Goal: Information Seeking & Learning: Learn about a topic

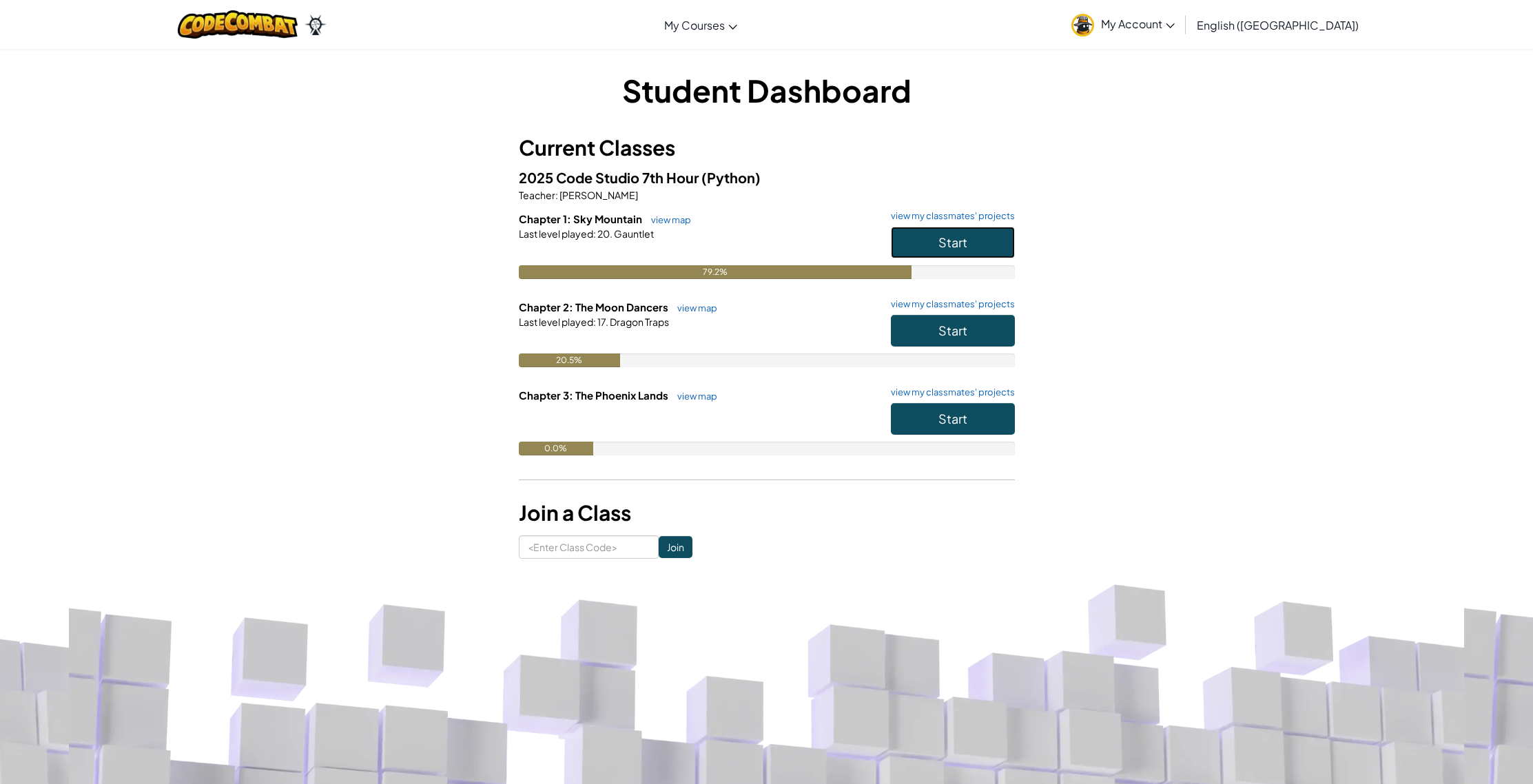
click at [909, 246] on button "Start" at bounding box center [953, 242] width 124 height 31
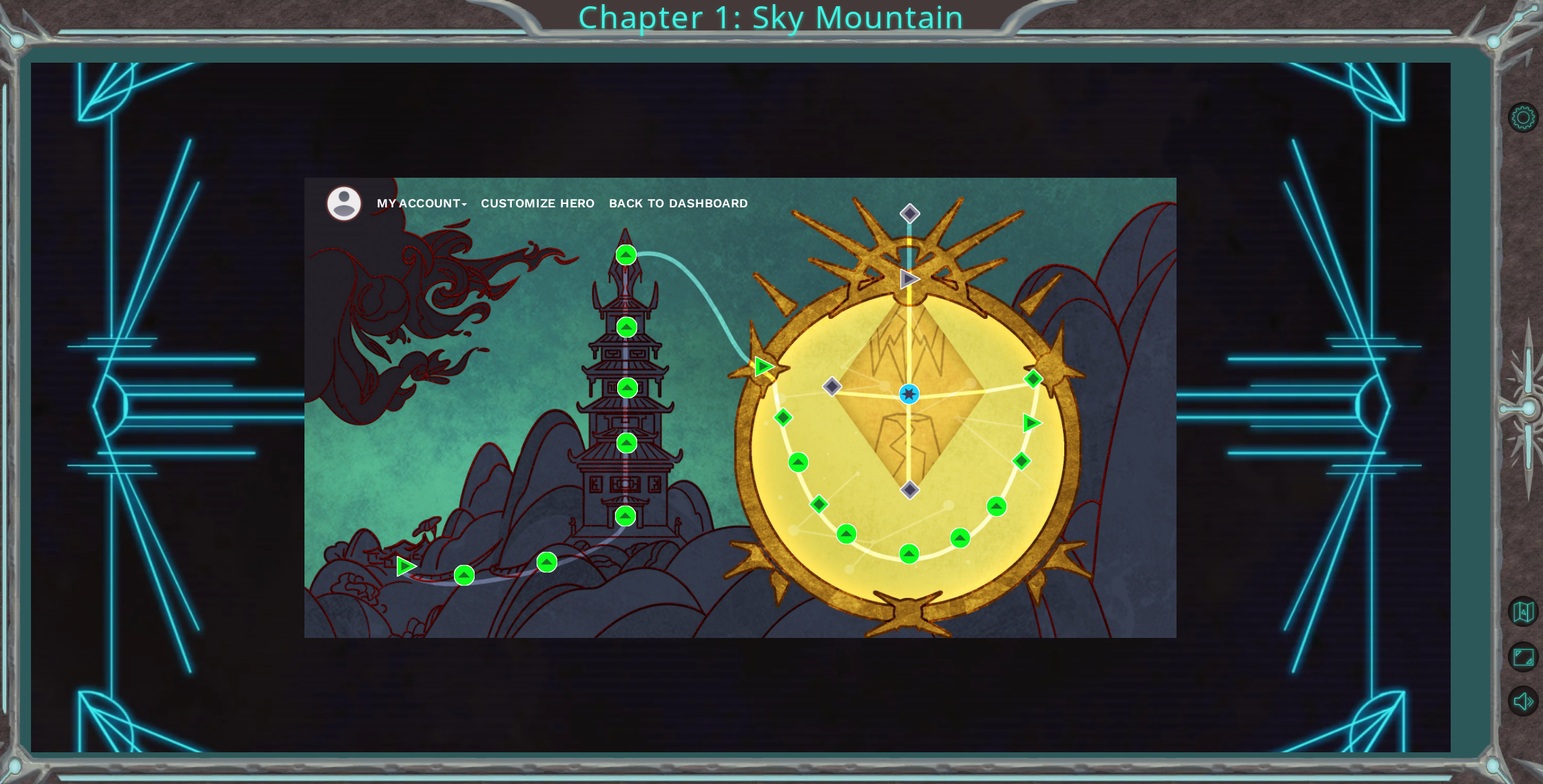
click at [920, 480] on div "My Account Customize Hero Back to Dashboard" at bounding box center [740, 407] width 872 height 460
click at [915, 484] on img at bounding box center [910, 489] width 21 height 21
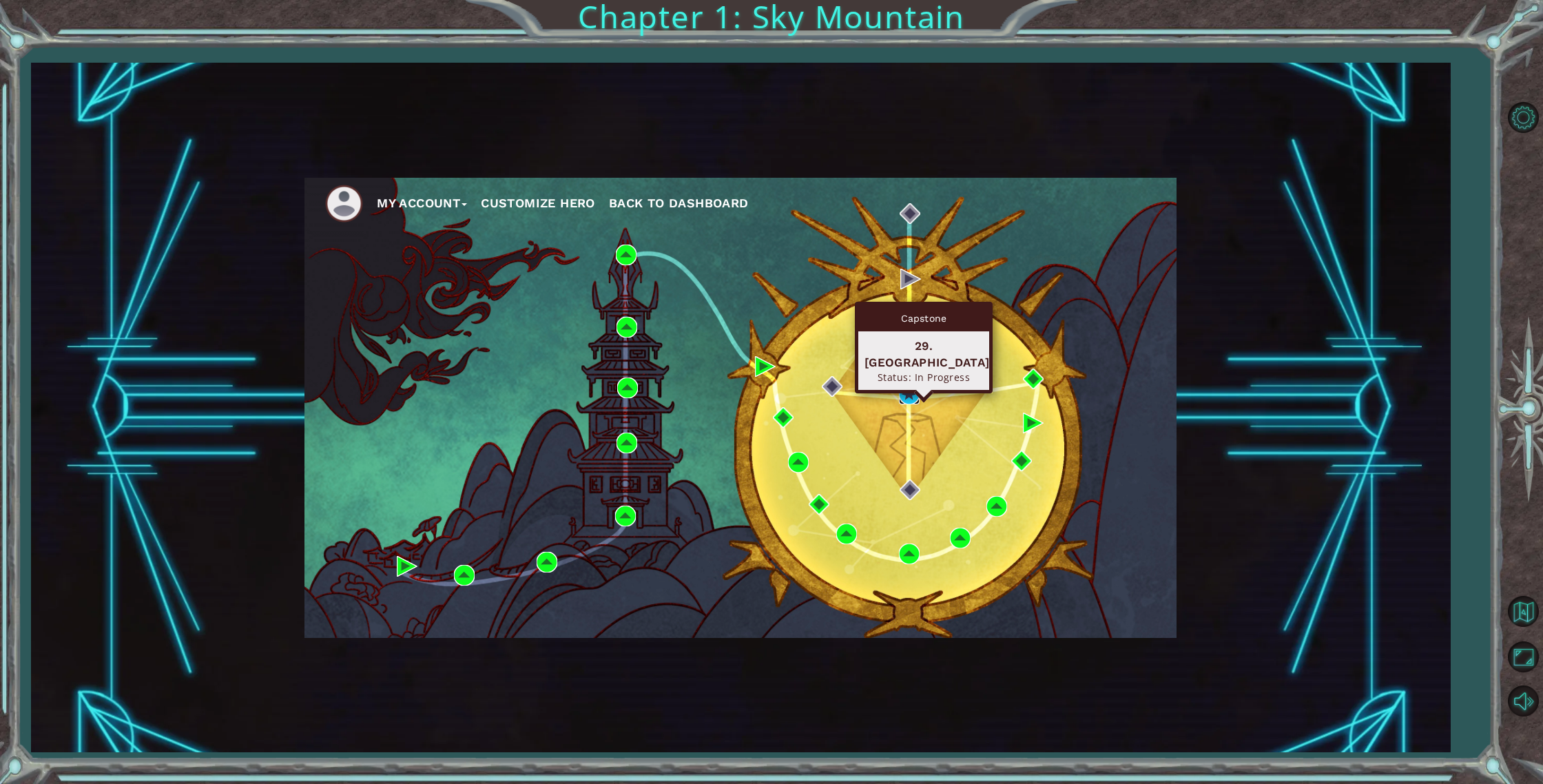
click at [913, 395] on img at bounding box center [909, 394] width 21 height 21
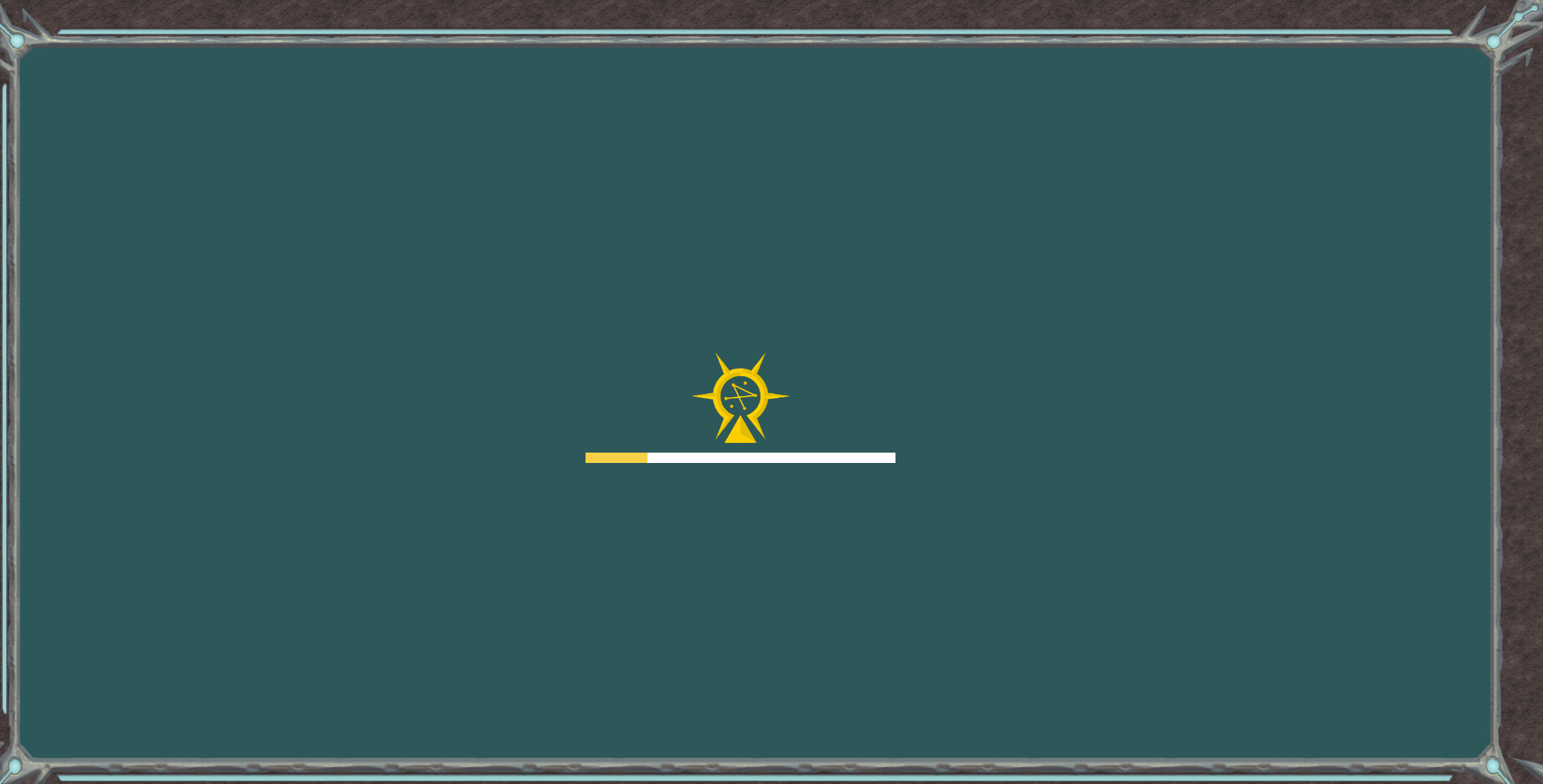
click at [918, 392] on div "Goals Error loading from server. Try refreshing the page. You'll need to join a…" at bounding box center [772, 392] width 1543 height 784
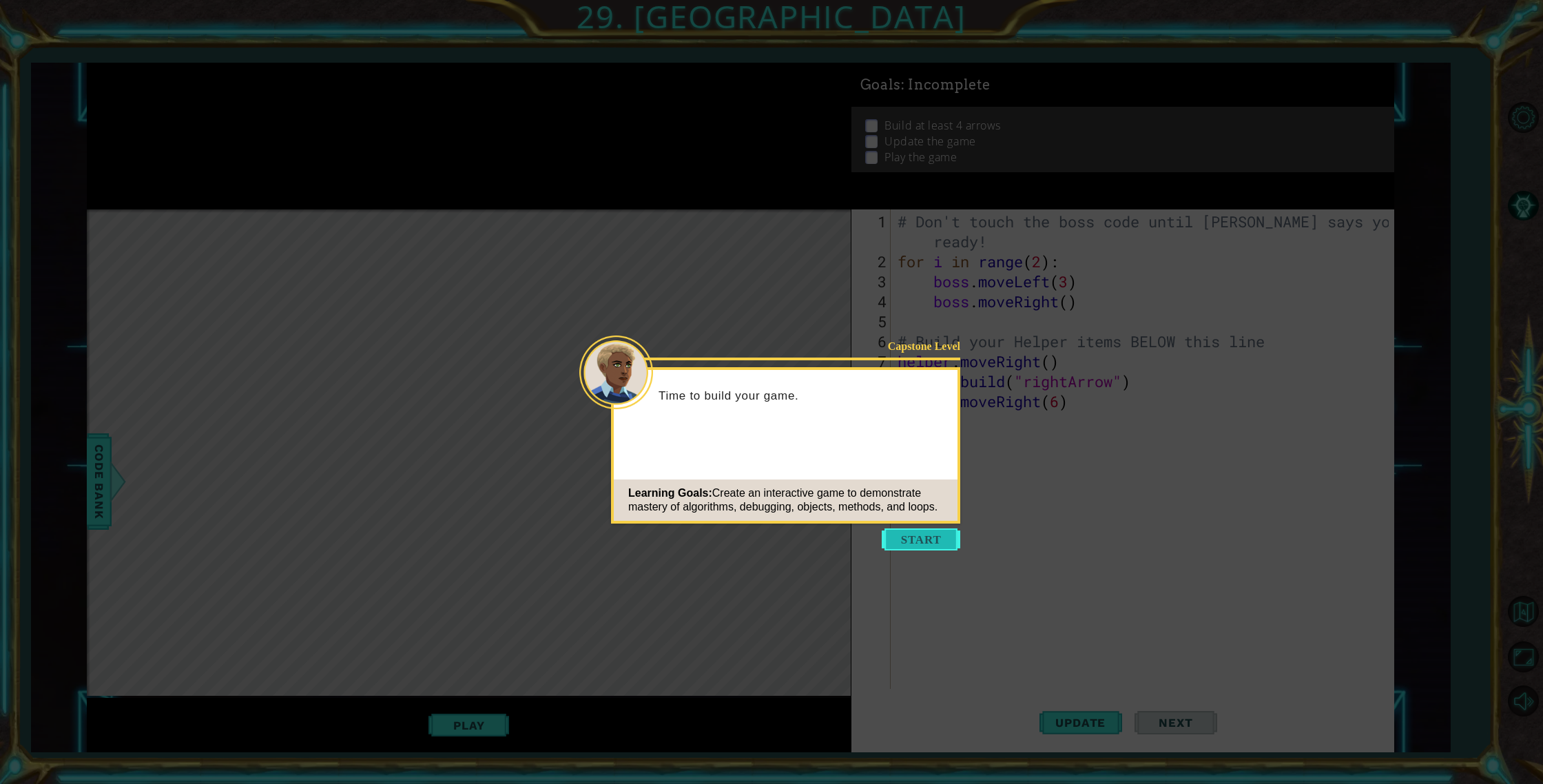
click at [925, 540] on button "Start" at bounding box center [921, 539] width 79 height 22
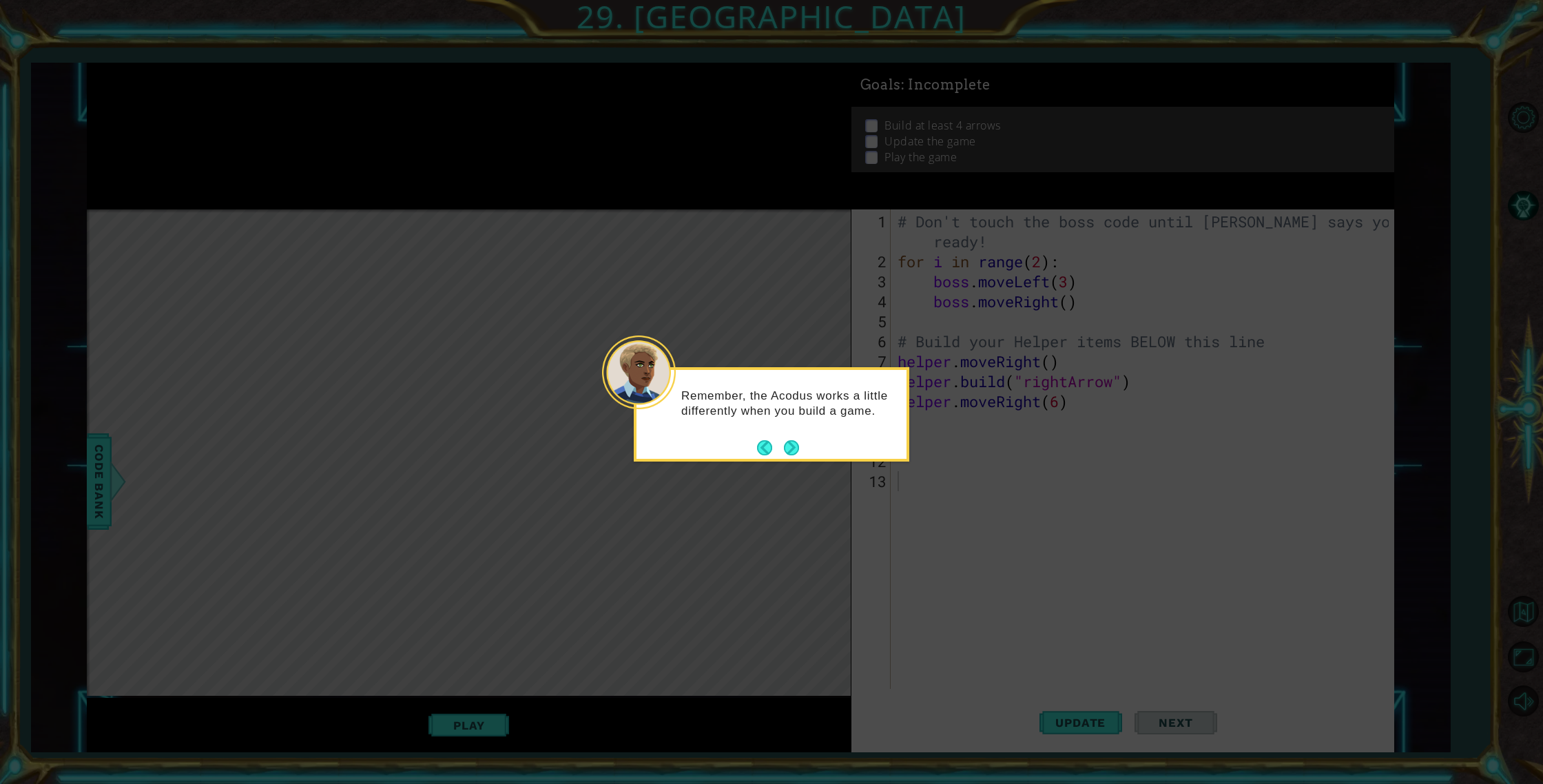
click at [796, 443] on button "Next" at bounding box center [791, 448] width 15 height 15
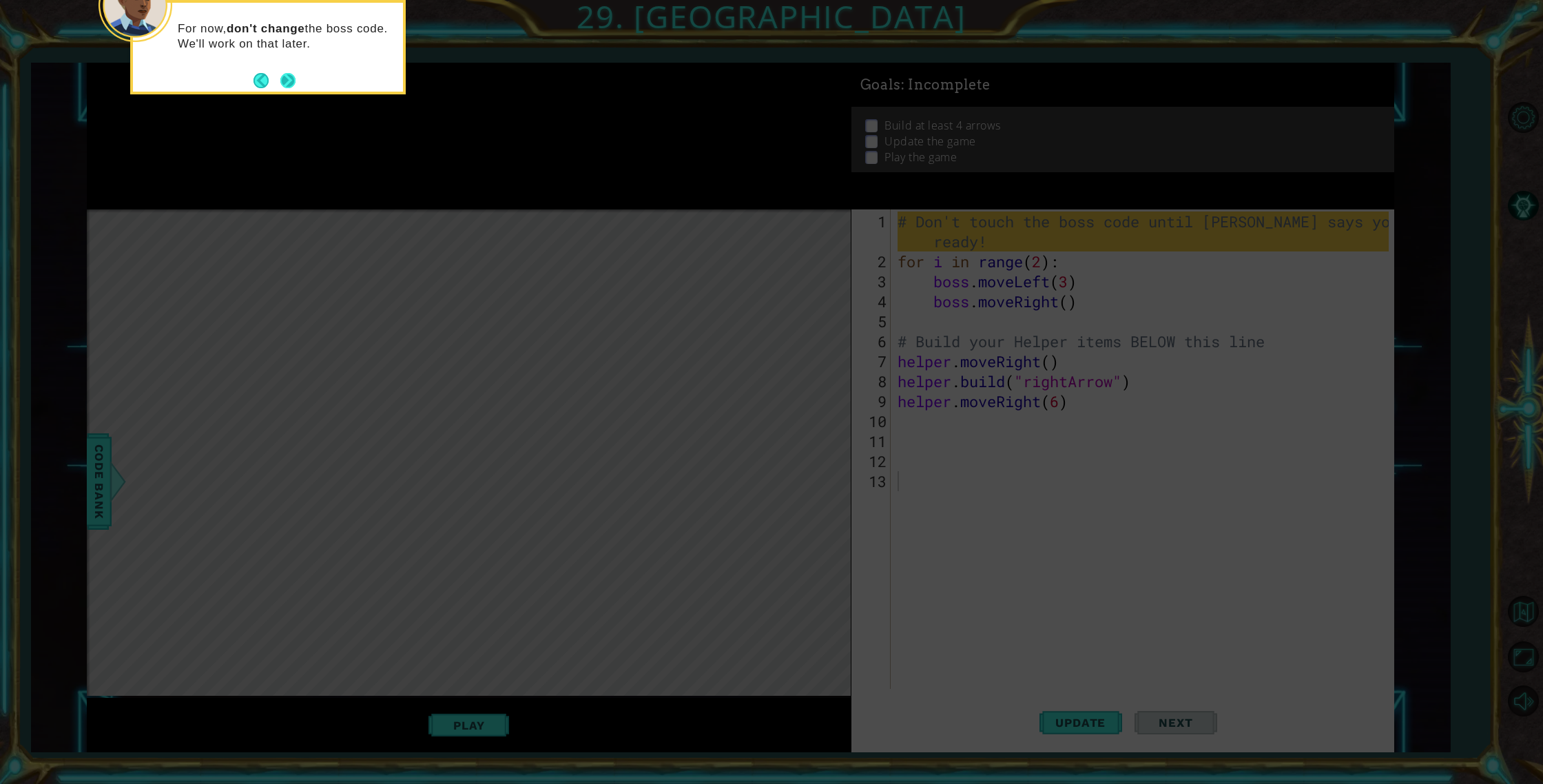
click at [283, 82] on button "Next" at bounding box center [287, 80] width 15 height 15
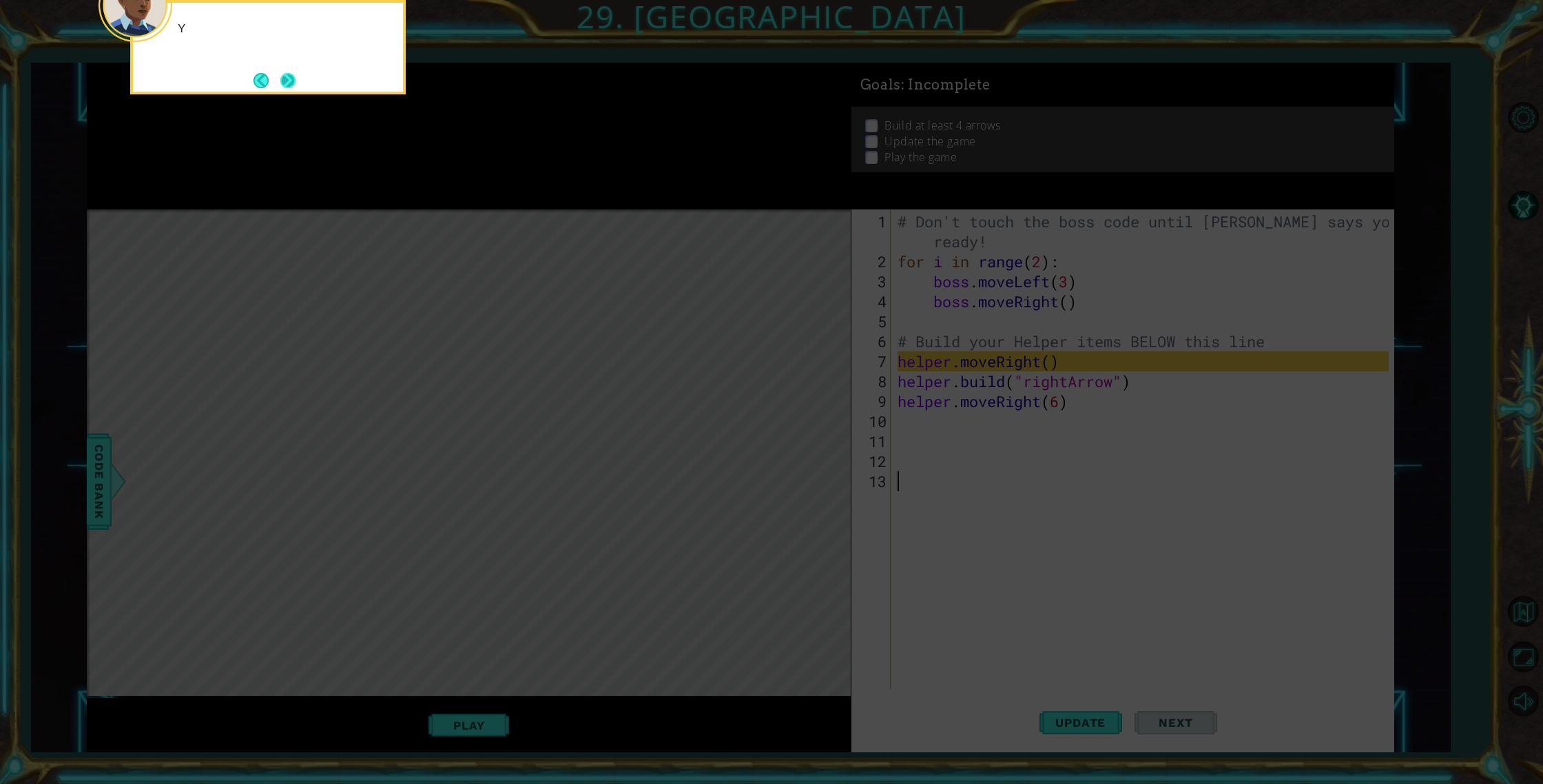
click at [283, 82] on button "Next" at bounding box center [287, 80] width 15 height 15
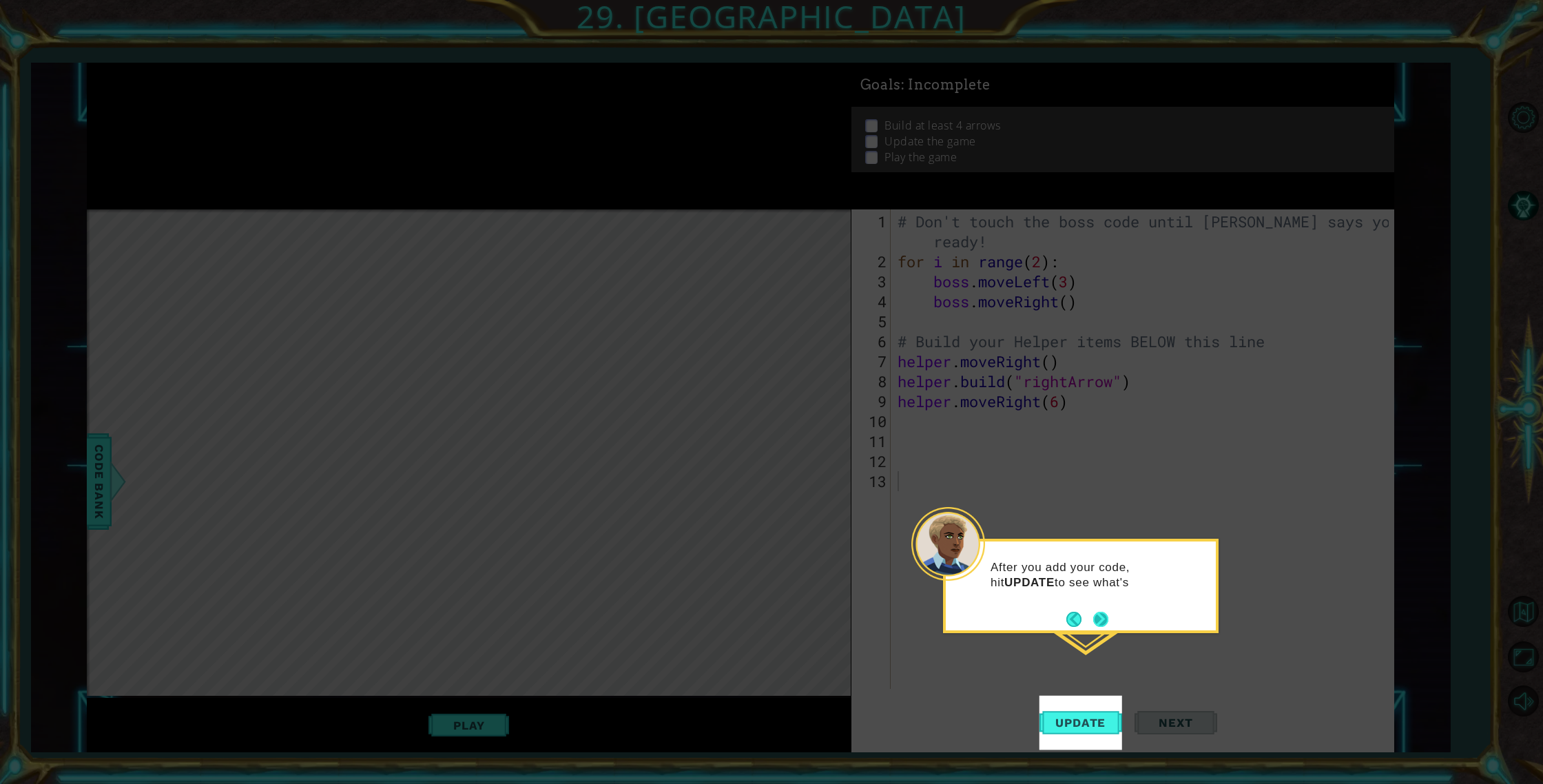
click at [1111, 613] on div "After you add your code, hit UPDATE to see what's" at bounding box center [1080, 582] width 270 height 70
click at [1107, 614] on button "Next" at bounding box center [1100, 620] width 15 height 15
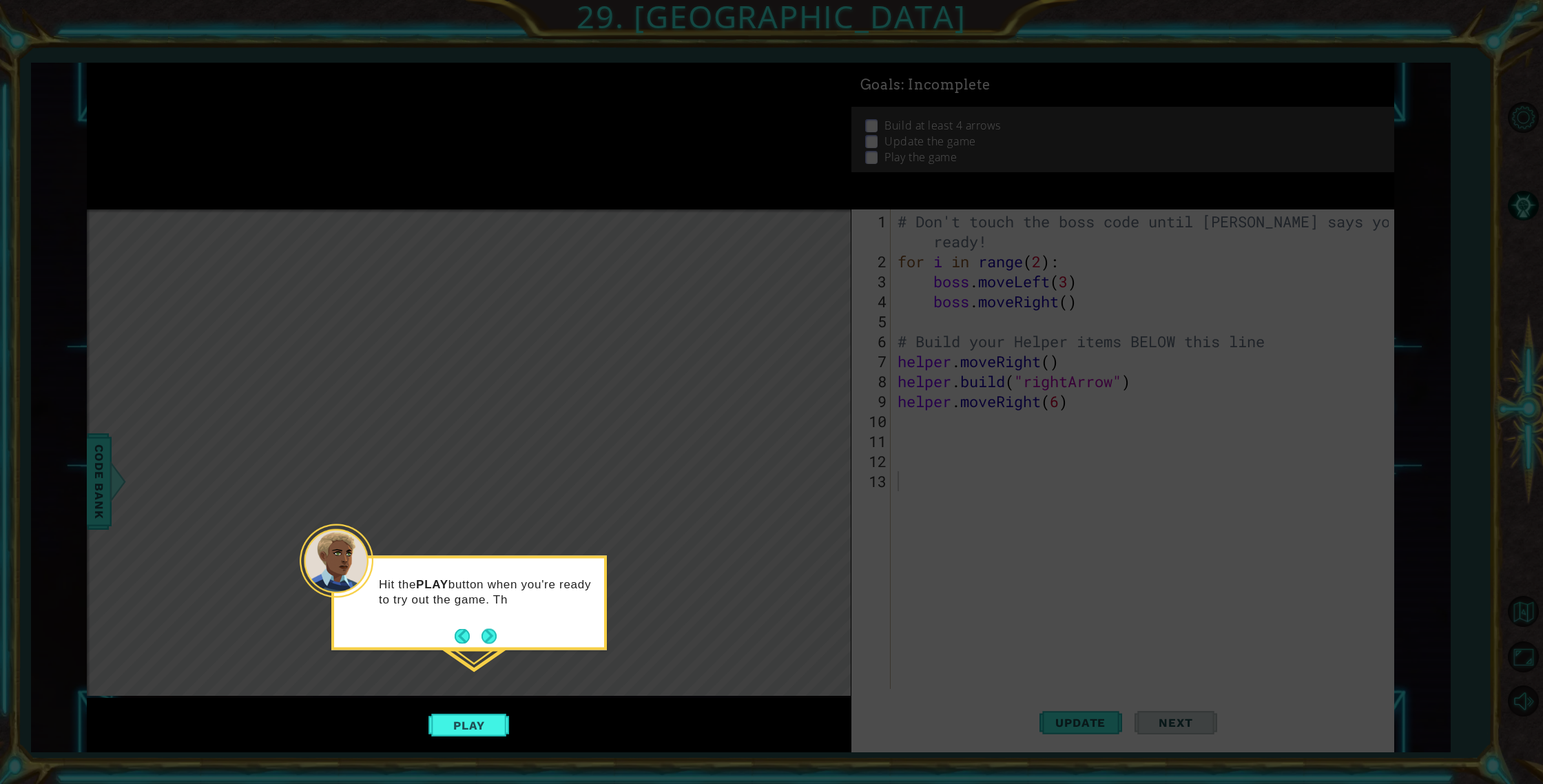
click at [500, 642] on div "Hit the PLAY button when you're ready to try out the game. Th" at bounding box center [468, 603] width 275 height 94
click at [497, 633] on div "Hit the PLAY button when you're ready to try out the game. Then use the ke" at bounding box center [468, 598] width 270 height 70
click at [492, 636] on button "Next" at bounding box center [489, 637] width 15 height 15
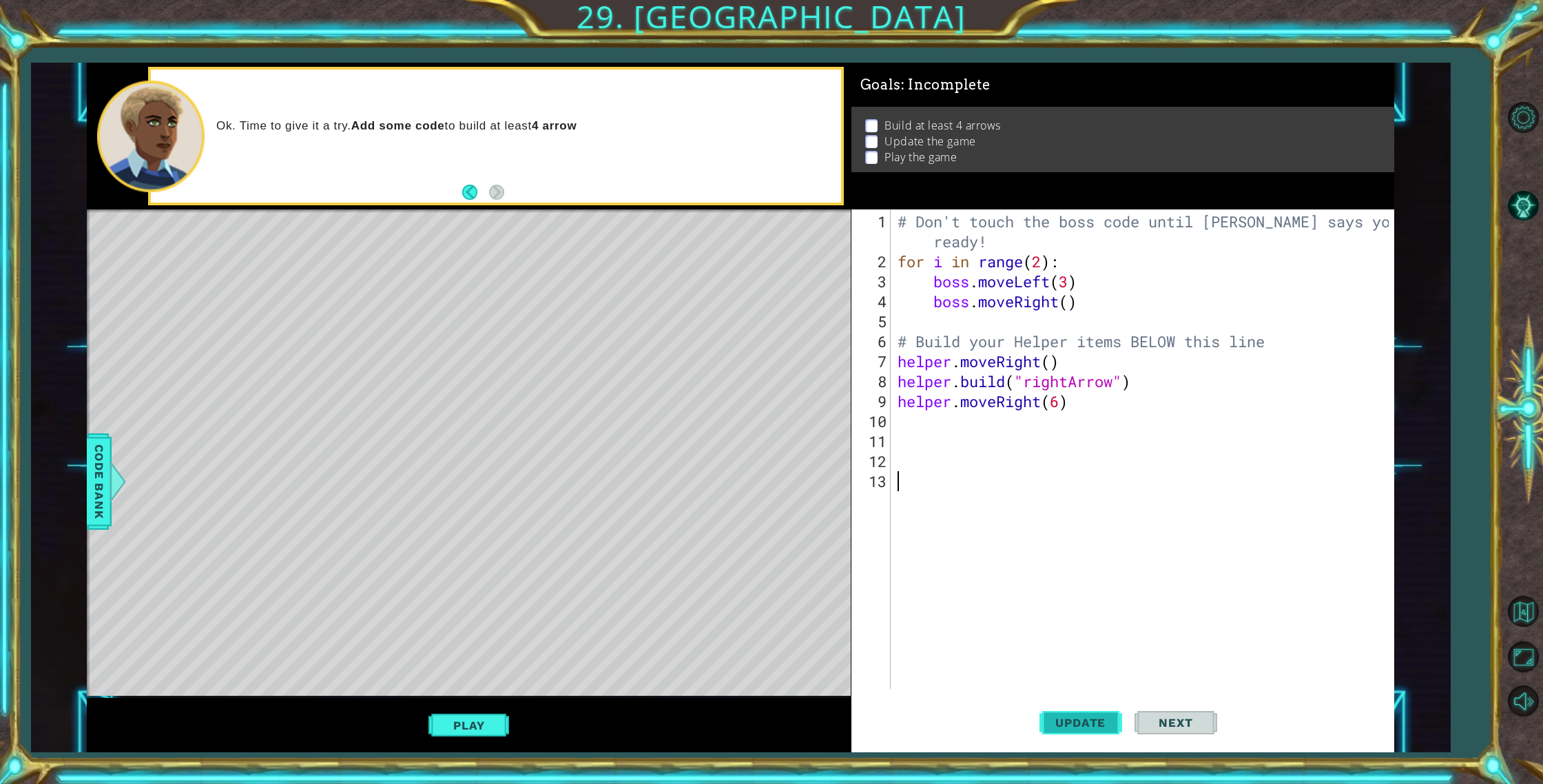
click at [1062, 727] on span "Update" at bounding box center [1080, 722] width 78 height 13
click at [1051, 720] on span "Update" at bounding box center [1080, 722] width 78 height 13
type textarea "+"
click at [1112, 724] on span "Update" at bounding box center [1080, 722] width 78 height 13
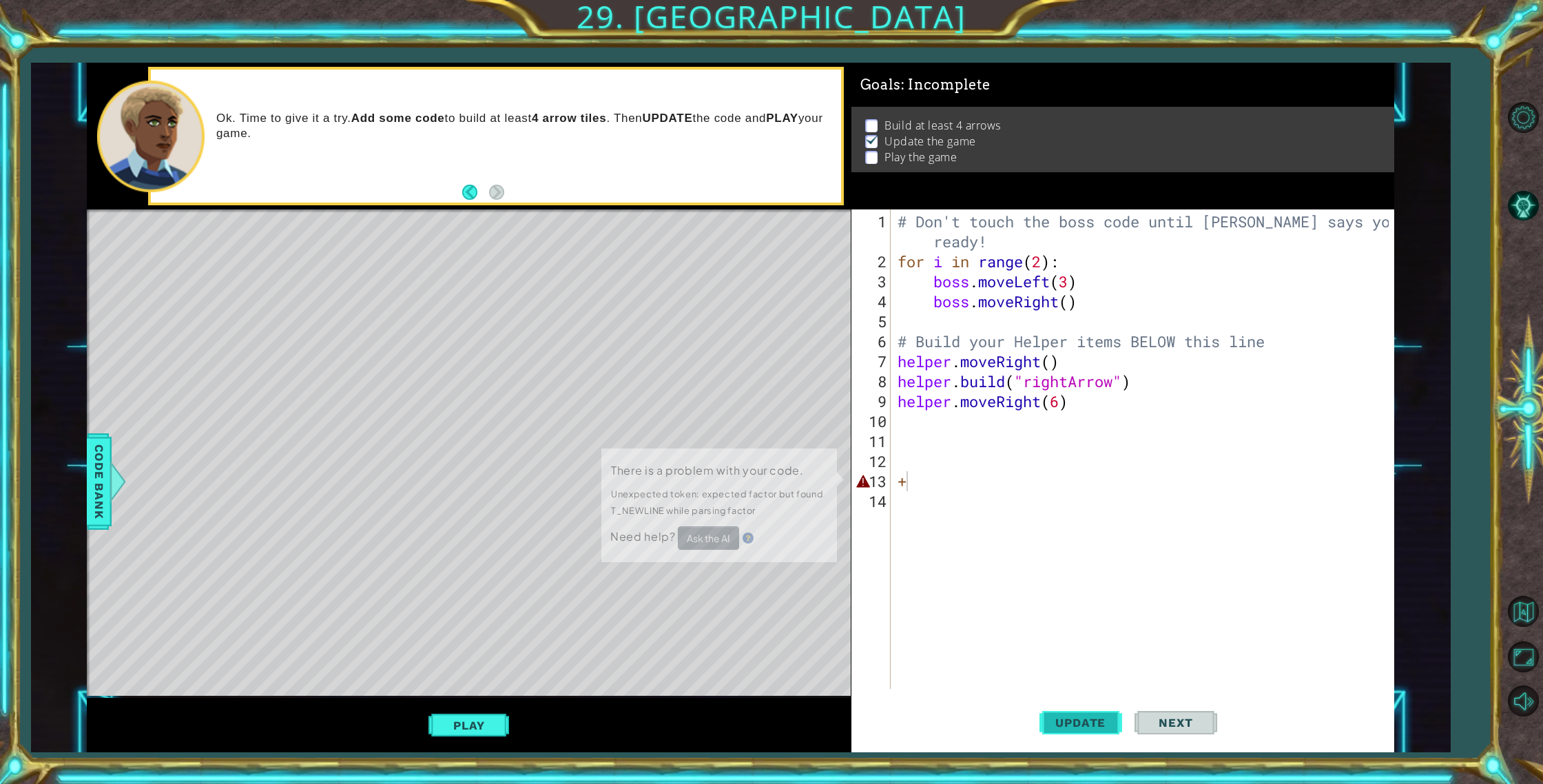
click at [1111, 723] on span "Update" at bounding box center [1080, 722] width 78 height 13
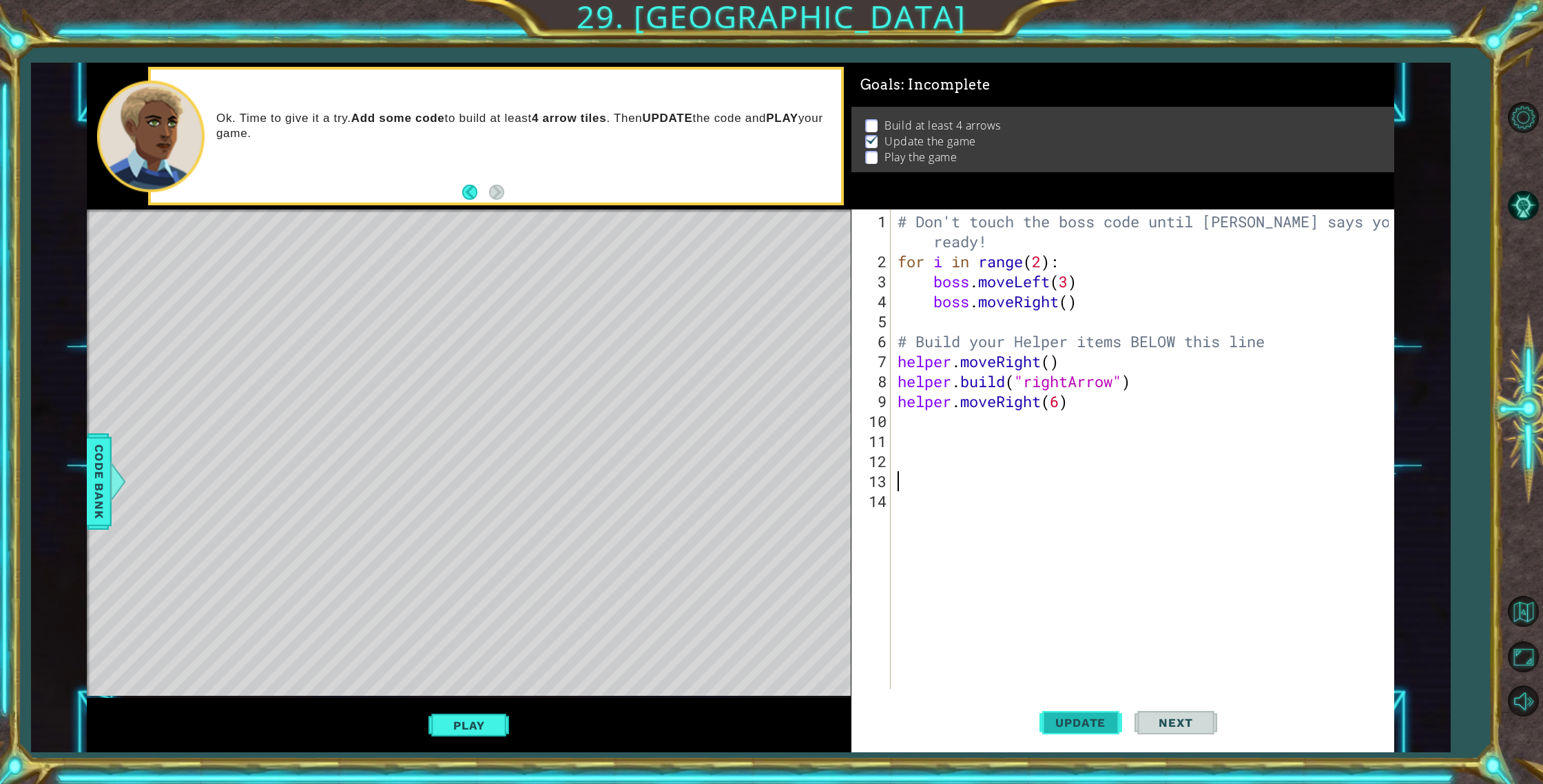
click at [1059, 719] on span "Update" at bounding box center [1080, 722] width 78 height 13
click at [1059, 716] on span "Update" at bounding box center [1080, 722] width 78 height 13
click at [1060, 714] on button "Update" at bounding box center [1081, 722] width 83 height 55
click at [1060, 713] on button "Update" at bounding box center [1081, 722] width 83 height 55
click at [1060, 711] on button "Update" at bounding box center [1081, 722] width 83 height 55
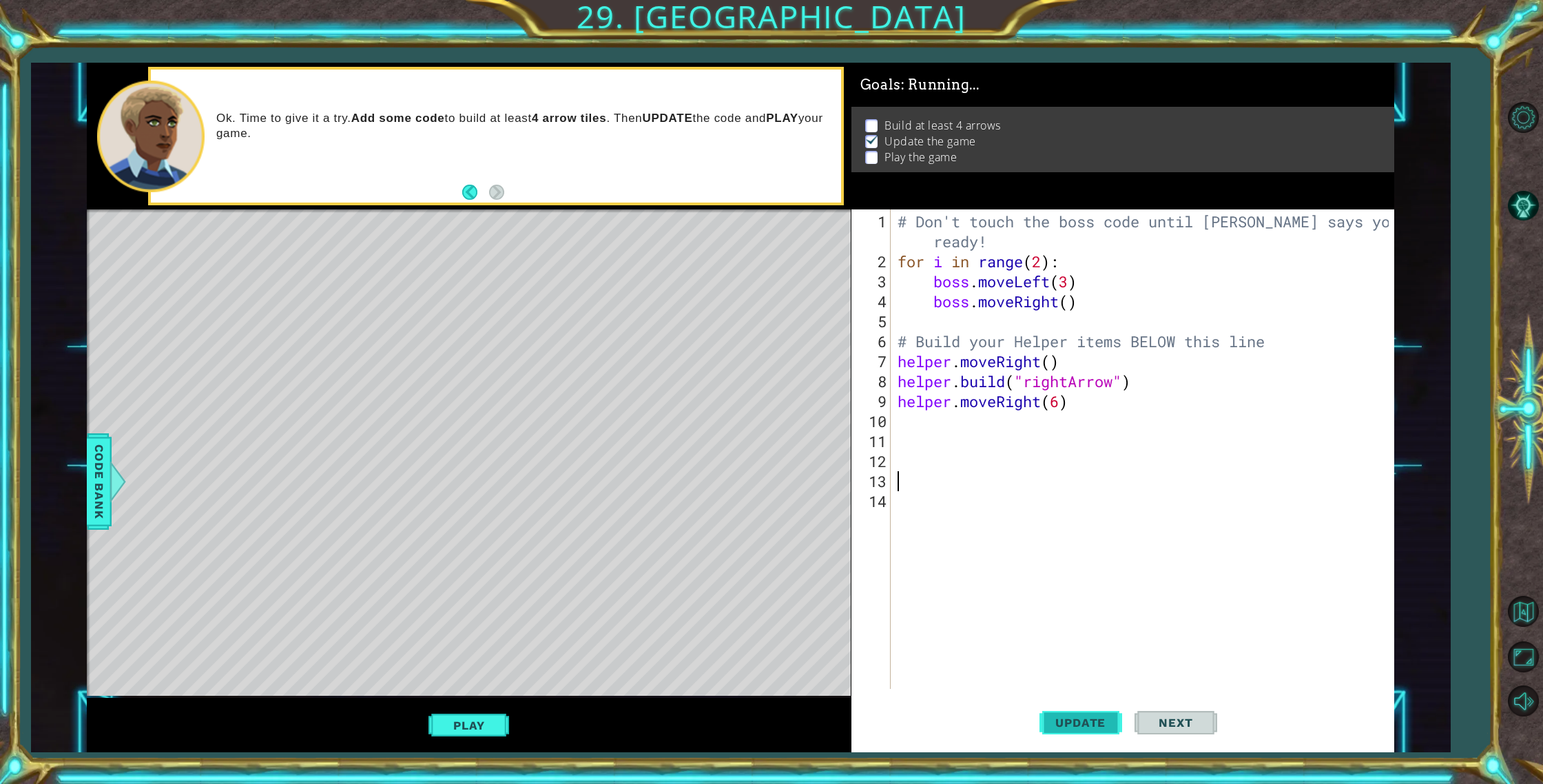
click at [1059, 711] on button "Update" at bounding box center [1081, 722] width 83 height 55
type textarea "3"
type textarea "helper.moveRight(6)"
click at [996, 432] on div "# Don't touch the boss code until [PERSON_NAME] says you're ready! for i in ran…" at bounding box center [1145, 481] width 501 height 539
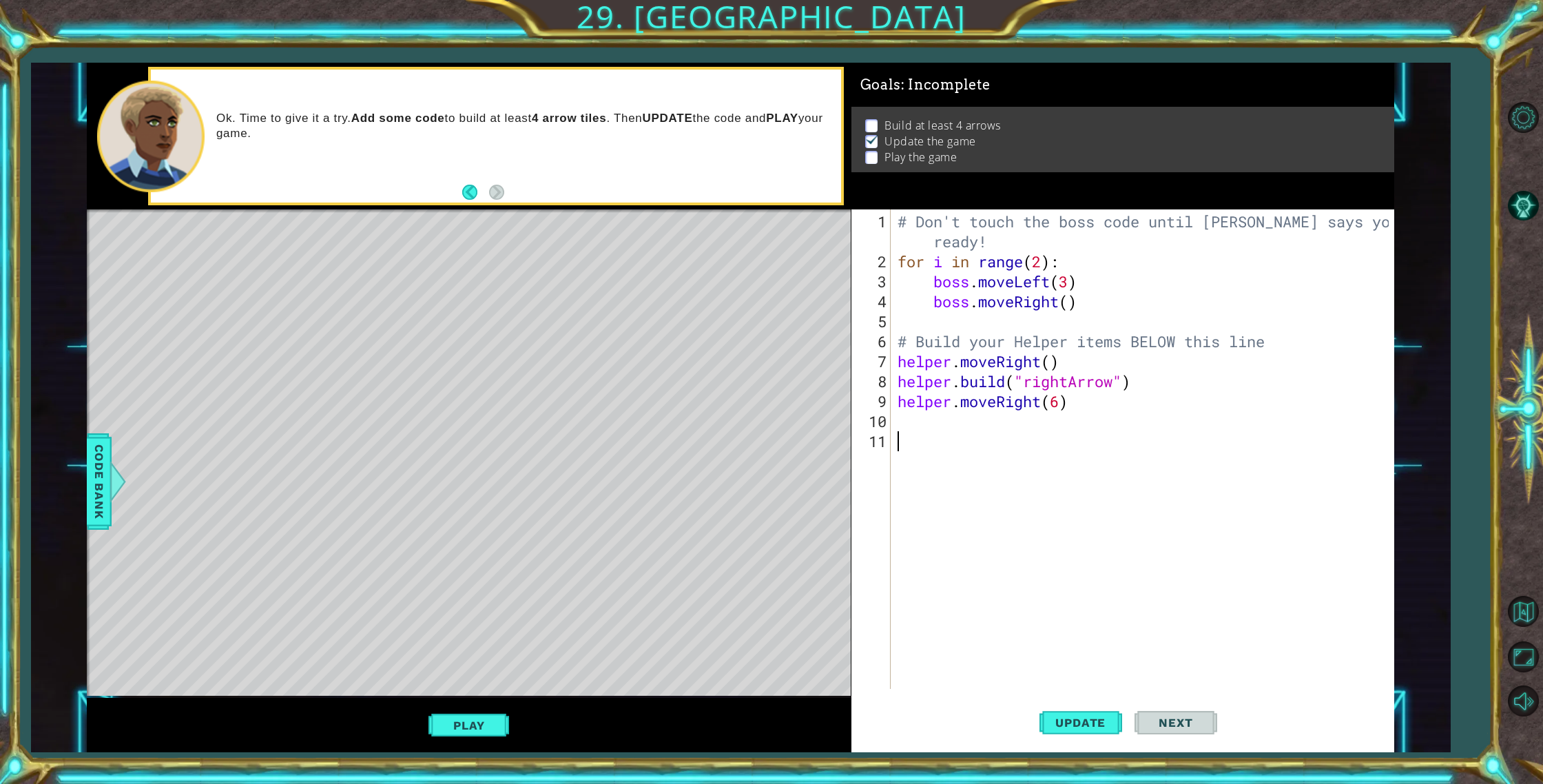
click at [946, 407] on div "# Don't touch the boss code until [PERSON_NAME] says you're ready! for i in ran…" at bounding box center [1145, 481] width 501 height 539
type textarea "helper.moveRight(6)"
click at [1048, 412] on div "# Don't touch the boss code until [PERSON_NAME] says you're ready! for i in ran…" at bounding box center [1145, 481] width 501 height 539
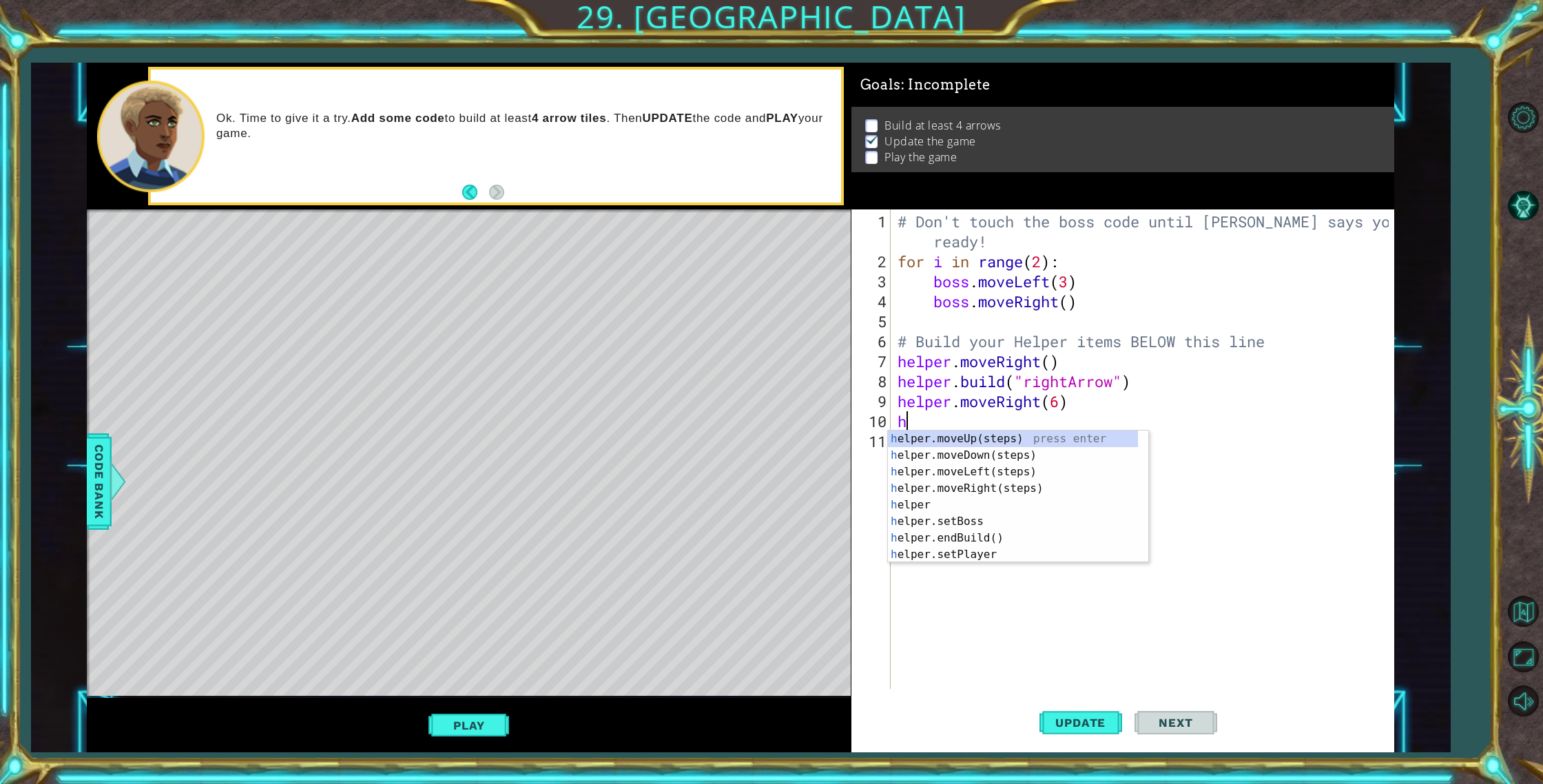
scroll to position [0, 1]
click at [1020, 538] on div "h e l p e r.moveU p (steps) press enter h e l p e r.set P layer press enter h e…" at bounding box center [1018, 513] width 260 height 165
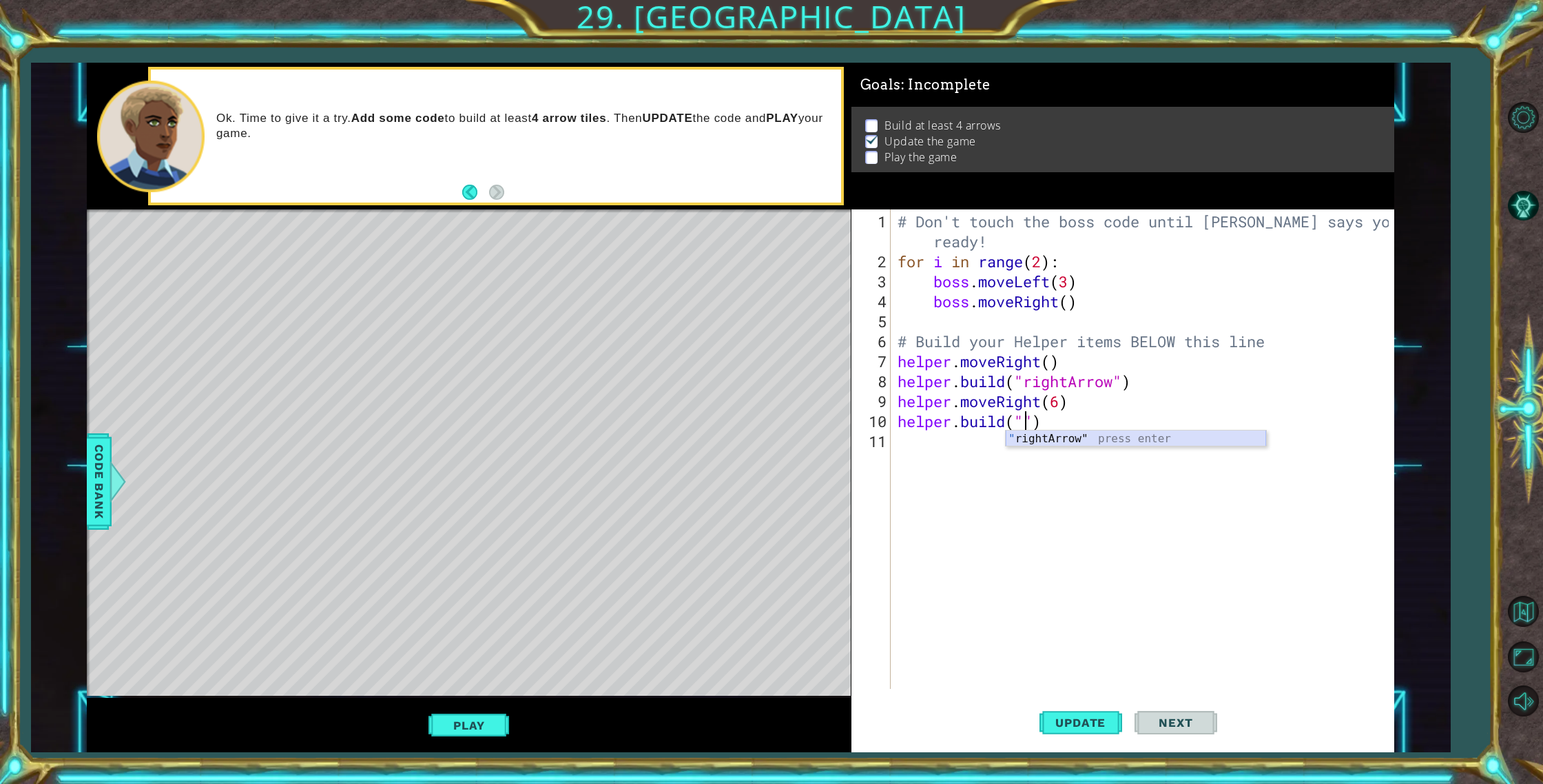
click at [1091, 431] on div "" rightArrow" press enter" at bounding box center [1136, 438] width 260 height 15
click at [1095, 723] on span "Update" at bounding box center [1080, 722] width 78 height 13
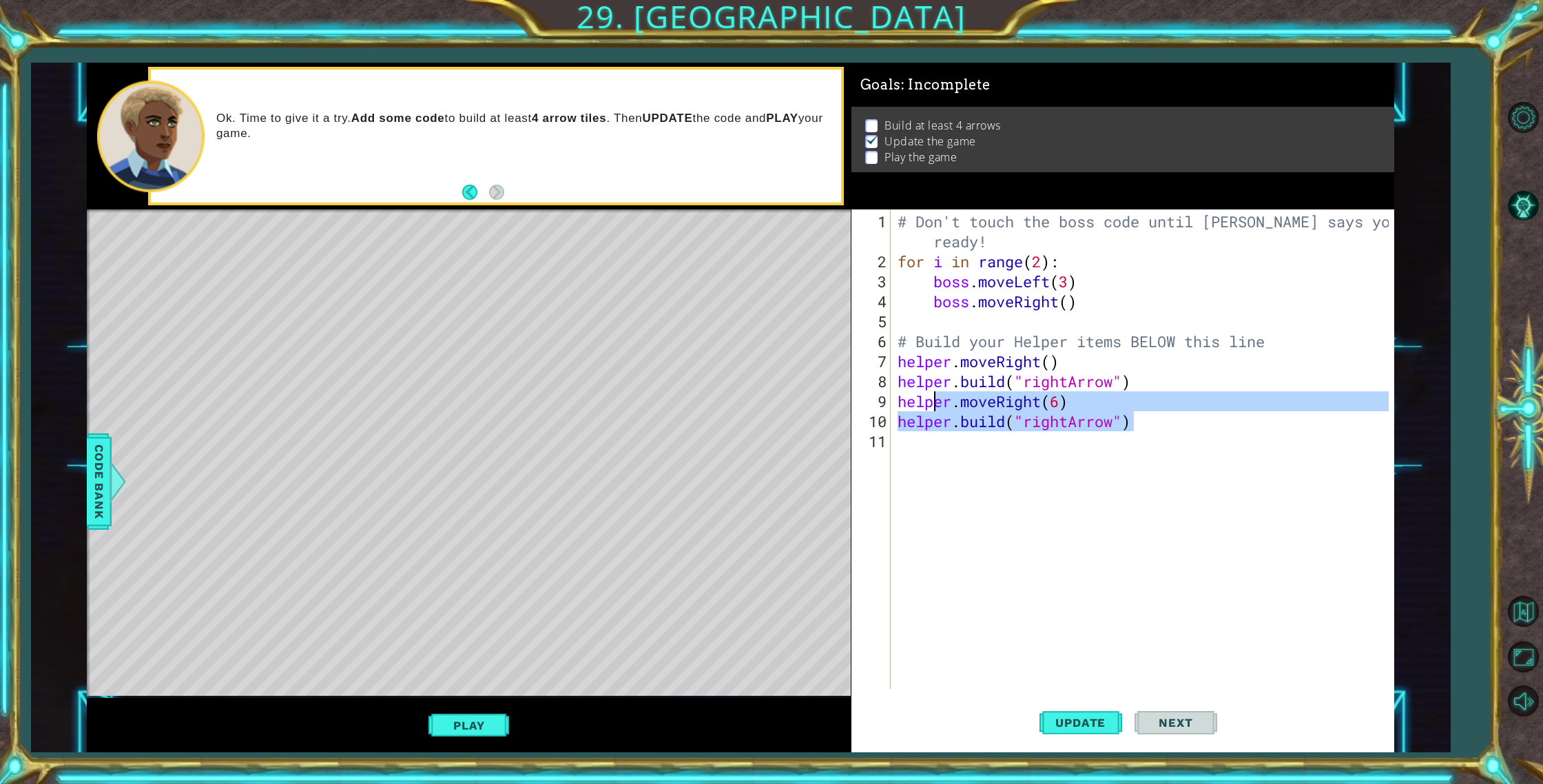
drag, startPoint x: 1164, startPoint y: 420, endPoint x: 924, endPoint y: 399, distance: 240.9
click at [926, 399] on div "# Don't touch the boss code until [PERSON_NAME] says you're ready! for i in ran…" at bounding box center [1145, 481] width 501 height 539
drag, startPoint x: 924, startPoint y: 399, endPoint x: 949, endPoint y: 422, distance: 34.0
click at [949, 422] on div "# Don't touch the boss code until [PERSON_NAME] says you're ready! for i in ran…" at bounding box center [1145, 481] width 501 height 539
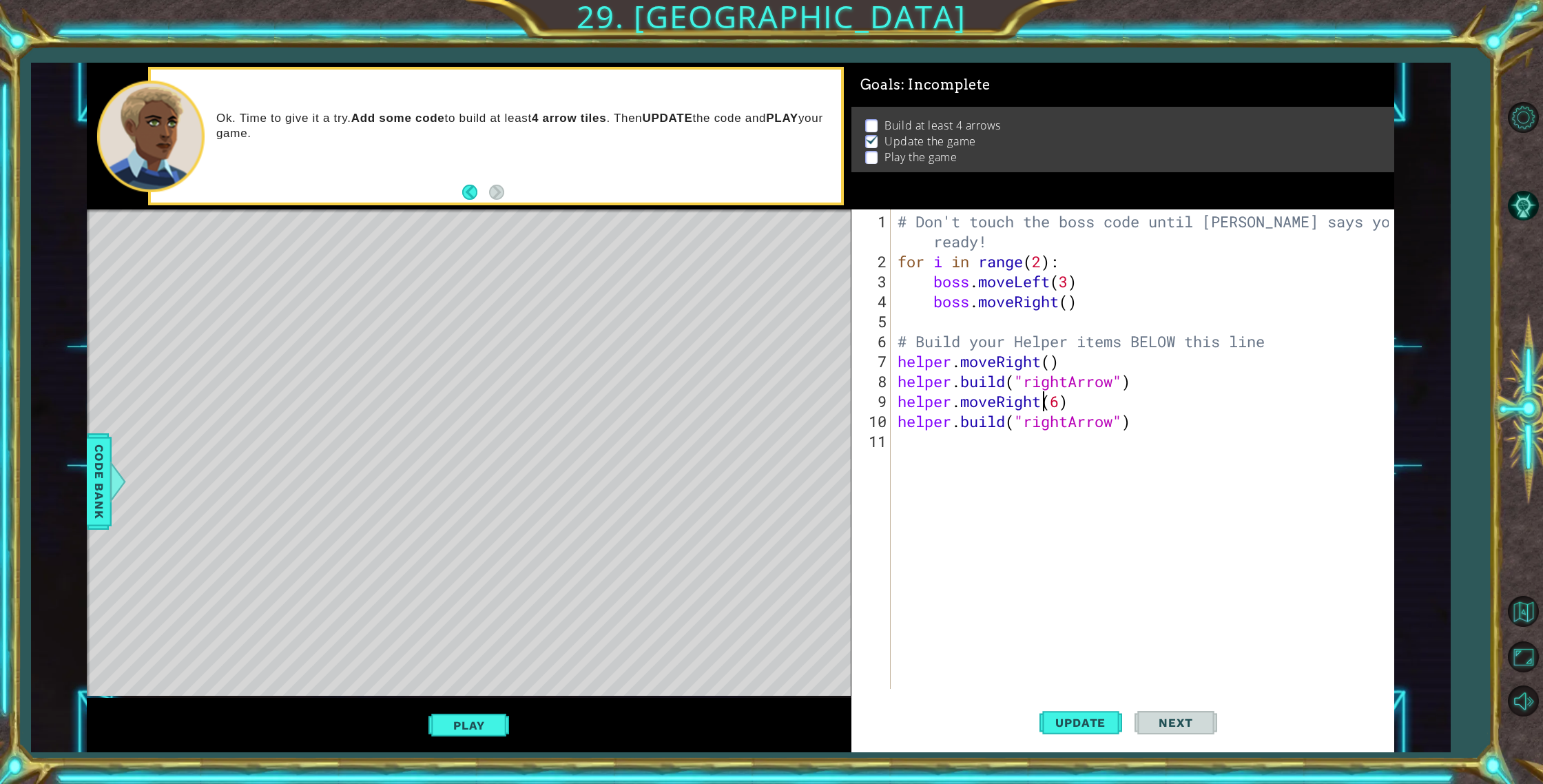
click at [1042, 401] on div "# Don't touch the boss code until [PERSON_NAME] says you're ready! for i in ran…" at bounding box center [1145, 481] width 501 height 539
click at [1051, 402] on div "# Don't touch the boss code until [PERSON_NAME] says you're ready! for i in ran…" at bounding box center [1145, 481] width 501 height 539
click at [1055, 402] on div "# Don't touch the boss code until [PERSON_NAME] says you're ready! for i in ran…" at bounding box center [1145, 481] width 501 height 539
click at [1060, 402] on div "# Don't touch the boss code until [PERSON_NAME] says you're ready! for i in ran…" at bounding box center [1145, 481] width 501 height 539
type textarea "helper.moveRight()"
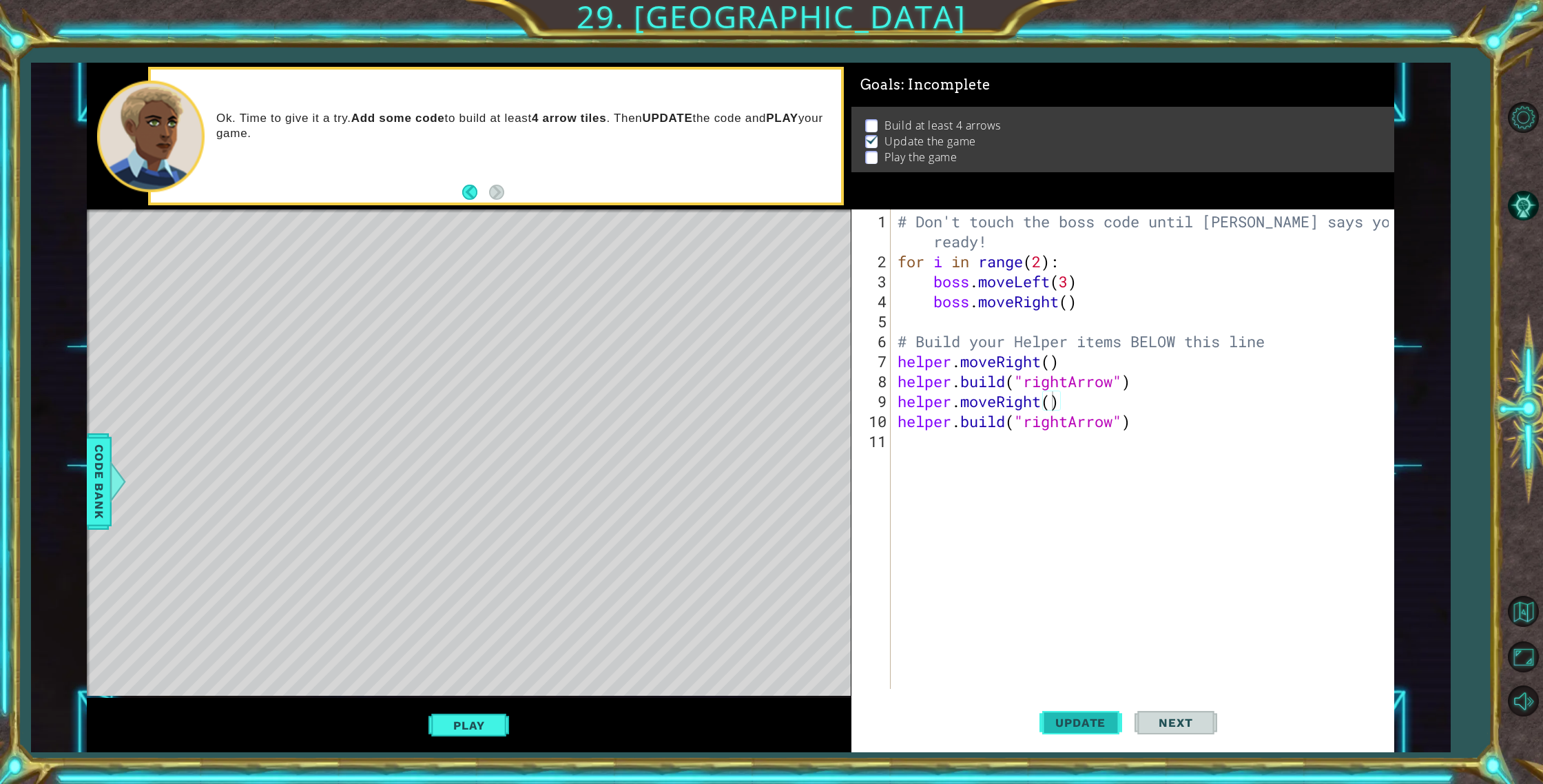
click at [1095, 729] on button "Update" at bounding box center [1081, 722] width 83 height 55
click at [1013, 434] on div "# Don't touch the boss code until [PERSON_NAME] says you're ready! for i in ran…" at bounding box center [1145, 481] width 501 height 539
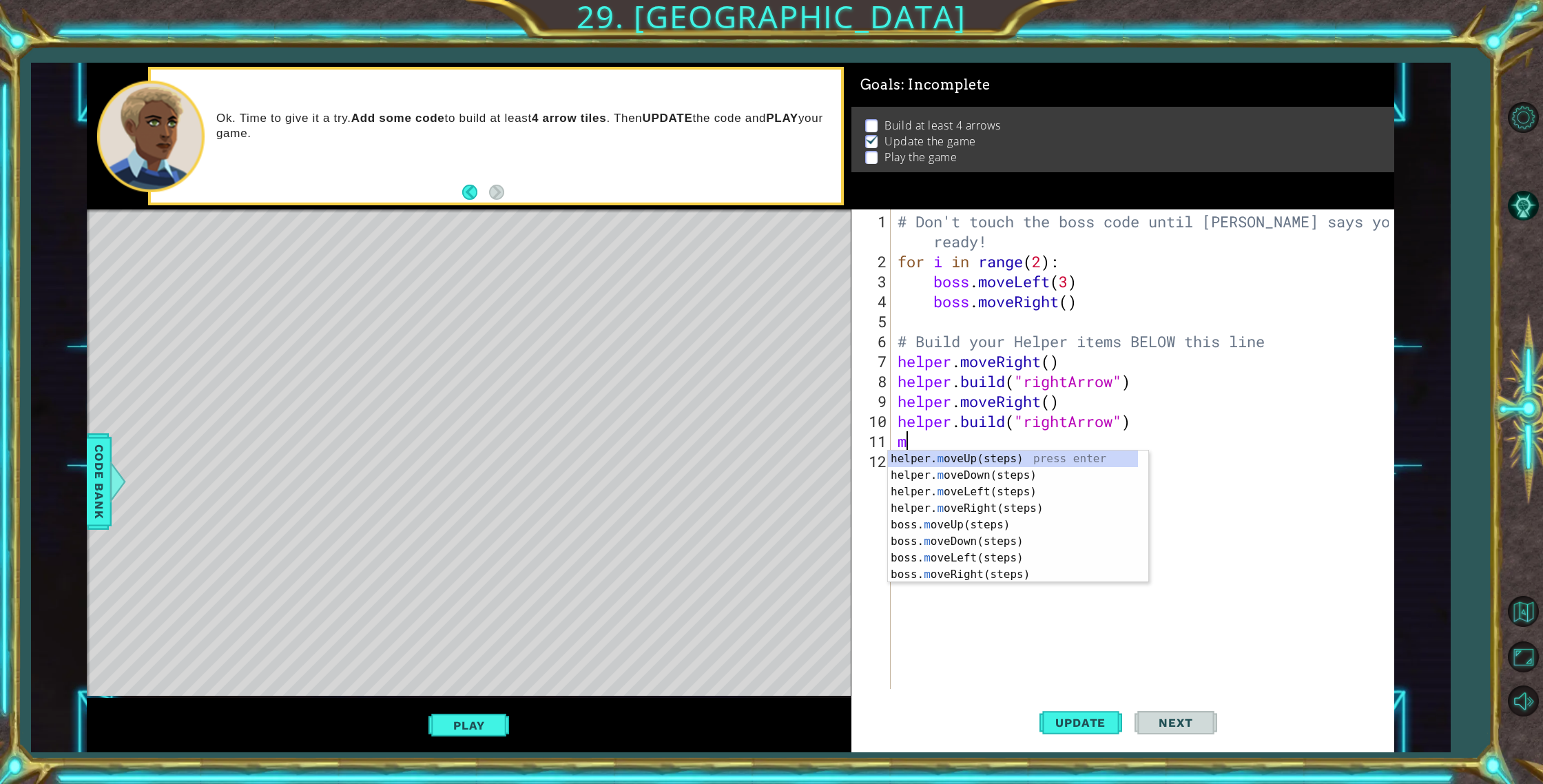
type textarea "mo"
click at [1020, 504] on div "helper. mo veUp(steps) press enter helper. mo veDown(steps) press enter helper.…" at bounding box center [1018, 533] width 260 height 165
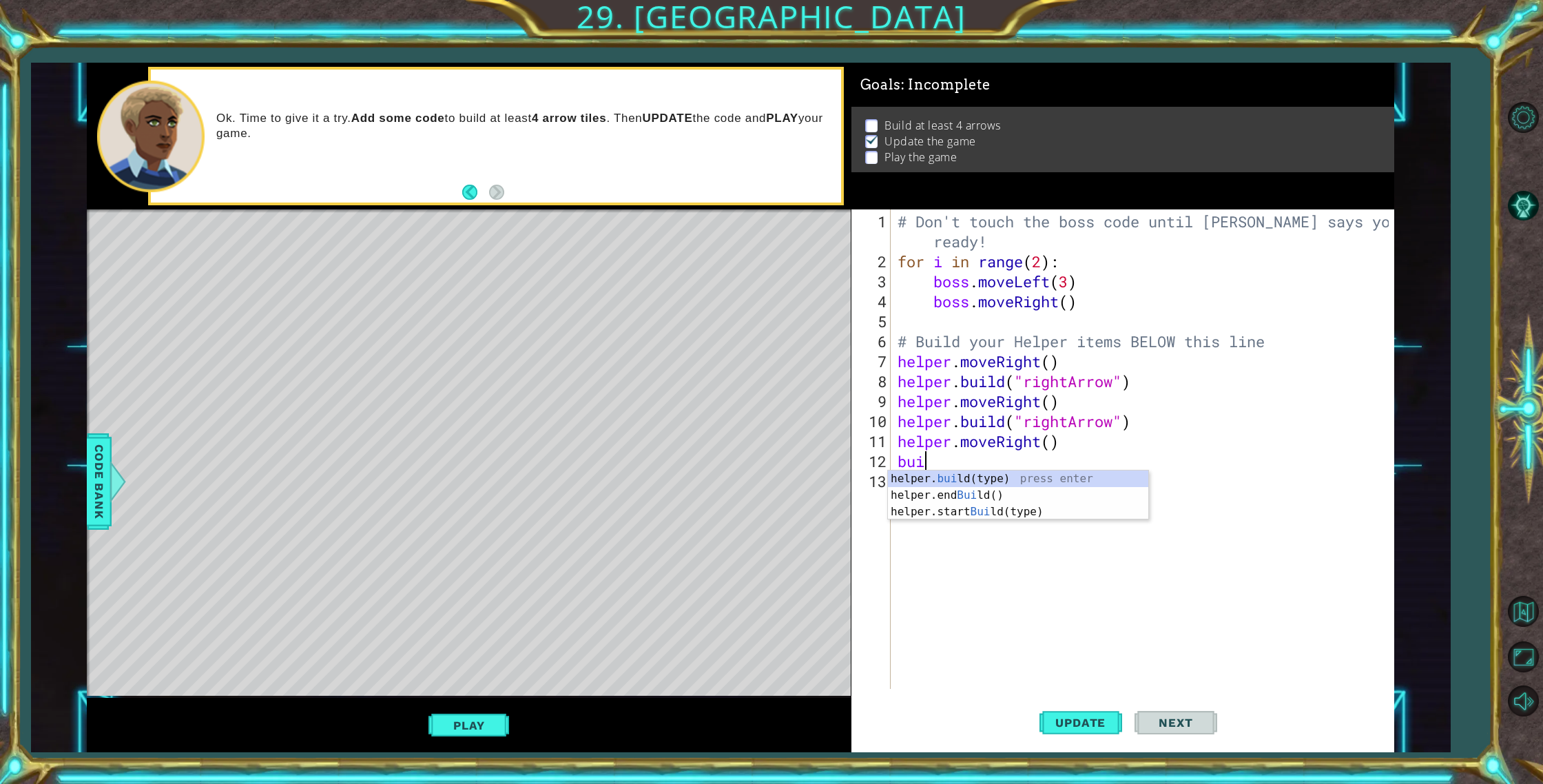
scroll to position [0, 1]
click at [1015, 476] on div "helper. buil d(type) press enter helper.end Buil d() press enter helper.start B…" at bounding box center [1018, 511] width 260 height 83
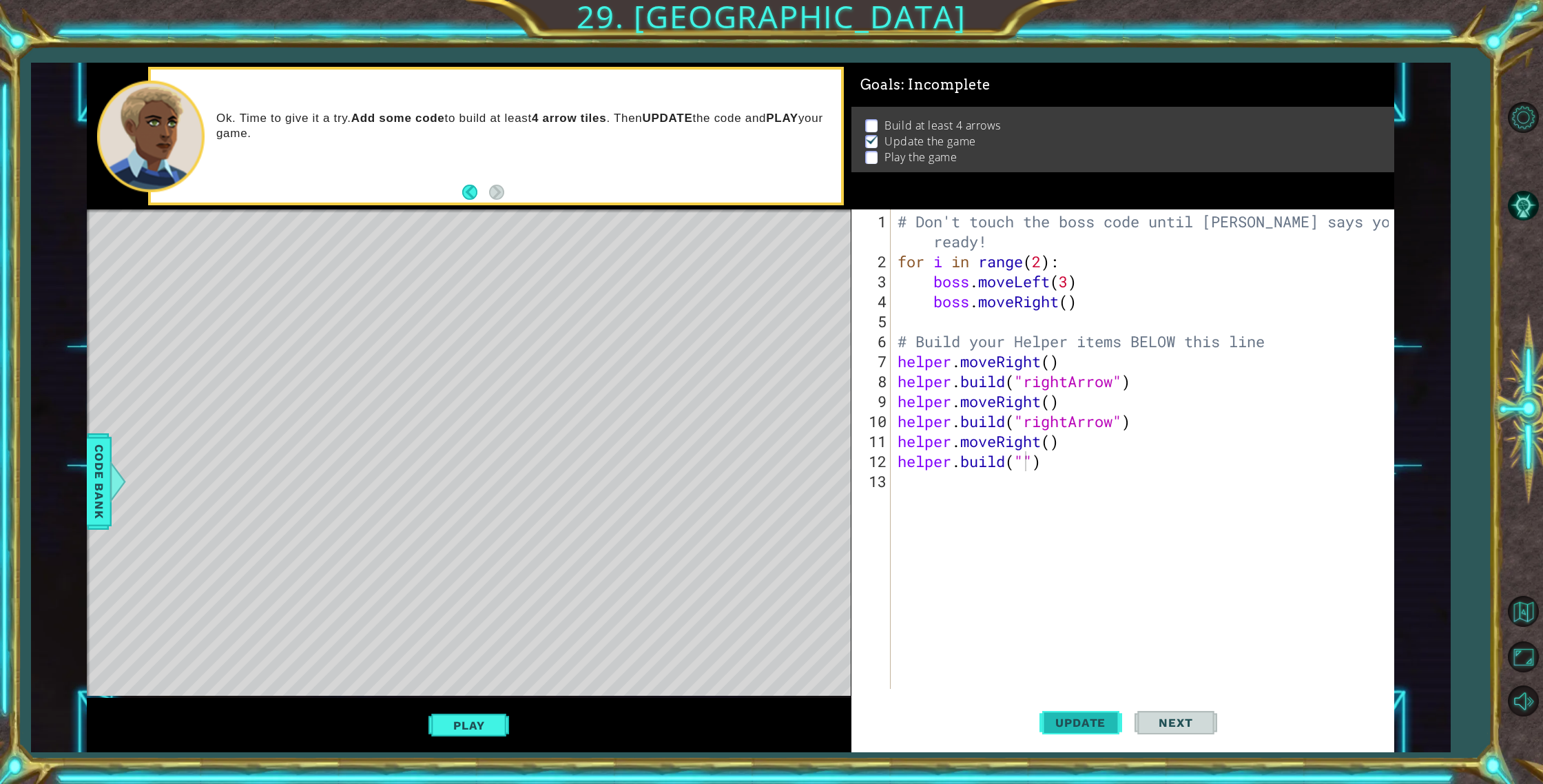
click at [1053, 734] on button "Update" at bounding box center [1081, 722] width 83 height 55
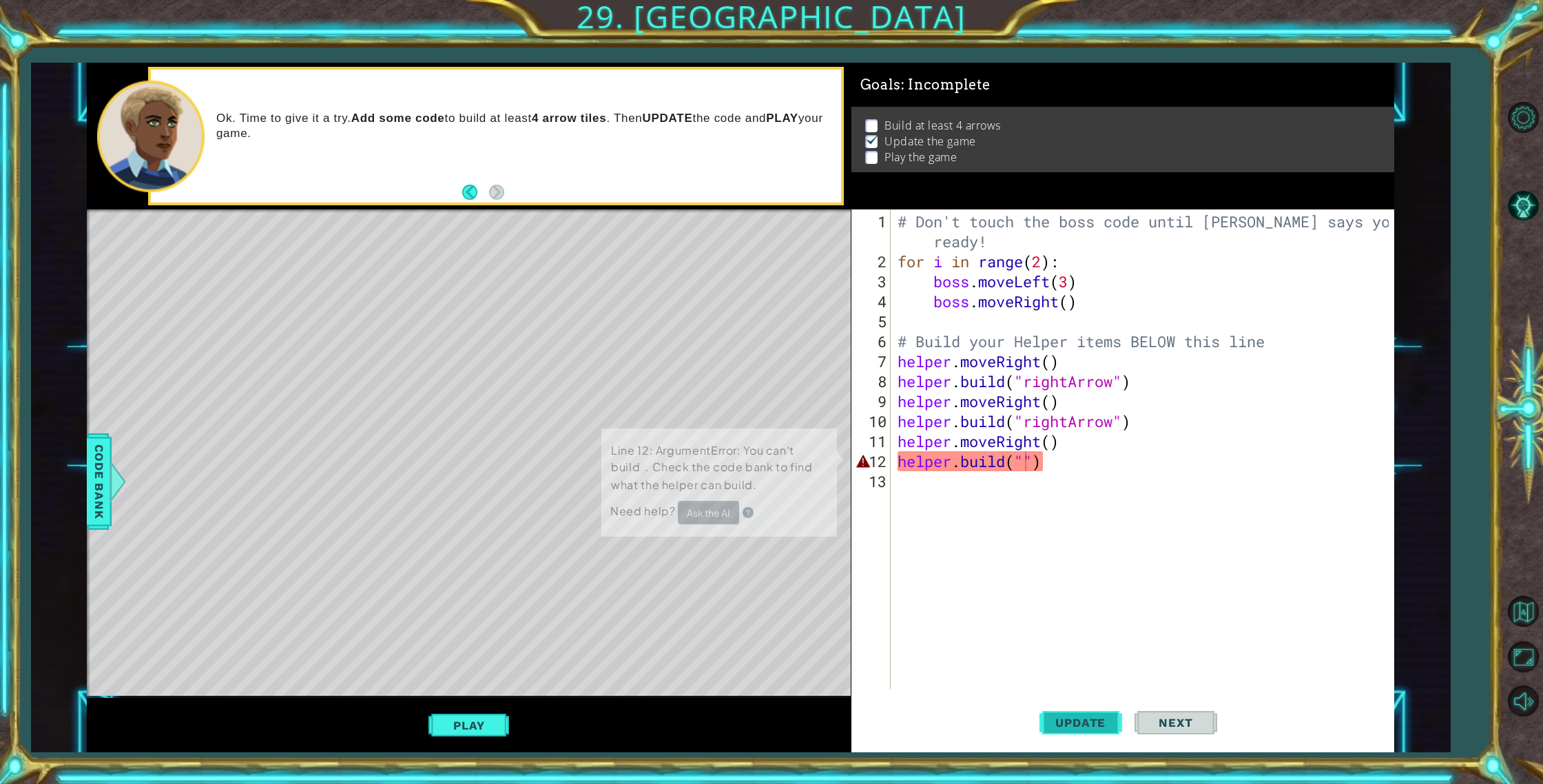
click at [1059, 724] on span "Update" at bounding box center [1080, 722] width 78 height 13
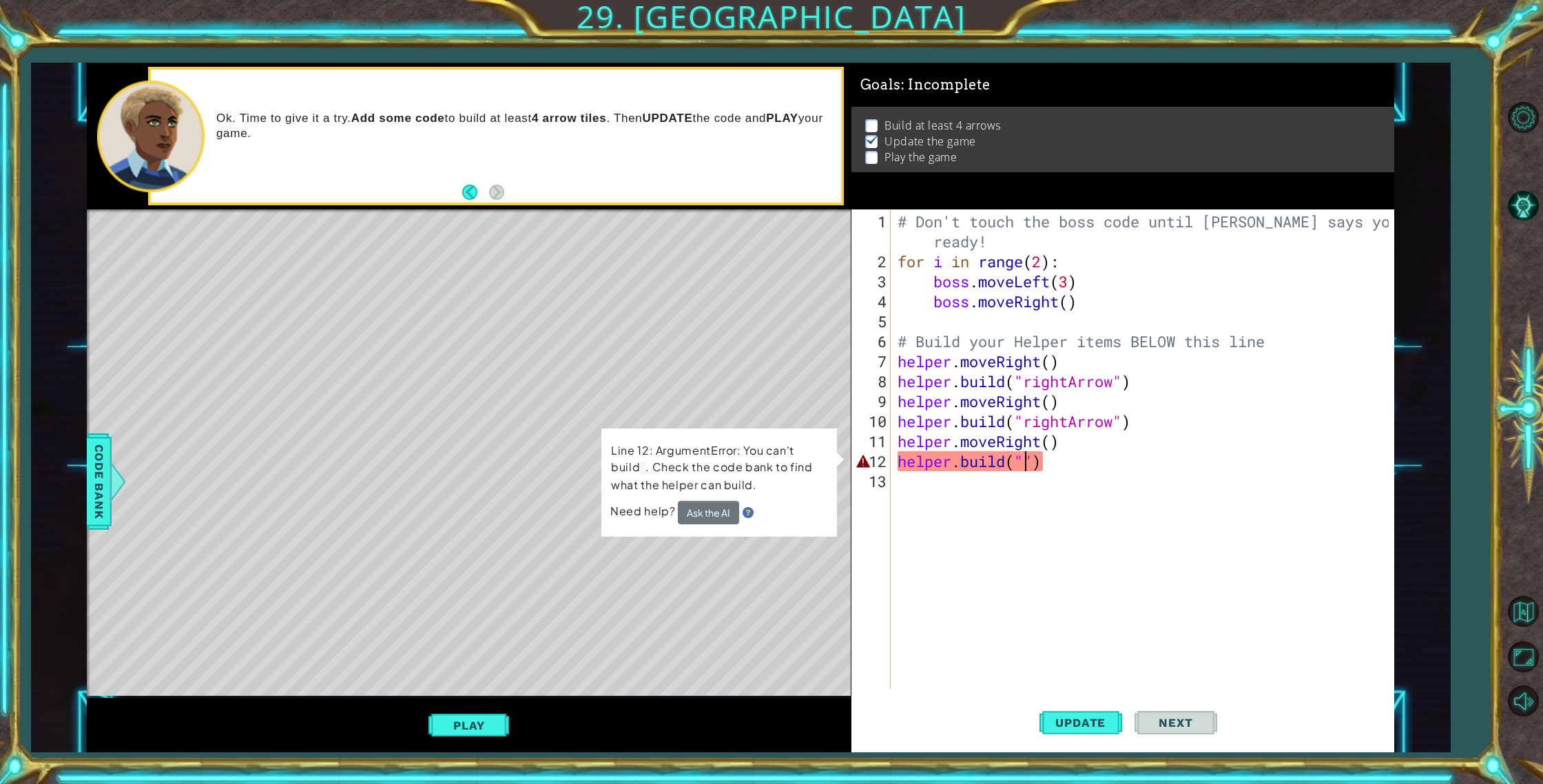
type textarea "[DOMAIN_NAME]("r")"
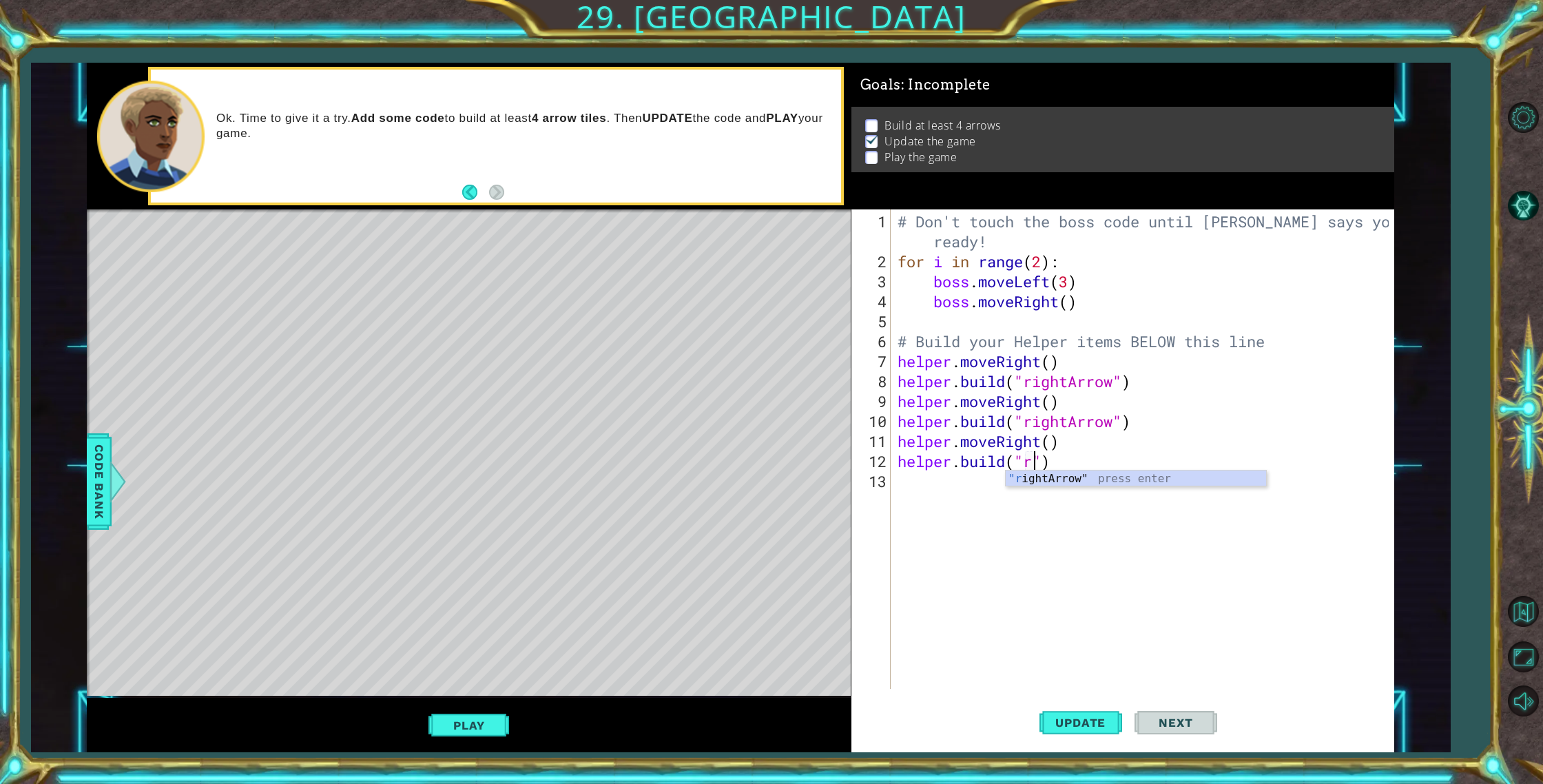
scroll to position [0, 6]
click at [1169, 492] on div "# Don't touch the boss code until [PERSON_NAME] says you're ready! for i in ran…" at bounding box center [1145, 481] width 501 height 539
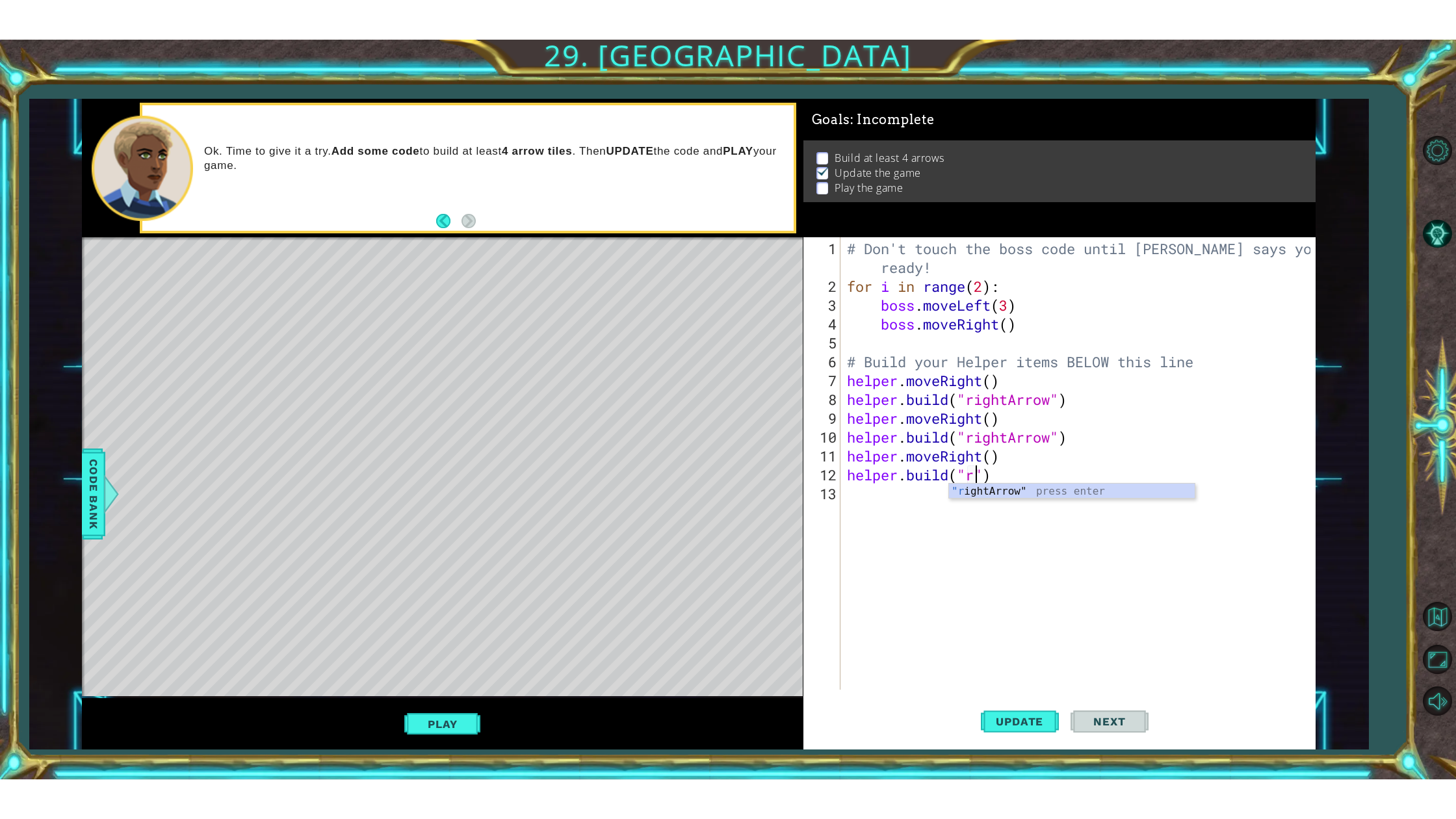
scroll to position [0, 0]
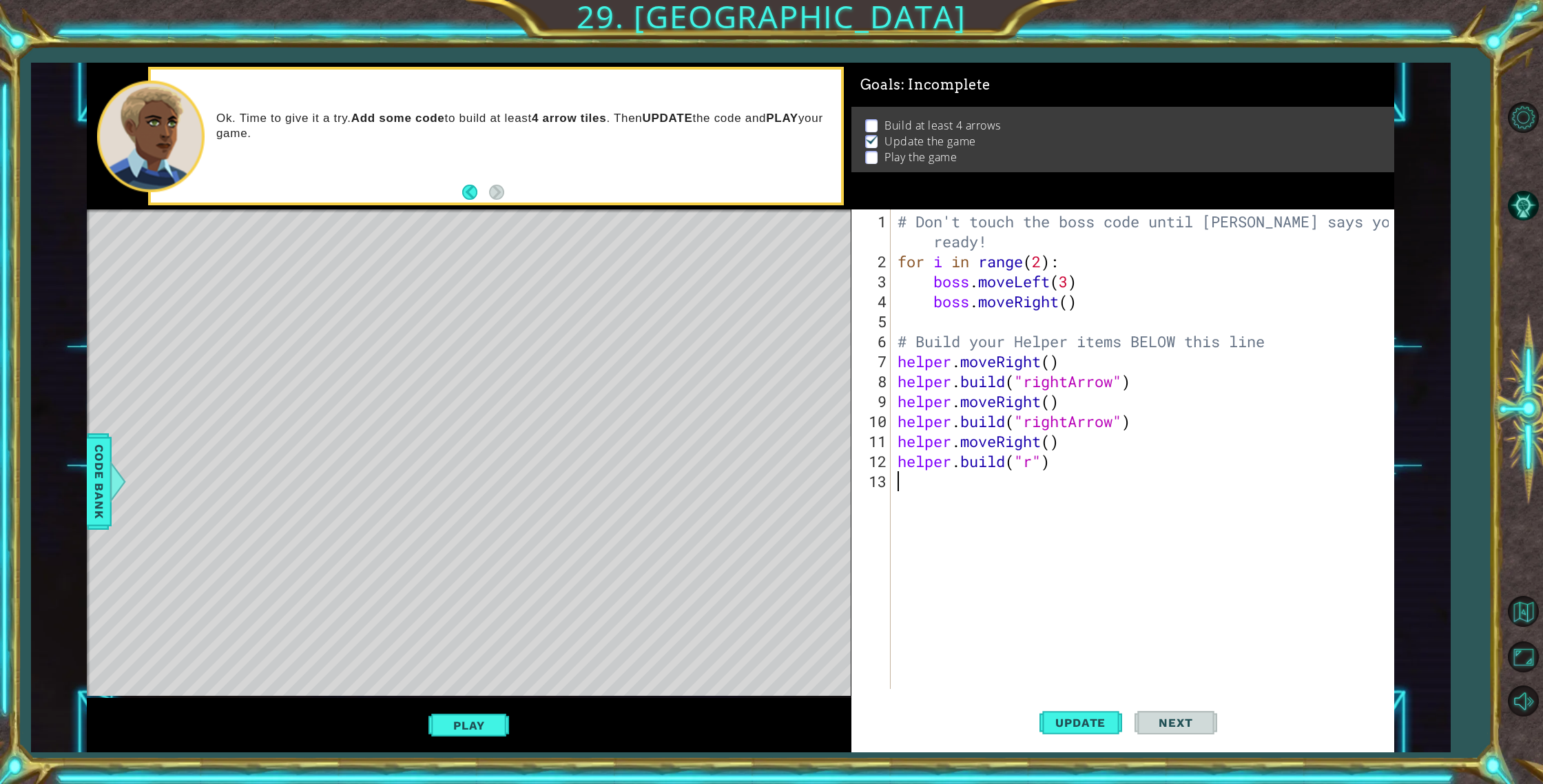
click at [1033, 473] on div "# Don't touch the boss code until [PERSON_NAME] says you're ready! for i in ran…" at bounding box center [1145, 481] width 501 height 539
click at [1033, 452] on div "# Don't touch the boss code until [PERSON_NAME] says you're ready! for i in ran…" at bounding box center [1145, 481] width 501 height 539
type textarea "[DOMAIN_NAME]("rightArrow")"
click at [1096, 725] on span "Update" at bounding box center [1080, 722] width 78 height 13
click at [920, 496] on div "# Don't touch the boss code until [PERSON_NAME] says you're ready! for i in ran…" at bounding box center [1145, 481] width 501 height 539
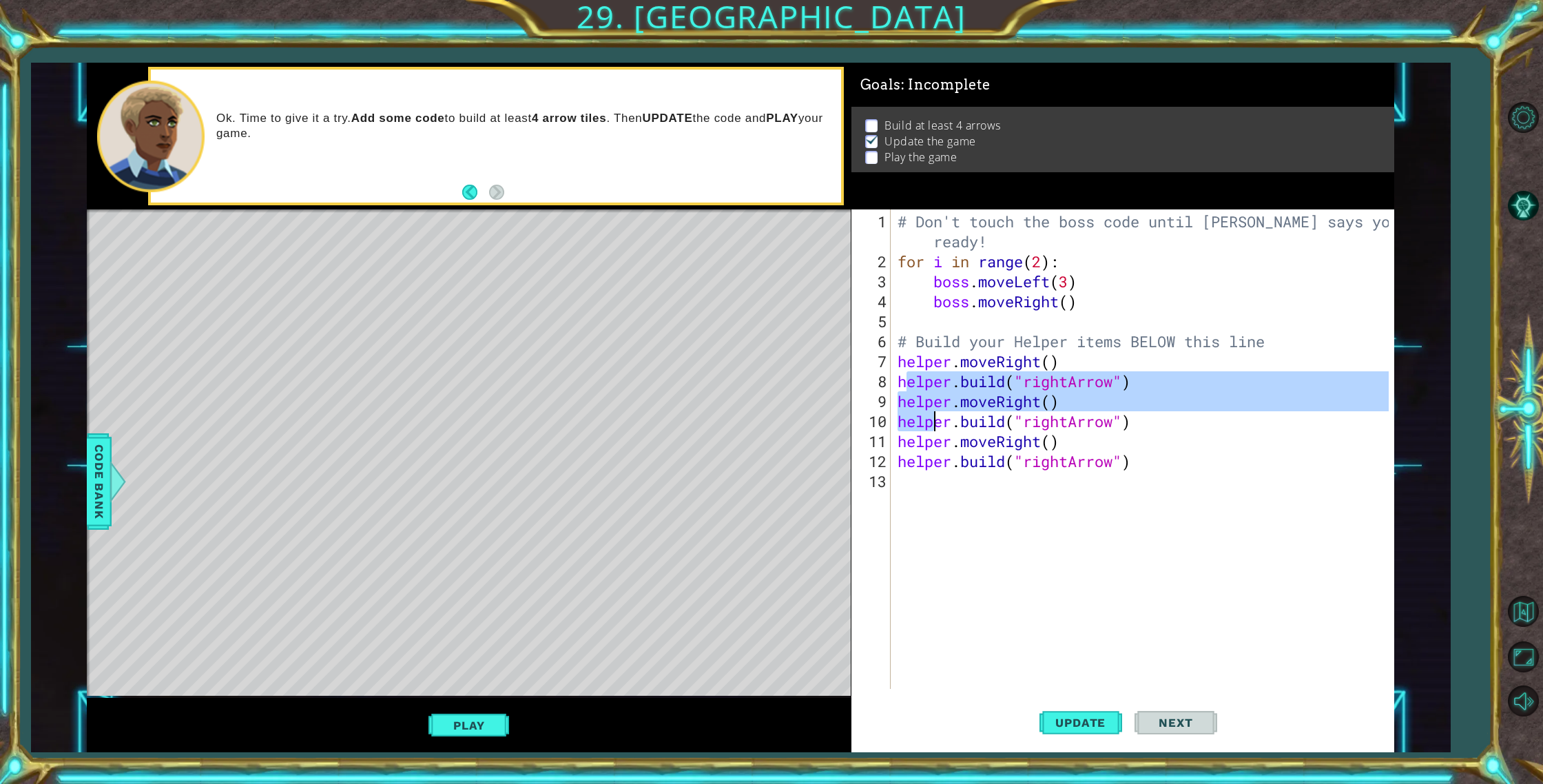
drag, startPoint x: 902, startPoint y: 382, endPoint x: 924, endPoint y: 405, distance: 31.8
click at [927, 408] on div "# Don't touch the boss code until [PERSON_NAME] says you're ready! for i in ran…" at bounding box center [1145, 481] width 501 height 539
click at [914, 394] on div "# Don't touch the boss code until [PERSON_NAME] says you're ready! for i in ran…" at bounding box center [1145, 481] width 501 height 539
drag, startPoint x: 899, startPoint y: 384, endPoint x: 1075, endPoint y: 425, distance: 180.7
click at [1075, 425] on div "# Don't touch the boss code until [PERSON_NAME] says you're ready! for i in ran…" at bounding box center [1145, 481] width 501 height 539
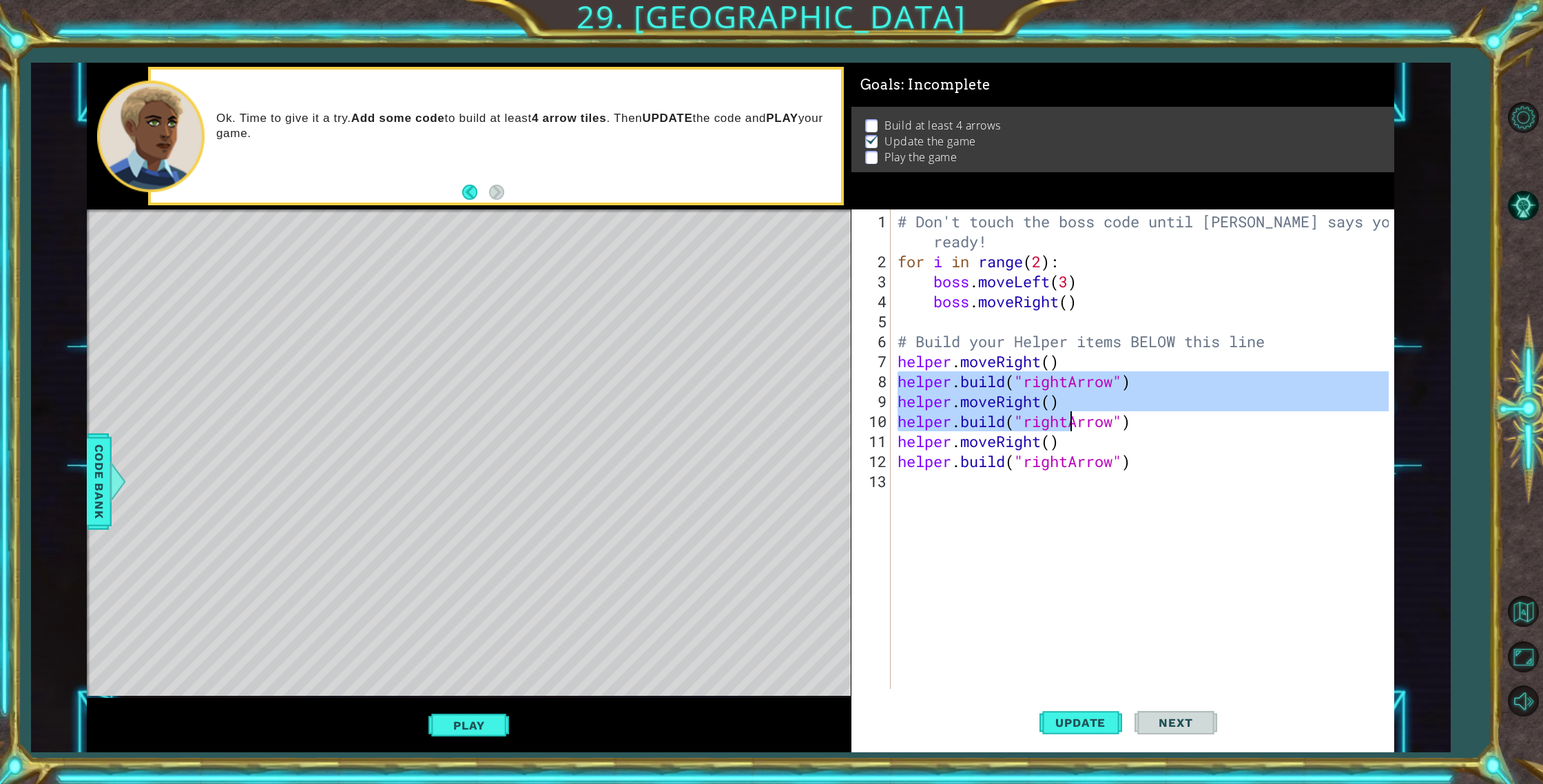
type textarea "[DOMAIN_NAME]("rightArrow")"
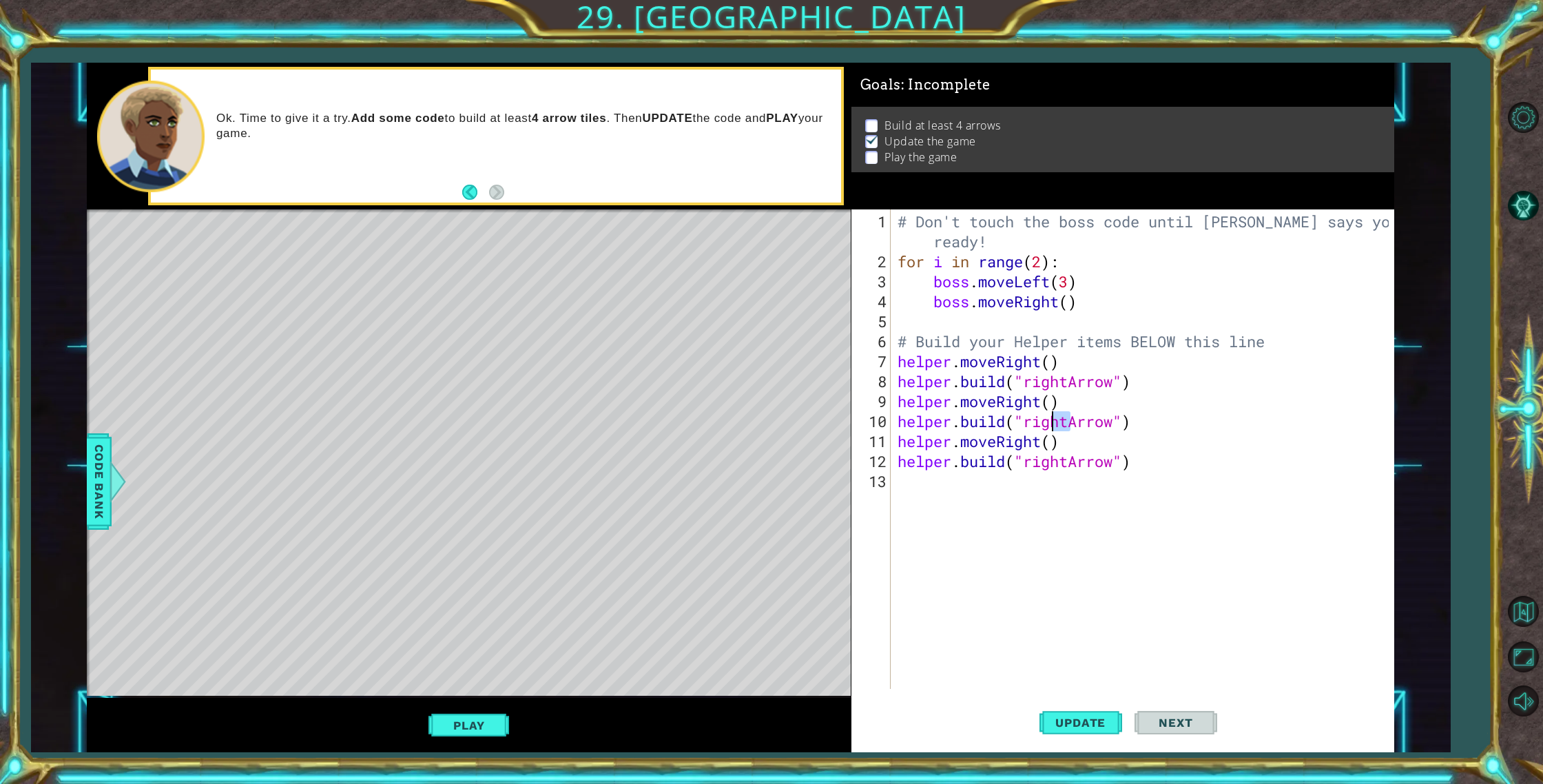
click at [1054, 428] on div "# Don't touch the boss code until [PERSON_NAME] says you're ready! for i in ran…" at bounding box center [1145, 481] width 501 height 539
click at [1090, 454] on div "# Don't touch the boss code until [PERSON_NAME] says you're ready! for i in ran…" at bounding box center [1145, 481] width 501 height 539
click at [1177, 456] on div "# Don't touch the boss code until [PERSON_NAME] says you're ready! for i in ran…" at bounding box center [1145, 481] width 501 height 539
click at [1114, 485] on div "# Don't touch the boss code until [PERSON_NAME] says you're ready! for i in ran…" at bounding box center [1145, 481] width 501 height 539
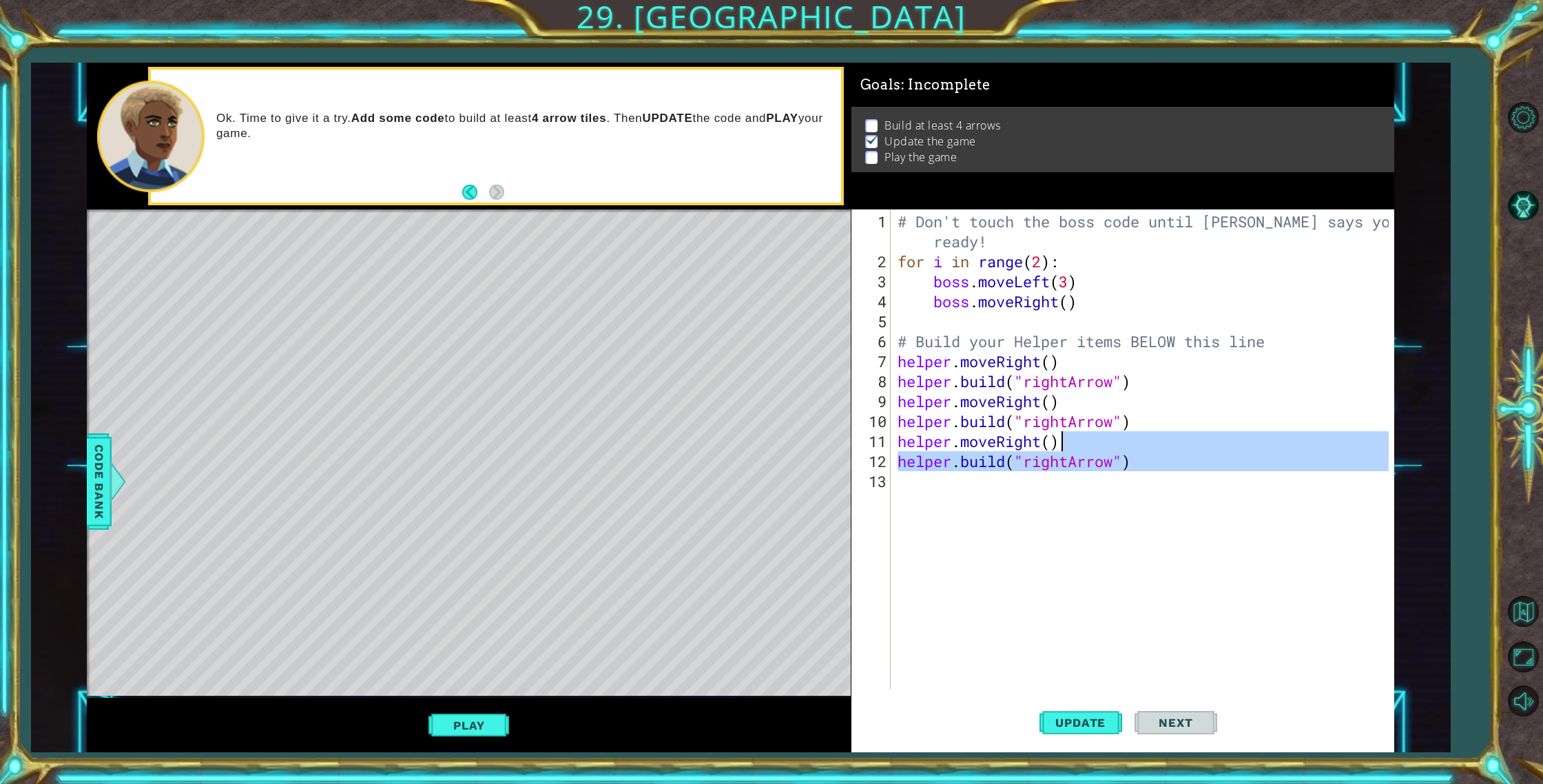
drag, startPoint x: 1143, startPoint y: 476, endPoint x: 1084, endPoint y: 432, distance: 73.6
click at [1085, 434] on div "# Don't touch the boss code until [PERSON_NAME] says you're ready! for i in ran…" at bounding box center [1145, 481] width 501 height 539
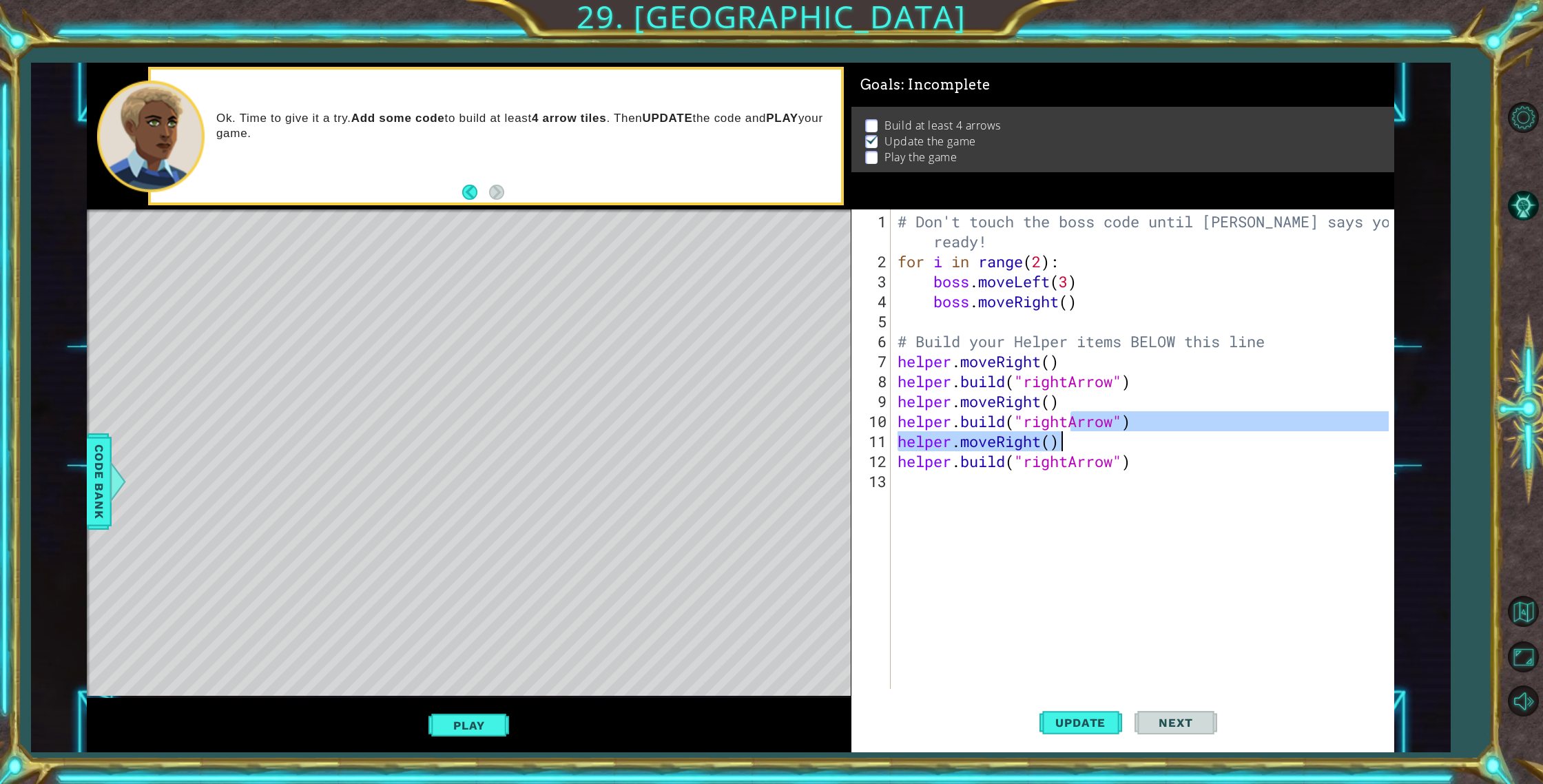
drag, startPoint x: 1073, startPoint y: 427, endPoint x: 1057, endPoint y: 440, distance: 20.6
click at [1057, 440] on div "# Don't touch the boss code until [PERSON_NAME] says you're ready! for i in ran…" at bounding box center [1145, 481] width 501 height 539
type textarea "[DOMAIN_NAME]("rightArrow") helper.moveRight()"
click at [1009, 493] on div "# Don't touch the boss code until [PERSON_NAME] says you're ready! for i in ran…" at bounding box center [1145, 481] width 501 height 539
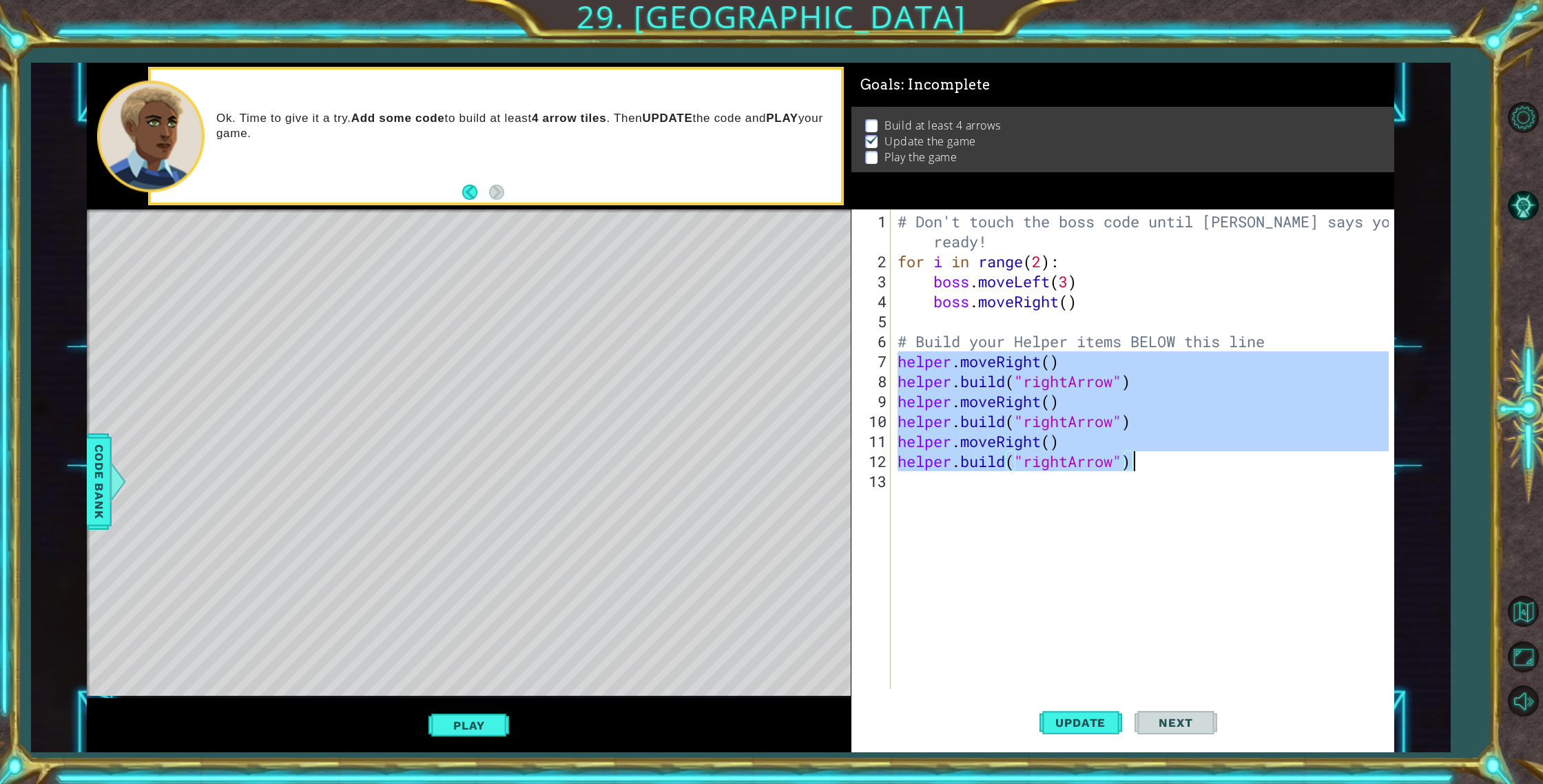
drag, startPoint x: 895, startPoint y: 364, endPoint x: 1146, endPoint y: 469, distance: 272.1
click at [1145, 469] on div "# Don't touch the boss code until [PERSON_NAME] says you're ready! for i in ran…" at bounding box center [1145, 481] width 501 height 539
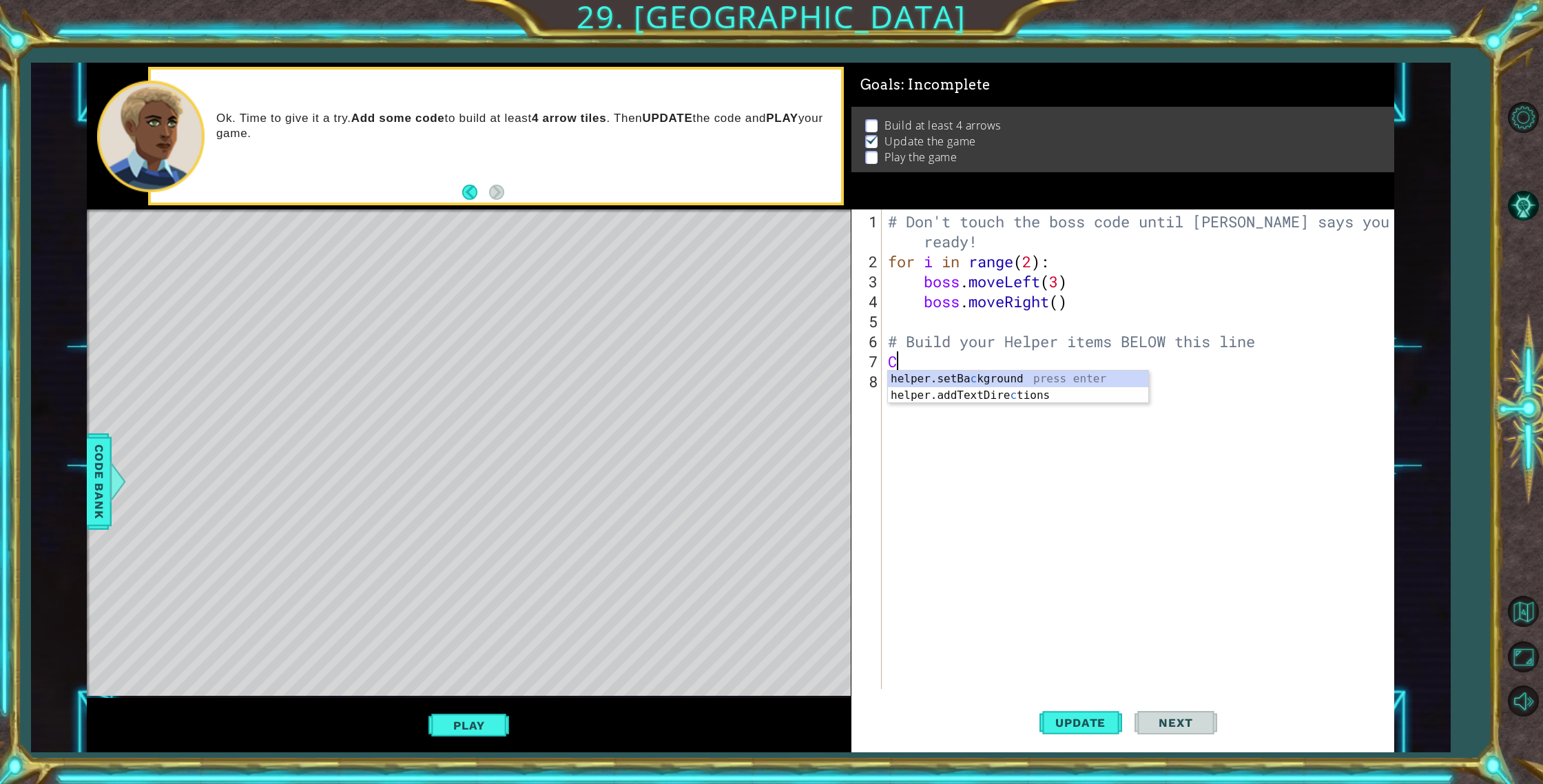
type textarea "C"
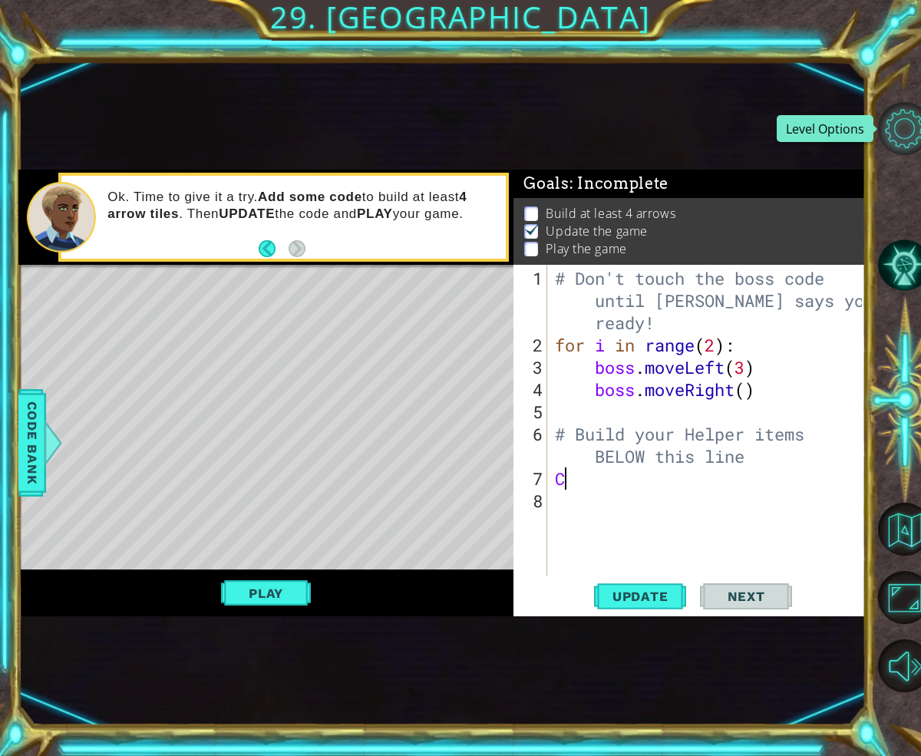
click at [899, 130] on button "Level Options" at bounding box center [904, 128] width 53 height 53
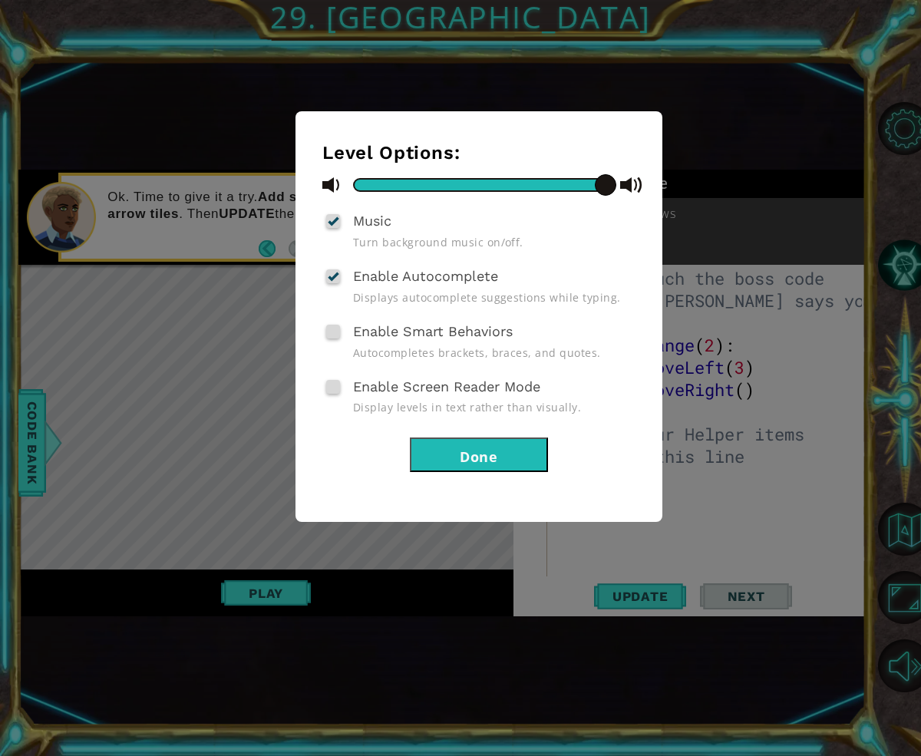
click at [518, 450] on button "Done" at bounding box center [479, 455] width 138 height 35
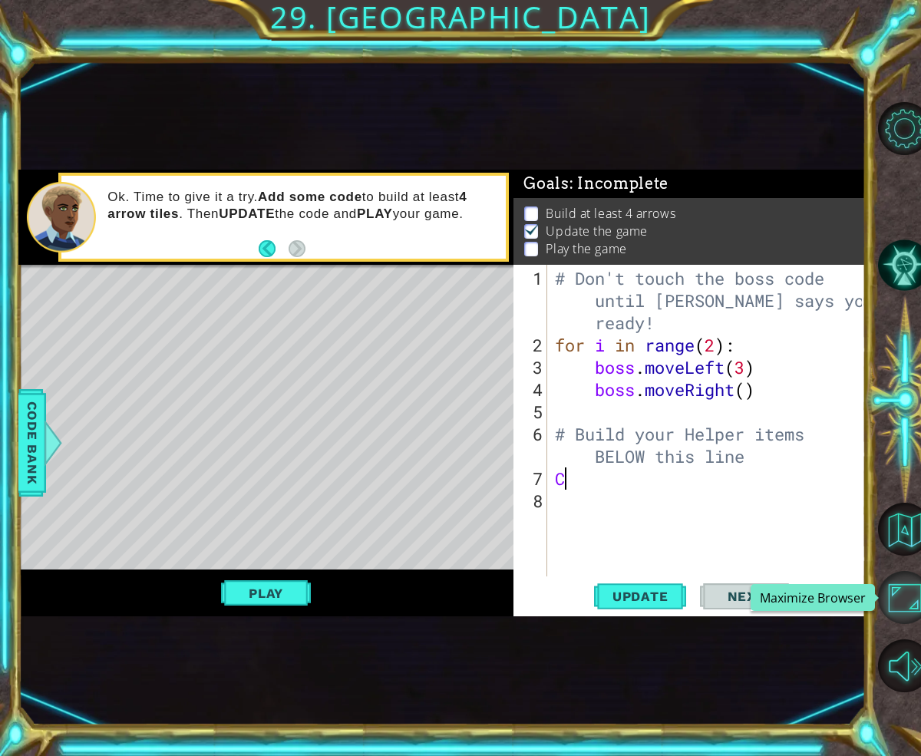
click at [912, 599] on button "Maximize Browser" at bounding box center [904, 597] width 53 height 53
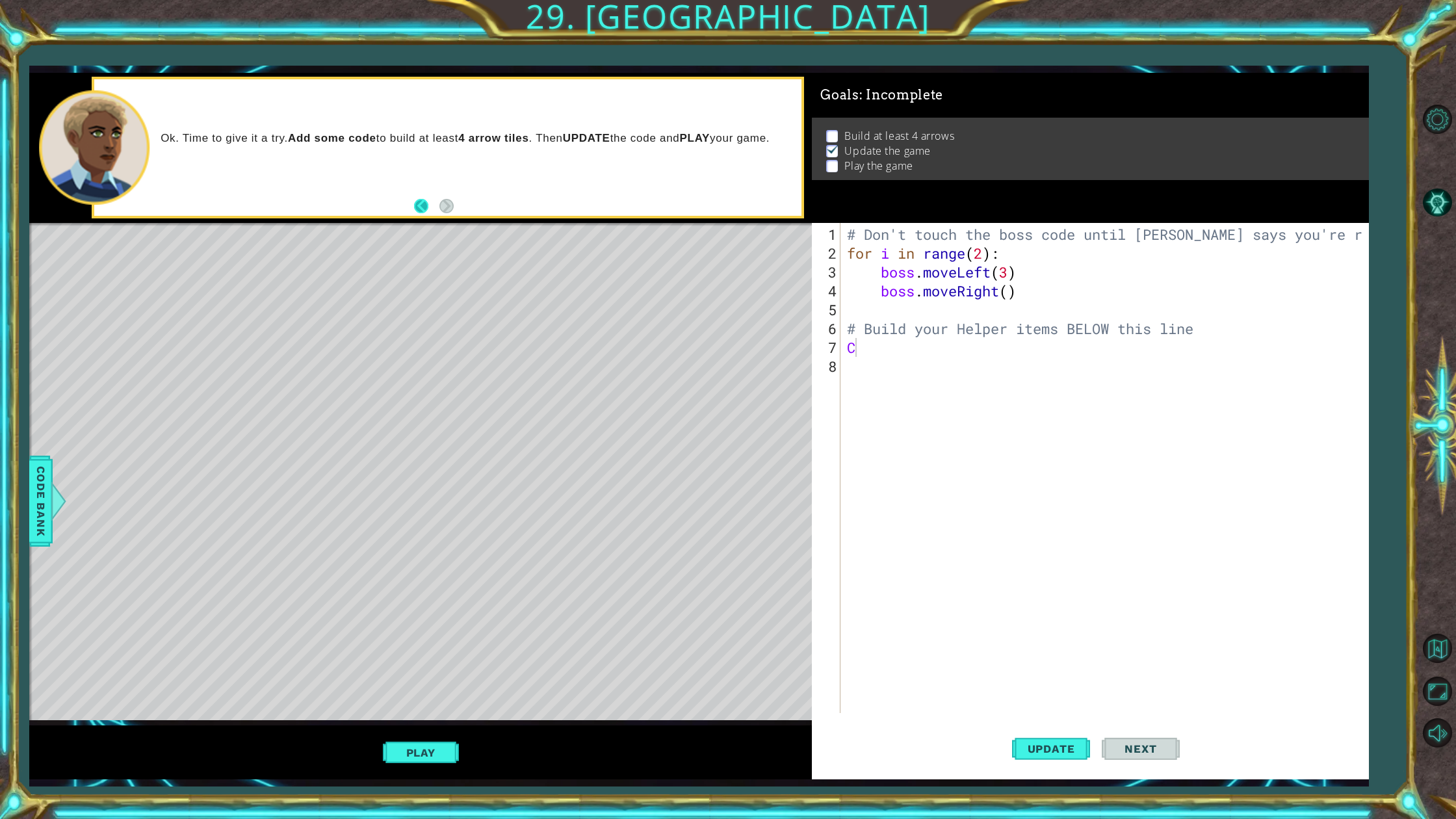
click at [421, 203] on button "Back" at bounding box center [427, 206] width 25 height 14
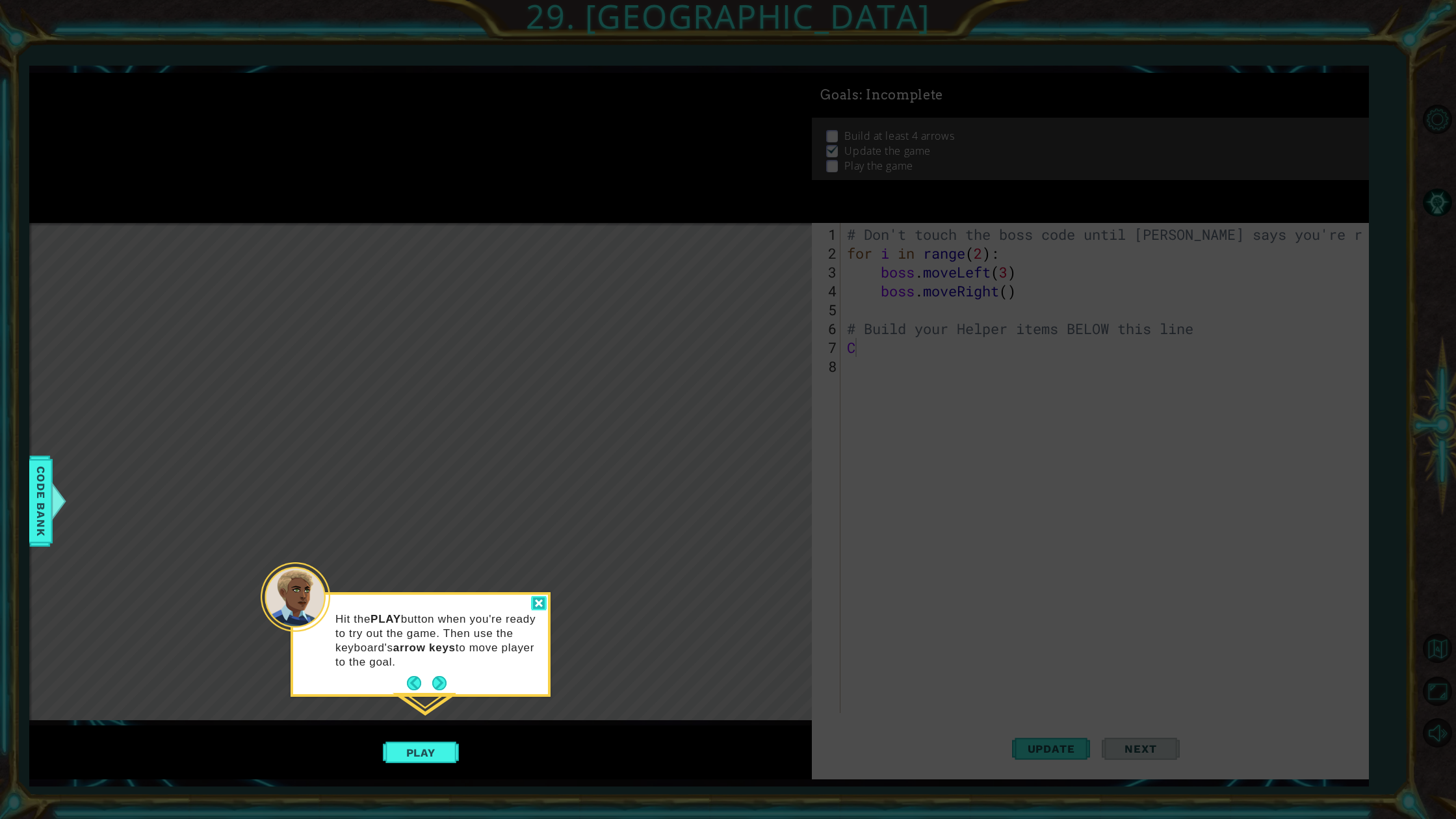
click at [538, 605] on div at bounding box center [538, 604] width 15 height 15
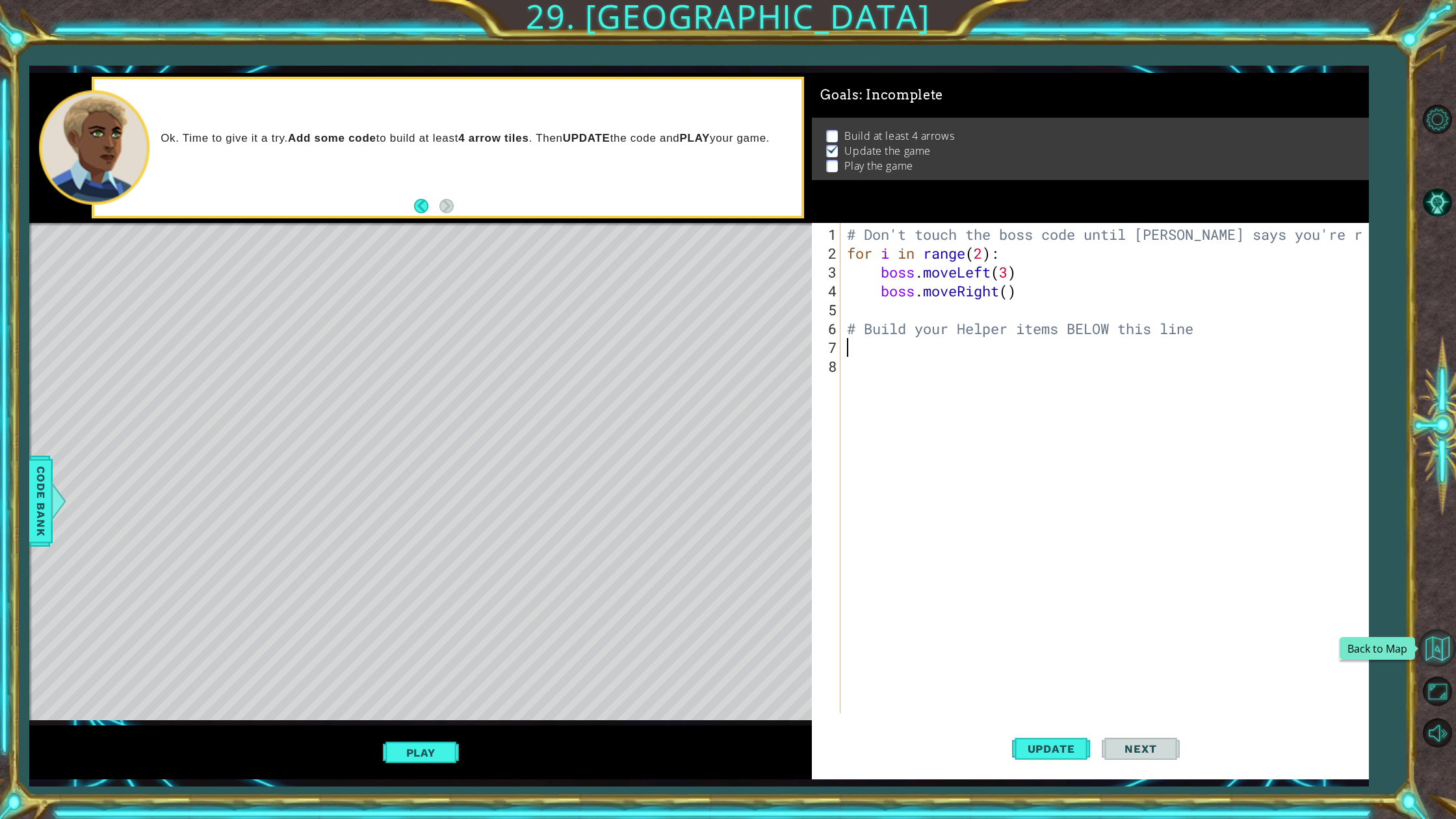
click at [1437, 650] on button "Back to Map" at bounding box center [1437, 648] width 38 height 38
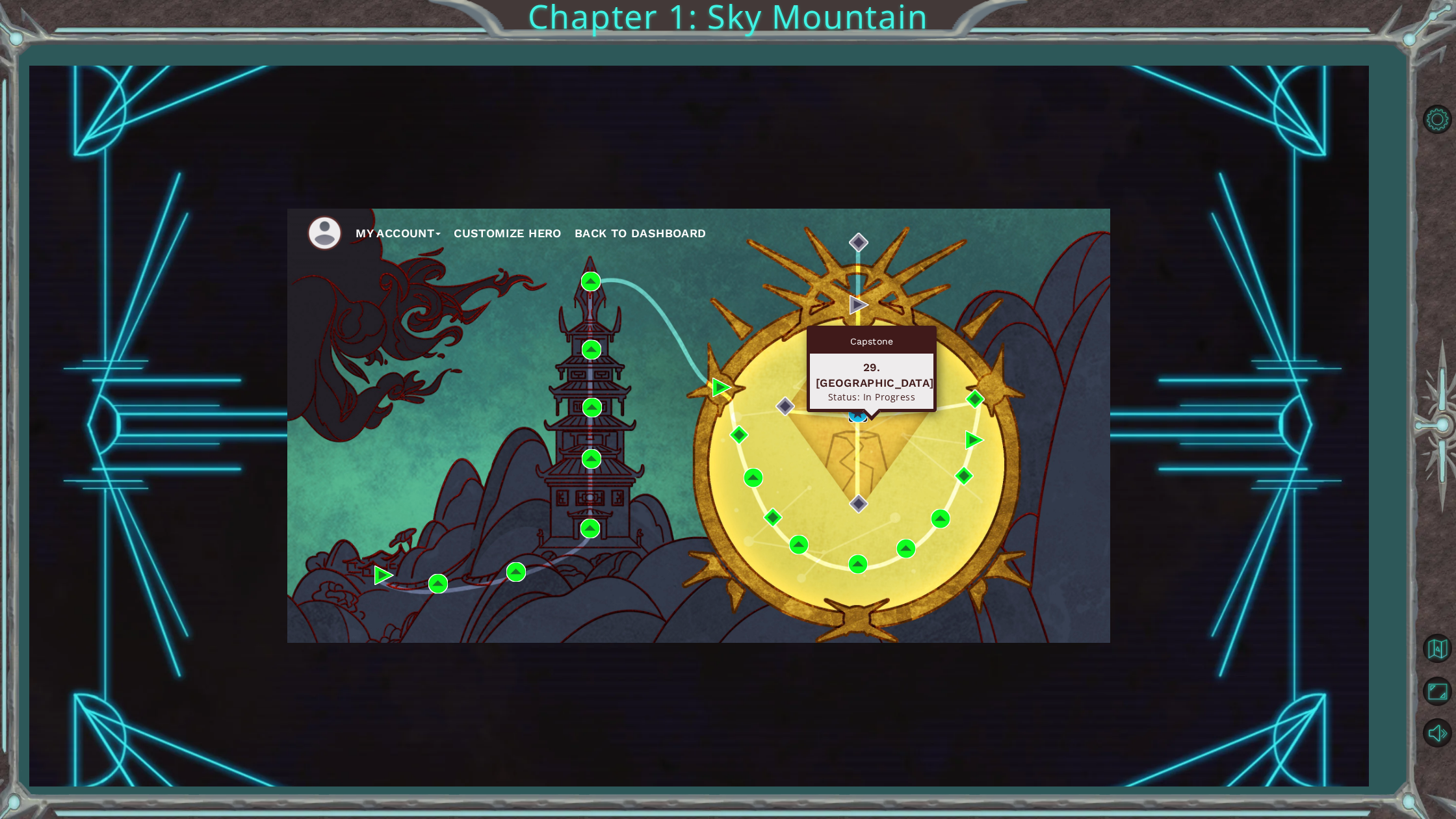
click at [852, 417] on img at bounding box center [858, 412] width 19 height 19
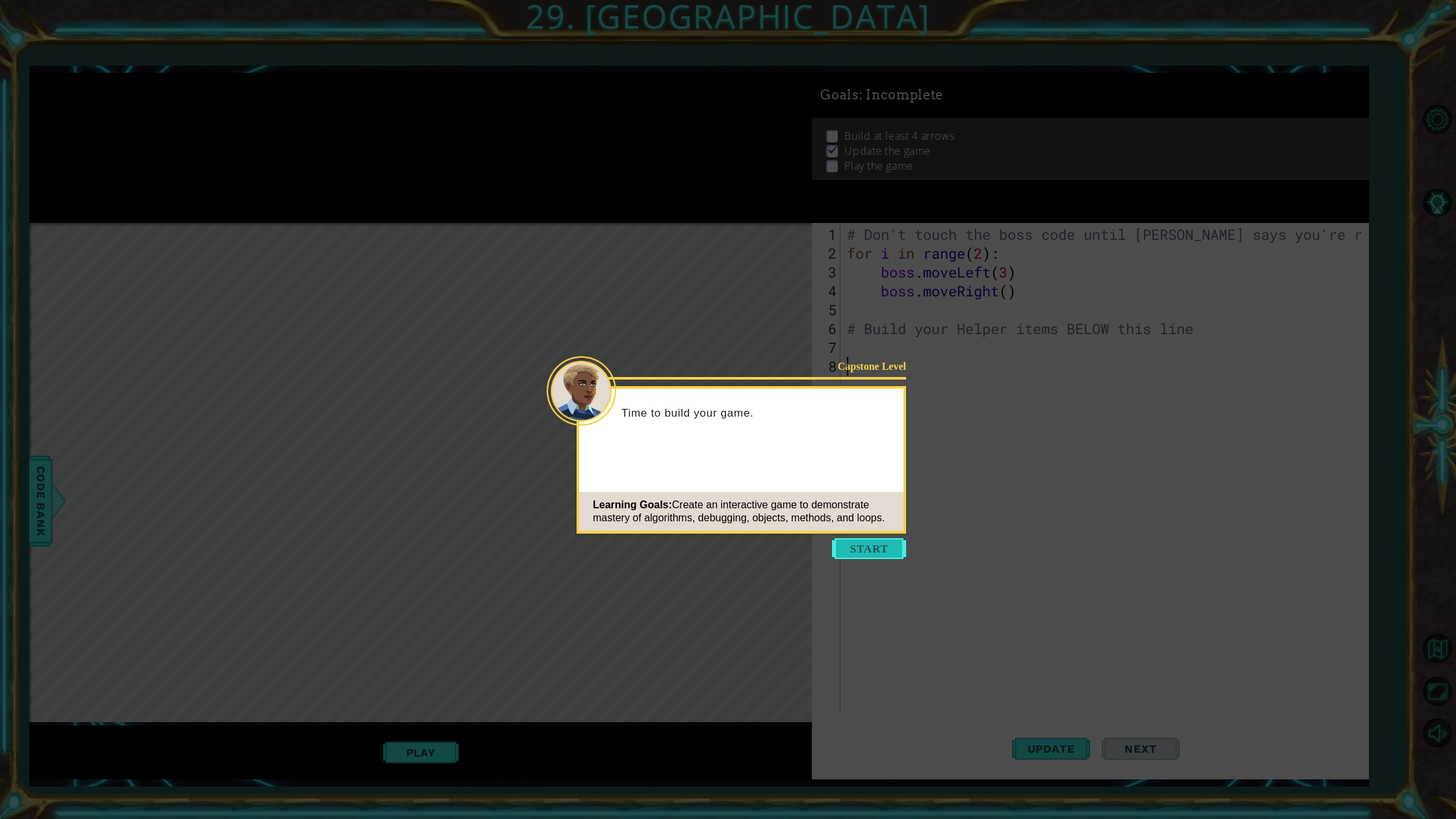
click at [866, 546] on button "Start" at bounding box center [869, 549] width 74 height 21
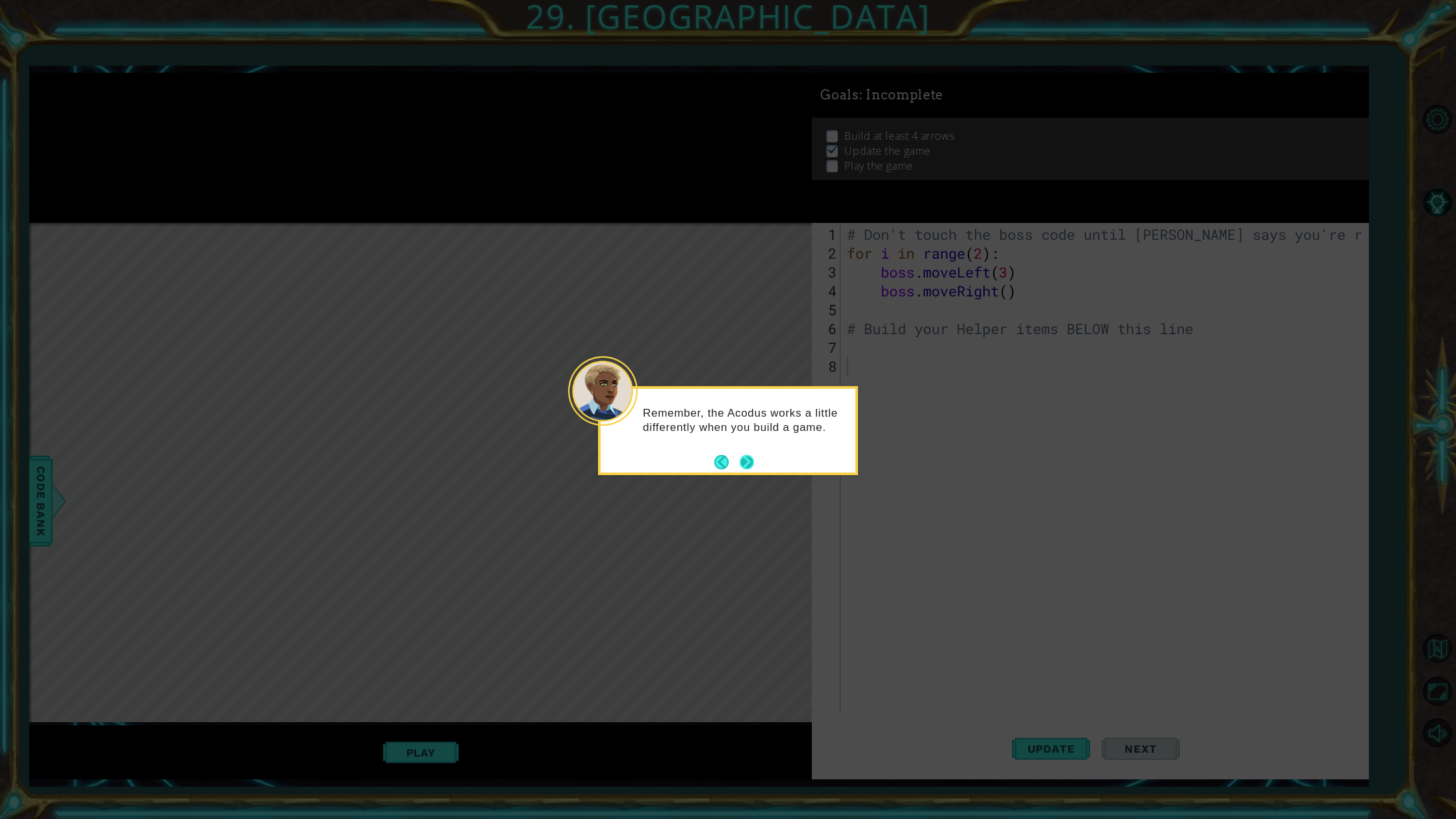
click at [753, 455] on button "Next" at bounding box center [747, 462] width 14 height 14
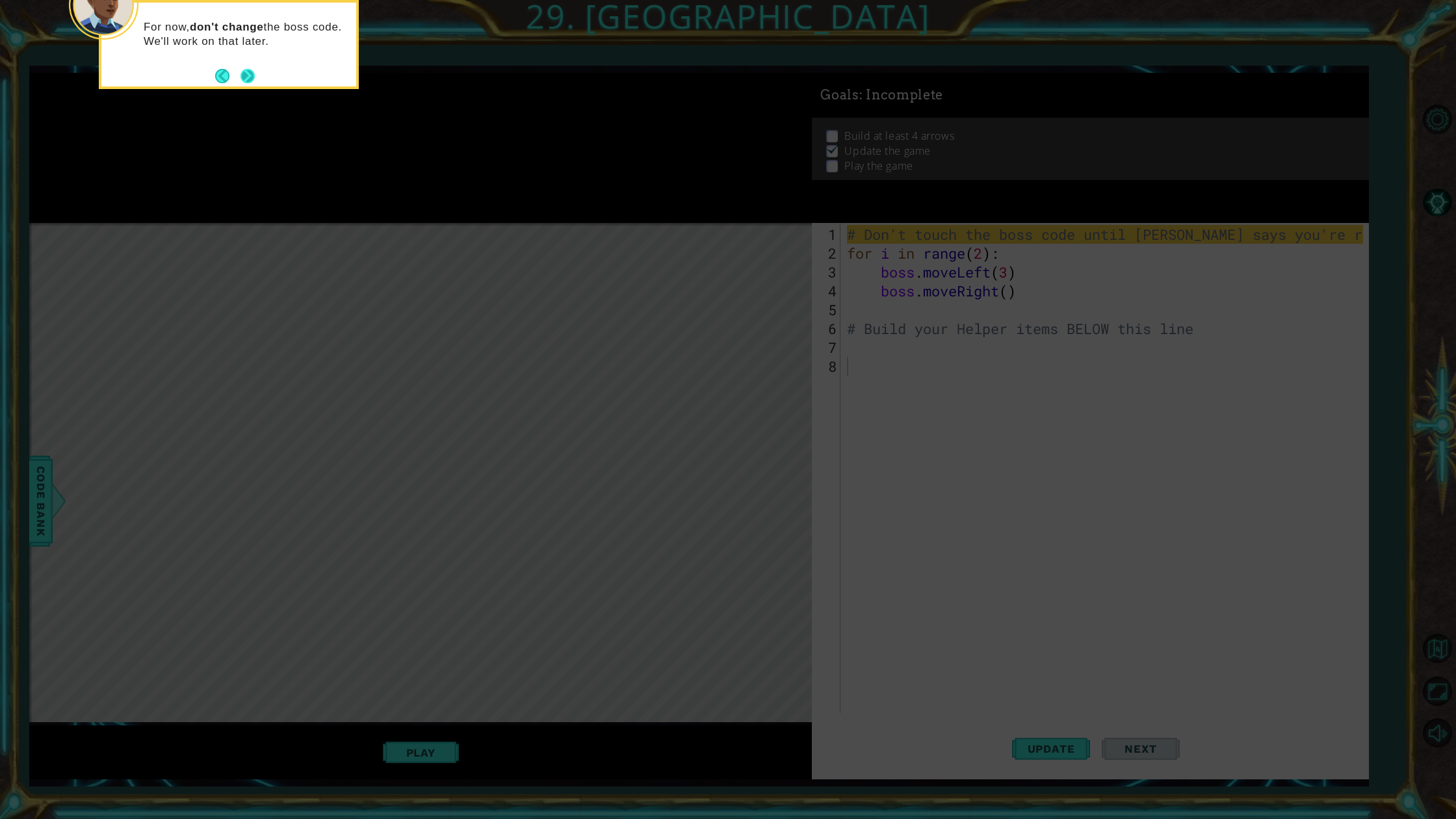
click at [248, 75] on button "Next" at bounding box center [247, 75] width 14 height 14
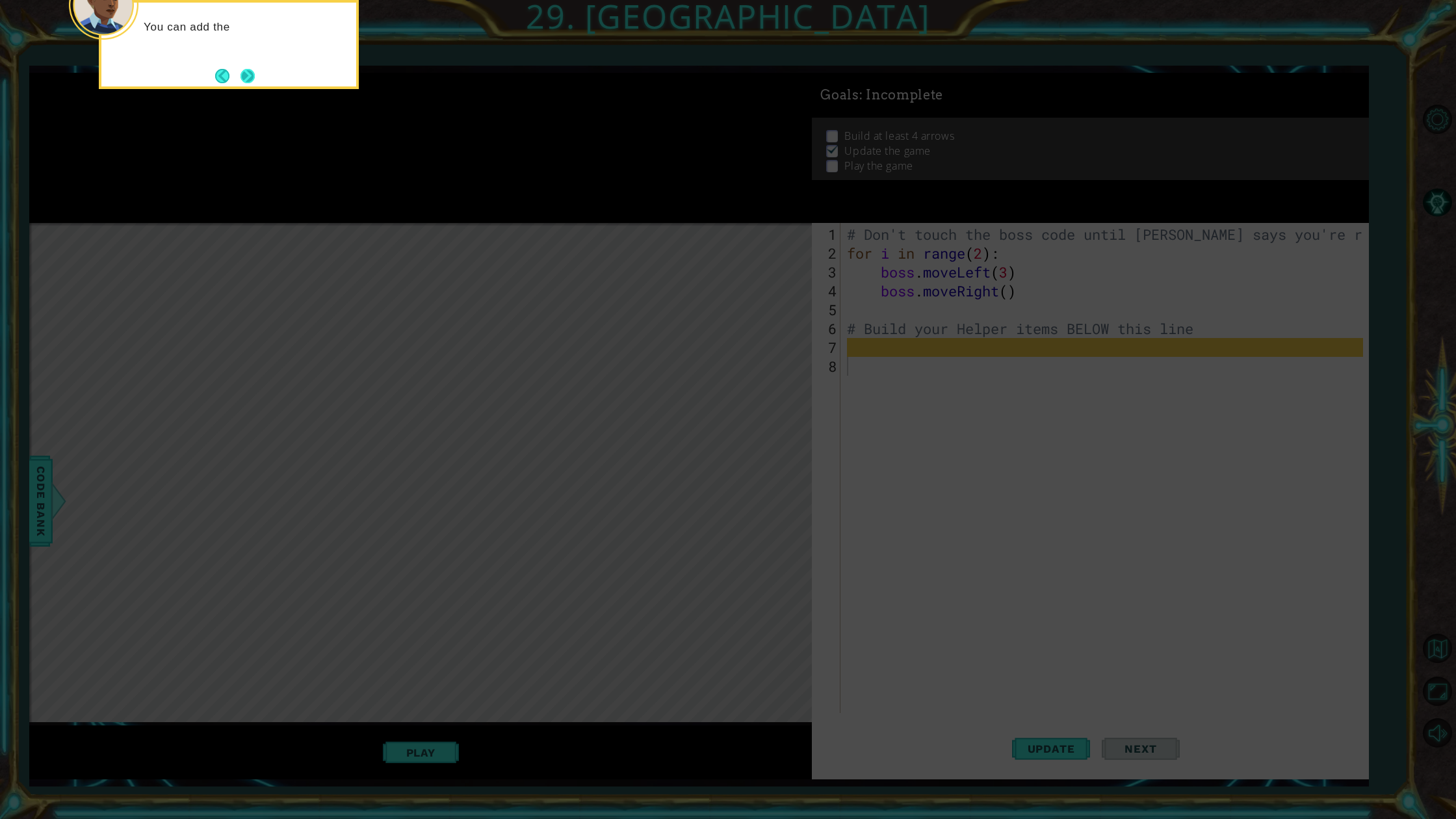
click at [252, 76] on button "Next" at bounding box center [247, 75] width 14 height 14
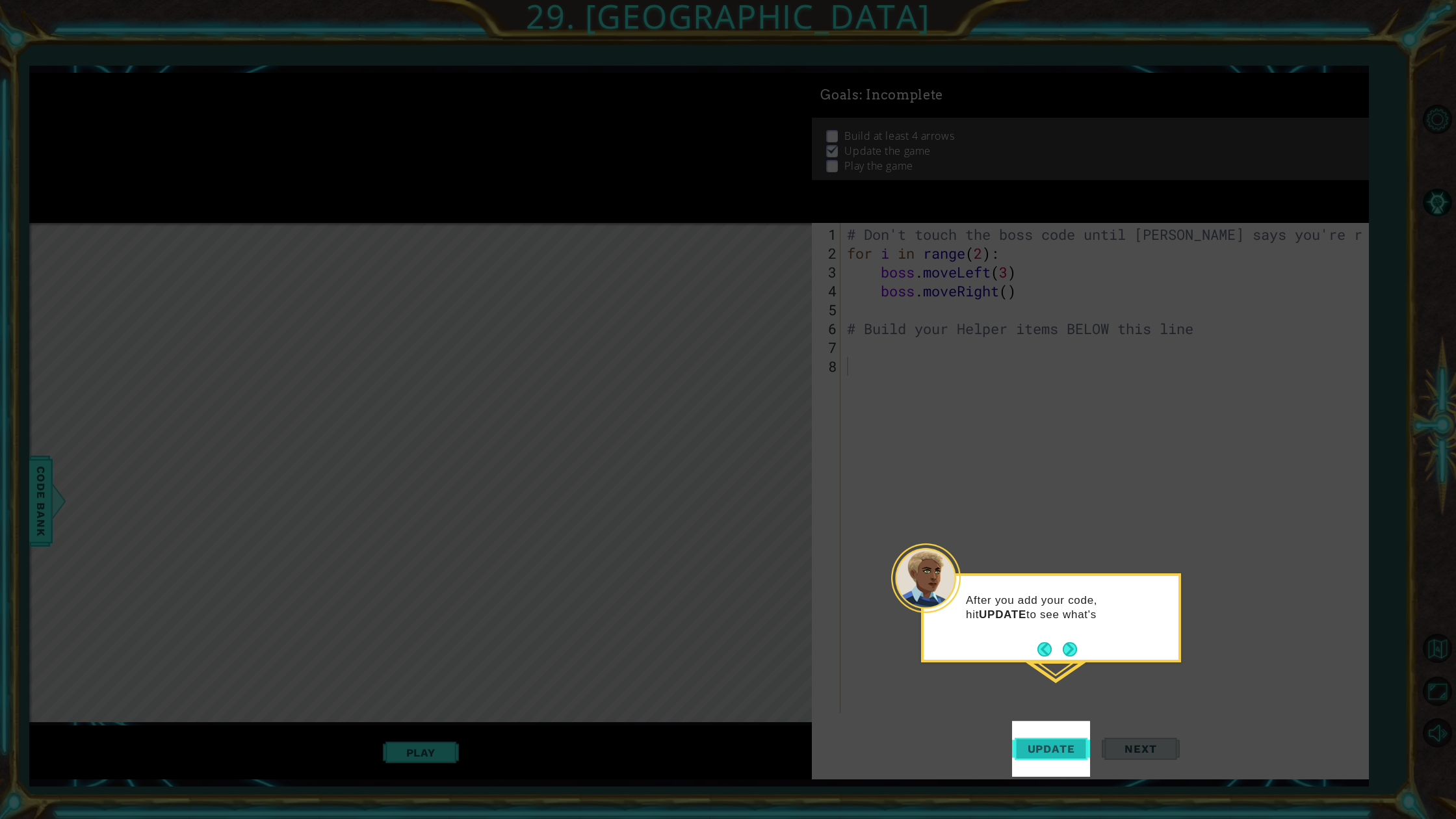
click at [1079, 739] on button "Update" at bounding box center [1051, 749] width 78 height 56
click at [1078, 739] on button "Update" at bounding box center [1051, 749] width 78 height 56
click at [1078, 739] on button "Update" at bounding box center [1051, 749] width 78 height 56
click at [1077, 739] on button "Update" at bounding box center [1051, 749] width 78 height 56
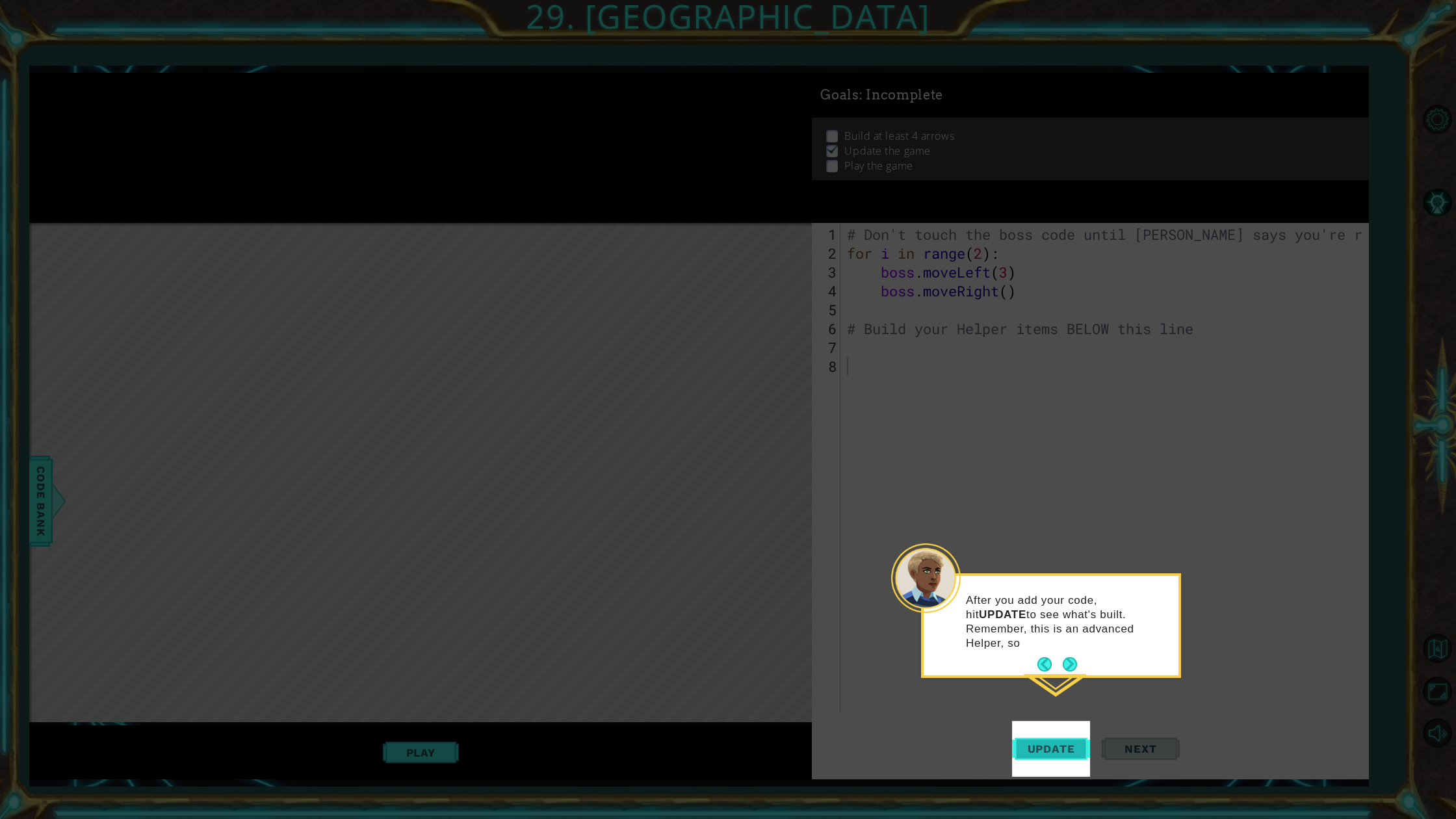
click at [1077, 739] on button "Update" at bounding box center [1051, 749] width 78 height 56
click at [1073, 666] on button "Next" at bounding box center [1069, 664] width 14 height 14
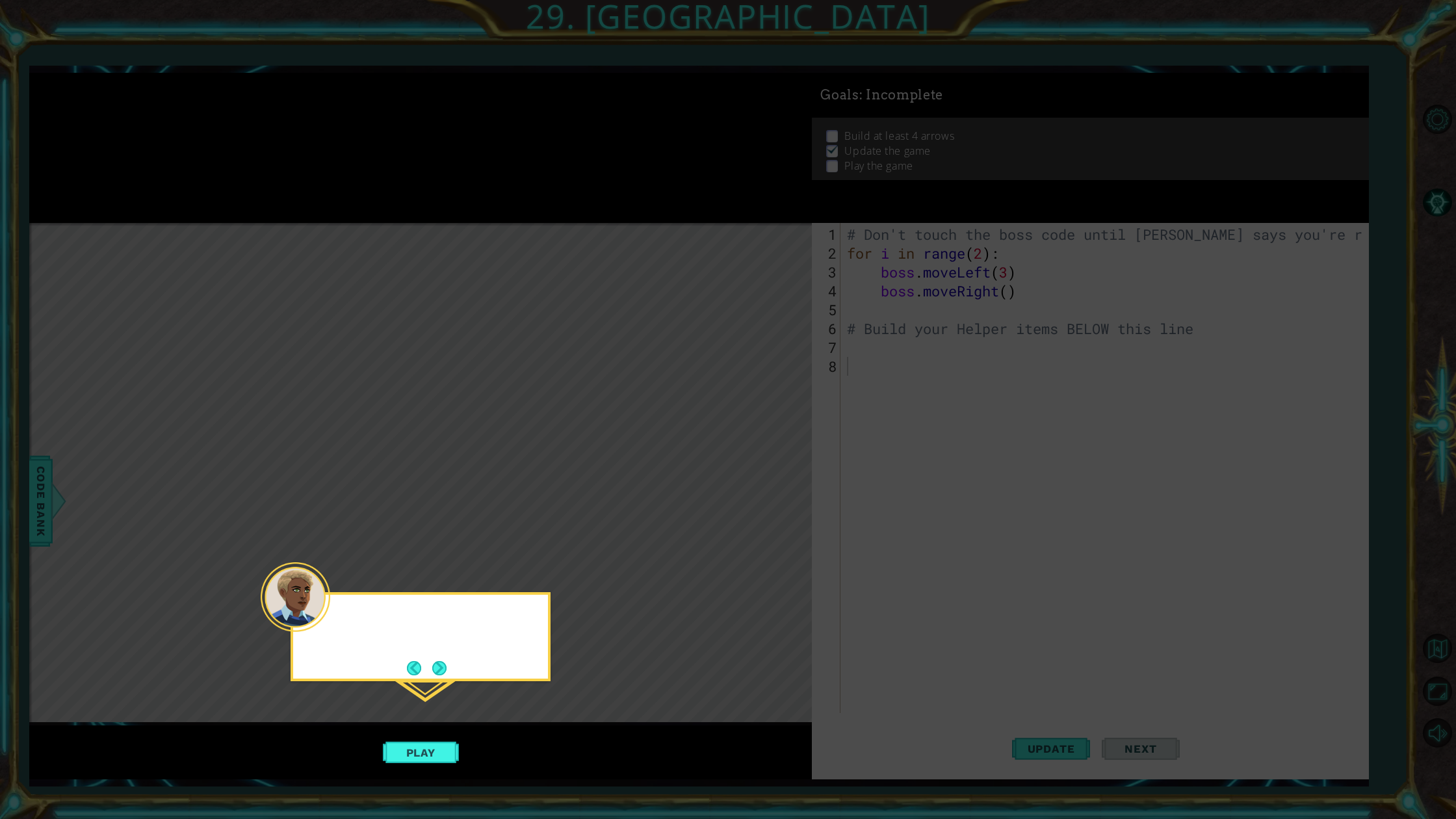
click at [1073, 666] on icon at bounding box center [728, 409] width 1456 height 819
click at [418, 674] on button "Back" at bounding box center [420, 668] width 25 height 14
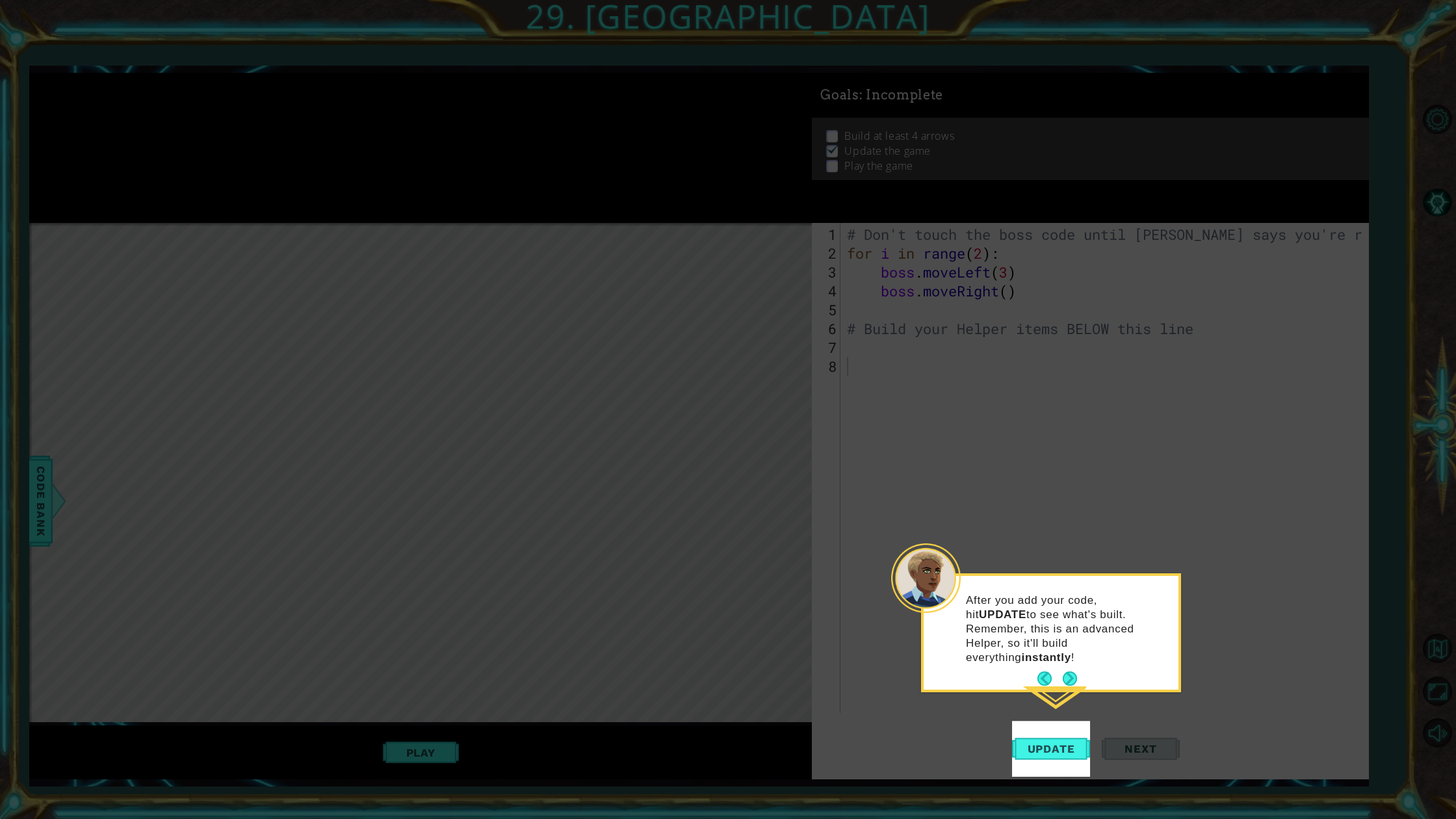
drag, startPoint x: 1071, startPoint y: 669, endPoint x: 1061, endPoint y: 667, distance: 10.2
click at [1069, 672] on button "Next" at bounding box center [1069, 678] width 14 height 14
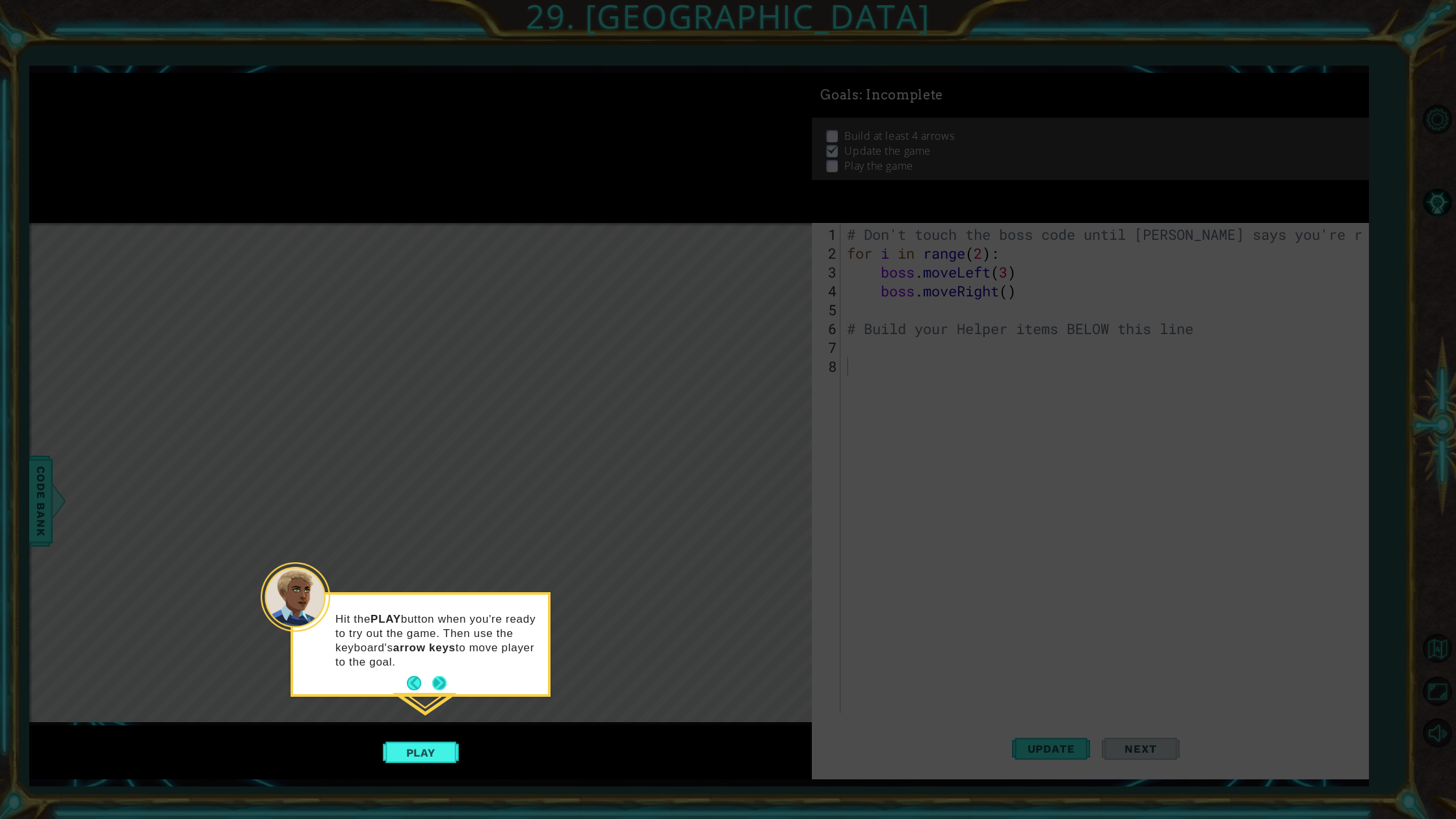
click at [435, 678] on button "Next" at bounding box center [439, 683] width 14 height 14
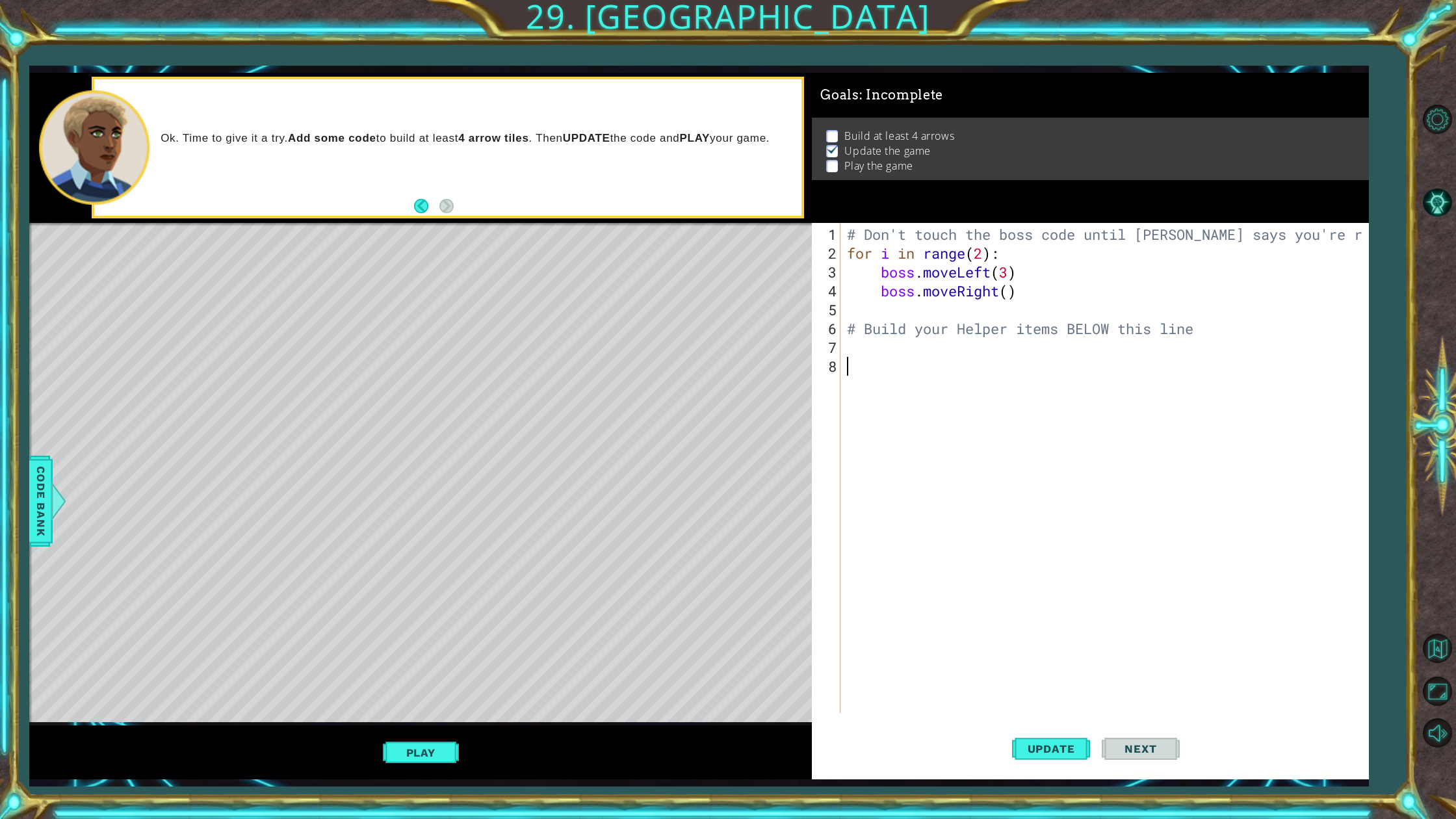
type textarea "V"
type textarea "mo"
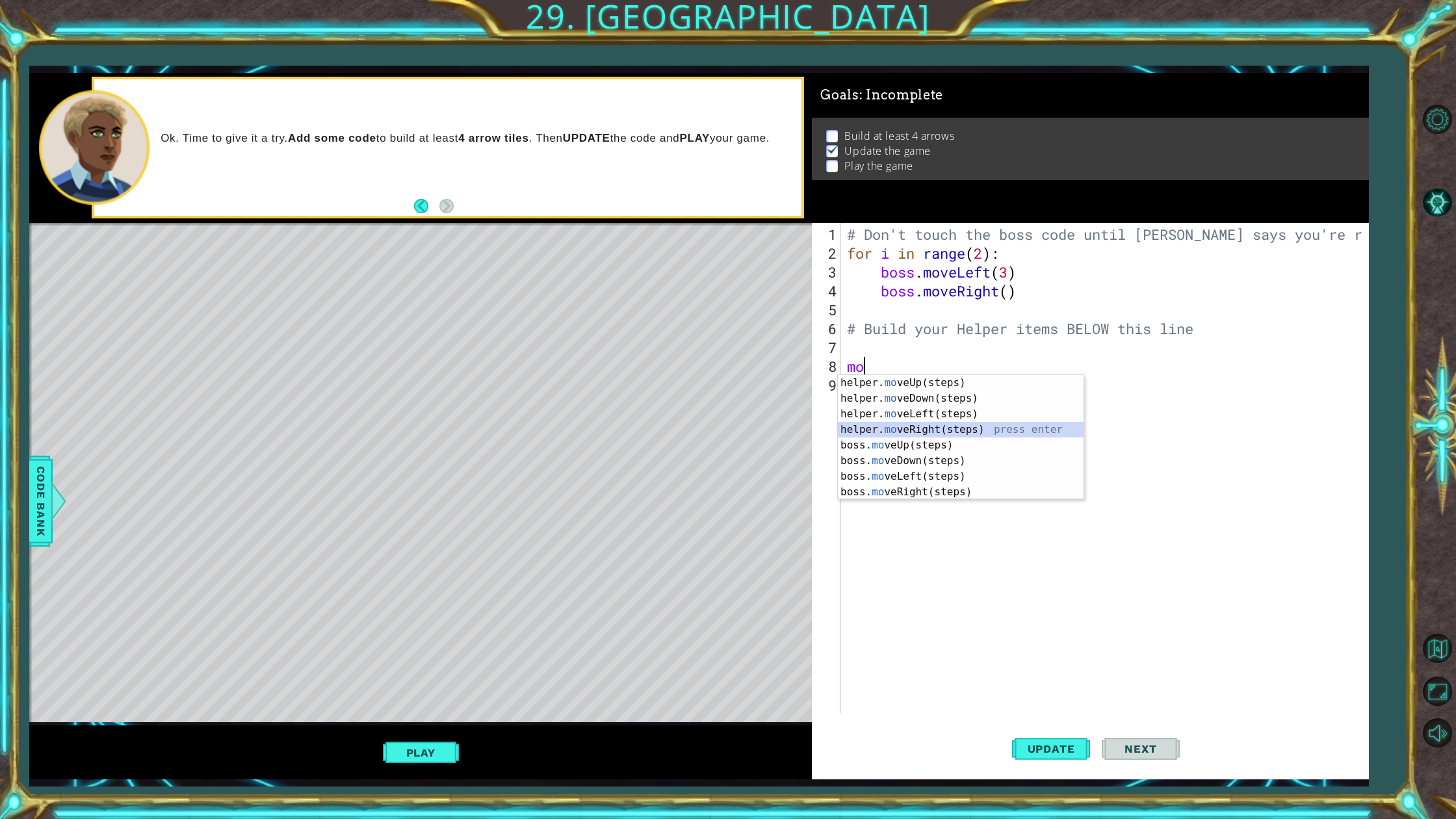
click at [918, 427] on div "helper. mo veUp(steps) press enter helper. mo veDown(steps) press enter helper.…" at bounding box center [961, 453] width 245 height 156
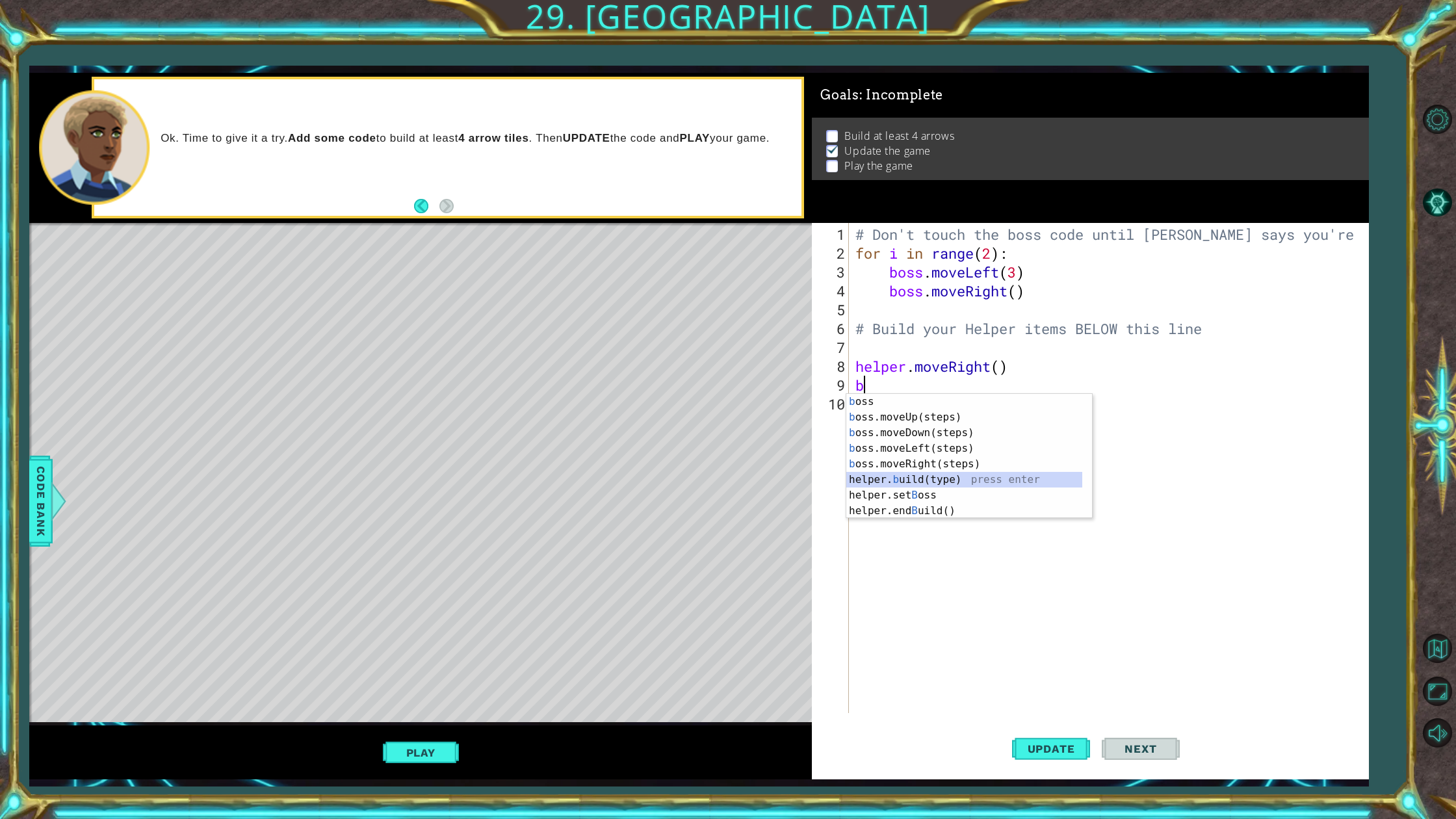
click at [966, 477] on div "b oss press enter b oss.moveUp(steps) press enter b oss.moveDown(steps) press e…" at bounding box center [964, 472] width 236 height 156
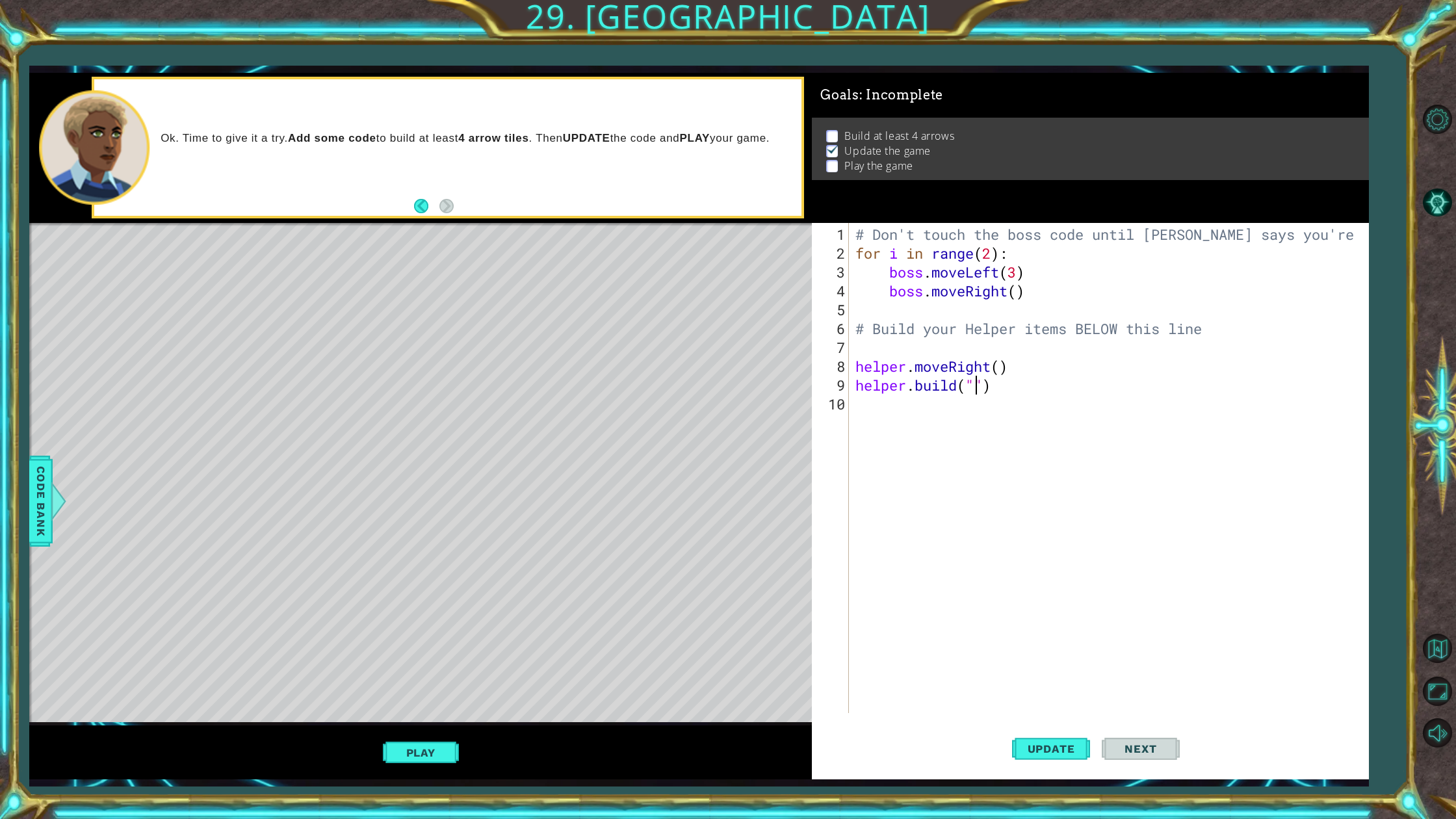
type textarea "[DOMAIN_NAME]("r")"
click at [979, 396] on div "# Don't touch the boss code until [PERSON_NAME] says you're ready! for i in ran…" at bounding box center [1111, 489] width 517 height 528
click at [984, 383] on div "# Don't touch the boss code until [PERSON_NAME] says you're ready! for i in ran…" at bounding box center [1111, 489] width 517 height 528
type textarea "[DOMAIN_NAME]("rightArrow")"
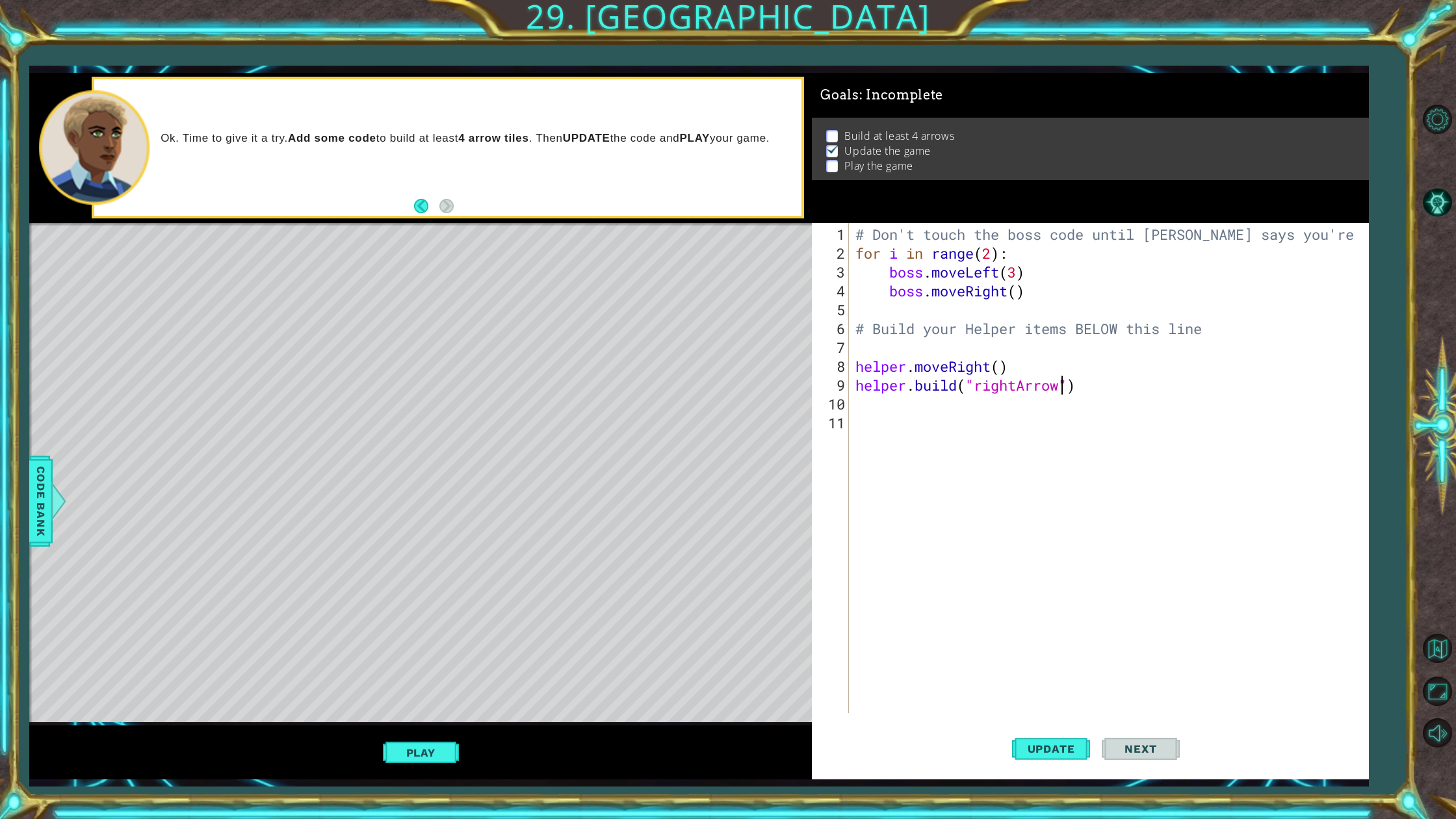
scroll to position [0, 0]
type textarea "mo"
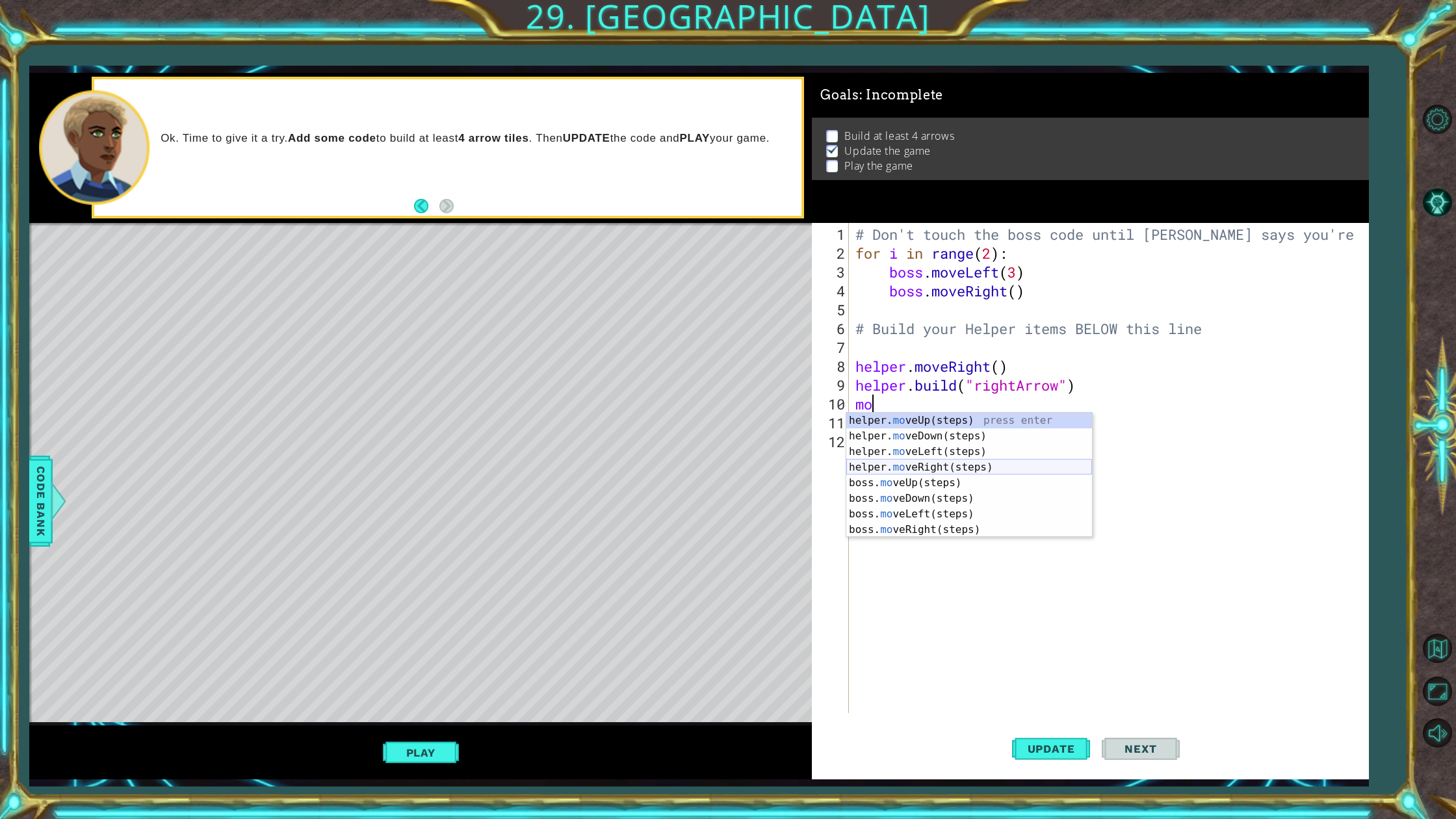
click at [938, 468] on div "helper. mo veUp(steps) press enter helper. mo veDown(steps) press enter helper.…" at bounding box center [969, 491] width 245 height 156
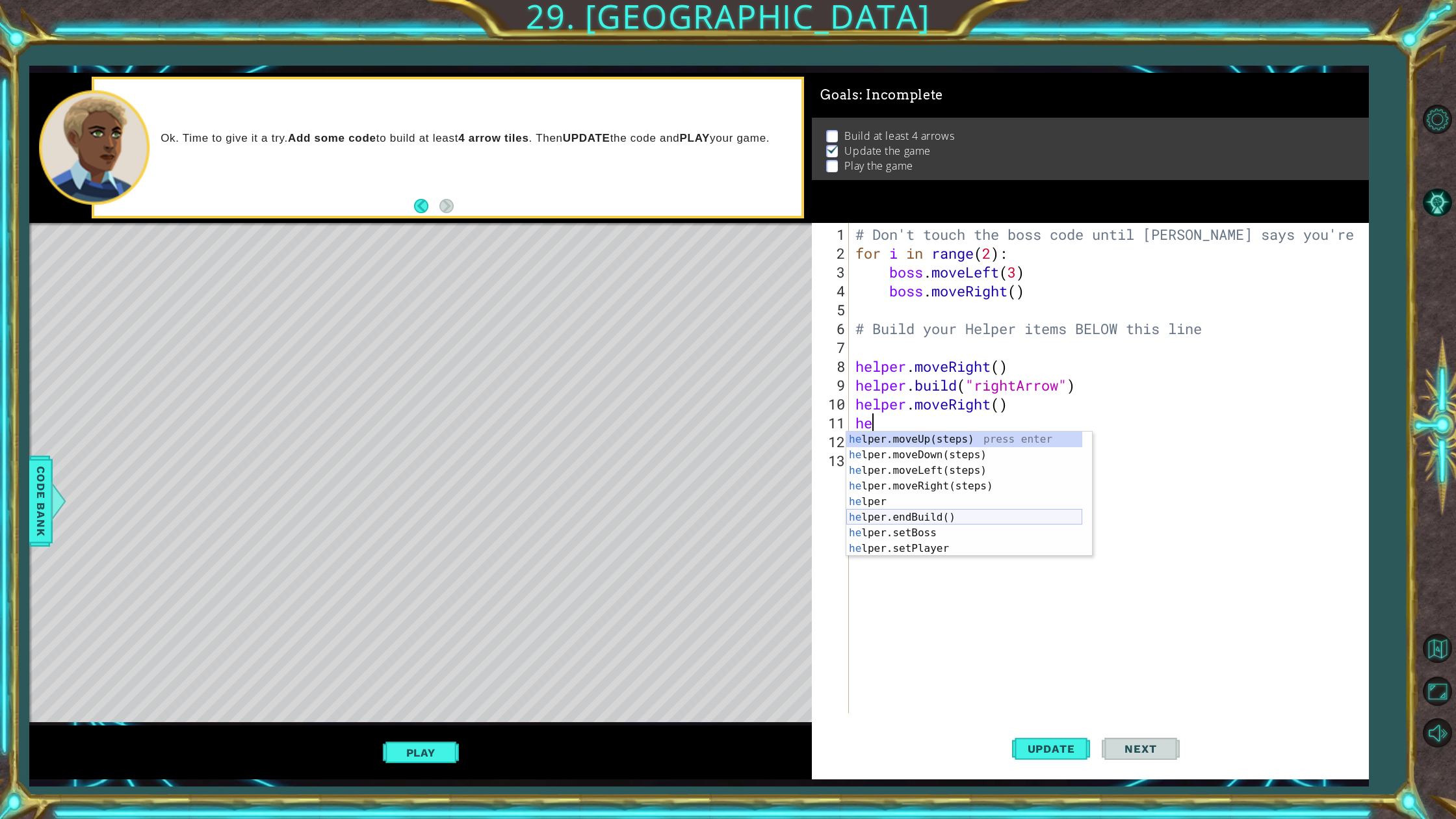
type textarea "h"
click at [975, 446] on div "helper. buil d(type) press enter helper.end Buil d() press enter helper.start B…" at bounding box center [969, 471] width 245 height 78
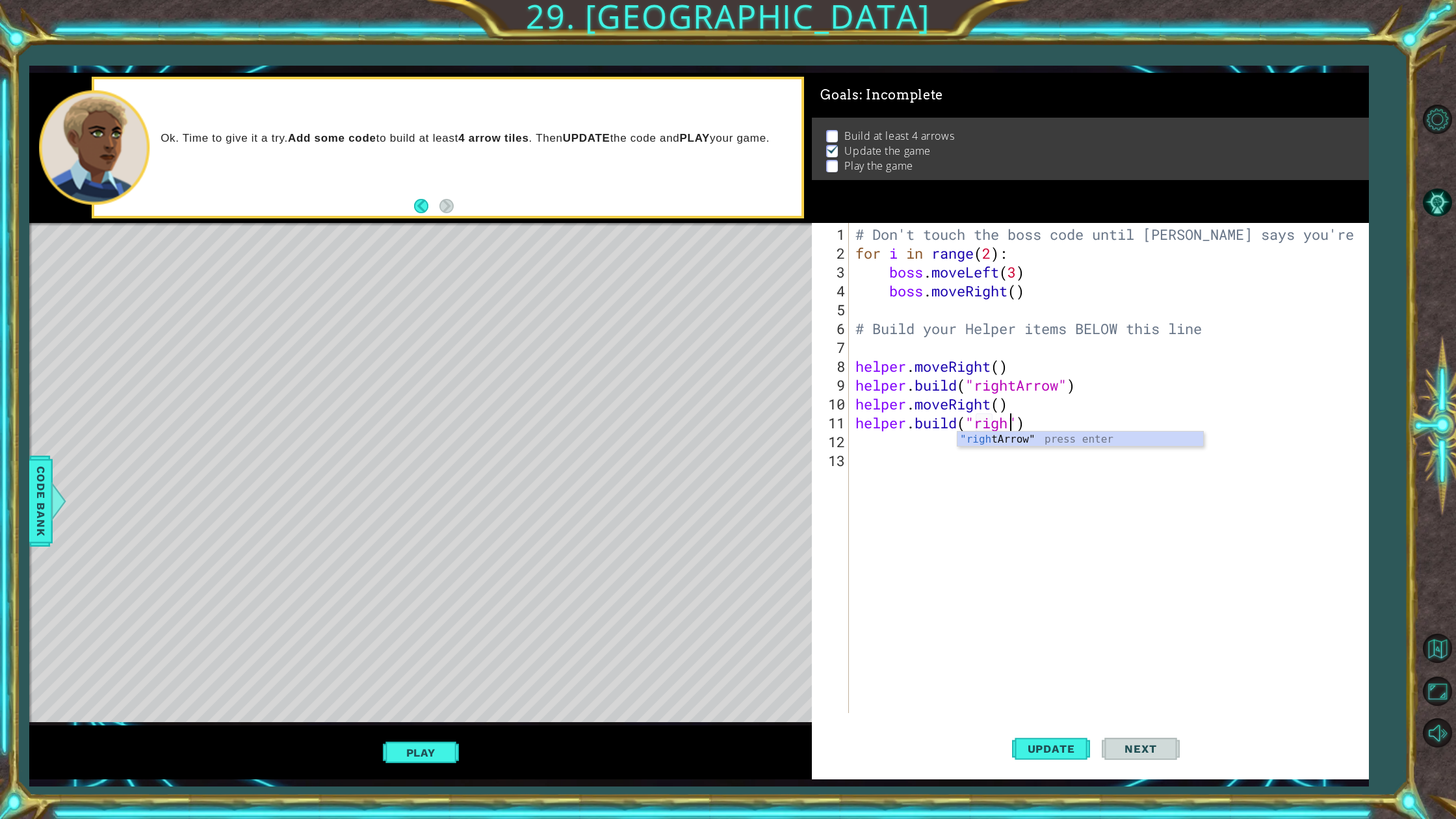
scroll to position [0, 7]
click at [1018, 444] on div ""right Arrow" press enter" at bounding box center [1080, 455] width 245 height 47
type textarea "[DOMAIN_NAME]("rightArrow")"
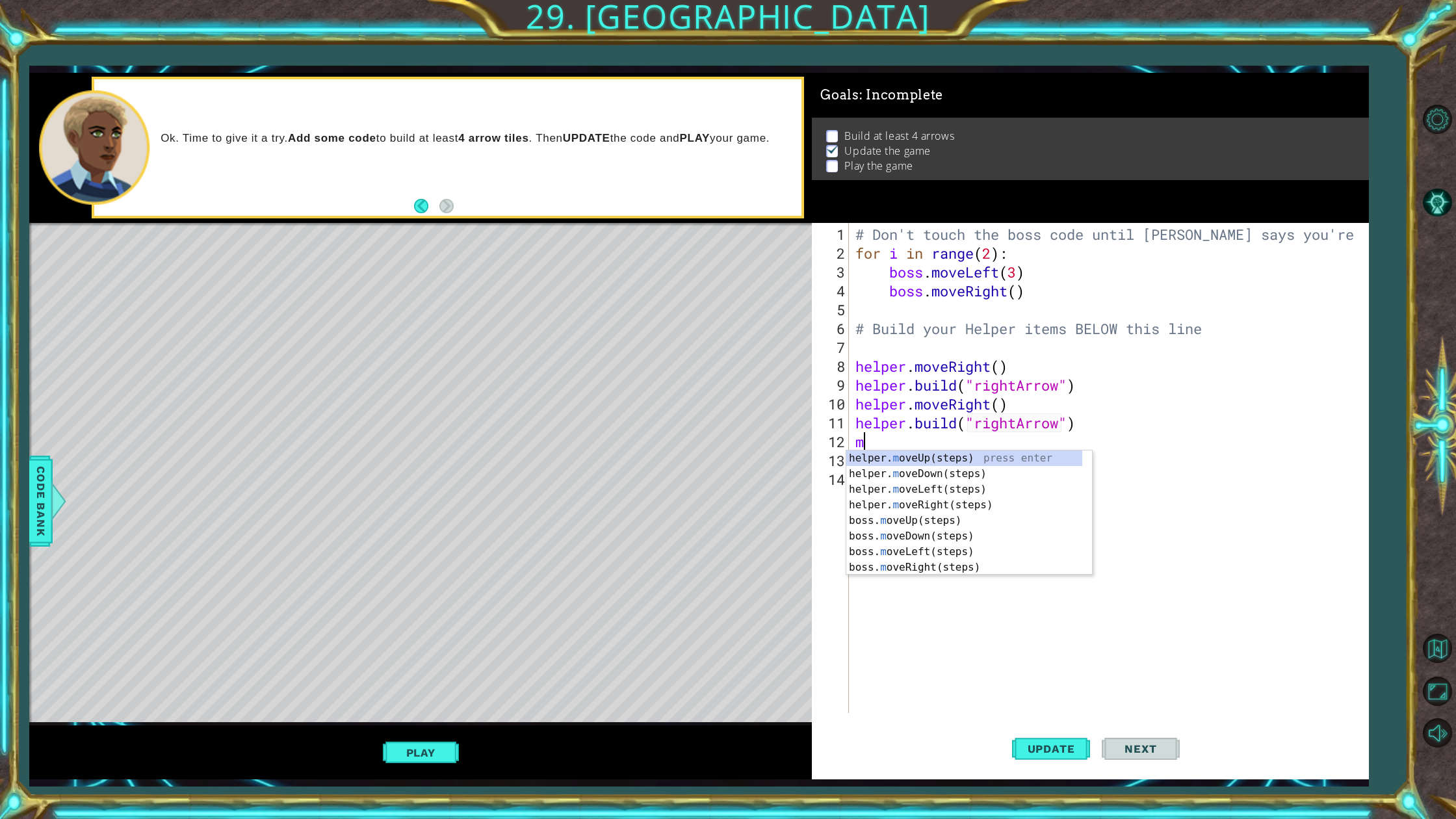
type textarea "mo"
click at [981, 511] on div "helper. mo veUp(steps) press enter helper. mo veDown(steps) press enter helper.…" at bounding box center [969, 528] width 245 height 156
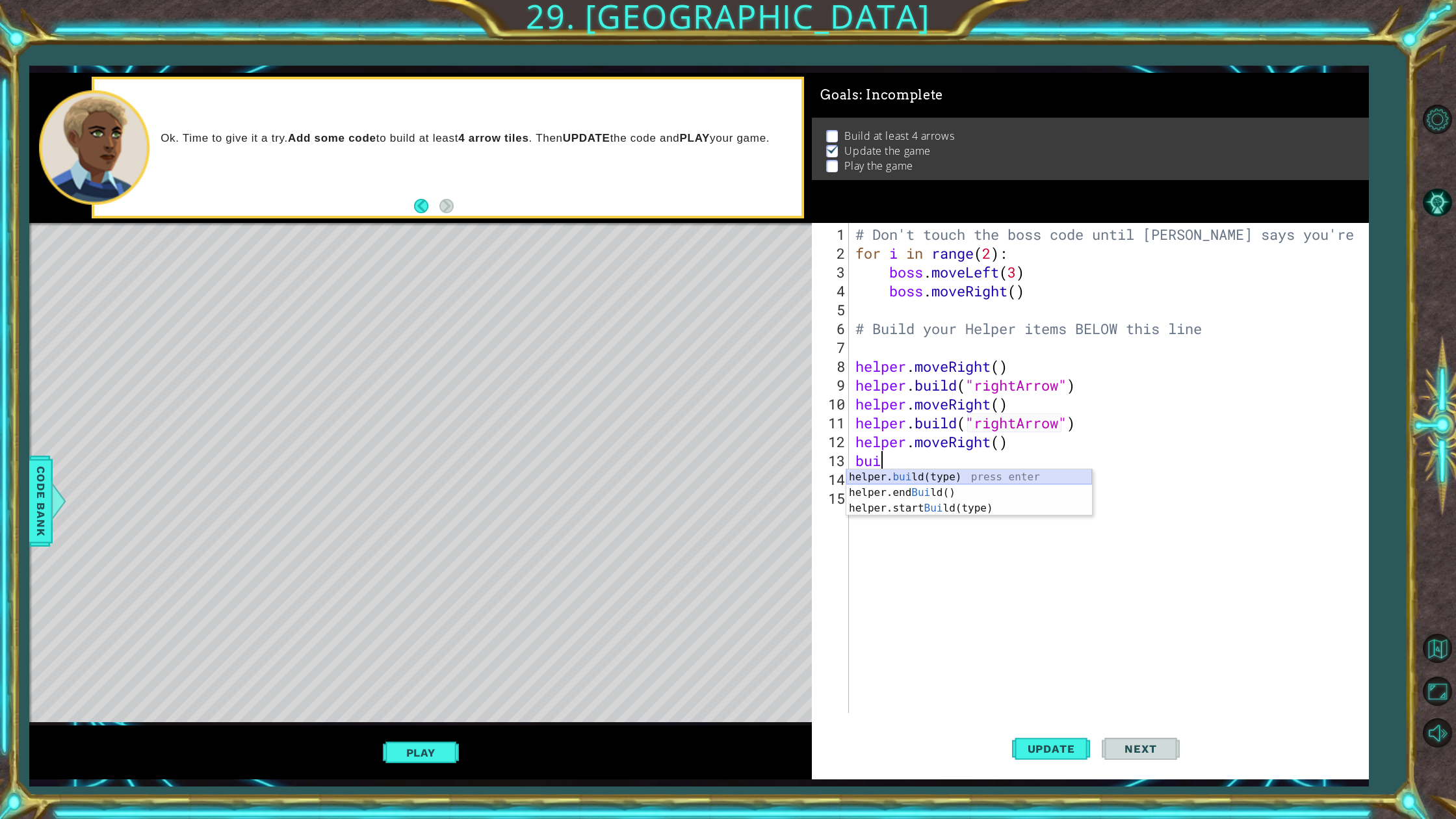
click at [1019, 478] on div "helper. [PERSON_NAME](type) press enter helper.end [PERSON_NAME]() press enter …" at bounding box center [969, 508] width 245 height 78
click at [1034, 473] on div ""right Arrow" press enter" at bounding box center [1080, 492] width 245 height 47
click at [1069, 733] on button "Update" at bounding box center [1051, 749] width 78 height 56
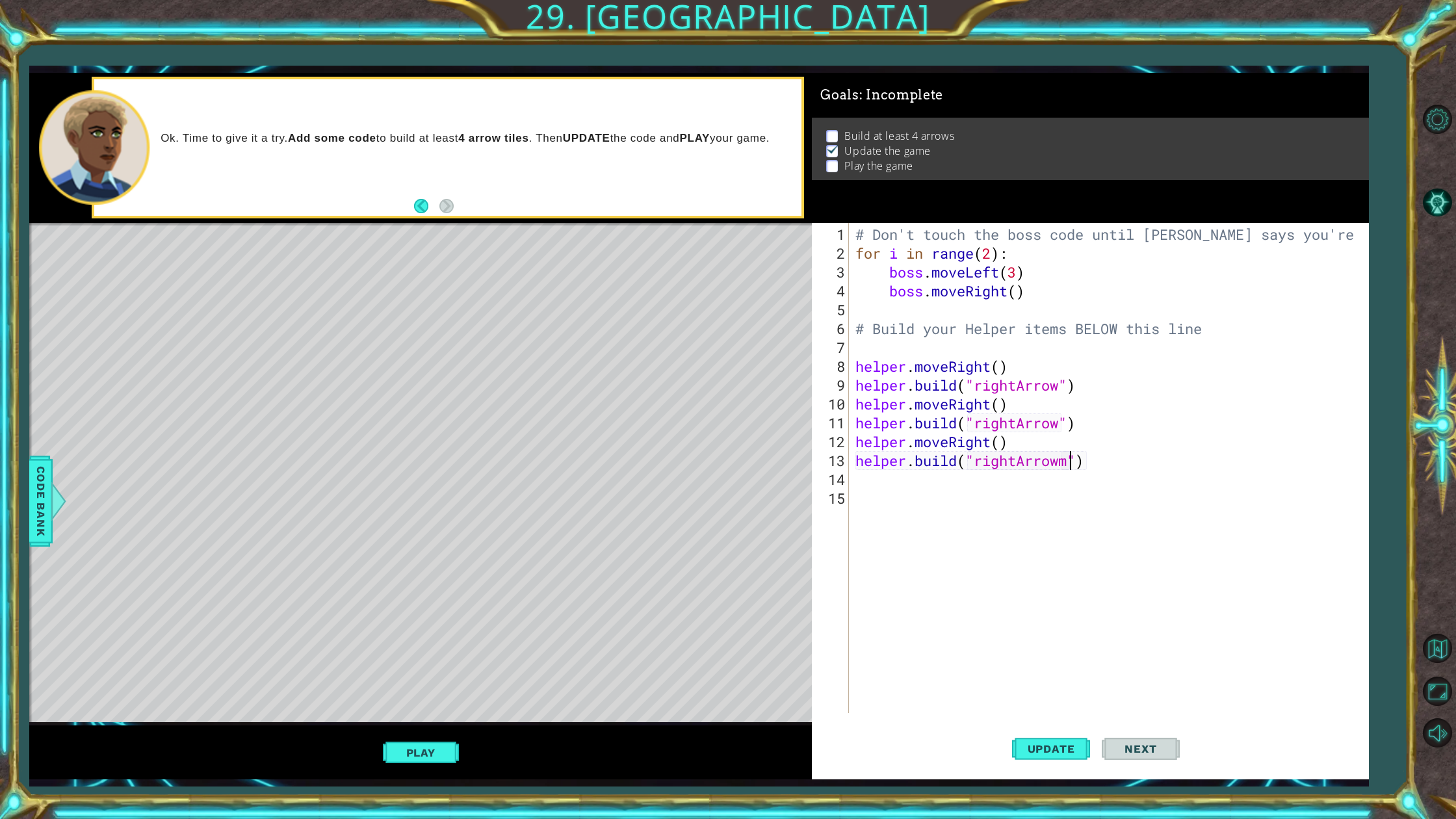
type textarea "[DOMAIN_NAME]("rightArrow")"
type textarea "mo"
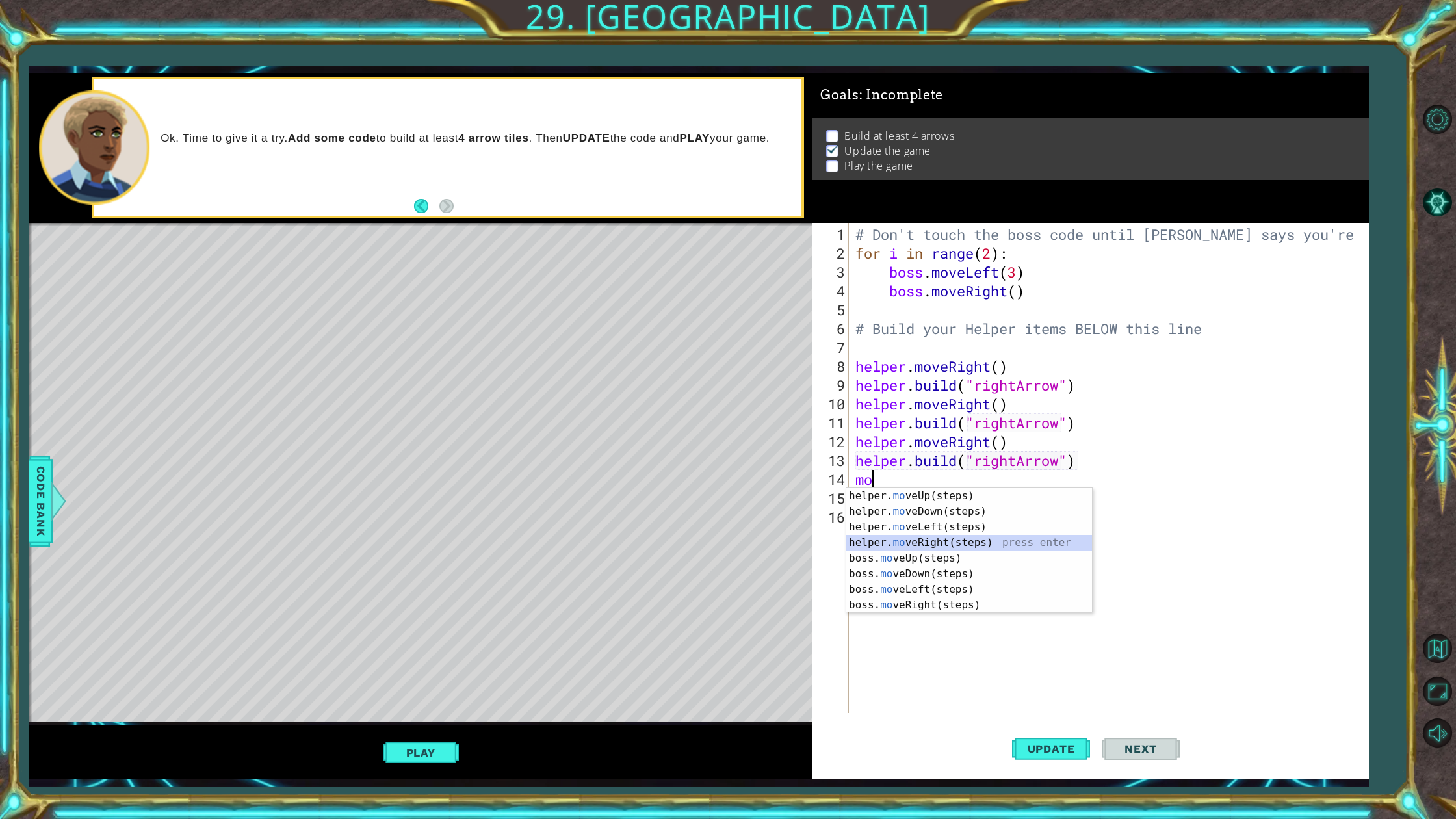
click at [998, 539] on div "helper. mo veUp(steps) press enter helper. mo veDown(steps) press enter helper.…" at bounding box center [969, 567] width 245 height 156
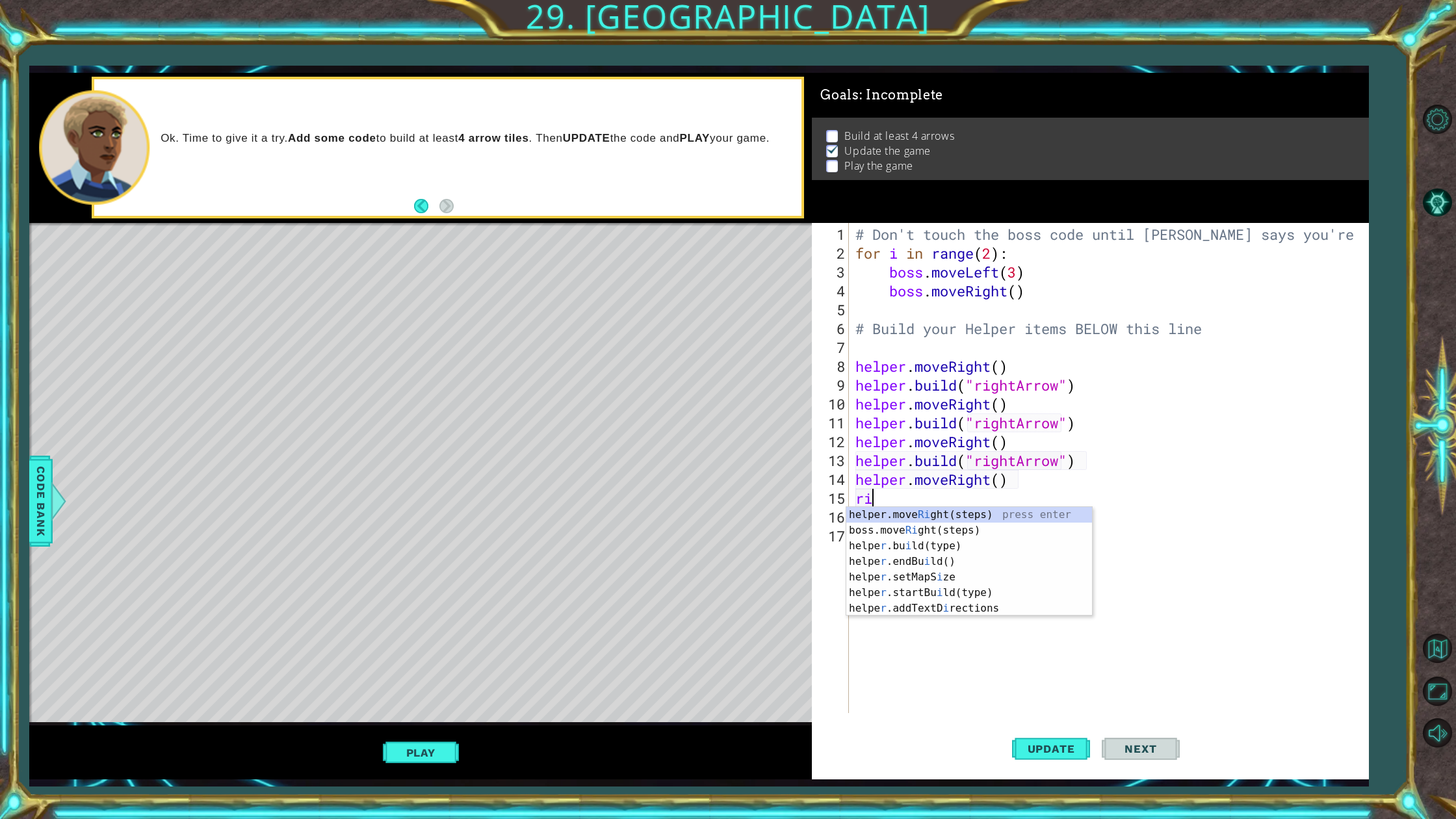
type textarea "r"
click at [1020, 514] on div "helper. [PERSON_NAME](type) press enter helper.end [PERSON_NAME]() press enter …" at bounding box center [969, 546] width 245 height 78
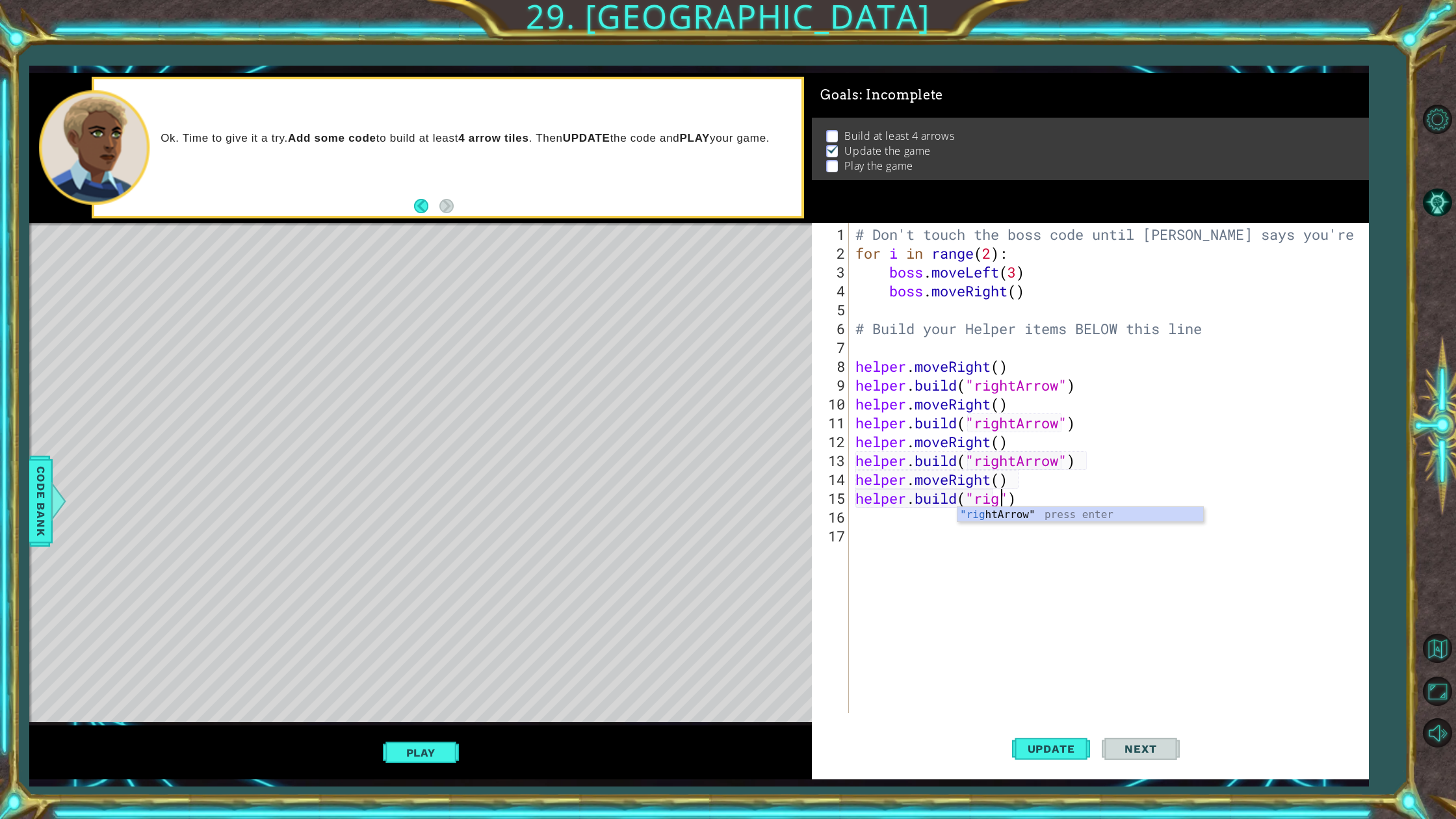
scroll to position [0, 7]
click at [1012, 515] on div ""right Arrow" press enter" at bounding box center [1080, 530] width 245 height 47
type textarea "[DOMAIN_NAME]("rightArrow")"
click at [1095, 512] on div "# Don't touch the boss code until [PERSON_NAME] says you're ready! for i in ran…" at bounding box center [1111, 489] width 517 height 528
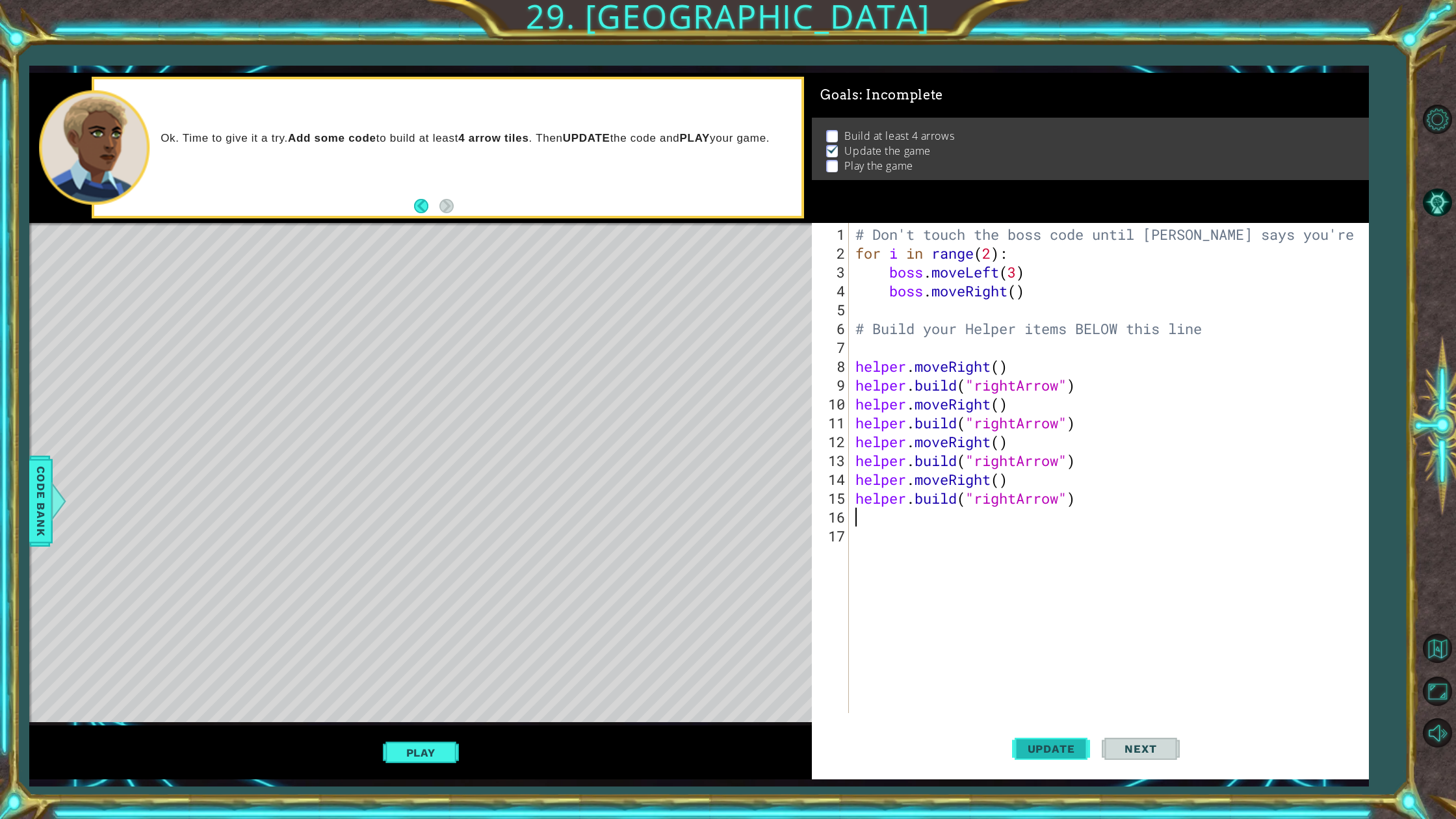
click at [1059, 739] on span "Update" at bounding box center [1051, 749] width 74 height 13
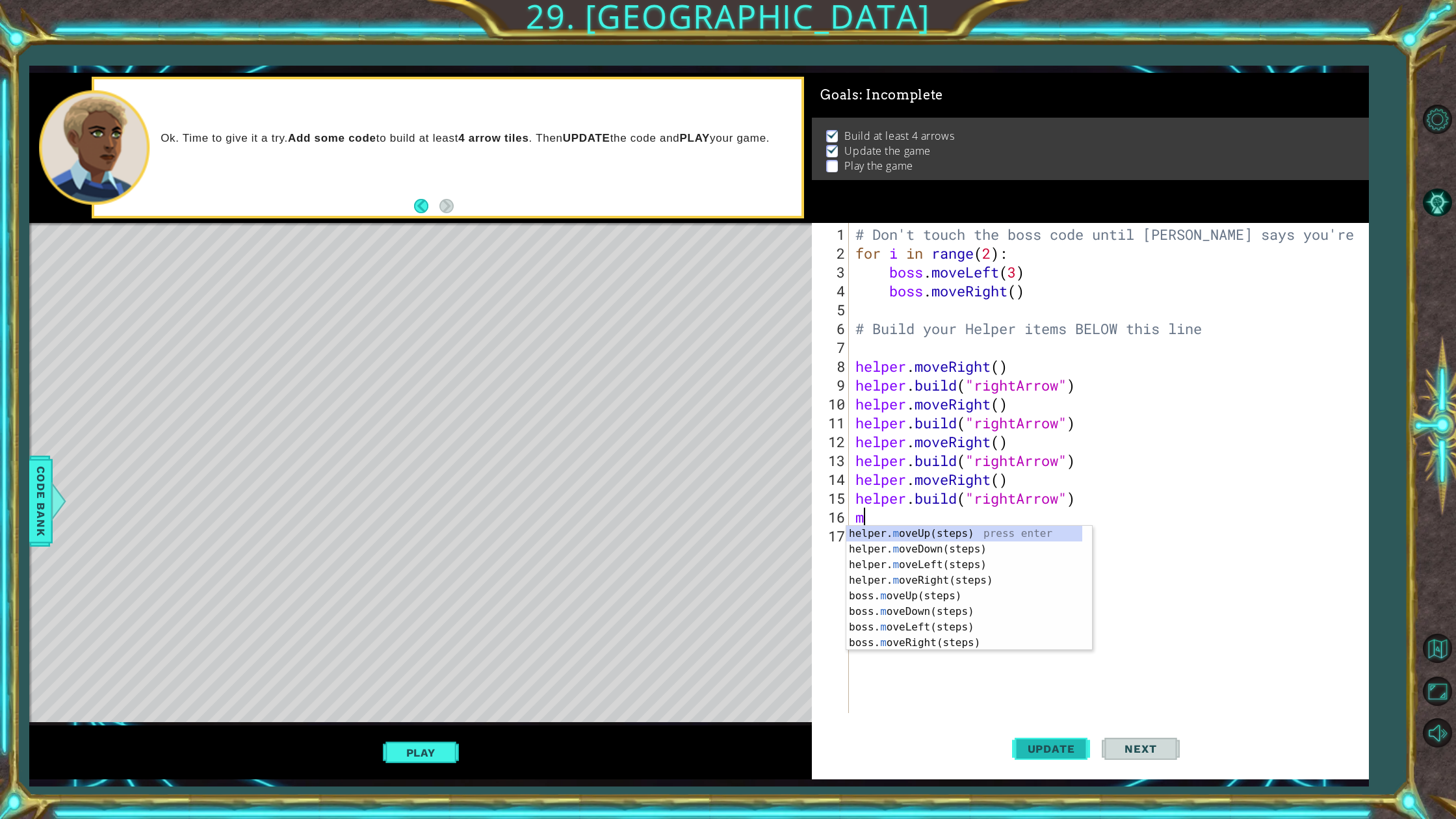
type textarea "mo"
click at [990, 585] on div "helper. mo veUp(steps) press enter helper. mo veDown(steps) press enter helper.…" at bounding box center [969, 604] width 245 height 156
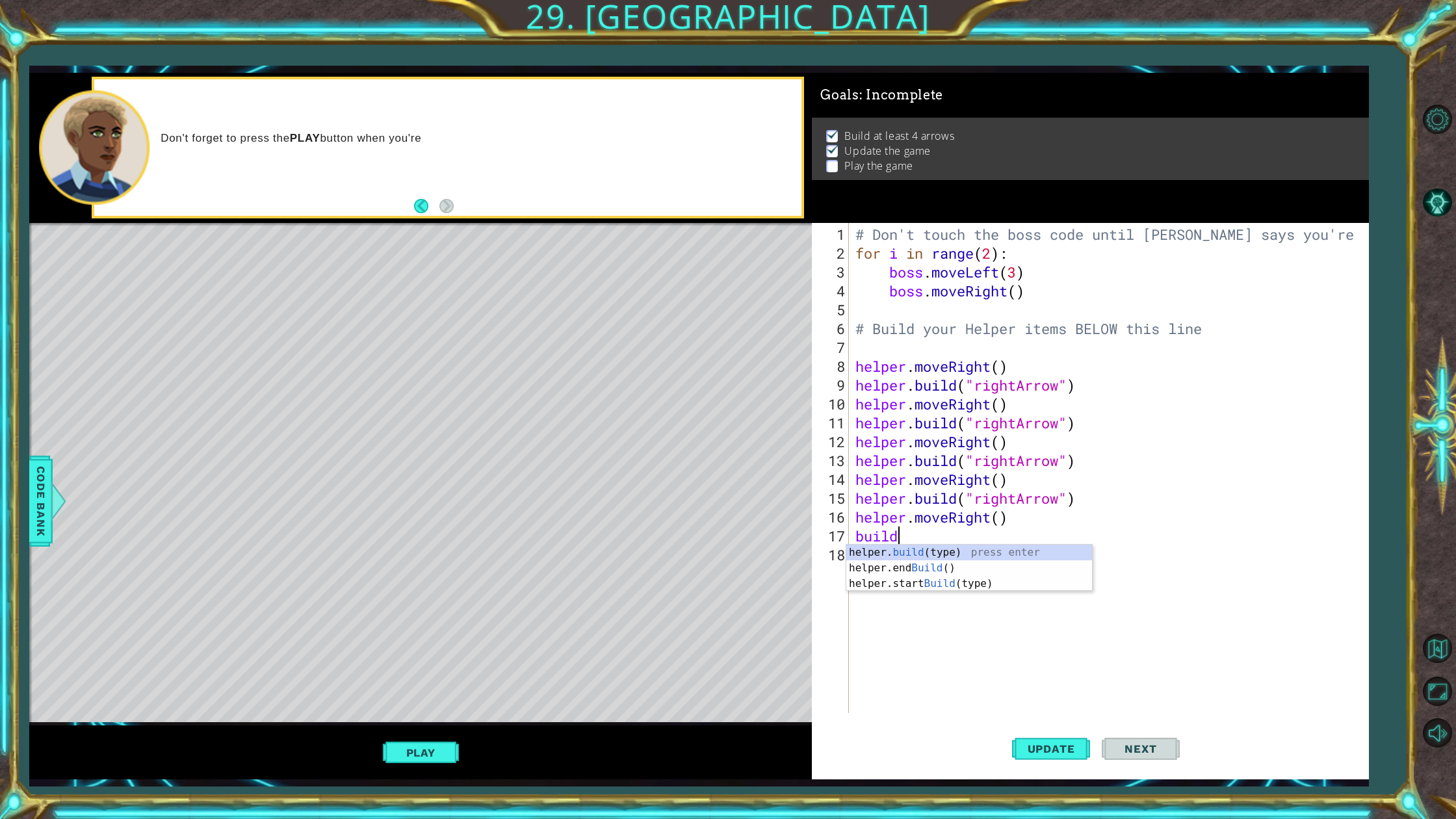
scroll to position [0, 2]
click at [919, 557] on div "helper. build (type) press enter helper.end Build () press enter helper.start B…" at bounding box center [969, 584] width 245 height 78
click at [1072, 549] on div ""right Arrow" press enter" at bounding box center [1080, 567] width 245 height 47
type textarea "[DOMAIN_NAME]("rightArrow")"
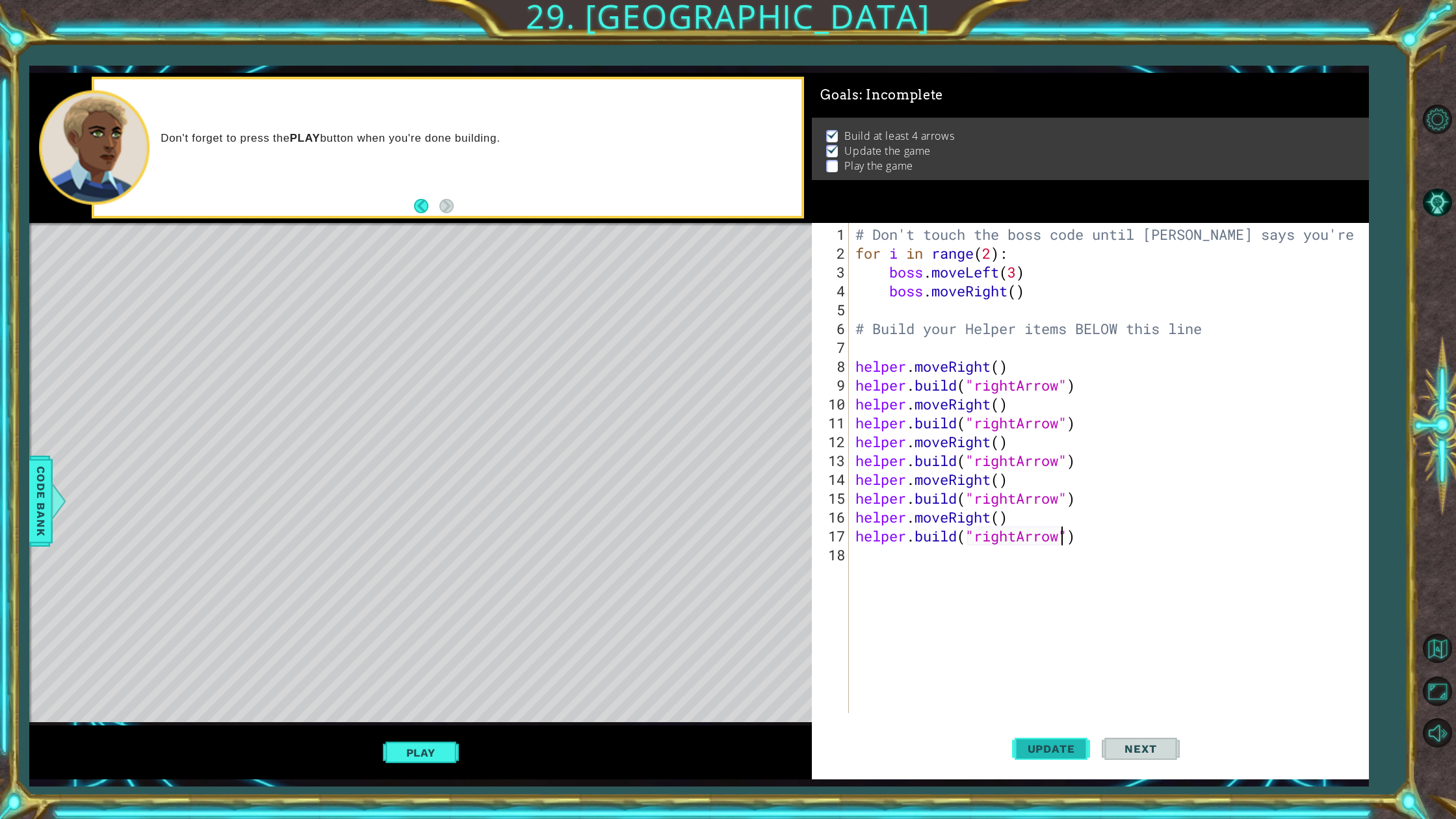
click at [1057, 739] on span "Update" at bounding box center [1051, 749] width 74 height 13
click at [902, 578] on div "# Don't touch the boss code until [PERSON_NAME] says you're ready! for i in ran…" at bounding box center [1111, 489] width 517 height 528
type textarea "mo"
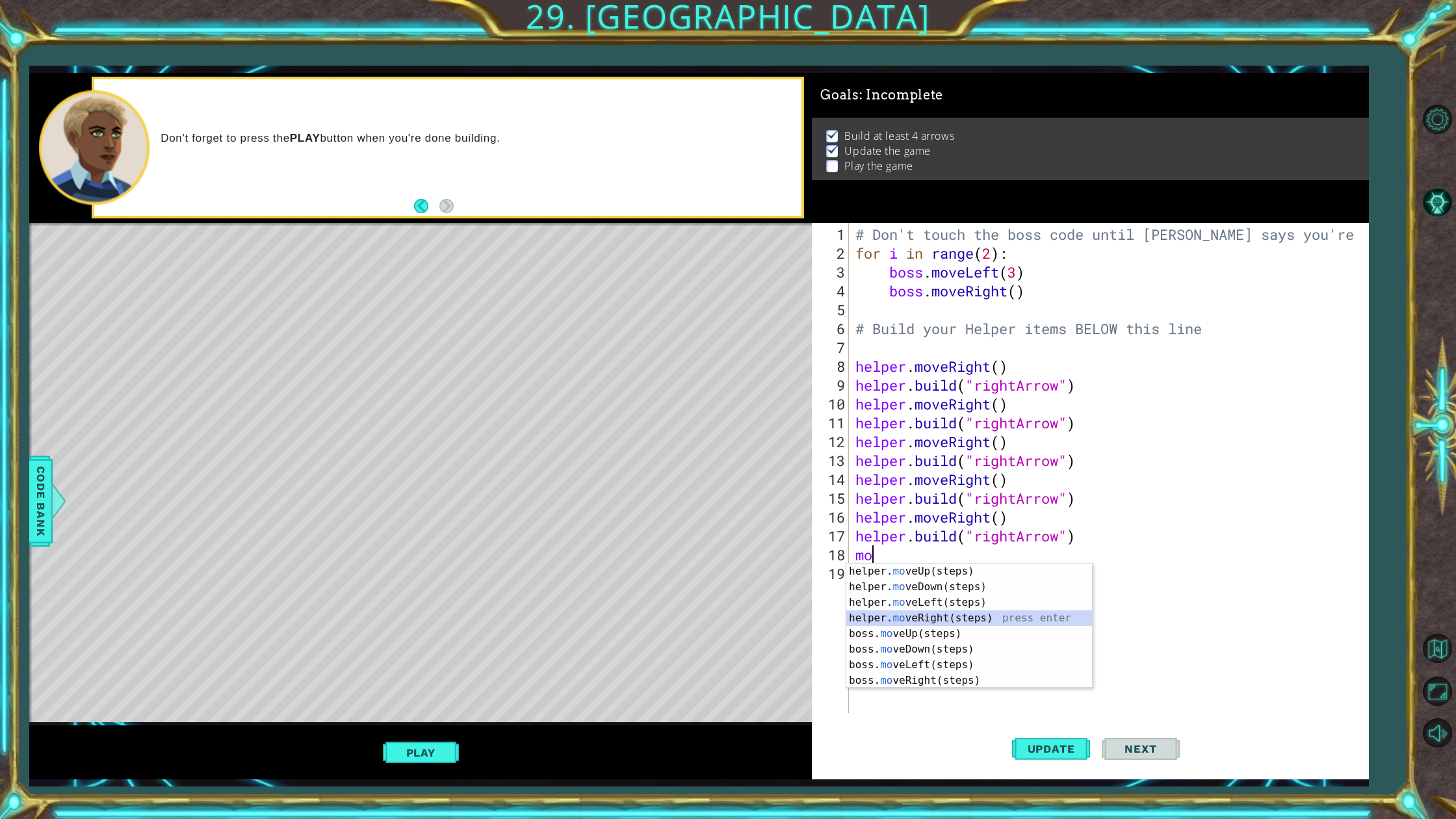
click at [955, 614] on div "helper. mo veUp(steps) press enter helper. mo veDown(steps) press enter helper.…" at bounding box center [969, 642] width 245 height 156
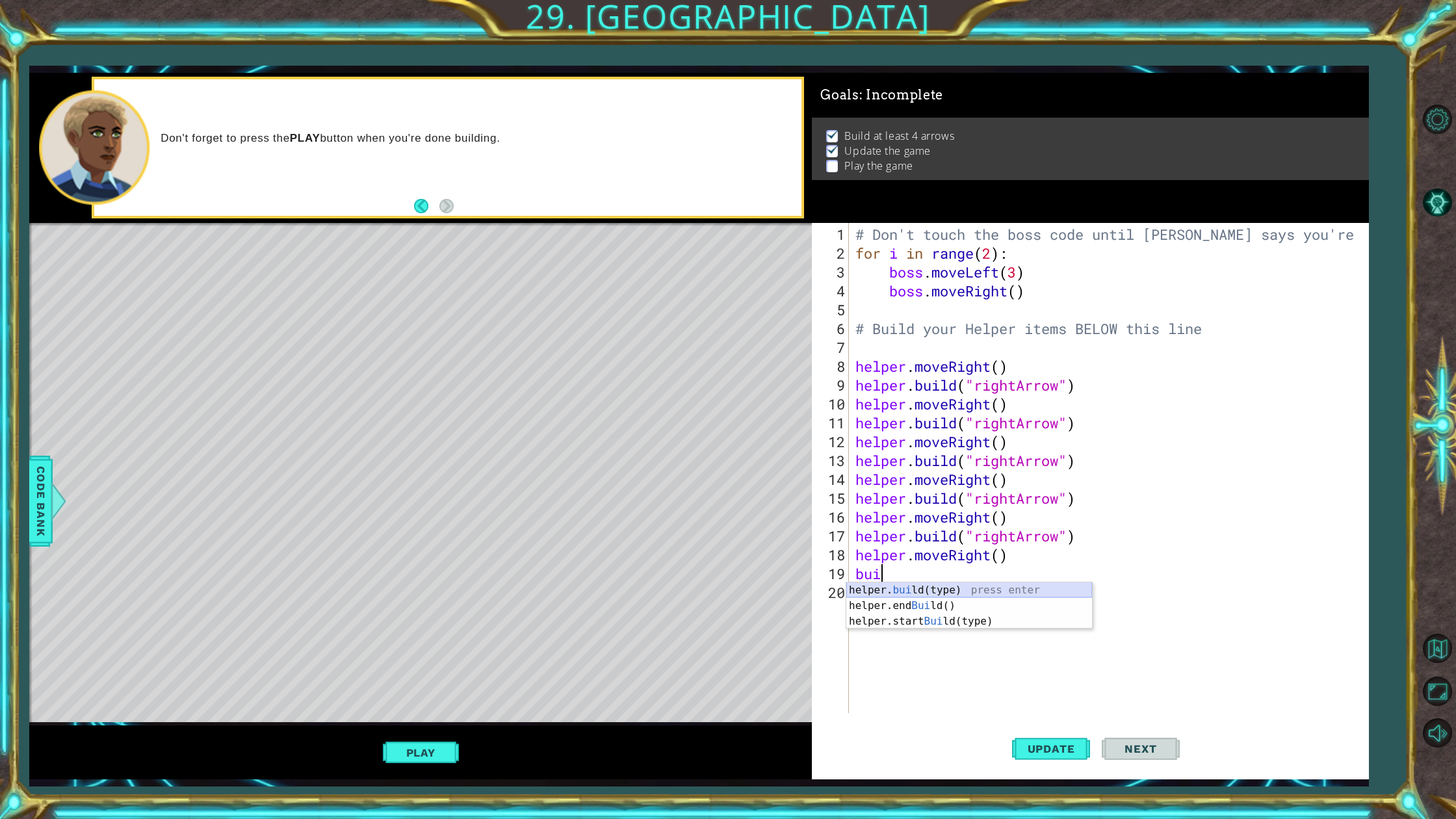
click at [949, 587] on div "helper. [PERSON_NAME](type) press enter helper.end [PERSON_NAME]() press enter …" at bounding box center [969, 622] width 245 height 78
type textarea "[DOMAIN_NAME]("downArrow")"
click at [1041, 739] on span "Update" at bounding box center [1051, 749] width 74 height 13
click at [891, 588] on div "# Don't touch the boss code until [PERSON_NAME] says you're ready! for i in ran…" at bounding box center [1111, 489] width 517 height 528
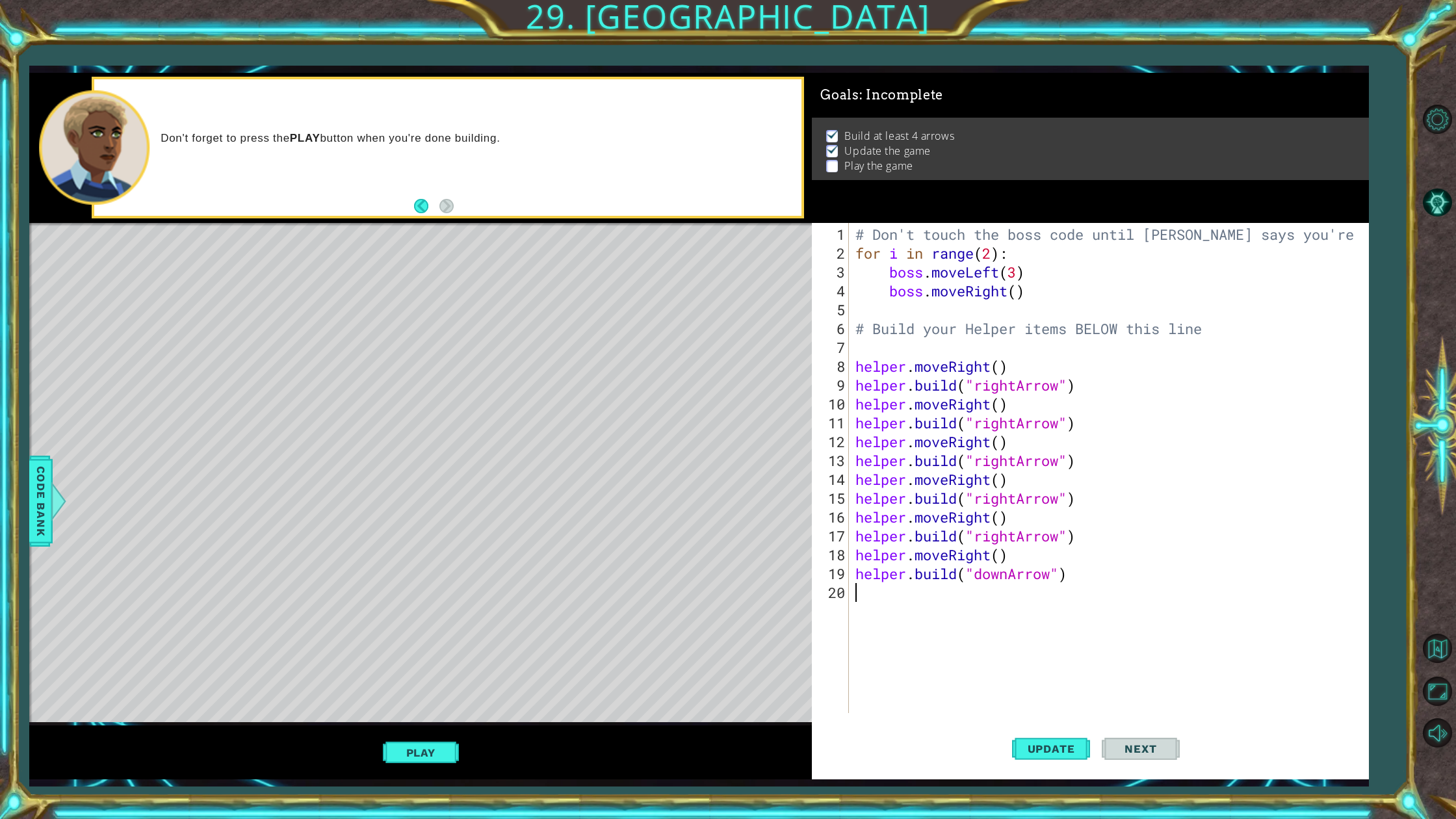
scroll to position [0, 0]
type textarea "mo"
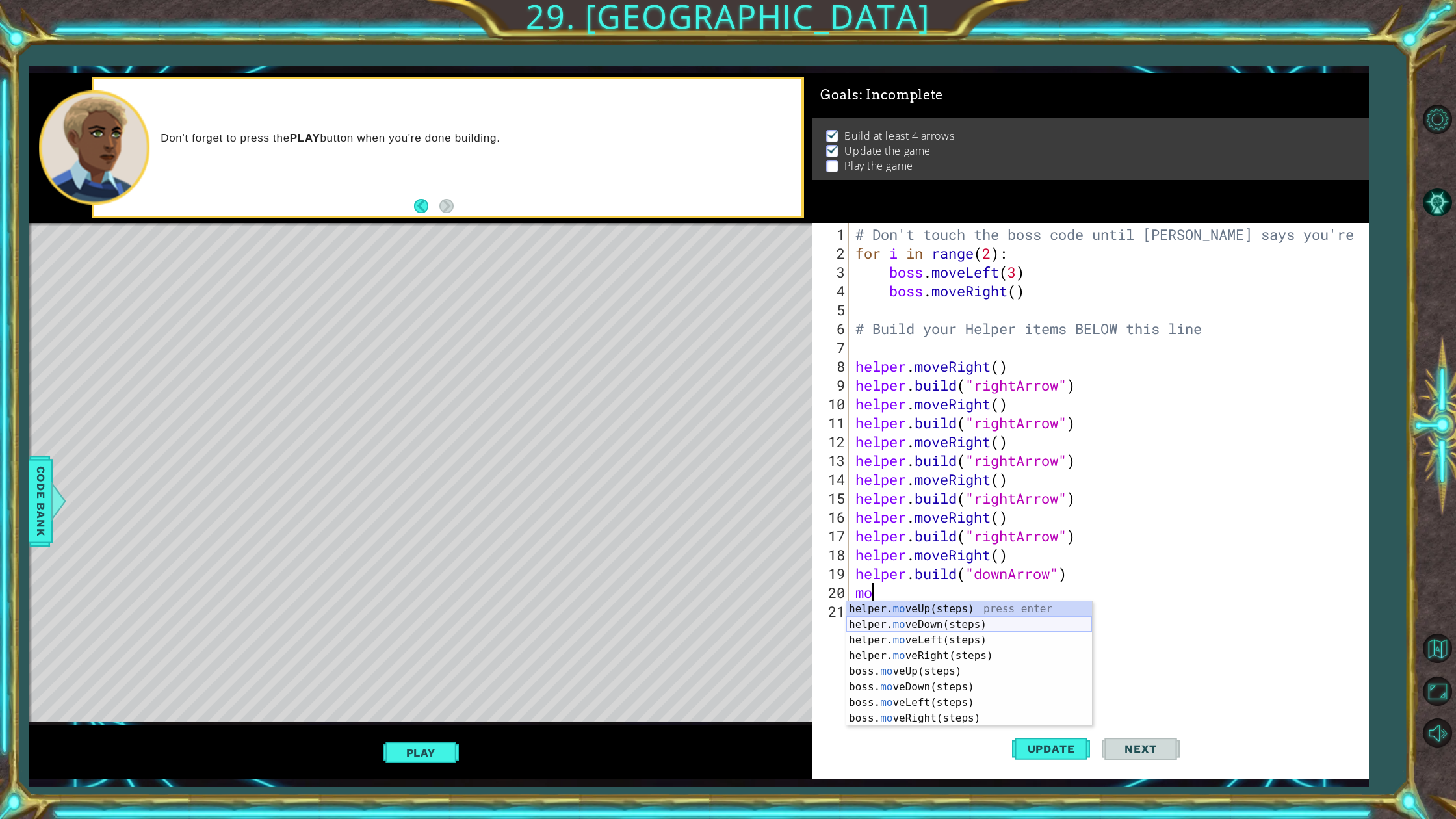
click at [927, 621] on div "helper. mo veUp(steps) press enter helper. mo veDown(steps) press enter helper.…" at bounding box center [969, 679] width 245 height 156
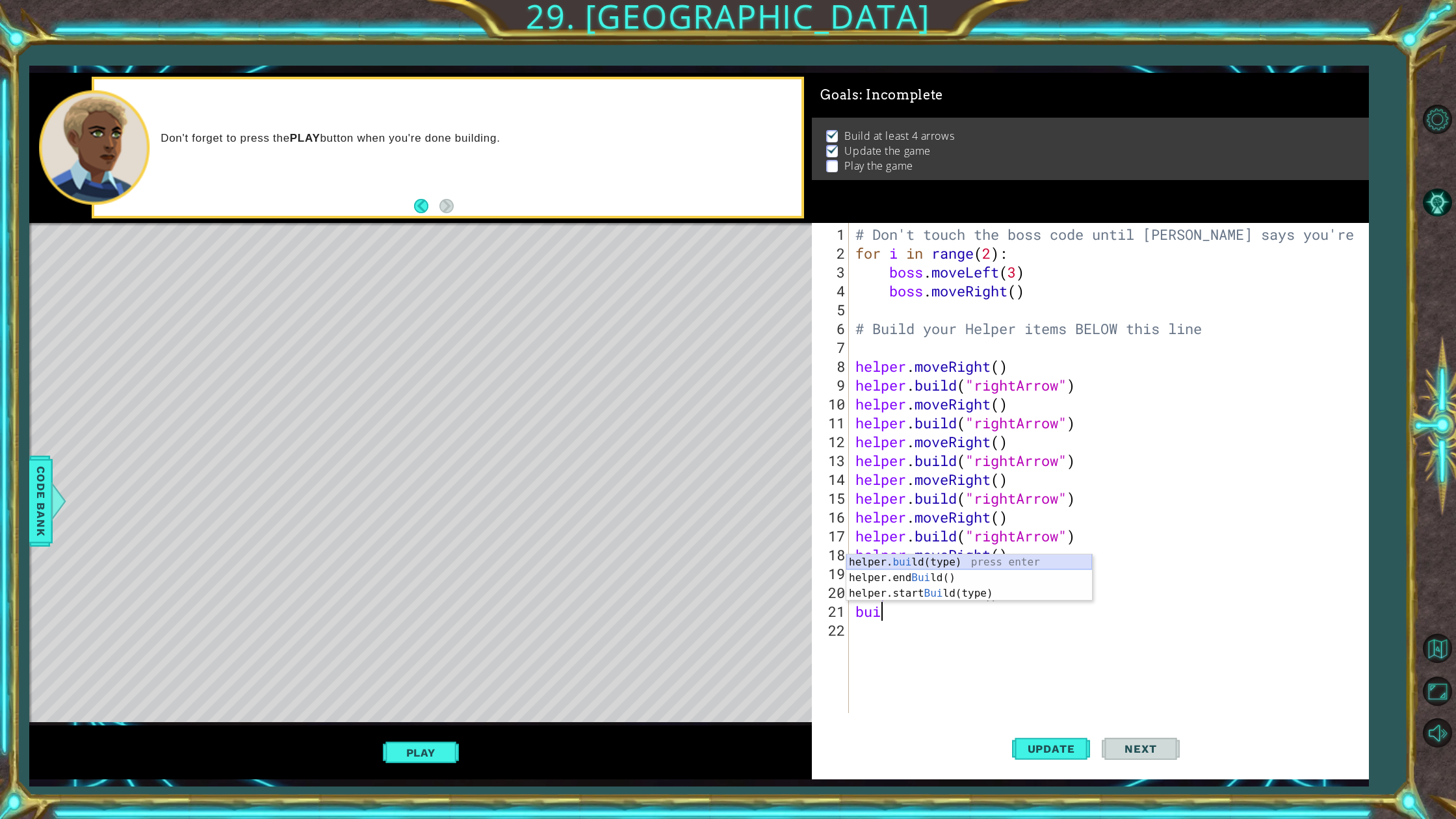
click at [898, 566] on div "helper. [PERSON_NAME](type) press enter helper.end [PERSON_NAME]() press enter …" at bounding box center [969, 594] width 245 height 78
type textarea "[DOMAIN_NAME]("downArrow")"
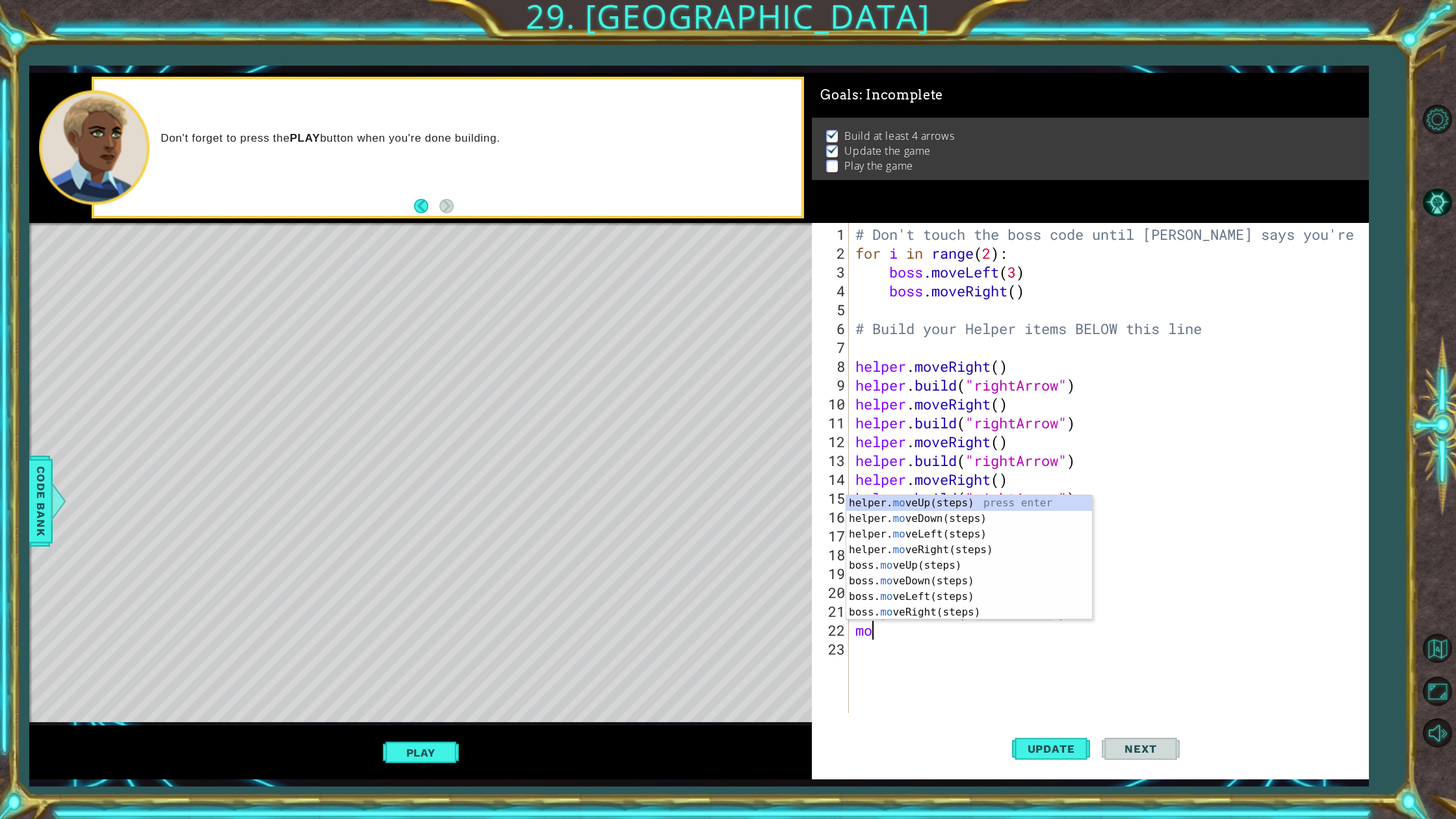
type textarea "move"
click at [913, 523] on div "helper. move Up(steps) press enter helper. move Down(steps) press enter helper.…" at bounding box center [969, 573] width 245 height 156
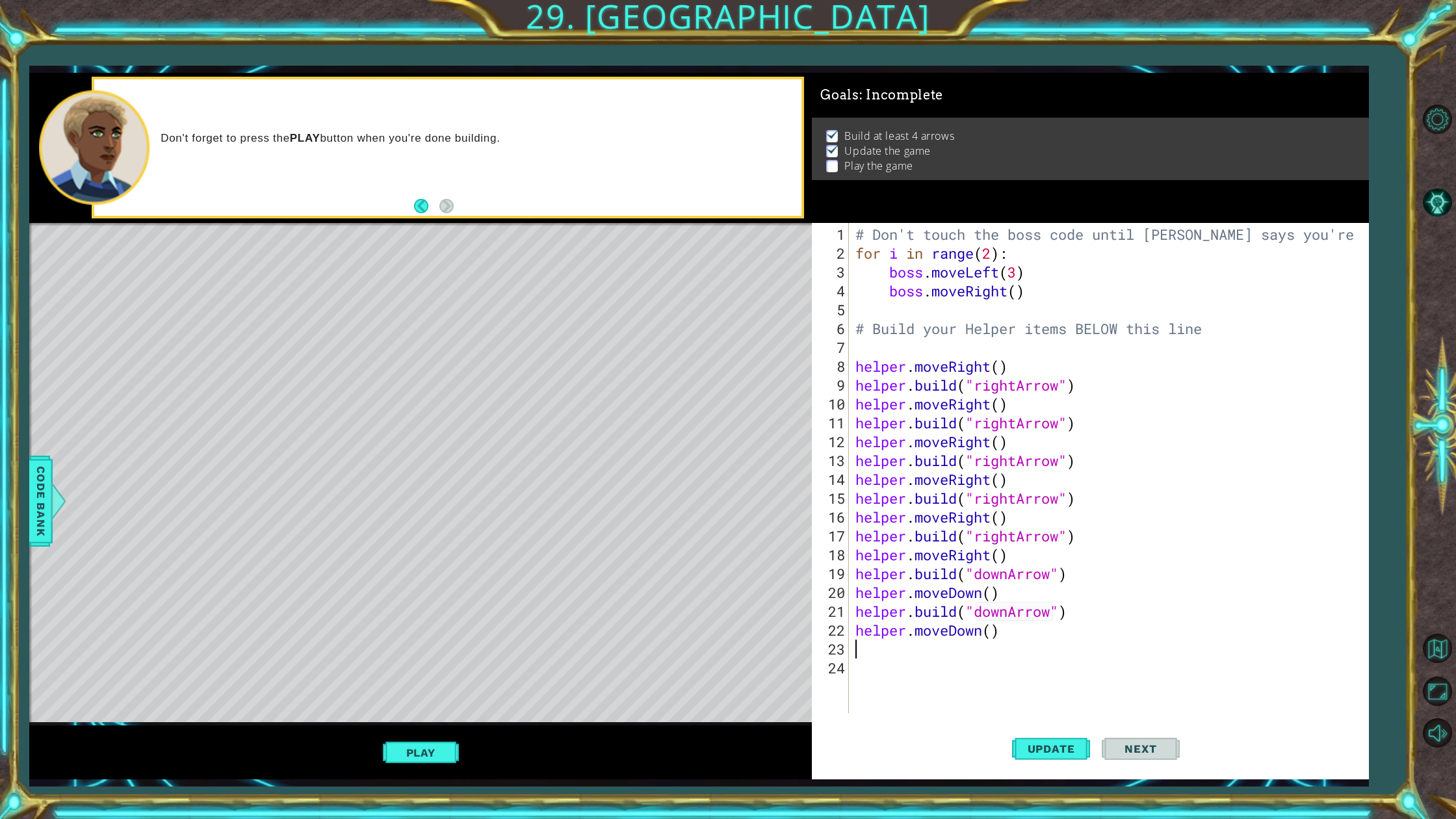
type textarea "m"
click at [929, 601] on div "helper. build (type) press enter helper.end Build () press enter helper.start B…" at bounding box center [969, 631] width 245 height 78
click at [995, 632] on div ""down Arrow" press enter" at bounding box center [1080, 646] width 245 height 47
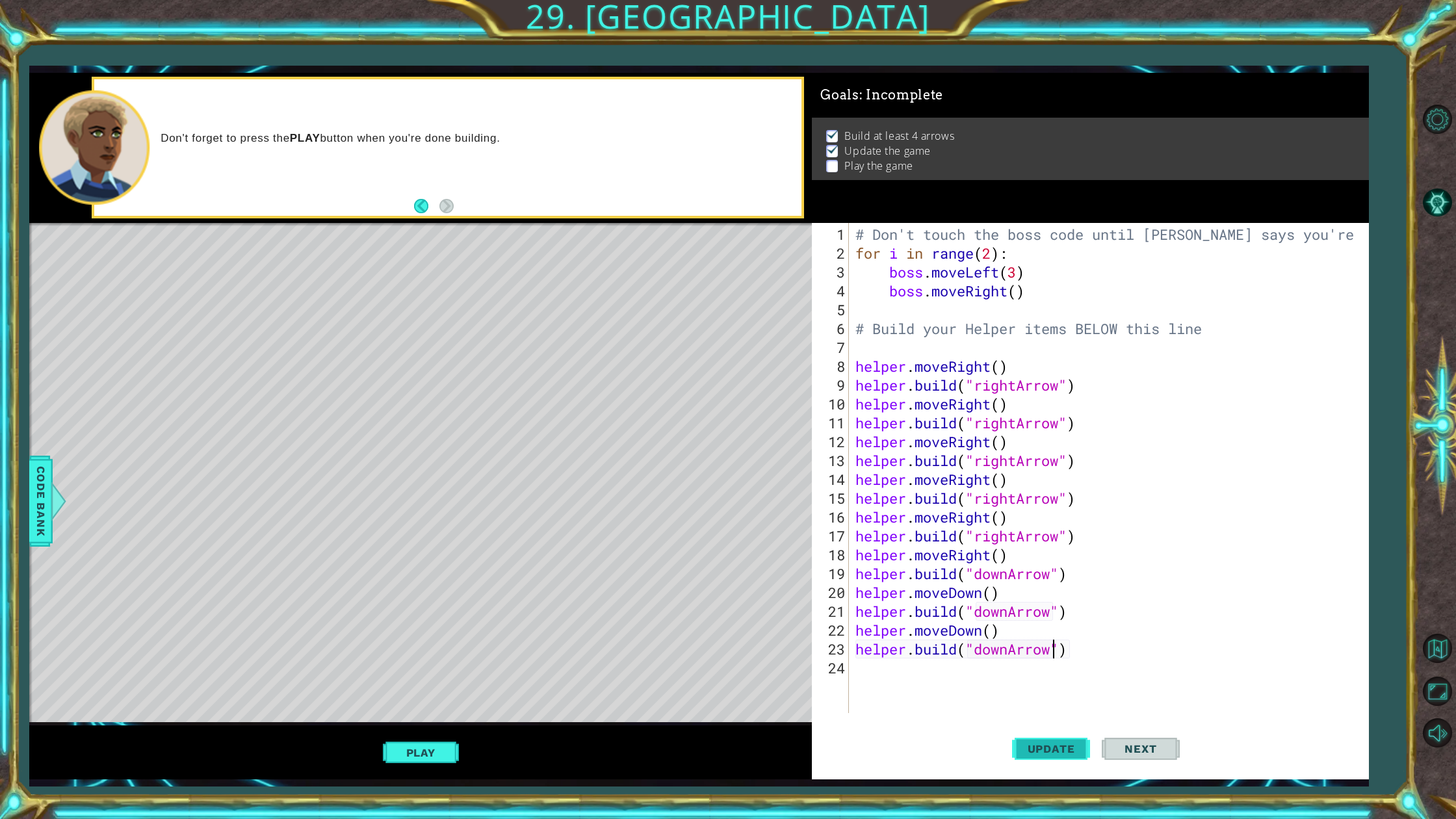
type textarea "[DOMAIN_NAME]("downArrow")"
click at [1059, 728] on button "Update" at bounding box center [1051, 749] width 78 height 56
click at [973, 669] on div "# Don't touch the boss code until [PERSON_NAME] says you're ready! for i in ran…" at bounding box center [1111, 489] width 517 height 528
type textarea "mo"
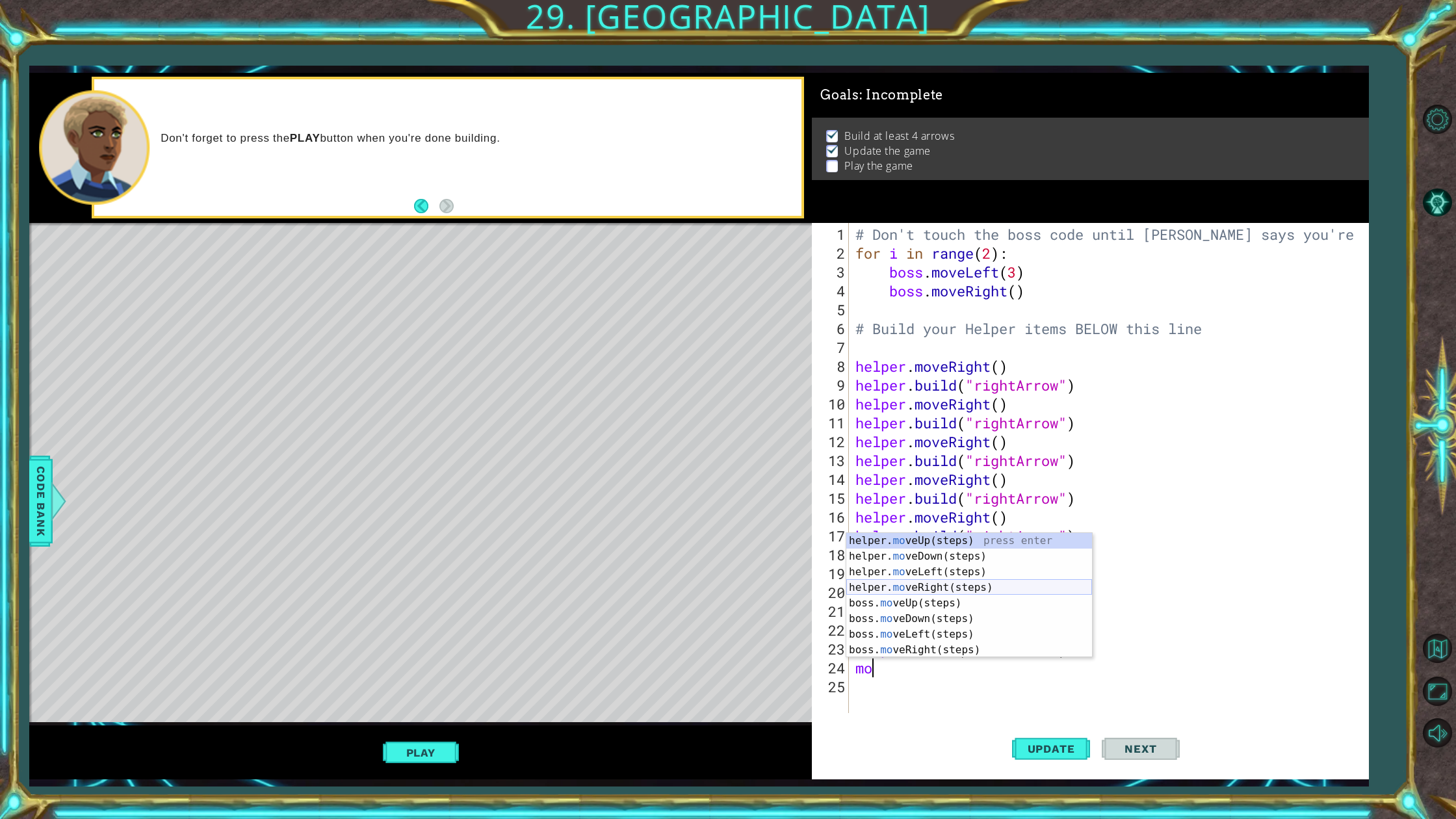
click at [978, 595] on div "helper. mo veUp(steps) press enter helper. mo veDown(steps) press enter helper.…" at bounding box center [969, 611] width 245 height 156
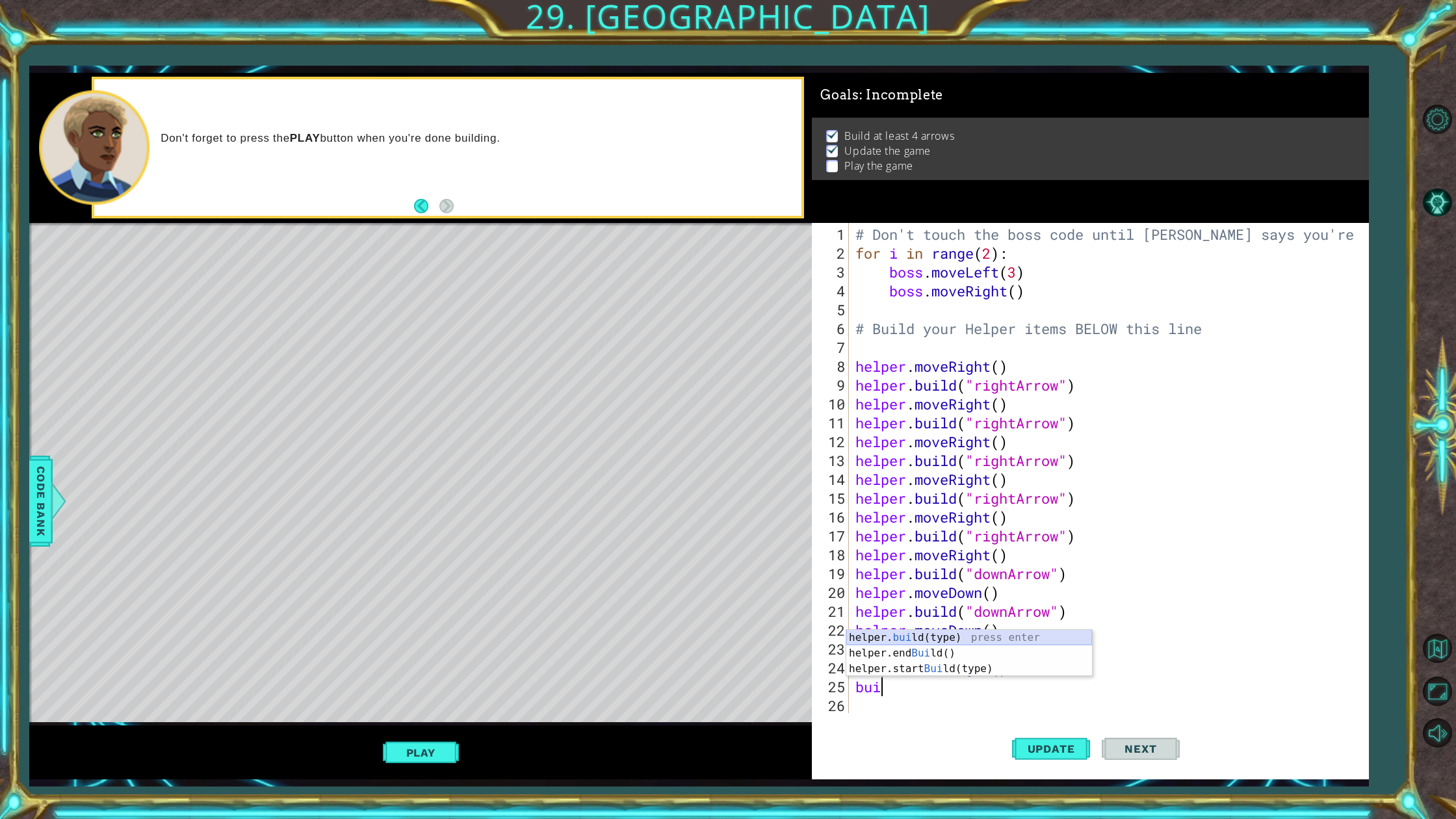
click at [946, 643] on div "helper. [PERSON_NAME](type) press enter helper.end [PERSON_NAME]() press enter …" at bounding box center [969, 669] width 245 height 78
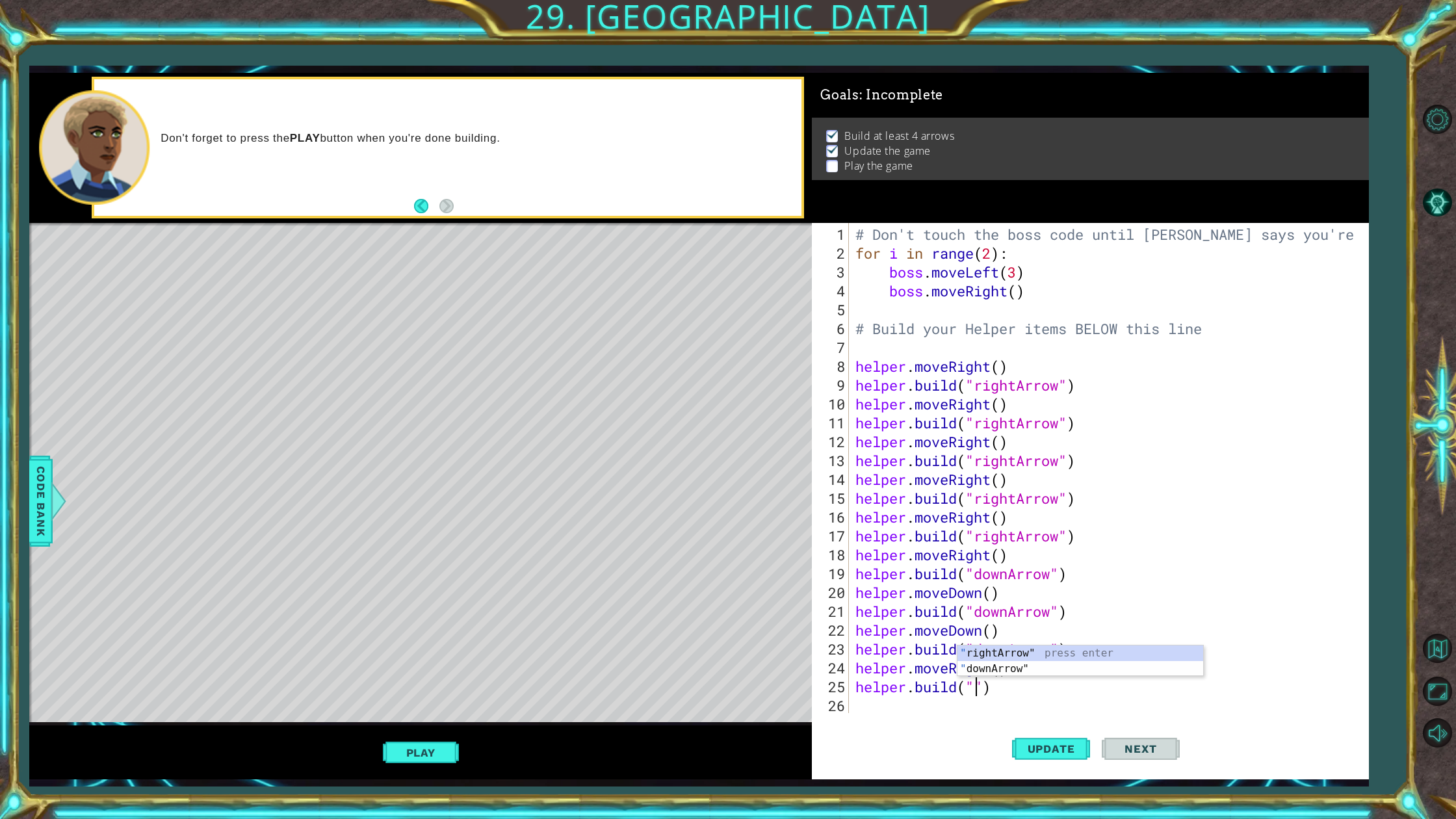
scroll to position [0, 6]
click at [978, 667] on div ""do wnArrow" press enter" at bounding box center [1080, 684] width 245 height 47
type textarea "[DOMAIN_NAME]("downArrow")"
click at [1053, 739] on span "Update" at bounding box center [1051, 749] width 74 height 13
click at [1054, 739] on span "Update" at bounding box center [1051, 749] width 74 height 13
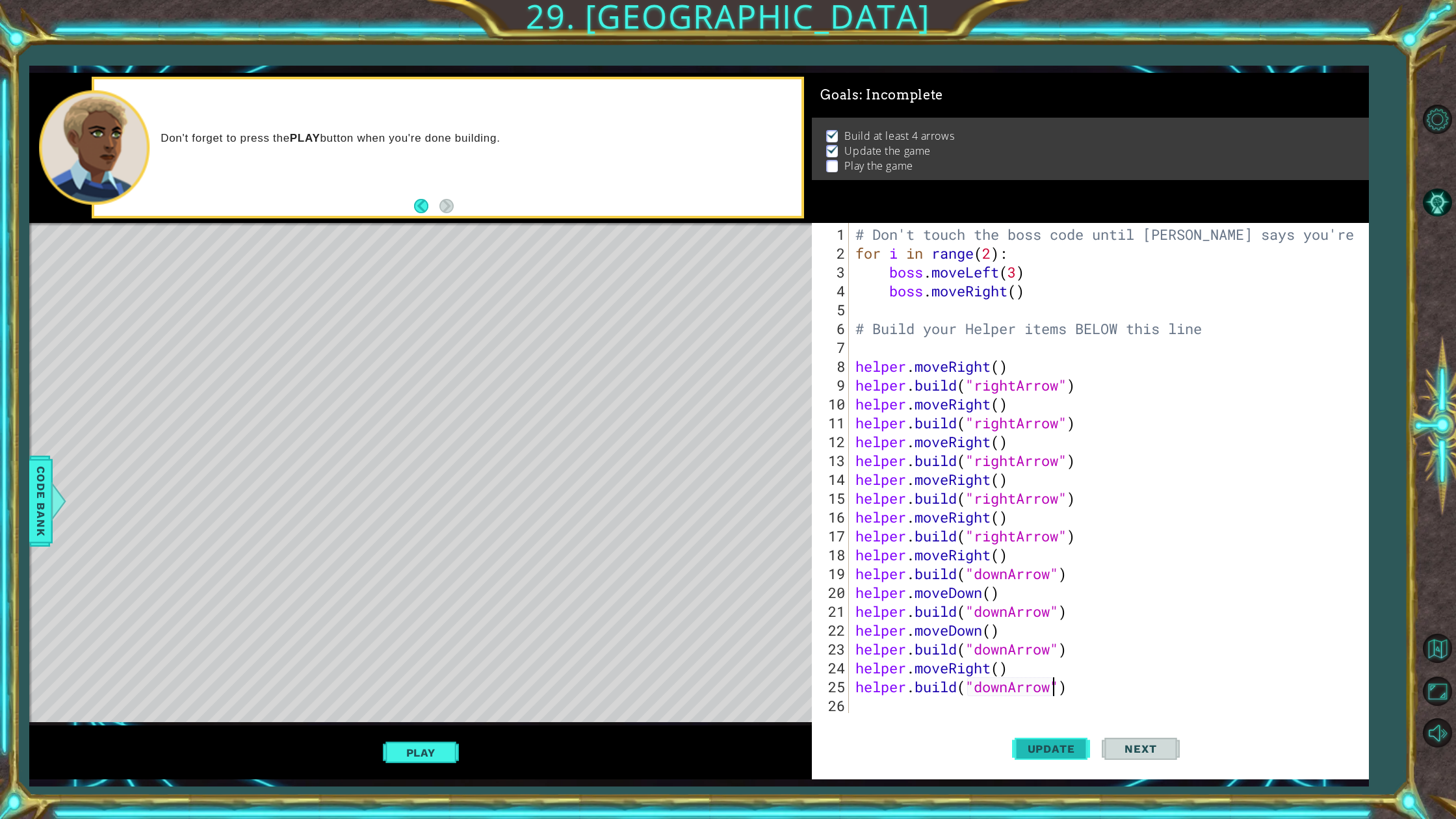
click at [1054, 739] on span "Update" at bounding box center [1051, 749] width 74 height 13
click at [1065, 739] on span "Update" at bounding box center [1051, 749] width 74 height 13
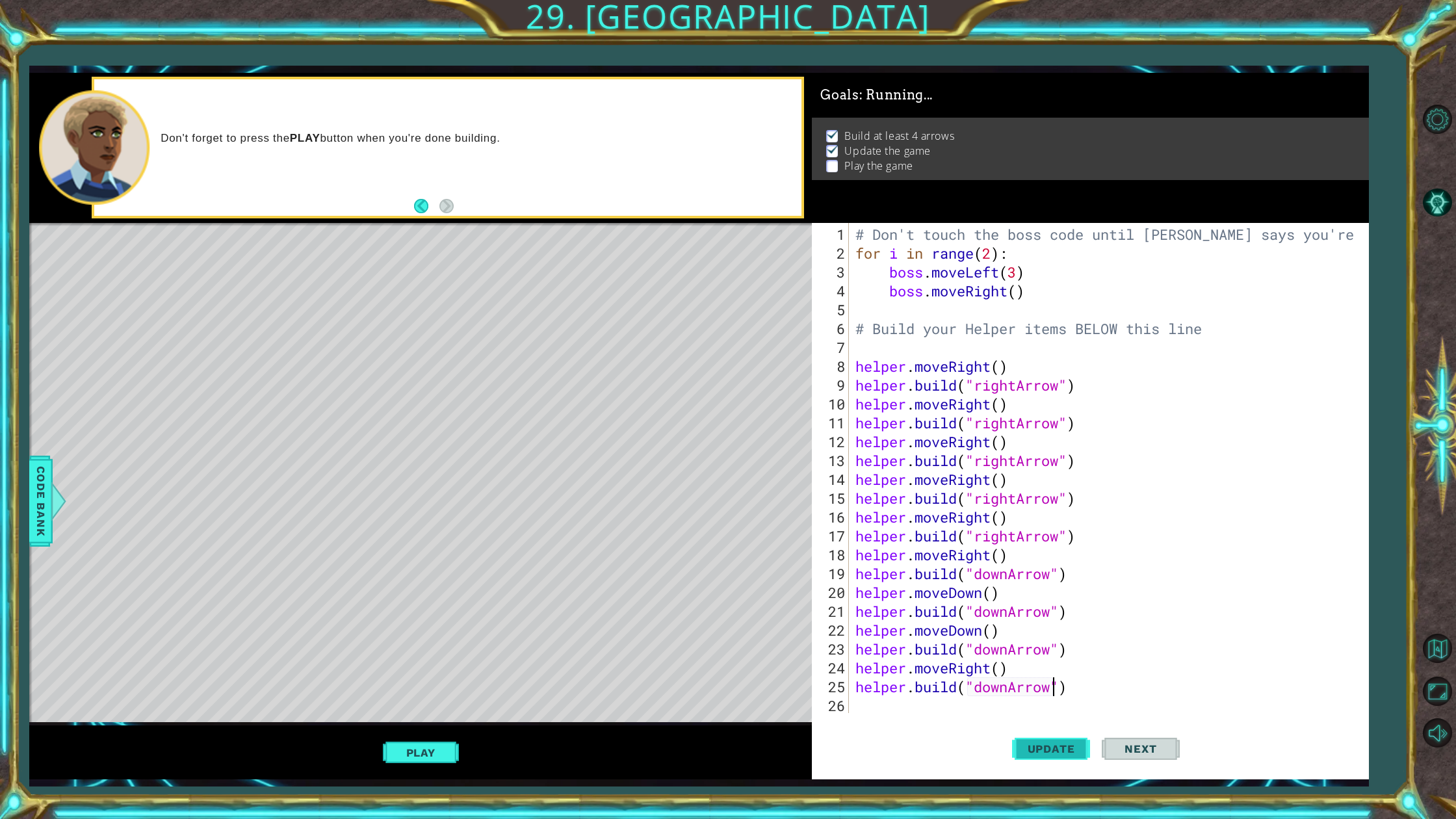
click at [1065, 739] on span "Update" at bounding box center [1051, 749] width 74 height 13
click at [933, 703] on div "# Don't touch the boss code until [PERSON_NAME] says you're ready! for i in ran…" at bounding box center [1111, 489] width 517 height 528
type textarea "mo"
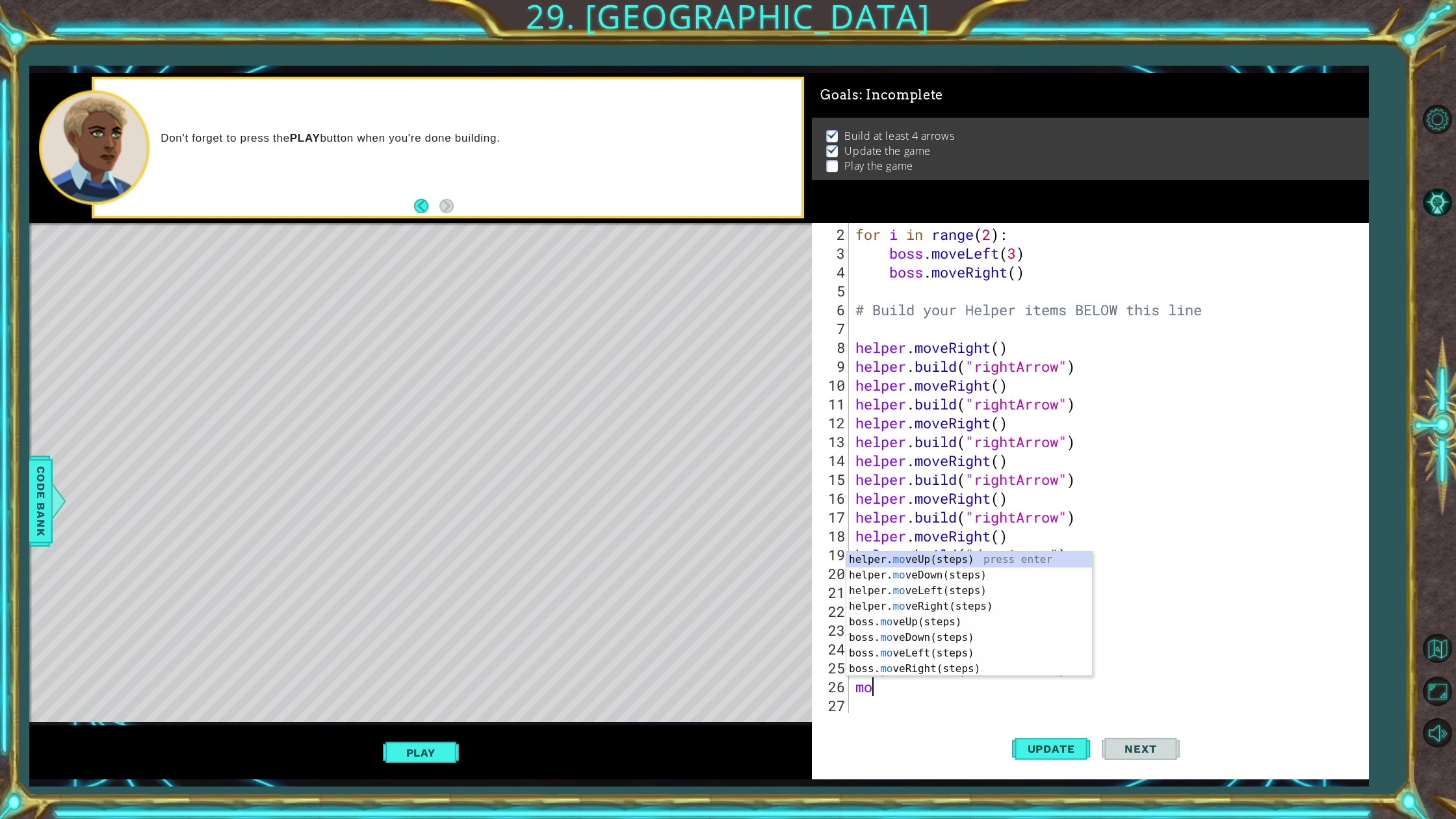
scroll to position [19, 0]
click at [970, 573] on div "helper. mo veUp(steps) press enter helper. mo veDown(steps) press enter helper.…" at bounding box center [969, 630] width 245 height 156
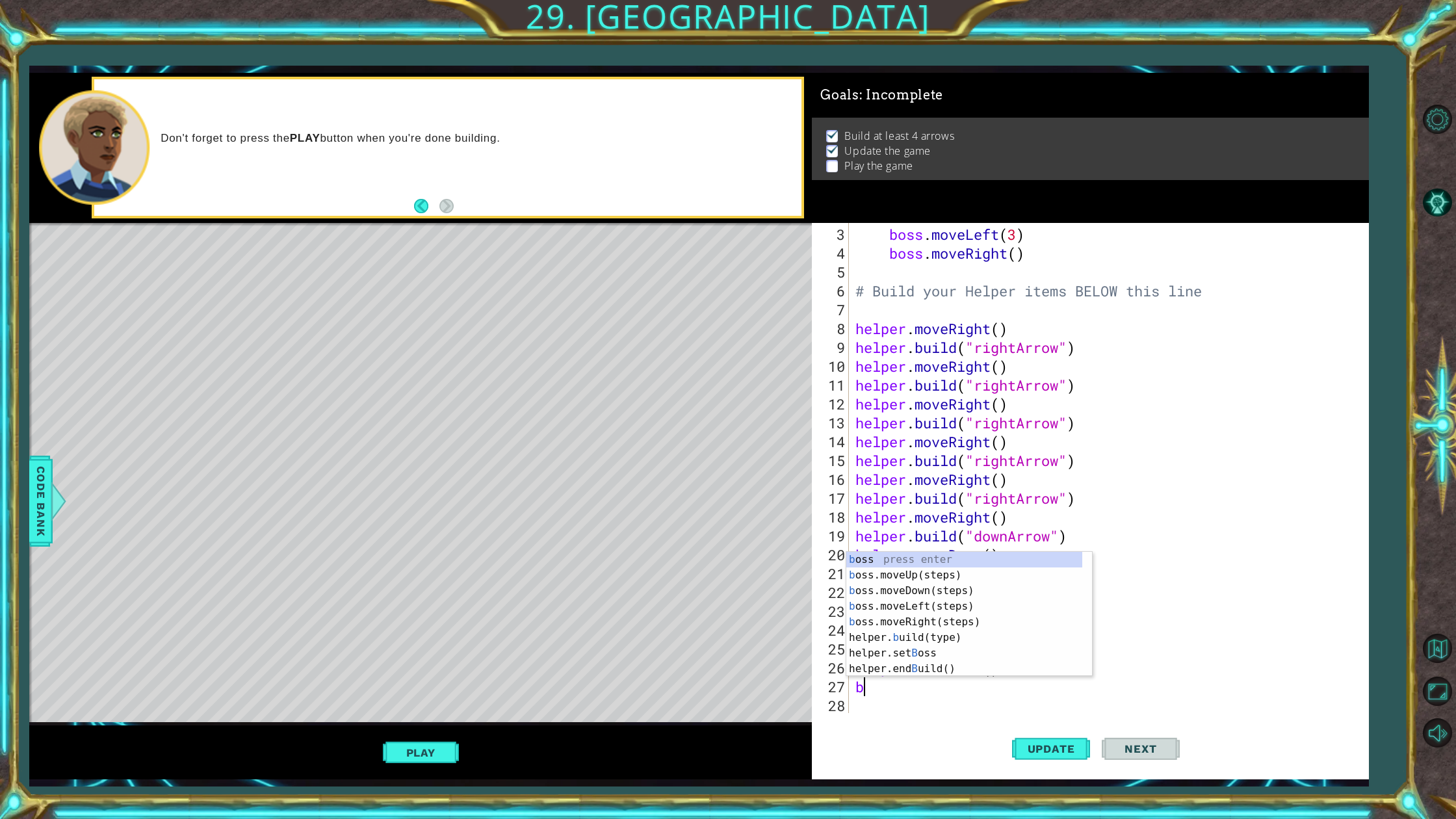
scroll to position [0, 0]
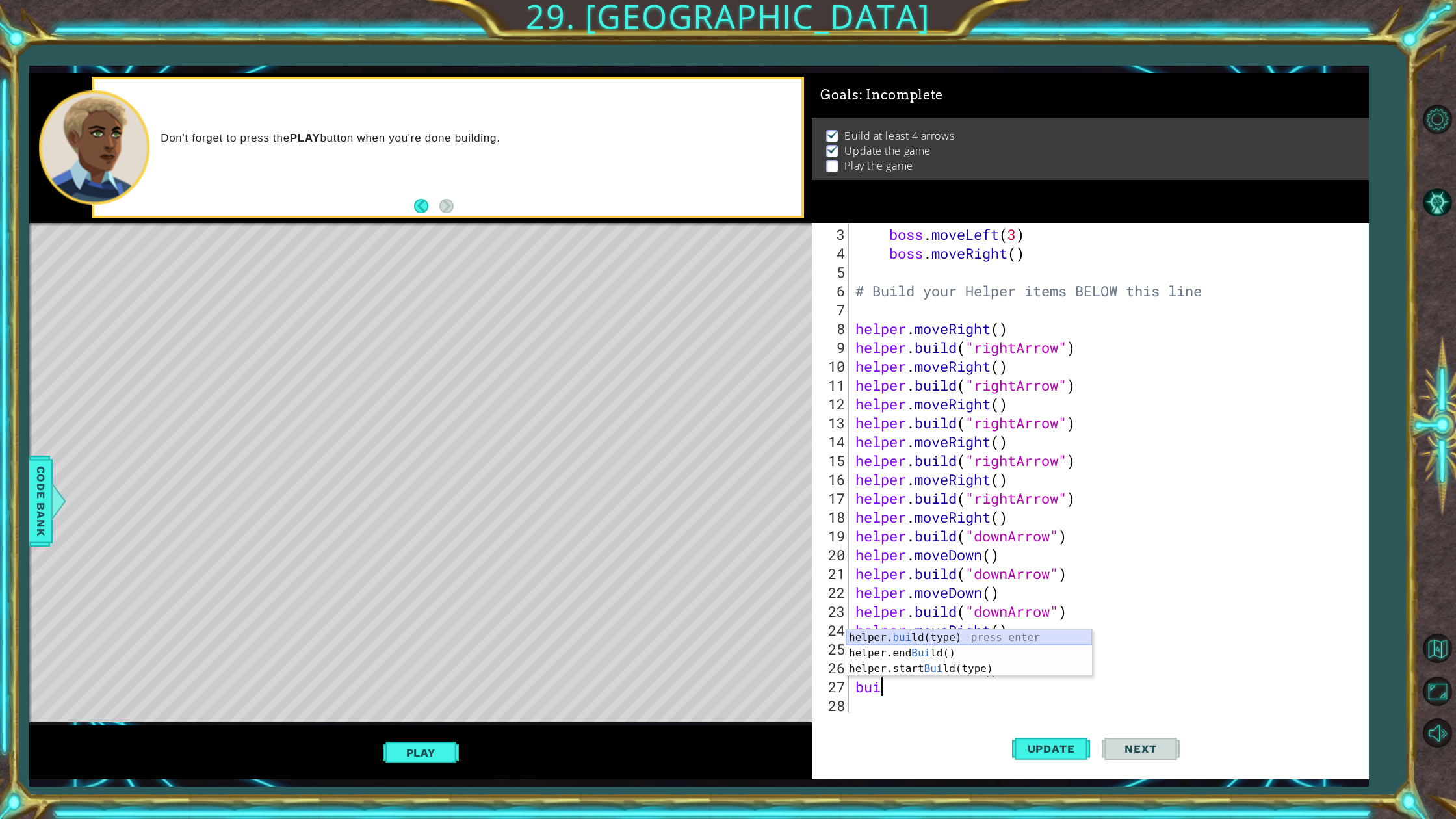
click at [955, 634] on div "helper. [PERSON_NAME](type) press enter helper.end [PERSON_NAME]() press enter …" at bounding box center [969, 669] width 245 height 78
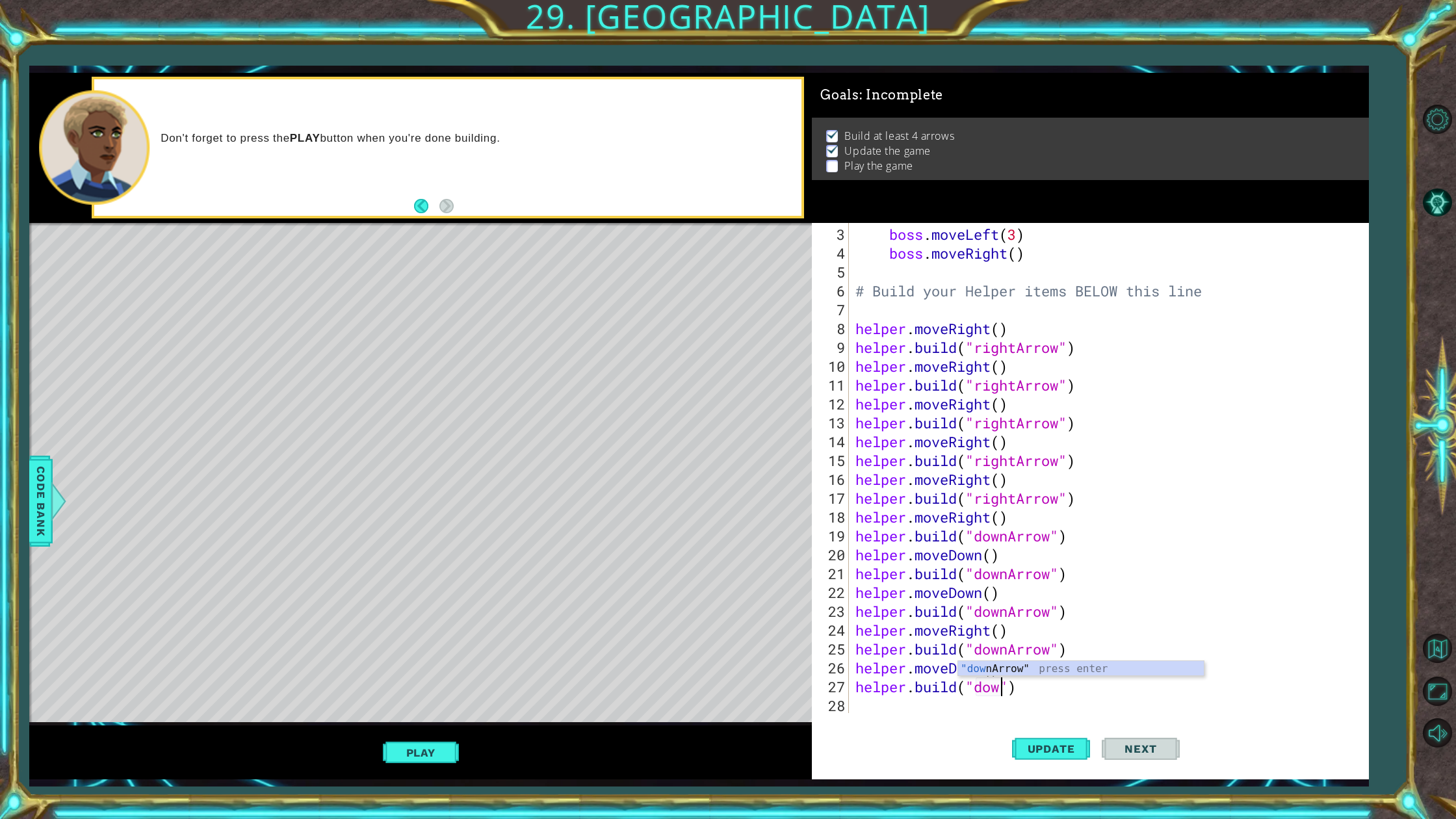
scroll to position [0, 7]
click at [972, 668] on div ""down Arrow" press enter" at bounding box center [1081, 684] width 245 height 47
type textarea "[DOMAIN_NAME]("downArrow")"
click at [1040, 739] on span "Update" at bounding box center [1051, 749] width 74 height 13
click at [976, 707] on div "boss . moveLeft ( 3 ) boss . moveRight ( ) # Build your Helper items BELOW this…" at bounding box center [1106, 489] width 507 height 528
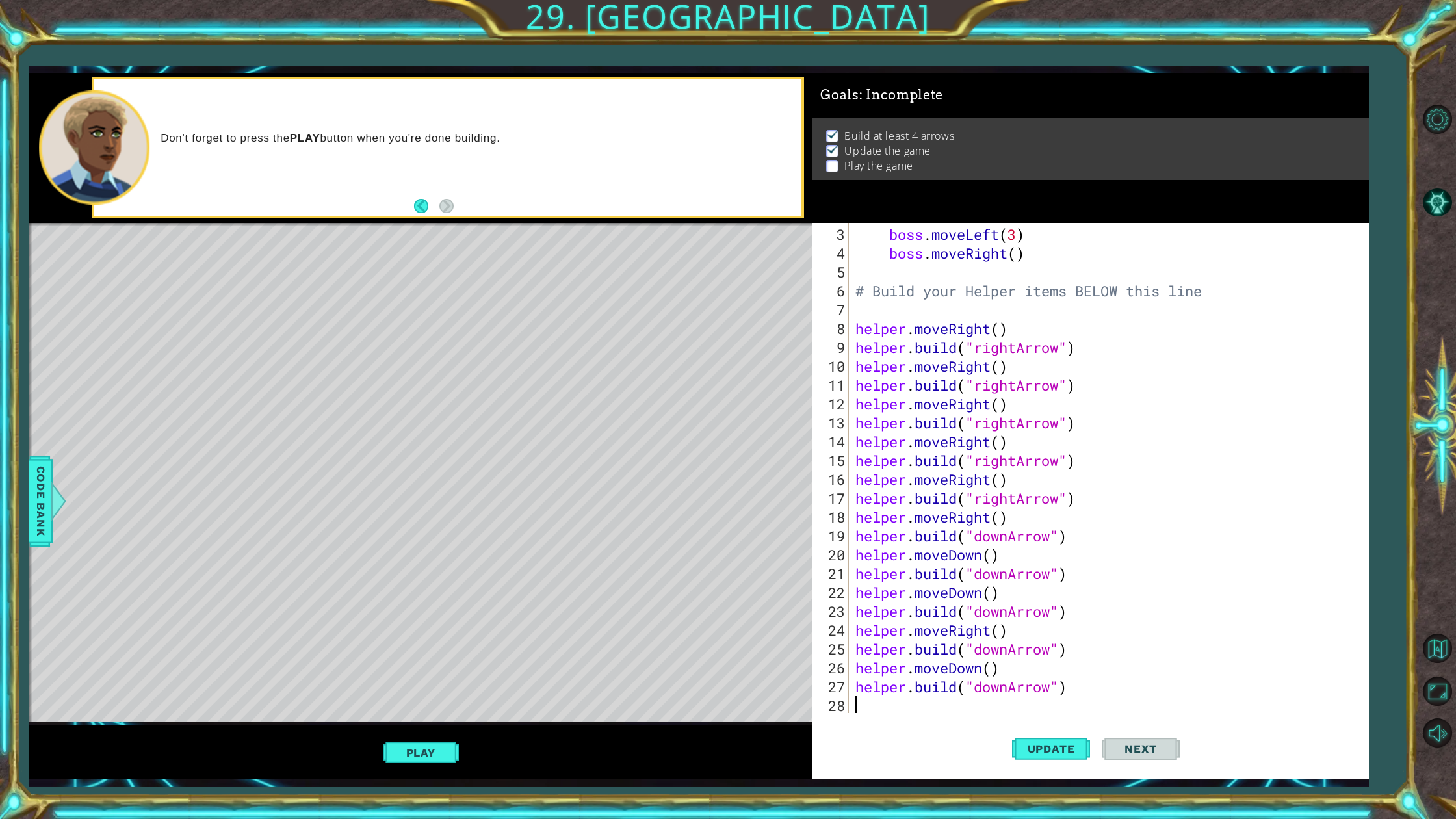
scroll to position [0, 0]
type textarea "mo"
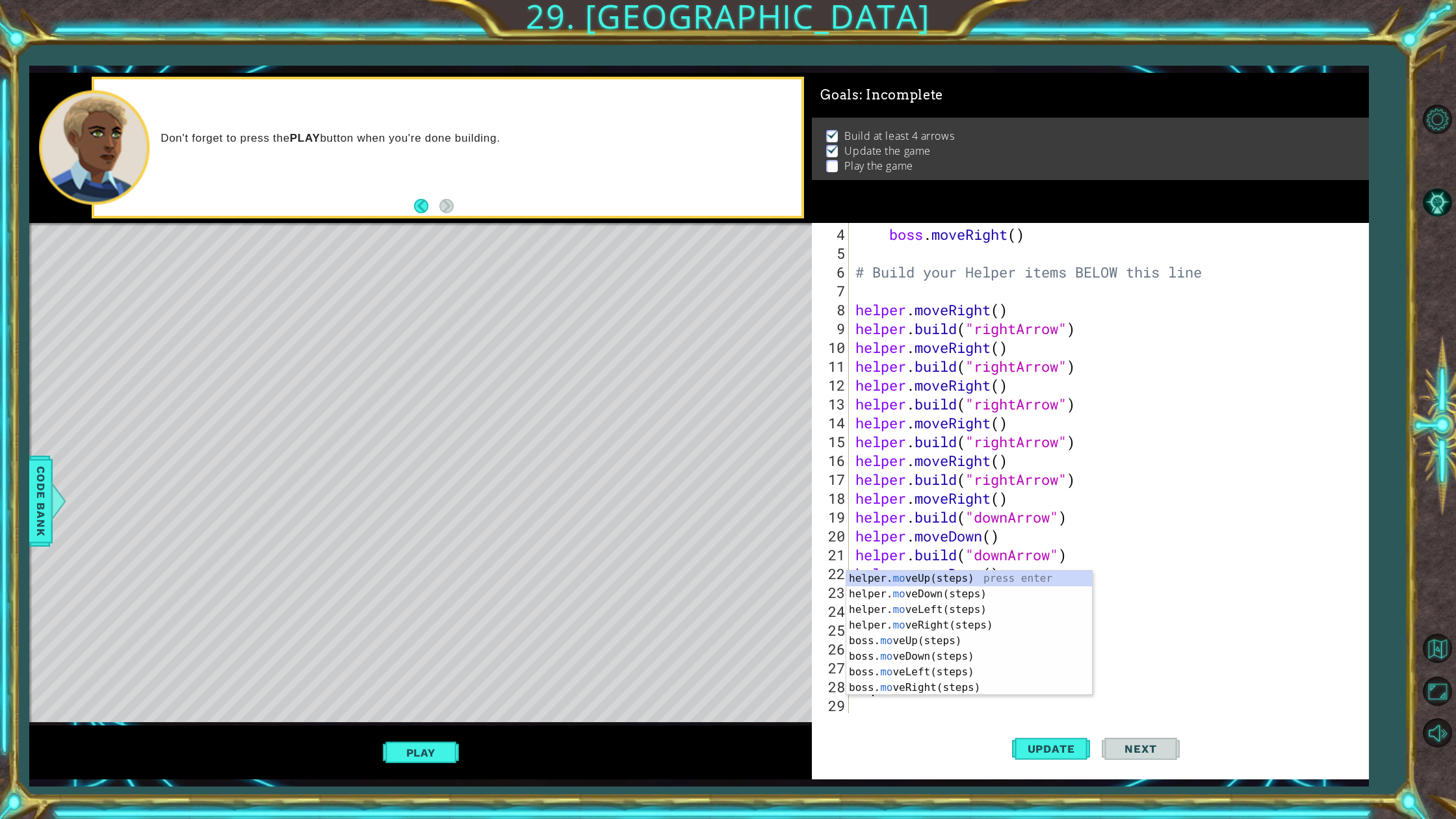
scroll to position [57, 0]
click at [956, 600] on div "helper. mo veUp(steps) press enter helper. mo veDown(steps) press enter helper.…" at bounding box center [969, 649] width 245 height 156
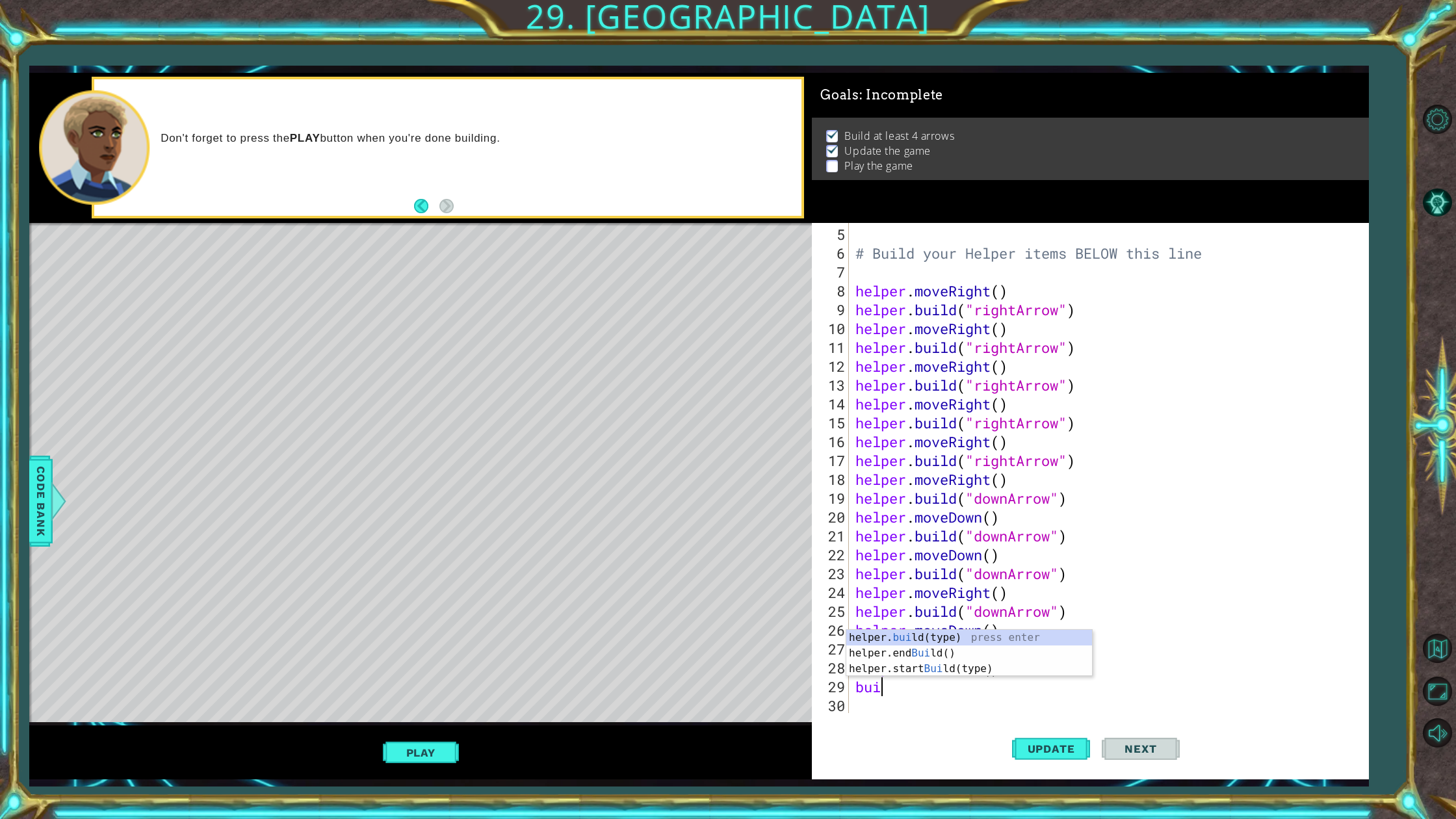
scroll to position [0, 0]
click at [944, 634] on div "helper. [PERSON_NAME](type) press enter helper.end [PERSON_NAME]() press enter …" at bounding box center [969, 669] width 245 height 78
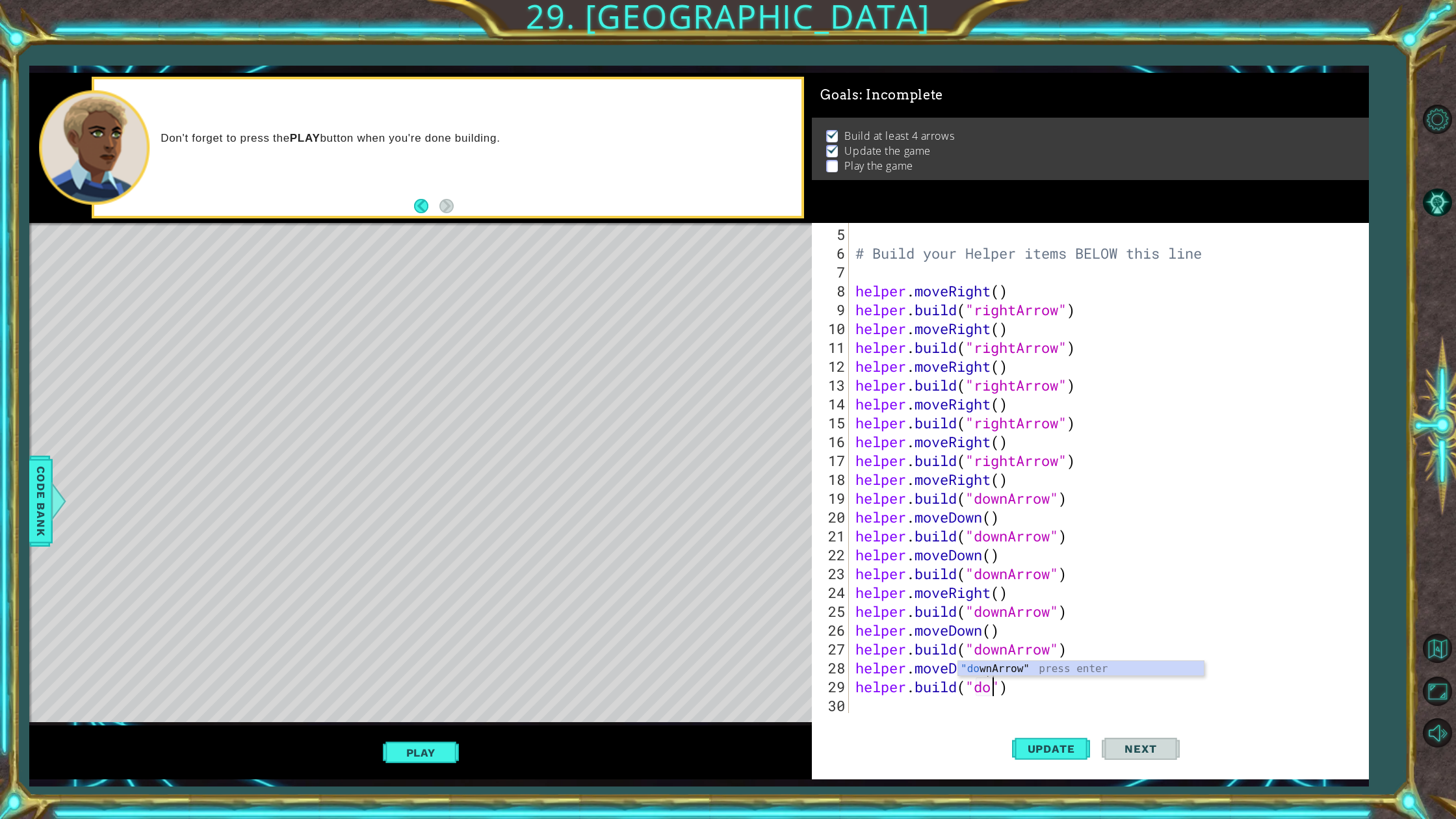
scroll to position [0, 7]
click at [1009, 672] on div ""down Arrow" press enter" at bounding box center [1081, 684] width 245 height 47
type textarea "[DOMAIN_NAME]("downArrow")"
click at [398, 739] on button "Play" at bounding box center [421, 752] width 76 height 25
click at [1118, 739] on button "Next" at bounding box center [1140, 750] width 78 height 56
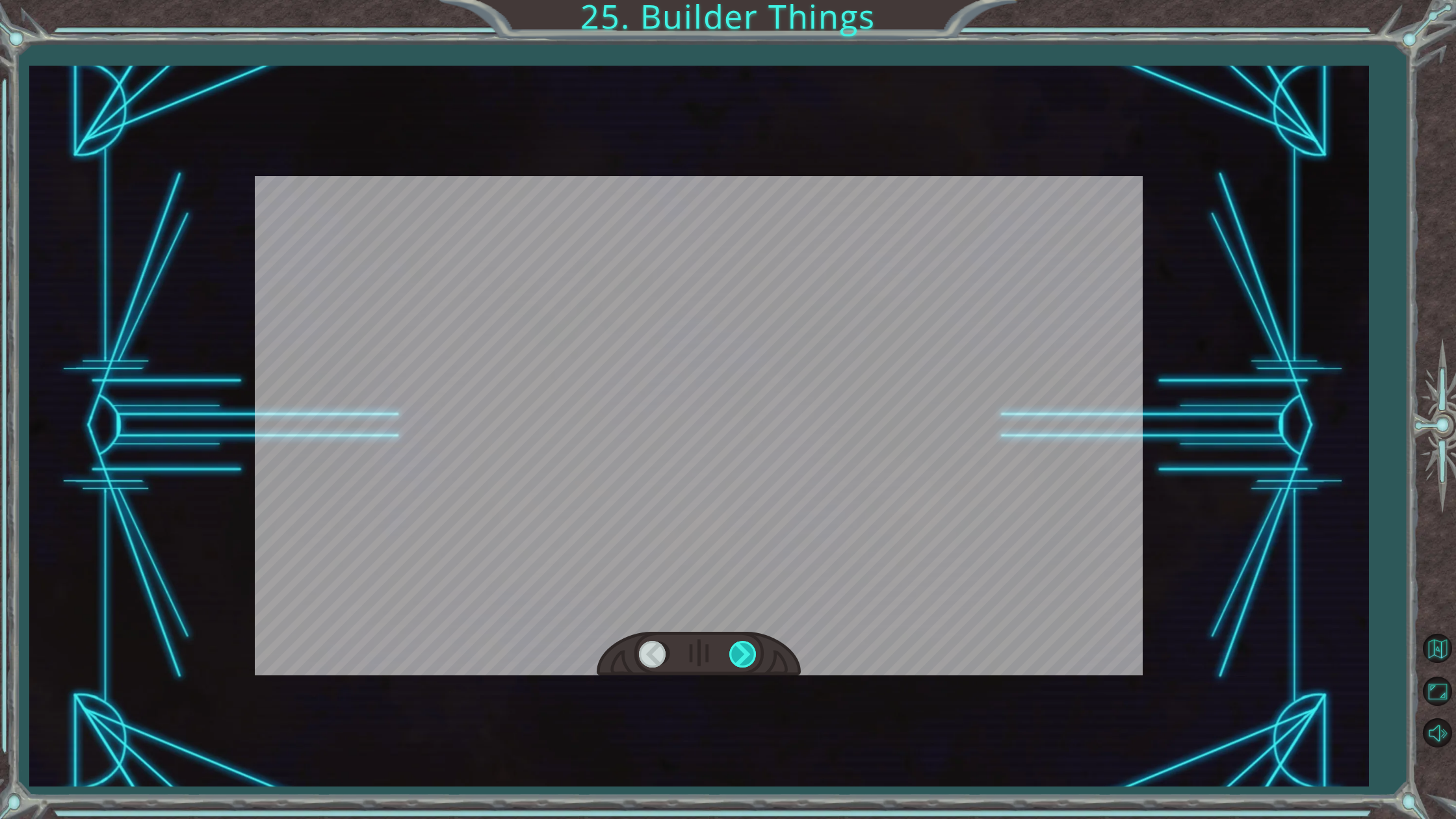
click at [740, 658] on div at bounding box center [743, 654] width 30 height 26
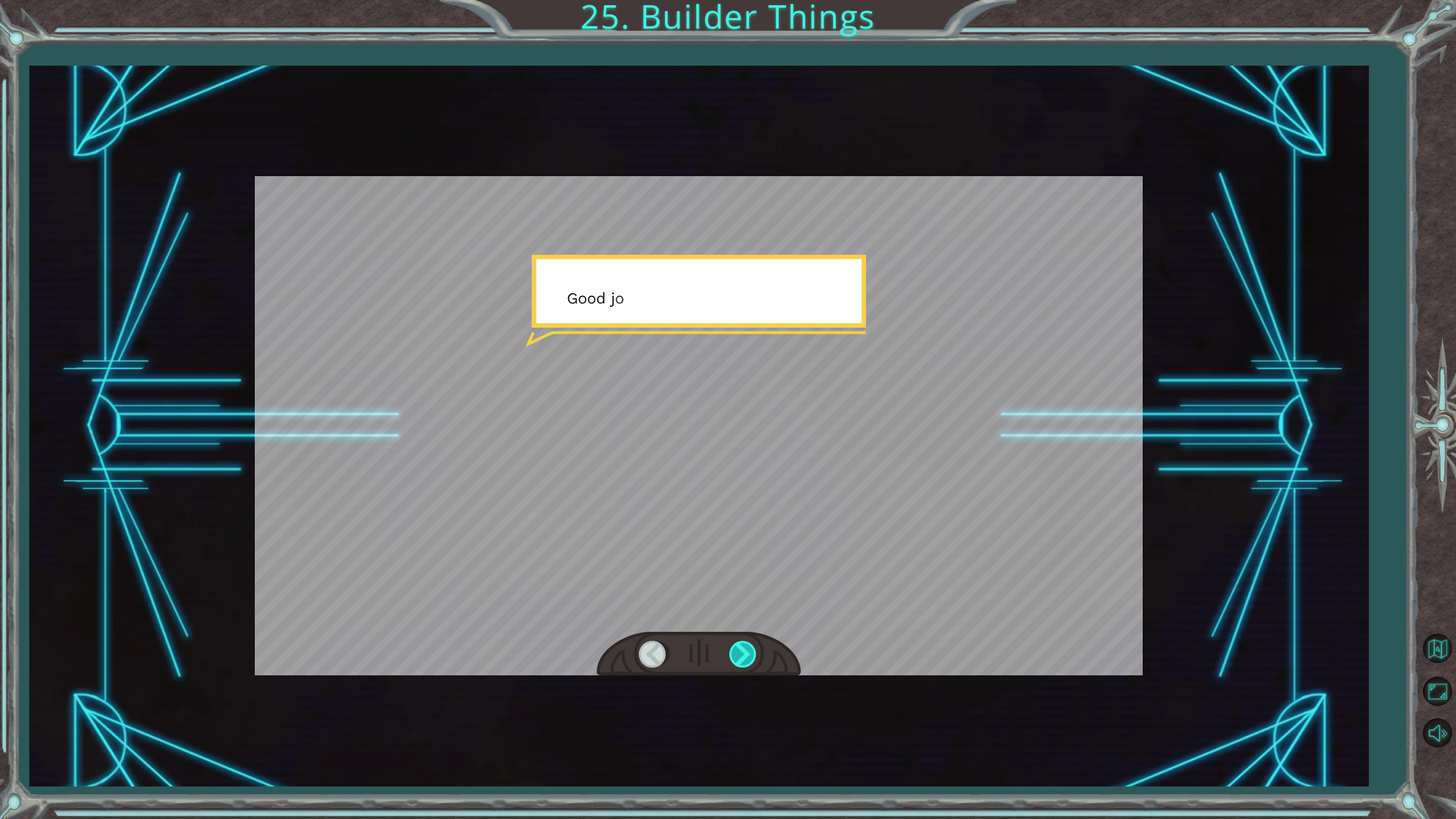
click at [740, 658] on div at bounding box center [743, 654] width 30 height 26
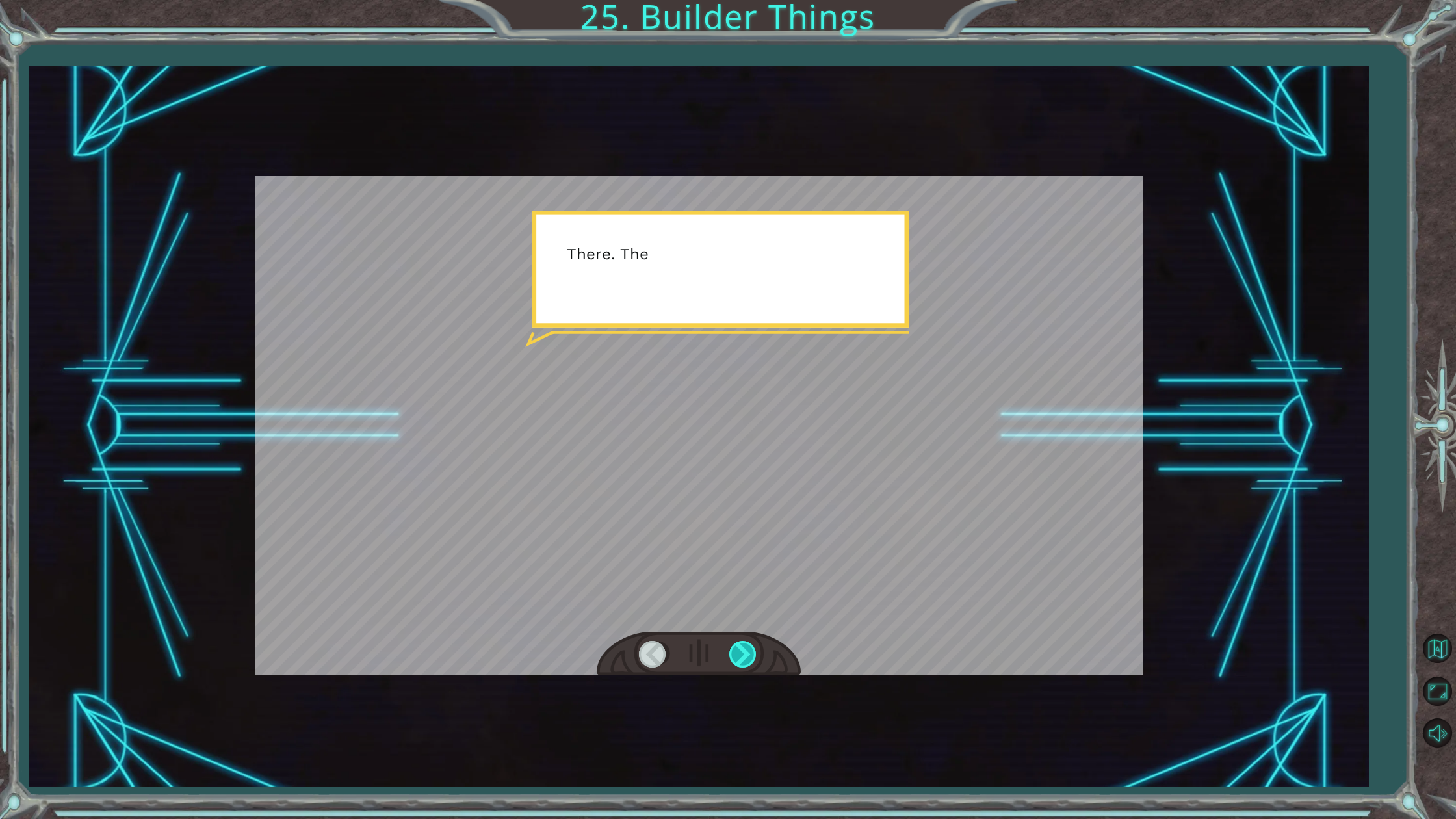
click at [740, 658] on div at bounding box center [743, 654] width 30 height 26
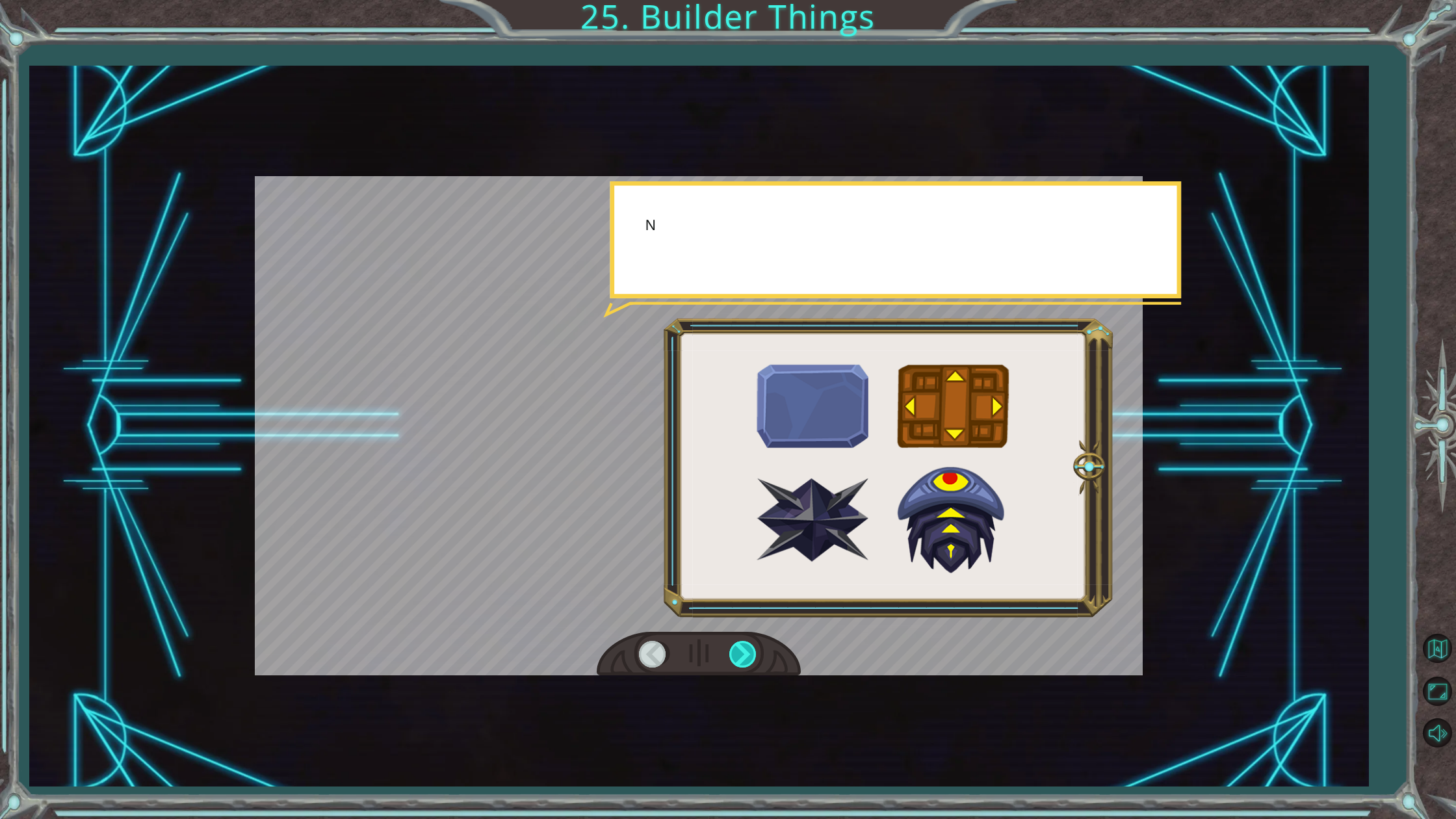
click at [740, 658] on div at bounding box center [743, 654] width 30 height 26
click at [740, 657] on div at bounding box center [743, 654] width 30 height 26
click at [742, 656] on div at bounding box center [743, 654] width 30 height 26
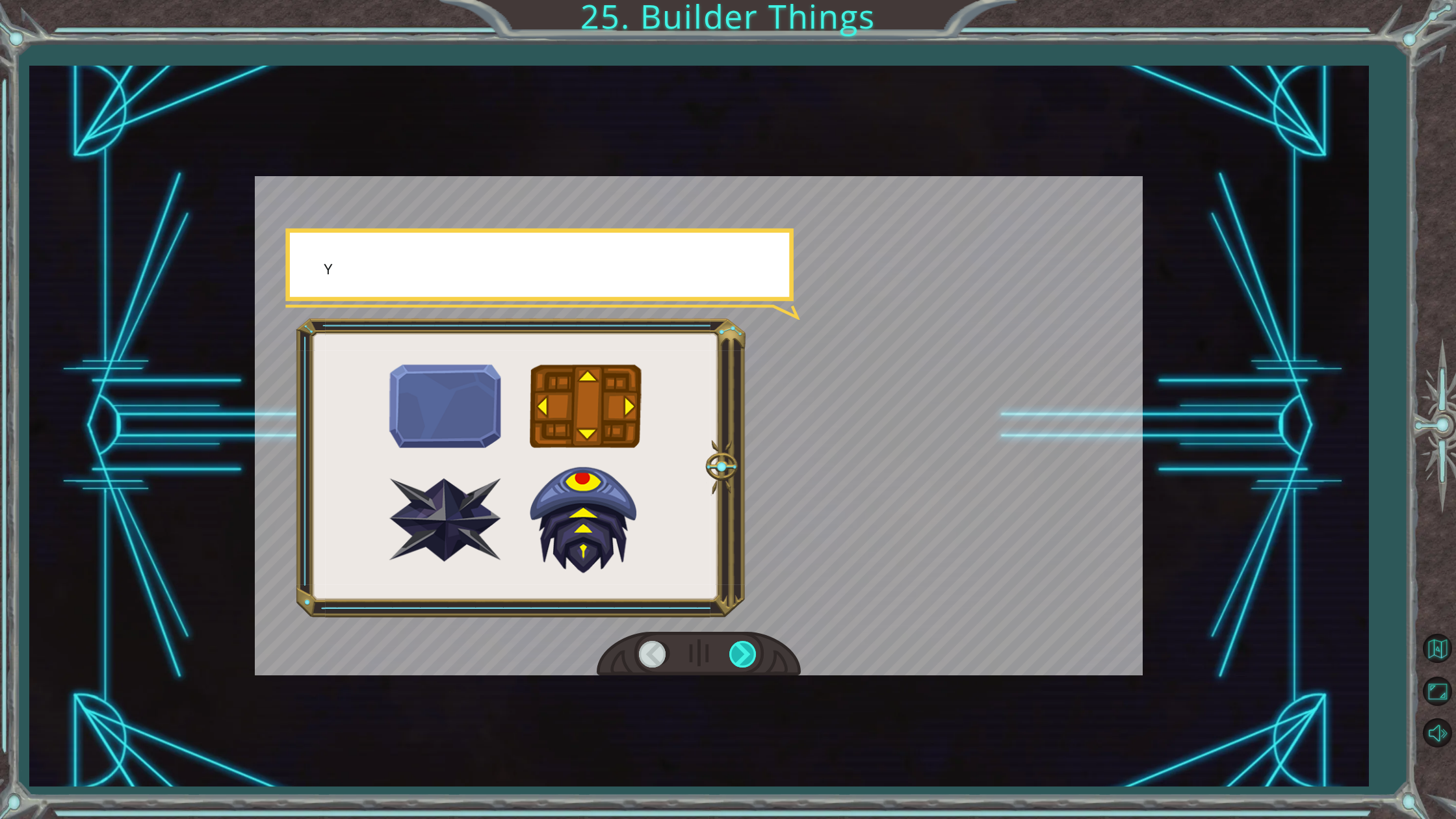
click at [742, 656] on div at bounding box center [743, 654] width 30 height 26
click at [743, 653] on div at bounding box center [743, 654] width 30 height 26
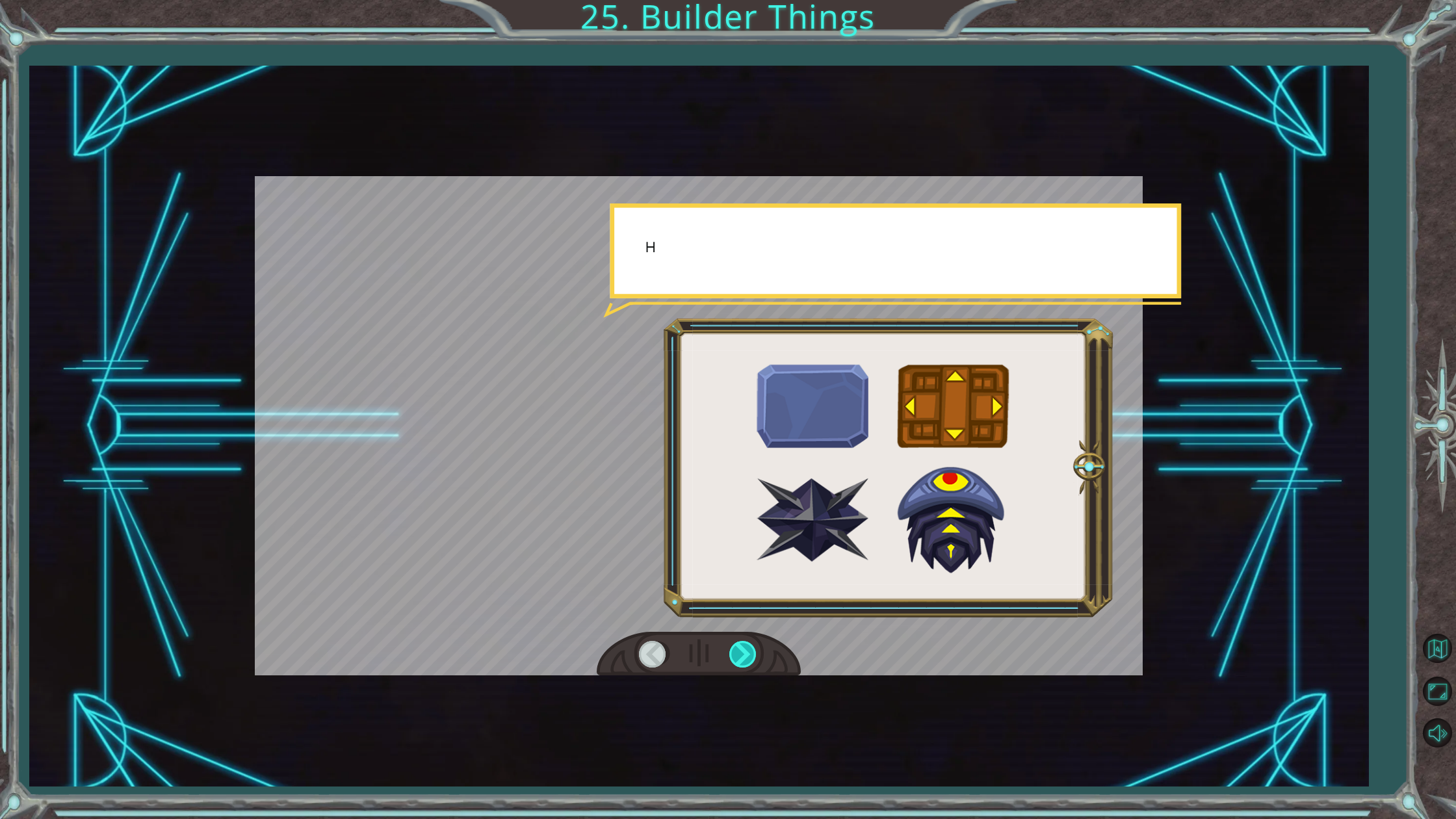
click at [743, 652] on div at bounding box center [743, 654] width 30 height 26
click at [743, 654] on div at bounding box center [743, 654] width 30 height 26
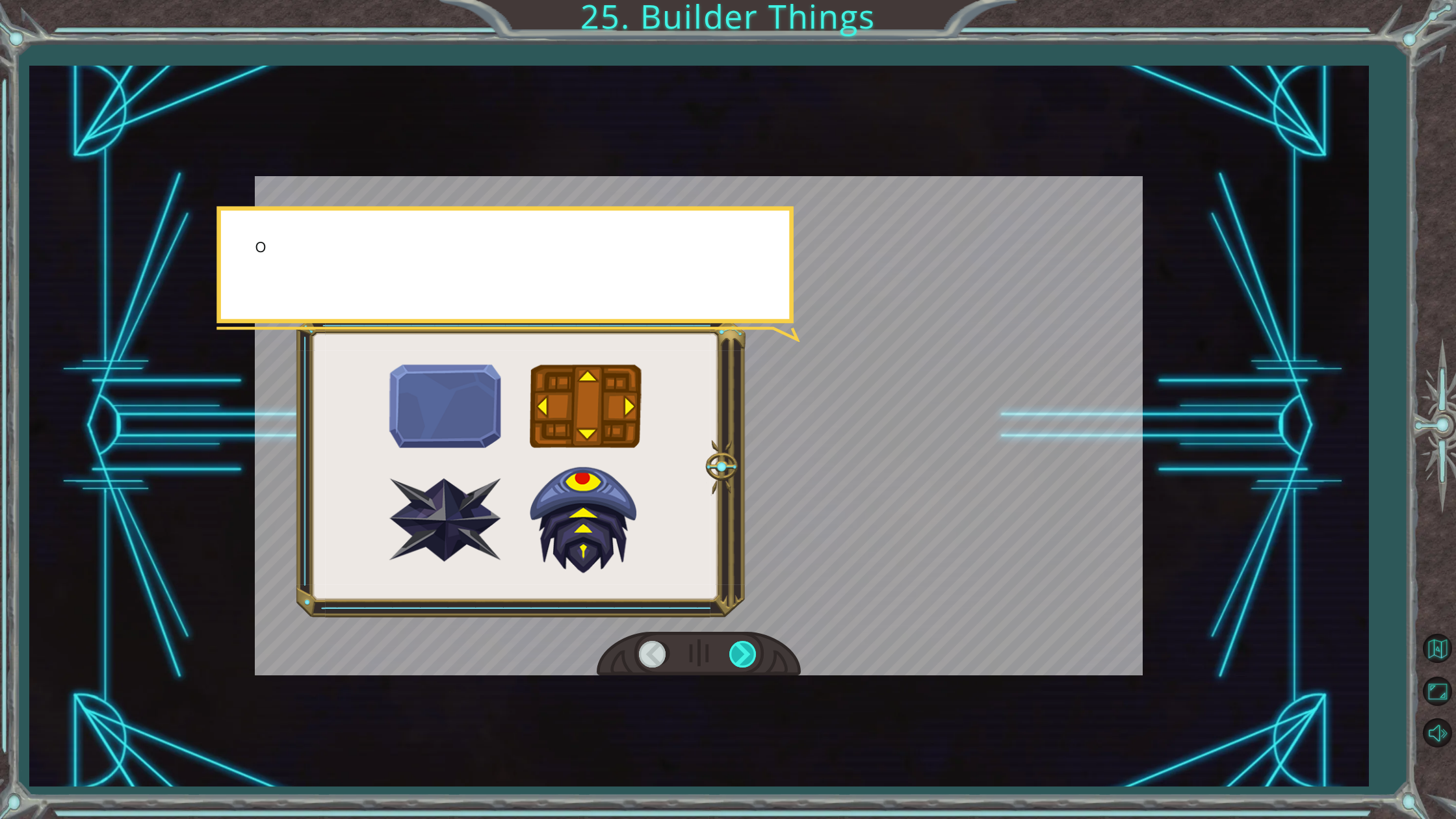
click at [743, 655] on div at bounding box center [743, 654] width 30 height 26
drag, startPoint x: 742, startPoint y: 656, endPoint x: 754, endPoint y: 658, distance: 12.2
click at [746, 657] on div at bounding box center [743, 654] width 30 height 26
click at [753, 659] on div at bounding box center [743, 654] width 30 height 26
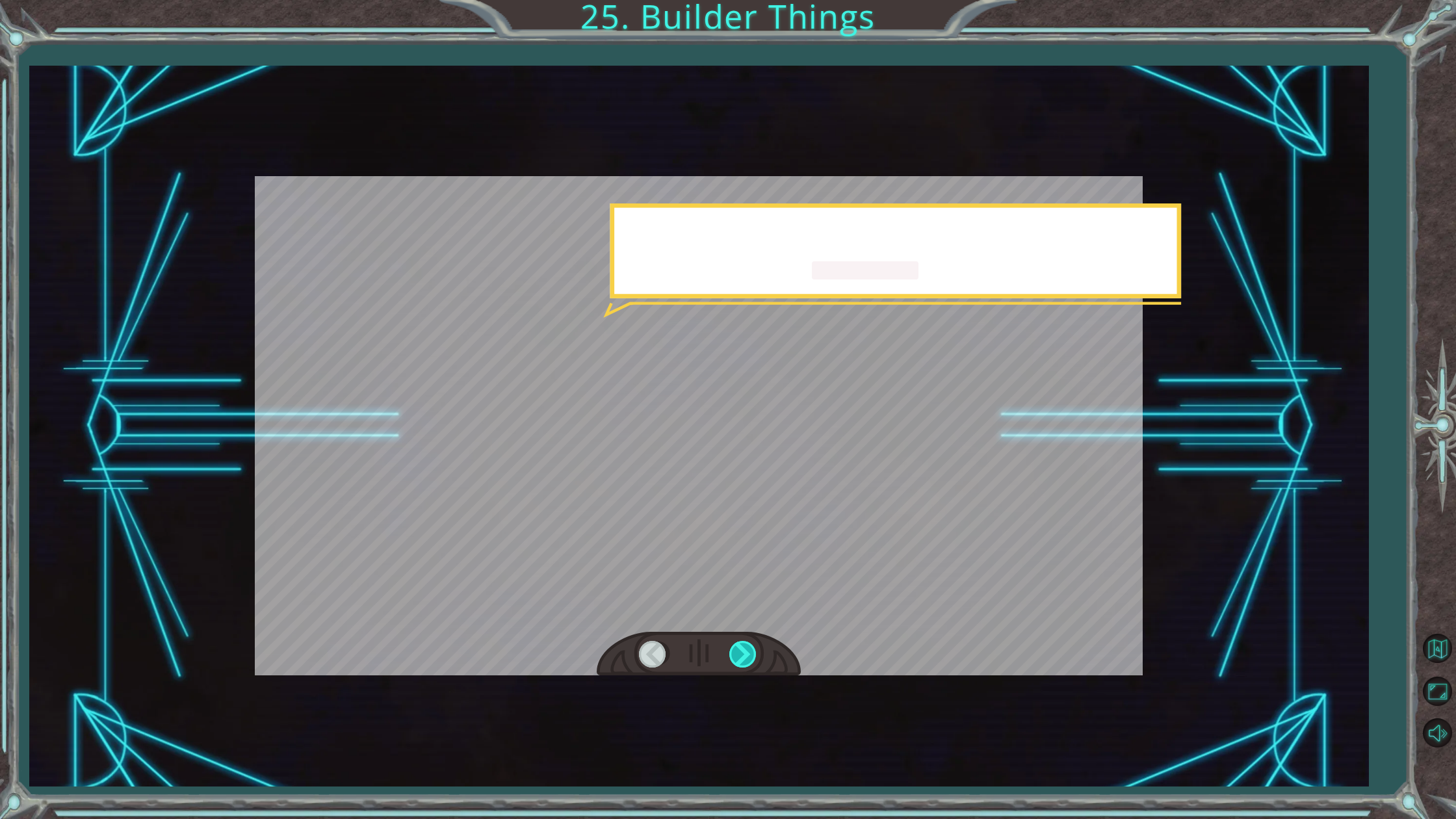
click at [753, 659] on div at bounding box center [743, 654] width 30 height 26
click at [754, 659] on div at bounding box center [743, 654] width 30 height 26
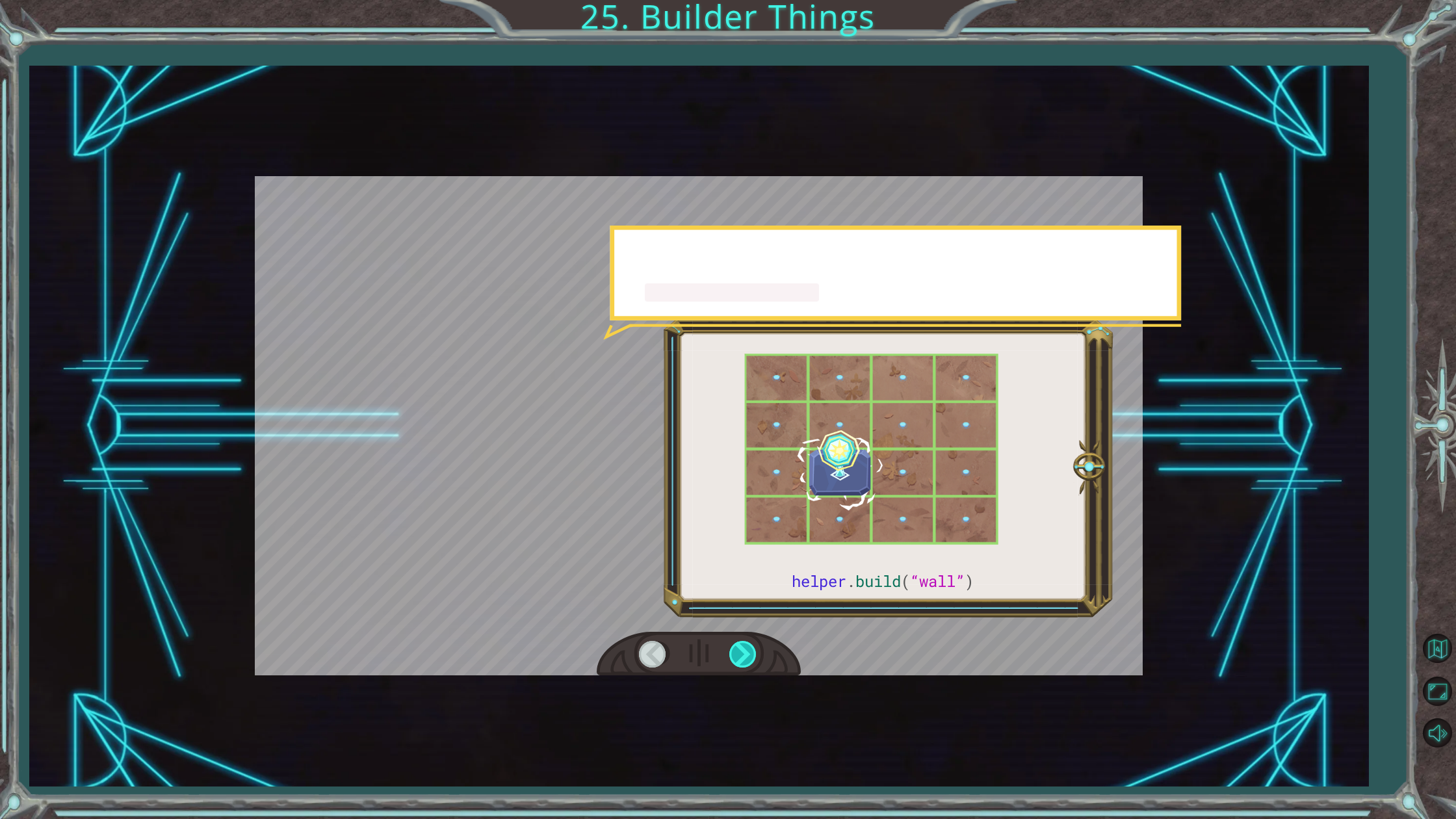
click at [754, 659] on div at bounding box center [743, 654] width 30 height 26
click at [754, 661] on div at bounding box center [743, 654] width 30 height 26
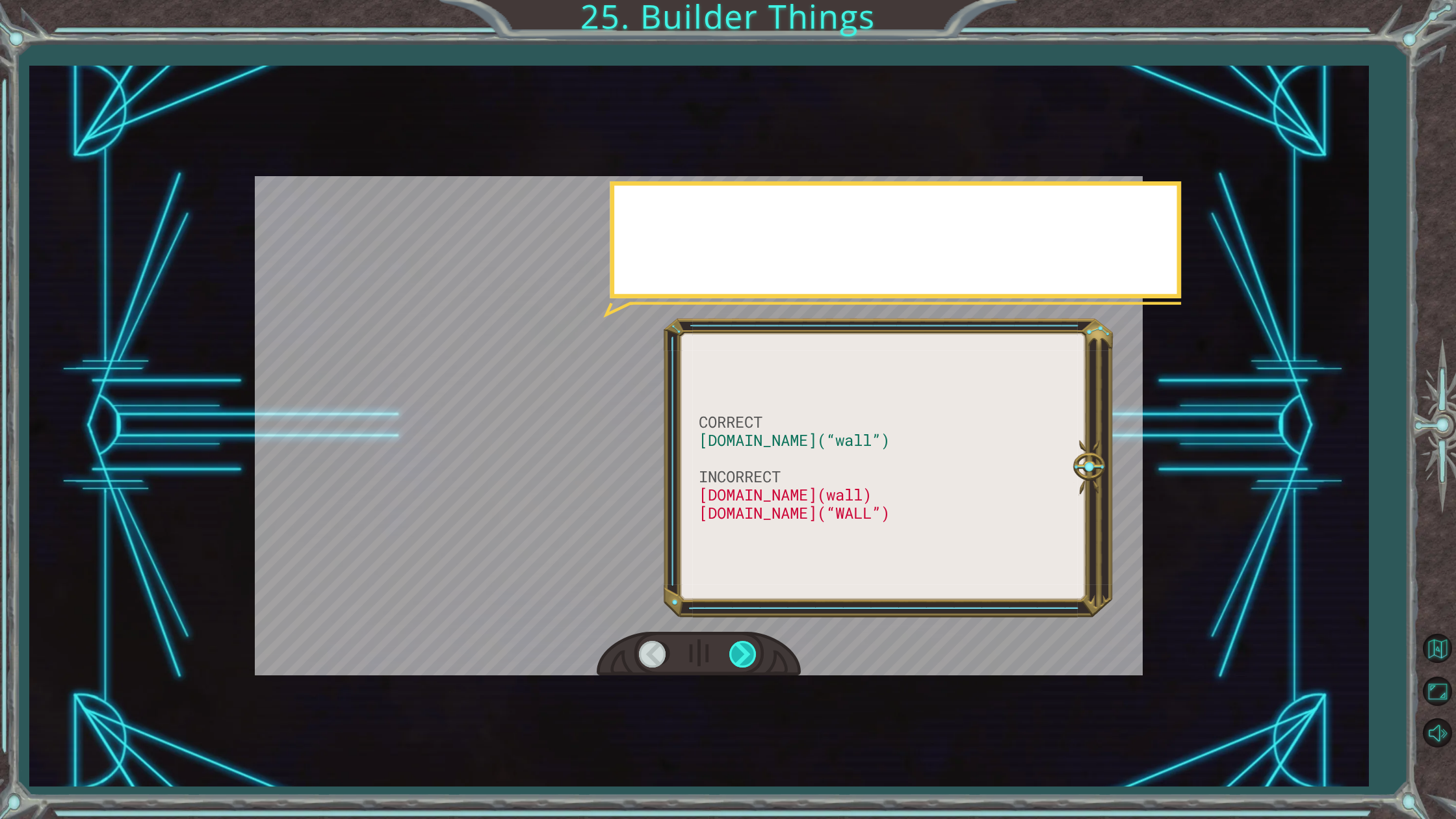
click at [754, 661] on div at bounding box center [743, 654] width 30 height 26
click at [754, 660] on div at bounding box center [743, 654] width 30 height 26
click at [753, 659] on div at bounding box center [743, 654] width 30 height 26
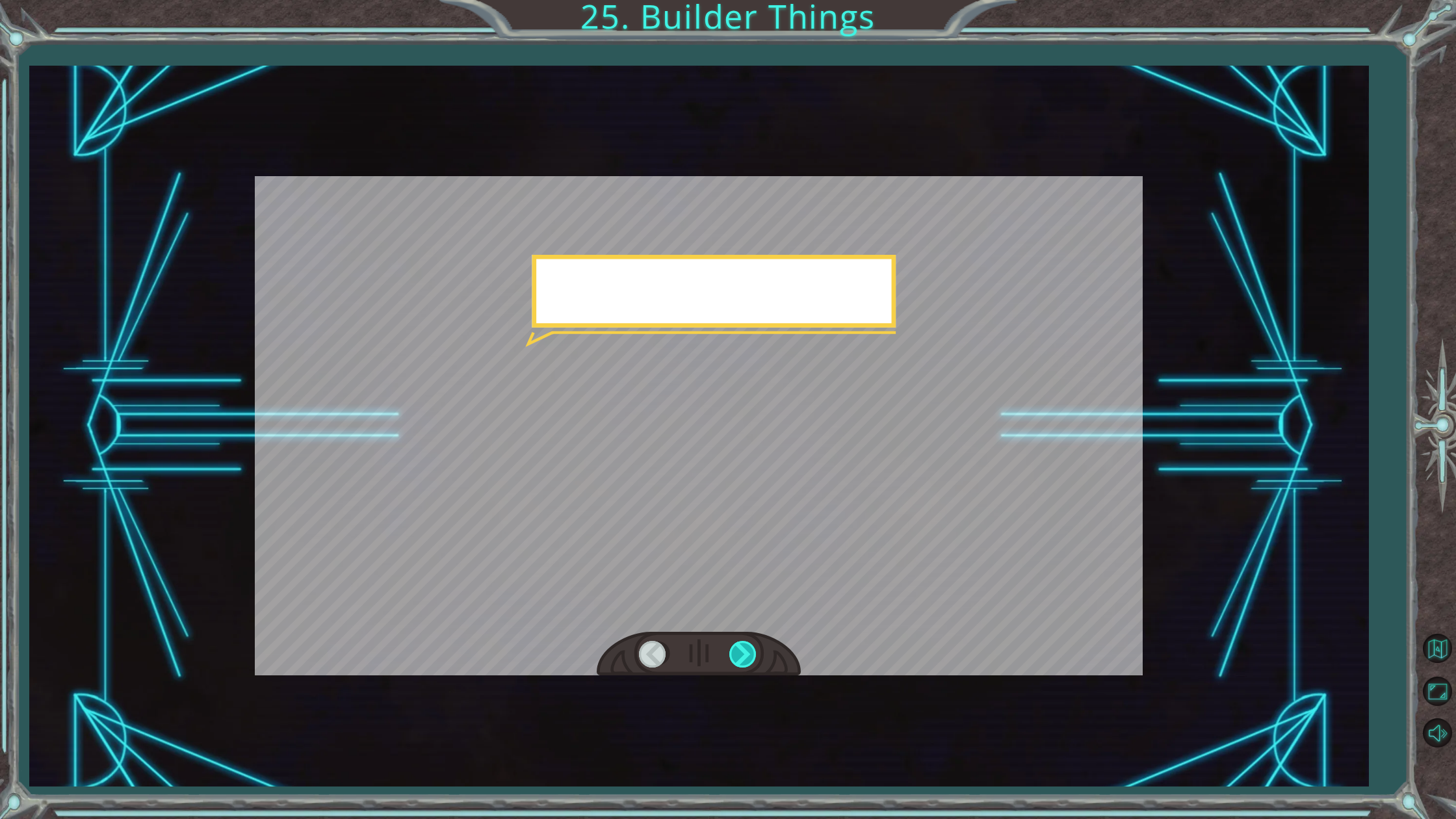
click at [753, 659] on div at bounding box center [743, 654] width 30 height 26
click at [751, 657] on div at bounding box center [743, 654] width 30 height 26
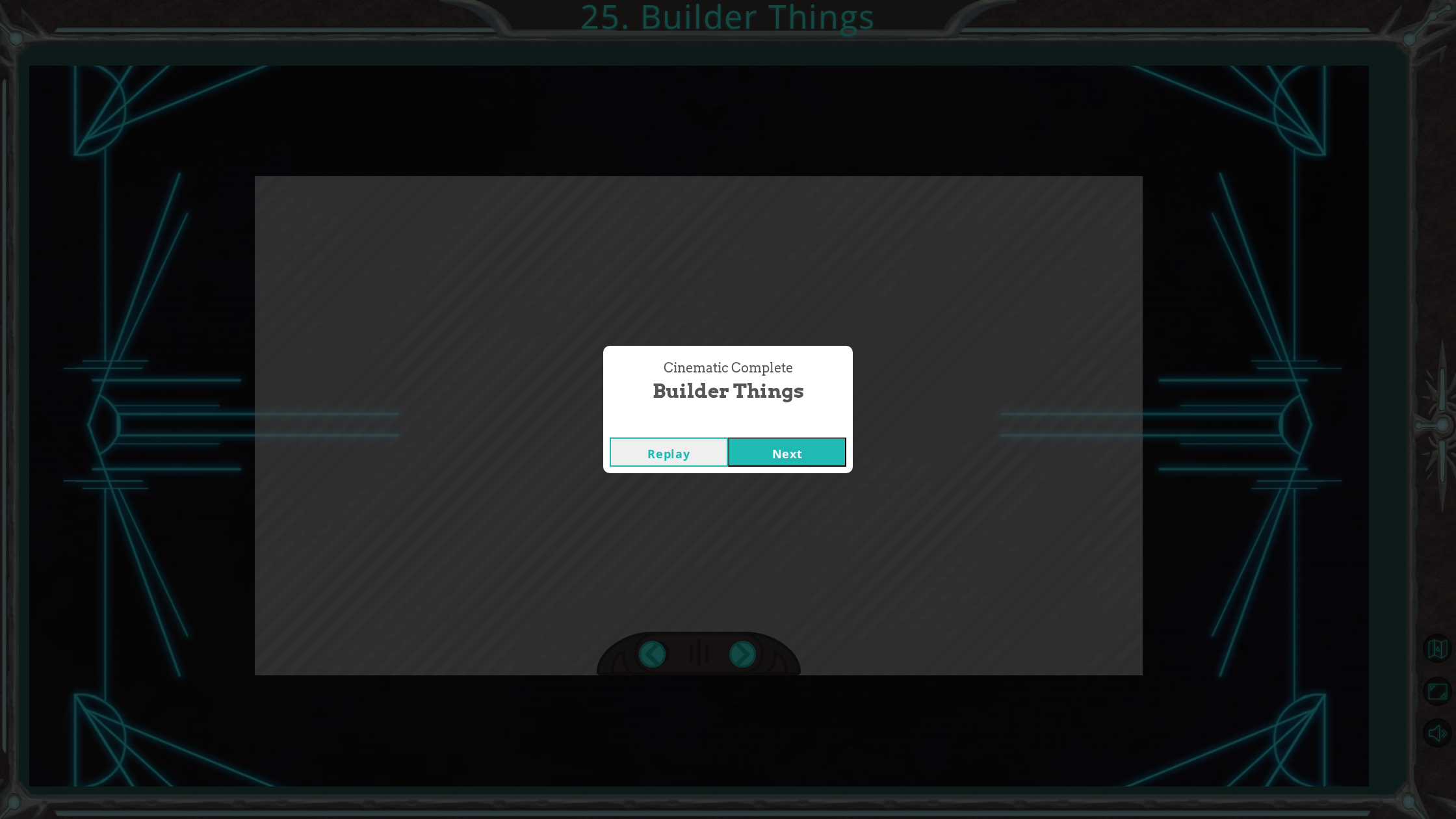
click at [750, 657] on div "Cinematic Complete Builder Things Replay Next" at bounding box center [728, 409] width 1456 height 819
drag, startPoint x: 750, startPoint y: 657, endPoint x: 745, endPoint y: 639, distance: 18.7
click at [750, 657] on div "Cinematic Complete Builder Things Replay Next" at bounding box center [728, 409] width 1456 height 819
click at [778, 450] on button "Next" at bounding box center [787, 452] width 119 height 30
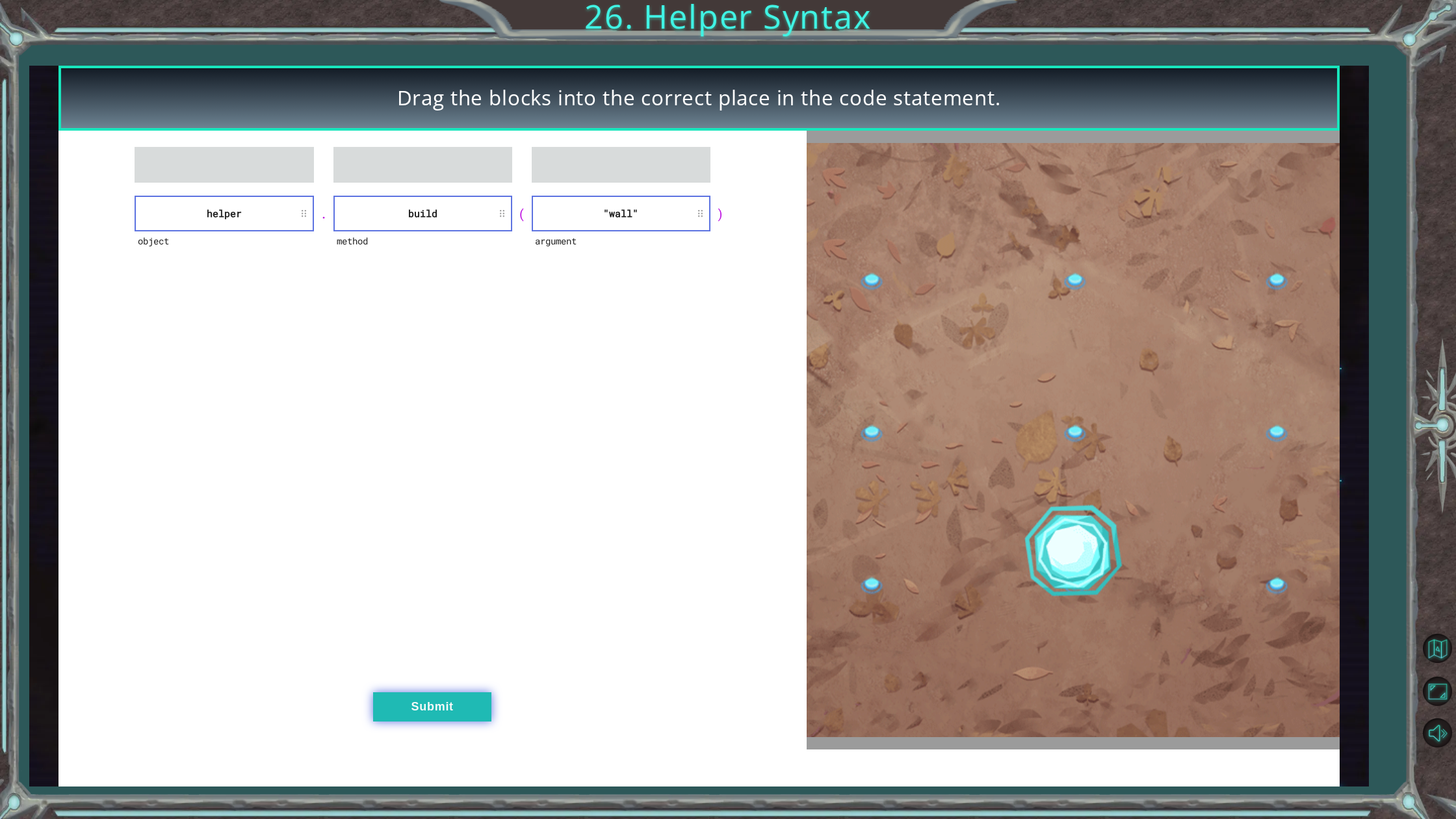
click at [455, 692] on div "object helper . method build ( argument "wall" ) Submit" at bounding box center [433, 440] width 748 height 619
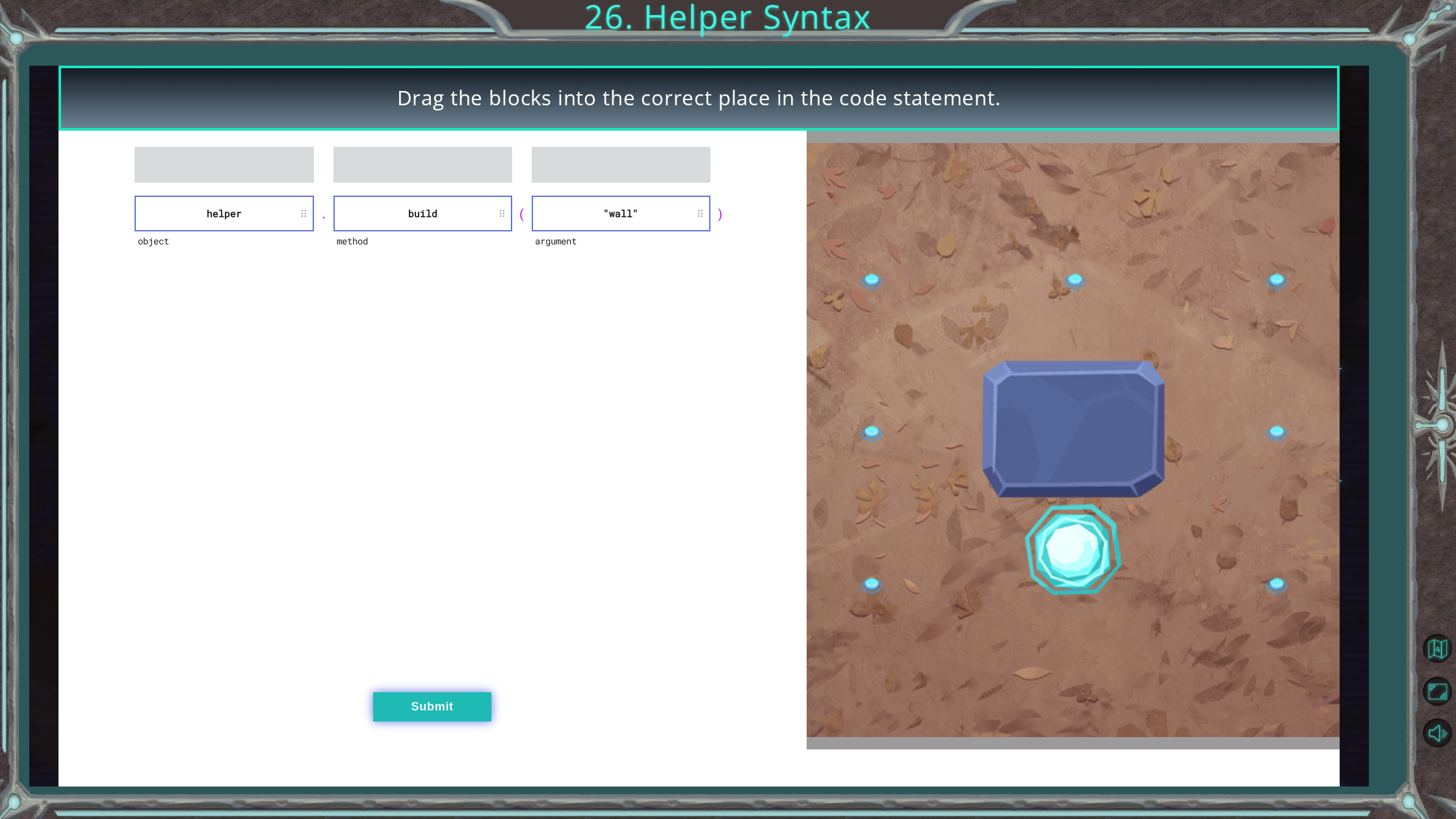
click at [455, 693] on button "Submit" at bounding box center [433, 707] width 119 height 30
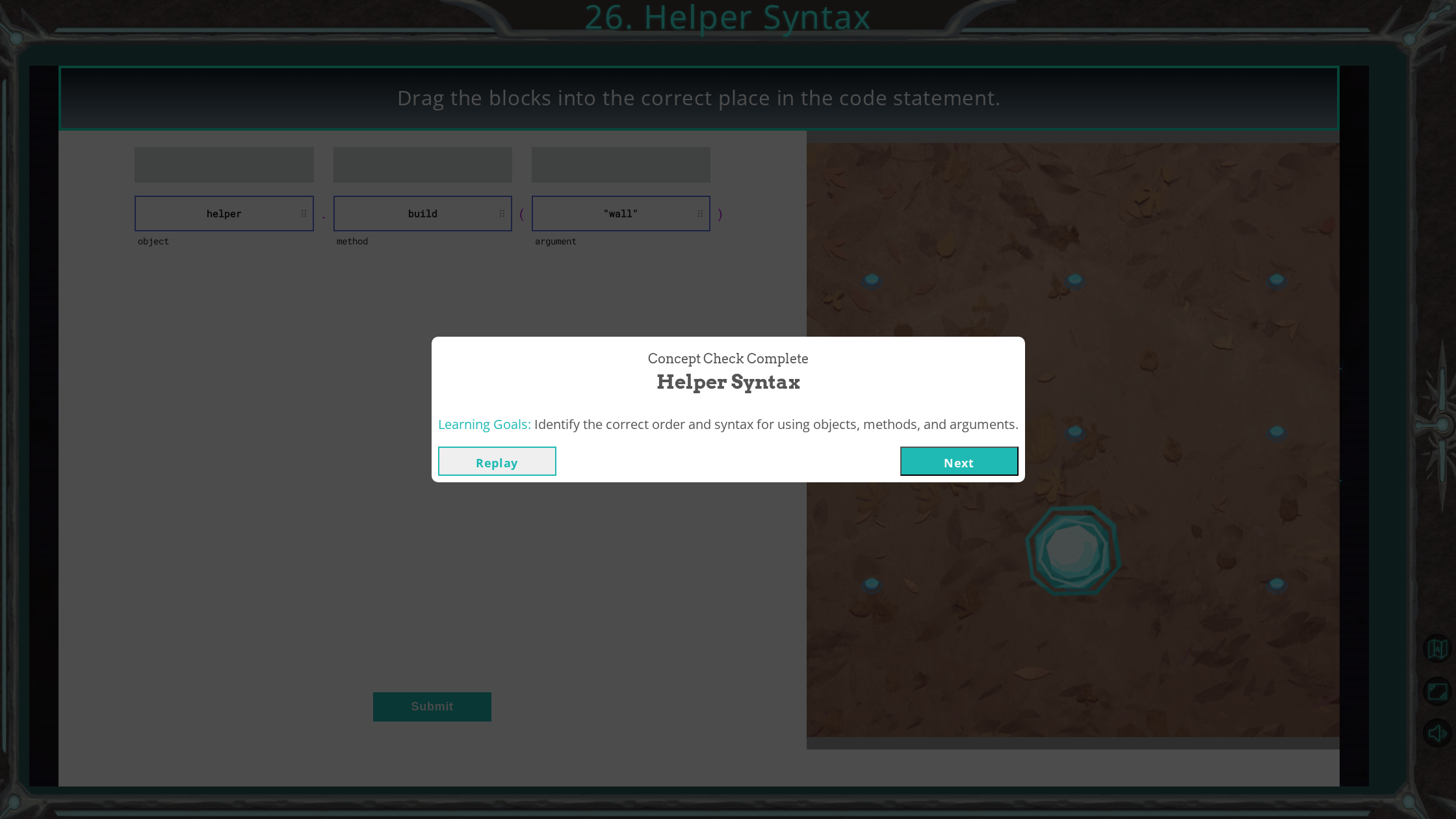
click at [966, 459] on button "Next" at bounding box center [959, 461] width 119 height 30
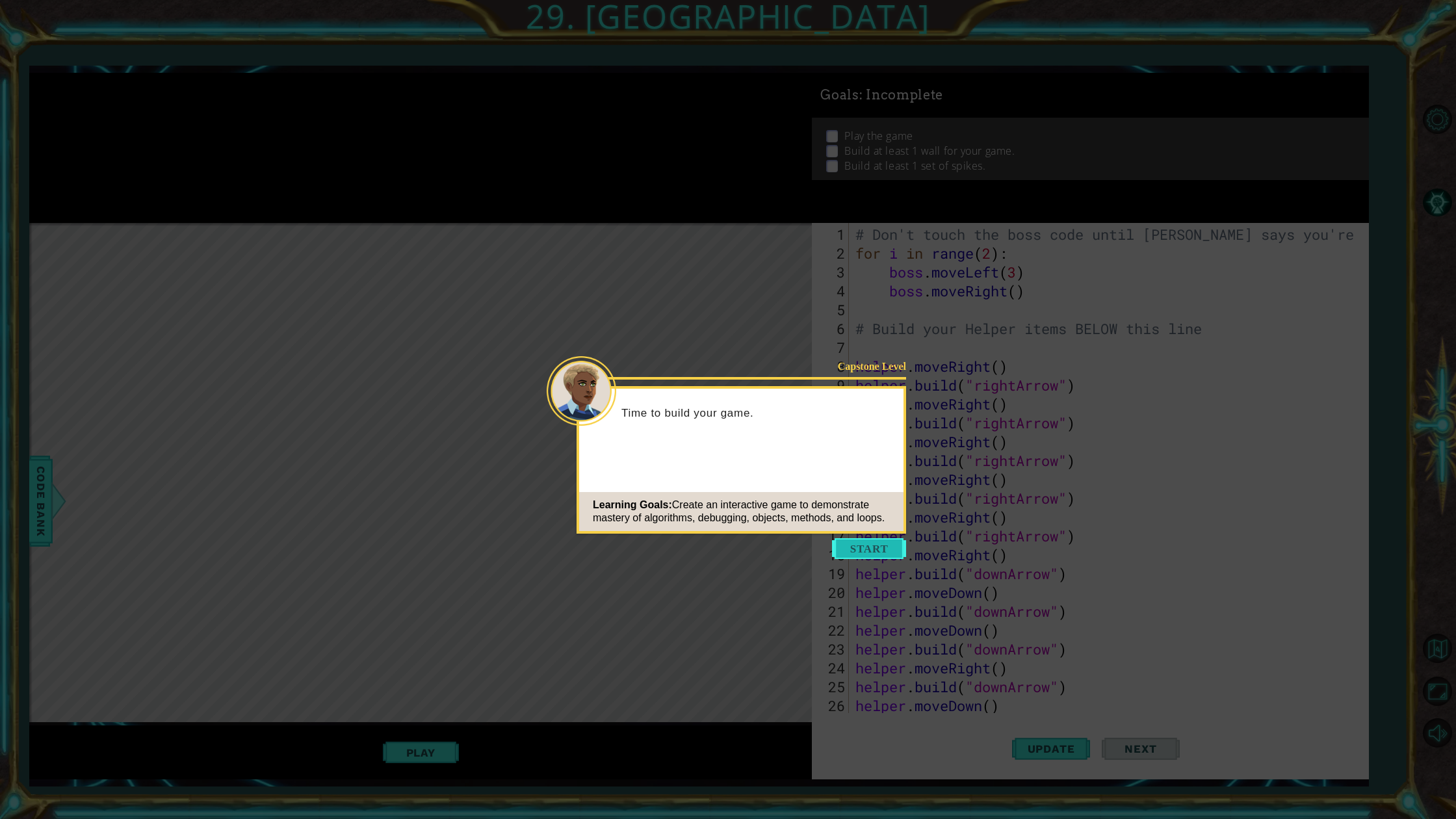
click at [896, 542] on button "Start" at bounding box center [869, 549] width 74 height 21
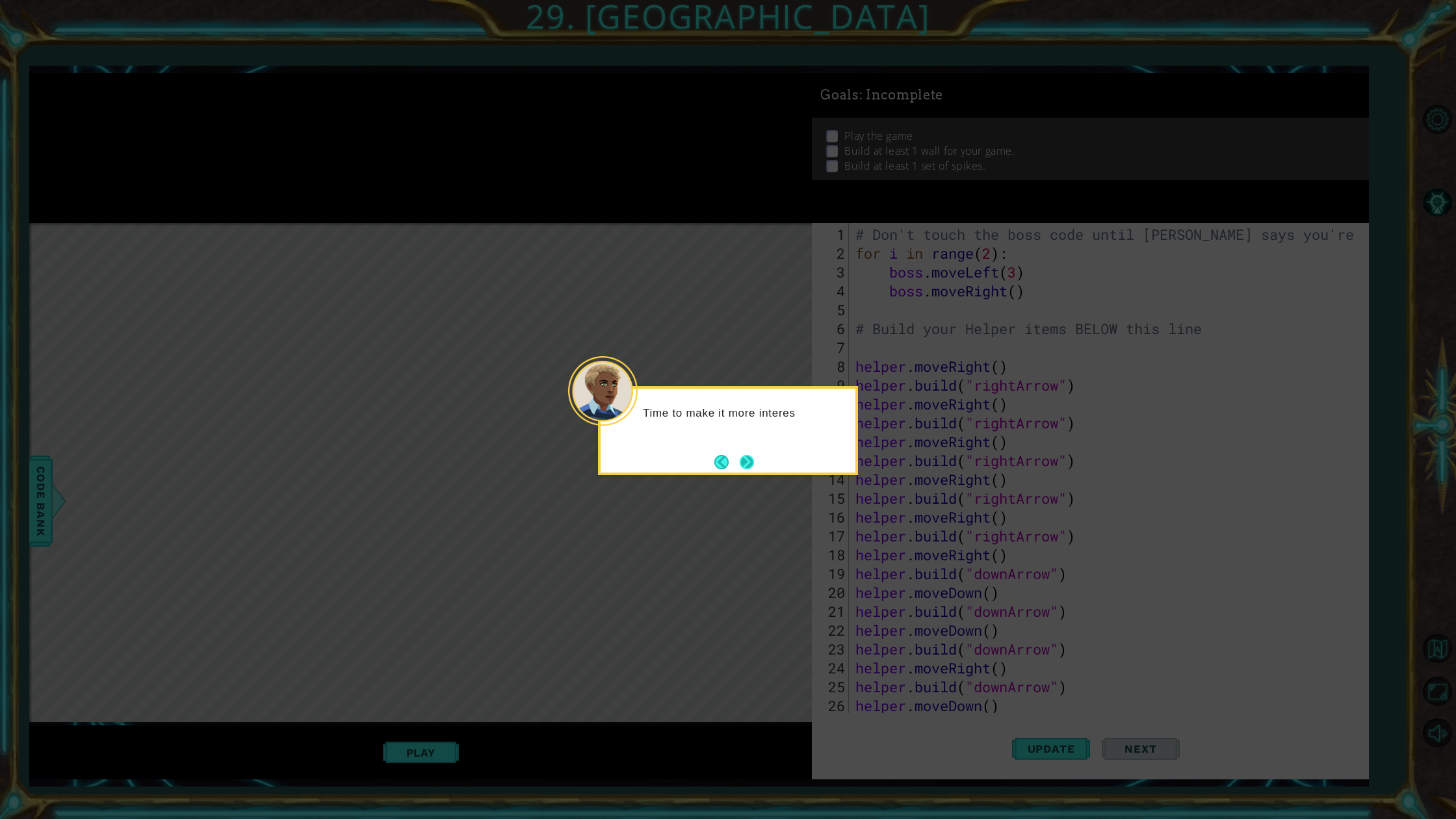
click at [747, 468] on button "Next" at bounding box center [747, 462] width 14 height 14
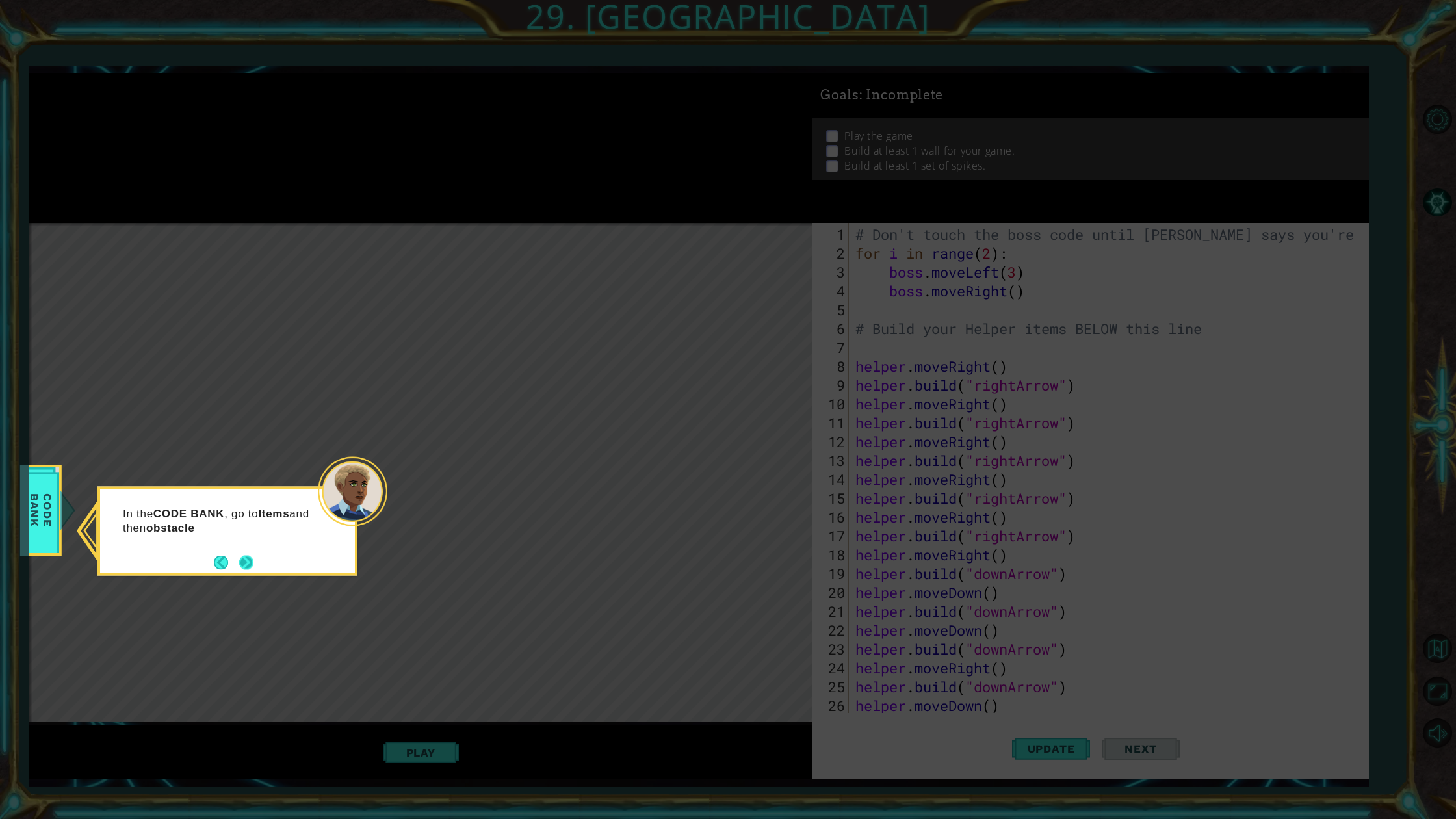
click at [247, 563] on button "Next" at bounding box center [246, 562] width 14 height 14
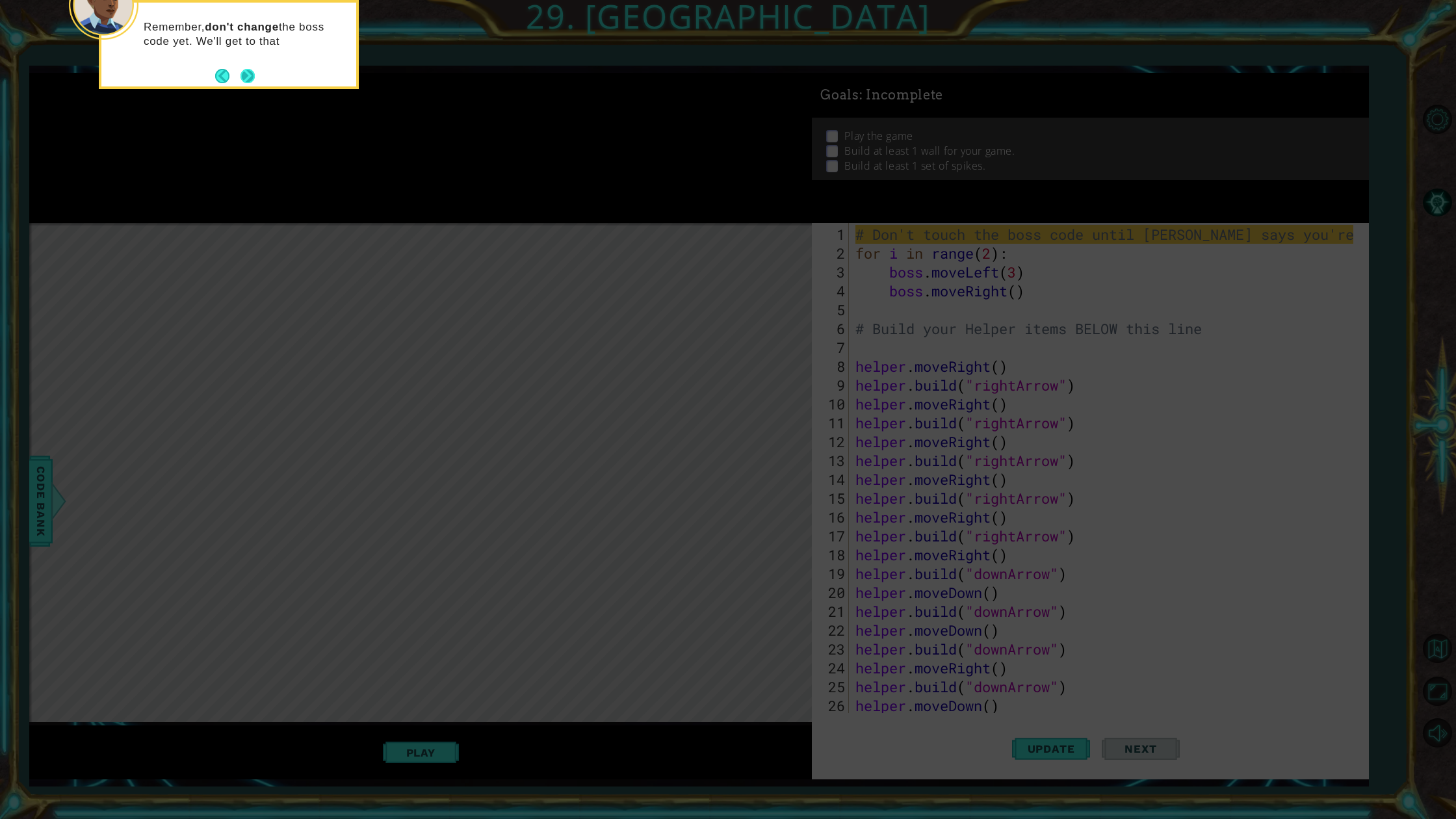
click at [246, 80] on button "Next" at bounding box center [247, 75] width 14 height 14
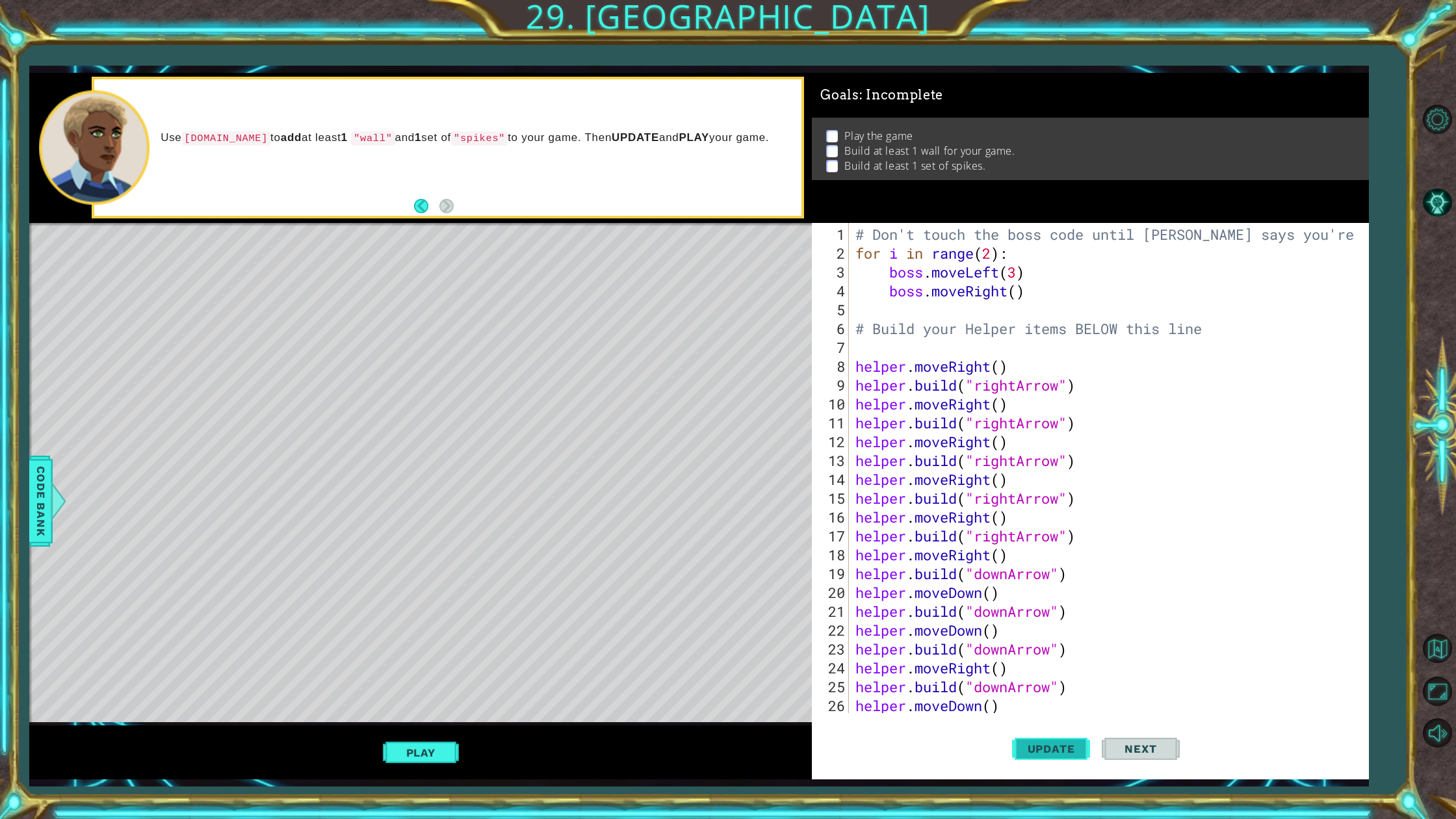
click at [1043, 738] on button "Update" at bounding box center [1051, 749] width 78 height 56
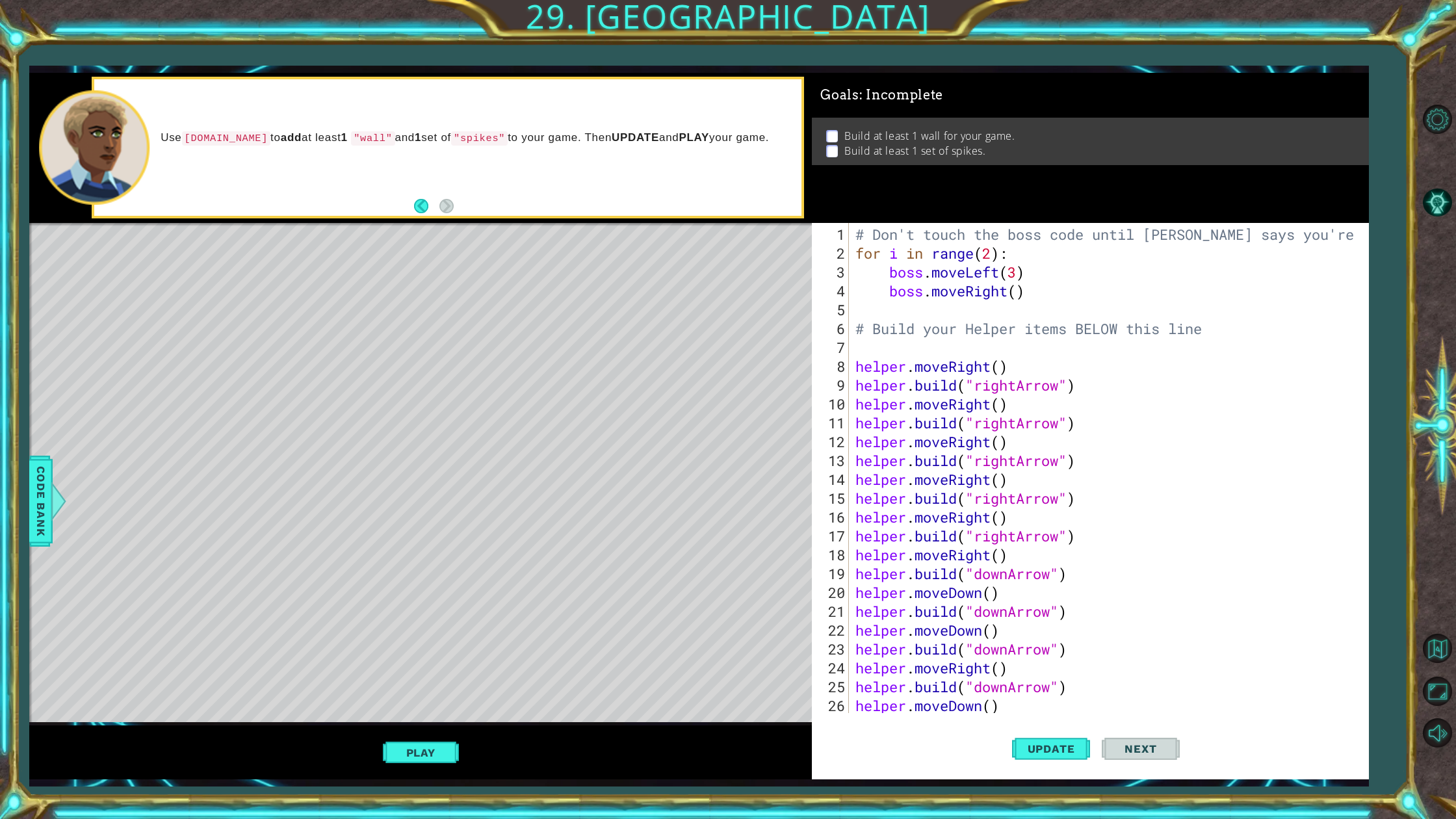
click at [463, 727] on div "Play" at bounding box center [421, 753] width 783 height 54
click at [423, 739] on div "Play" at bounding box center [421, 753] width 783 height 54
click at [428, 739] on button "Play" at bounding box center [421, 752] width 76 height 25
click at [1010, 692] on div "# Don't touch the boss code until [PERSON_NAME] says you're ready! for i in ran…" at bounding box center [1106, 489] width 507 height 528
click at [1010, 694] on div "# Don't touch the boss code until [PERSON_NAME] says you're ready! for i in ran…" at bounding box center [1106, 489] width 507 height 528
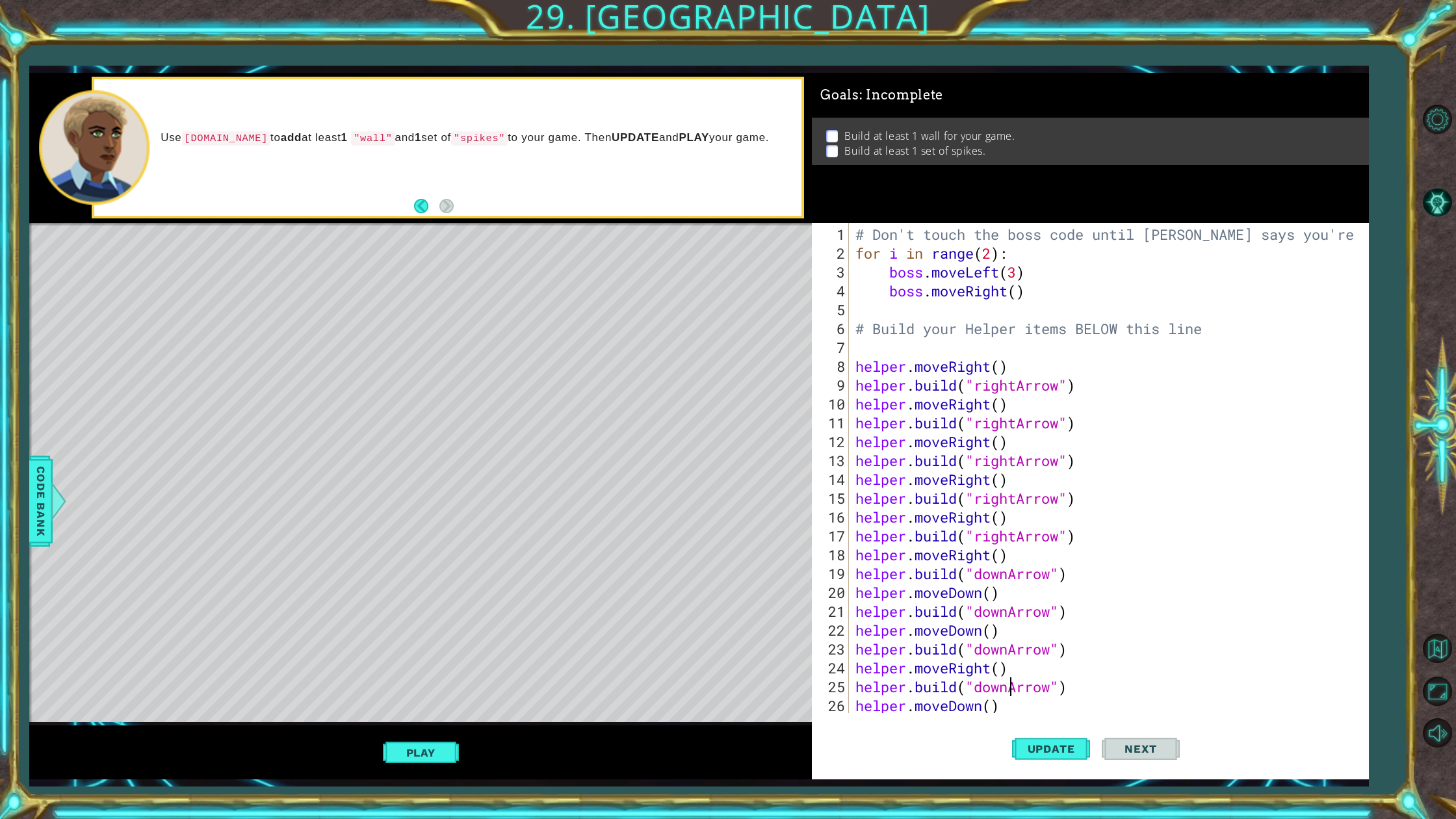
click at [1029, 705] on div "# Don't touch the boss code until [PERSON_NAME] says you're ready! for i in ran…" at bounding box center [1106, 489] width 507 height 528
type textarea "helper.moveDown()"
type textarea "\"
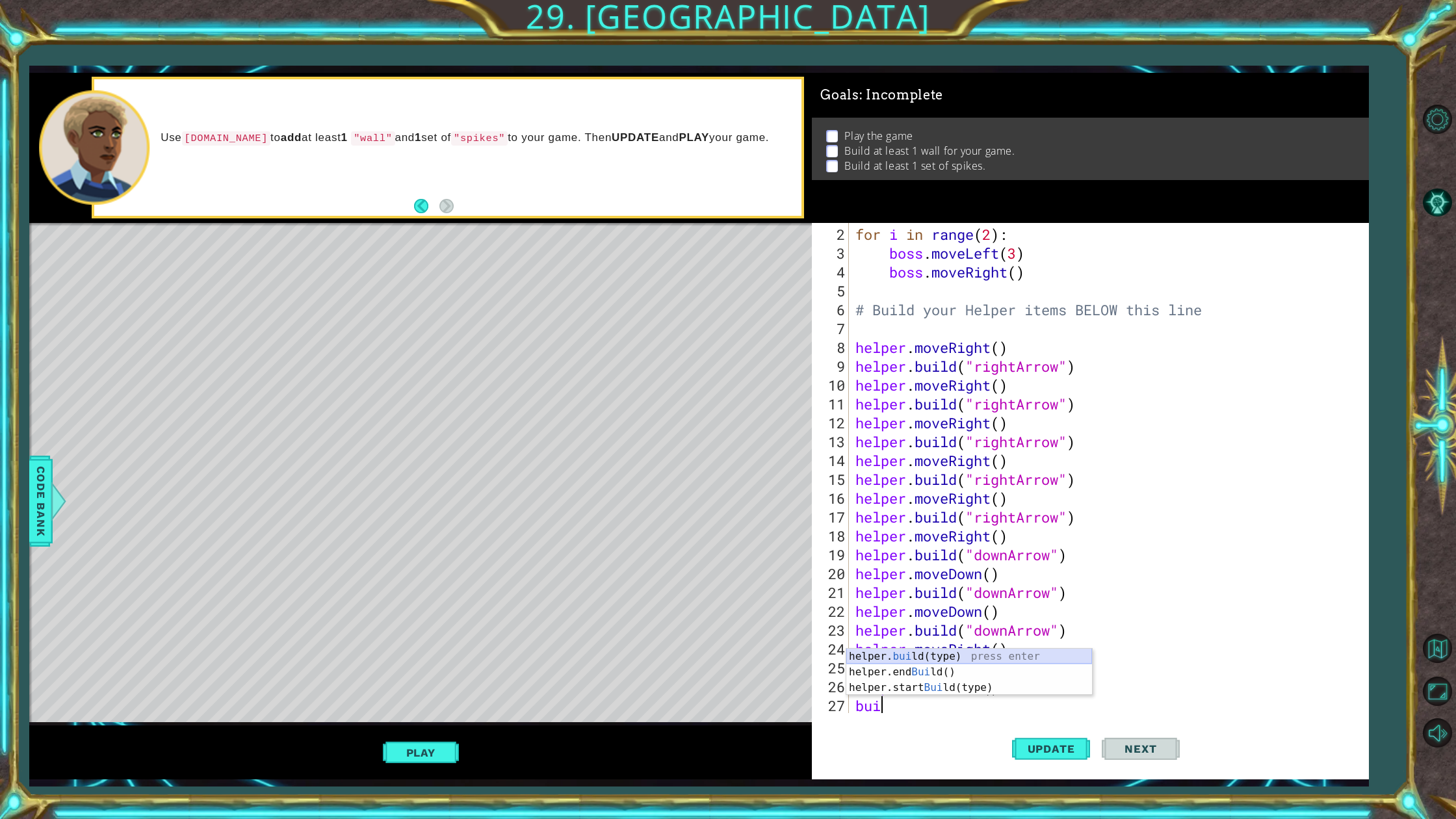
click at [975, 661] on div "helper. [PERSON_NAME](type) press enter helper.end [PERSON_NAME]() press enter …" at bounding box center [969, 688] width 245 height 78
click at [1035, 739] on span "Update" at bounding box center [1051, 749] width 74 height 13
click at [429, 739] on button "Play" at bounding box center [421, 752] width 76 height 25
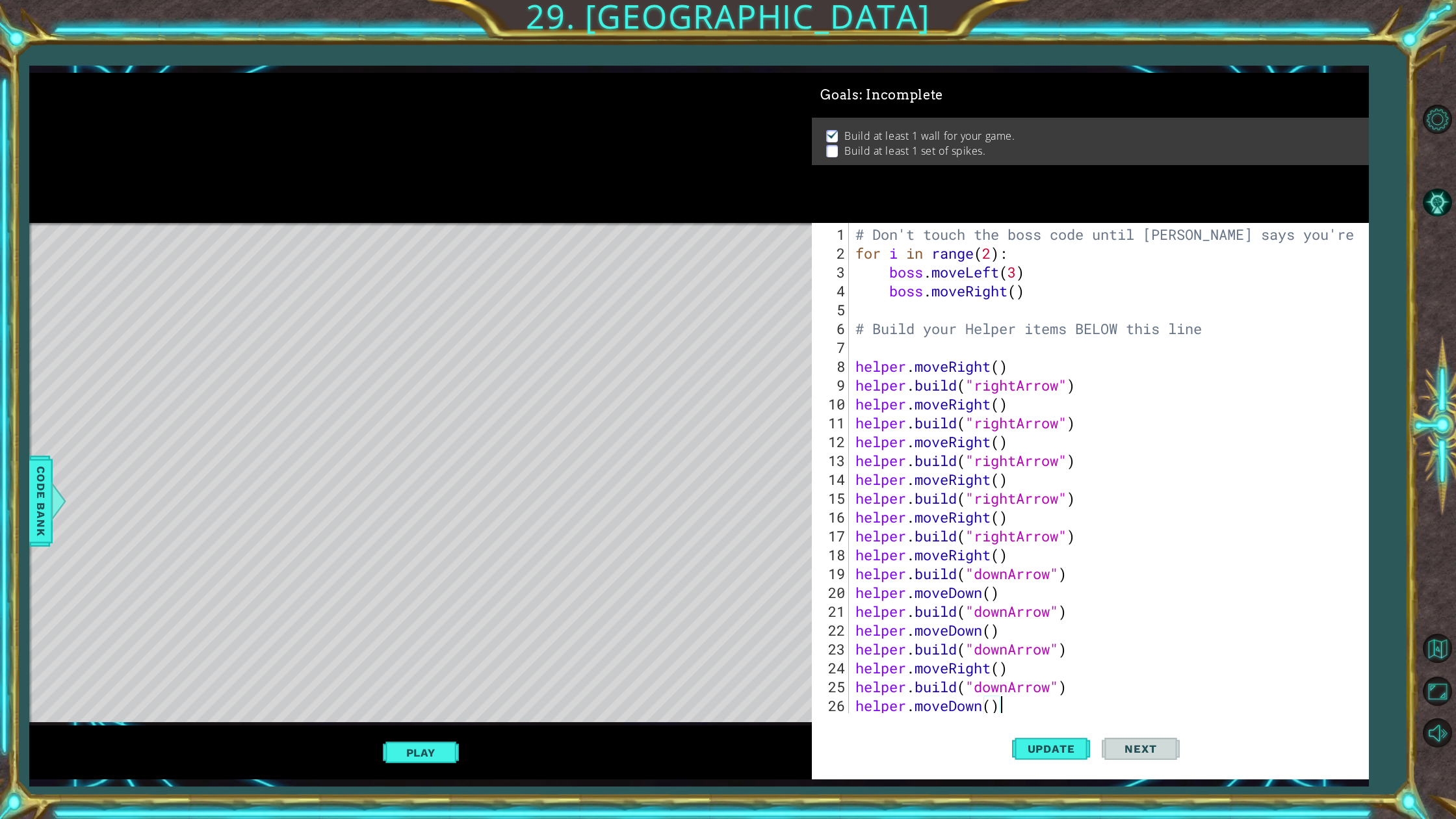
drag, startPoint x: 1042, startPoint y: 711, endPoint x: 1026, endPoint y: 706, distance: 16.8
click at [1042, 711] on div "# Don't touch the boss code until [PERSON_NAME] says you're ready! for i in ran…" at bounding box center [1106, 489] width 507 height 528
type textarea "helper.moveDown()"
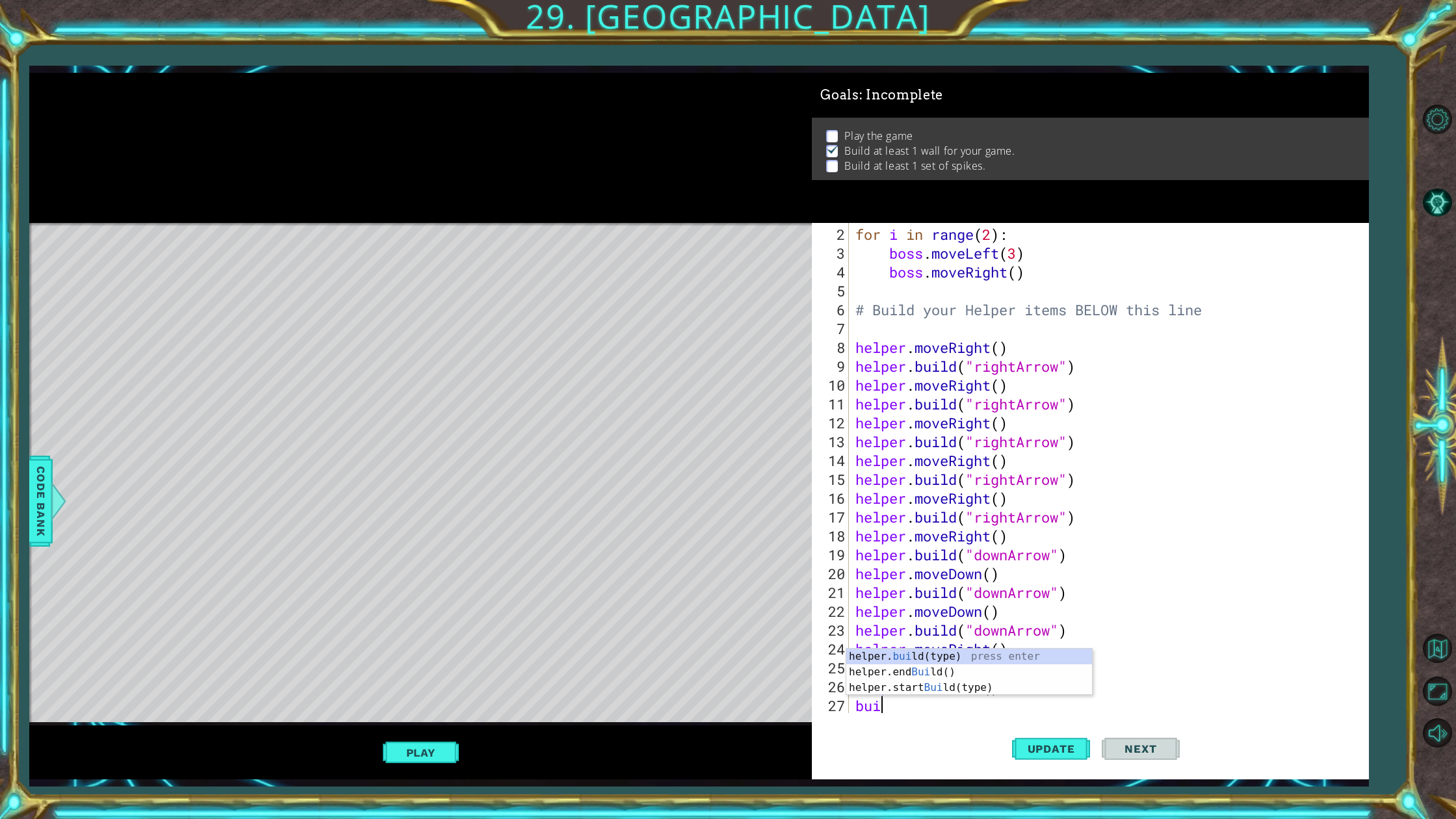
scroll to position [0, 2]
click at [962, 654] on div "helper. build (type) press enter helper.end Build () press enter helper.start B…" at bounding box center [969, 688] width 245 height 78
click at [1020, 736] on button "Update" at bounding box center [1051, 749] width 78 height 56
click at [448, 739] on button "Play" at bounding box center [421, 752] width 76 height 25
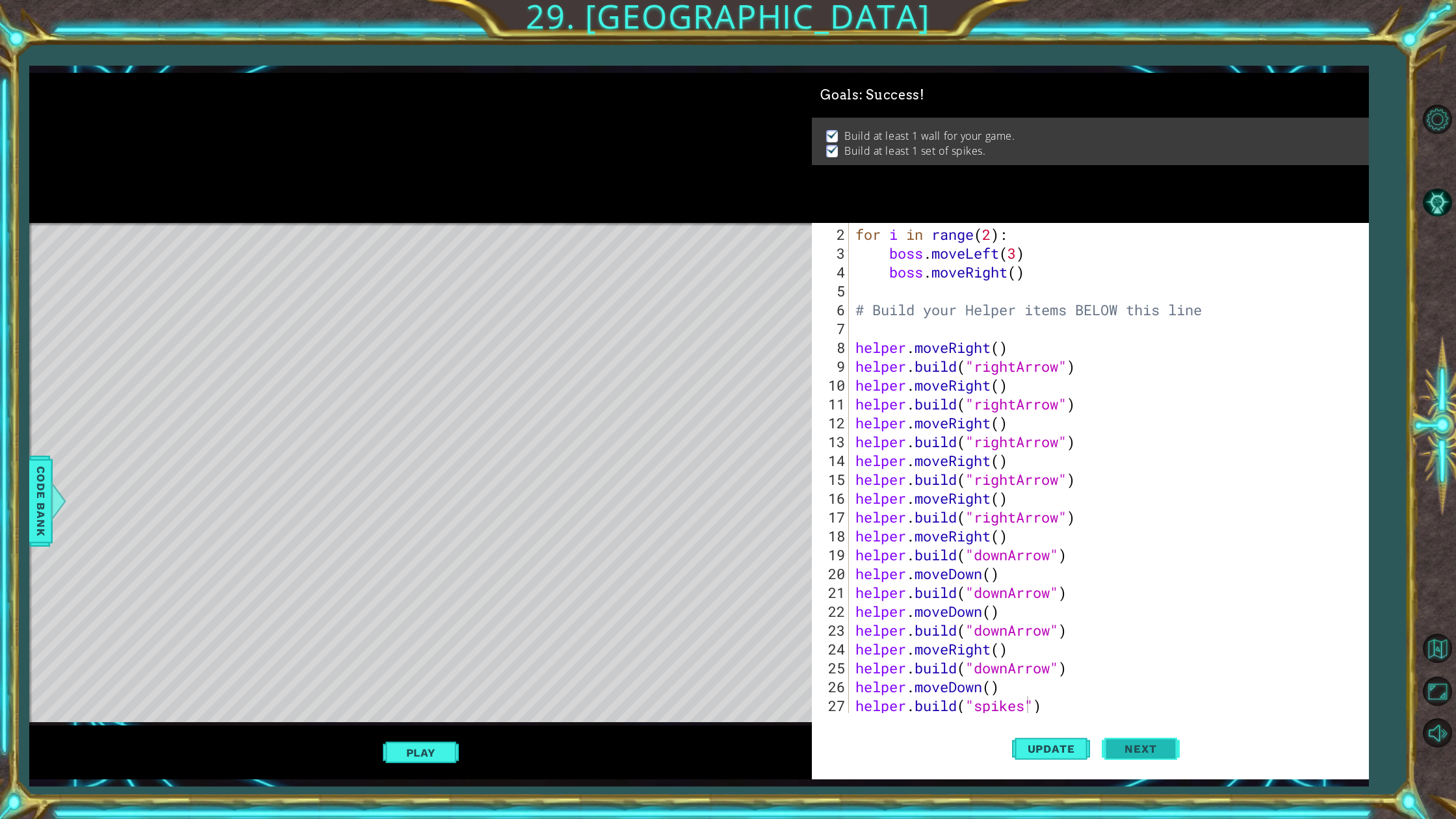
click at [1163, 739] on button "Next" at bounding box center [1140, 750] width 78 height 56
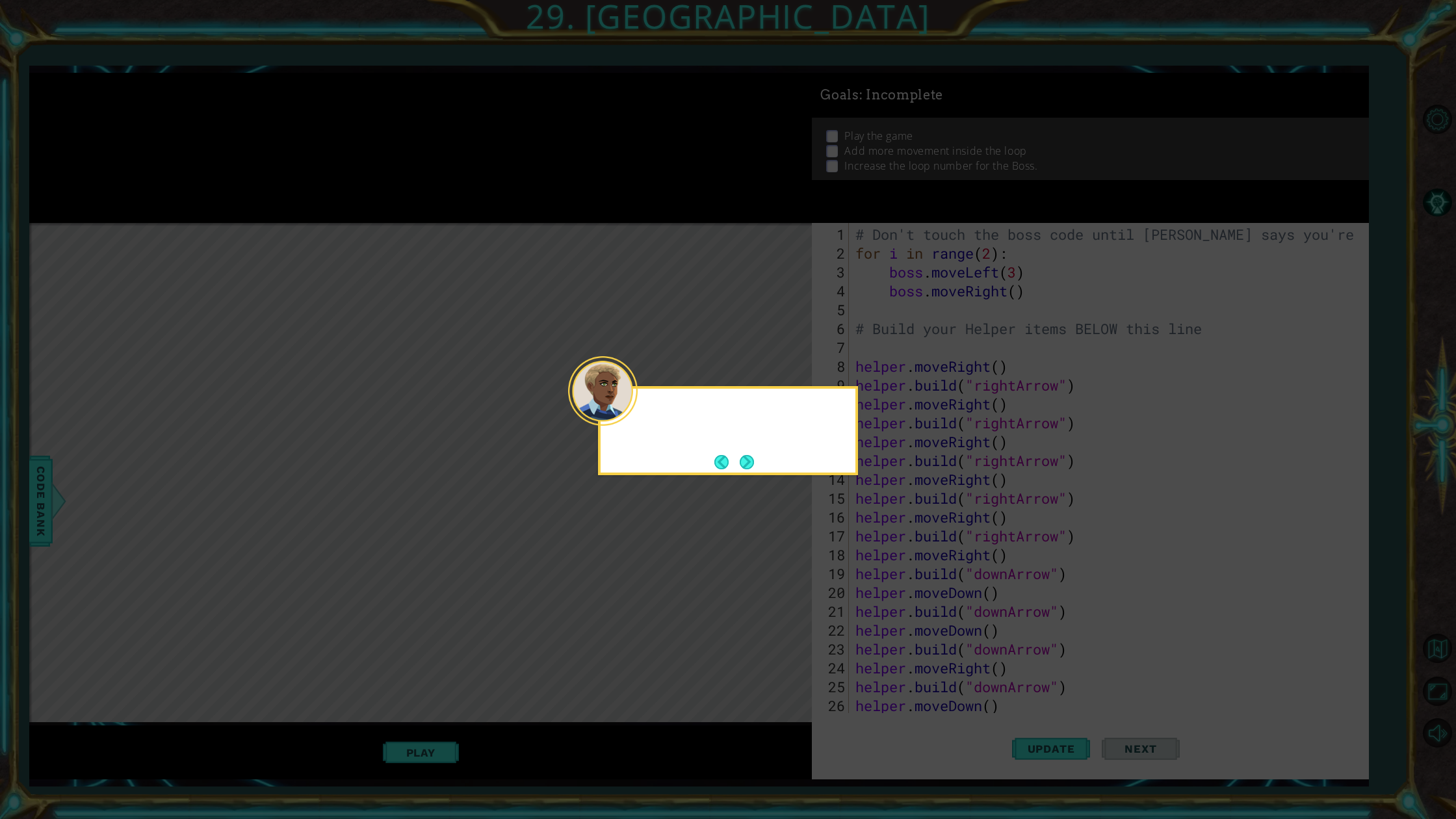
scroll to position [0, 0]
click at [736, 454] on footer at bounding box center [734, 462] width 40 height 19
click at [736, 457] on button "Back" at bounding box center [727, 462] width 25 height 14
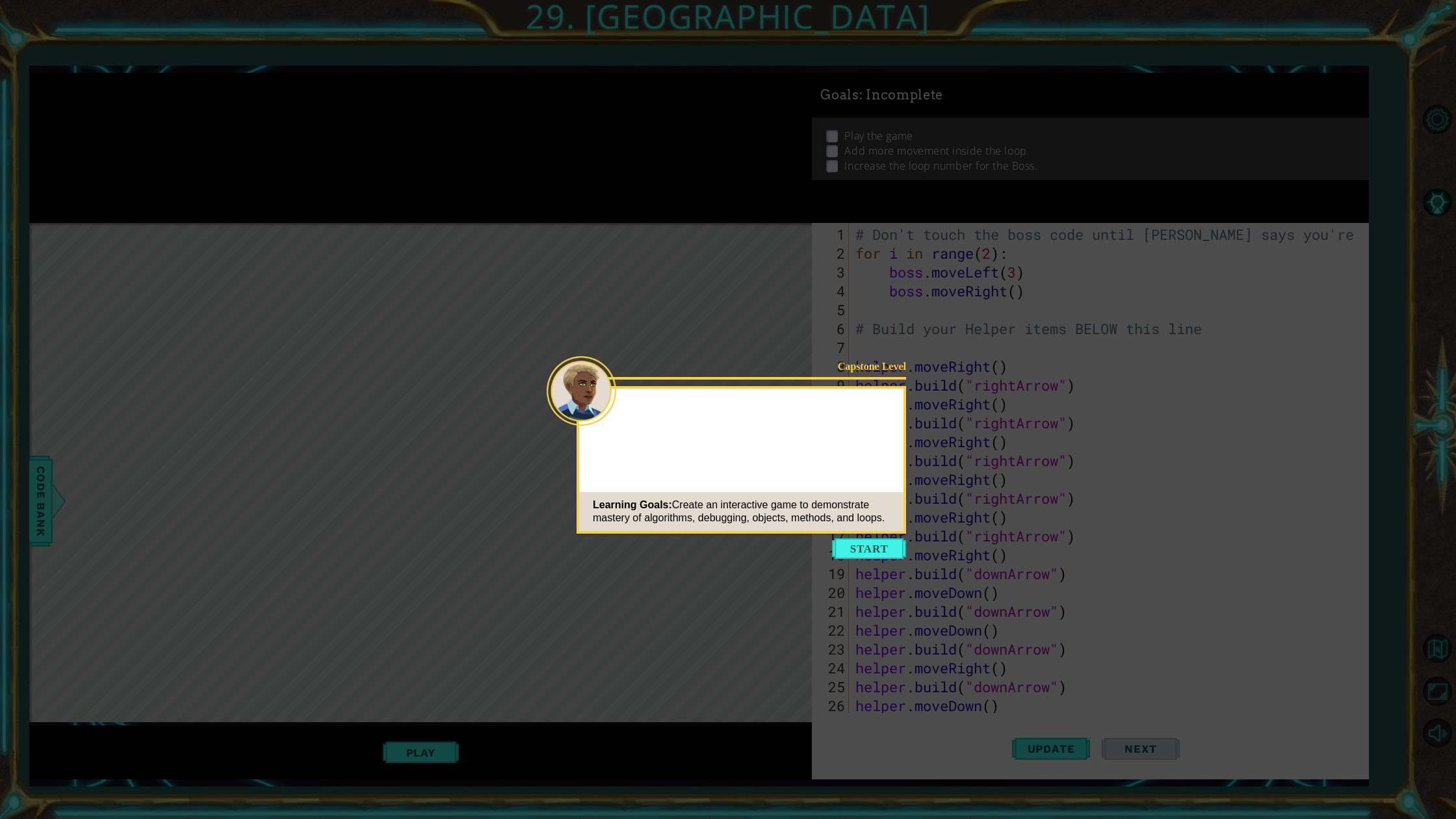
click at [737, 458] on body "1 ההההההההההההההההההההההההההההההההההההההההההההההההההההההההההההההההההההההההההההה…" at bounding box center [728, 409] width 1456 height 819
click at [864, 556] on button "Start" at bounding box center [869, 549] width 74 height 21
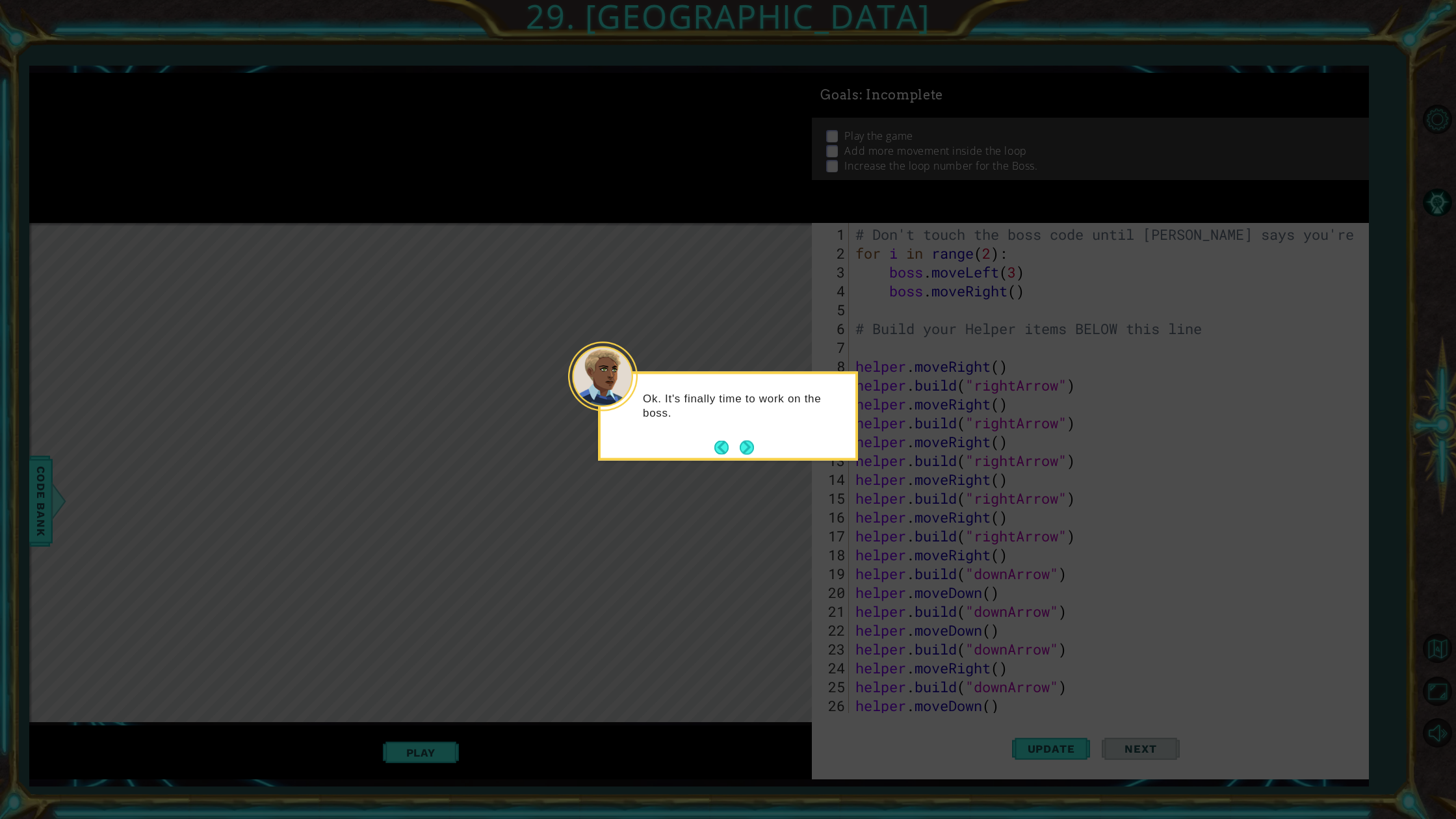
drag, startPoint x: 734, startPoint y: 445, endPoint x: 740, endPoint y: 449, distance: 7.2
click at [734, 445] on button "Back" at bounding box center [727, 447] width 25 height 14
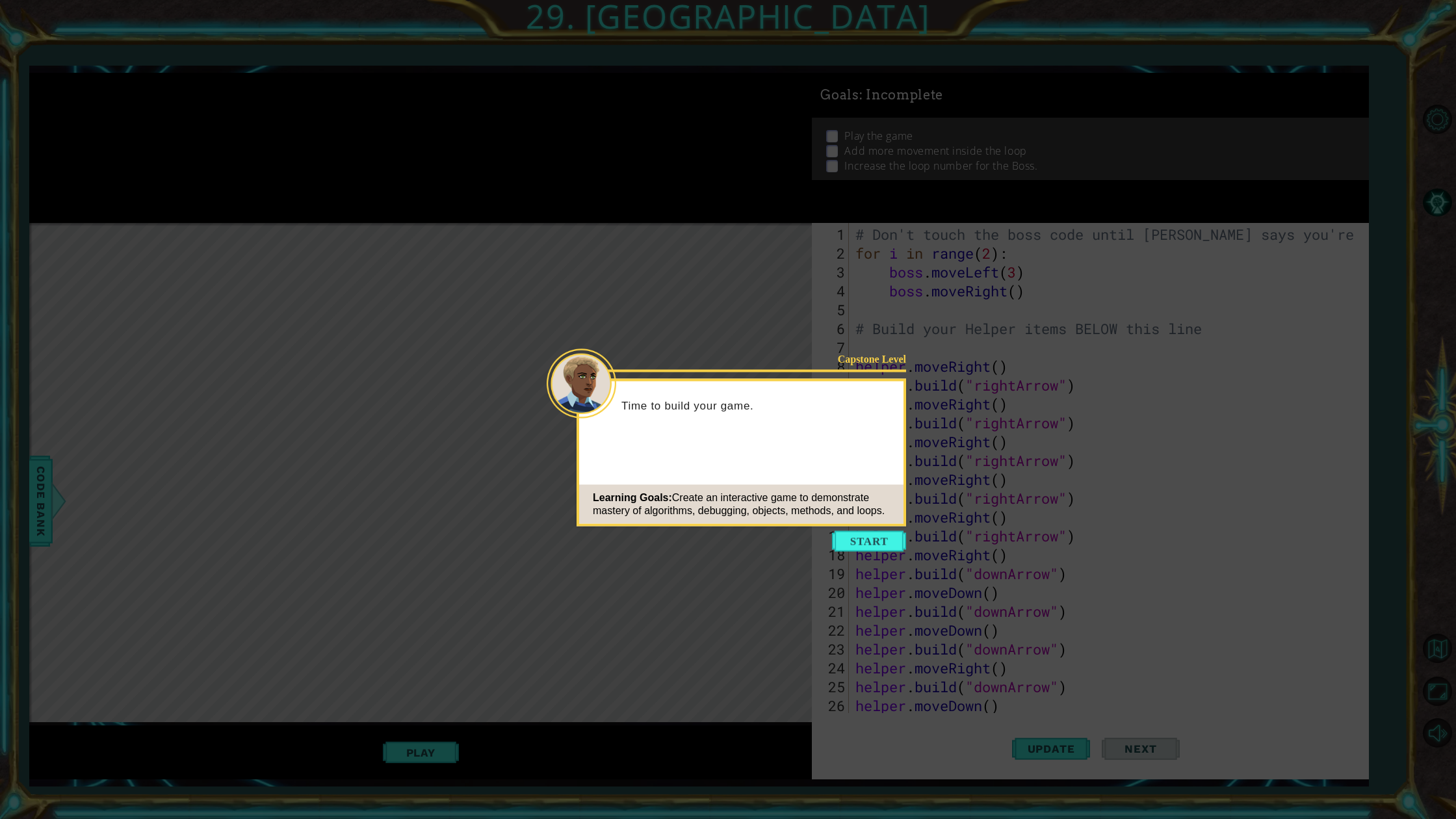
click at [740, 449] on div "Capstone Level Time to build your game. Learning Goals: Create an interactive g…" at bounding box center [741, 453] width 329 height 147
click at [884, 540] on button "Start" at bounding box center [869, 541] width 74 height 21
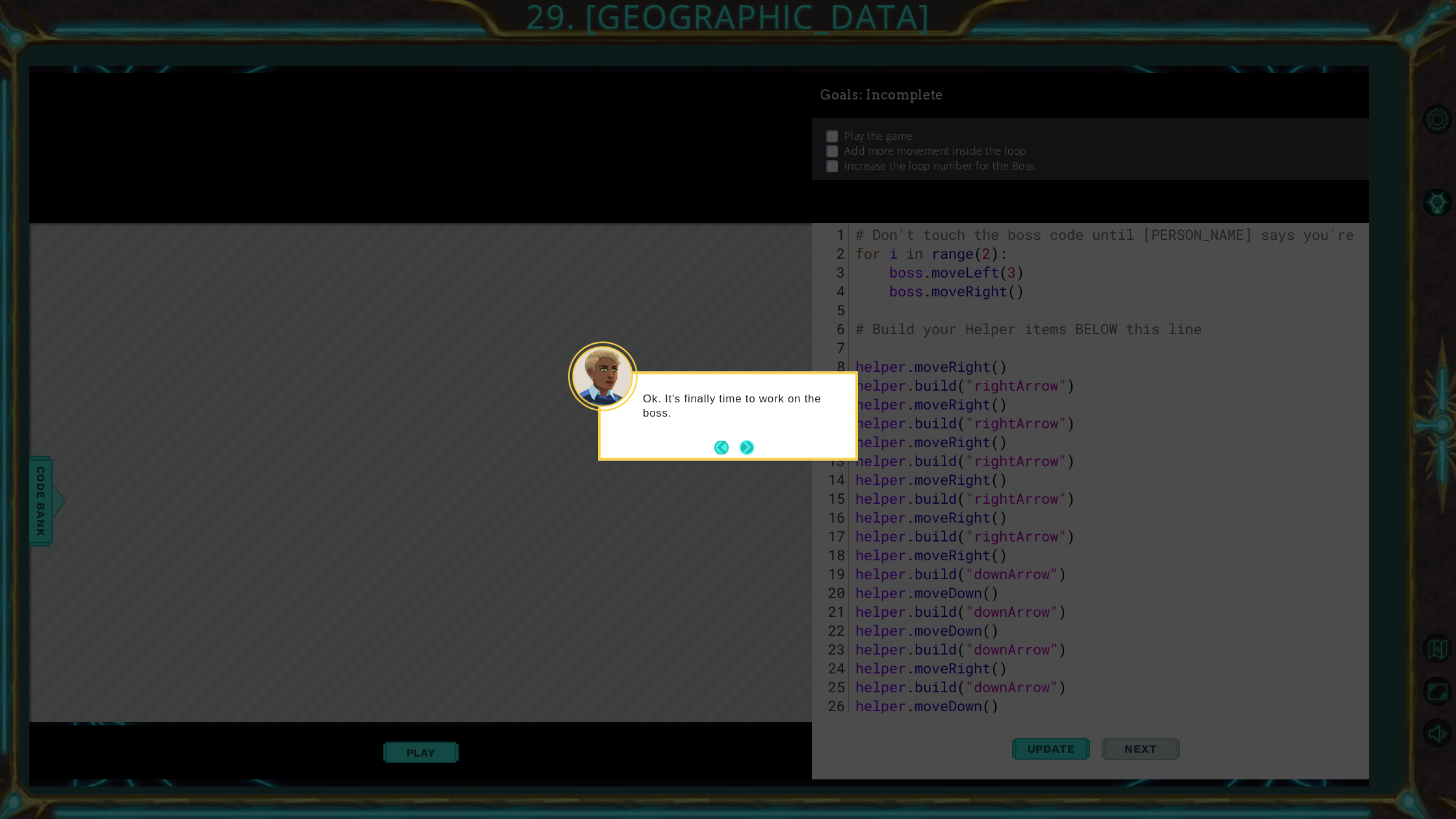
click at [740, 445] on button "Next" at bounding box center [747, 447] width 14 height 14
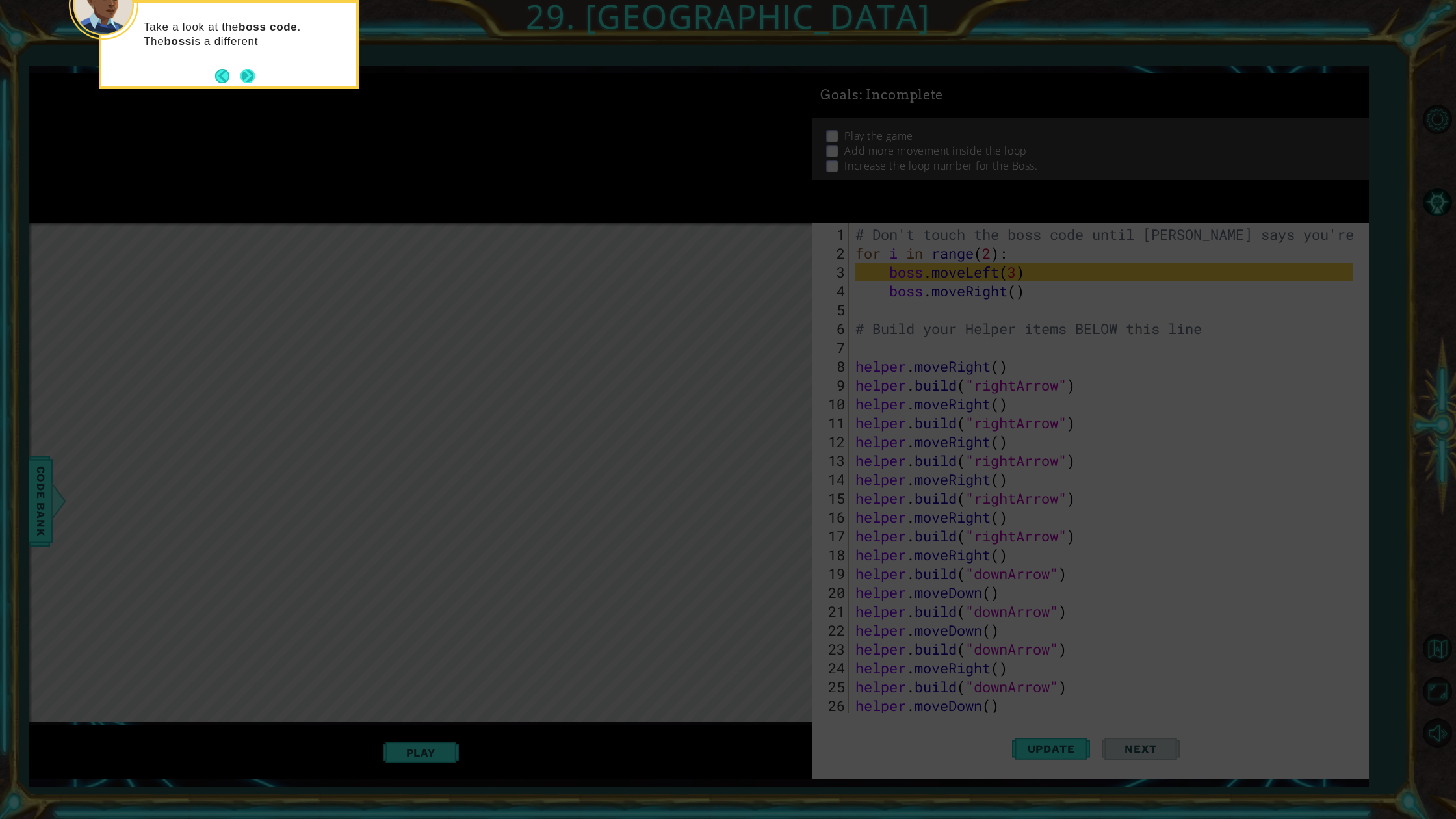
click at [236, 71] on button "Back" at bounding box center [228, 75] width 25 height 14
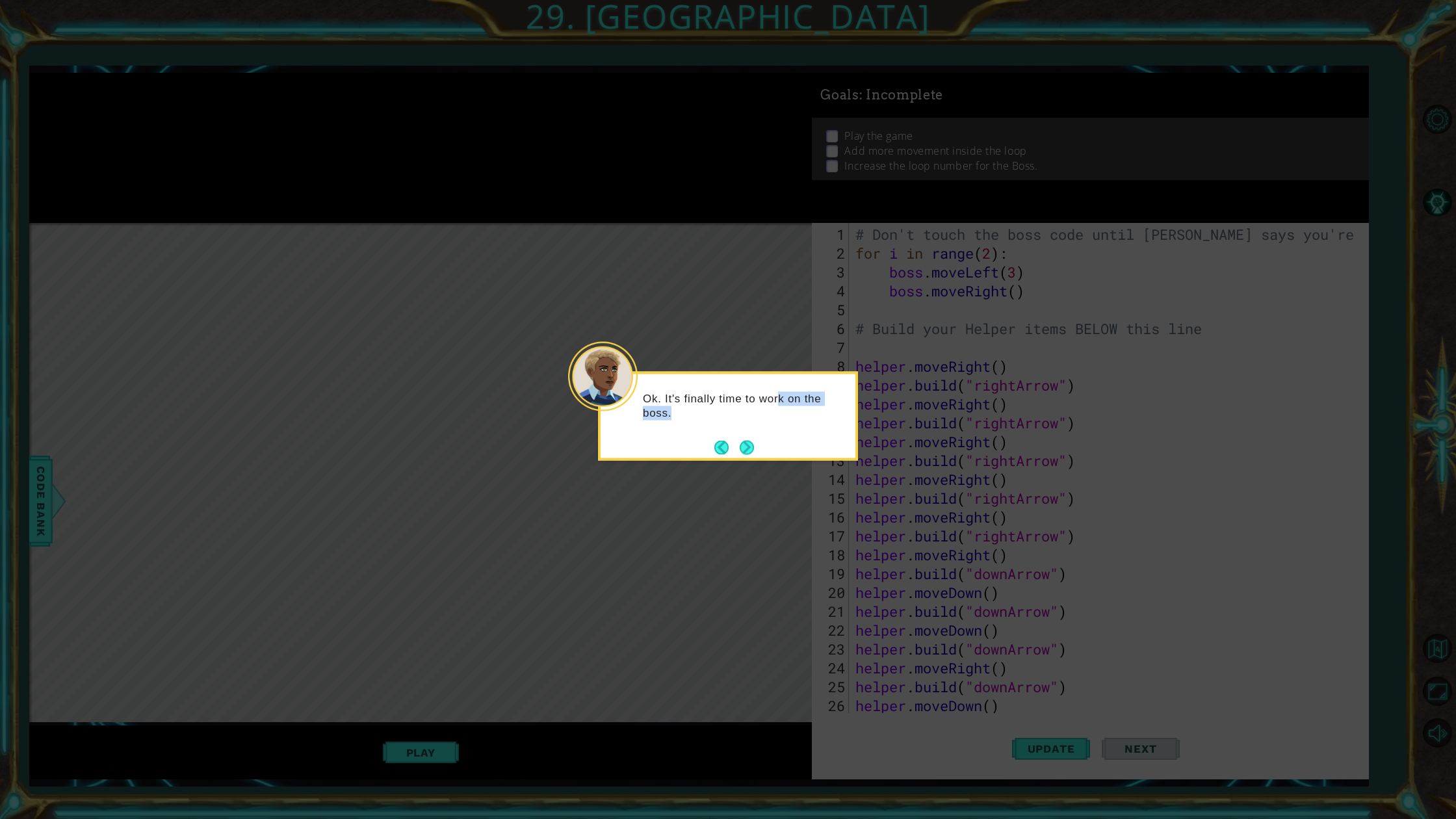
drag, startPoint x: 765, startPoint y: 402, endPoint x: 747, endPoint y: 433, distance: 35.8
click at [749, 426] on div "Ok. It's finally time to work on the boss." at bounding box center [727, 412] width 255 height 66
click at [746, 445] on button "Next" at bounding box center [747, 447] width 14 height 14
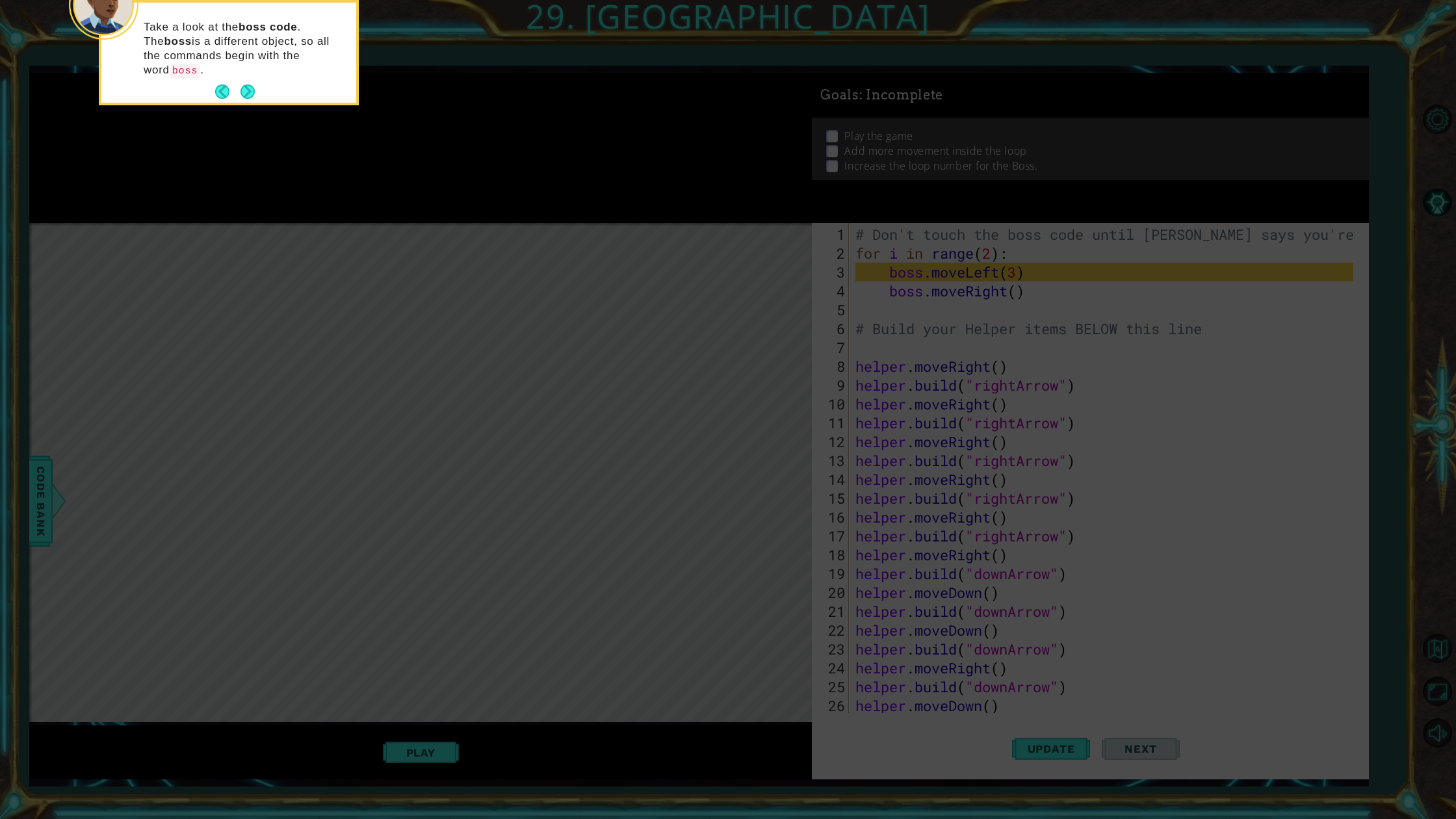
click at [245, 85] on button "Next" at bounding box center [247, 91] width 14 height 14
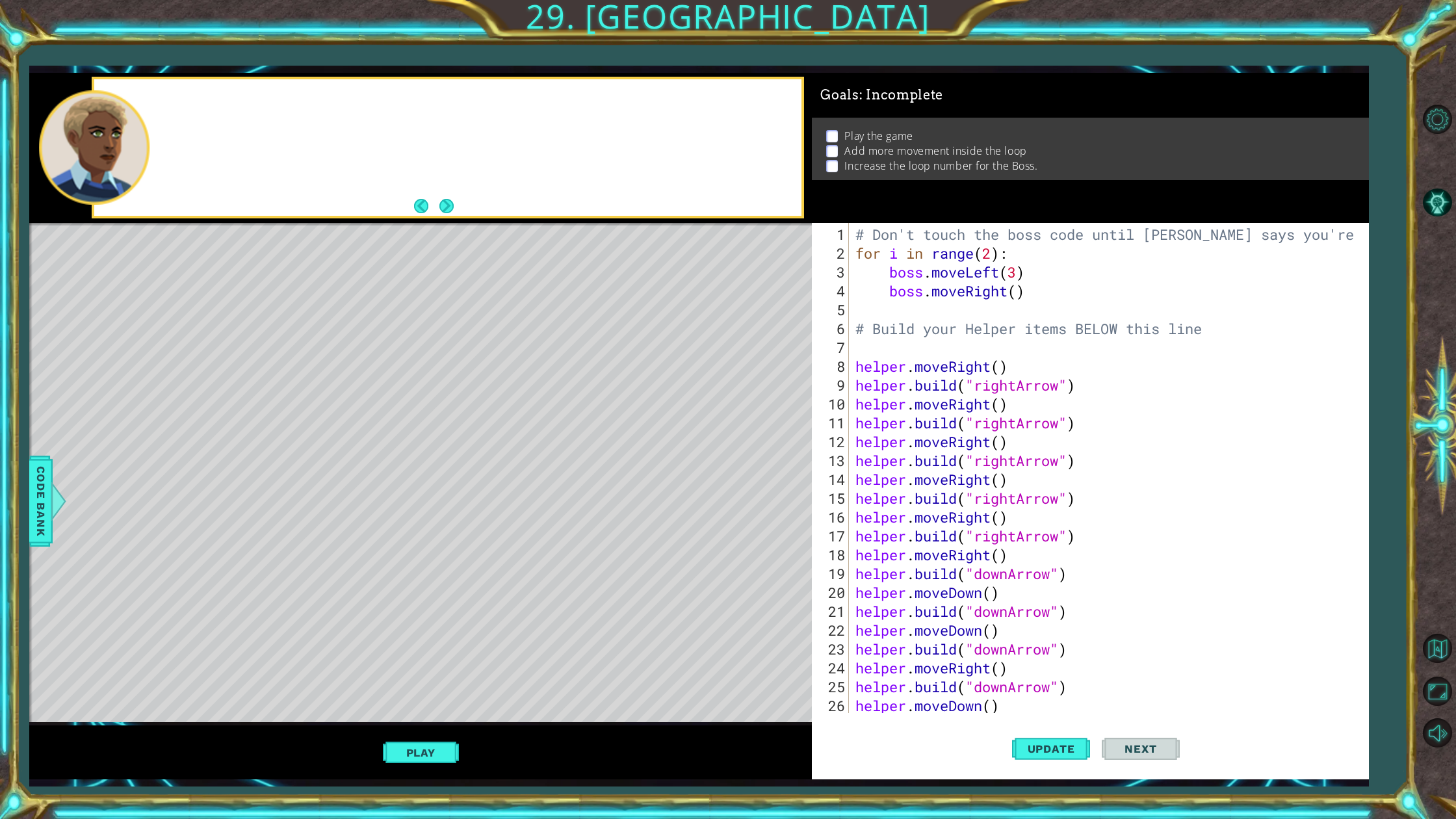
click at [247, 79] on div at bounding box center [447, 147] width 712 height 141
click at [448, 191] on div "Right now, the boss movement is pret" at bounding box center [447, 147] width 707 height 136
click at [448, 191] on div "Right now, the boss movement is pretty bori" at bounding box center [447, 147] width 707 height 136
click at [449, 195] on div "Right now, the boss movement is pretty boring and not too fun t" at bounding box center [447, 147] width 707 height 136
click at [452, 202] on button "Next" at bounding box center [446, 206] width 14 height 14
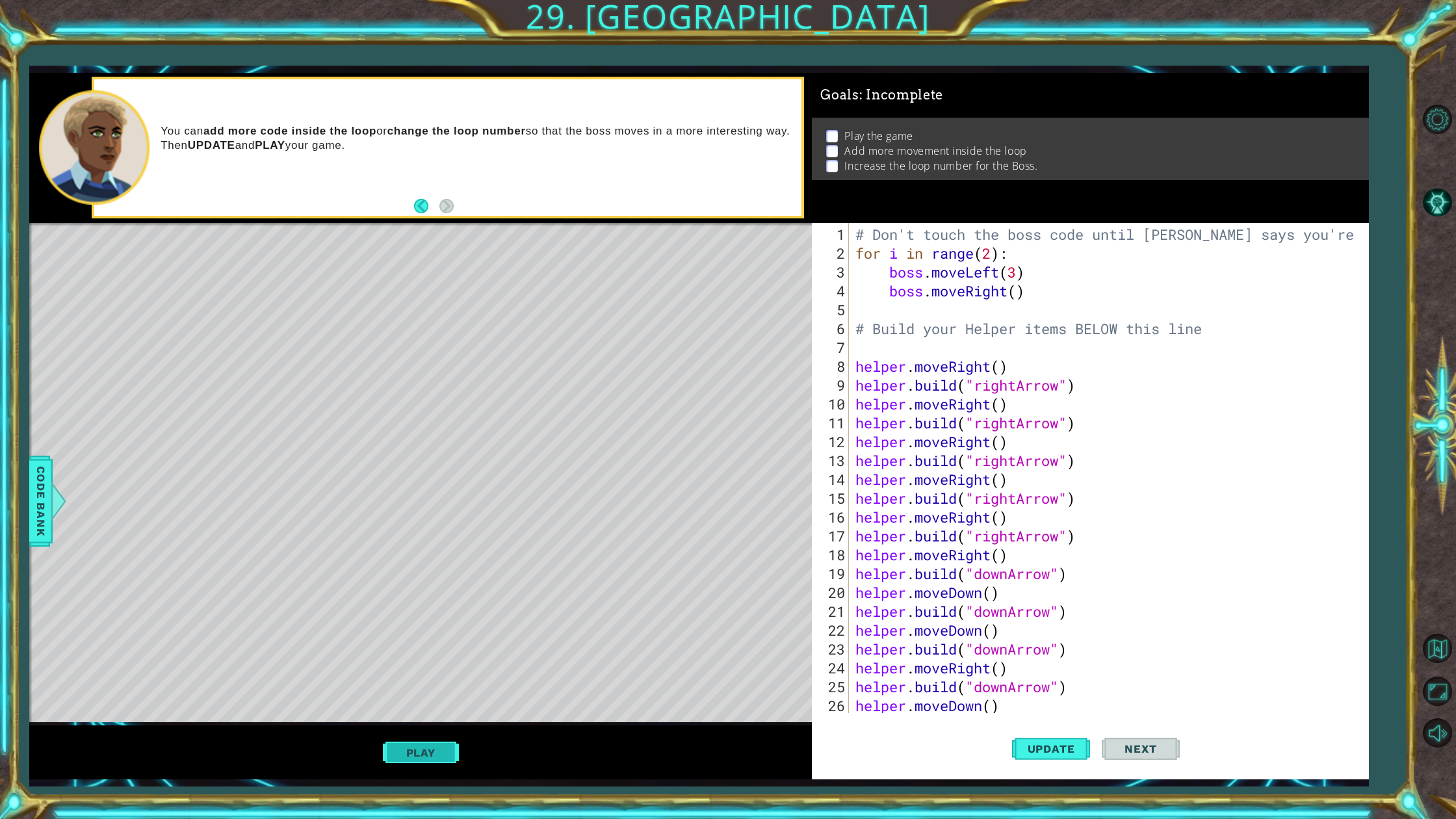
click at [401, 739] on button "Play" at bounding box center [421, 752] width 76 height 25
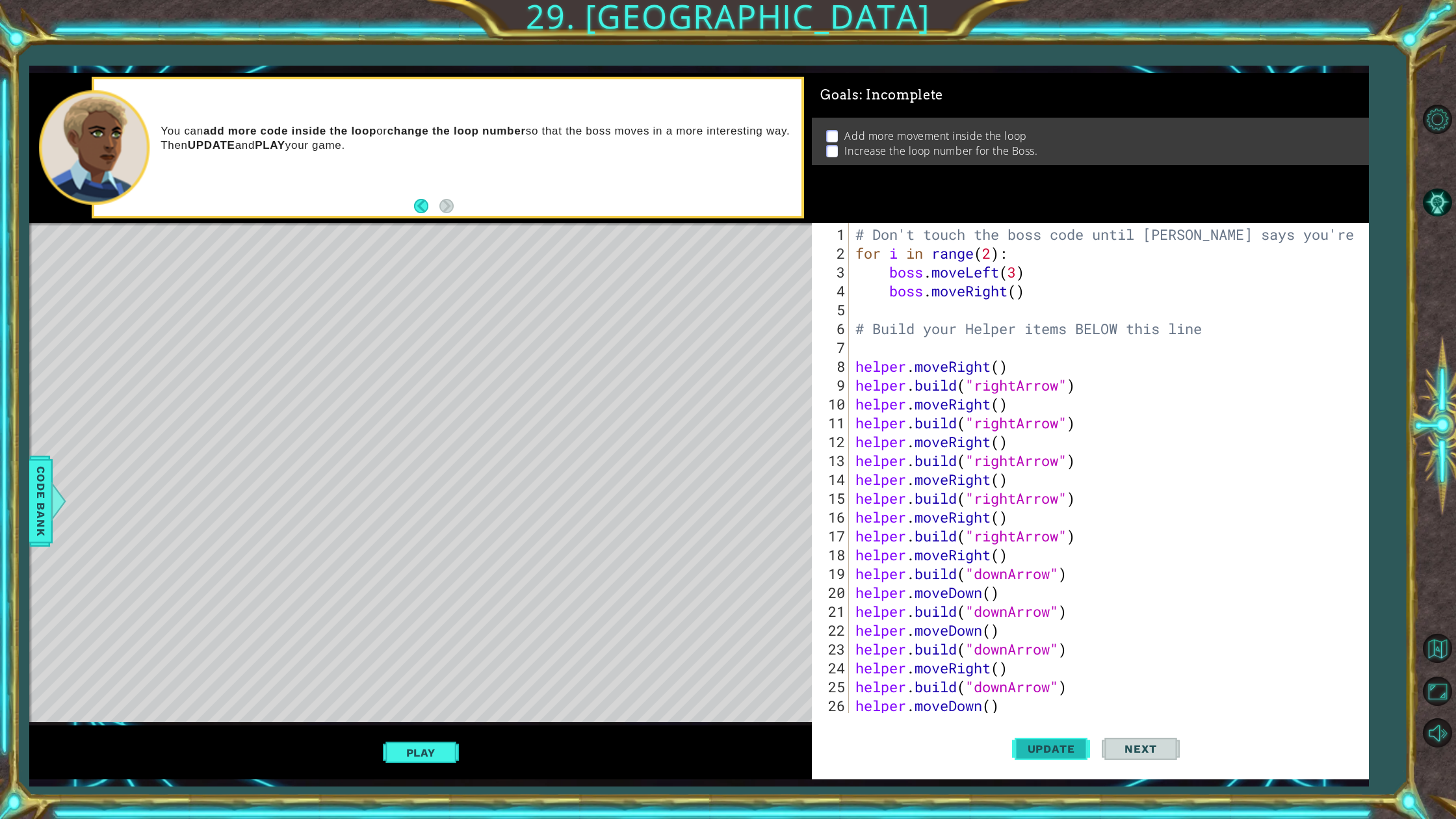
click at [1017, 728] on button "Update" at bounding box center [1051, 749] width 78 height 56
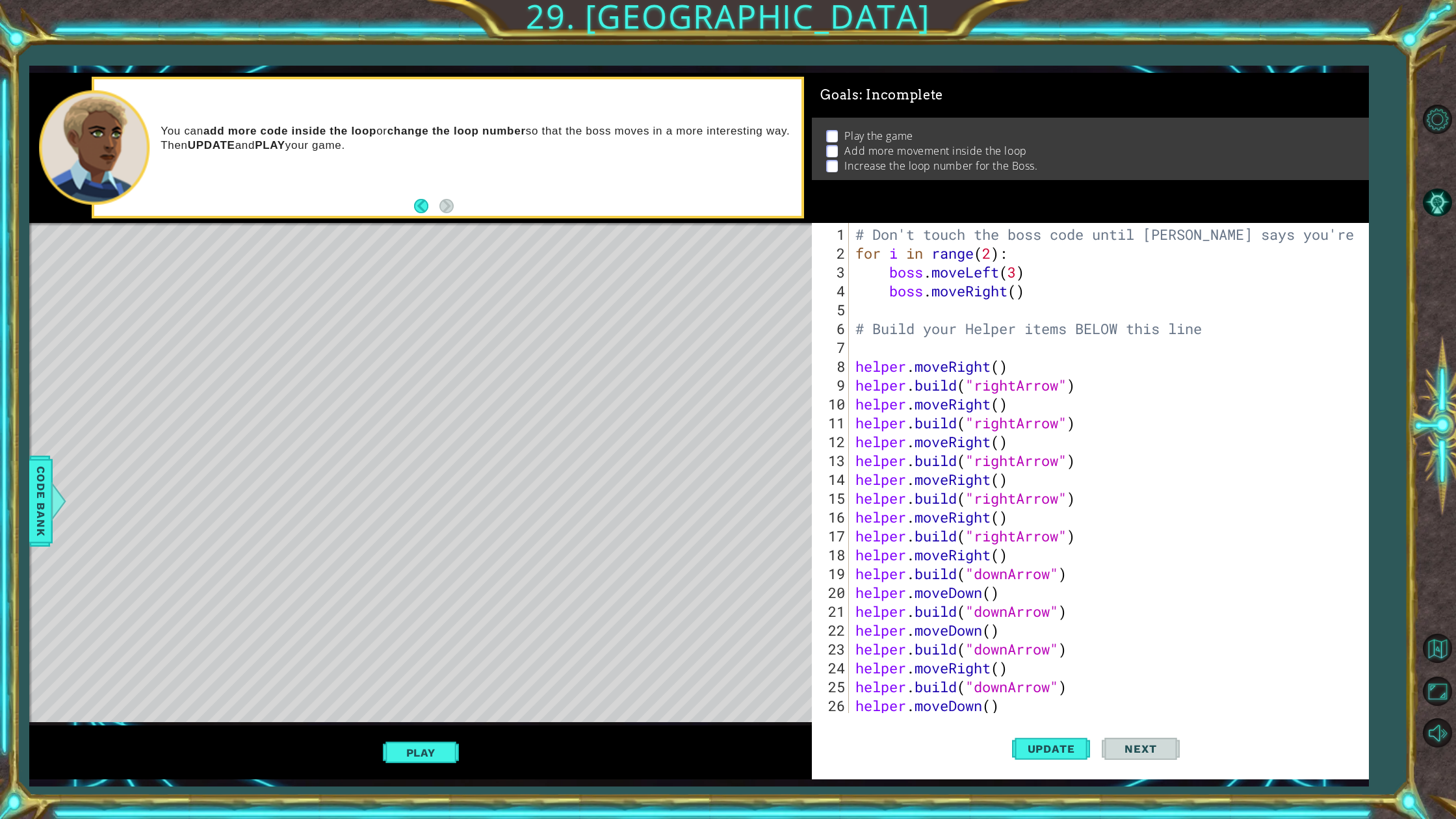
click at [1008, 714] on div "[DOMAIN_NAME]("spikes") 1 2 3 4 5 6 7 8 9 10 11 12 13 14 15 16 17 18 19 20 21 2…" at bounding box center [1089, 501] width 556 height 556
click at [1003, 707] on div "# Don't touch the boss code until [PERSON_NAME] says you're ready! for i in ran…" at bounding box center [1106, 489] width 507 height 528
type textarea "helper.moveDown()"
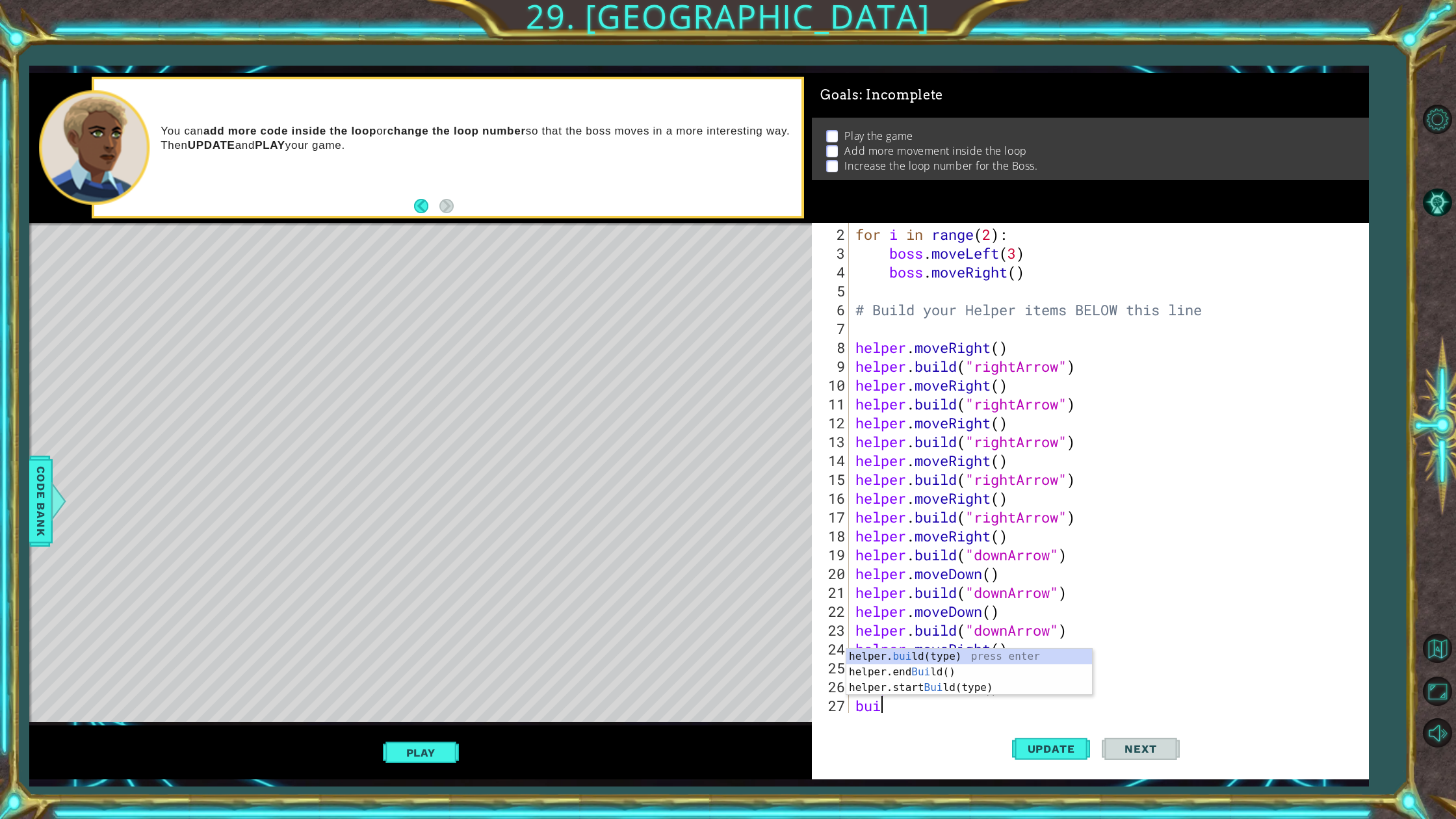
click at [1008, 279] on div "for i in range ( 2 ) : boss . moveLeft ( 3 ) boss . moveRight ( ) # Build your …" at bounding box center [1106, 489] width 507 height 528
click at [1012, 255] on div "for i in range ( 2 ) : boss . moveLeft ( 3 ) boss . moveRight ( ) # Build your …" at bounding box center [1106, 489] width 507 height 528
click at [1015, 254] on div "for i in range ( 2 ) : boss . moveLeft ( 3 ) boss . moveRight ( ) # Build your …" at bounding box center [1106, 489] width 507 height 528
click at [910, 708] on div "for i in range ( 2 ) : boss . moveLeft ( 3 ) boss . moveRight ( ) # Build your …" at bounding box center [1106, 489] width 507 height 528
type textarea "bui"
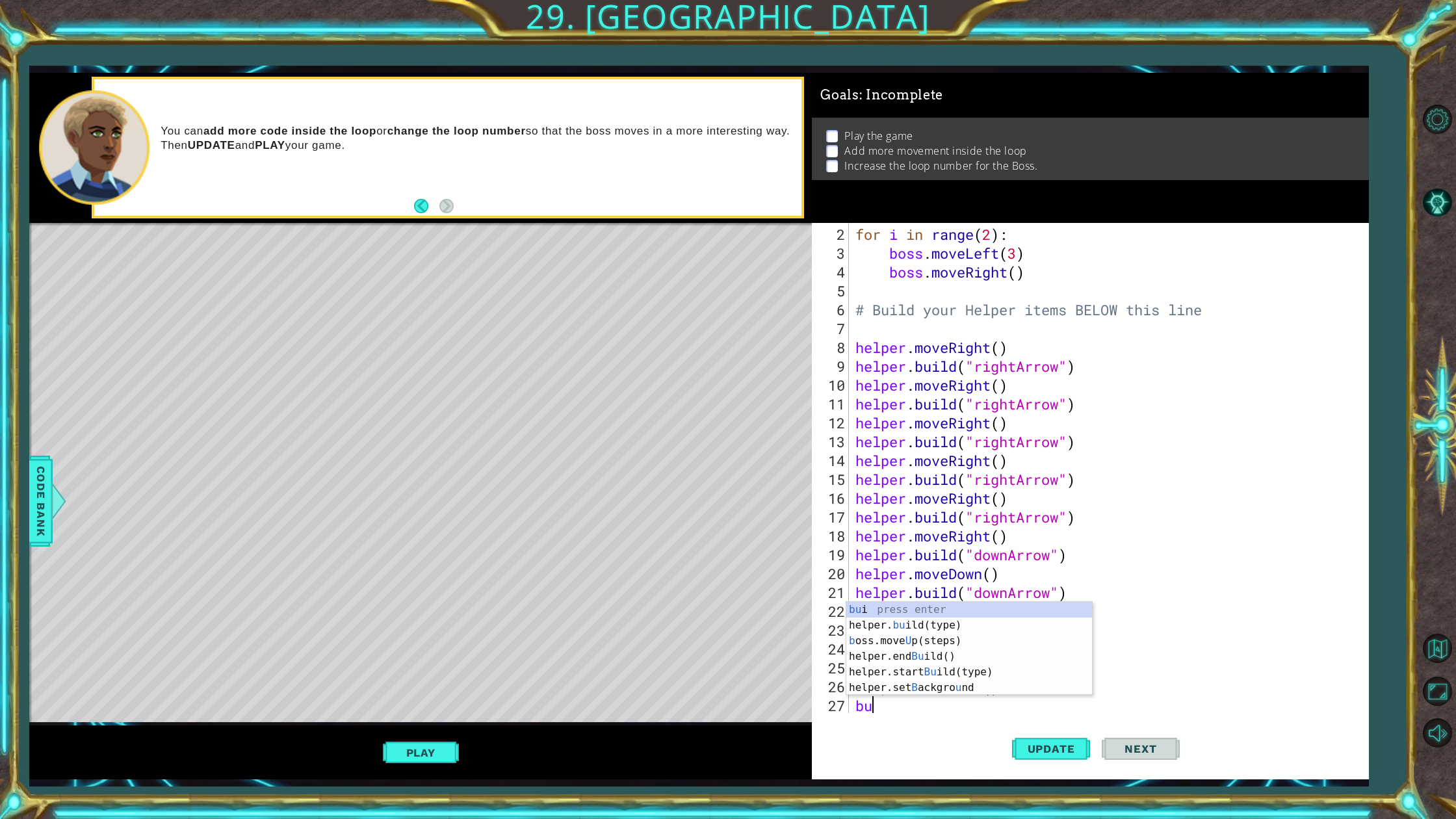
type textarea "b"
click at [923, 679] on div "bo ss press enter bo ss.moveUp(steps) press enter bo ss.moveDown(steps) press e…" at bounding box center [969, 657] width 245 height 141
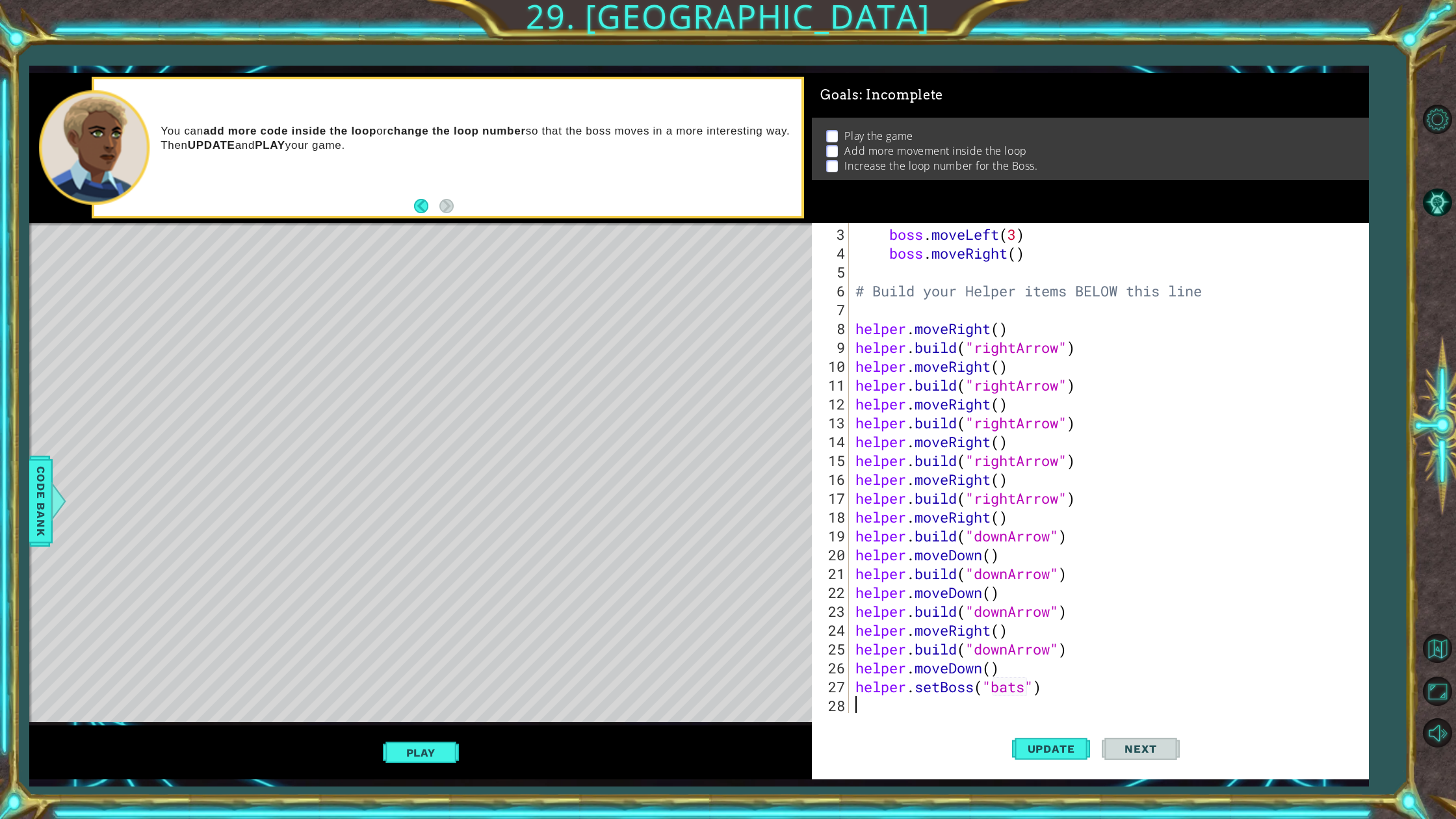
scroll to position [38, 0]
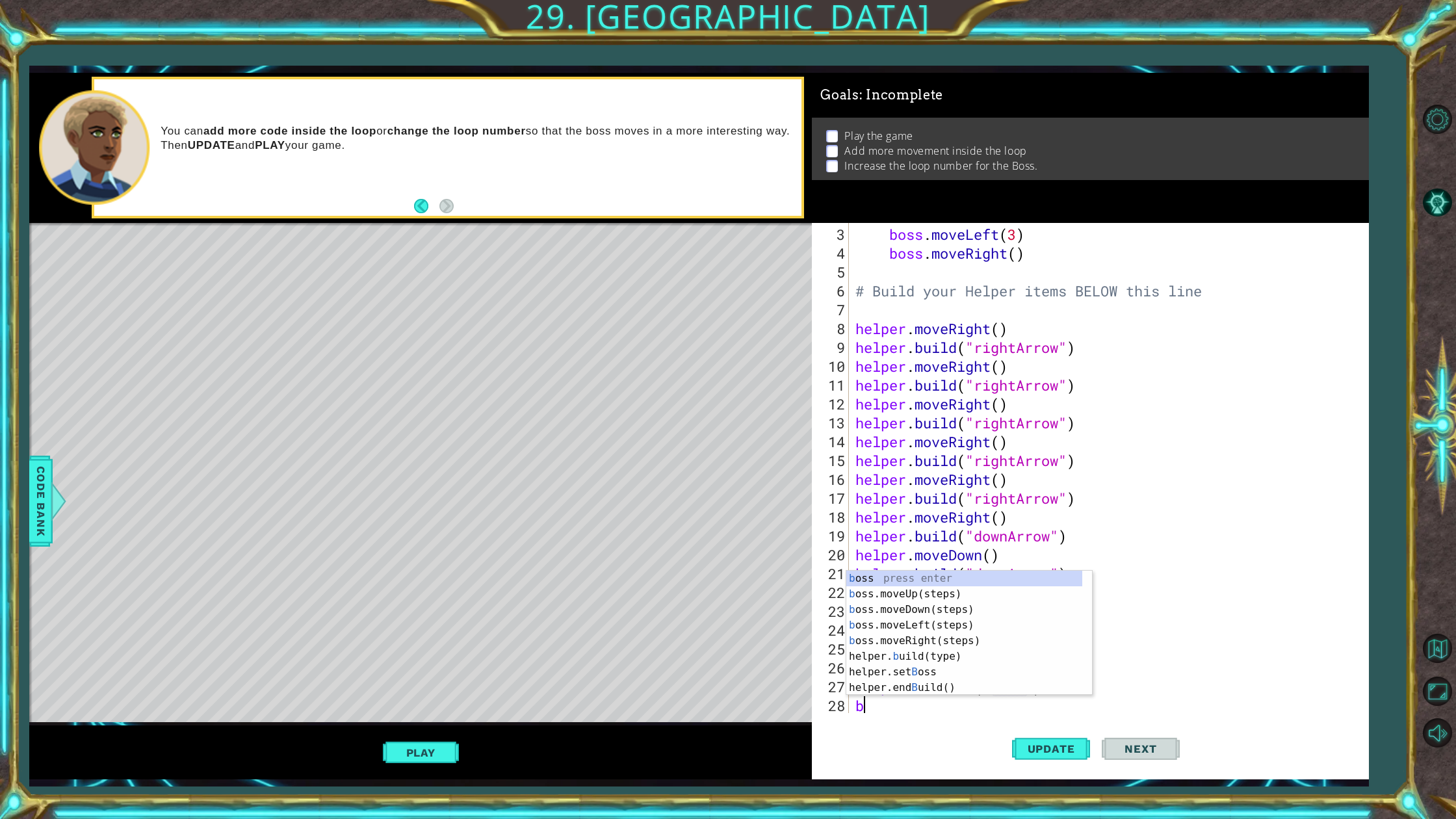
type textarea "helper.setBoss("bats")bo"
click at [956, 659] on div "bo ss press enter bo ss.moveUp(steps) press enter bo ss.moveDown(steps) press e…" at bounding box center [969, 657] width 245 height 141
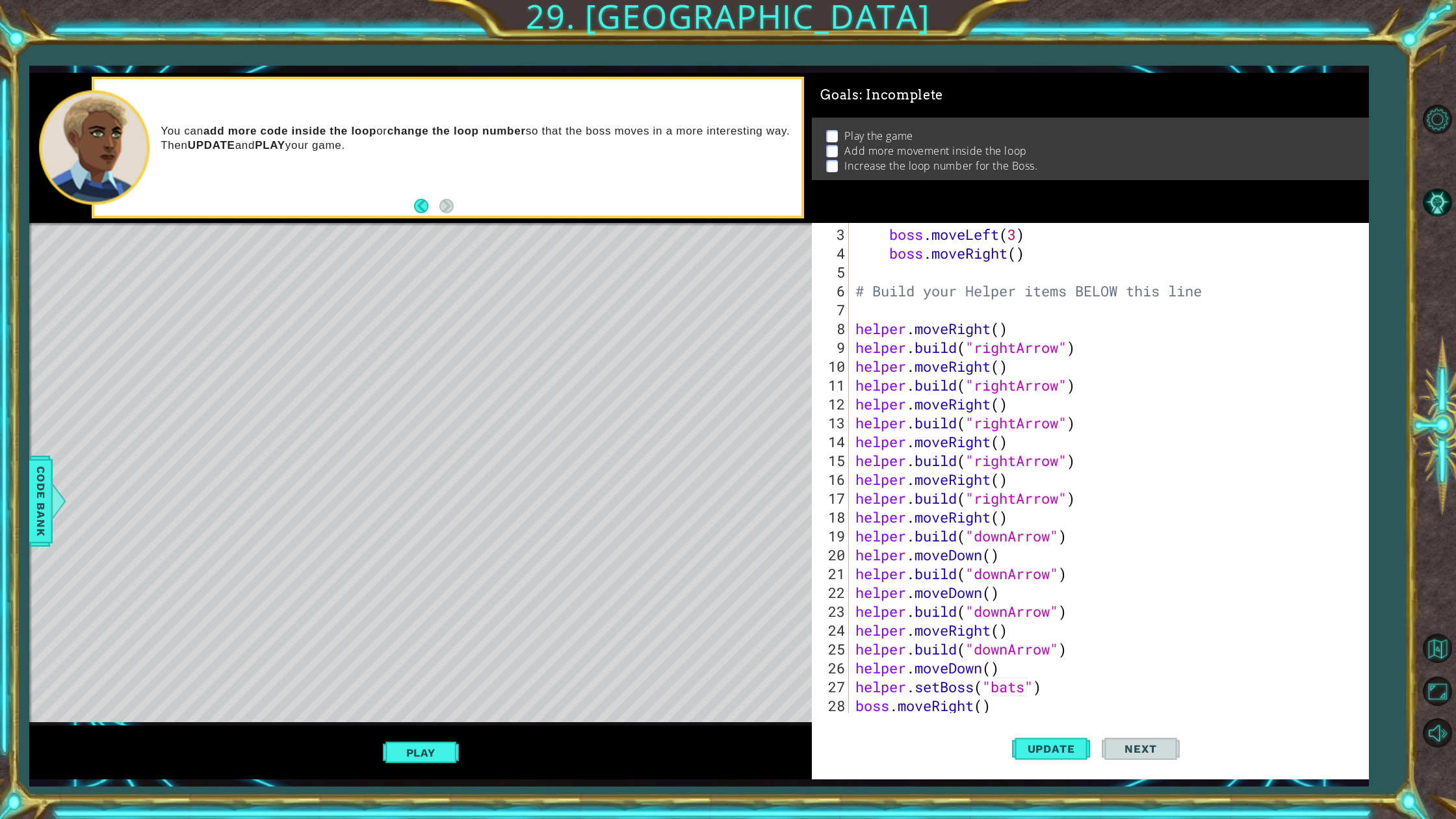
click at [415, 739] on button "Play" at bounding box center [421, 752] width 76 height 25
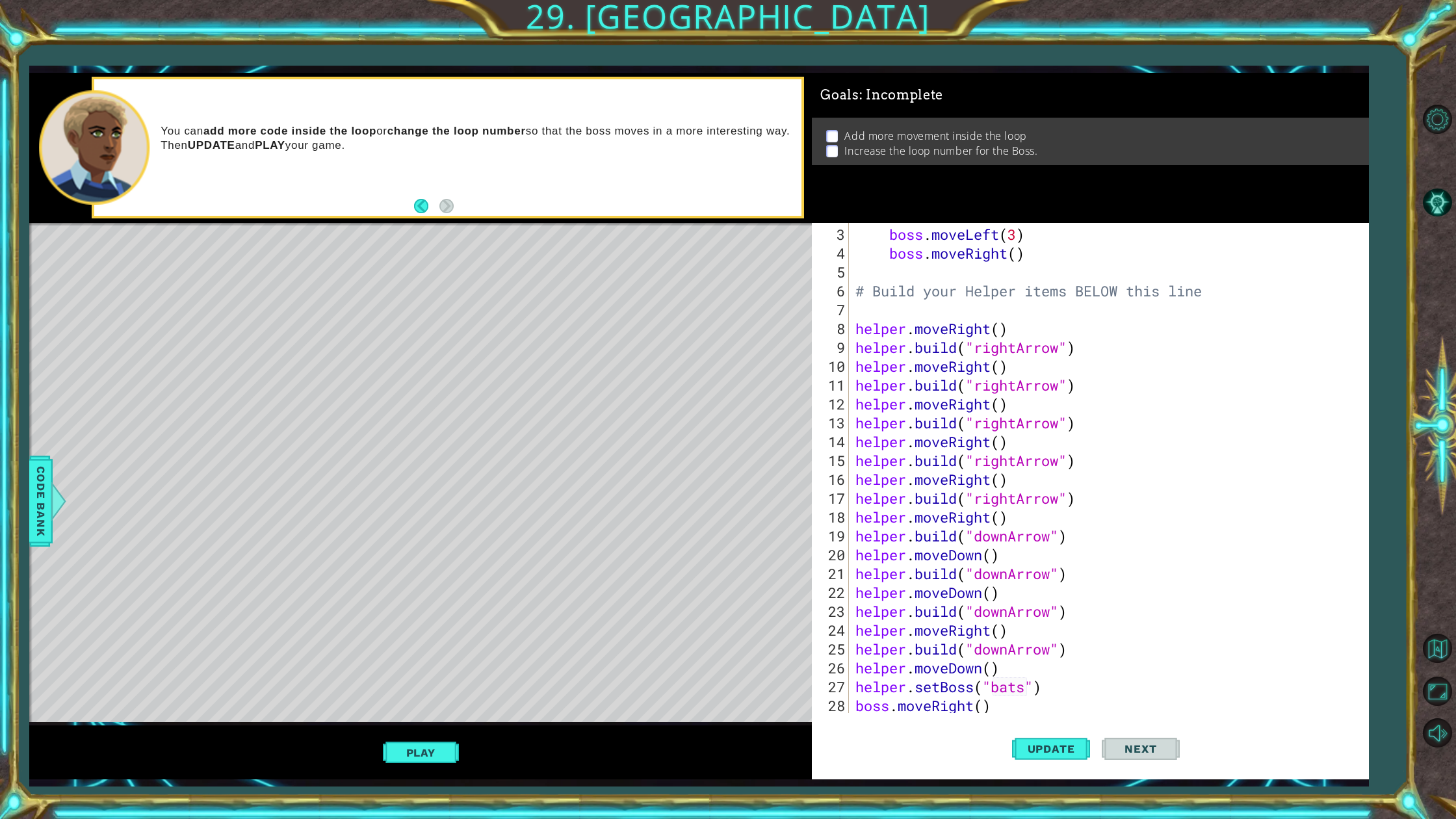
click at [984, 711] on div "boss . moveLeft ( 3 ) boss . moveRight ( ) # Build your Helper items BELOW this…" at bounding box center [1106, 489] width 507 height 528
type textarea "boss.moveRight(5)"
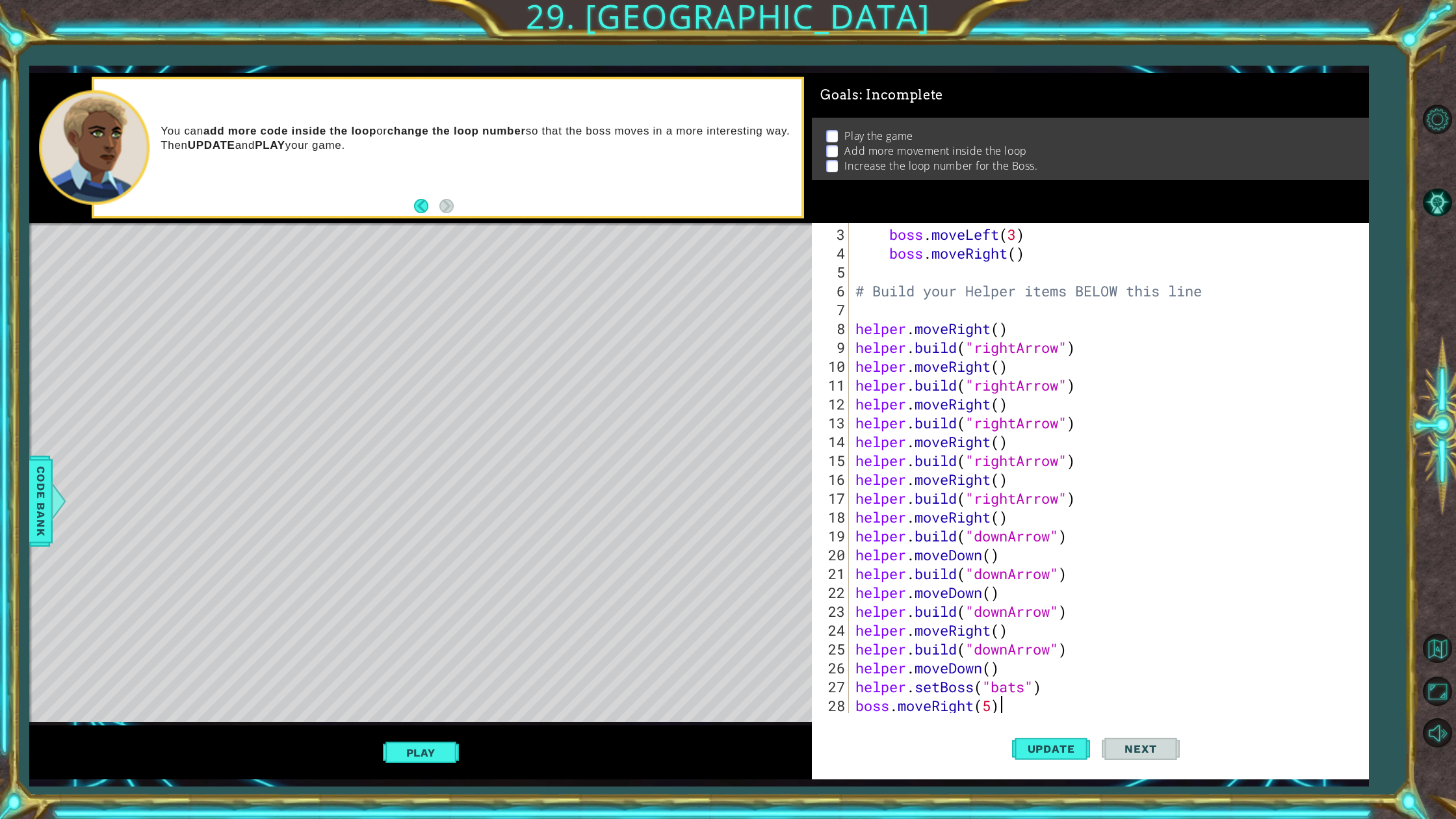
click at [1007, 711] on div "boss . moveLeft ( 3 ) boss . moveRight ( ) # Build your Helper items BELOW this…" at bounding box center [1106, 489] width 507 height 528
type textarea "boss.moveRight(5)"
type textarea "["
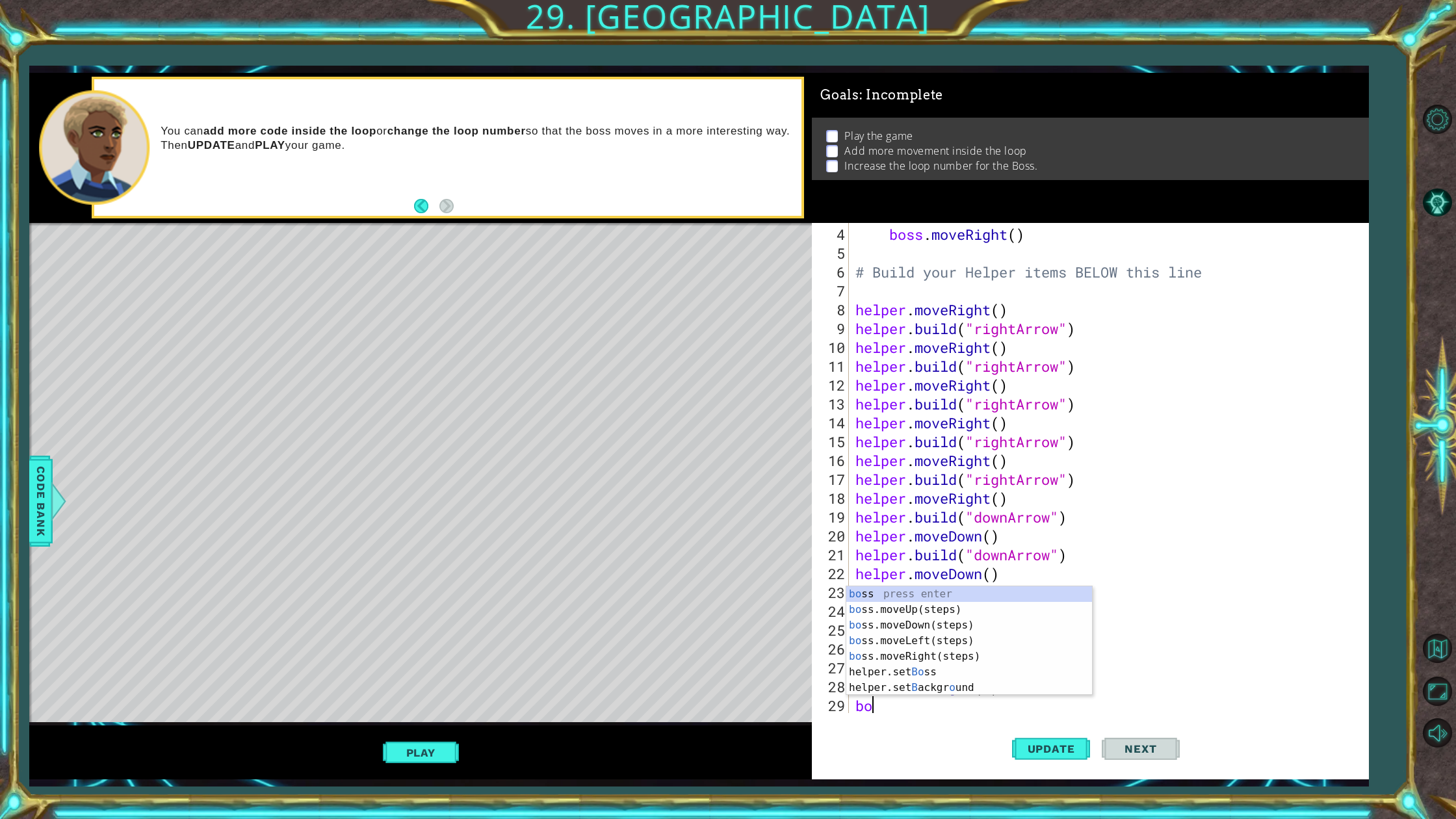
type textarea "boss"
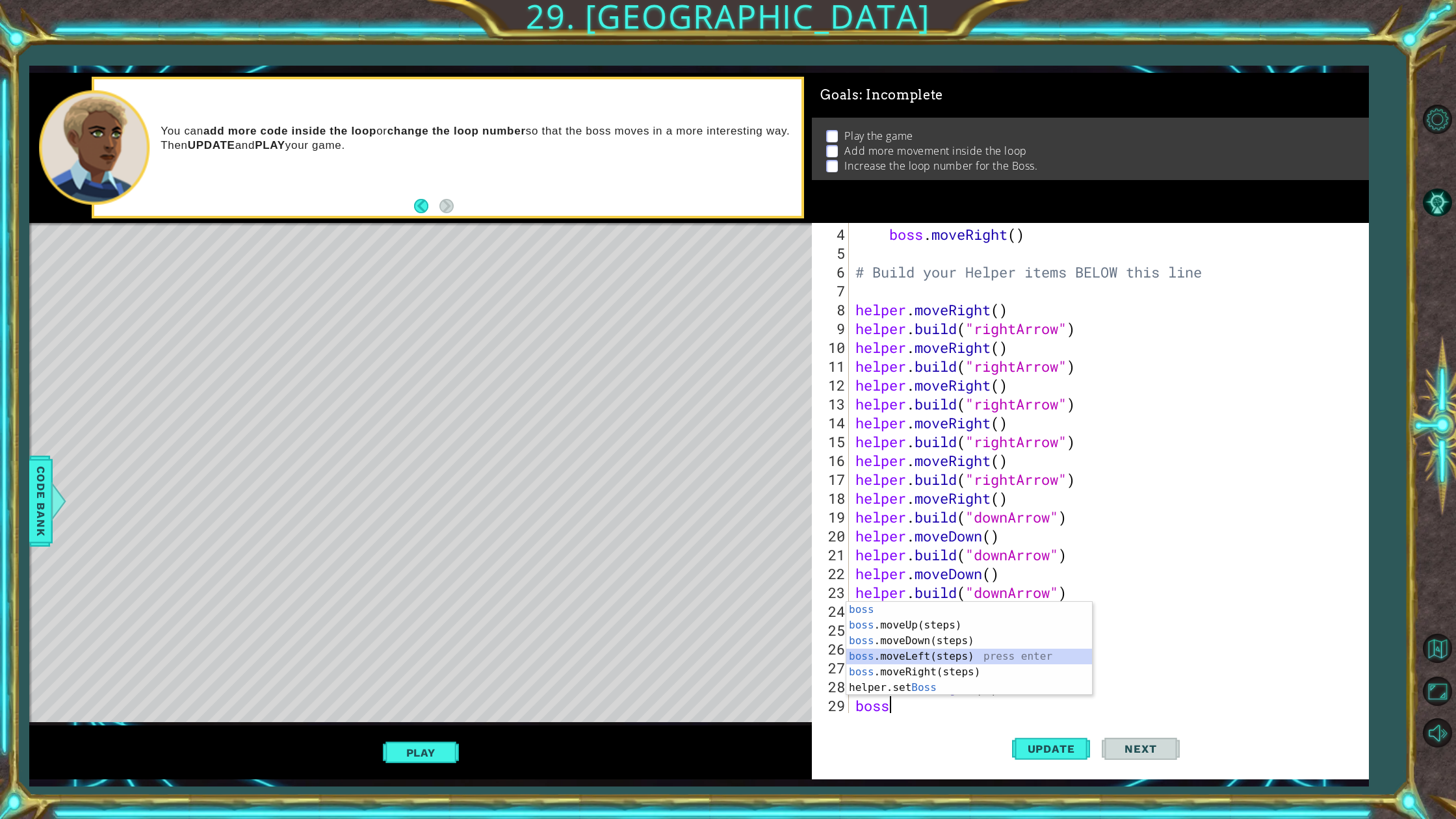
click at [920, 651] on div "boss press enter boss .moveUp(steps) press enter boss .moveDown(steps) press en…" at bounding box center [969, 664] width 245 height 125
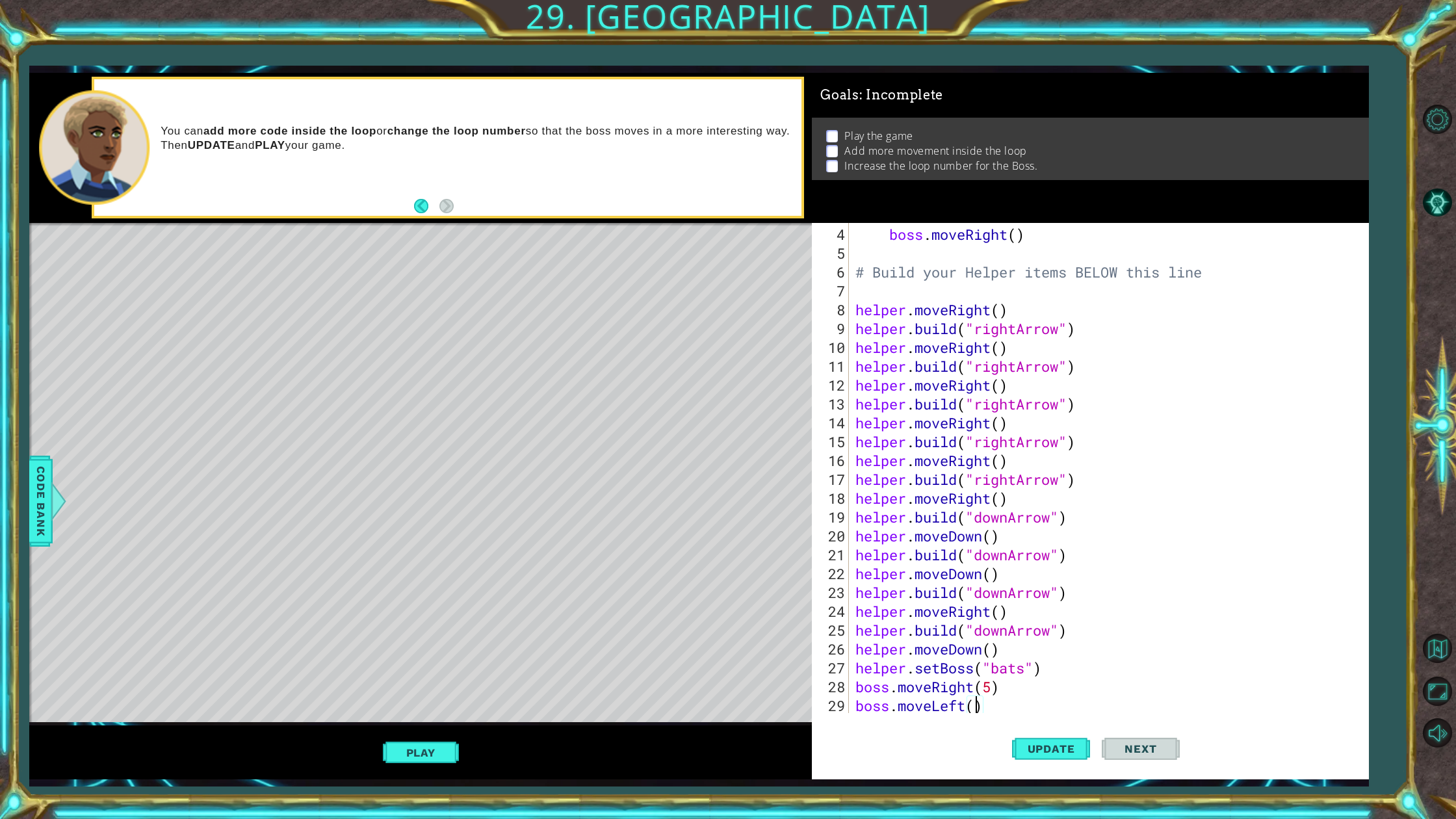
click at [975, 708] on div "boss . moveRight ( ) # Build your Helper items BELOW this line helper . moveRig…" at bounding box center [1106, 489] width 507 height 528
type textarea "boss.moveLeft(5)"
click at [396, 739] on button "Play" at bounding box center [421, 752] width 76 height 25
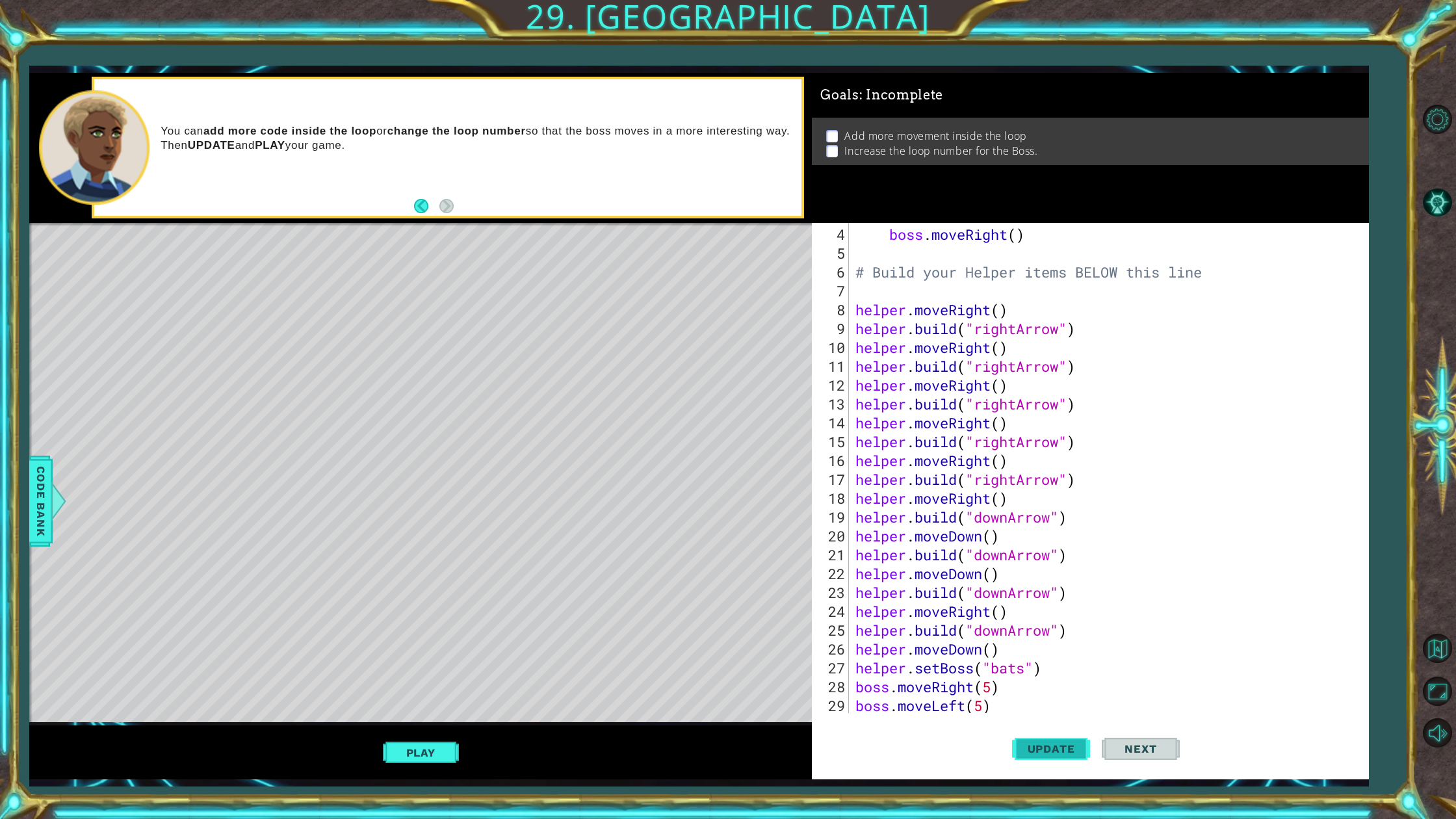
click at [1068, 737] on button "Update" at bounding box center [1051, 749] width 78 height 56
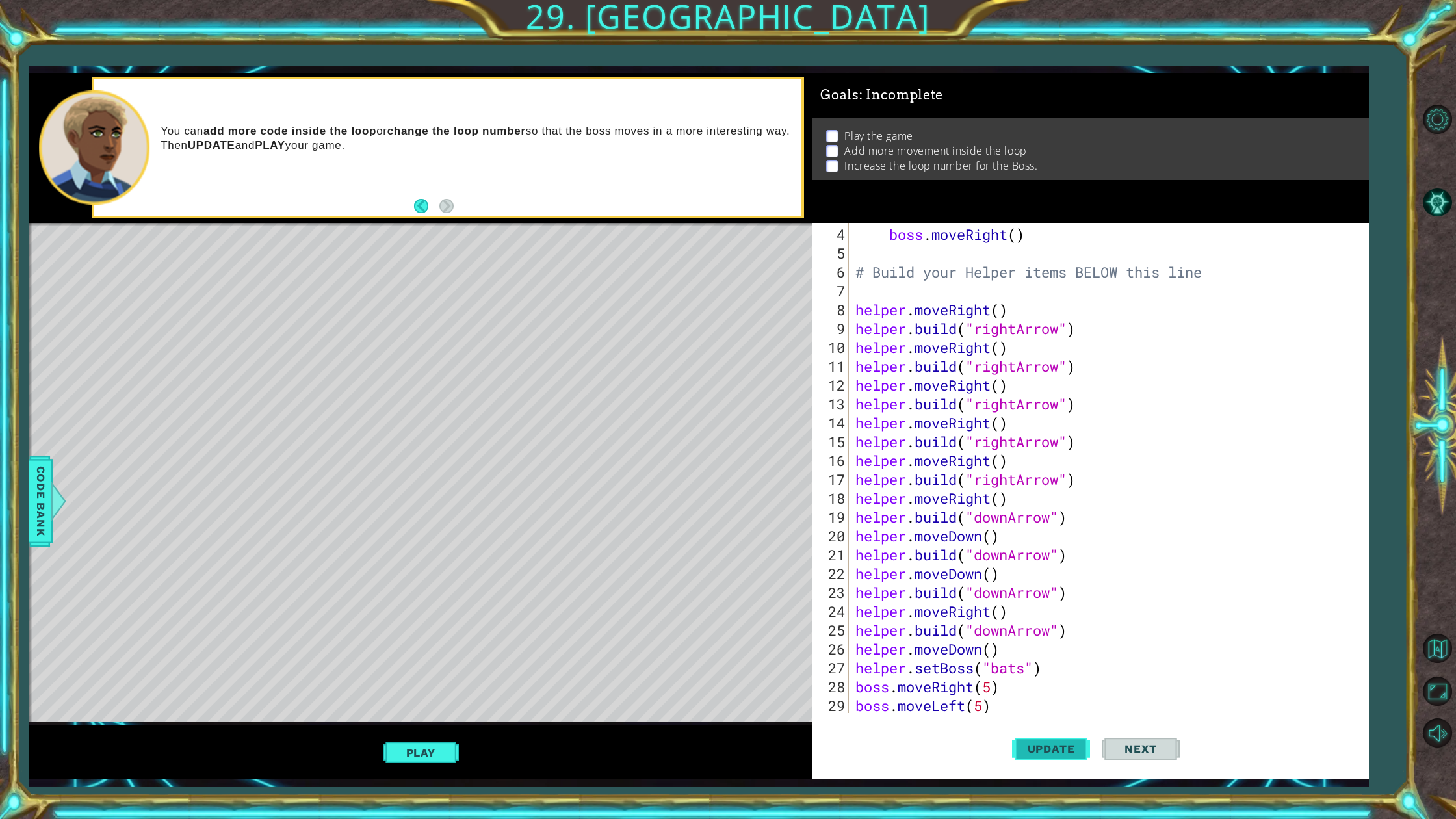
click at [1066, 738] on button "Update" at bounding box center [1051, 749] width 78 height 56
click at [986, 706] on div "boss . moveRight ( ) # Build your Helper items BELOW this line helper . moveRig…" at bounding box center [1106, 489] width 507 height 528
type textarea "boss.moveLeft(5)"
click at [991, 707] on div "boss . moveRight ( ) # Build your Helper items BELOW this line helper . moveRig…" at bounding box center [1106, 489] width 507 height 528
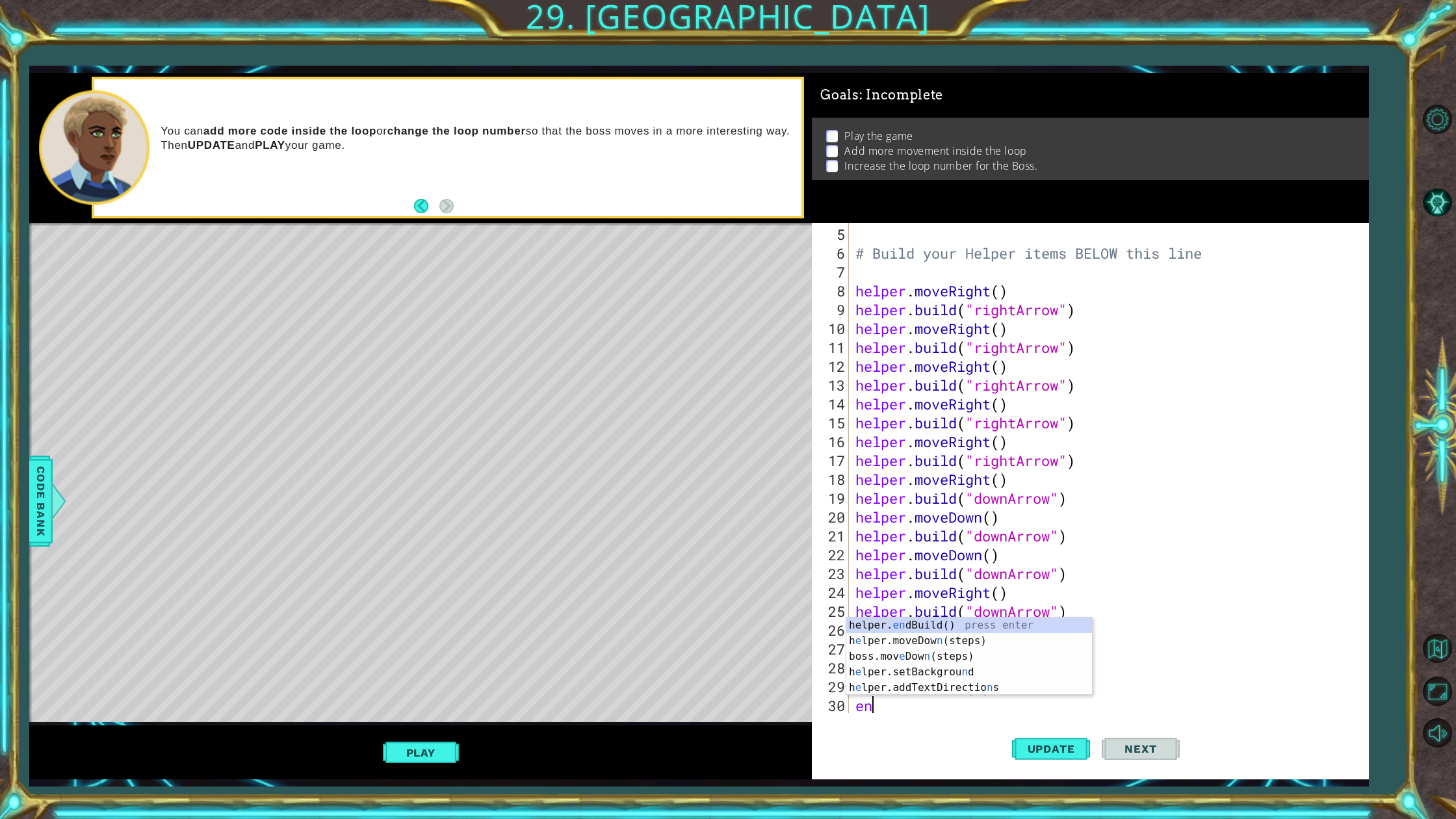
type textarea "end"
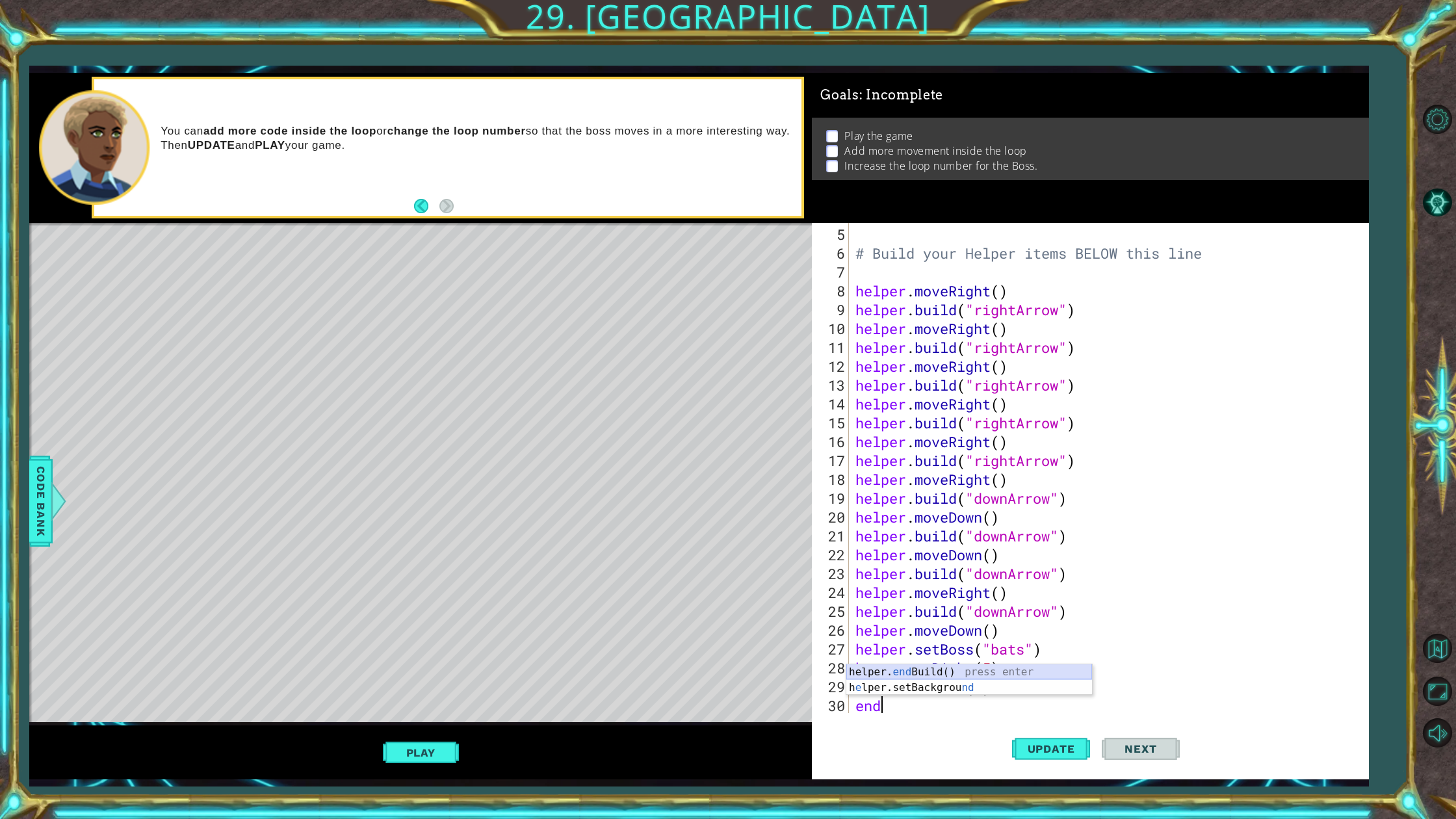
click at [942, 670] on div "helper. end Build() press enter h e lper.setBackgrou nd press enter" at bounding box center [969, 696] width 245 height 63
click at [1020, 739] on span "Update" at bounding box center [1051, 749] width 74 height 13
click at [445, 739] on button "Play" at bounding box center [421, 752] width 76 height 25
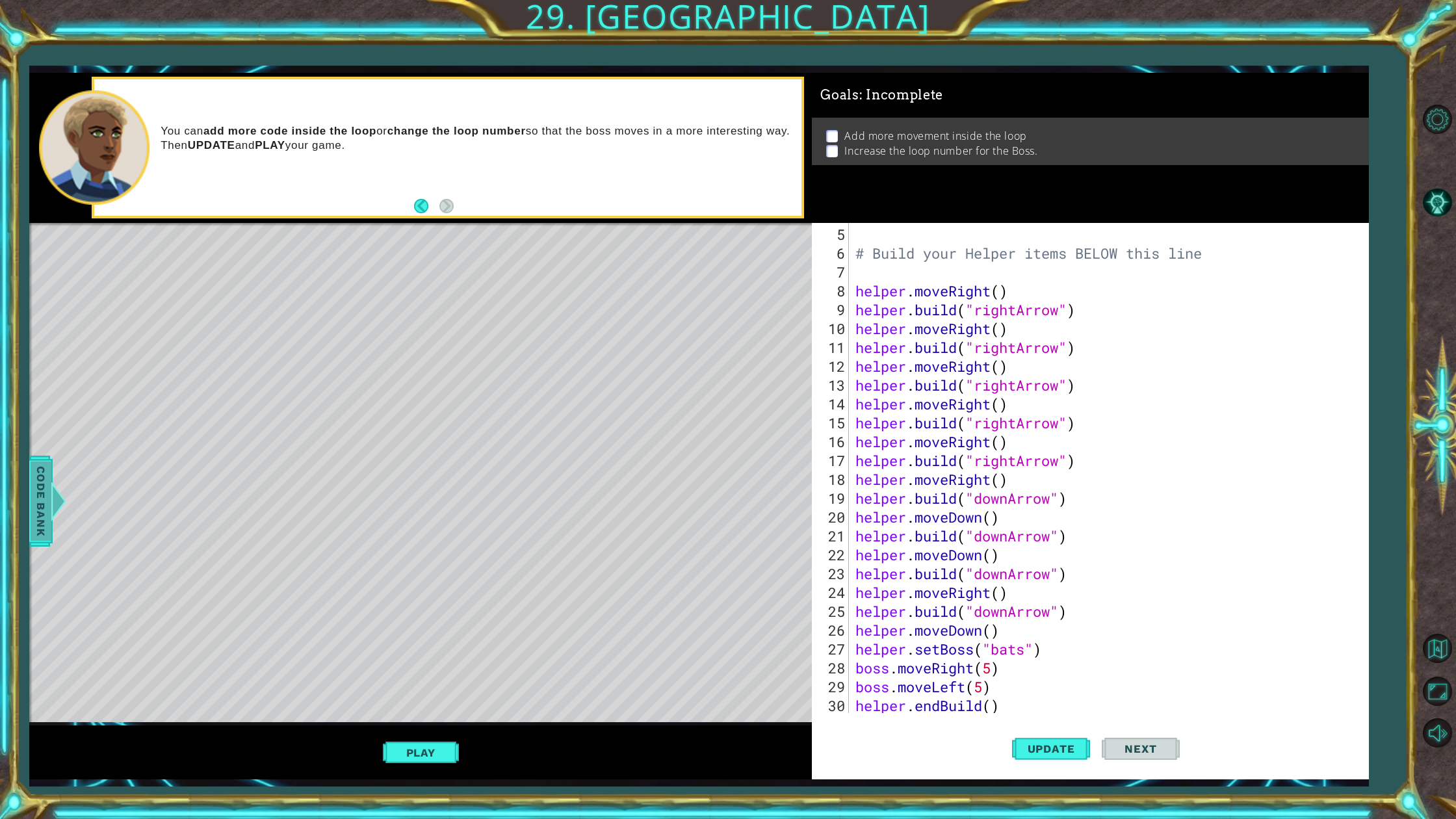
click at [37, 500] on span "Code Bank" at bounding box center [41, 501] width 21 height 80
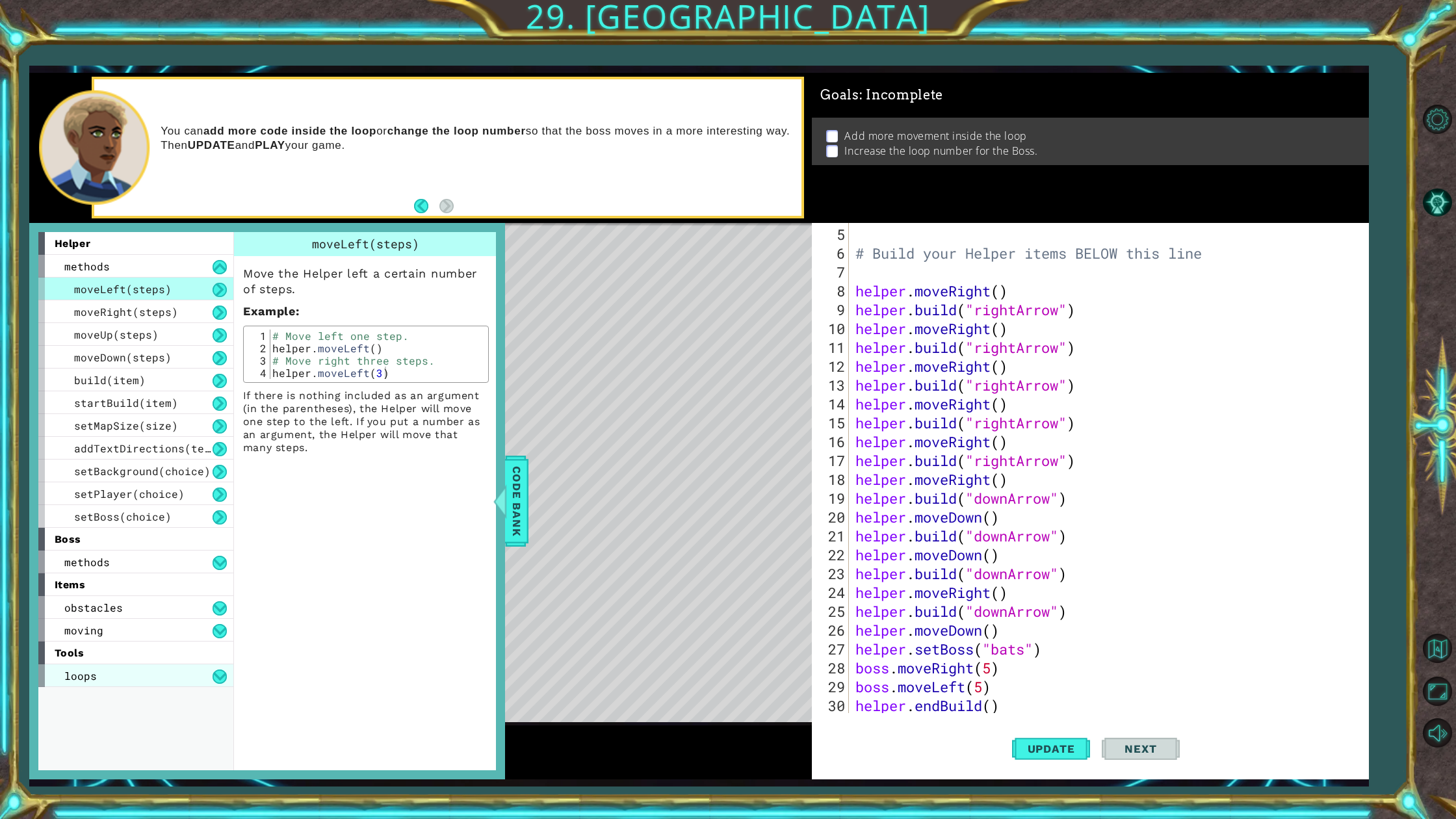
click at [223, 667] on div "loops" at bounding box center [135, 676] width 195 height 23
click at [212, 695] on div "for loop" at bounding box center [135, 699] width 195 height 23
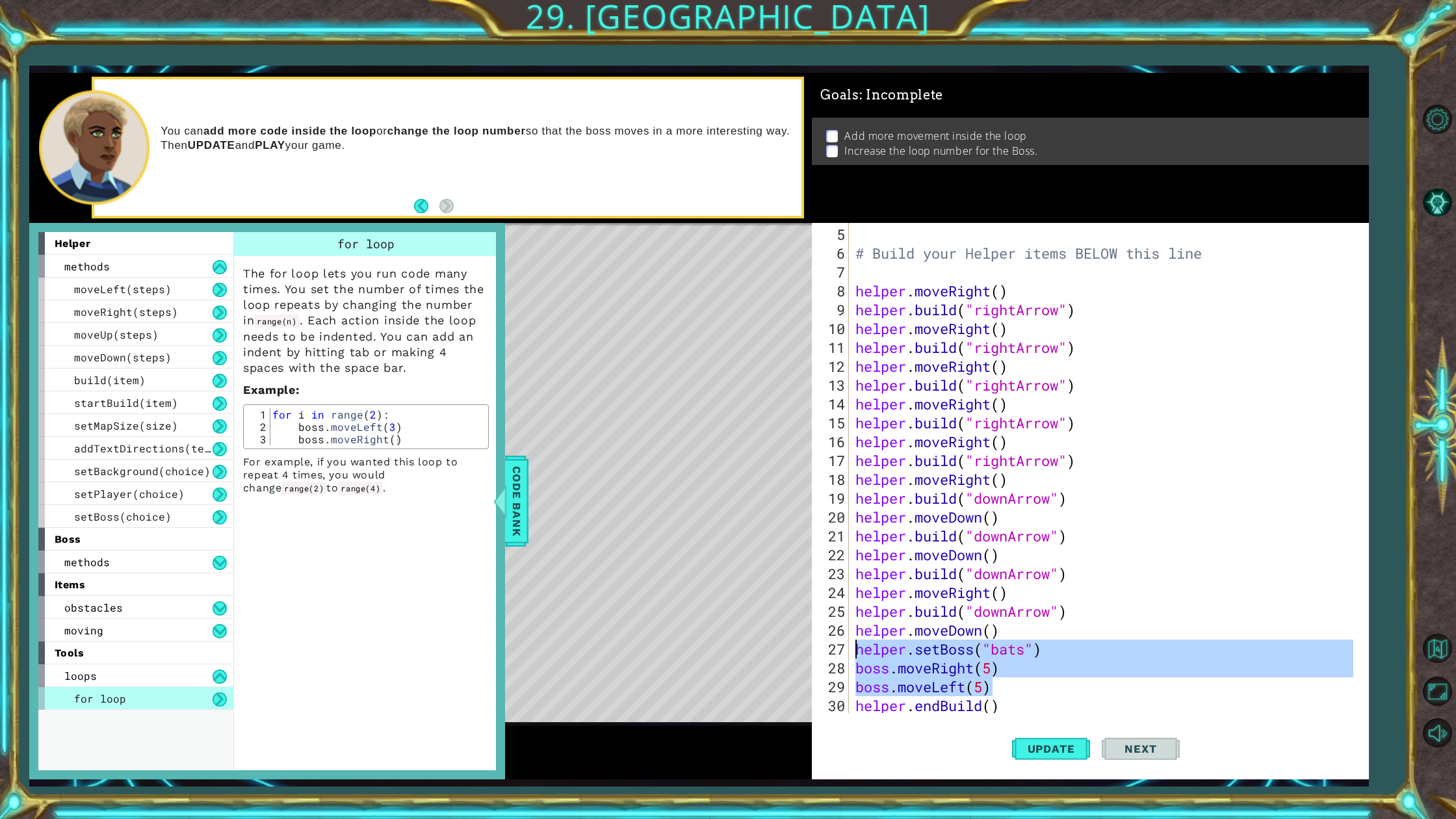
click at [809, 645] on div "1 ההההההההההההההההההההההההההההההההההההההההההההההההההההההההההההההההההההההההההההה…" at bounding box center [699, 426] width 1339 height 707
drag, startPoint x: 942, startPoint y: 721, endPoint x: 957, endPoint y: 721, distance: 15.0
click at [951, 721] on div "Update Next" at bounding box center [1095, 749] width 556 height 56
drag, startPoint x: 1012, startPoint y: 712, endPoint x: 846, endPoint y: 649, distance: 177.6
click at [846, 649] on div "helper.setBoss("bats") 5 6 7 8 9 10 11 12 13 14 15 16 17 18 19 20 21 22 23 24 2…" at bounding box center [1087, 468] width 551 height 490
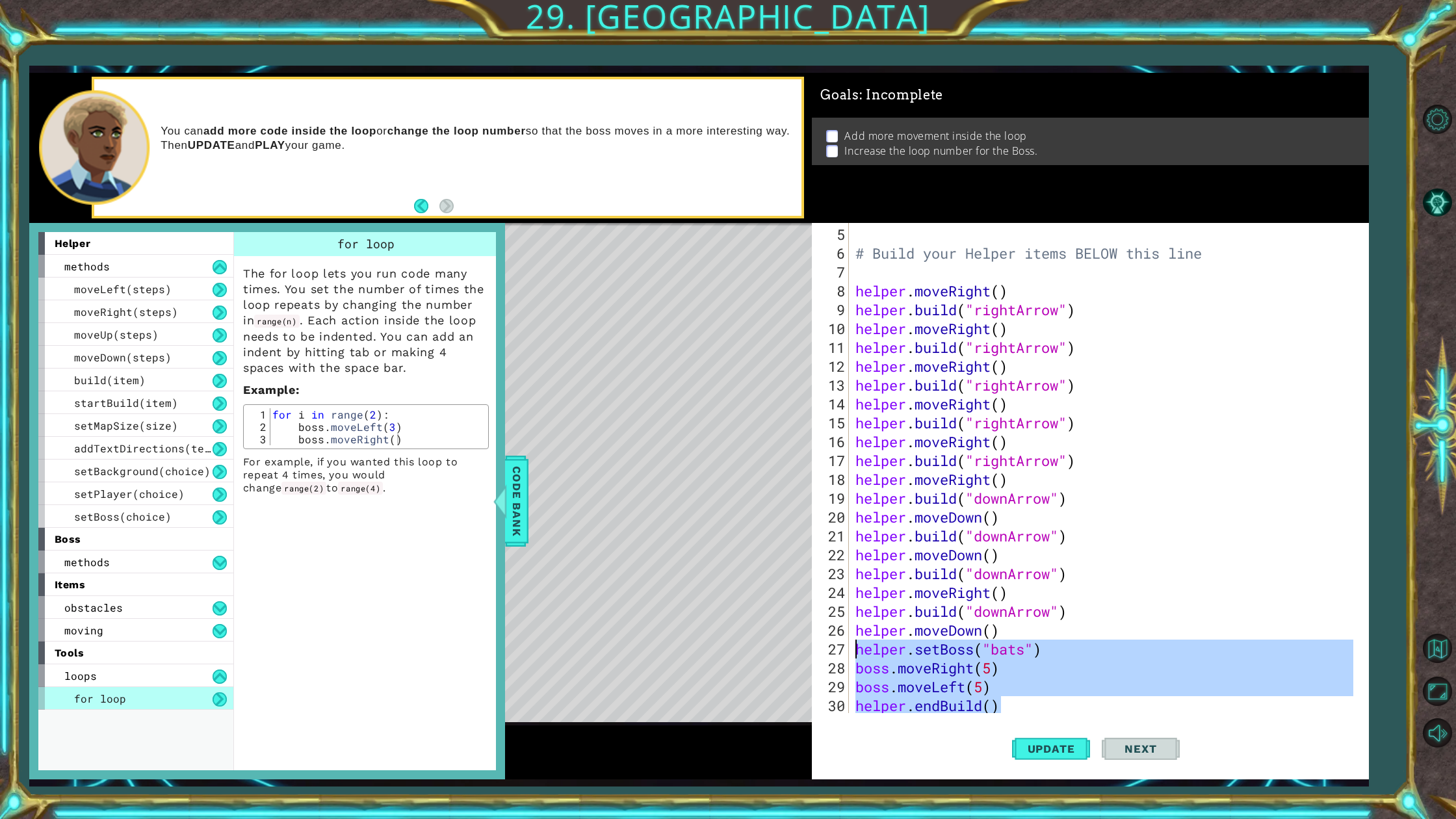
type textarea "helper.setBoss("bats") boss.moveRight(5)"
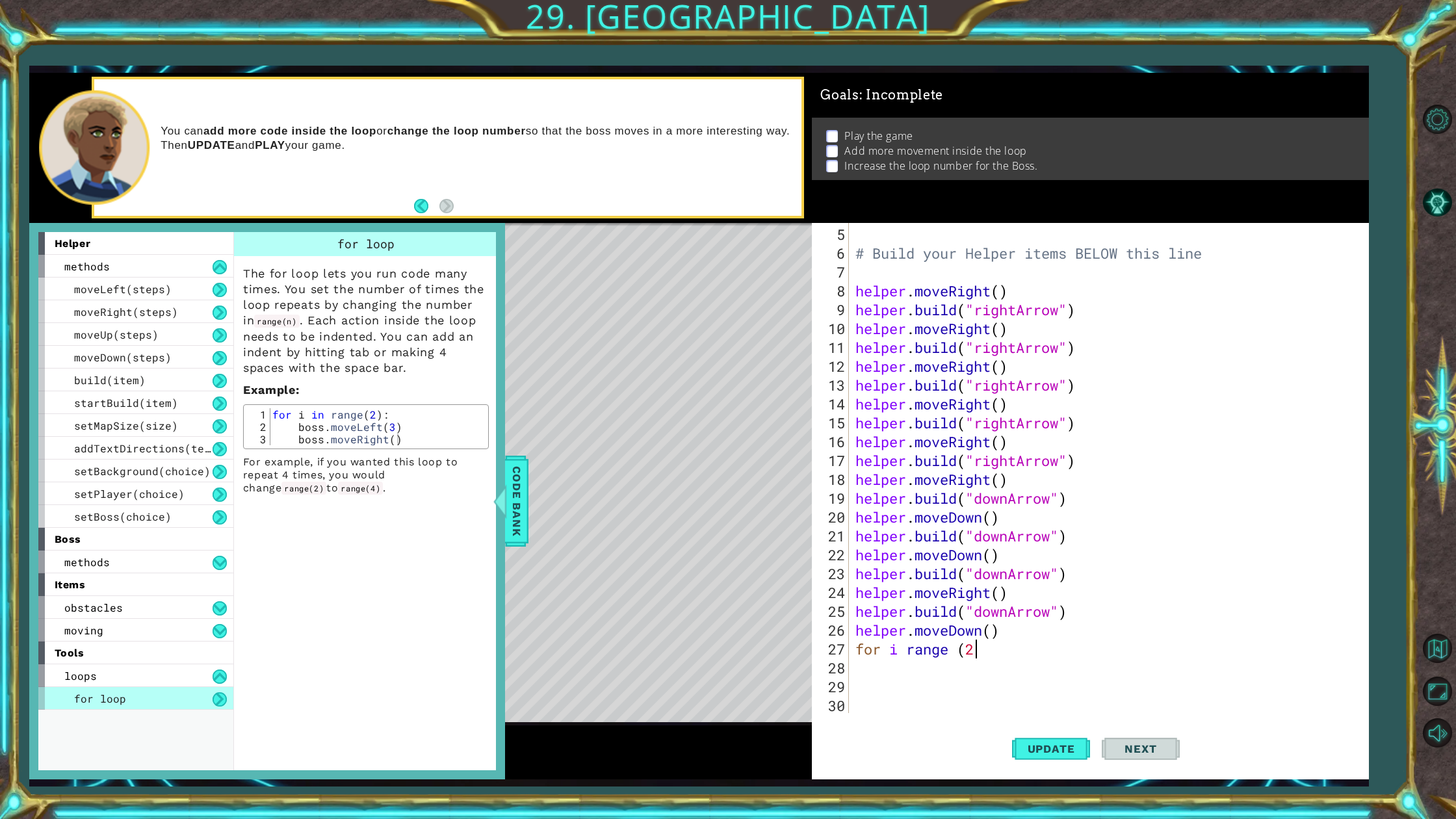
scroll to position [0, 5]
type textarea "for i range (2) :"
type textarea "boss.moveLeft(5)"
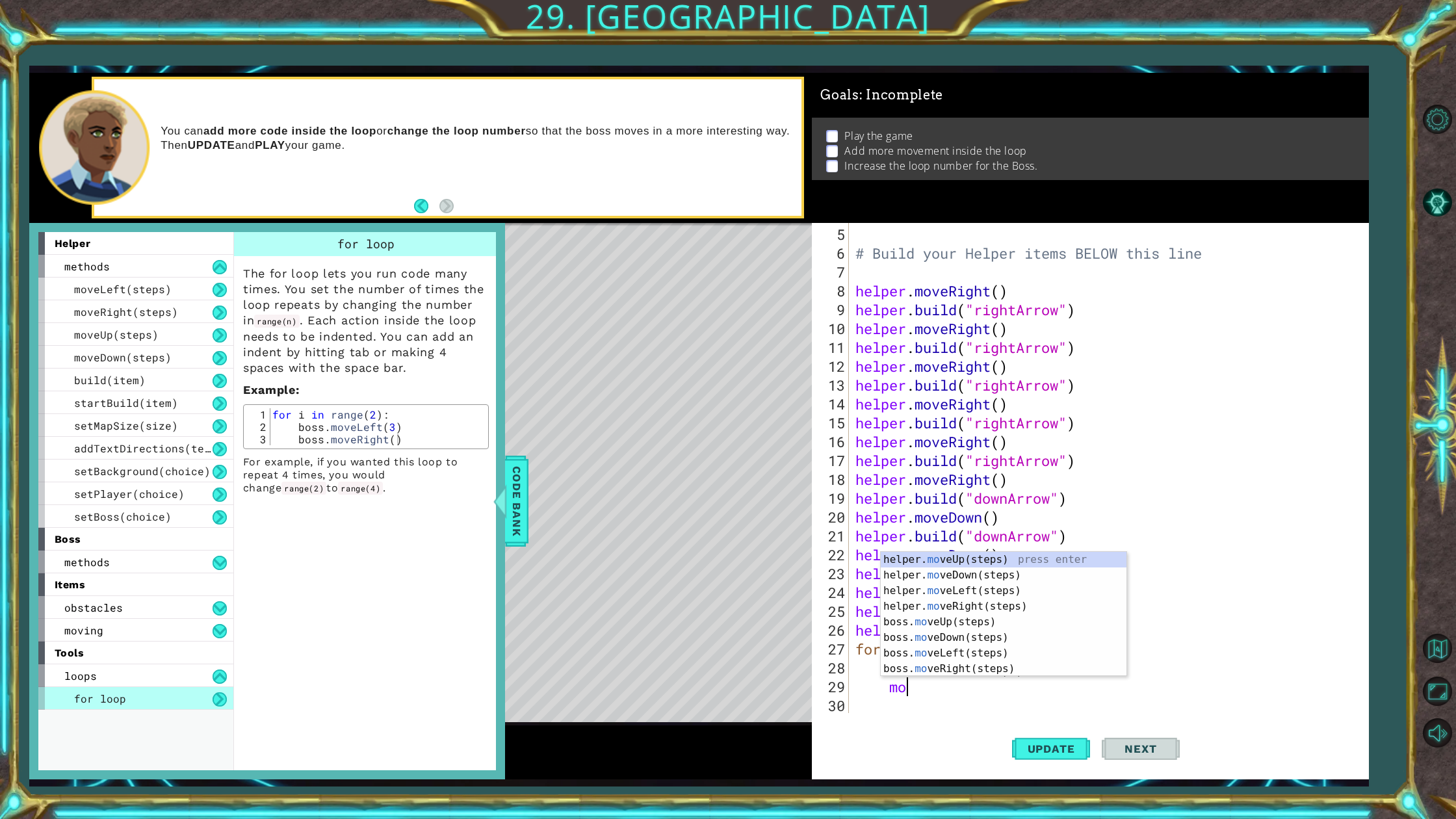
type textarea "move"
click at [959, 672] on div "helper. move Up(steps) press enter helper. move Down(steps) press enter helper.…" at bounding box center [1003, 630] width 245 height 156
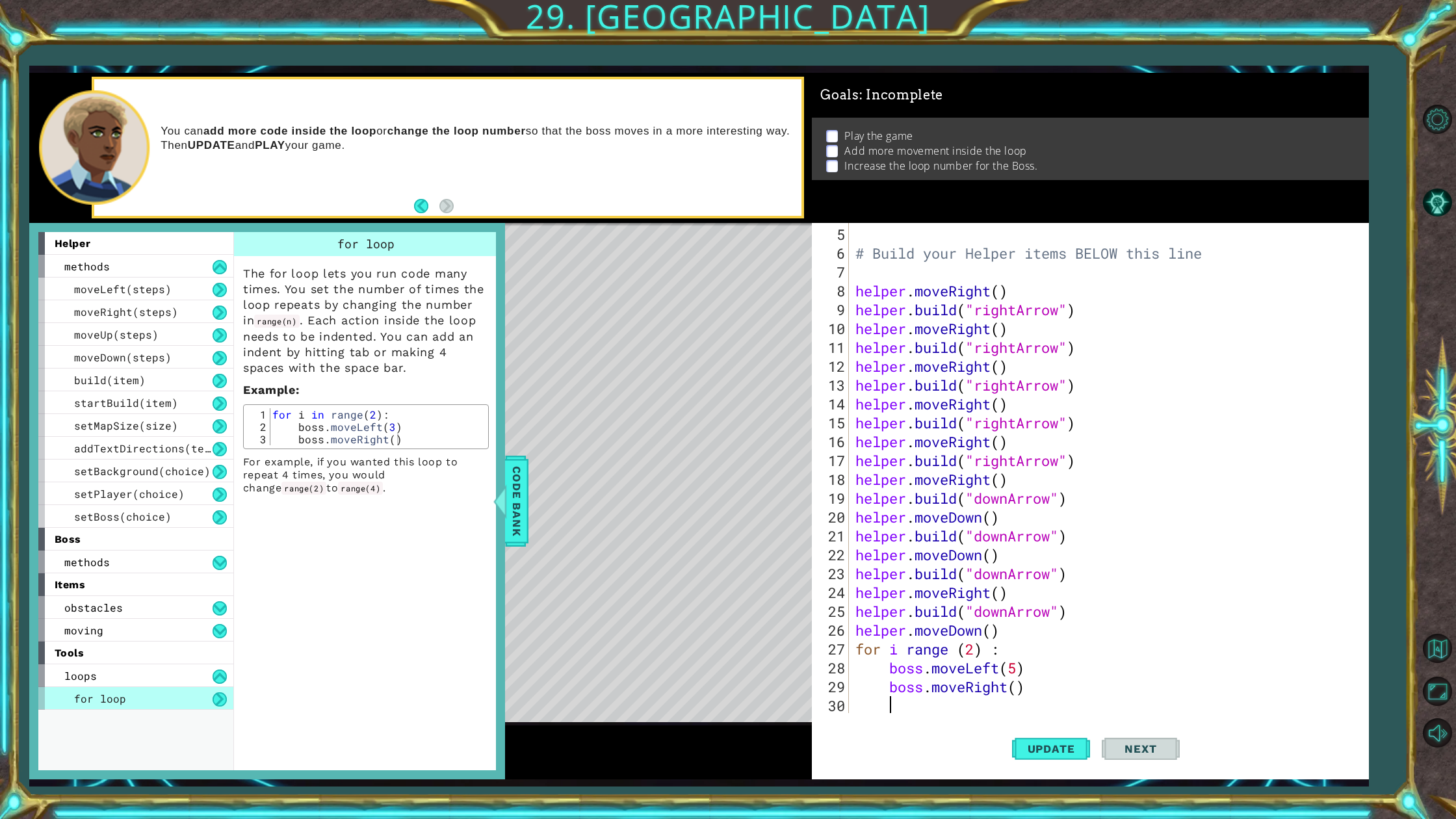
scroll to position [0, 1]
click at [1065, 739] on button "Update" at bounding box center [1051, 749] width 78 height 56
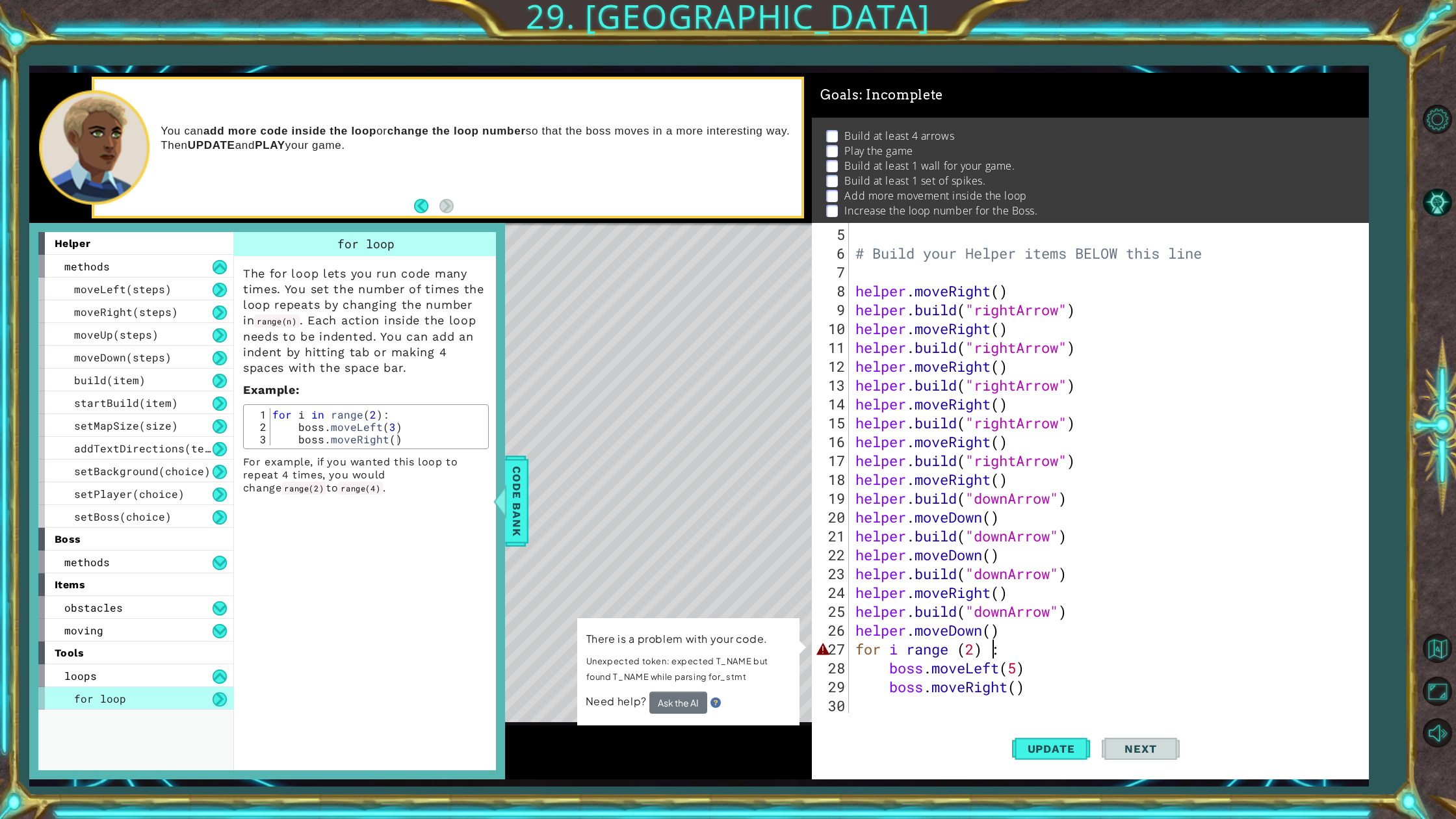
click at [993, 656] on div "# Build your Helper items BELOW this line helper . moveRight ( ) helper . build…" at bounding box center [1106, 489] width 507 height 528
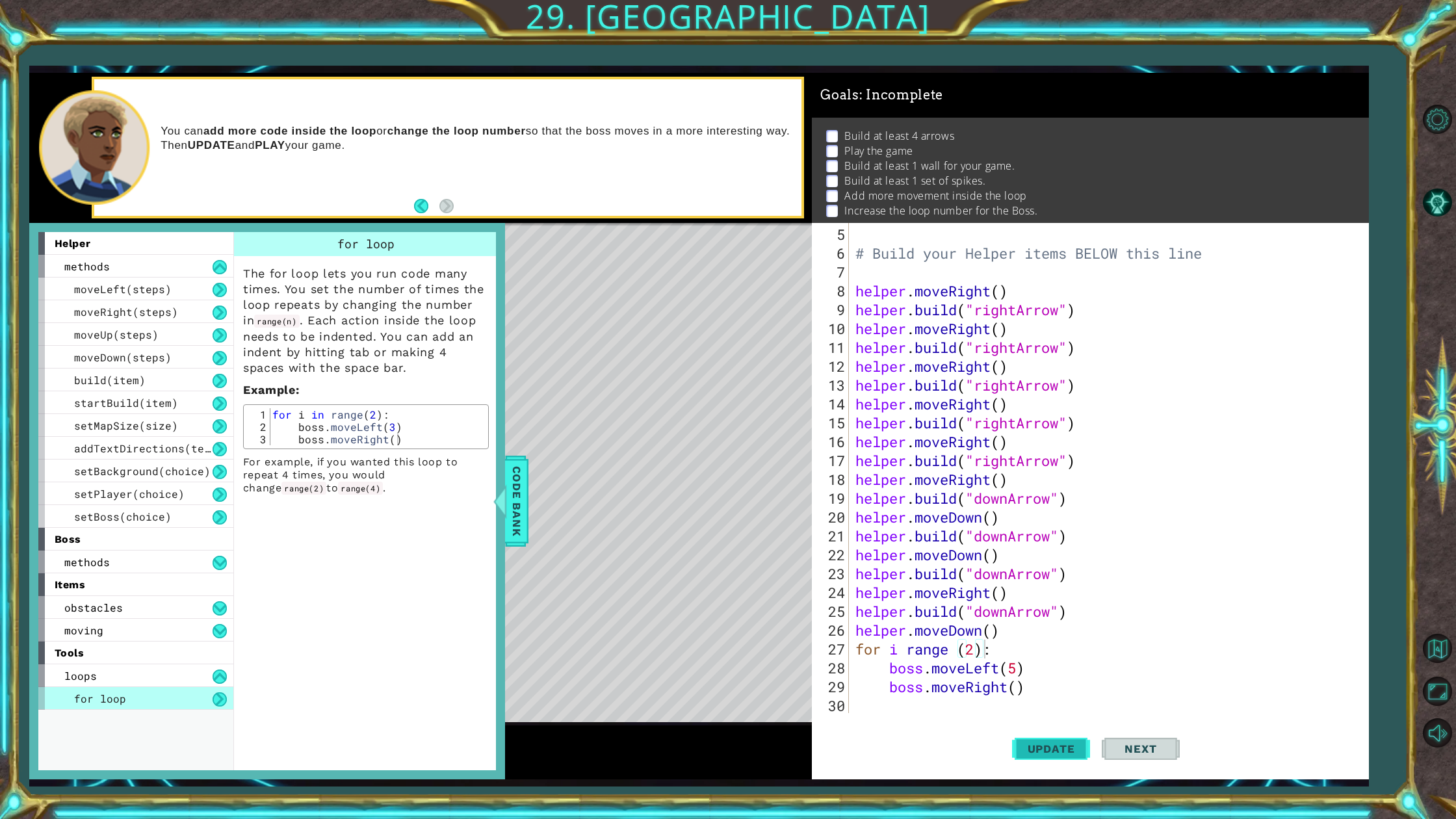
click at [1016, 739] on button "Update" at bounding box center [1051, 749] width 78 height 56
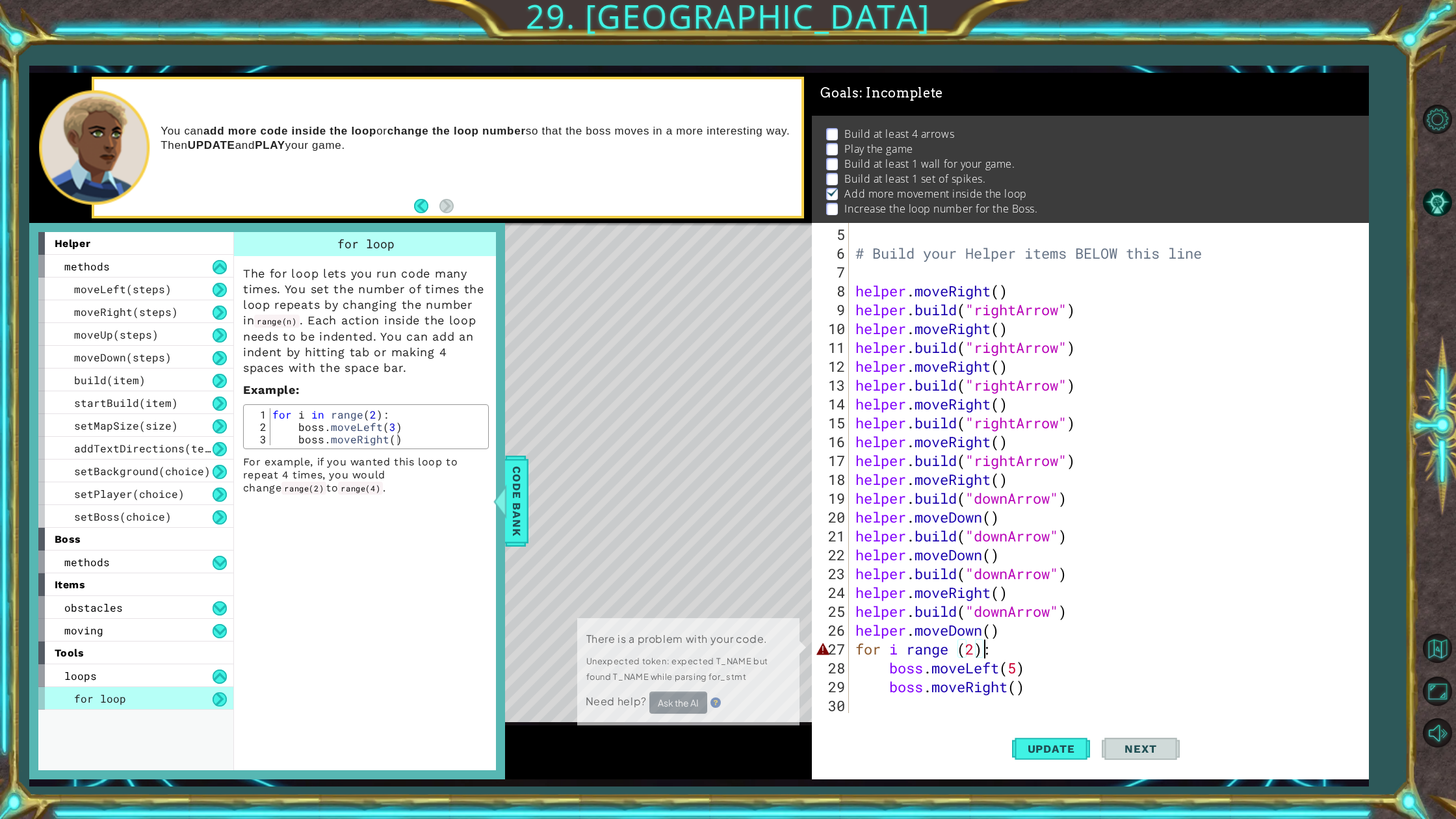
scroll to position [9, 0]
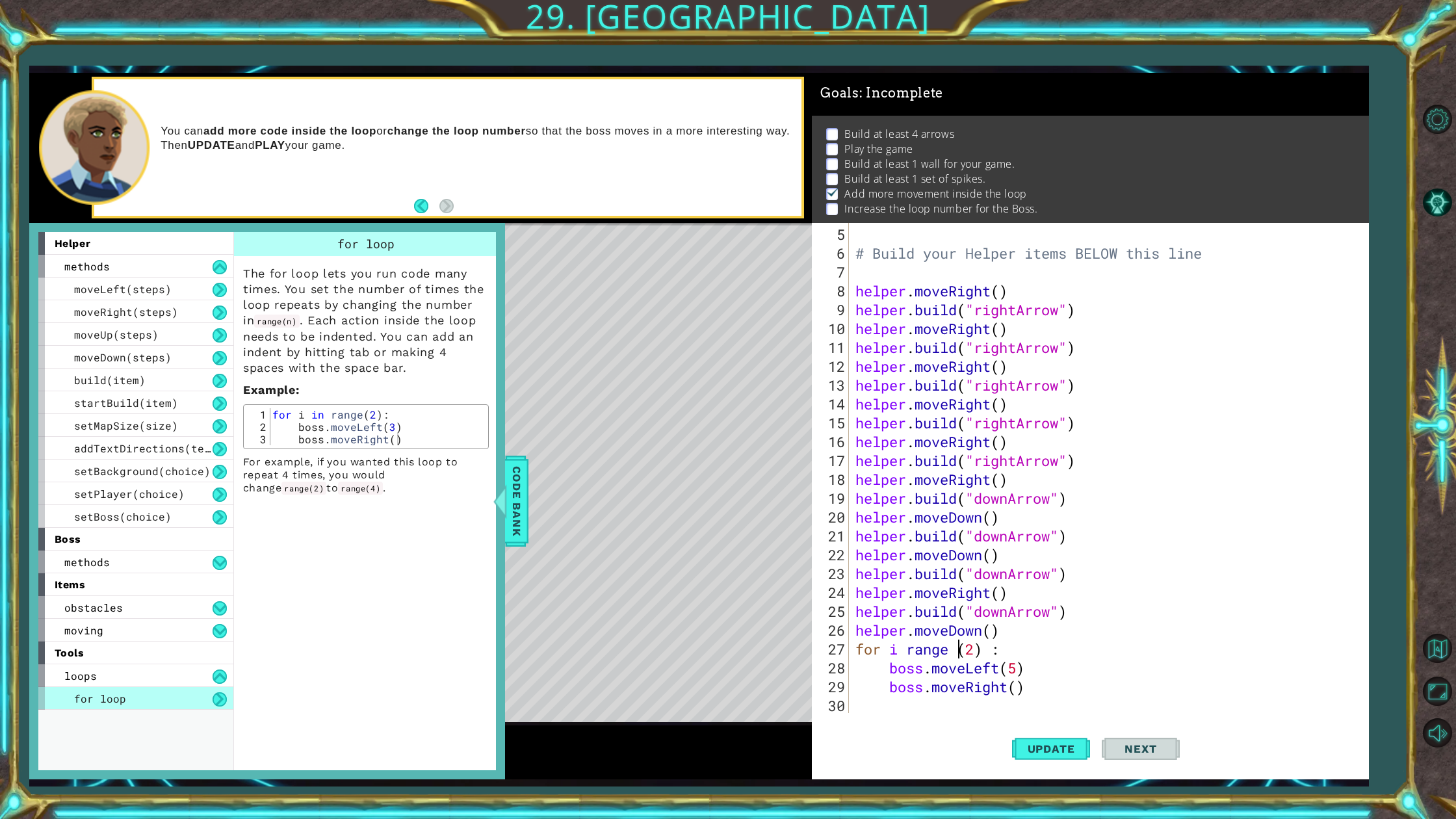
click at [958, 656] on div "# Build your Helper items BELOW this line helper . moveRight ( ) helper . build…" at bounding box center [1106, 489] width 507 height 528
click at [1073, 739] on button "Update" at bounding box center [1051, 749] width 78 height 56
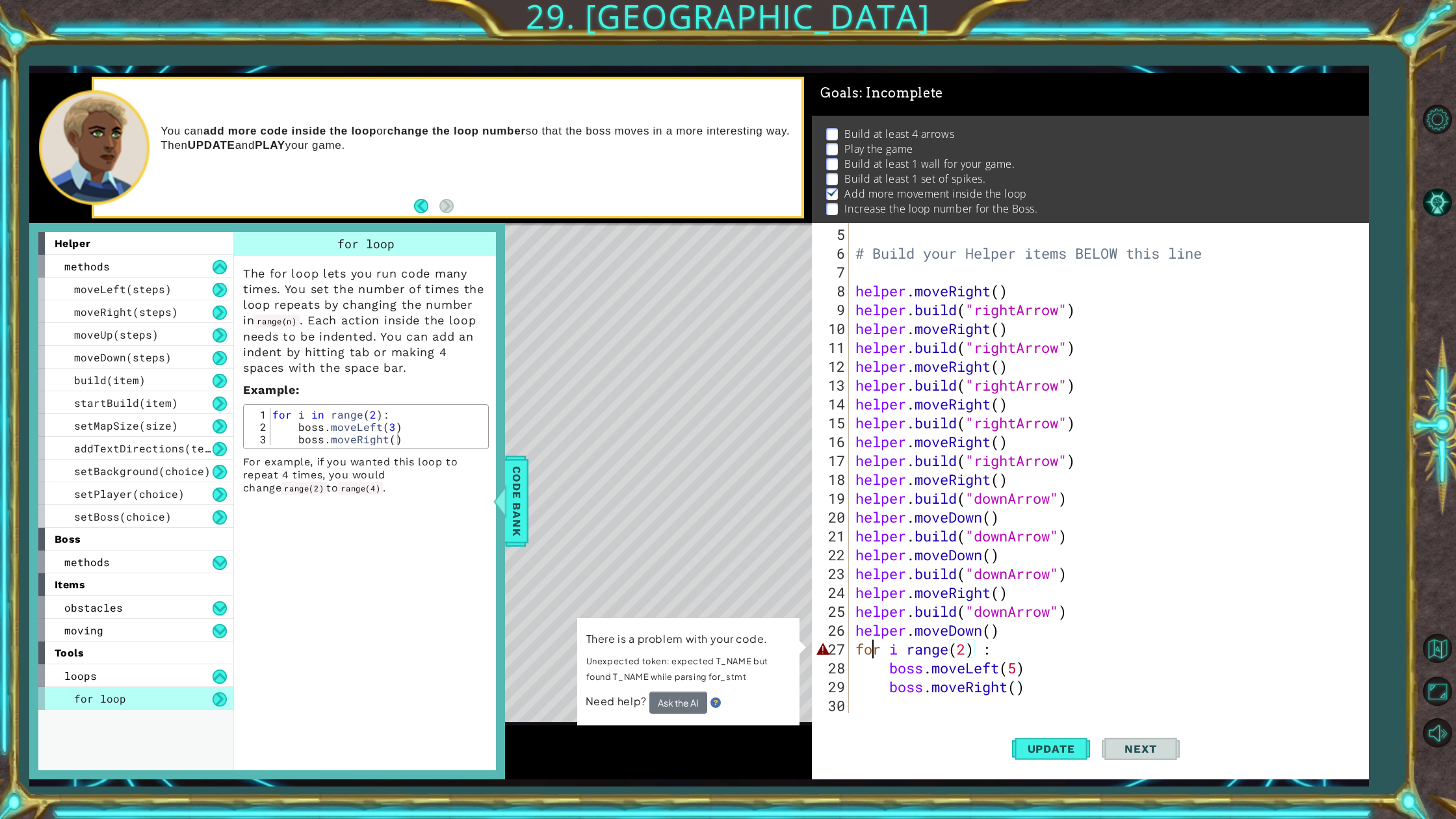
click at [875, 650] on div "# Build your Helper items BELOW this line helper . moveRight ( ) helper . build…" at bounding box center [1106, 489] width 507 height 528
click at [880, 654] on div "# Build your Helper items BELOW this line helper . moveRight ( ) helper . build…" at bounding box center [1106, 489] width 507 height 528
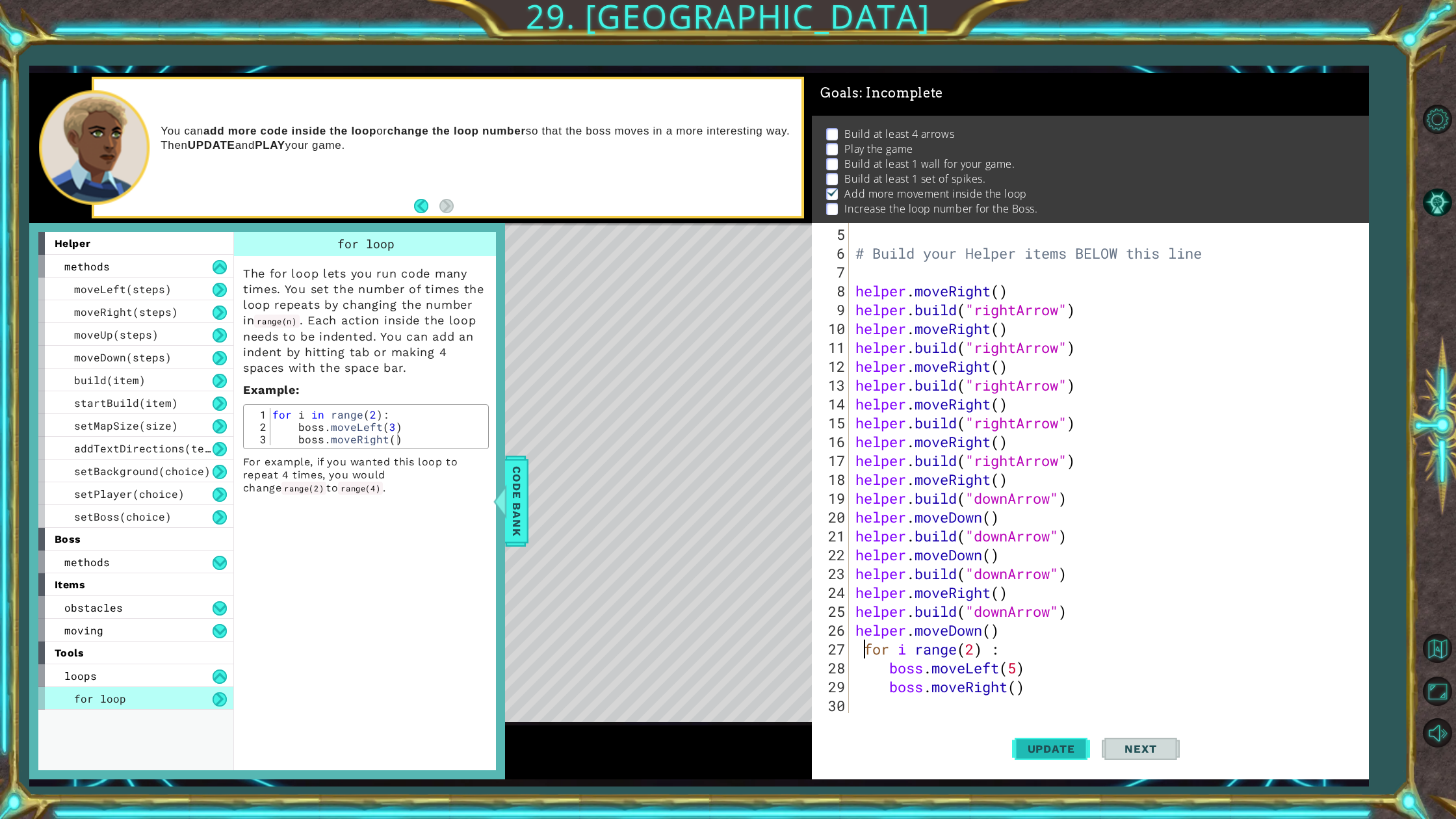
click at [1070, 739] on span "Update" at bounding box center [1051, 749] width 74 height 13
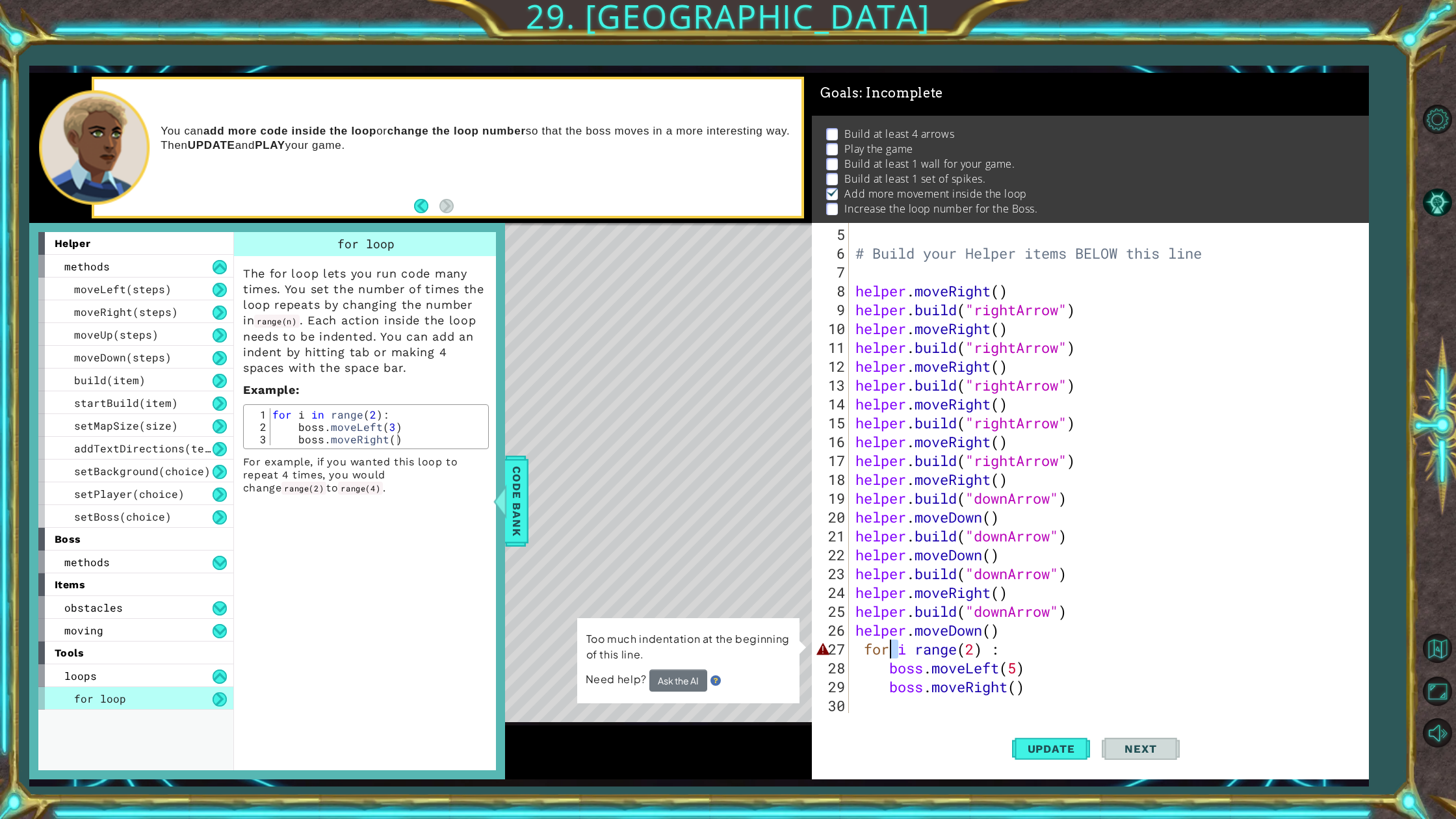
drag, startPoint x: 896, startPoint y: 649, endPoint x: 889, endPoint y: 649, distance: 7.0
click at [889, 649] on div "# Build your Helper items BELOW this line helper . moveRight ( ) helper . build…" at bounding box center [1106, 489] width 507 height 528
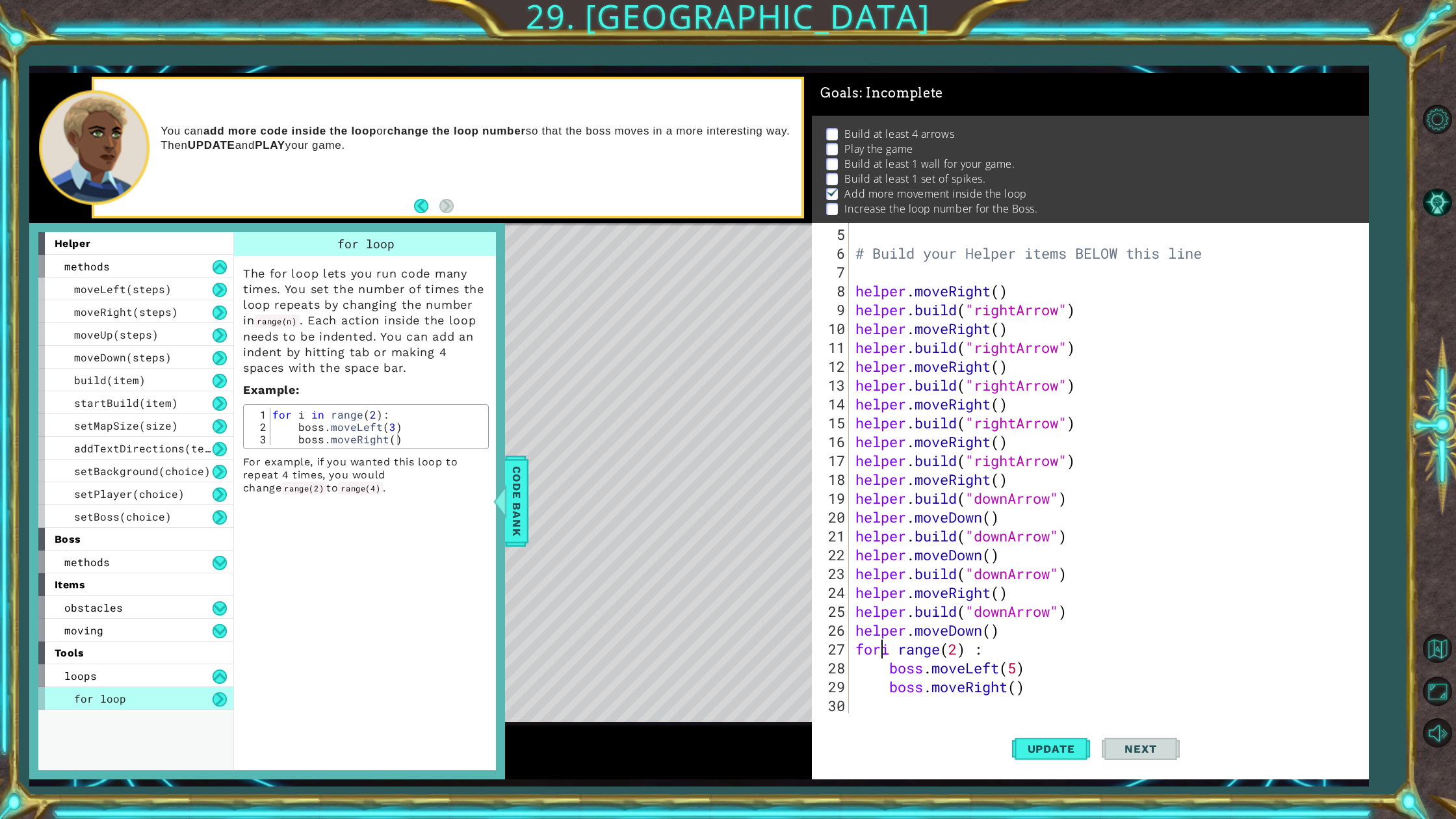
click at [885, 650] on div "# Build your Helper items BELOW this line helper . moveRight ( ) helper . build…" at bounding box center [1106, 489] width 507 height 528
click at [913, 650] on div "# Build your Helper items BELOW this line helper . moveRight ( ) helper . build…" at bounding box center [1106, 489] width 507 height 528
click at [909, 650] on div "# Build your Helper items BELOW this line helper . moveRight ( ) helper . build…" at bounding box center [1106, 489] width 507 height 528
click at [1031, 690] on div "# Build your Helper items BELOW this line helper . moveRight ( ) helper . build…" at bounding box center [1106, 489] width 507 height 528
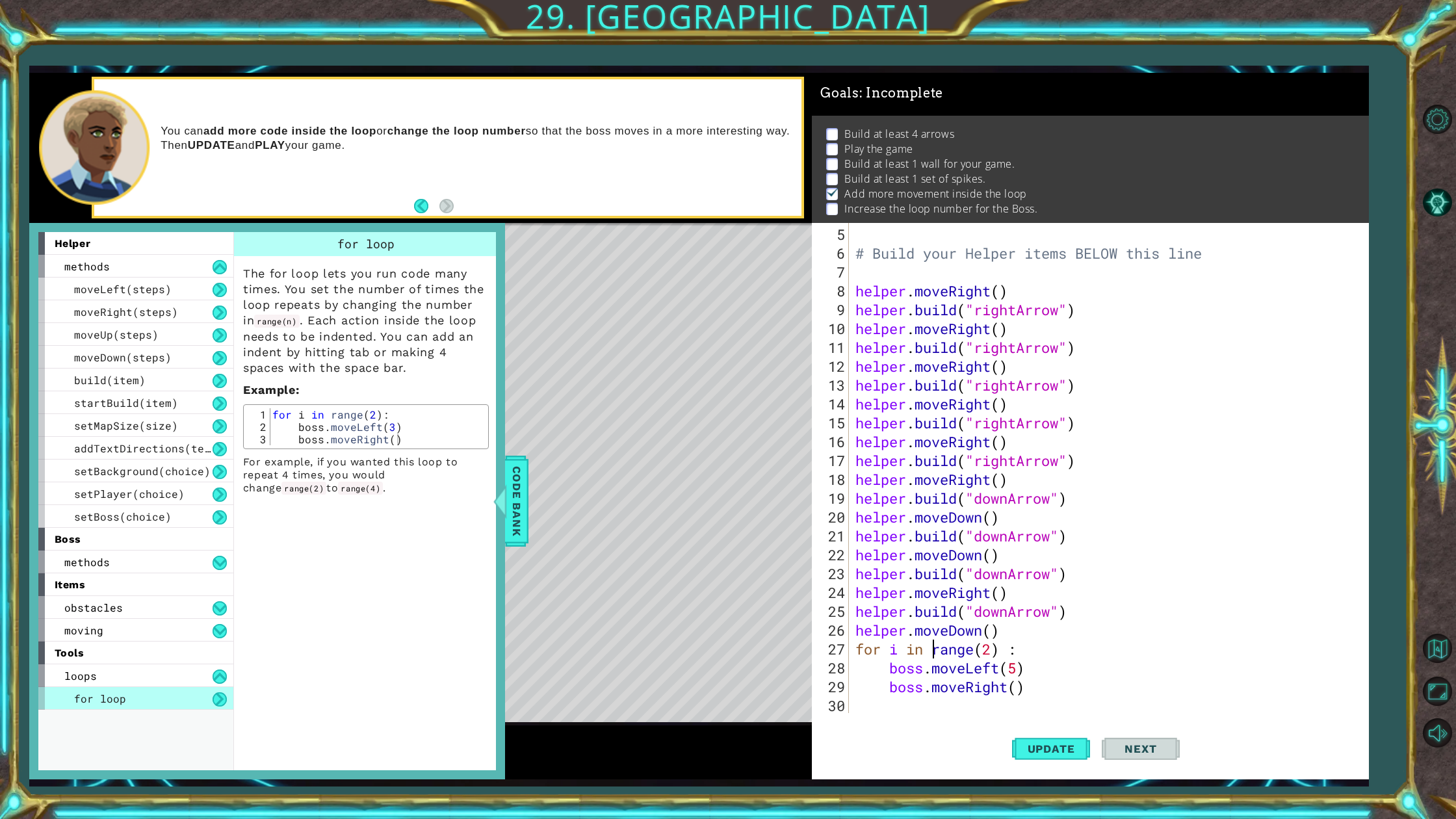
type textarea "boss.moveRight()"
click at [1052, 739] on button "Update" at bounding box center [1051, 749] width 78 height 56
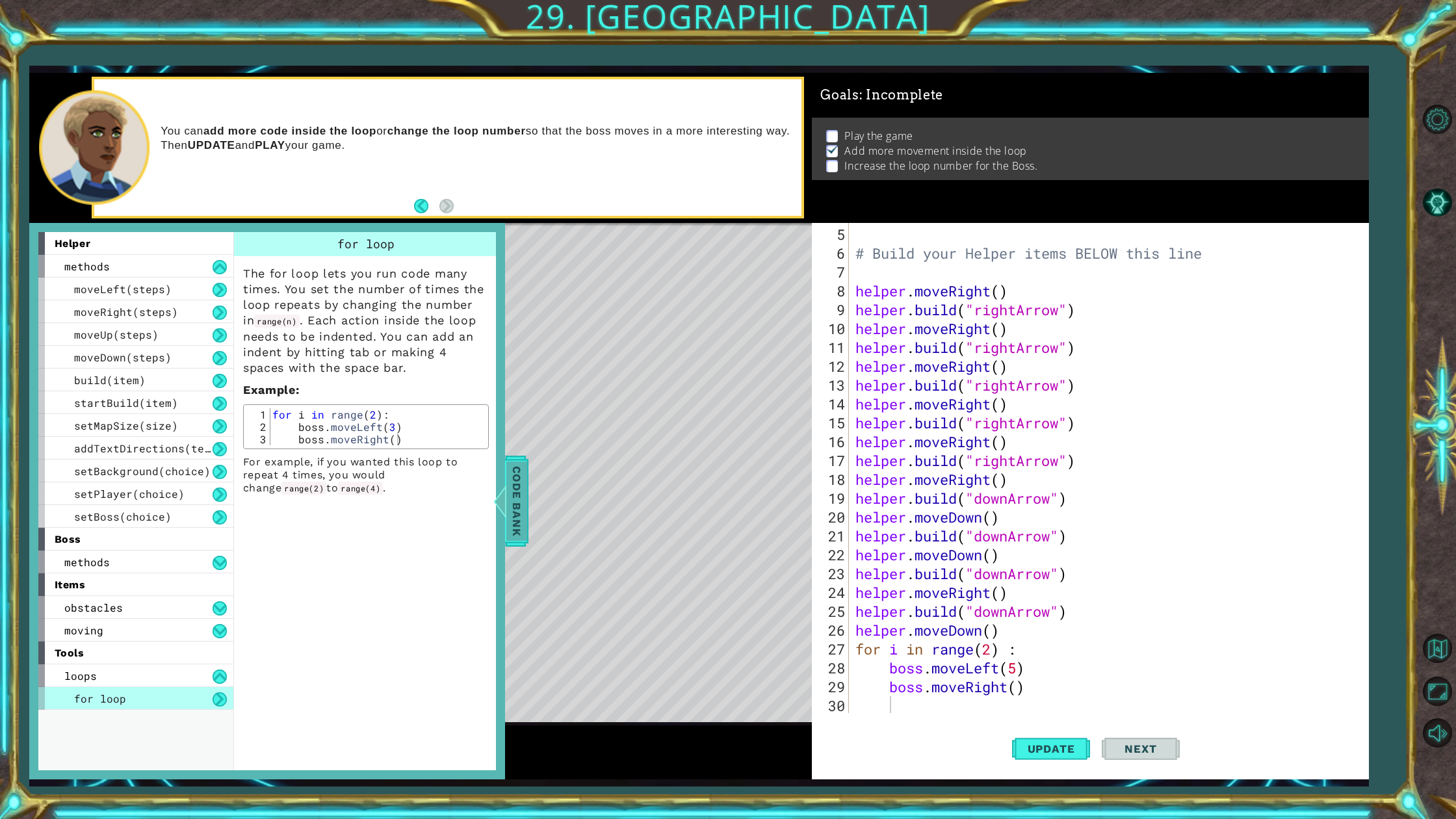
click at [520, 506] on span "Code Bank" at bounding box center [516, 501] width 21 height 80
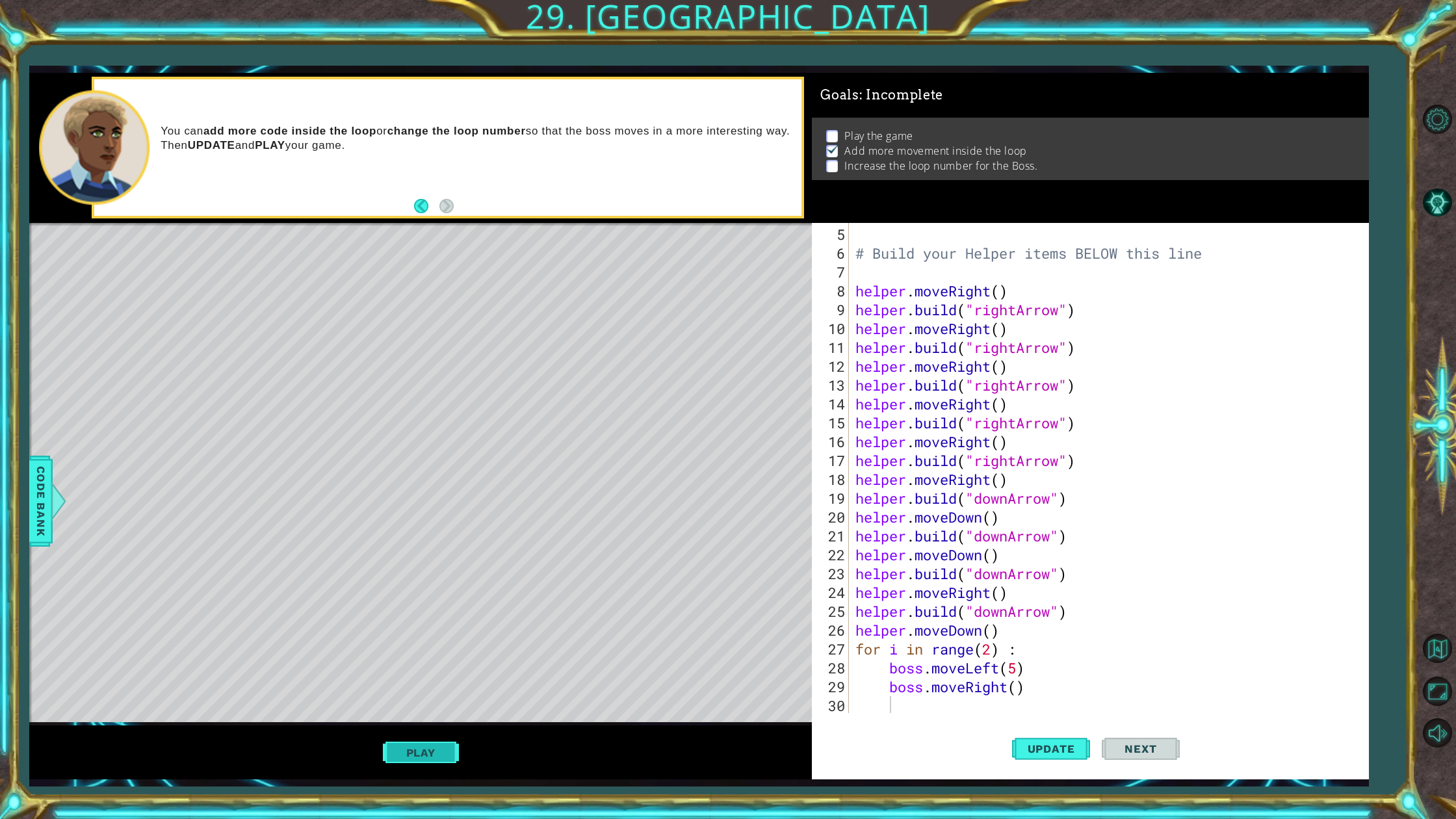
click at [444, 739] on button "Play" at bounding box center [421, 752] width 76 height 25
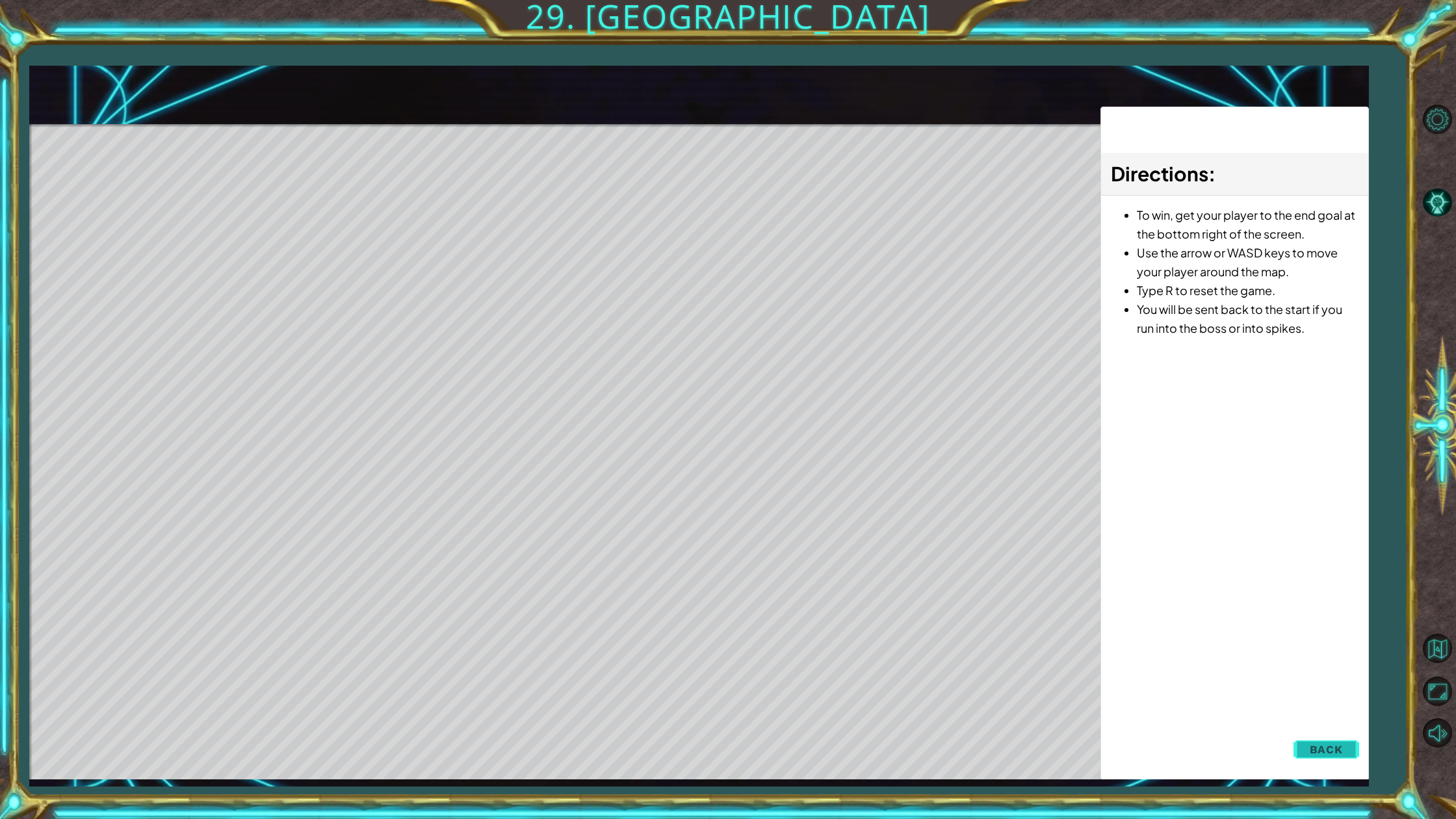
click at [1319, 739] on span "Back" at bounding box center [1326, 750] width 33 height 13
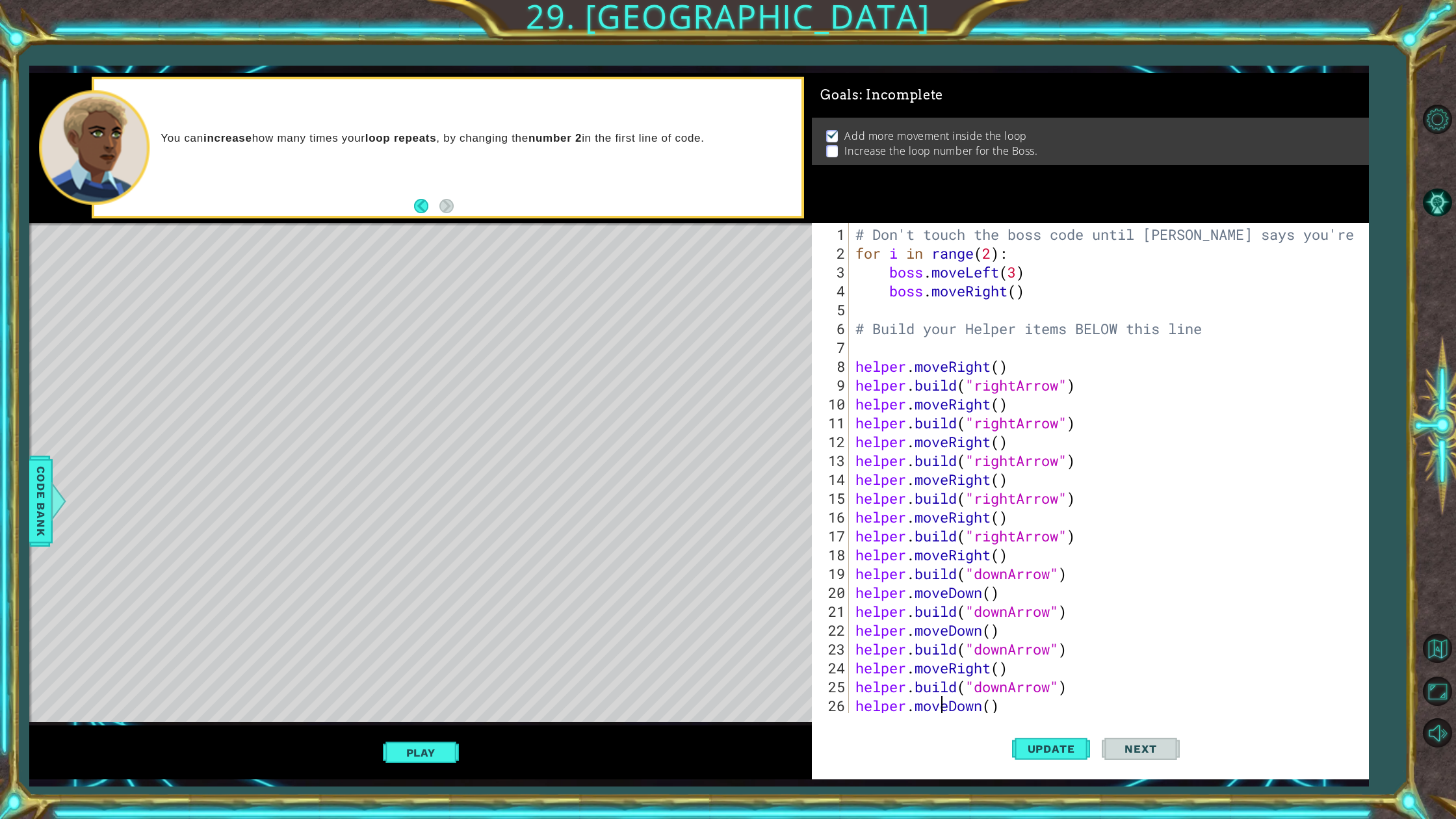
click at [941, 710] on div "# Don't touch the boss code until [PERSON_NAME] says you're ready! for i in ran…" at bounding box center [1106, 489] width 507 height 528
click at [984, 696] on div "# Don't touch the boss code until [PERSON_NAME] says you're ready! for i in ran…" at bounding box center [1106, 489] width 507 height 528
click at [1042, 736] on button "Update" at bounding box center [1051, 749] width 78 height 56
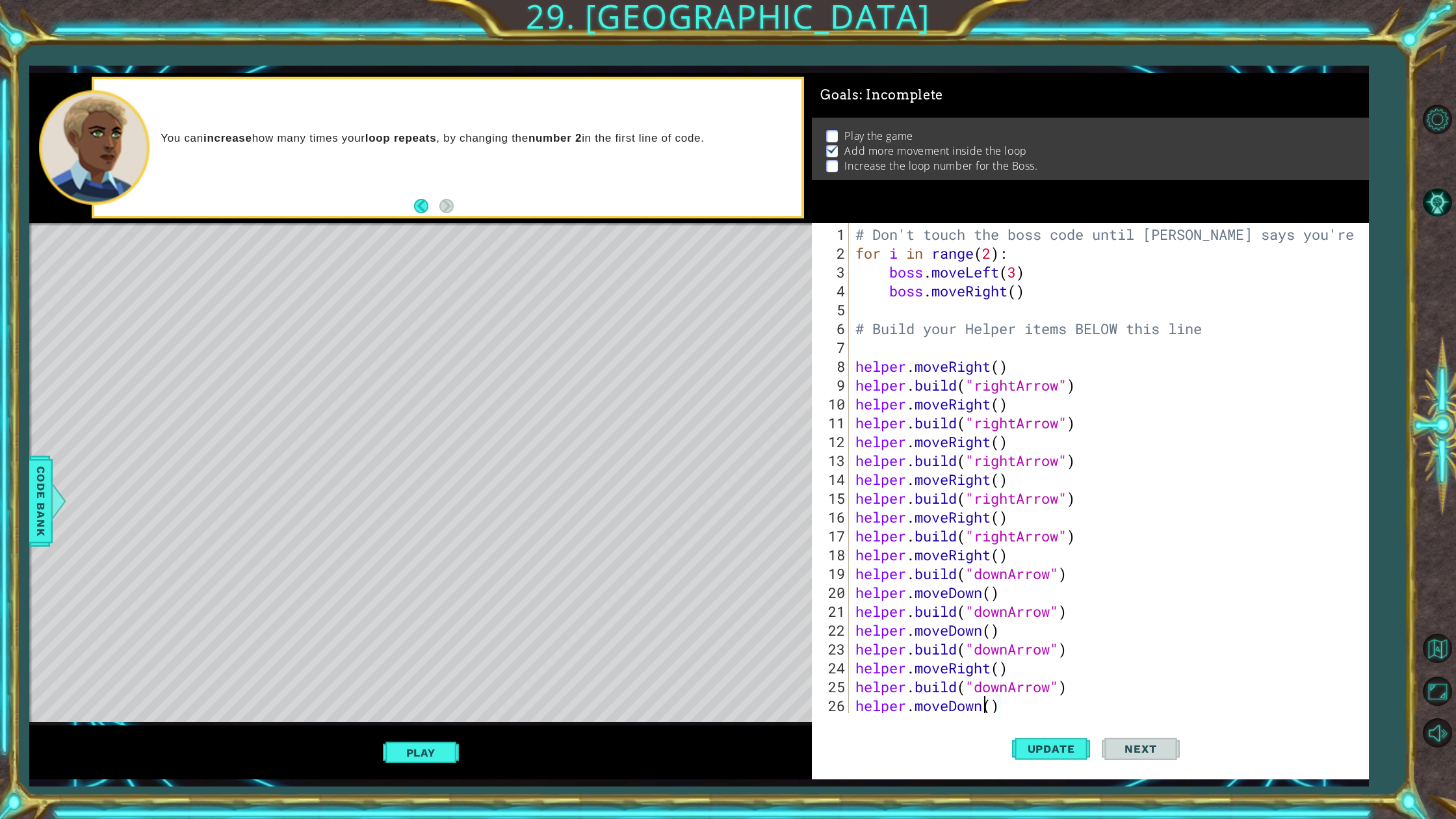
drag, startPoint x: 1042, startPoint y: 736, endPoint x: 984, endPoint y: 691, distance: 73.4
click at [1042, 735] on button "Update" at bounding box center [1051, 749] width 78 height 56
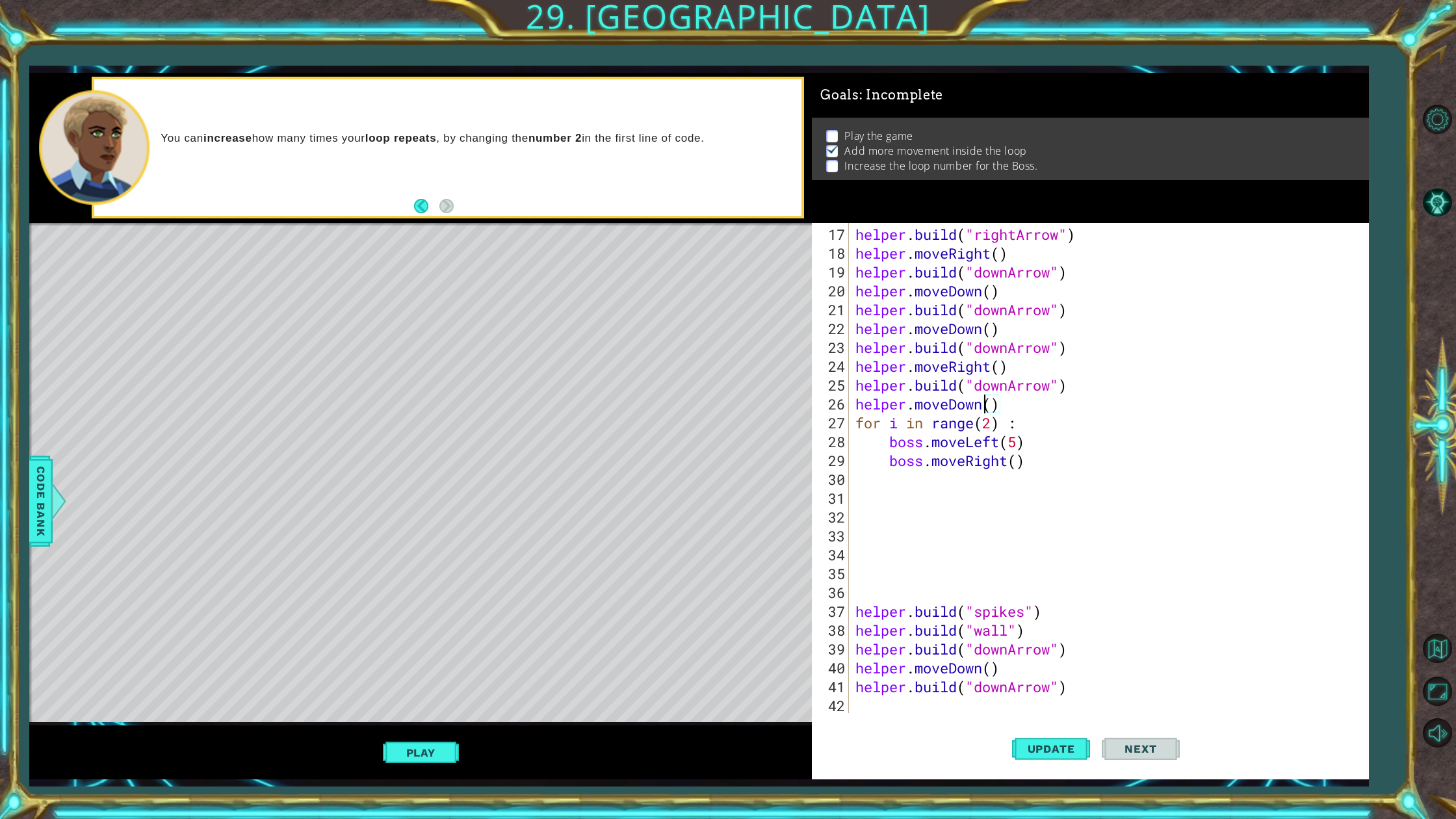
click at [990, 428] on div "helper . build ( "rightArrow" ) helper . moveRight ( ) helper . build ( "downAr…" at bounding box center [1106, 489] width 507 height 528
click at [1068, 739] on button "Update" at bounding box center [1051, 749] width 78 height 56
click at [1067, 739] on span "Update" at bounding box center [1051, 749] width 74 height 13
click at [424, 739] on button "Play" at bounding box center [421, 752] width 76 height 25
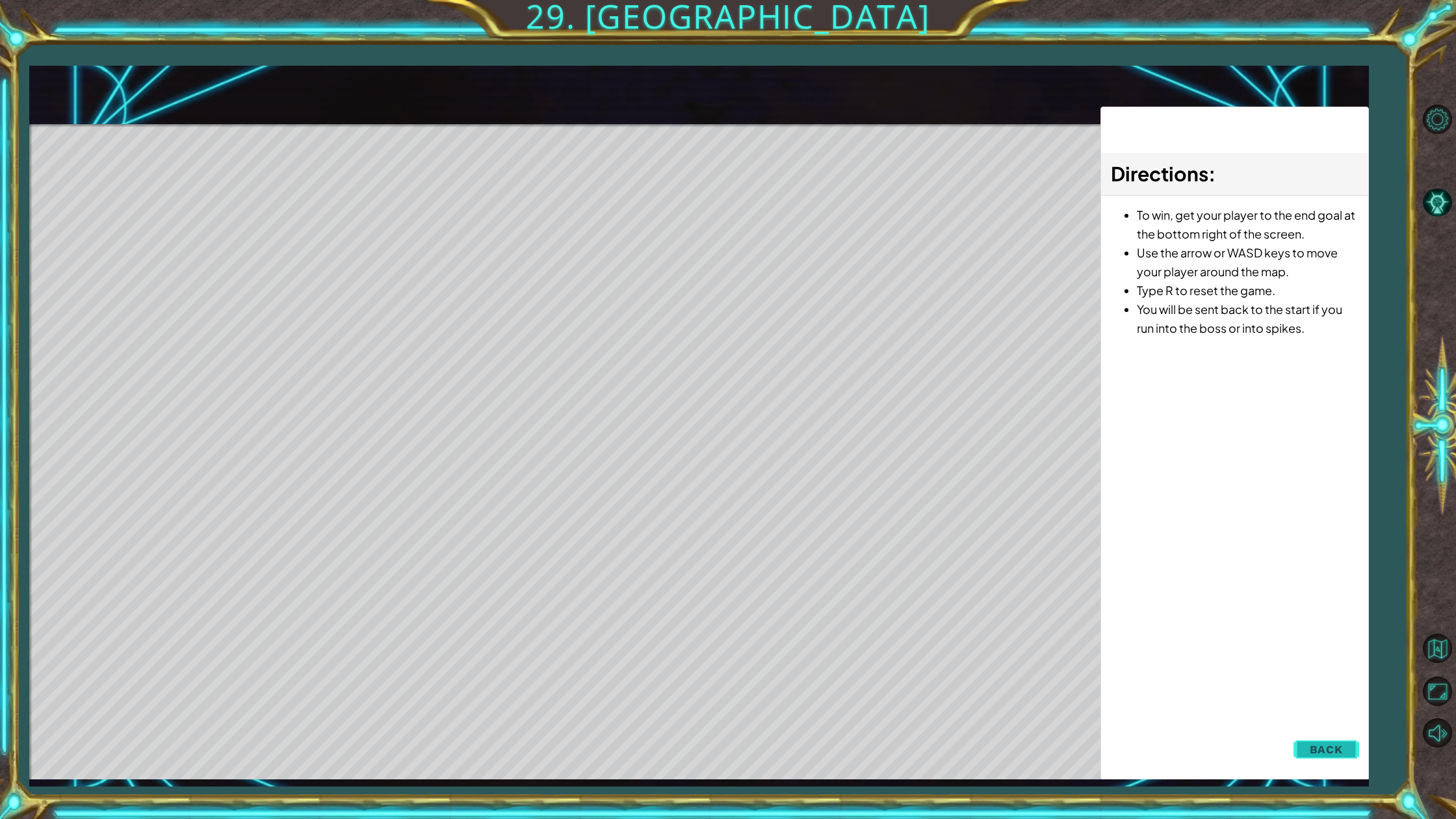
click at [1337, 739] on span "Back" at bounding box center [1326, 750] width 33 height 13
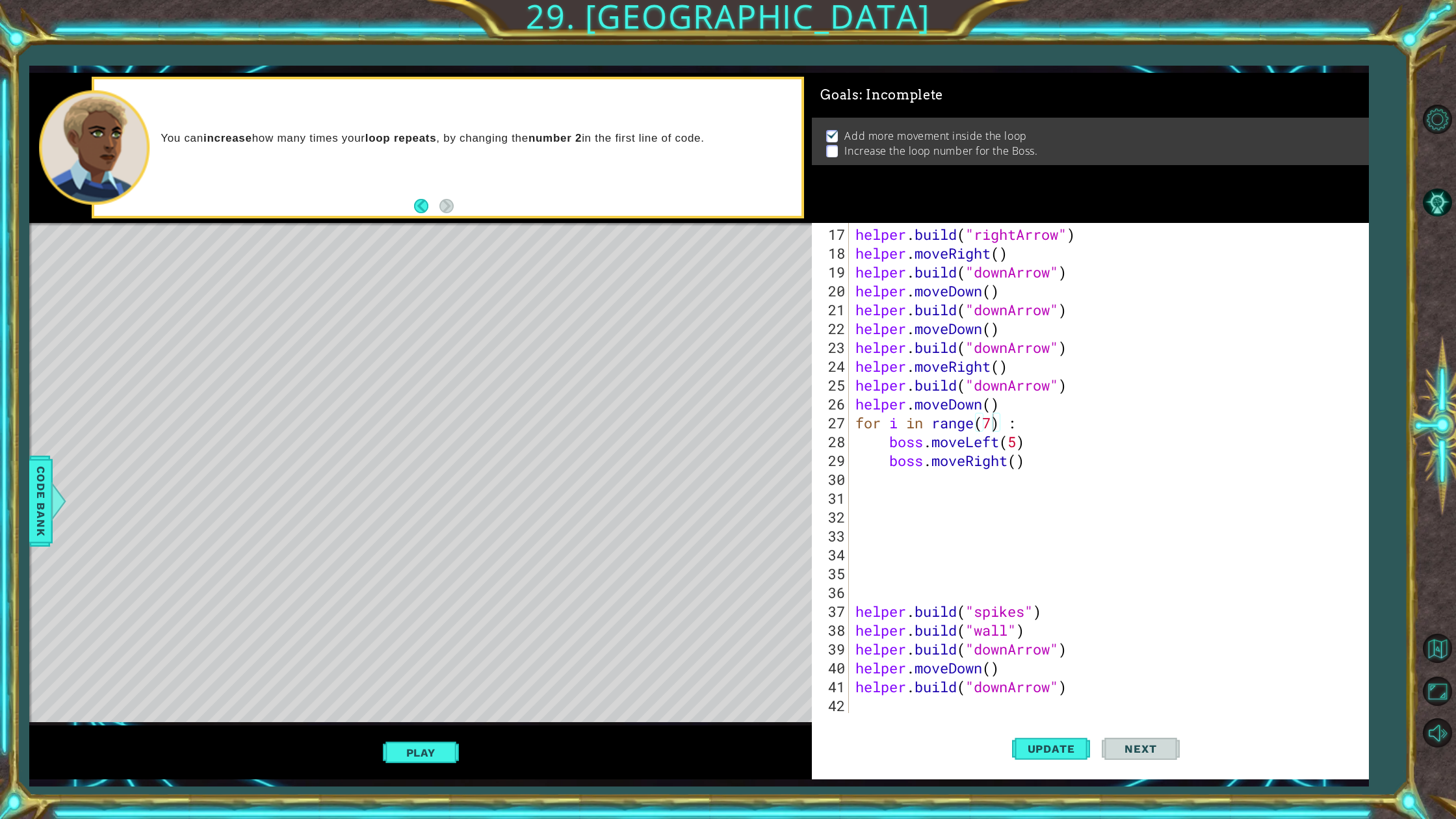
click at [992, 424] on div "helper . build ( "rightArrow" ) helper . moveRight ( ) helper . build ( "downAr…" at bounding box center [1106, 489] width 507 height 528
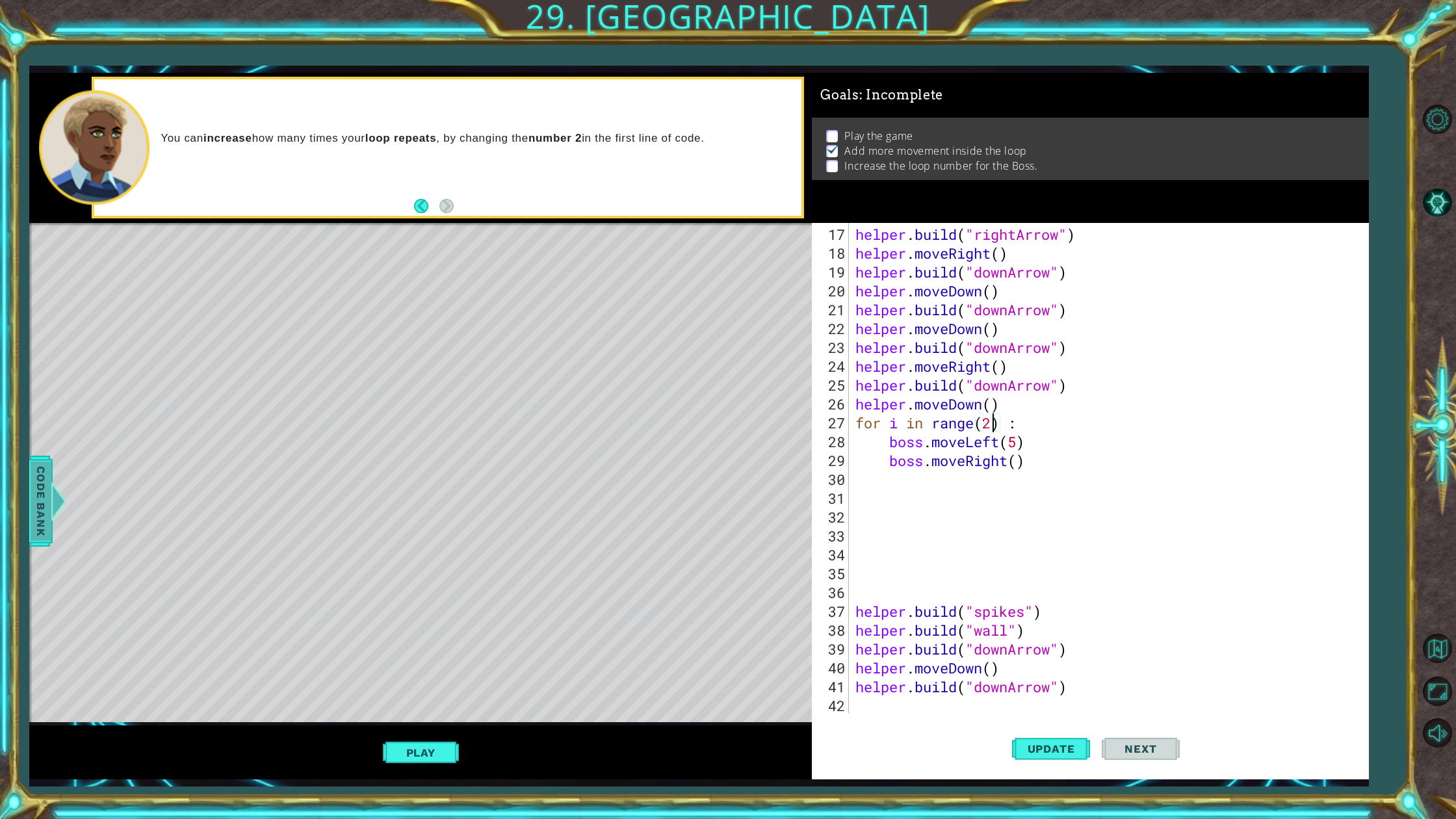
type textarea "for i in range(2) :"
click at [30, 494] on span "Code Bank" at bounding box center [41, 501] width 21 height 80
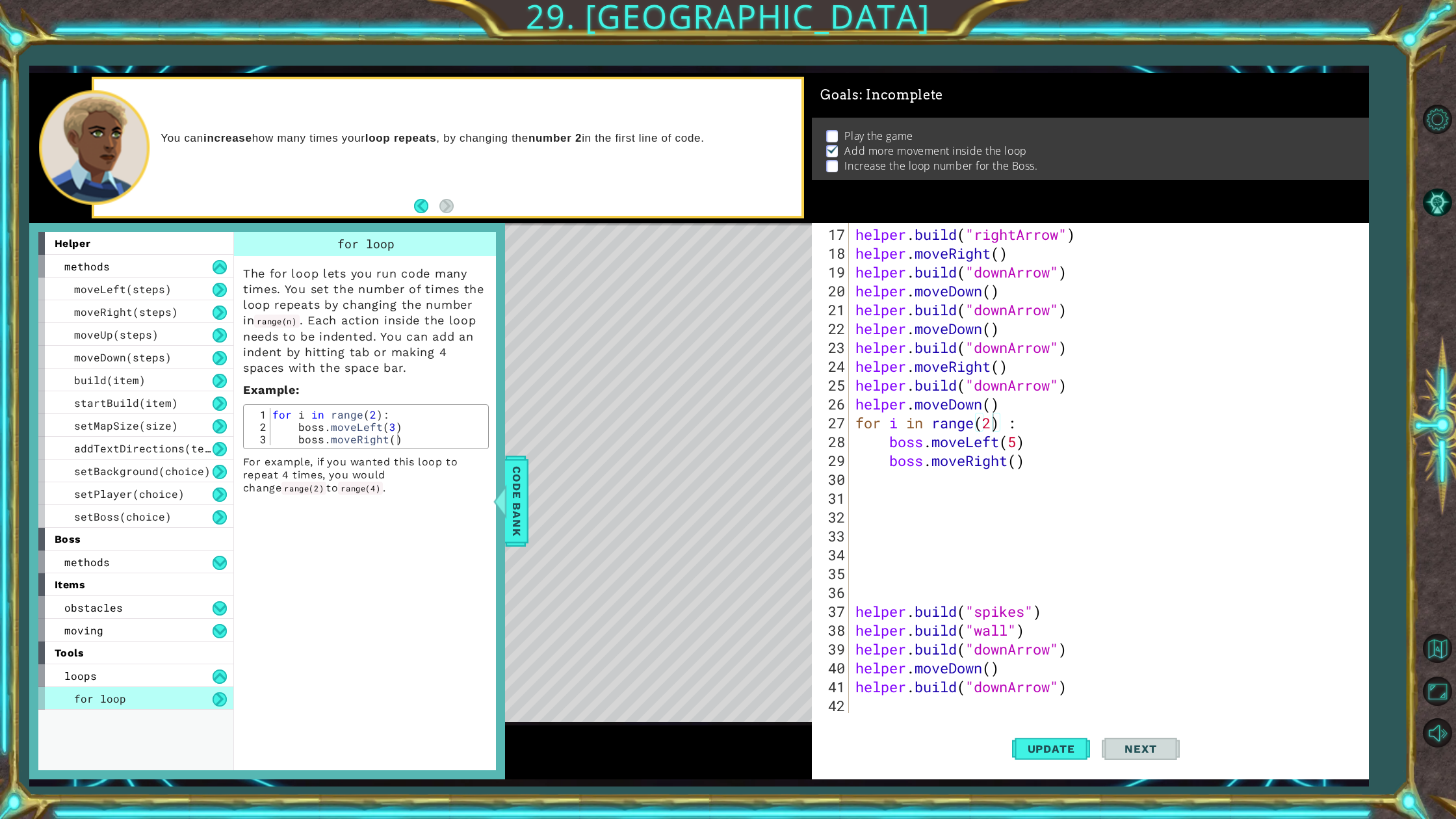
click at [175, 688] on div "for loop" at bounding box center [135, 699] width 195 height 23
click at [224, 699] on button at bounding box center [219, 700] width 14 height 14
click at [220, 695] on button at bounding box center [219, 700] width 14 height 14
click at [219, 681] on button at bounding box center [219, 677] width 14 height 14
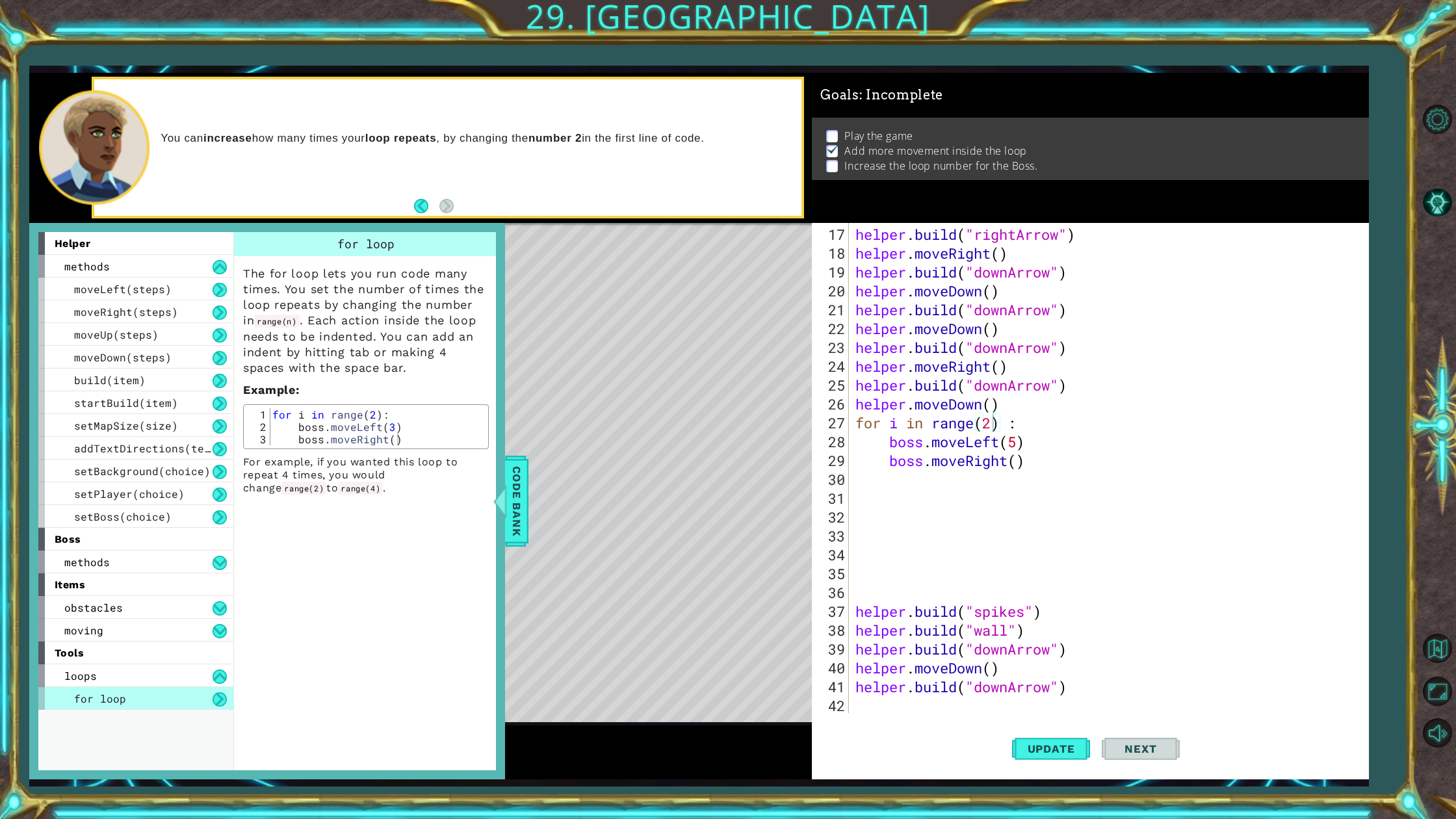
drag, startPoint x: 218, startPoint y: 693, endPoint x: 263, endPoint y: 716, distance: 50.5
click at [273, 722] on div "helper methods moveLeft(steps) moveRight(steps) moveUp(steps) moveDown(steps) b…" at bounding box center [267, 501] width 457 height 539
click at [221, 700] on button at bounding box center [219, 700] width 14 height 14
click at [220, 699] on button at bounding box center [219, 700] width 14 height 14
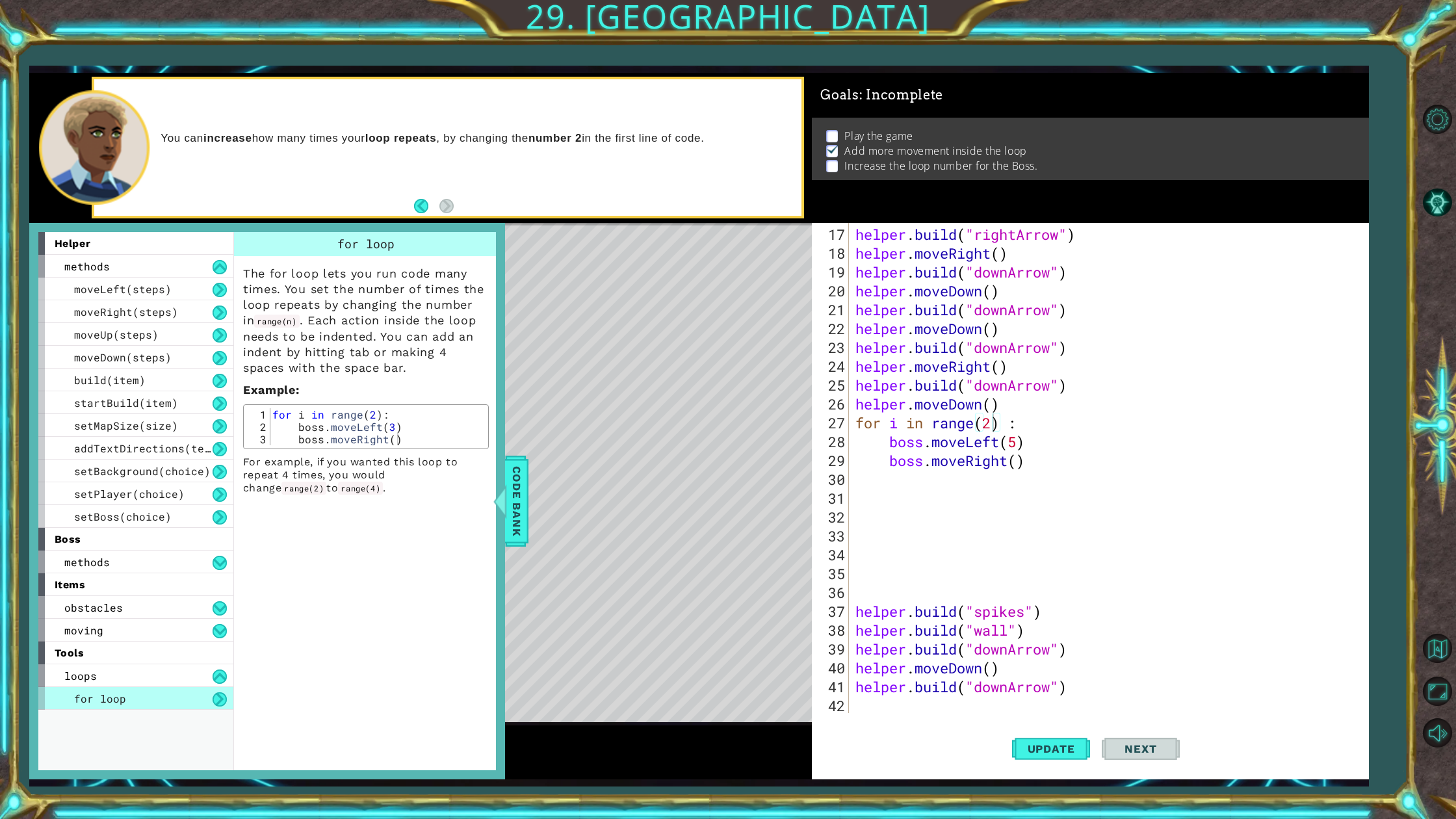
type textarea "for i in range(2):"
drag, startPoint x: 361, startPoint y: 417, endPoint x: 402, endPoint y: 404, distance: 43.0
click at [367, 404] on div "The for loop lets you run code many times. You set the number of times the loop…" at bounding box center [366, 375] width 264 height 239
click at [374, 399] on div "The for loop lets you run code many times. You set the number of times the loop…" at bounding box center [366, 375] width 264 height 239
click at [367, 402] on div "The for loop lets you run code many times. You set the number of times the loop…" at bounding box center [366, 375] width 264 height 239
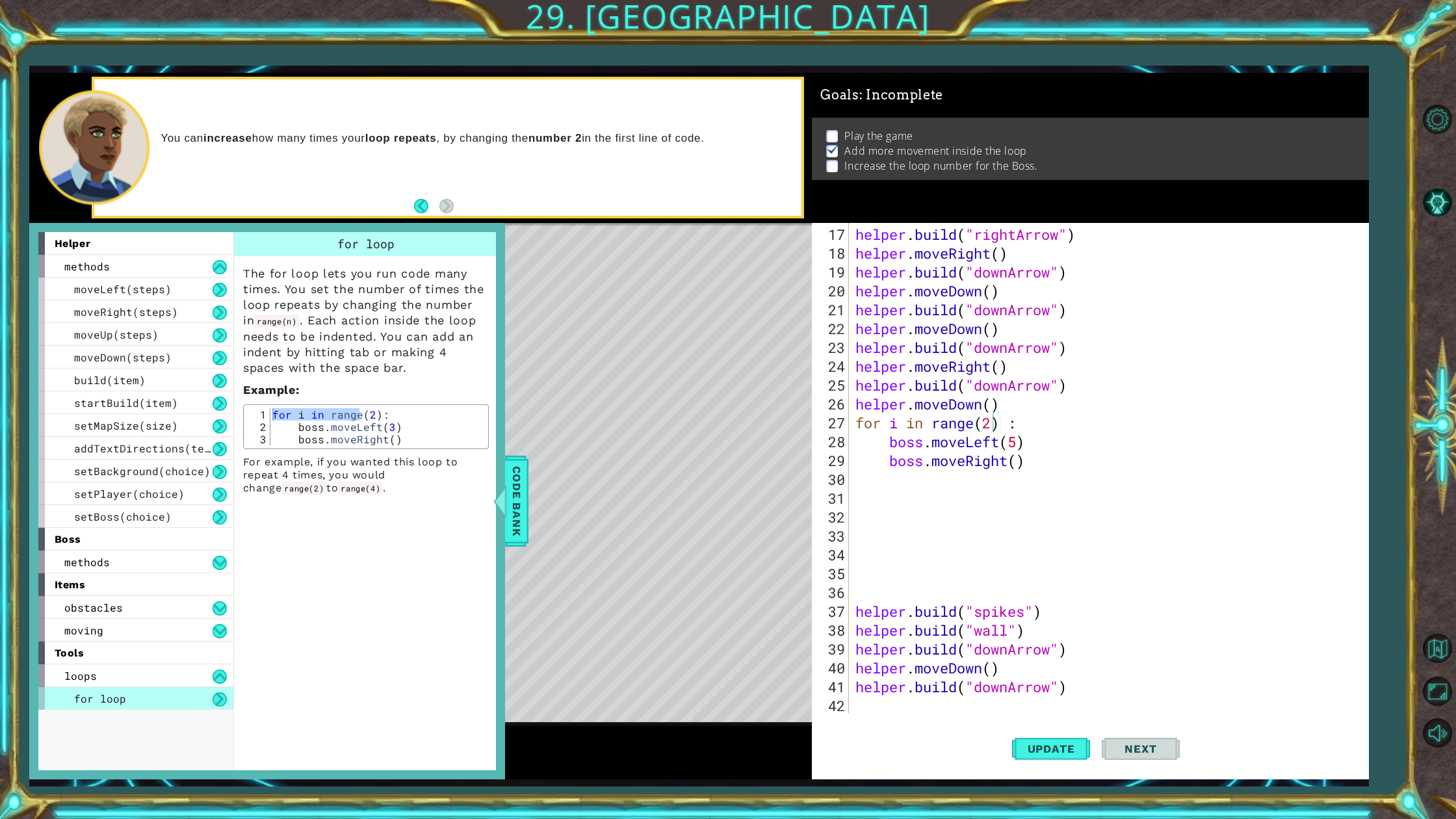
click at [365, 408] on div "The for loop lets you run code many times. You set the number of times the loop…" at bounding box center [366, 375] width 264 height 239
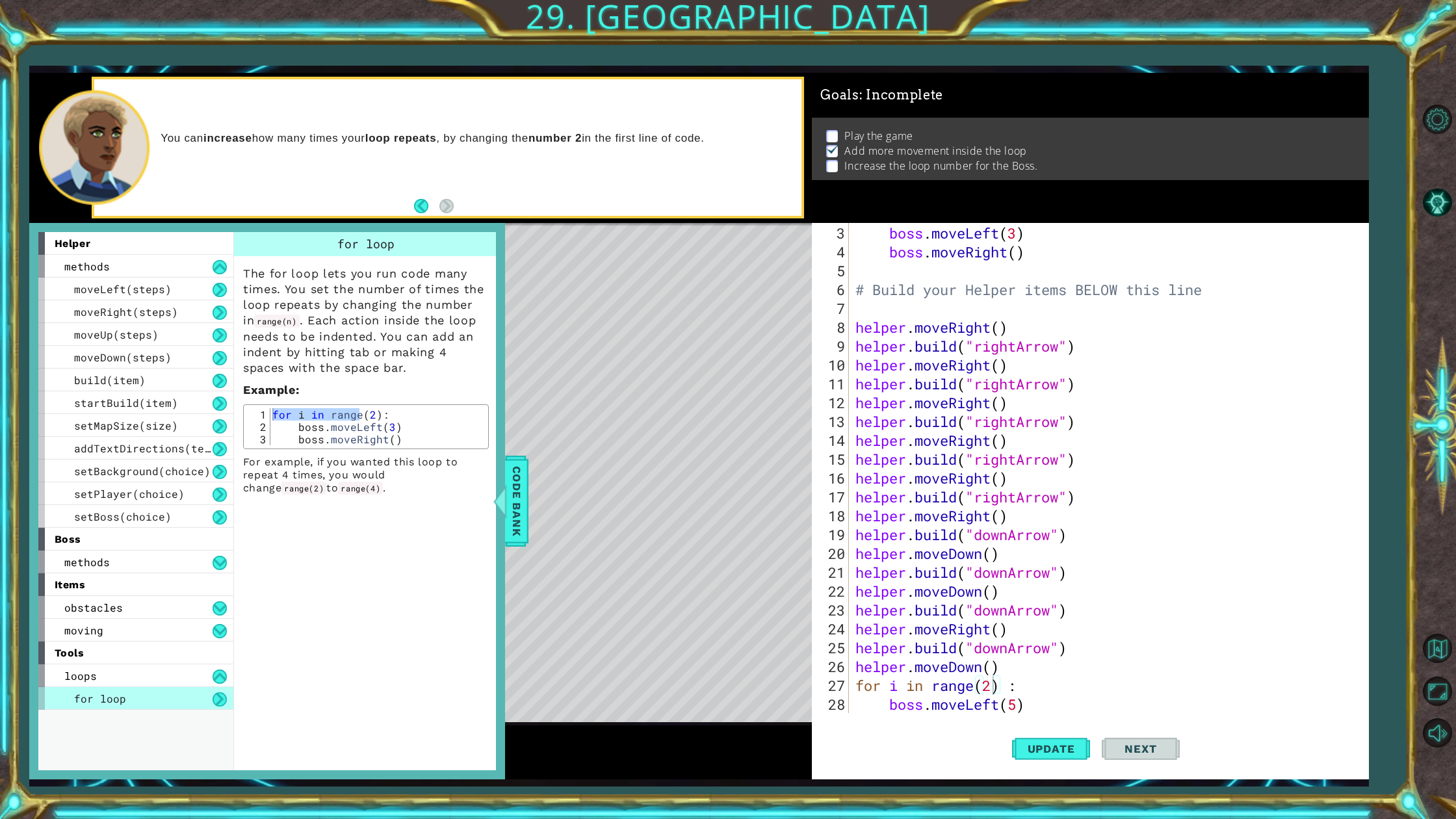
scroll to position [156, 0]
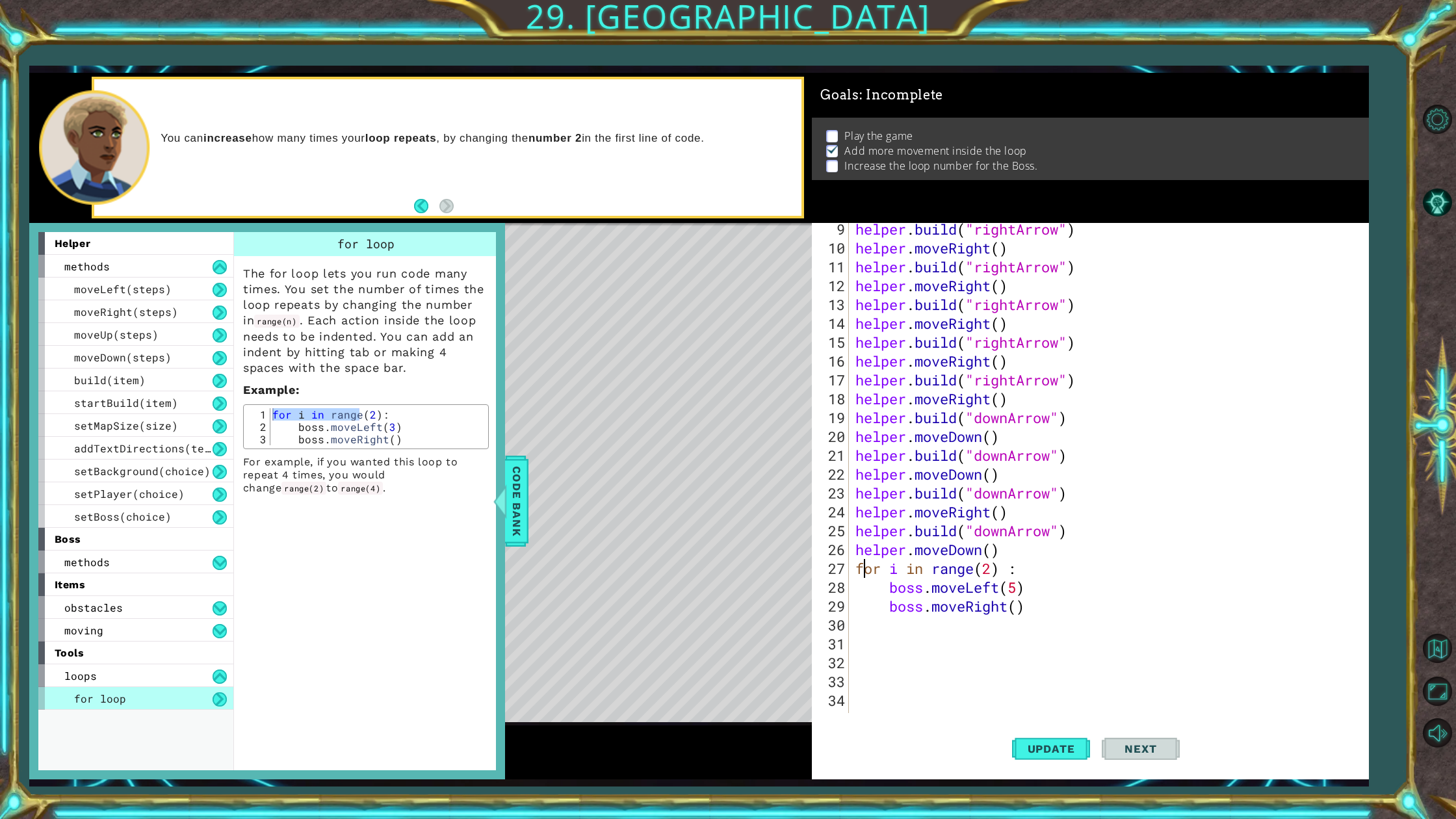
click at [865, 561] on div "helper . build ( "rightArrow" ) helper . moveRight ( ) helper . build ( "rightA…" at bounding box center [1106, 483] width 507 height 528
click at [860, 562] on div "helper . build ( "rightArrow" ) helper . moveRight ( ) helper . build ( "rightA…" at bounding box center [1106, 483] width 507 height 528
click at [858, 562] on div "helper . build ( "rightArrow" ) helper . moveRight ( ) helper . build ( "rightA…" at bounding box center [1106, 483] width 507 height 528
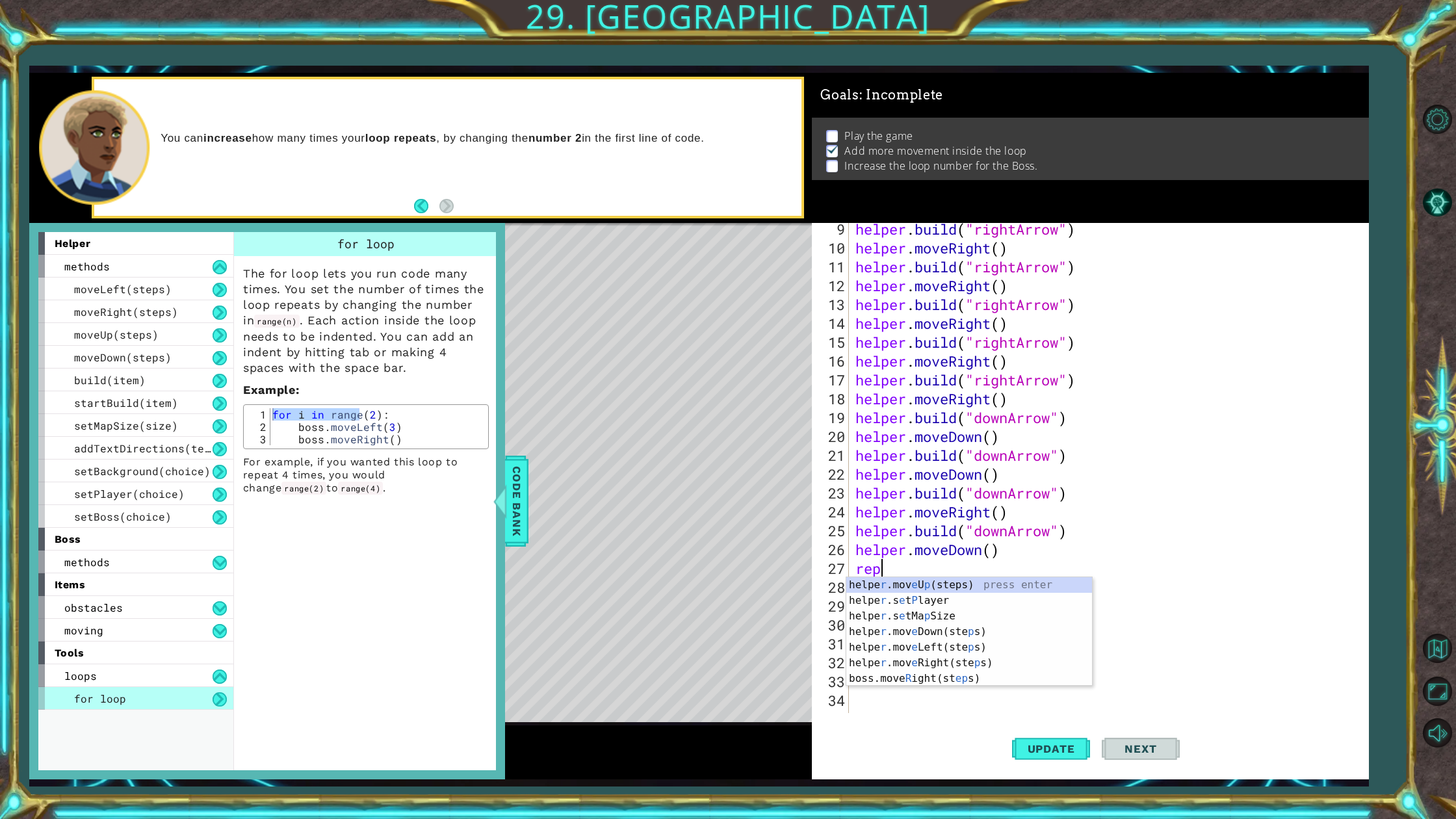
scroll to position [0, 0]
type textarea "r"
click at [1160, 664] on div "helper . build ( "rightArrow" ) helper . moveRight ( ) helper . build ( "rightA…" at bounding box center [1106, 483] width 507 height 528
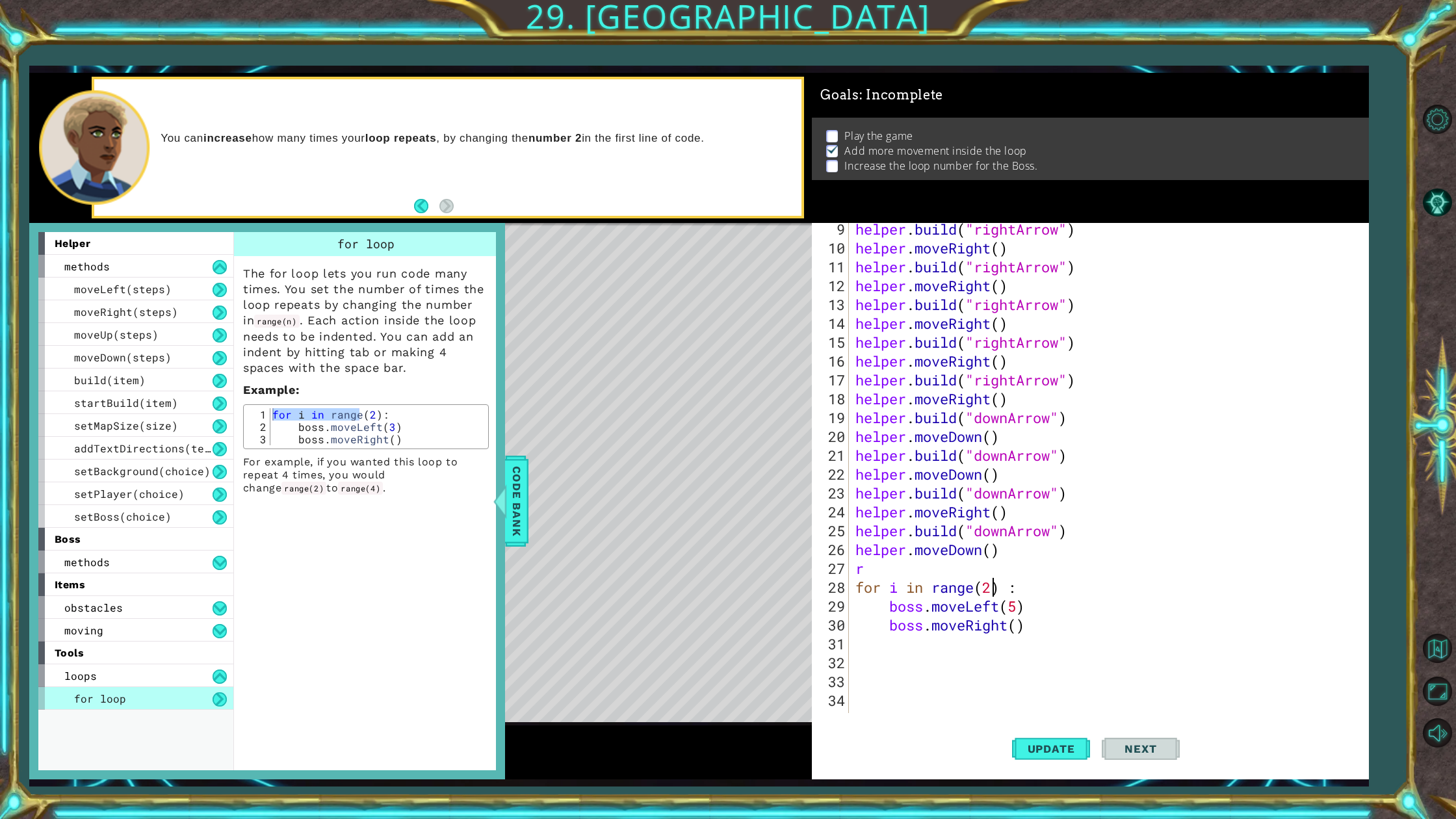
click at [994, 587] on div "helper . build ( "rightArrow" ) helper . moveRight ( ) helper . build ( "rightA…" at bounding box center [1106, 483] width 507 height 528
click at [1054, 739] on span "Update" at bounding box center [1051, 749] width 74 height 13
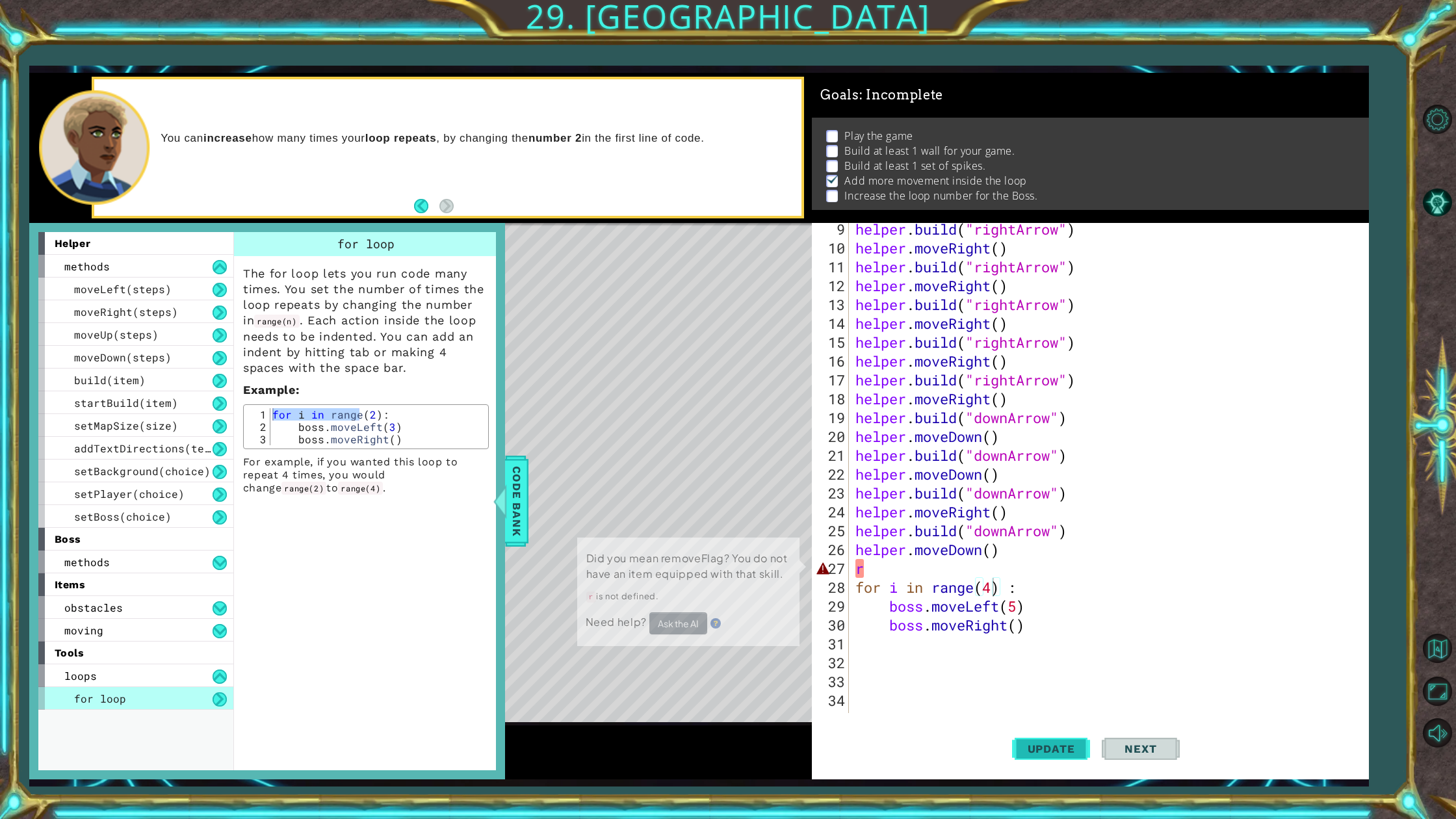
click at [1054, 739] on span "Update" at bounding box center [1051, 749] width 74 height 13
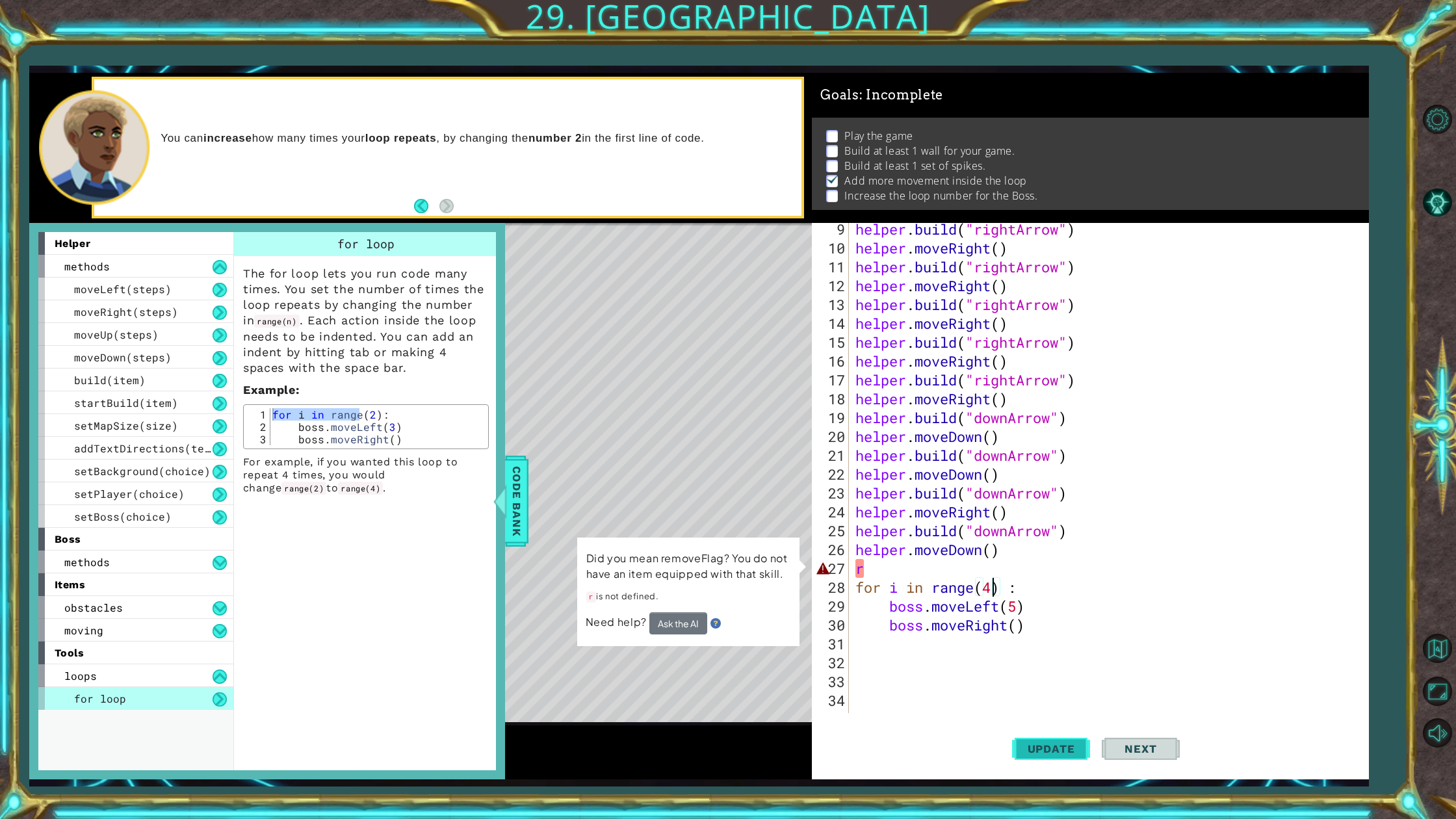
scroll to position [2, 0]
click at [889, 568] on div "helper . build ( "rightArrow" ) helper . moveRight ( ) helper . build ( "rightA…" at bounding box center [1106, 483] width 507 height 528
type textarea "r"
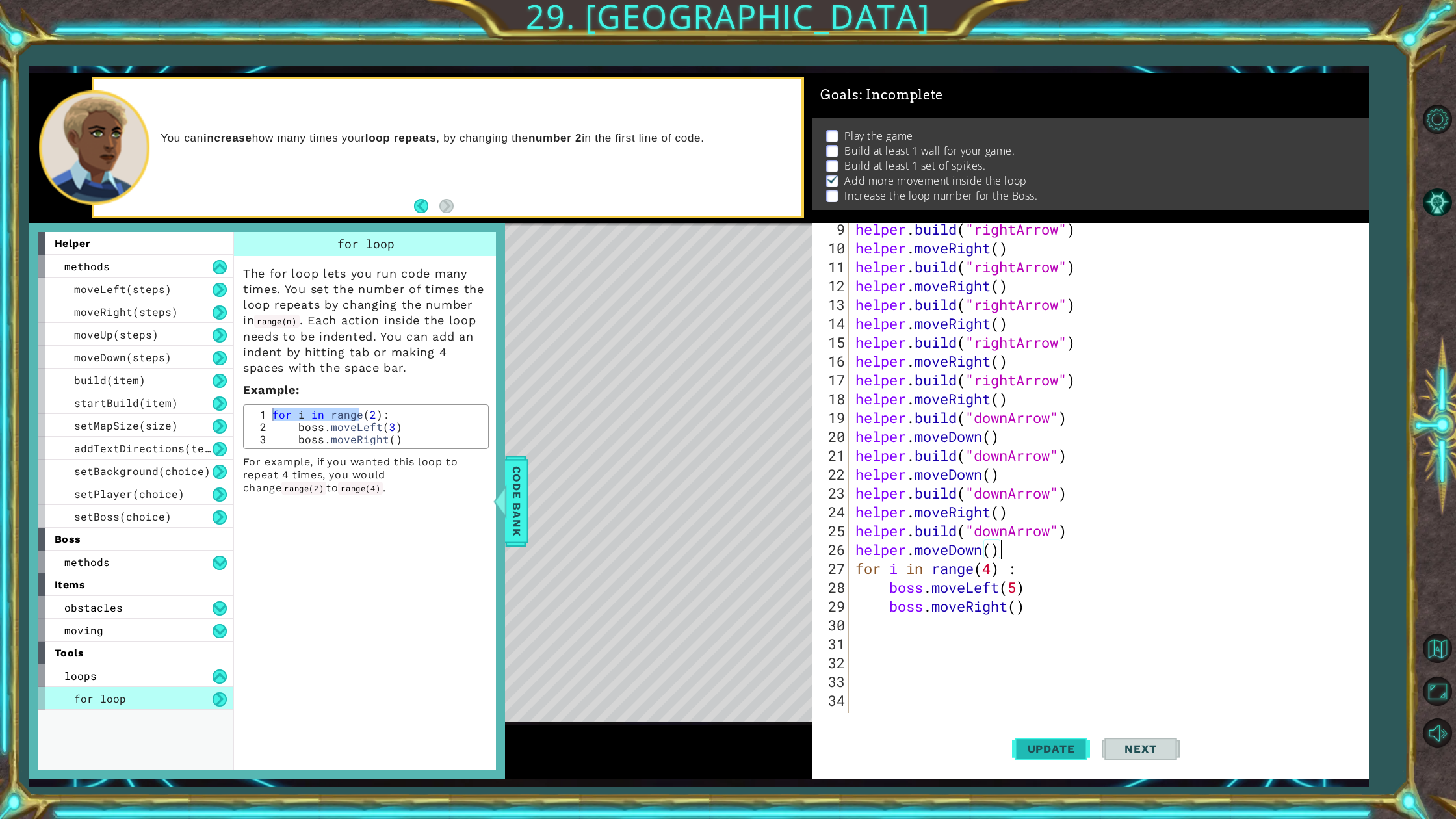
click at [1071, 733] on button "Update" at bounding box center [1051, 749] width 78 height 56
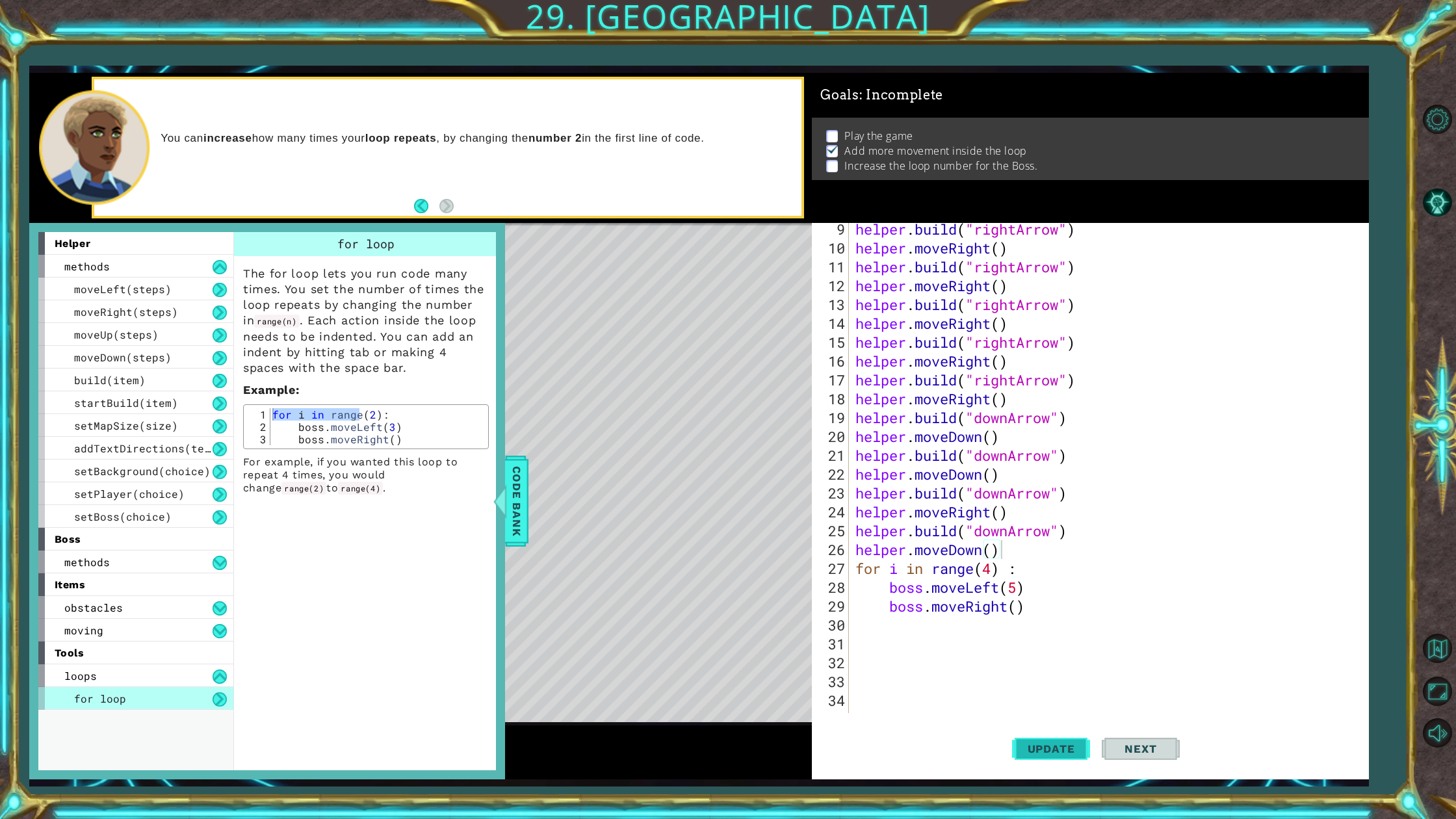
click at [1083, 739] on button "Update" at bounding box center [1051, 749] width 78 height 56
click at [510, 480] on span "Code Bank" at bounding box center [516, 501] width 21 height 80
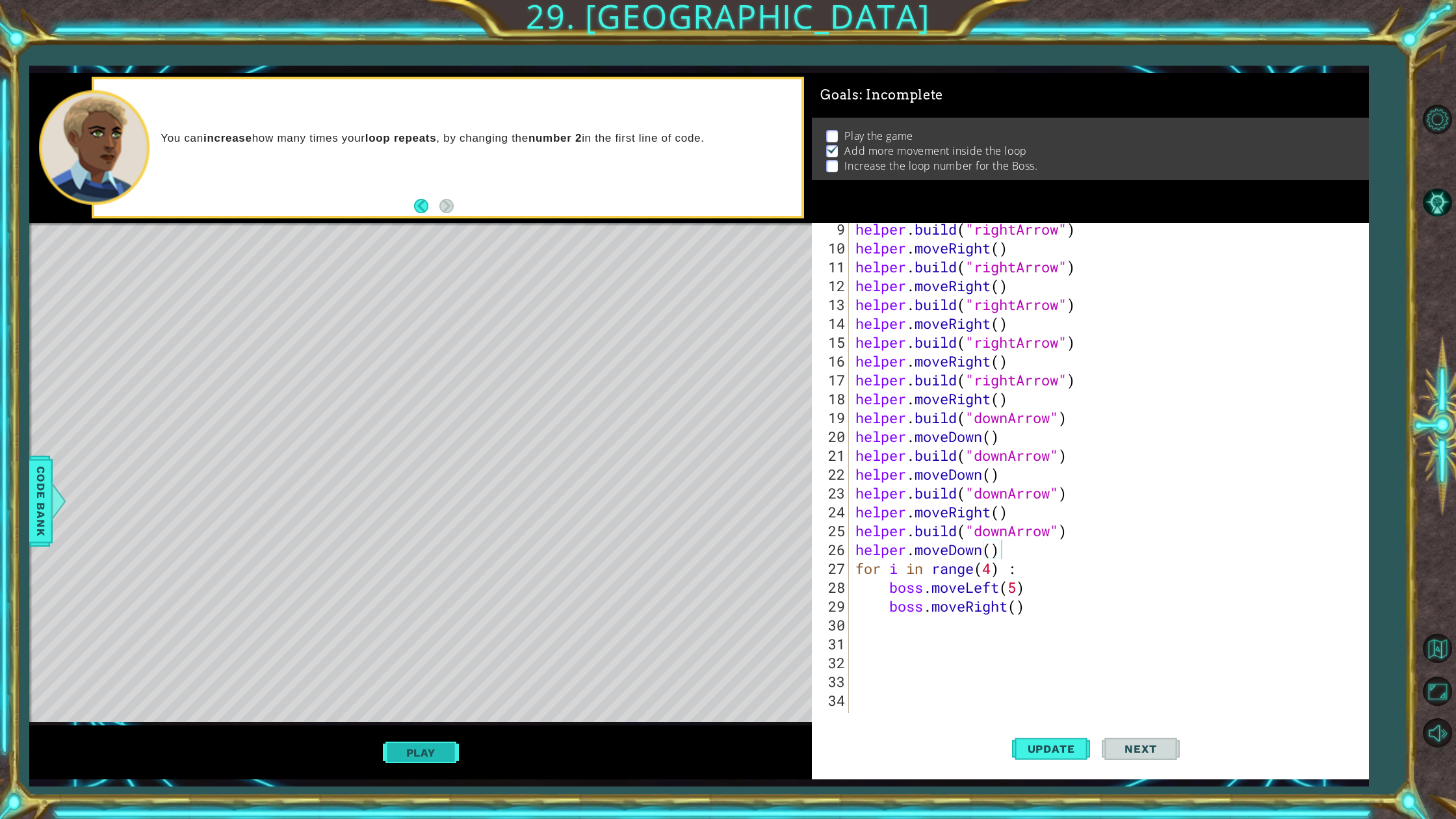
click at [429, 739] on button "Play" at bounding box center [421, 752] width 76 height 25
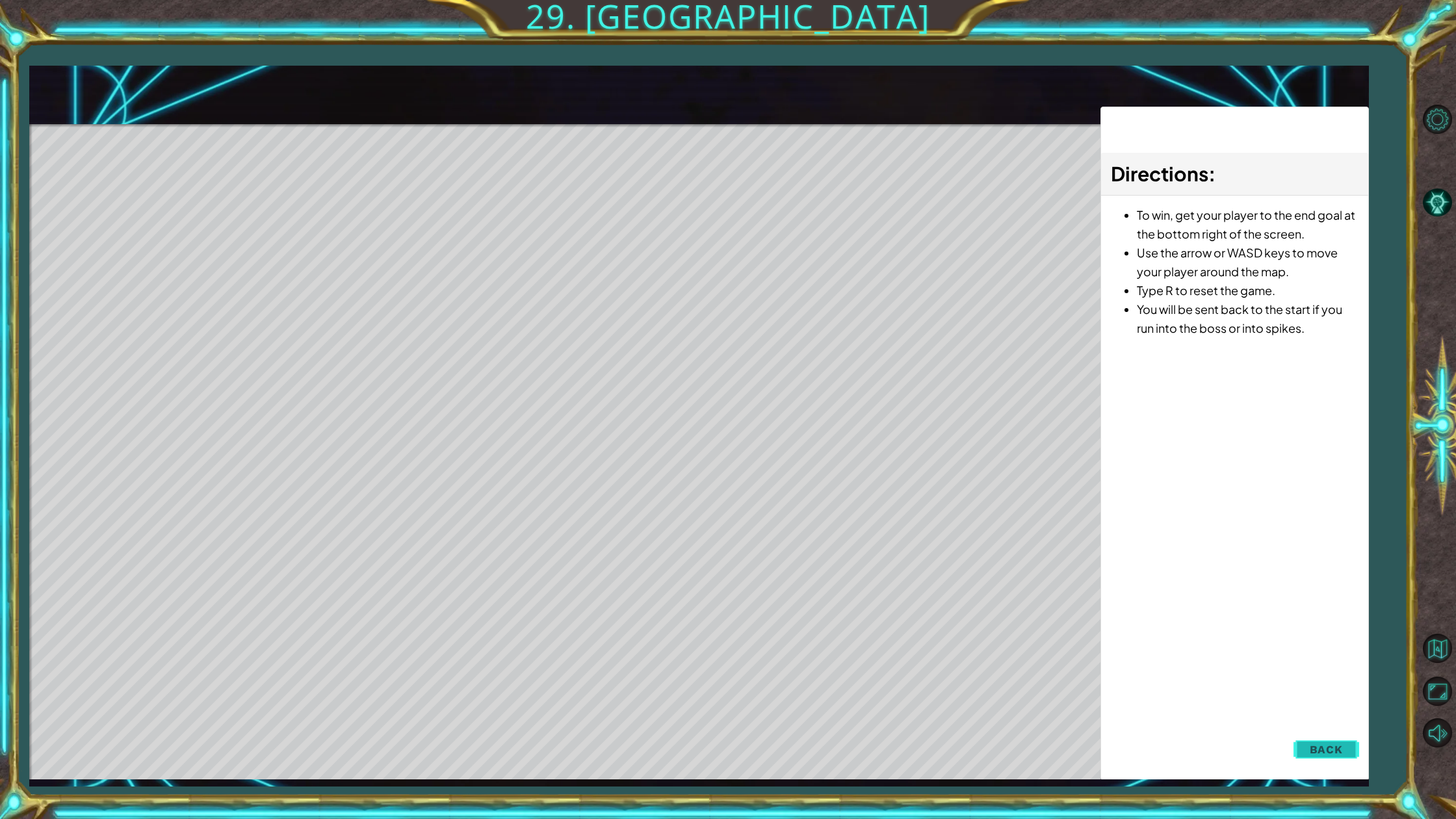
click at [1326, 739] on span "Back" at bounding box center [1326, 750] width 33 height 13
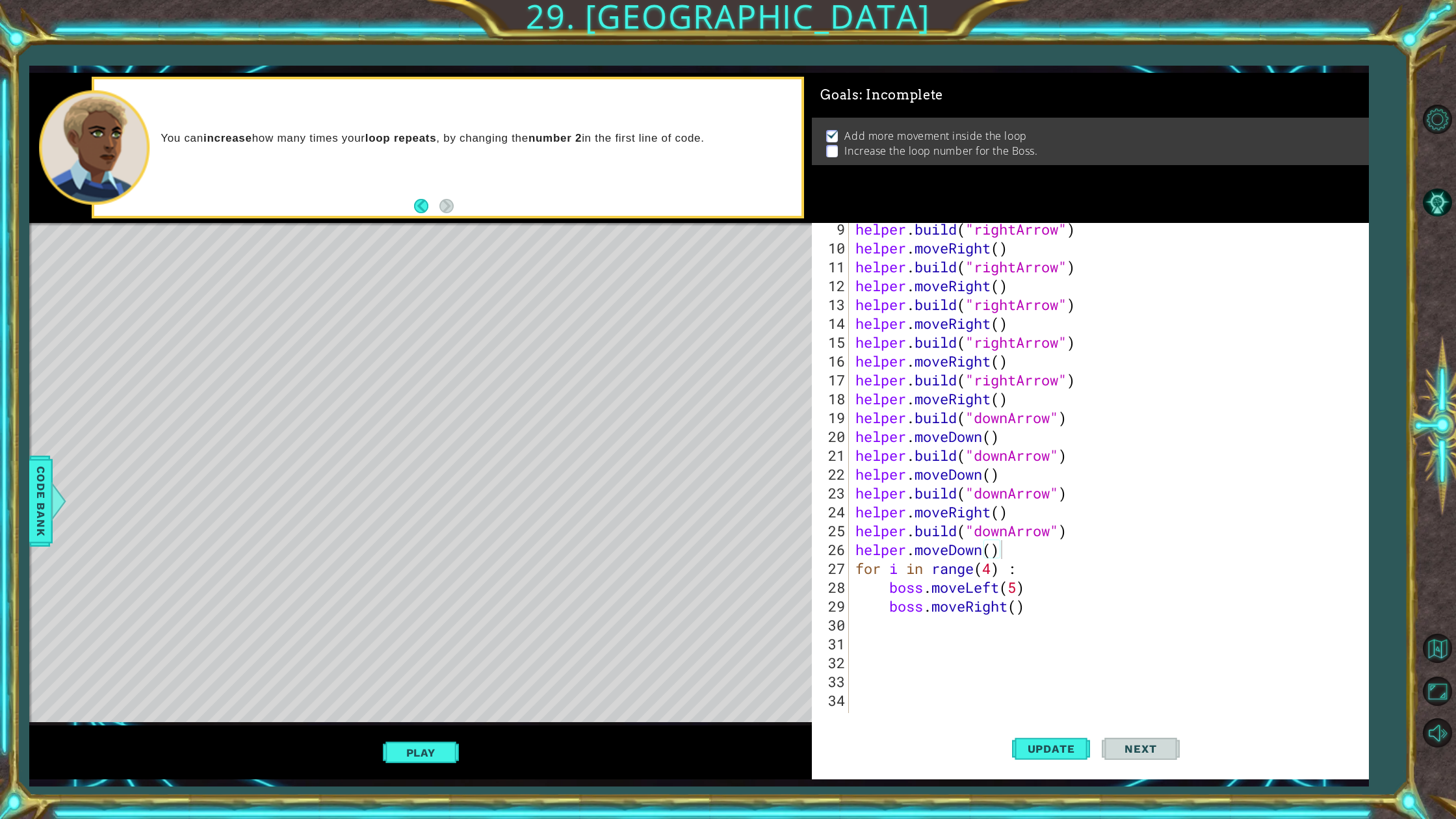
click at [993, 573] on div "helper . build ( "rightArrow" ) helper . moveRight ( ) helper . build ( "rightA…" at bounding box center [1106, 483] width 507 height 528
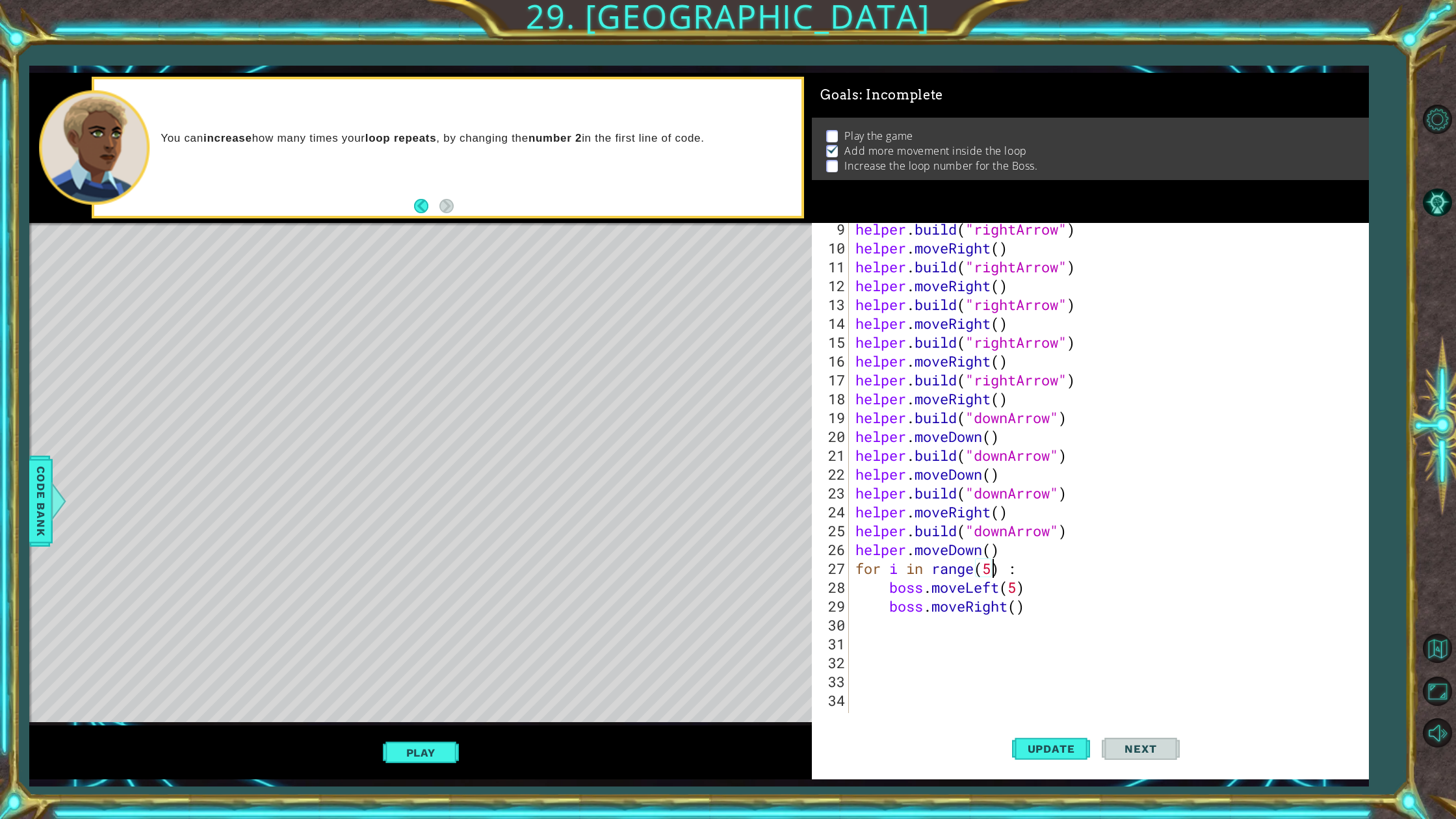
scroll to position [0, 6]
click at [1056, 739] on button "Update" at bounding box center [1051, 749] width 78 height 56
click at [433, 739] on button "Play" at bounding box center [421, 752] width 76 height 25
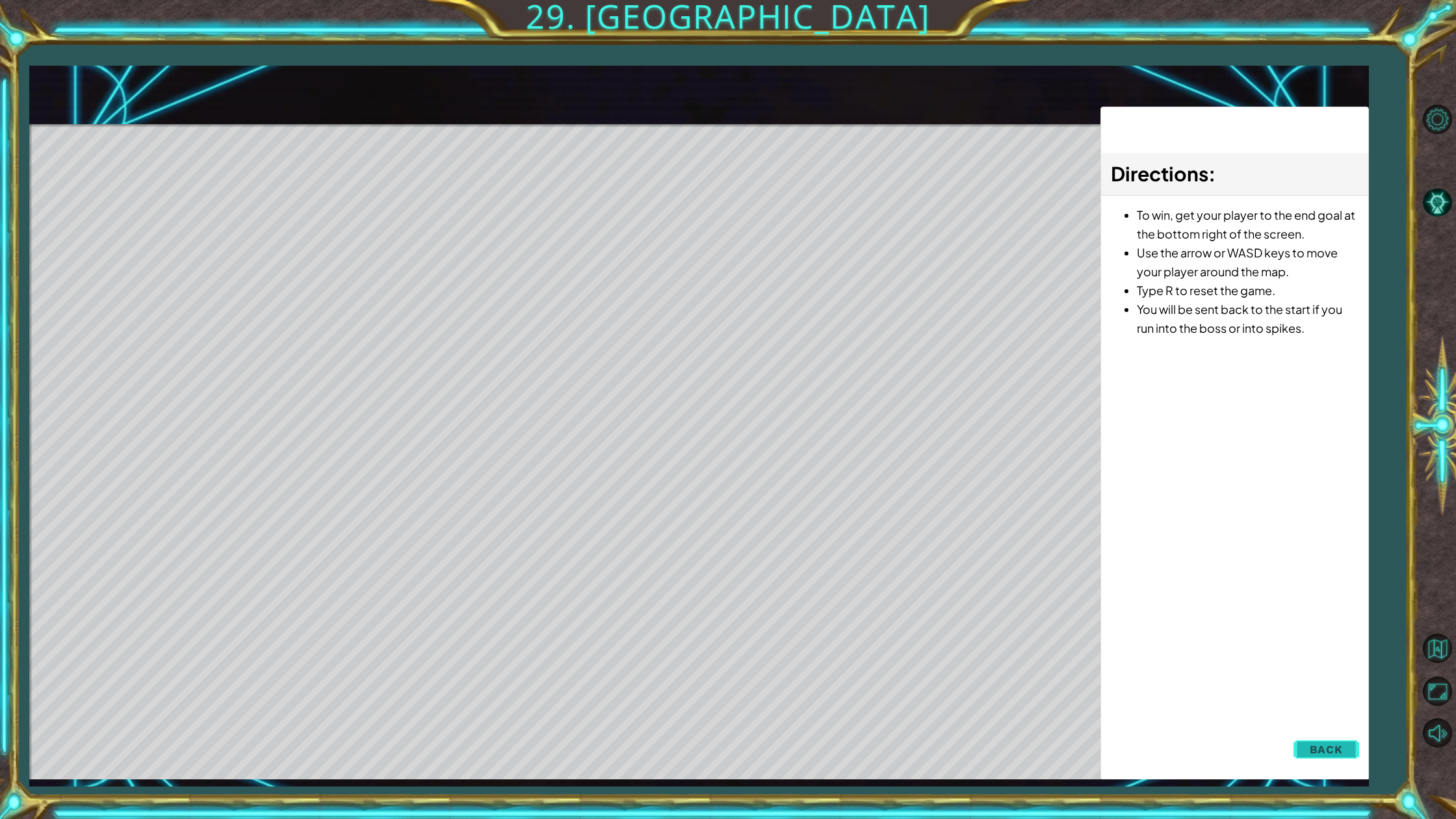
click at [1345, 739] on button "Back" at bounding box center [1326, 750] width 66 height 26
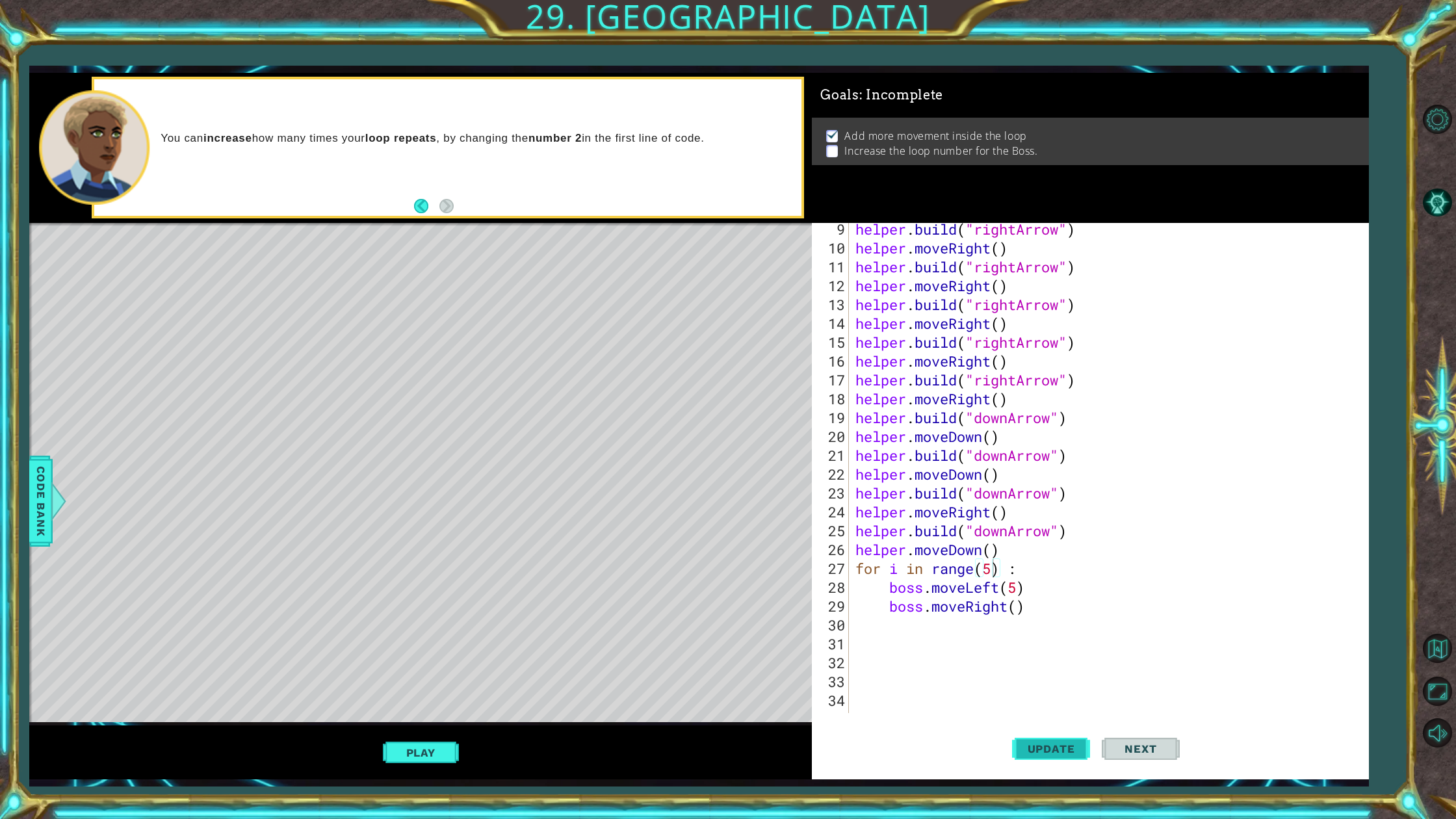
click at [1014, 739] on span "Update" at bounding box center [1051, 749] width 74 height 13
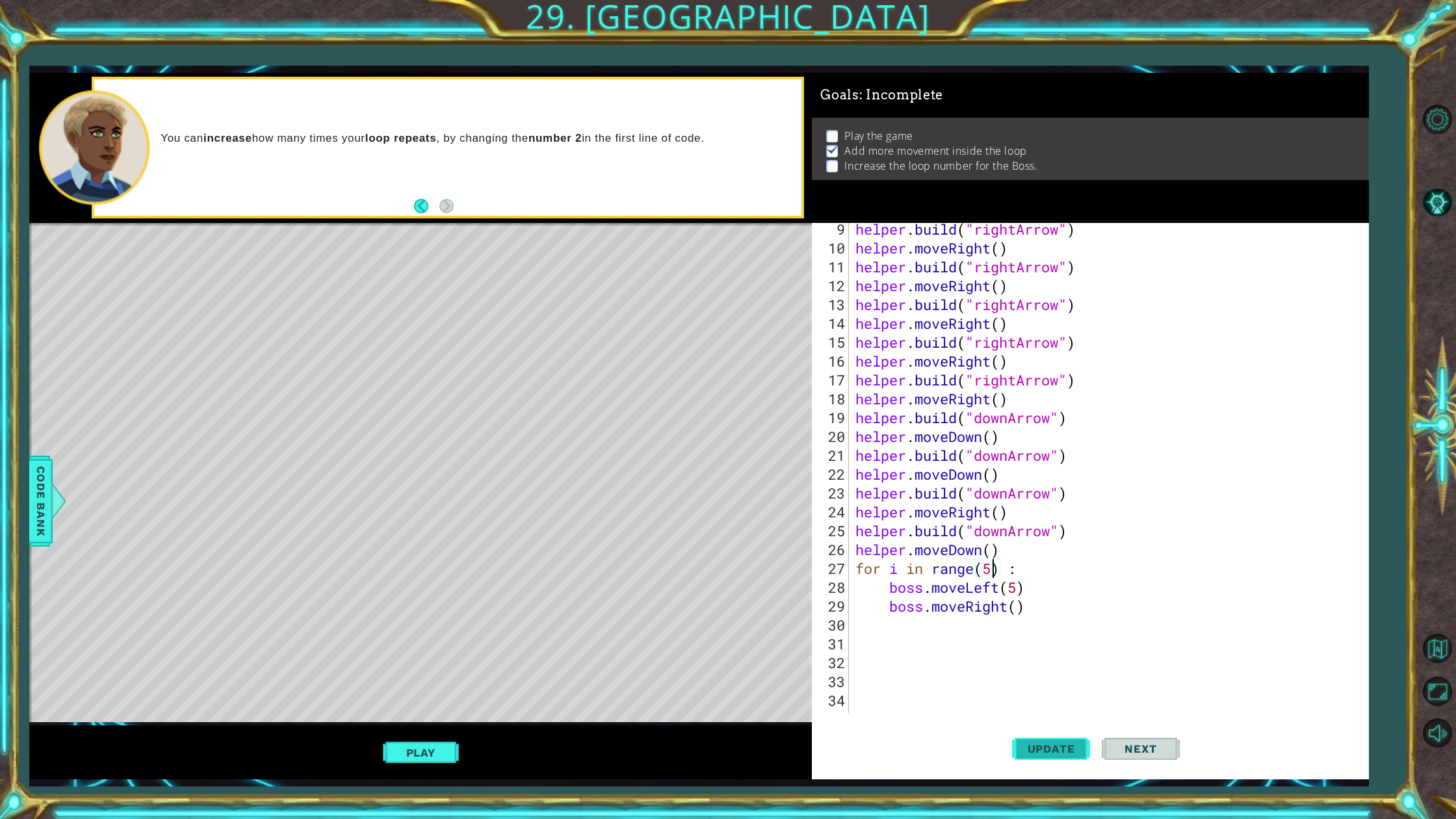
click at [1015, 739] on span "Update" at bounding box center [1051, 749] width 74 height 13
click at [1020, 614] on div "helper . build ( "rightArrow" ) helper . moveRight ( ) helper . build ( "rightA…" at bounding box center [1106, 483] width 507 height 528
type textarea "boss.moveRight(7)"
click at [1048, 739] on span "Update" at bounding box center [1051, 749] width 74 height 13
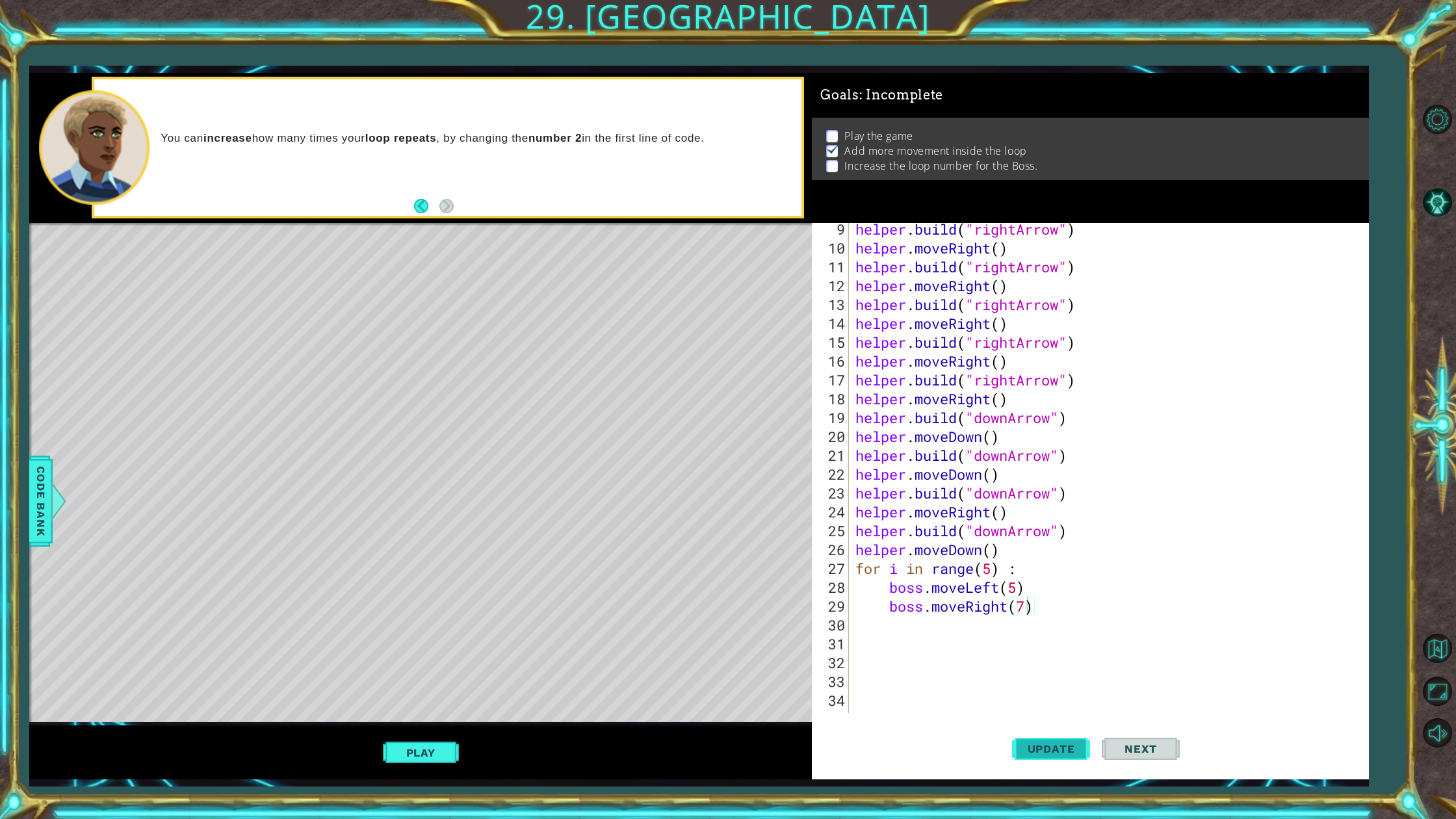
click at [1055, 739] on span "Update" at bounding box center [1051, 749] width 74 height 13
click at [435, 739] on button "Play" at bounding box center [421, 752] width 76 height 25
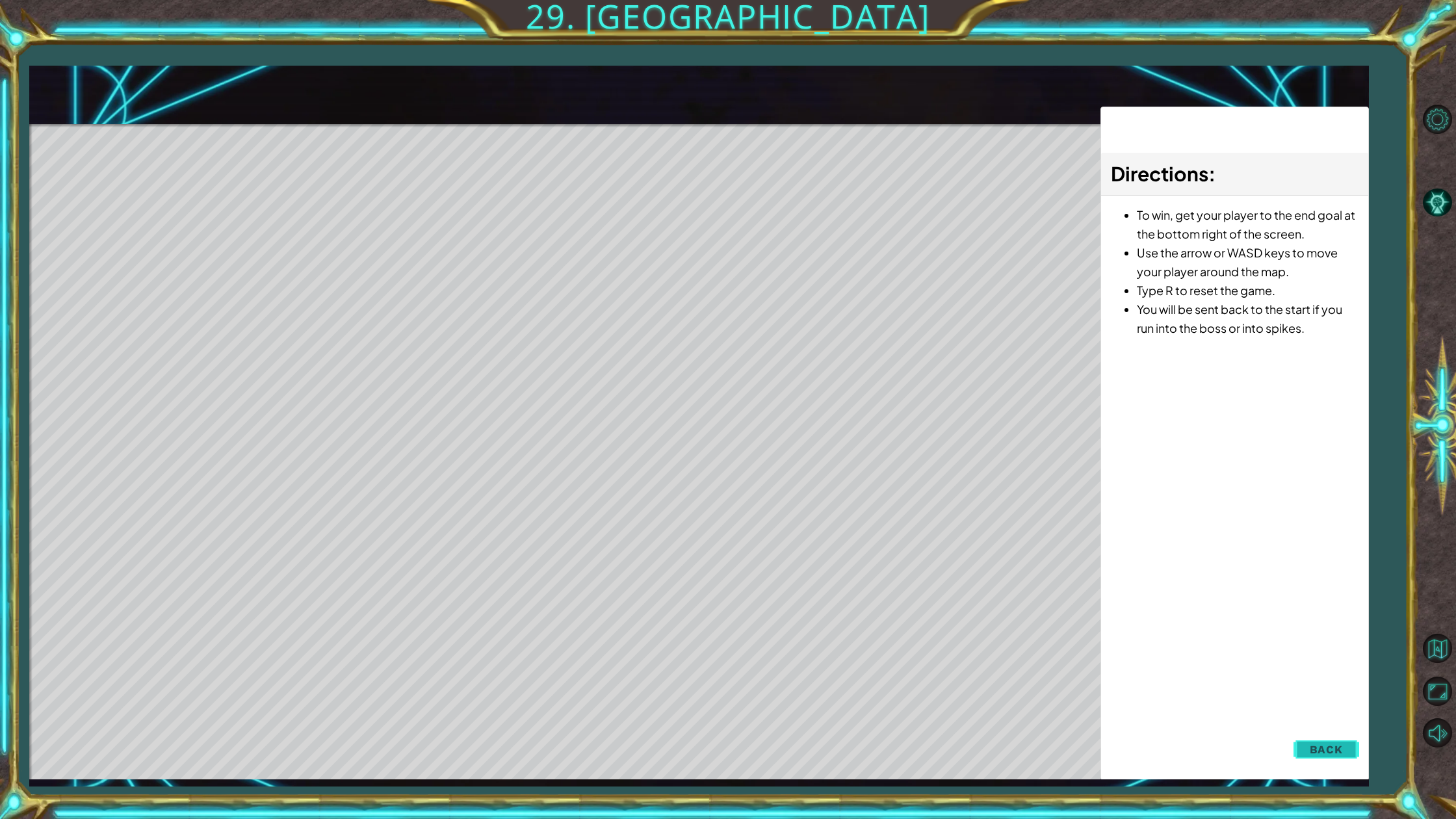
click at [1331, 739] on span "Back" at bounding box center [1326, 750] width 33 height 13
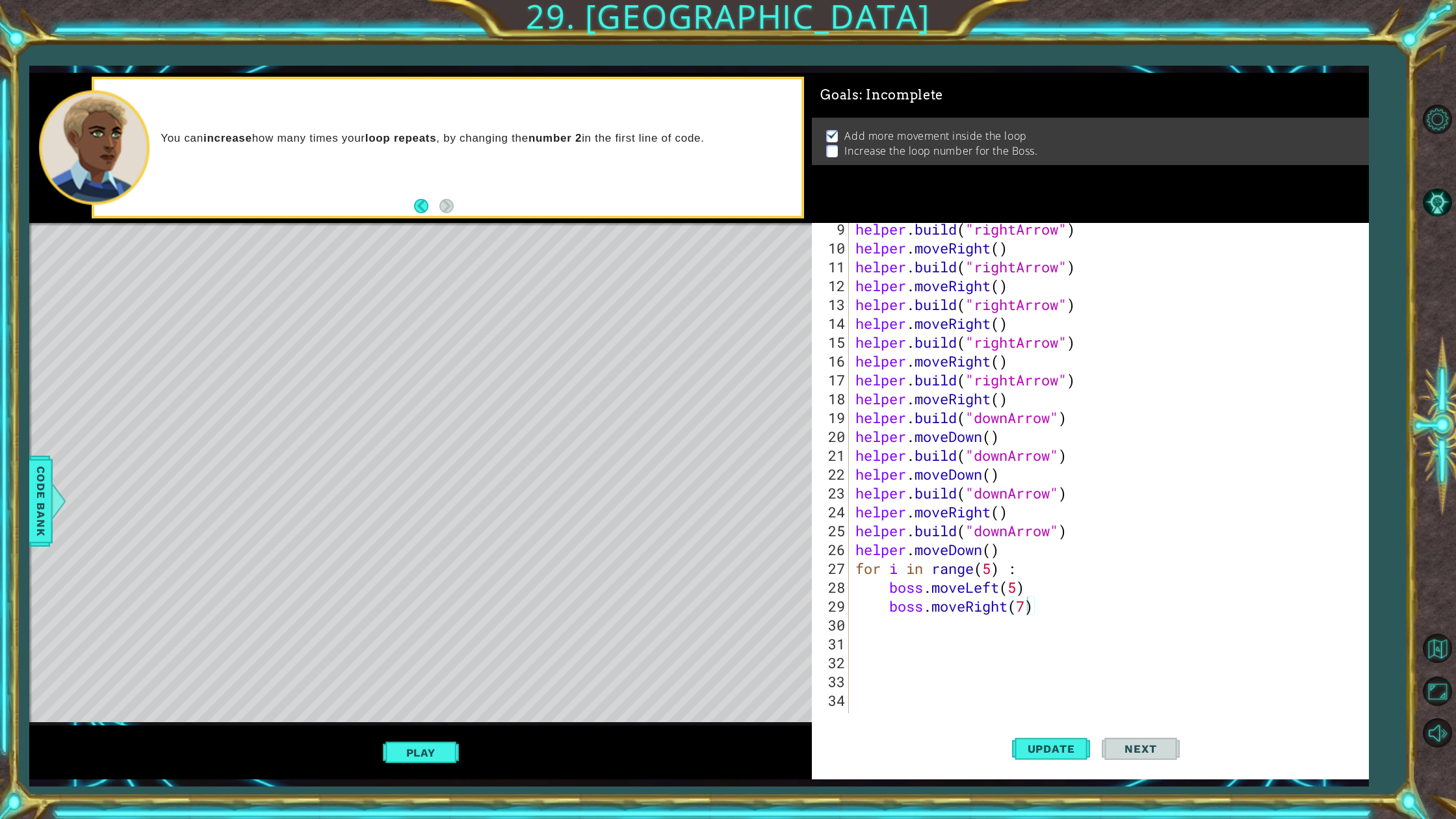
click at [1009, 615] on div "helper . build ( "rightArrow" ) helper . moveRight ( ) helper . build ( "rightA…" at bounding box center [1106, 483] width 507 height 528
click at [1009, 606] on div "helper . build ( "rightArrow" ) helper . moveRight ( ) helper . build ( "rightA…" at bounding box center [1106, 483] width 507 height 528
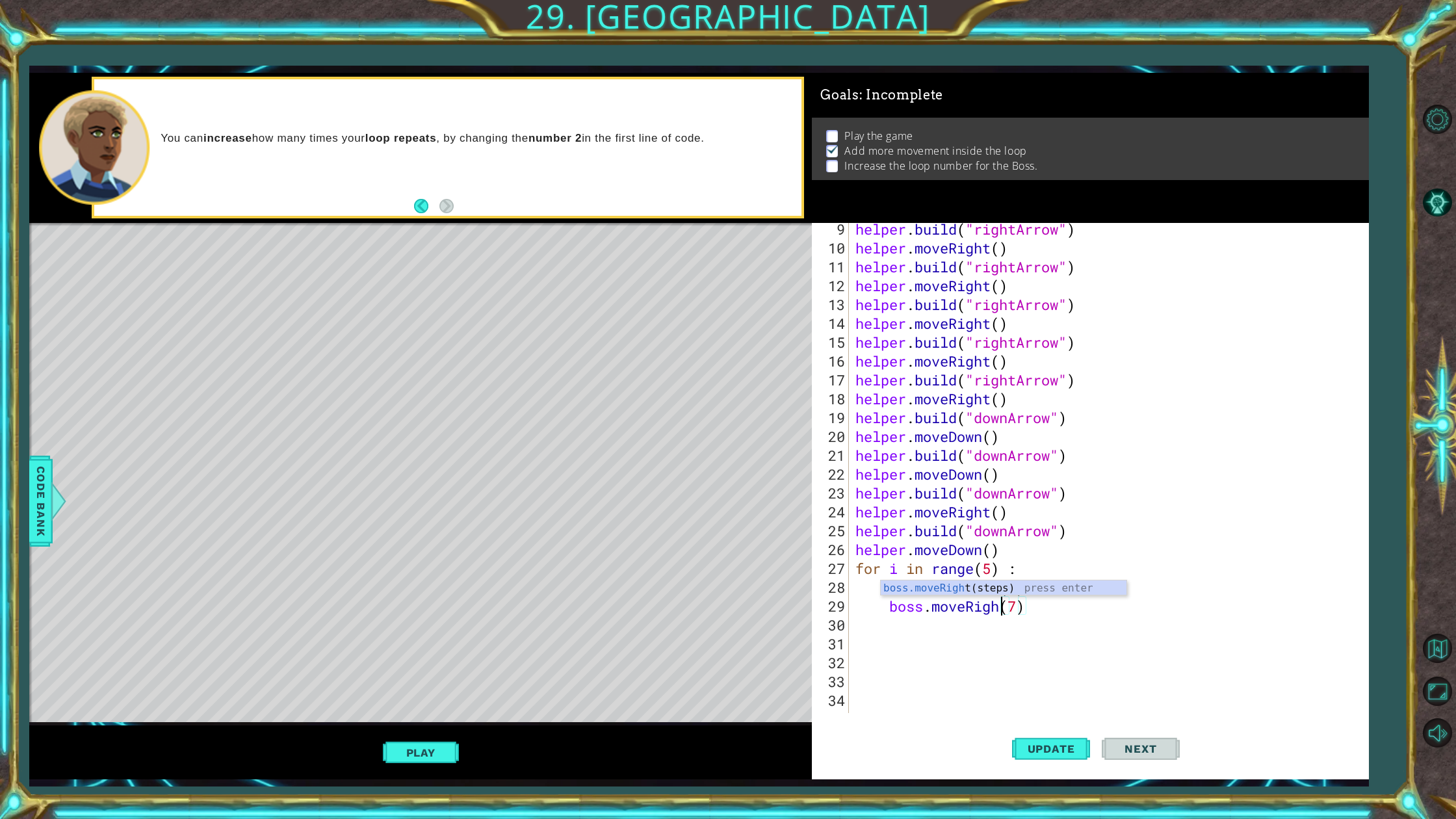
type textarea "boss.moveRight(7)"
click at [1014, 633] on div "helper . build ( "rightArrow" ) helper . moveRight ( ) helper . build ( "rightA…" at bounding box center [1106, 483] width 507 height 528
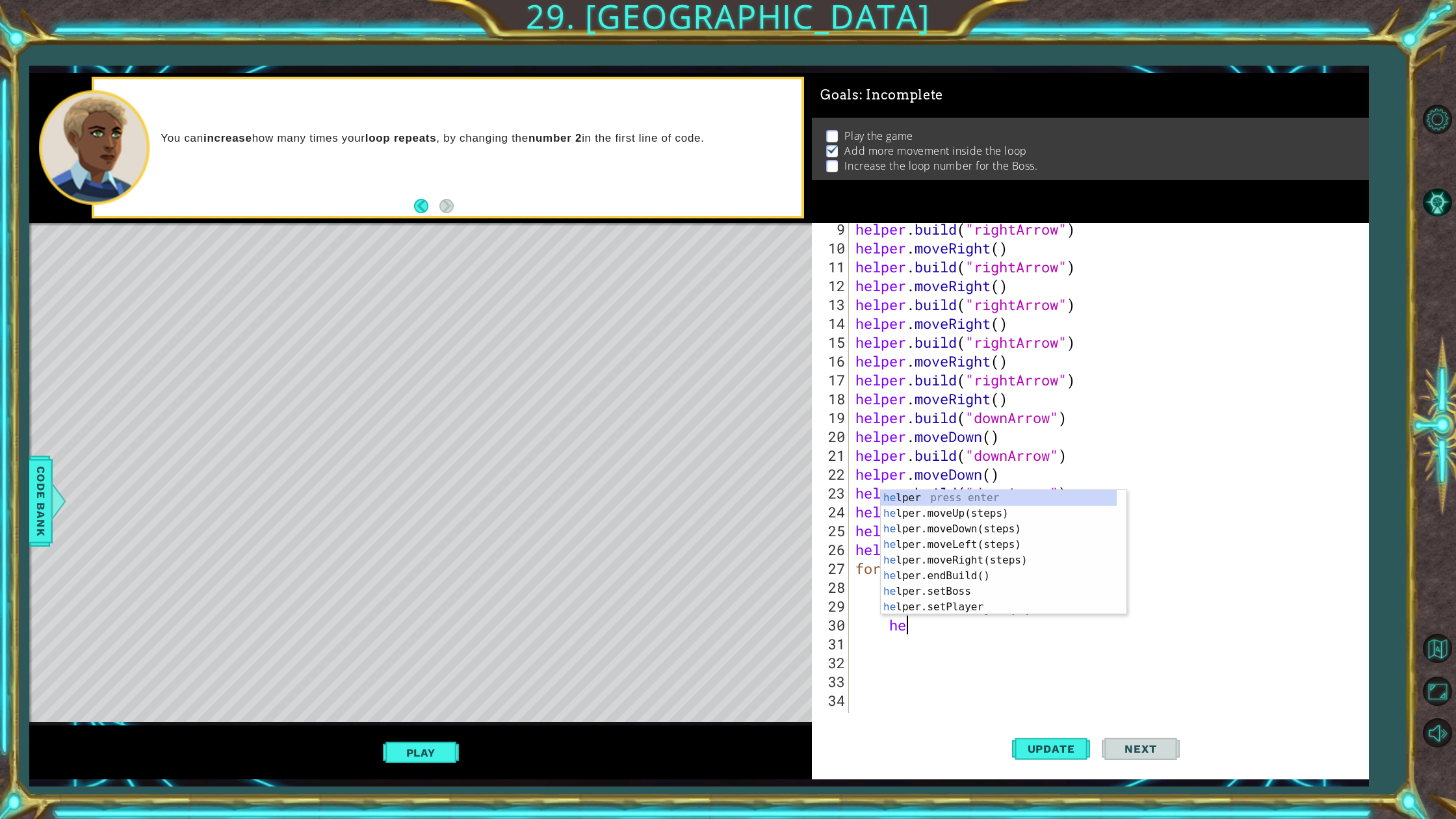
scroll to position [0, 3]
type textarea "h"
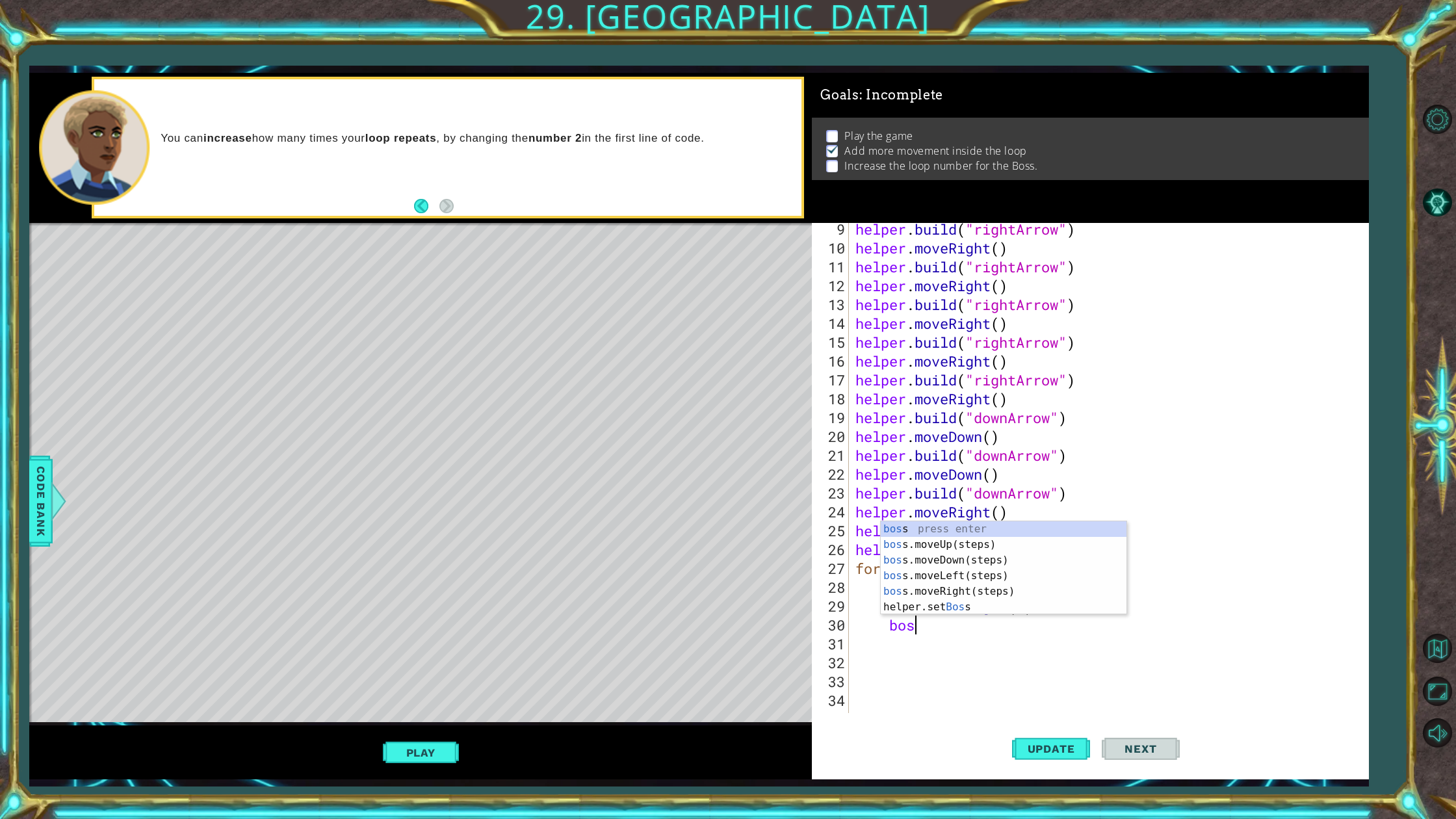
type textarea "boss"
click at [974, 547] on div "boss press enter boss .moveUp(steps) press enter boss .moveDown(steps) press en…" at bounding box center [1003, 584] width 245 height 125
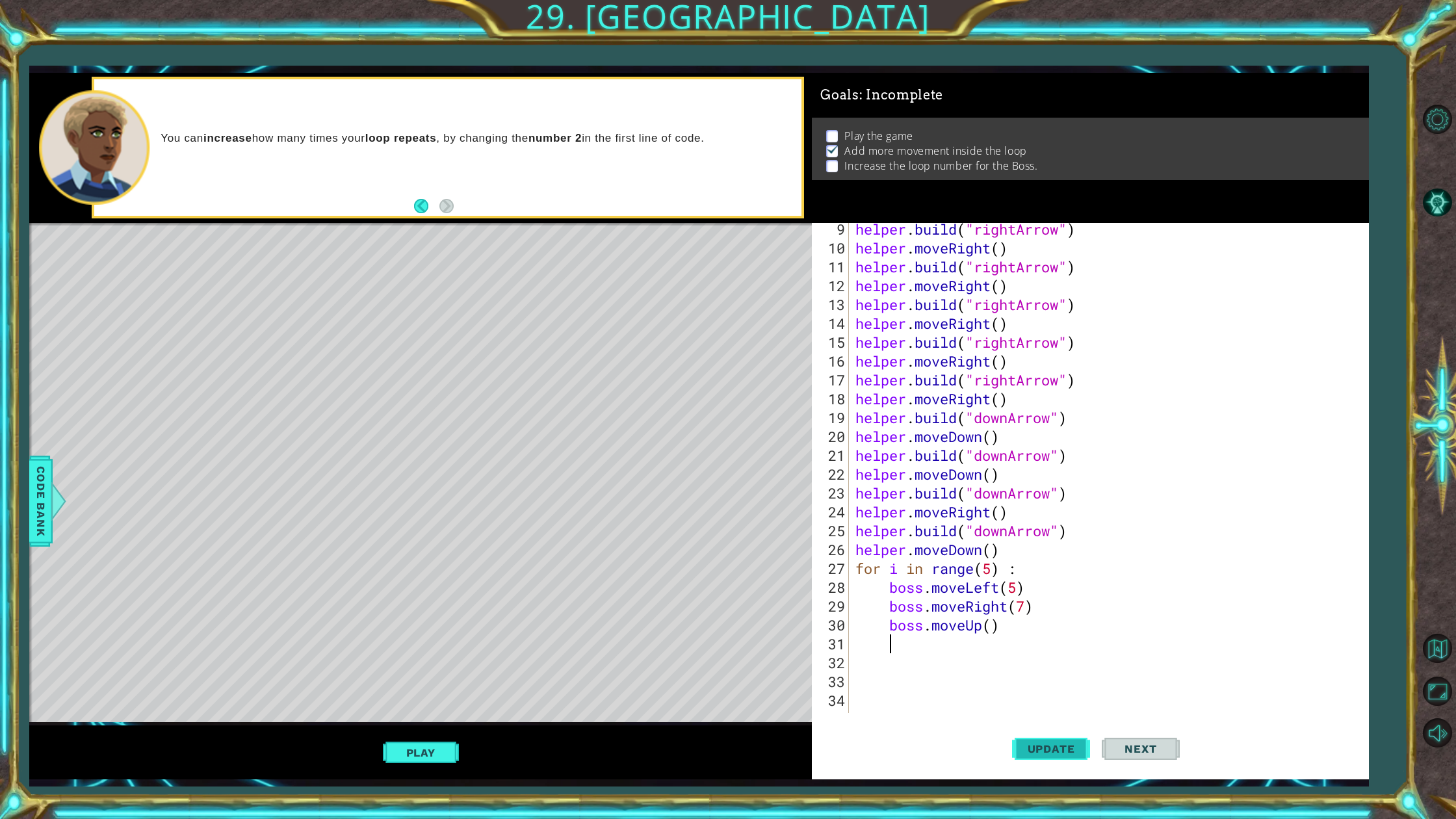
click at [1050, 739] on span "Update" at bounding box center [1051, 749] width 74 height 13
click at [1048, 739] on span "Update" at bounding box center [1051, 749] width 74 height 13
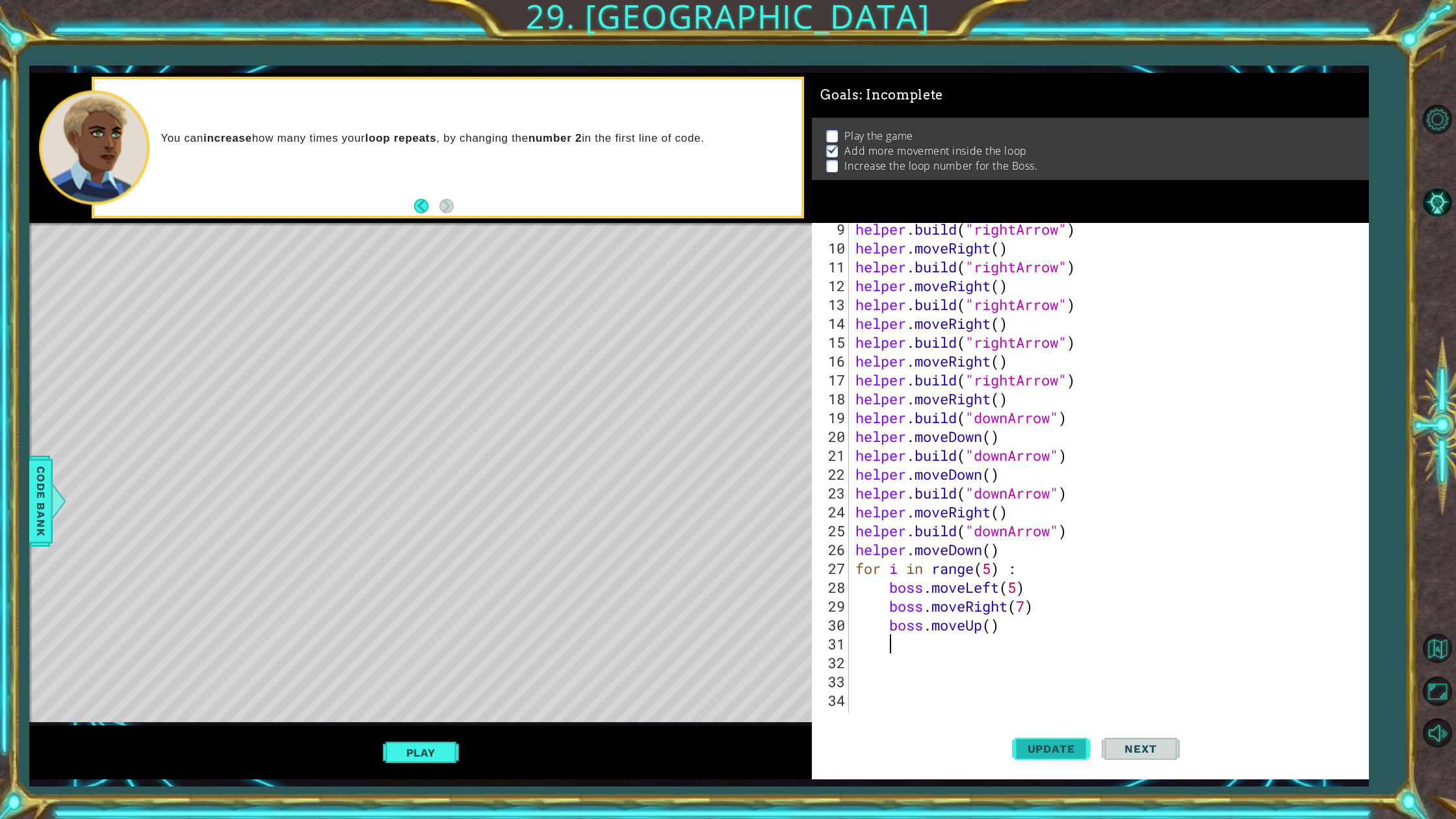
click at [1047, 739] on span "Update" at bounding box center [1051, 749] width 74 height 13
click at [1044, 739] on button "Update" at bounding box center [1051, 749] width 78 height 56
click at [1045, 739] on button "Update" at bounding box center [1051, 749] width 78 height 56
click at [1045, 739] on button "Update" at bounding box center [1051, 749] width 78 height 56
click at [1044, 739] on button "Update" at bounding box center [1051, 749] width 78 height 56
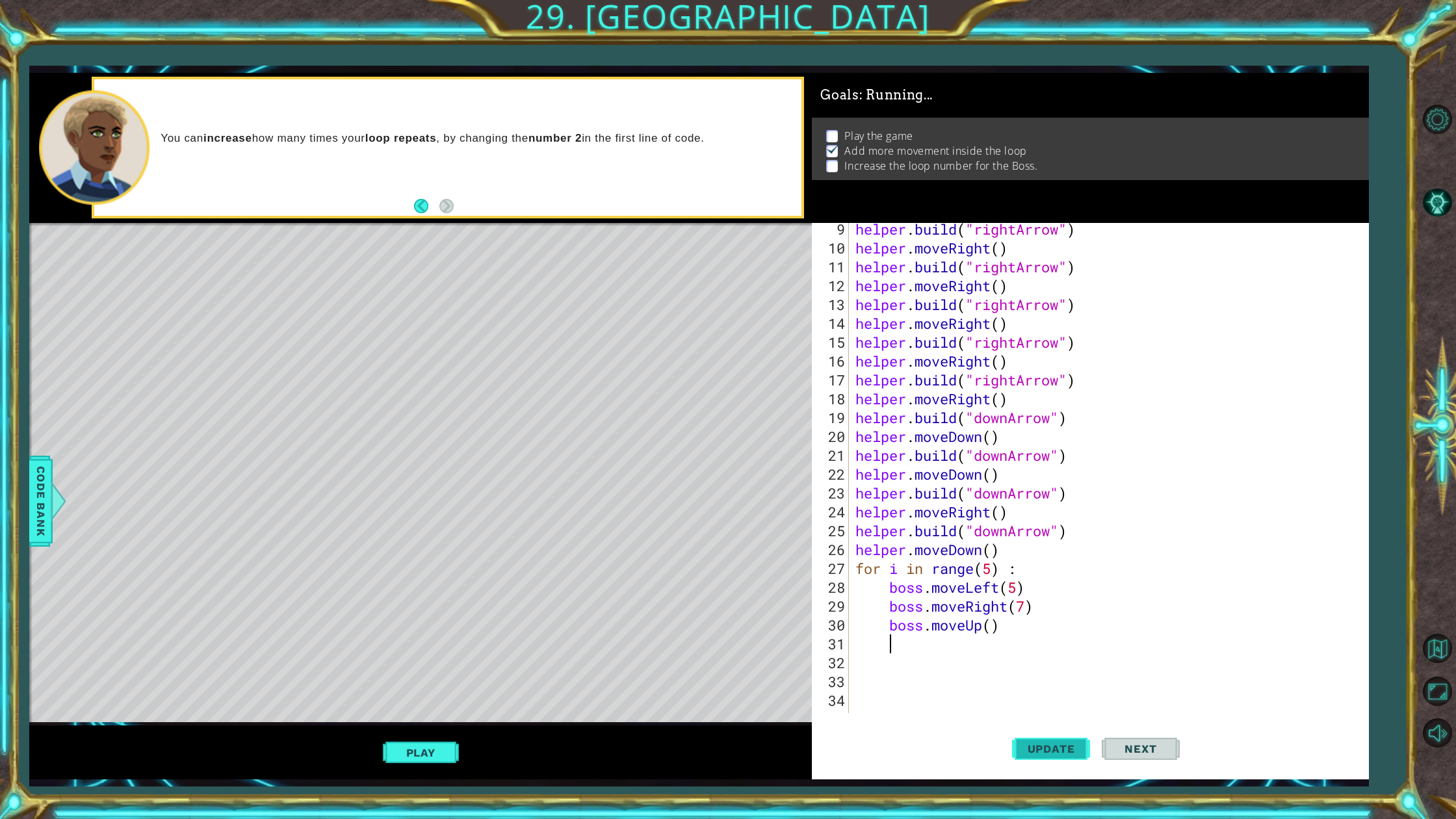
click at [1044, 739] on button "Update" at bounding box center [1051, 749] width 78 height 56
click at [1045, 738] on button "Update" at bounding box center [1051, 749] width 78 height 56
click at [1045, 739] on button "Update" at bounding box center [1051, 749] width 78 height 56
click at [1045, 738] on button "Update" at bounding box center [1051, 749] width 78 height 56
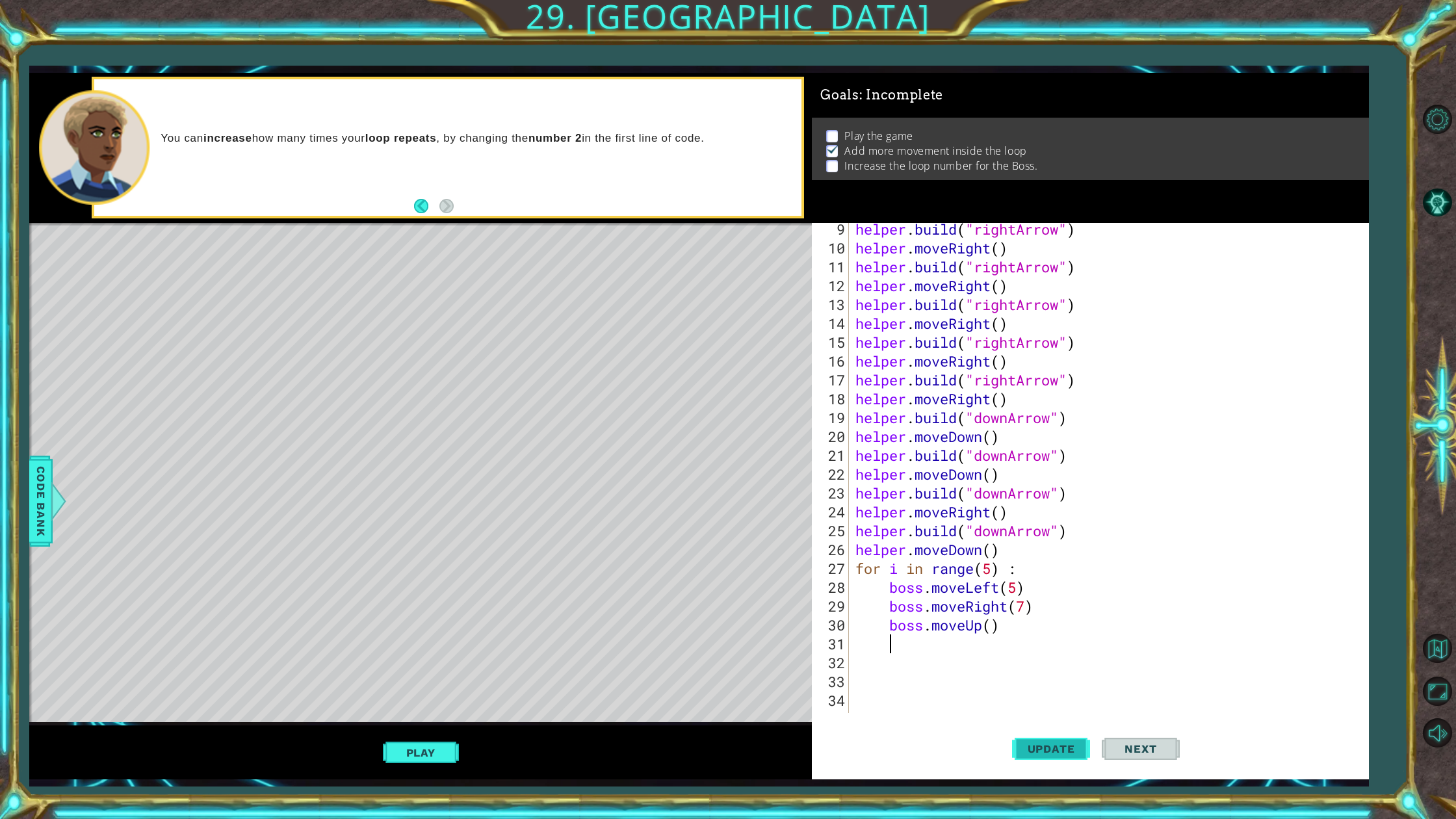
click at [1045, 738] on button "Update" at bounding box center [1051, 749] width 78 height 56
click at [1045, 739] on button "Update" at bounding box center [1051, 749] width 78 height 56
click at [1044, 739] on button "Update" at bounding box center [1051, 749] width 78 height 56
click at [1044, 738] on button "Update" at bounding box center [1051, 749] width 78 height 56
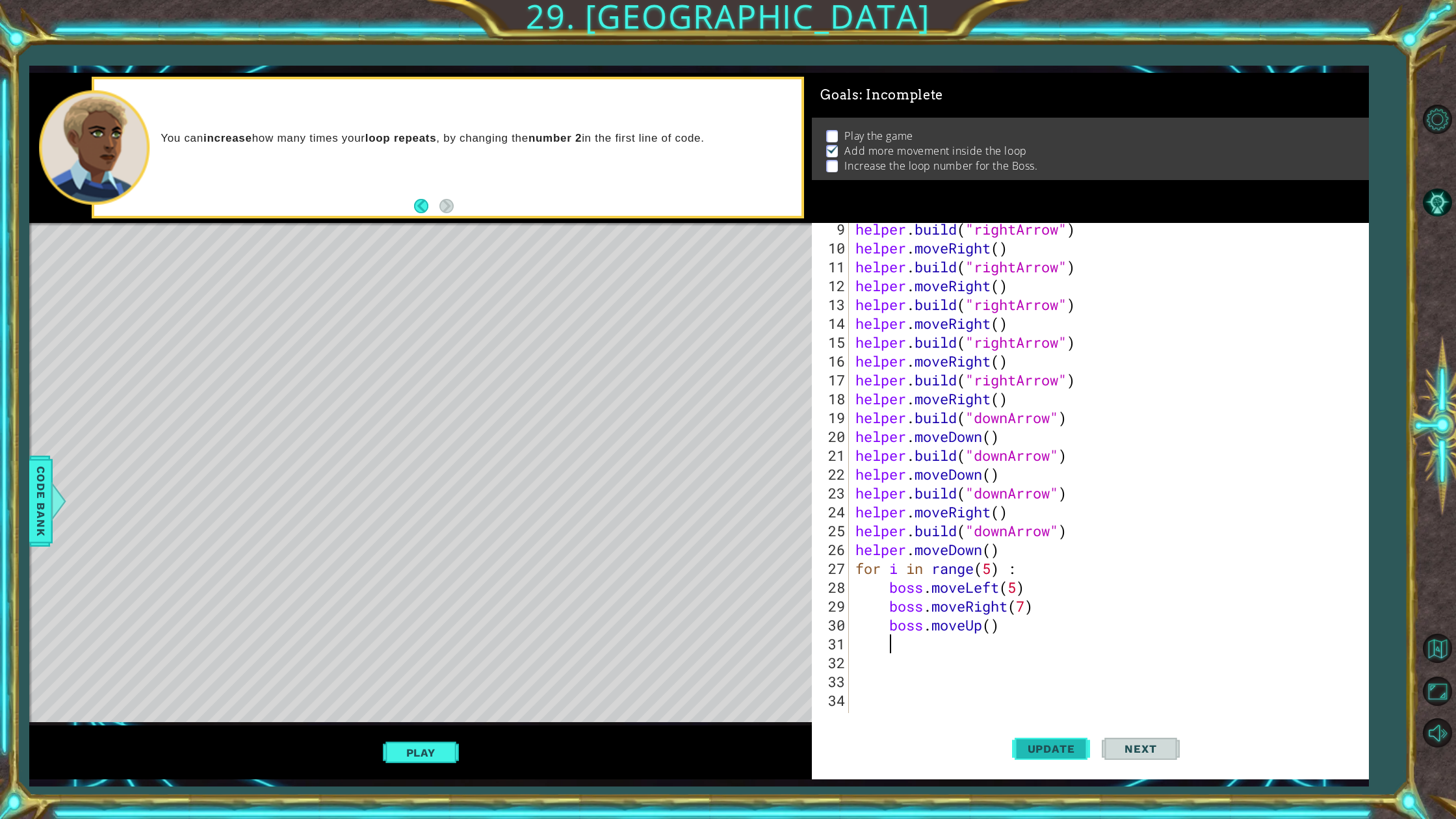
click at [1043, 738] on button "Update" at bounding box center [1051, 749] width 78 height 56
click at [1042, 738] on button "Update" at bounding box center [1051, 749] width 78 height 56
click at [1042, 737] on button "Update" at bounding box center [1051, 749] width 78 height 56
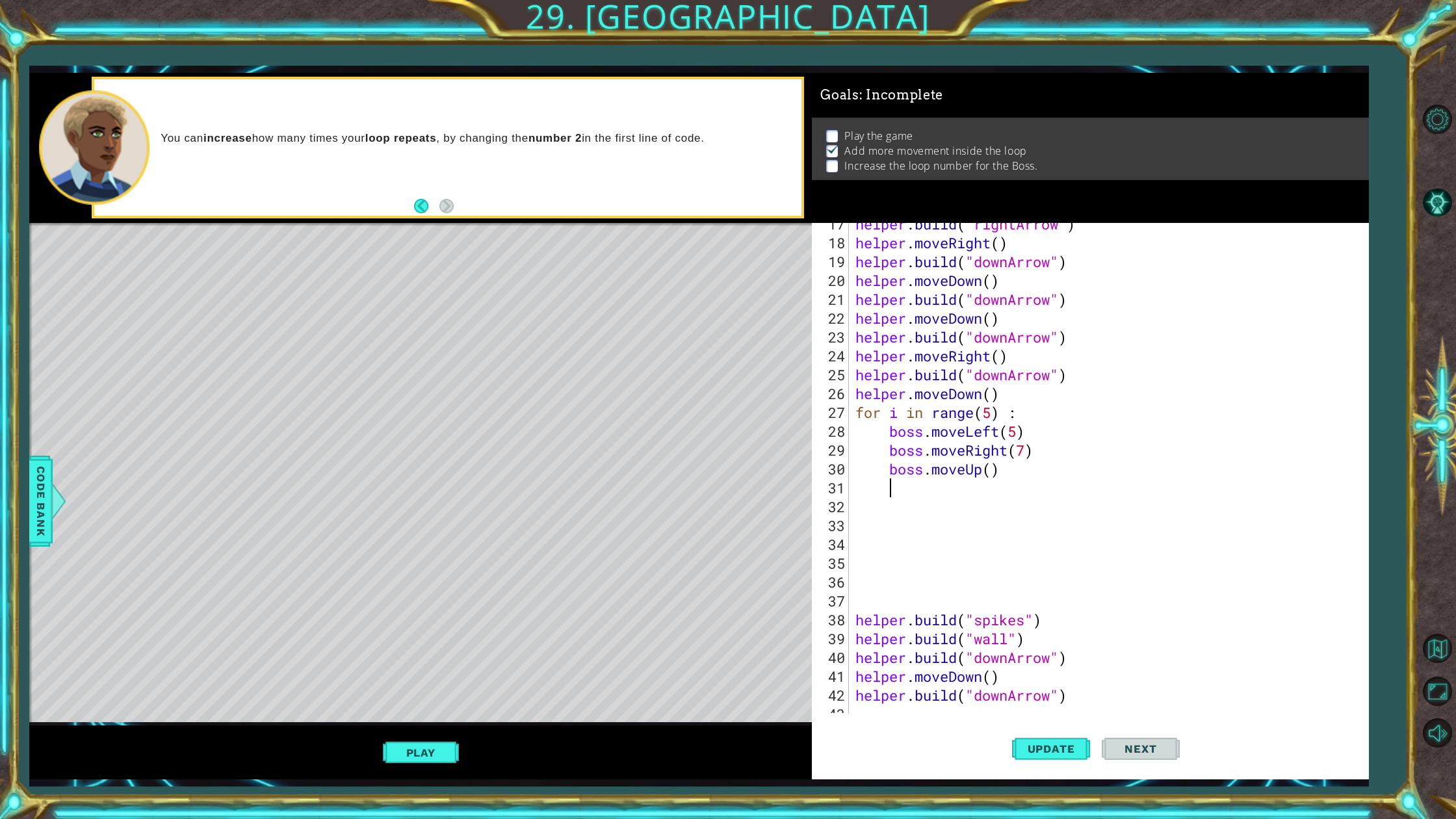
scroll to position [0, 0]
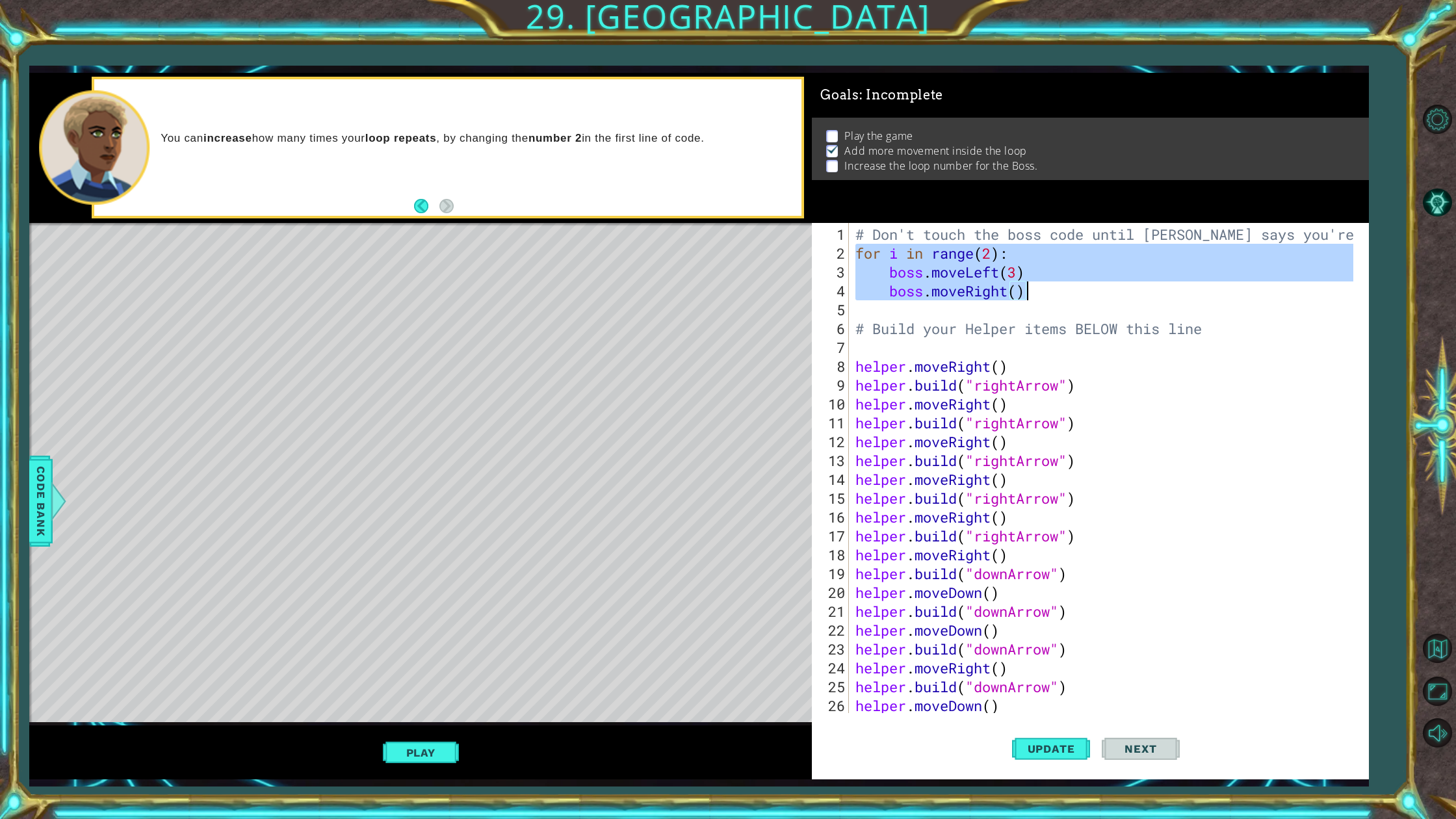
drag, startPoint x: 859, startPoint y: 252, endPoint x: 1058, endPoint y: 281, distance: 201.1
click at [1058, 281] on div "# Don't touch the boss code until [PERSON_NAME] says you're ready! for i in ran…" at bounding box center [1106, 489] width 507 height 528
click at [1025, 280] on div "# Don't touch the boss code until [PERSON_NAME] says you're ready! for i in ran…" at bounding box center [1106, 489] width 507 height 528
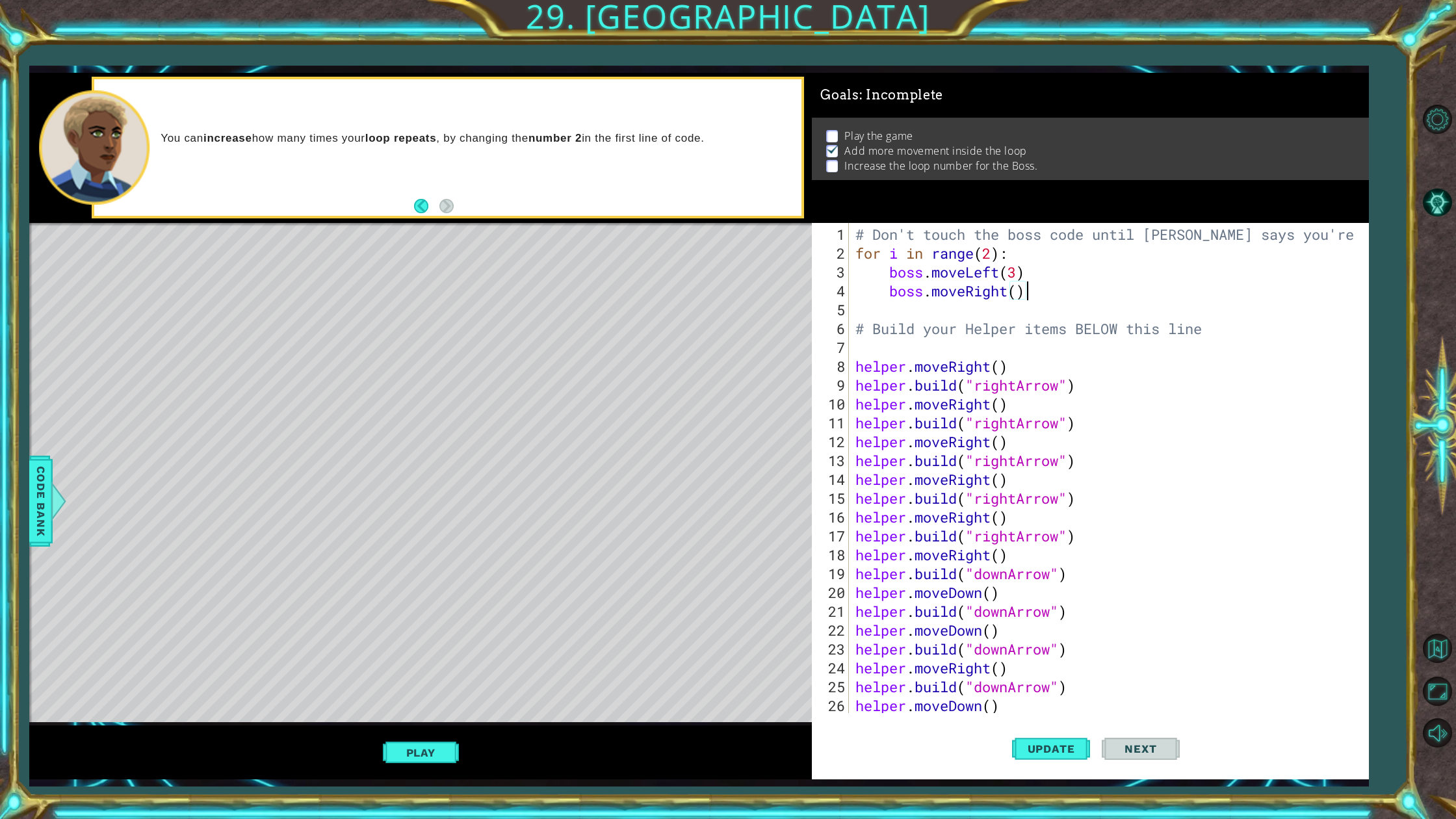
click at [1022, 278] on div "# Don't touch the boss code until [PERSON_NAME] says you're ready! for i in ran…" at bounding box center [1106, 489] width 507 height 528
click at [995, 255] on div "# Don't touch the boss code until [PERSON_NAME] says you're ready! for i in ran…" at bounding box center [1106, 489] width 507 height 528
type textarea "for i in range(3):"
click at [1051, 739] on span "Update" at bounding box center [1051, 749] width 74 height 13
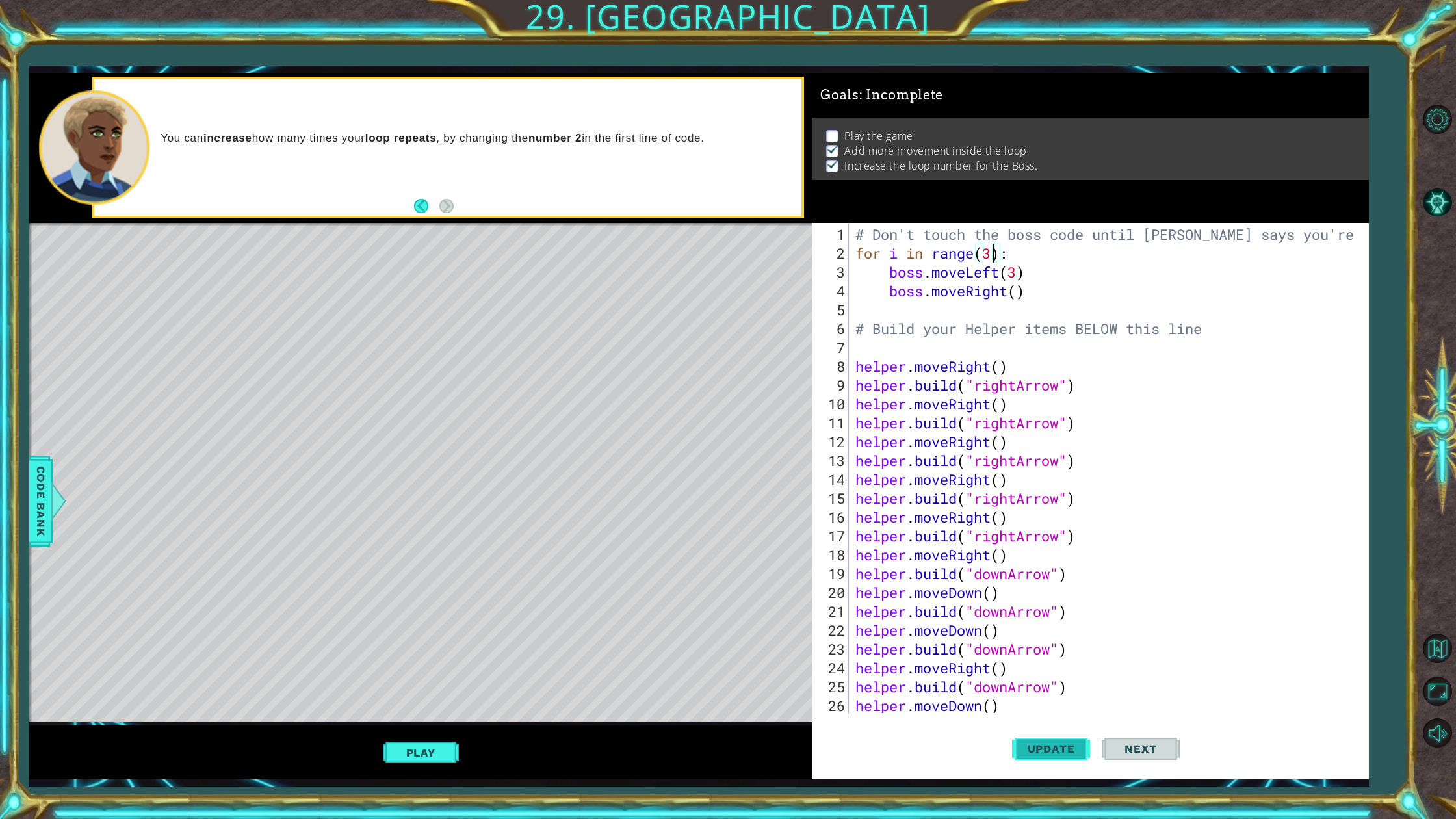
click at [1052, 739] on span "Update" at bounding box center [1051, 749] width 74 height 13
drag, startPoint x: 410, startPoint y: 766, endPoint x: 418, endPoint y: 761, distance: 9.4
click at [410, 739] on div "Play" at bounding box center [421, 753] width 783 height 54
click at [419, 739] on button "Play" at bounding box center [421, 752] width 76 height 25
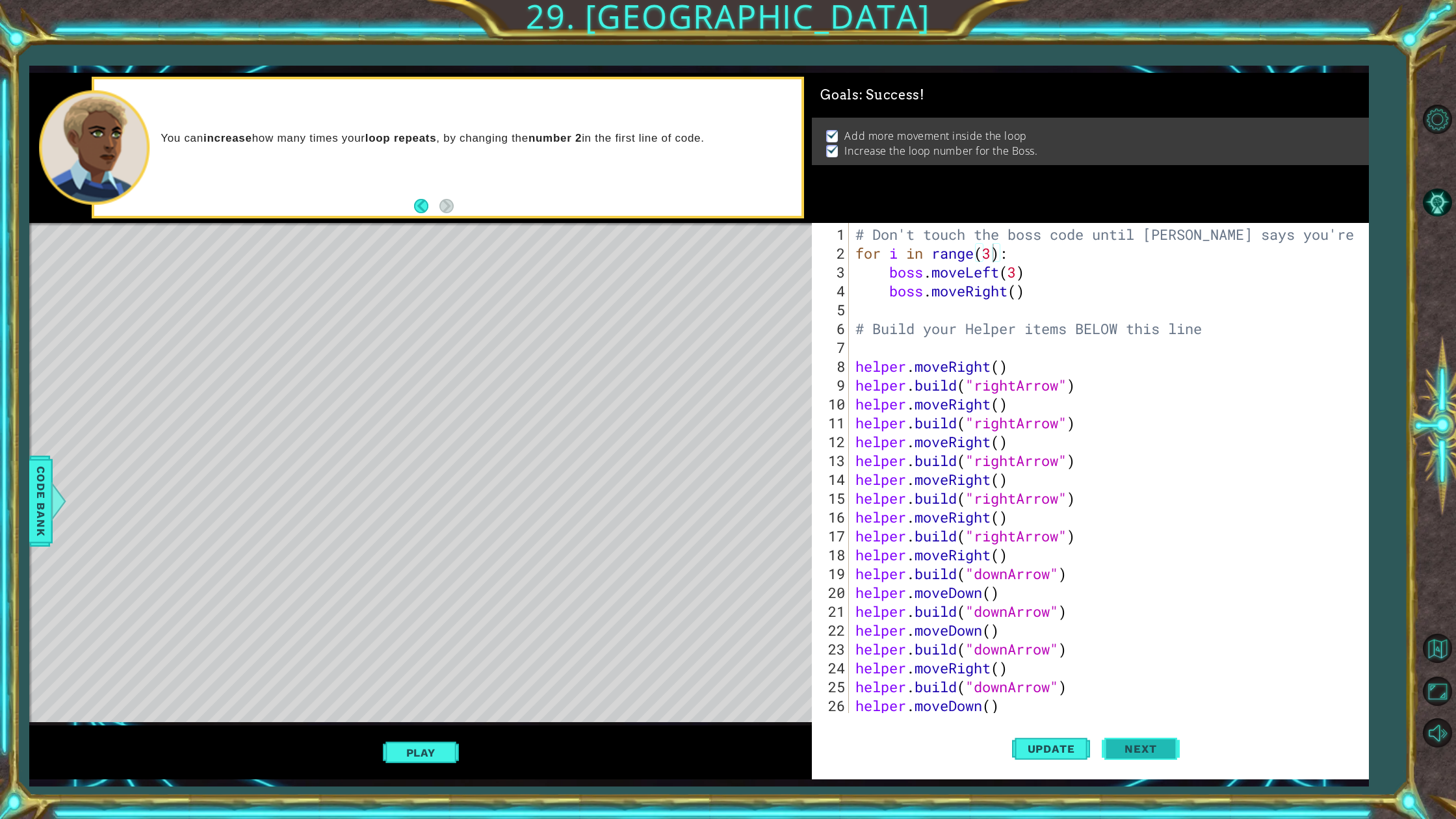
click at [1118, 733] on button "Next" at bounding box center [1140, 750] width 78 height 56
click at [1122, 738] on body "1 ההההההההההההההההההההההההההההההההההההההההההההההההההההההההההההההההההההההההההההה…" at bounding box center [728, 409] width 1456 height 819
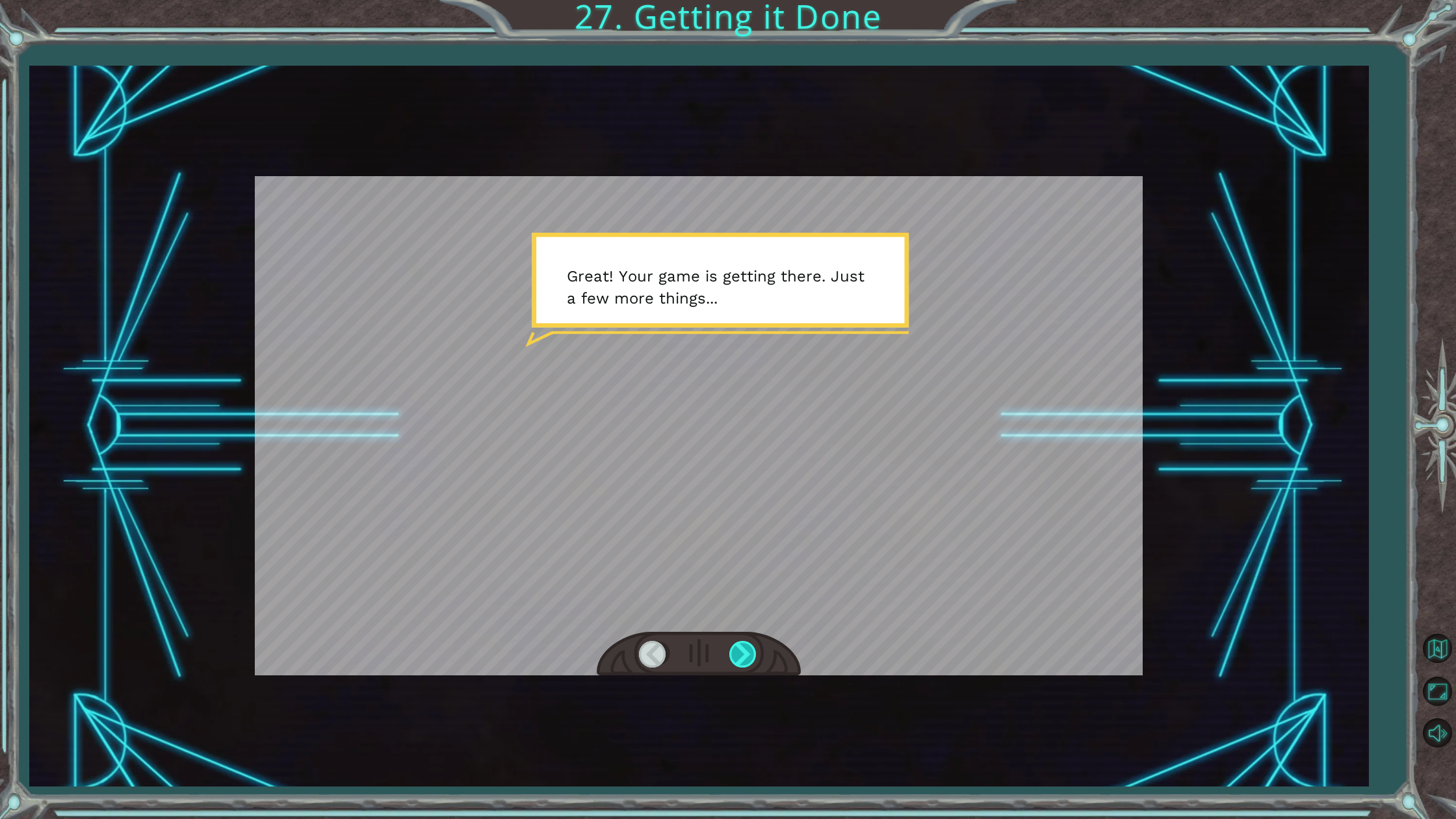
click at [753, 656] on div at bounding box center [743, 654] width 30 height 26
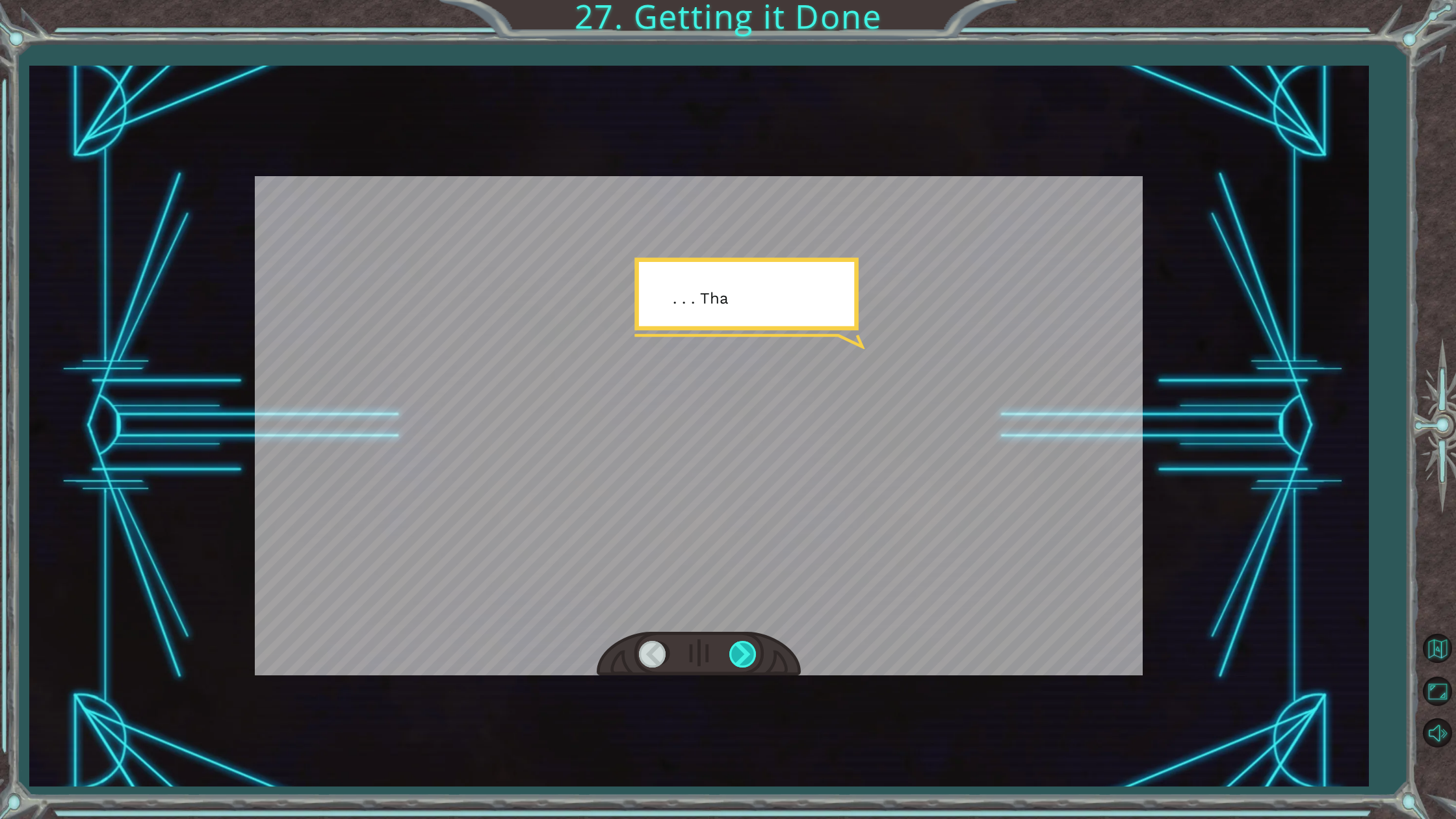
click at [752, 658] on div at bounding box center [743, 654] width 30 height 26
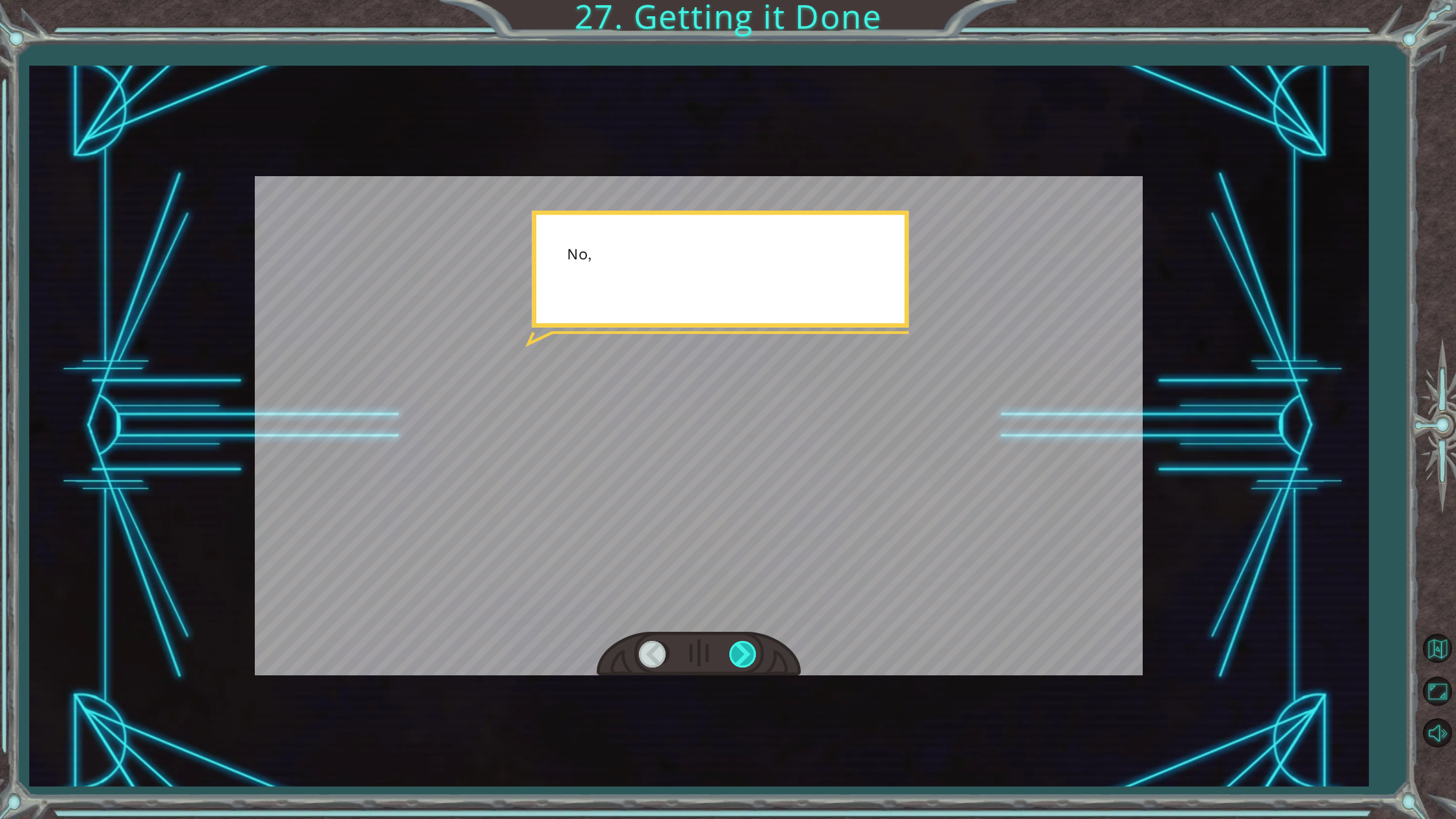
drag, startPoint x: 748, startPoint y: 658, endPoint x: 741, endPoint y: 656, distance: 7.3
click at [743, 656] on div at bounding box center [743, 654] width 30 height 26
click at [741, 656] on div at bounding box center [743, 654] width 30 height 26
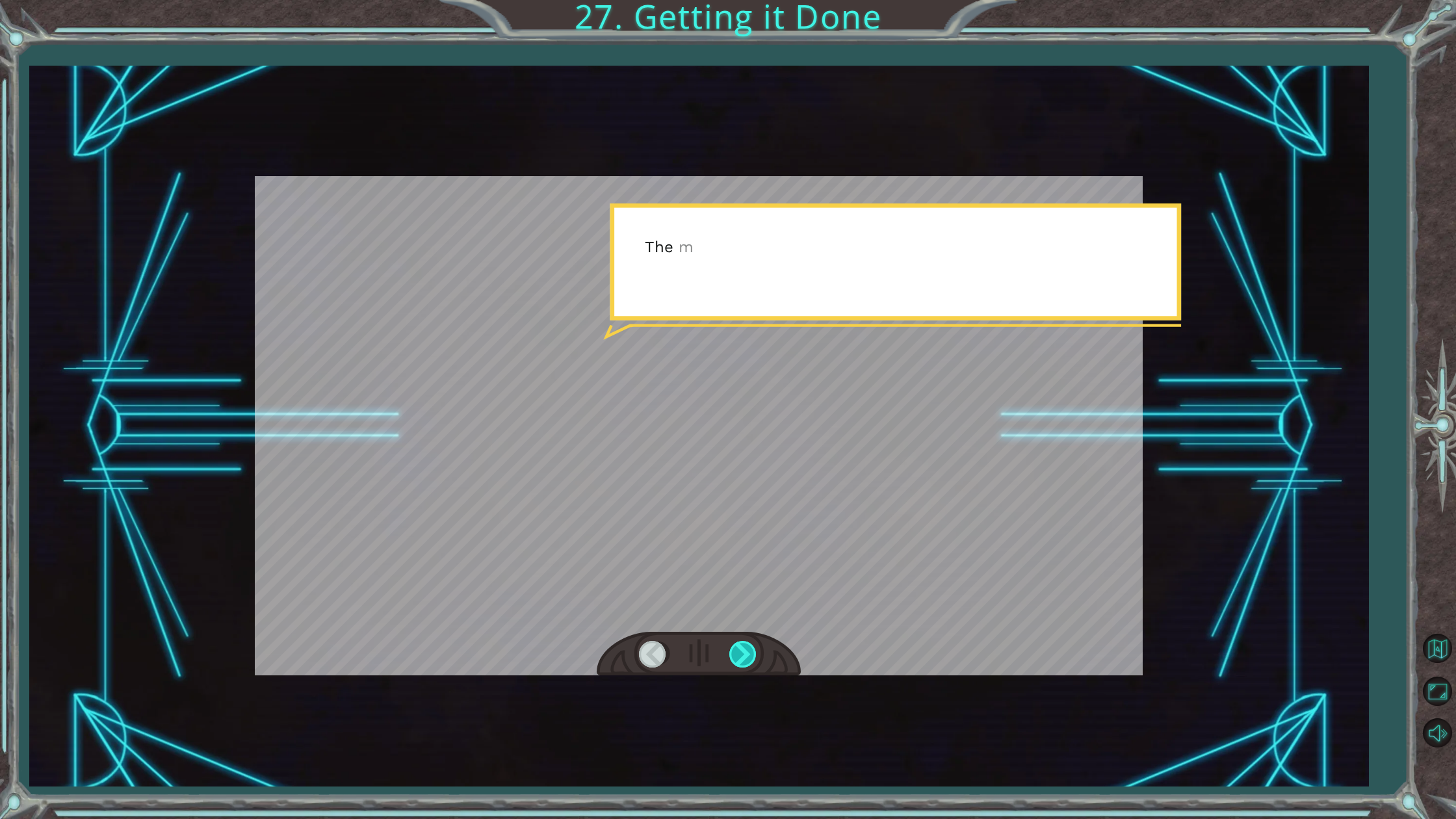
click at [741, 656] on div at bounding box center [743, 654] width 30 height 26
click at [745, 649] on div at bounding box center [743, 654] width 30 height 26
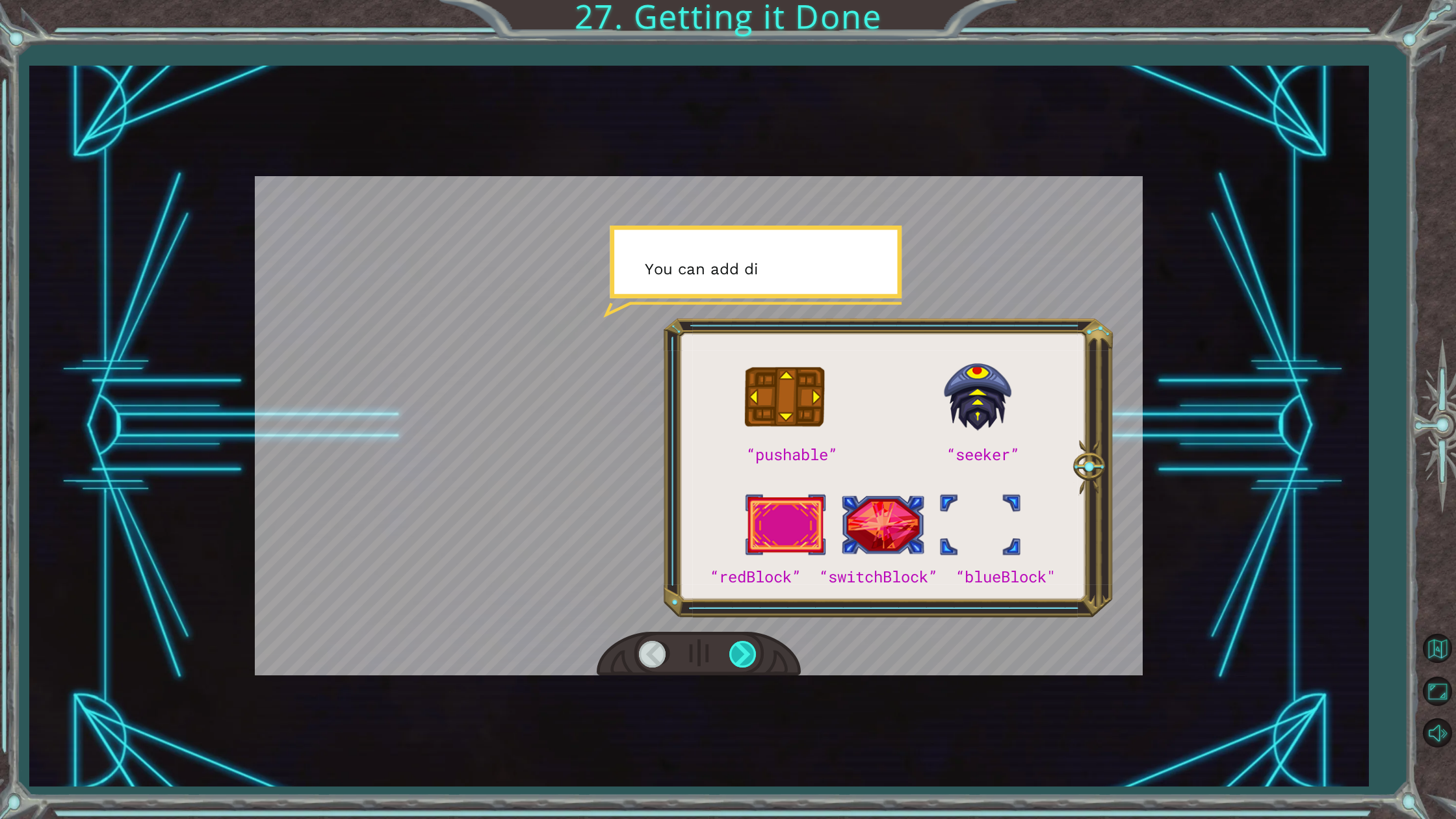
click at [745, 645] on div at bounding box center [743, 654] width 30 height 26
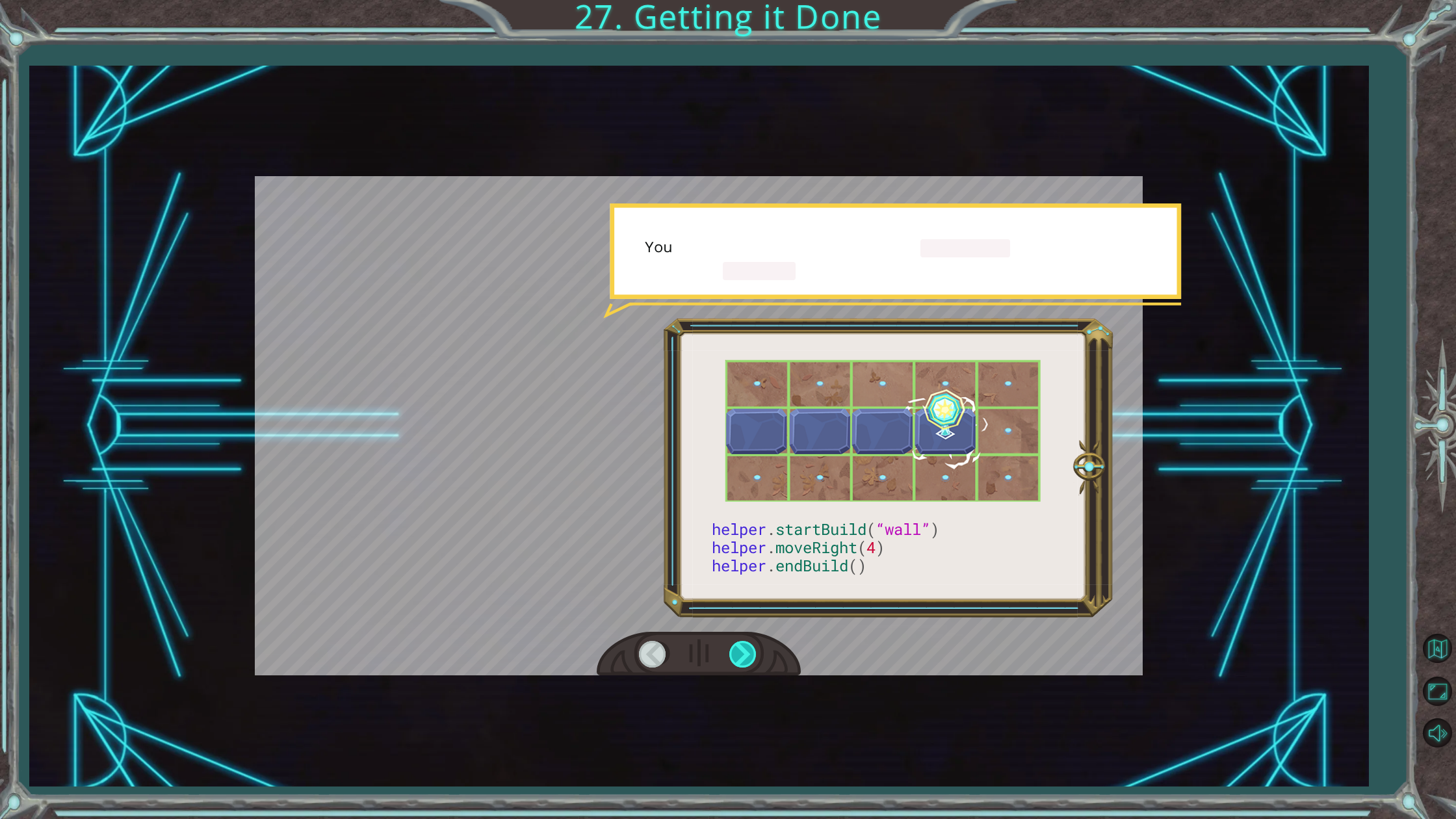
click at [744, 645] on div at bounding box center [743, 654] width 30 height 26
click at [745, 645] on div at bounding box center [743, 654] width 30 height 26
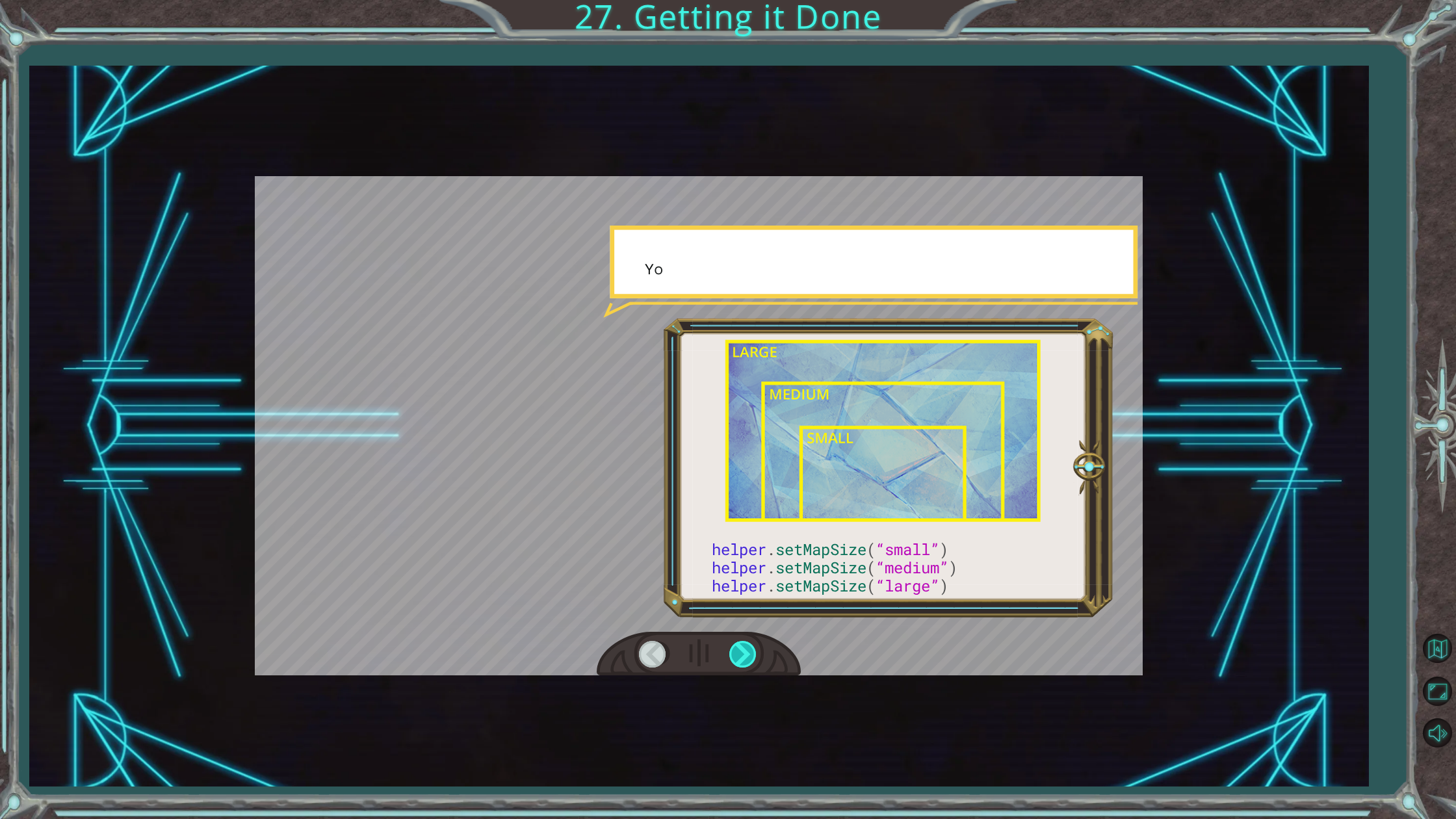
click at [747, 646] on div at bounding box center [743, 654] width 30 height 26
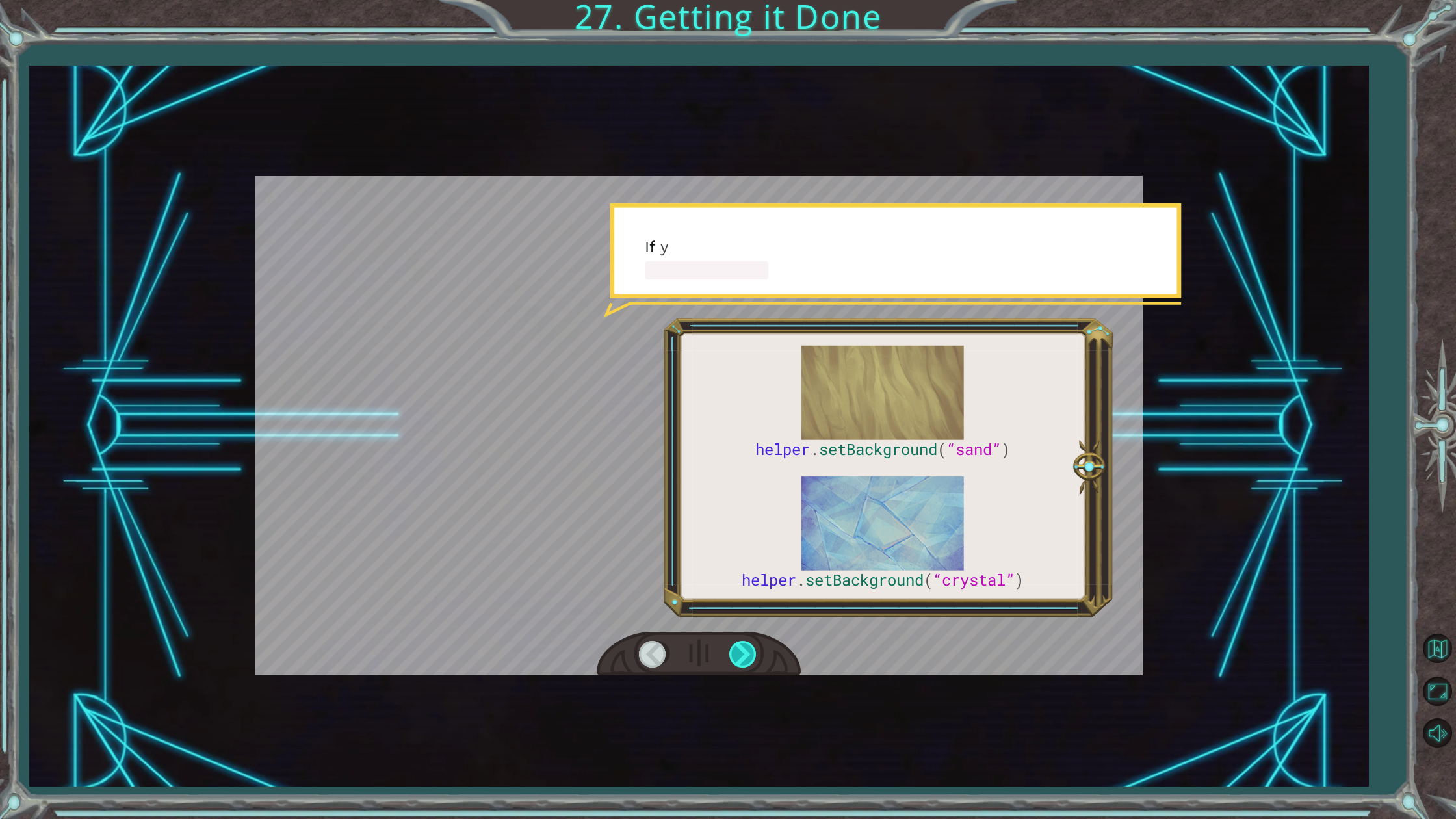
click at [747, 646] on div at bounding box center [743, 654] width 30 height 26
click at [744, 647] on div at bounding box center [743, 654] width 30 height 26
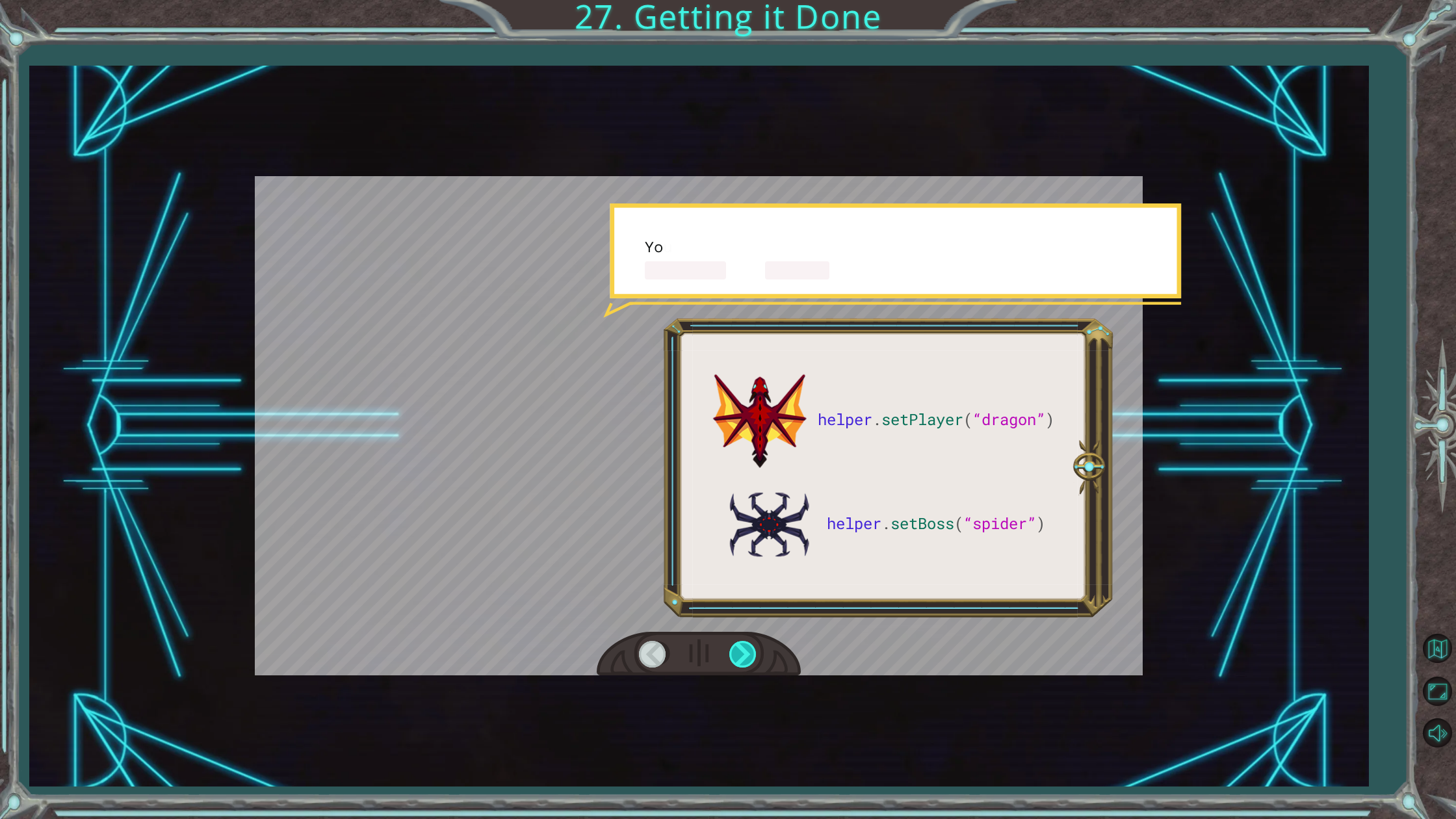
drag, startPoint x: 743, startPoint y: 648, endPoint x: 736, endPoint y: 645, distance: 7.6
click at [743, 647] on div at bounding box center [743, 654] width 30 height 26
click at [736, 645] on div at bounding box center [743, 654] width 30 height 26
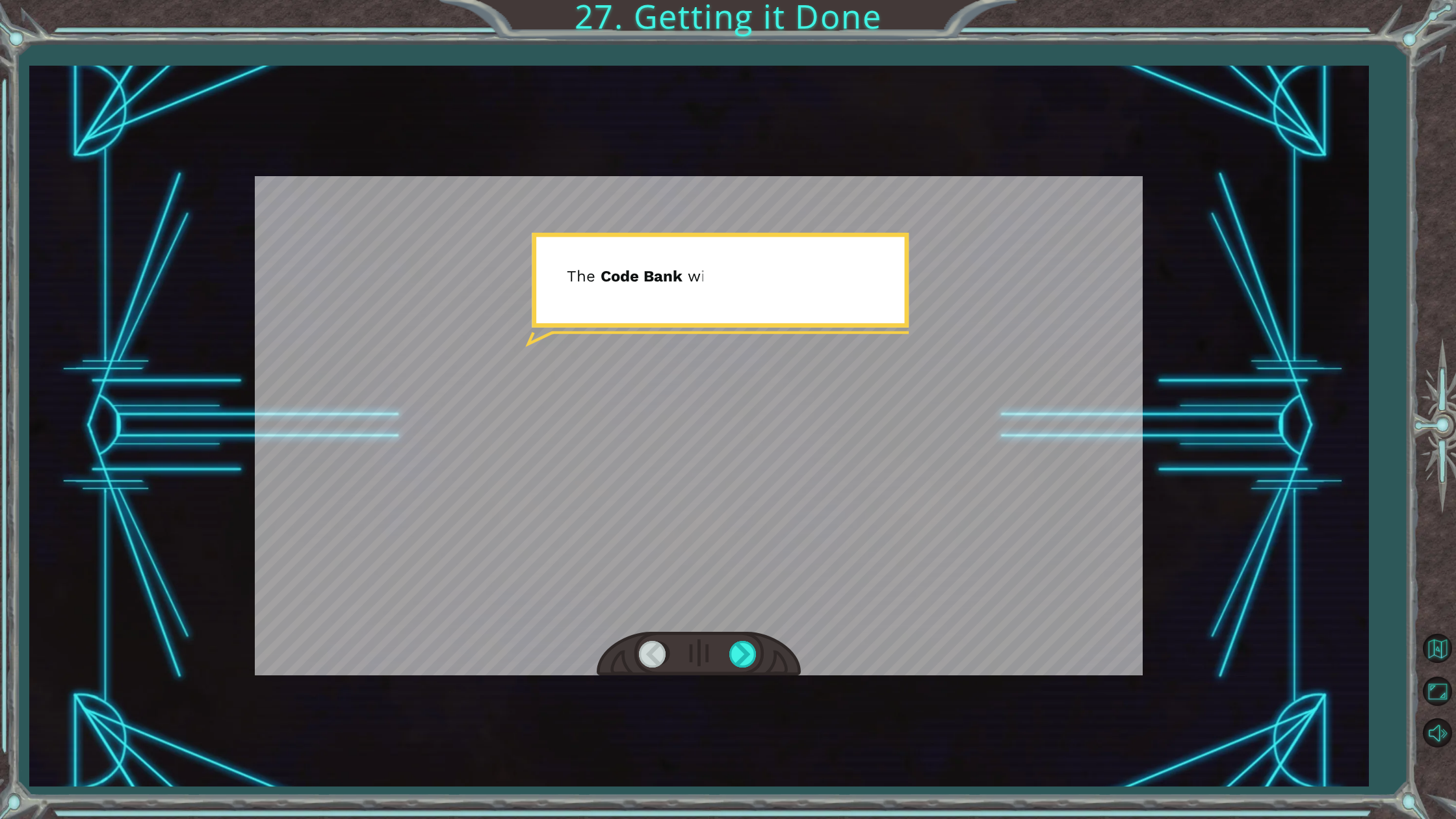
drag, startPoint x: 734, startPoint y: 648, endPoint x: 726, endPoint y: 645, distance: 8.5
click at [724, 645] on div at bounding box center [698, 654] width 204 height 45
click at [729, 646] on div at bounding box center [698, 654] width 204 height 45
click at [734, 646] on div at bounding box center [743, 654] width 30 height 26
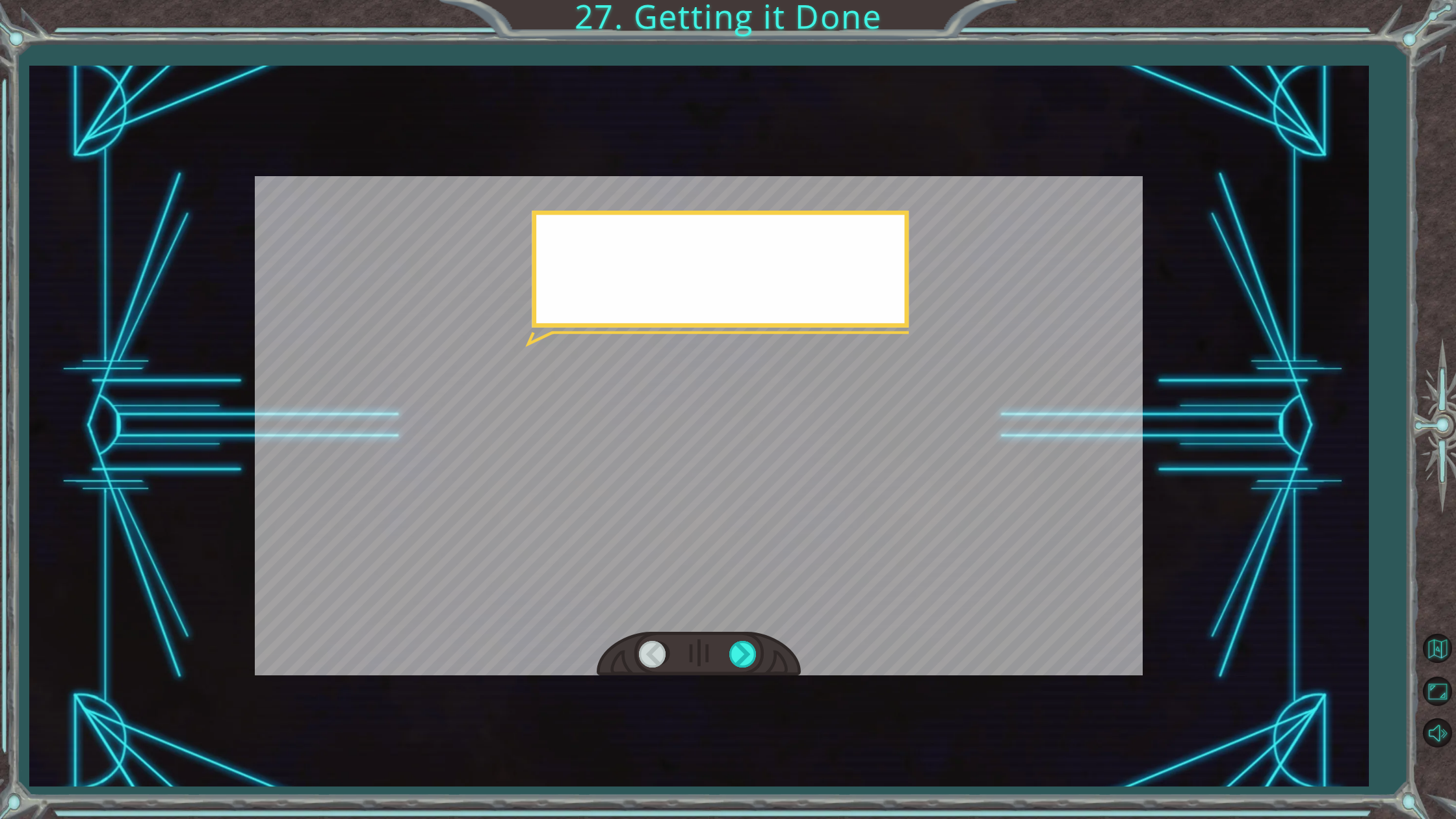
click at [764, 652] on div at bounding box center [698, 654] width 204 height 45
drag, startPoint x: 764, startPoint y: 652, endPoint x: 753, endPoint y: 652, distance: 11.0
click at [763, 652] on div at bounding box center [698, 654] width 204 height 45
click at [752, 652] on div at bounding box center [743, 654] width 30 height 26
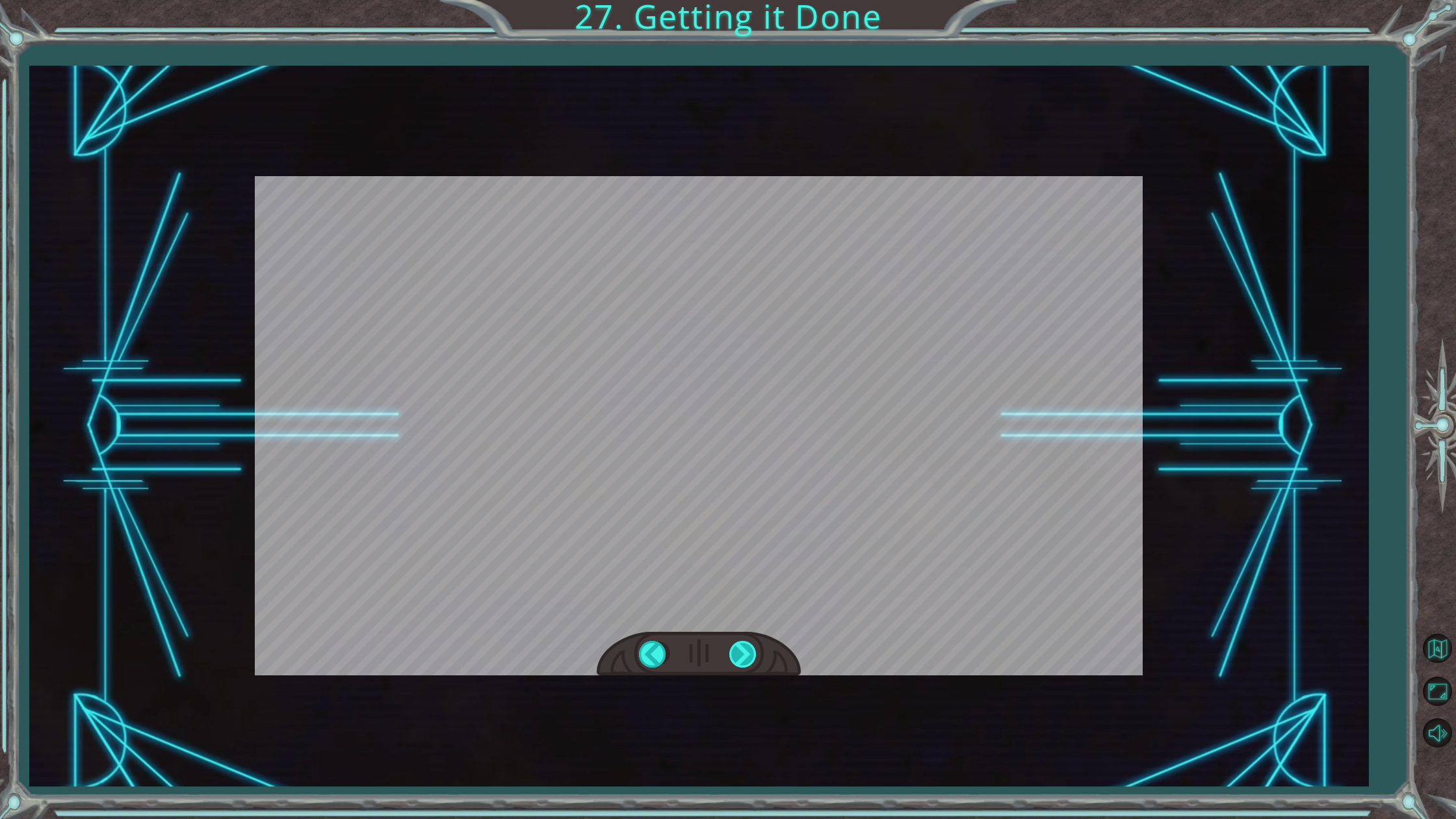
click at [751, 651] on div at bounding box center [743, 654] width 30 height 26
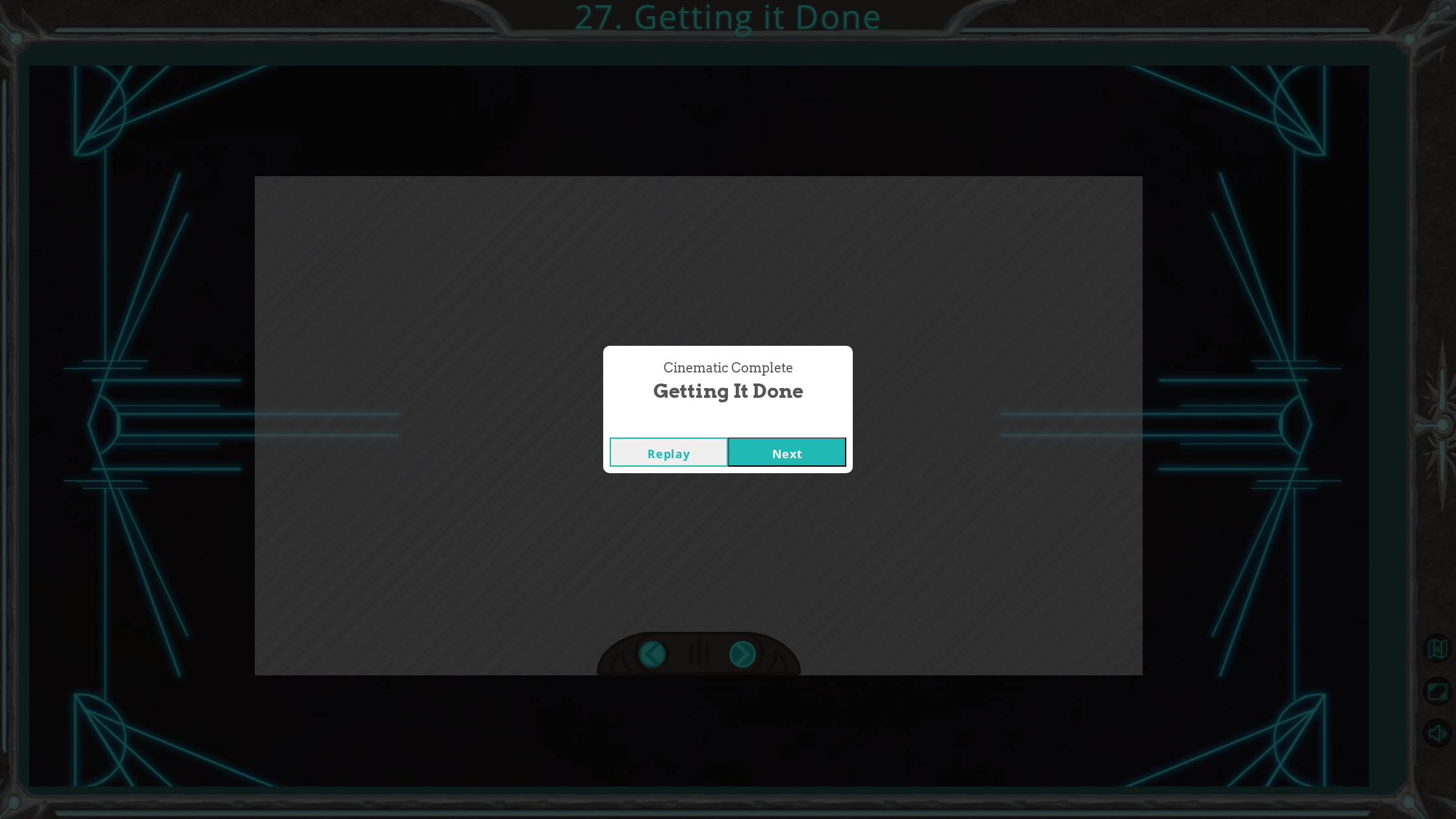
click at [751, 651] on div "Cinematic Complete Getting it Done Replay Next" at bounding box center [728, 409] width 1456 height 819
click at [816, 449] on button "Next" at bounding box center [787, 452] width 119 height 30
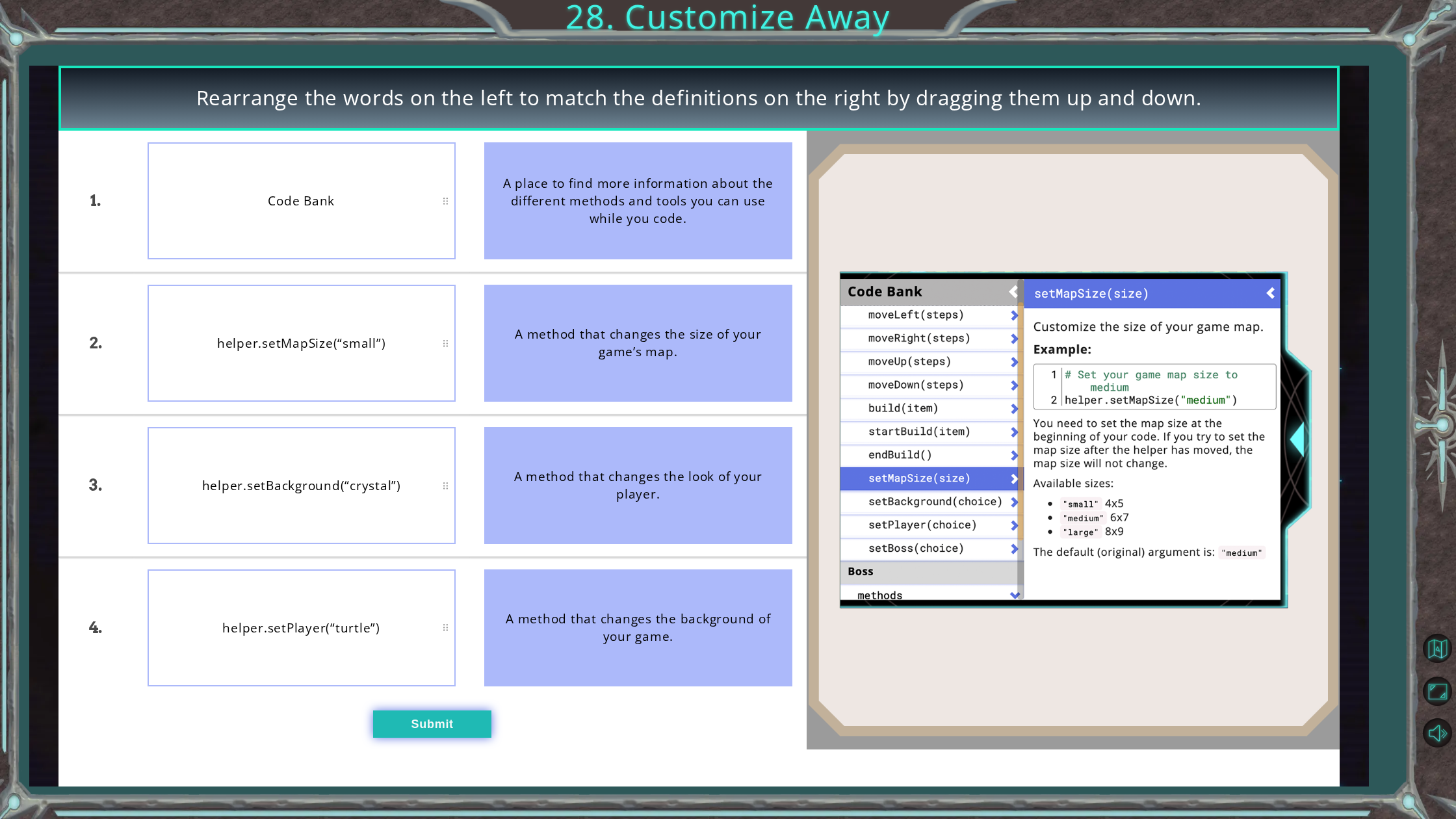
click at [438, 735] on button "Submit" at bounding box center [433, 723] width 119 height 26
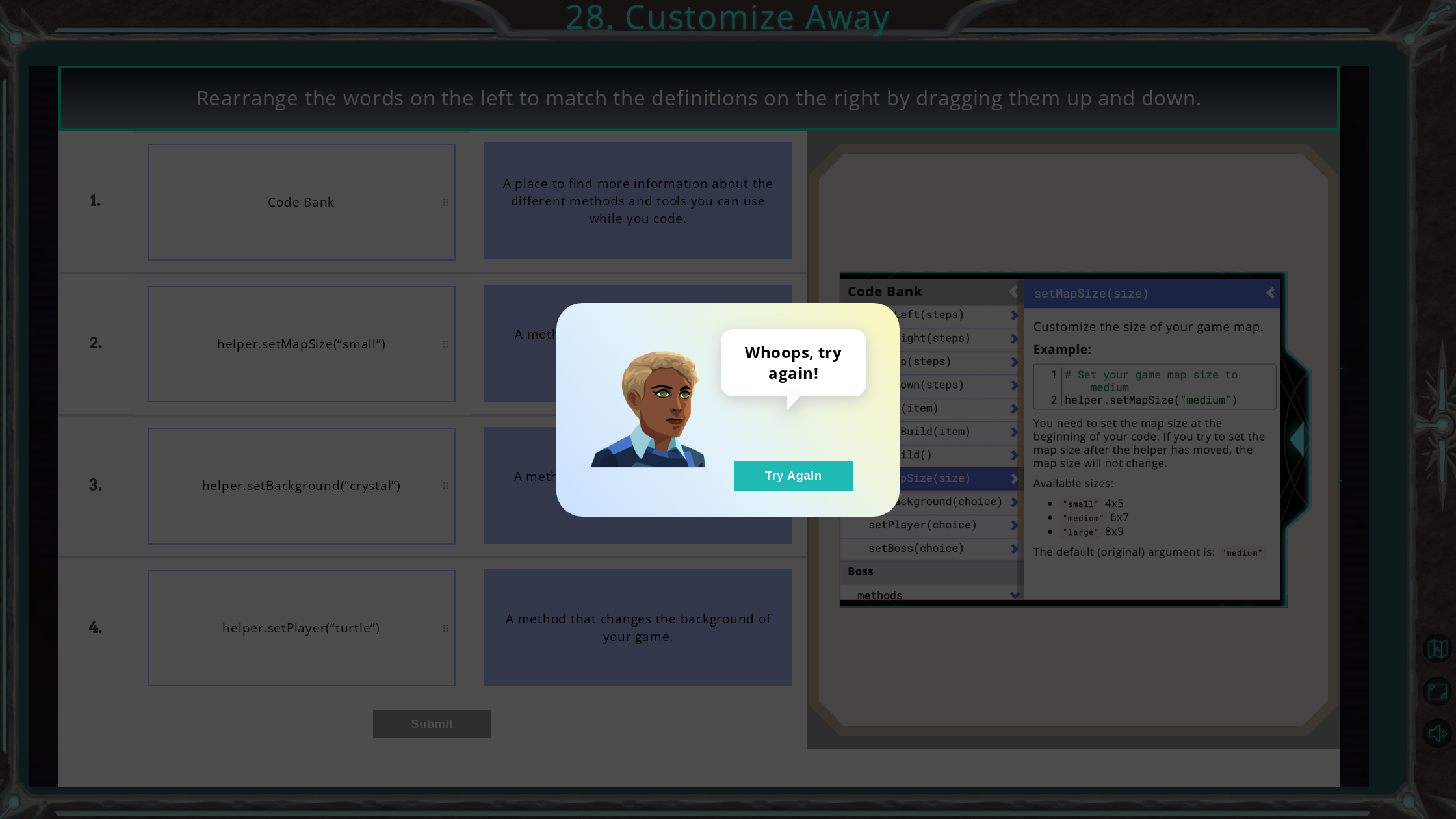
click at [792, 457] on div "Whoops, try again! Try Again" at bounding box center [793, 409] width 146 height 162
click at [792, 461] on div "Whoops, try again! Try Again" at bounding box center [793, 409] width 146 height 162
click at [791, 463] on button "Try Again" at bounding box center [794, 476] width 119 height 30
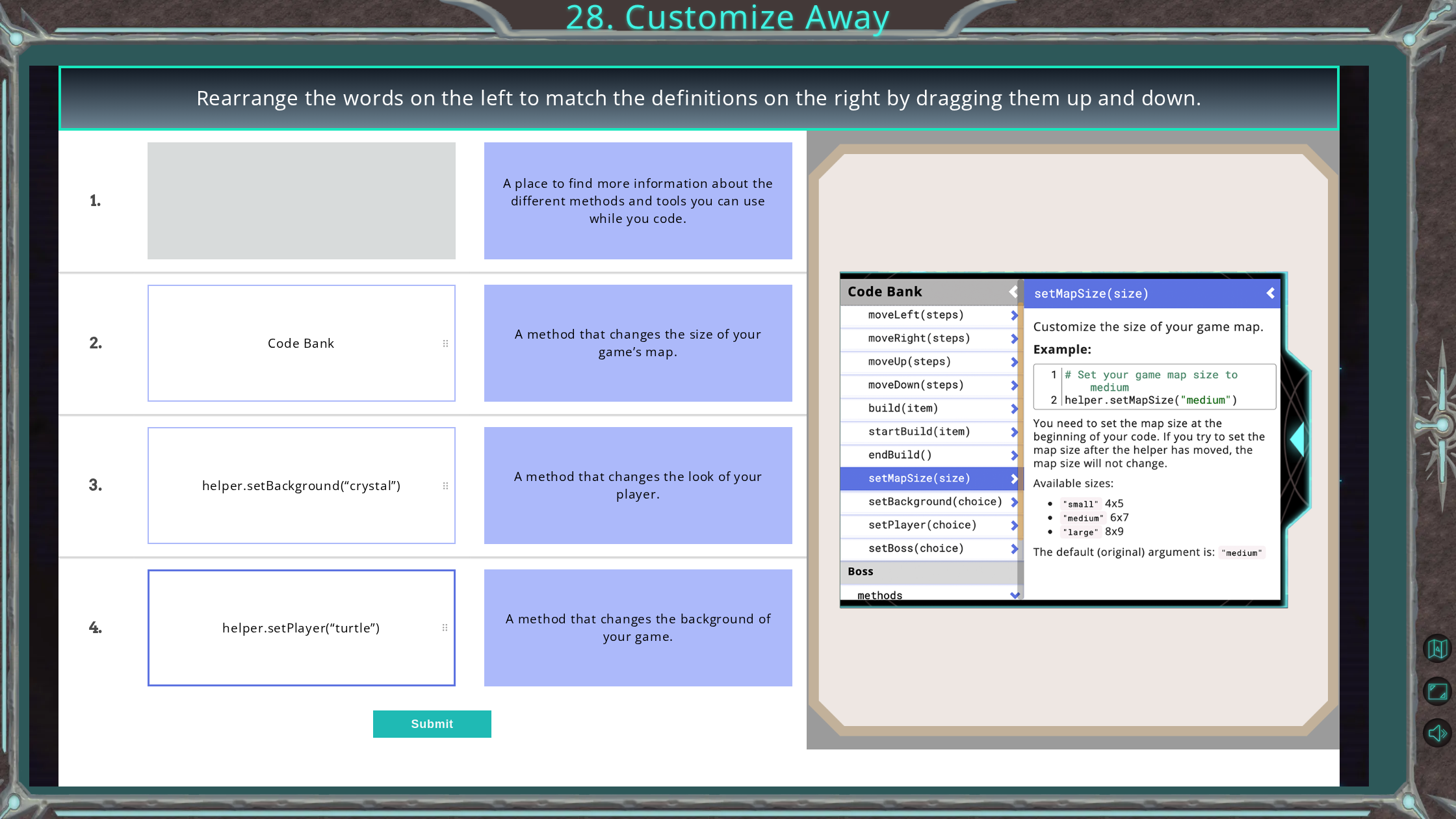
click at [409, 739] on div "Rearrange the words on the left to match the definitions on the right by draggi…" at bounding box center [698, 426] width 1281 height 721
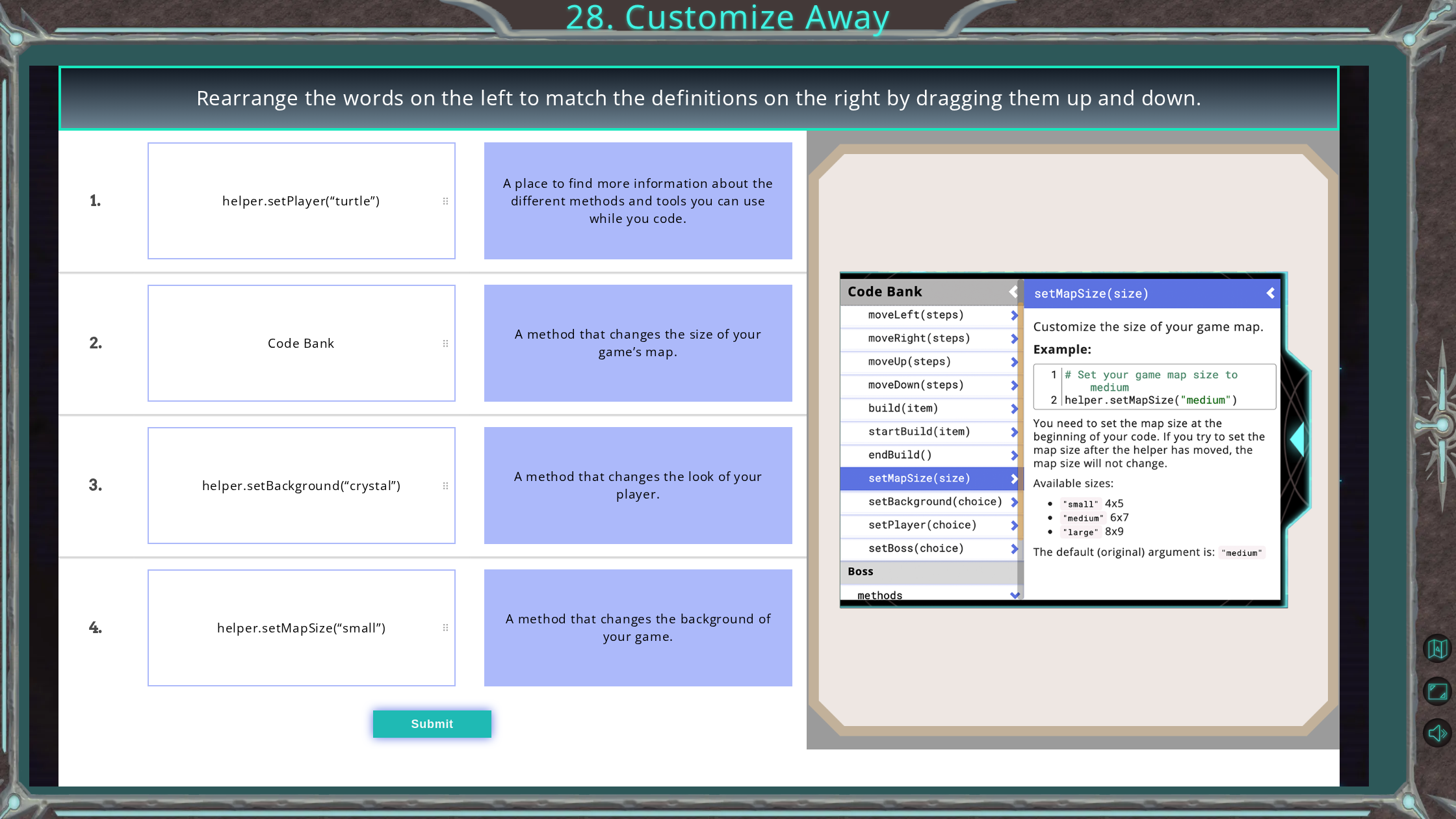
click at [416, 712] on button "Submit" at bounding box center [433, 723] width 119 height 26
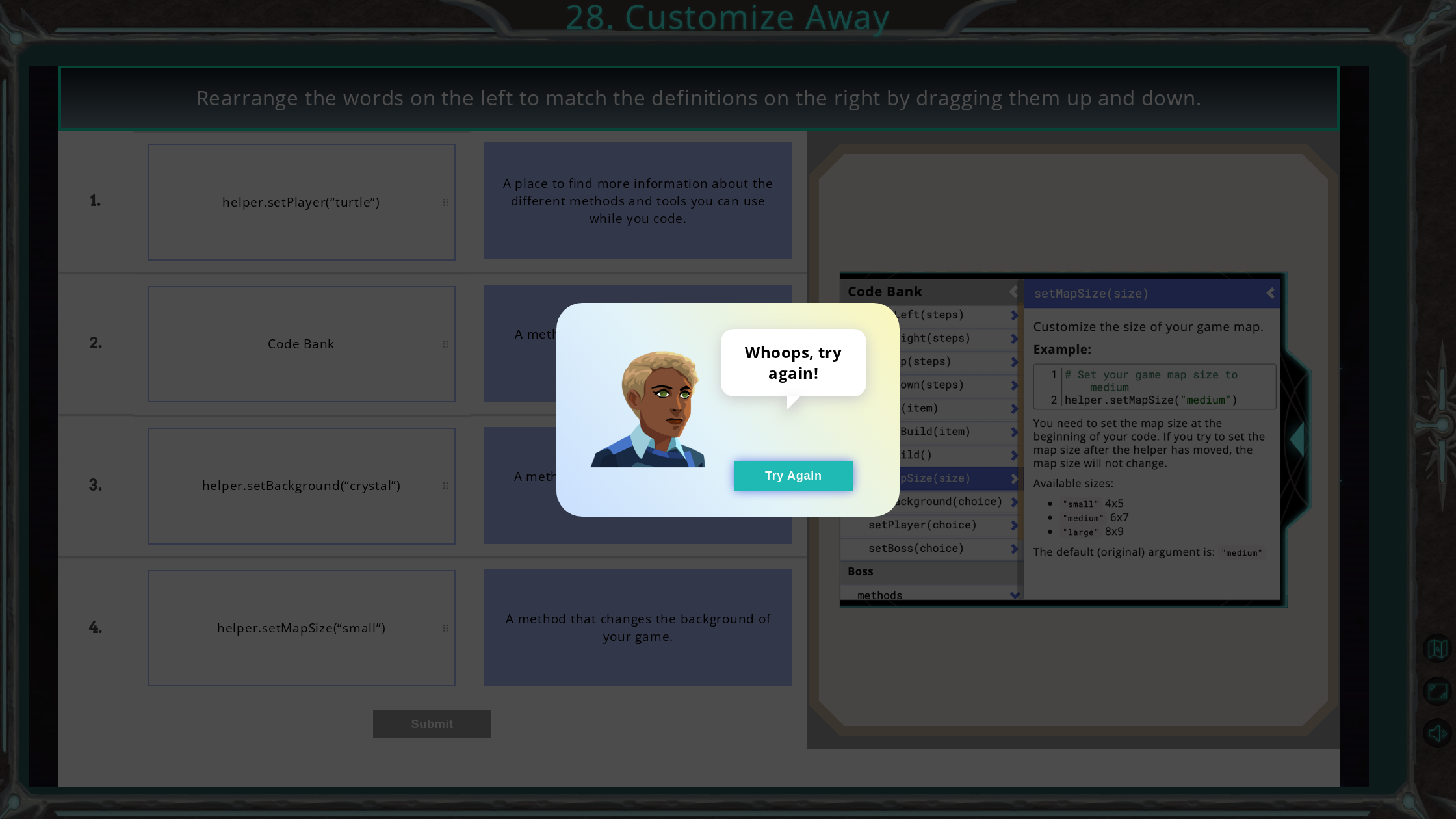
click at [810, 479] on button "Try Again" at bounding box center [794, 476] width 119 height 30
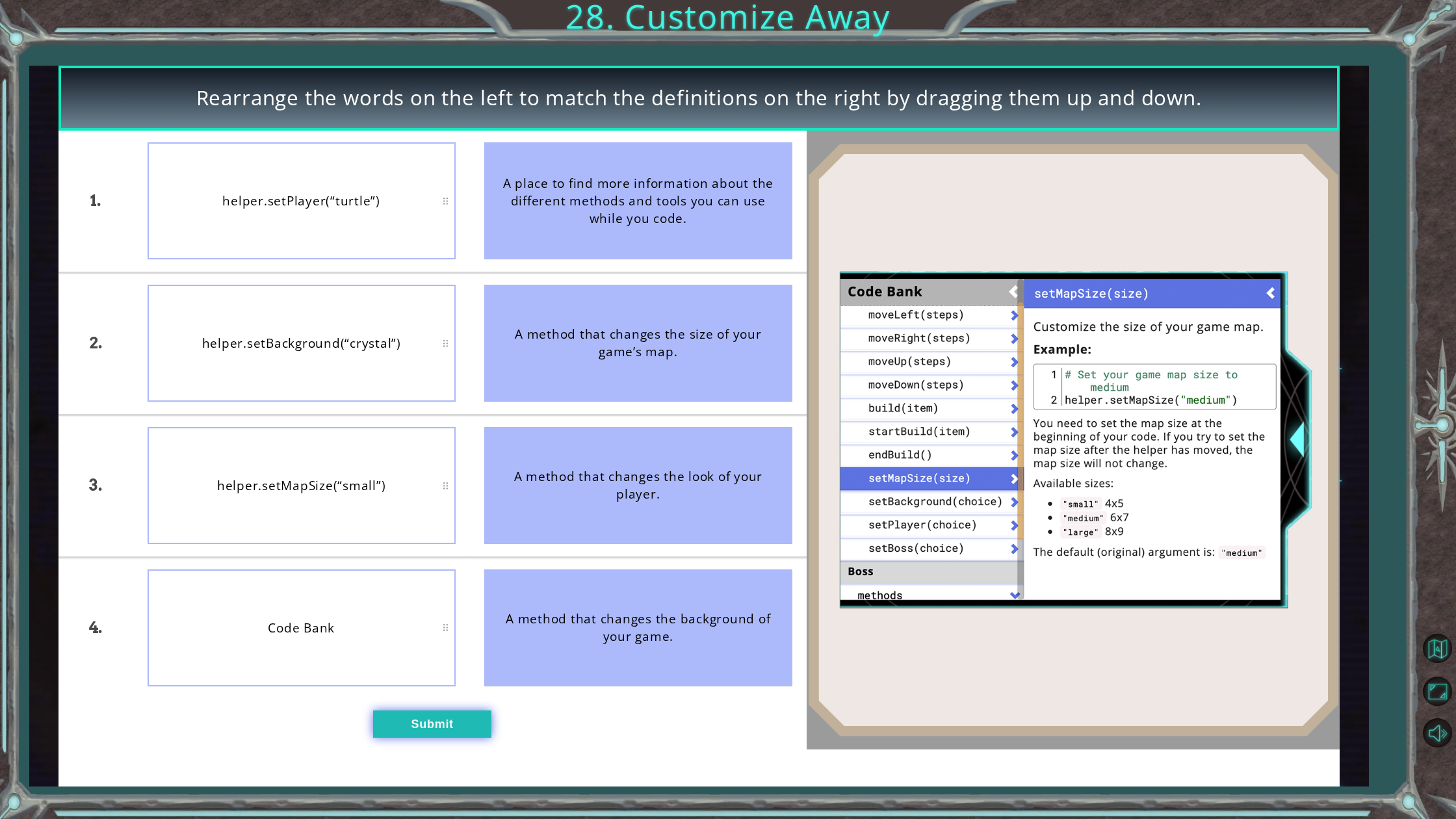
click at [429, 712] on button "Submit" at bounding box center [433, 723] width 119 height 26
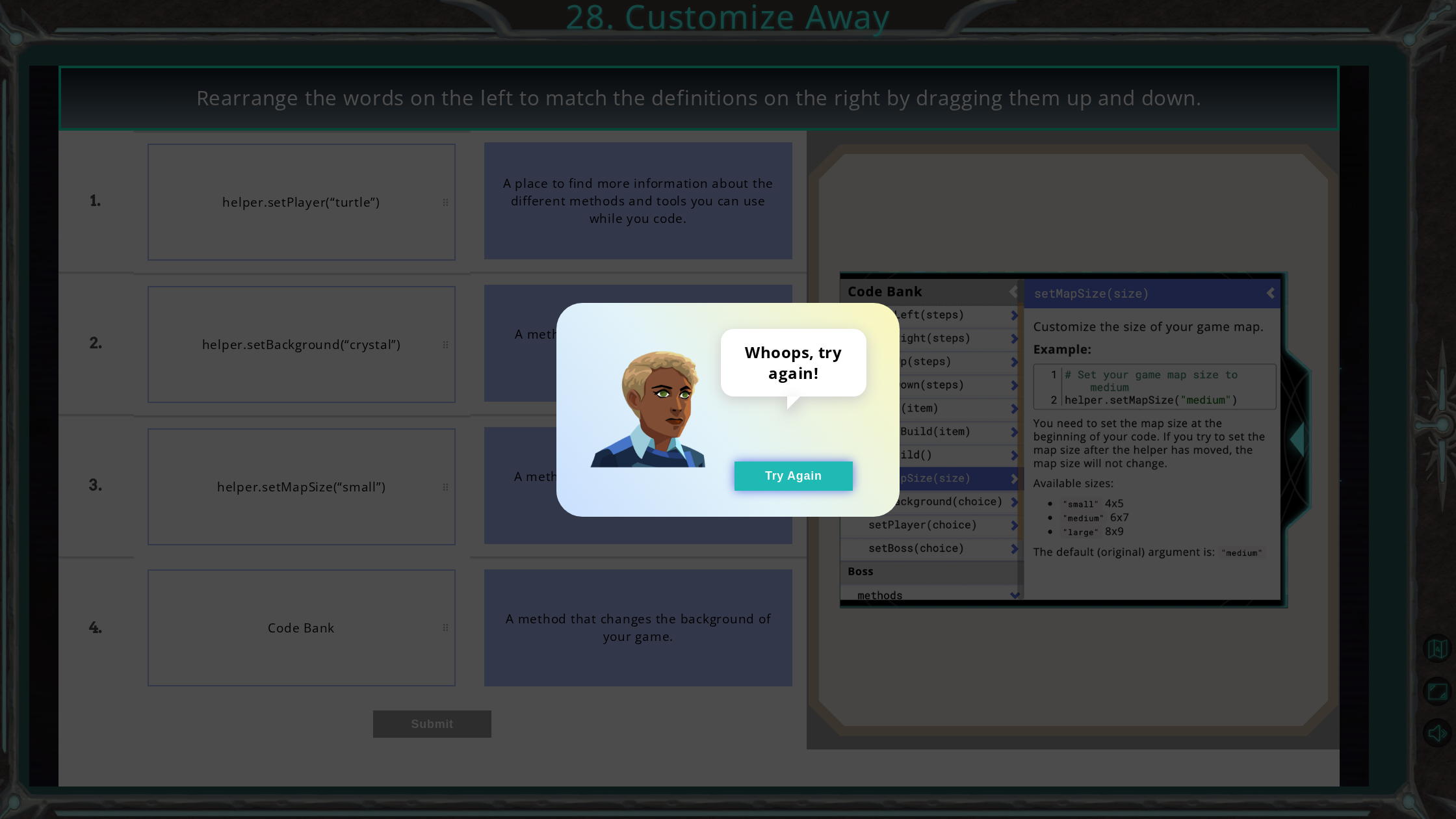
drag, startPoint x: 840, startPoint y: 458, endPoint x: 794, endPoint y: 486, distance: 53.9
click at [808, 475] on div "Whoops, try again! Try Again" at bounding box center [727, 410] width 343 height 214
click at [794, 487] on button "Try Again" at bounding box center [794, 476] width 119 height 30
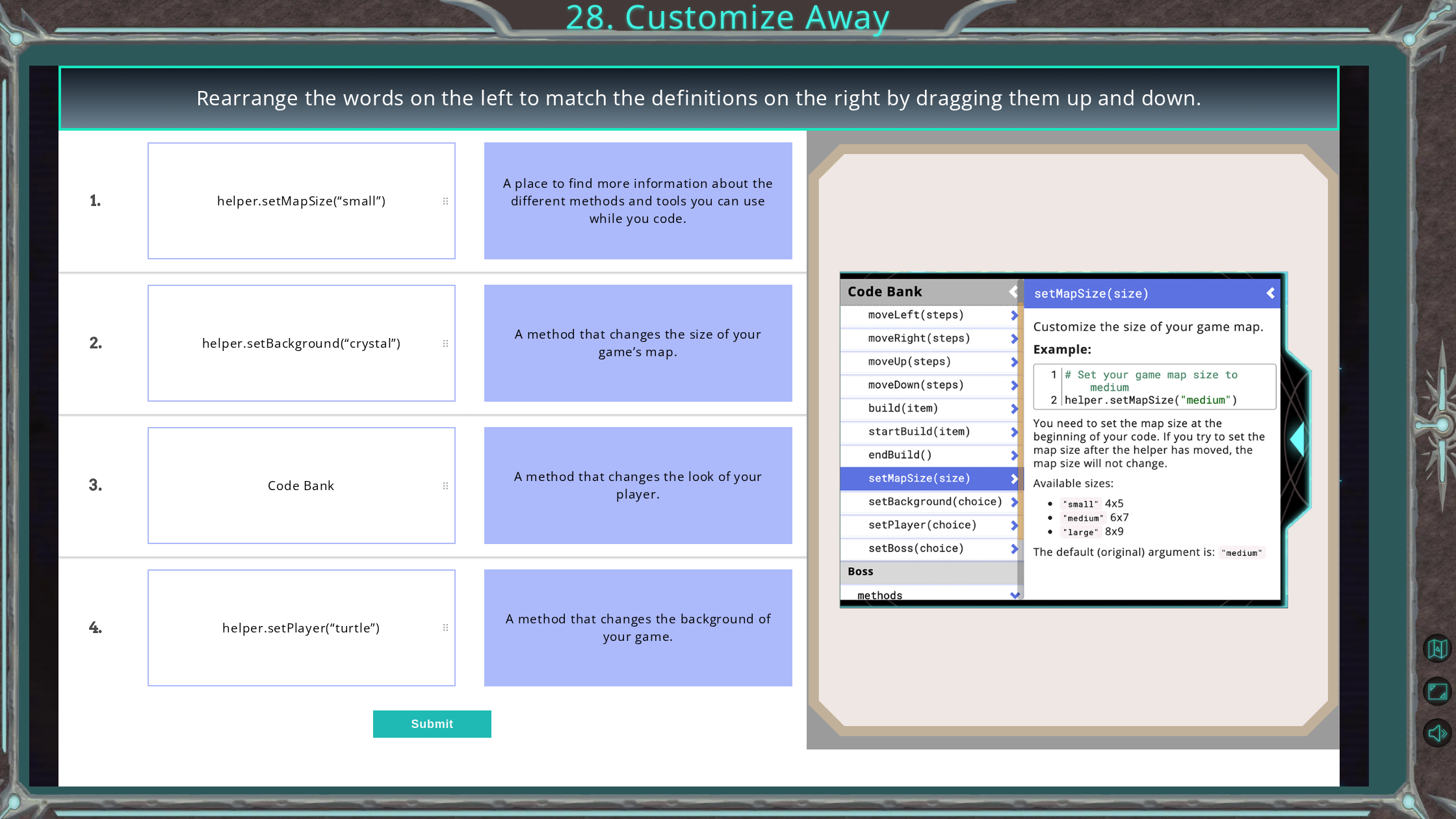
click at [606, 219] on div "A place to find more information about the different methods and tools you can …" at bounding box center [638, 201] width 308 height 117
click at [399, 728] on button "Submit" at bounding box center [433, 723] width 119 height 26
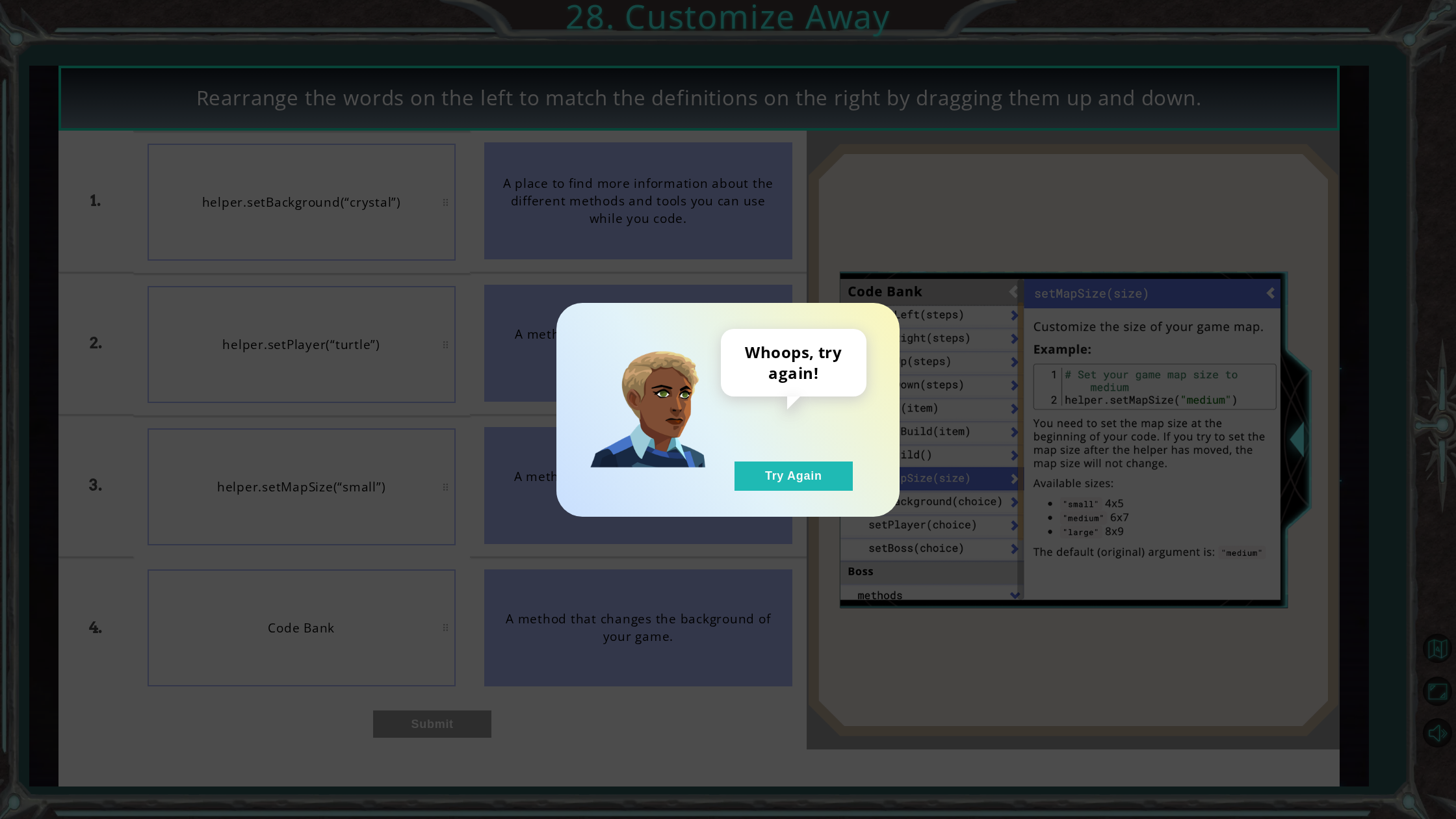
click at [401, 715] on div "Whoops, try again! Try Again" at bounding box center [728, 409] width 1456 height 819
click at [808, 467] on button "Try Again" at bounding box center [794, 476] width 119 height 30
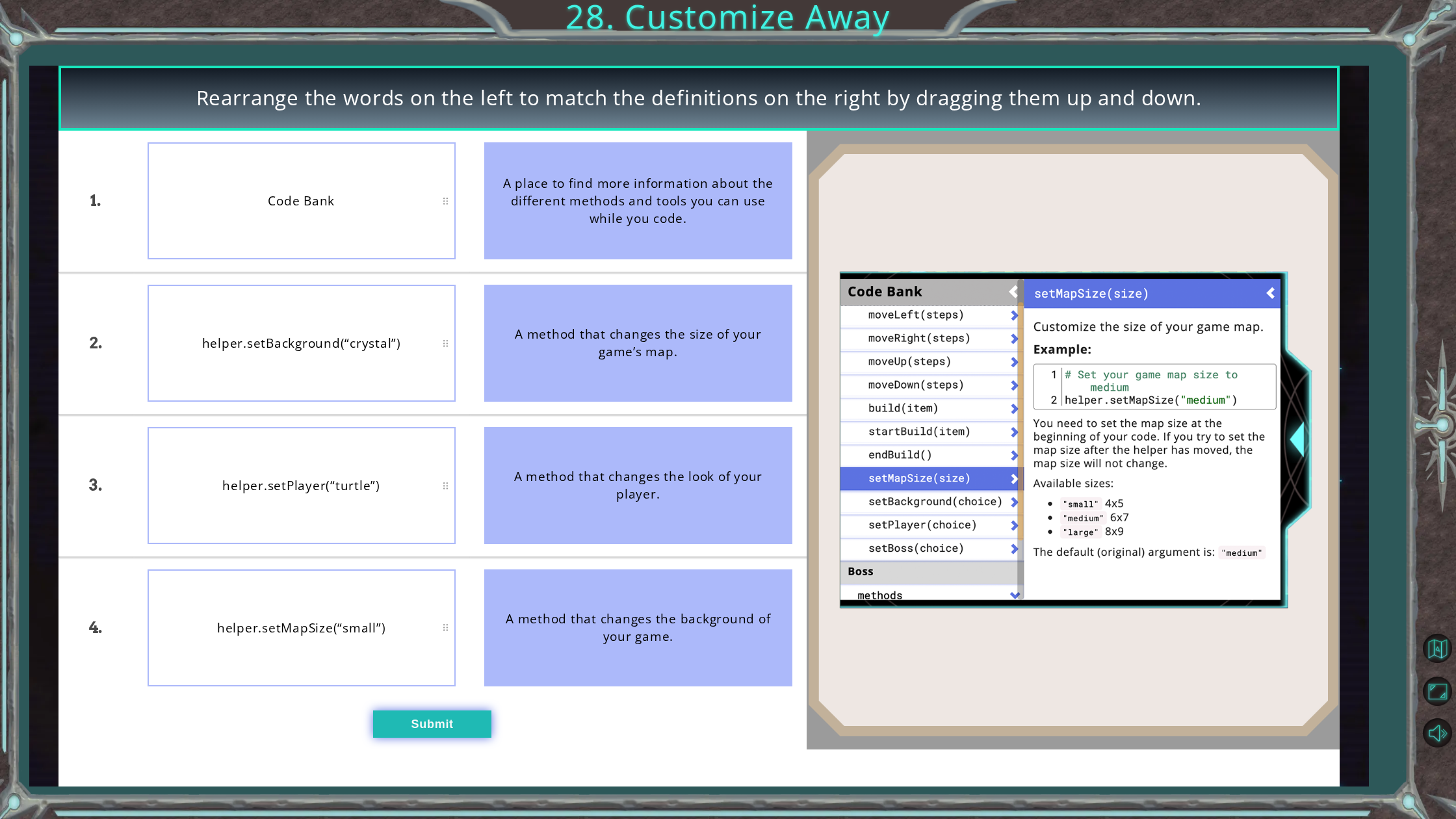
click at [417, 723] on button "Submit" at bounding box center [433, 723] width 119 height 26
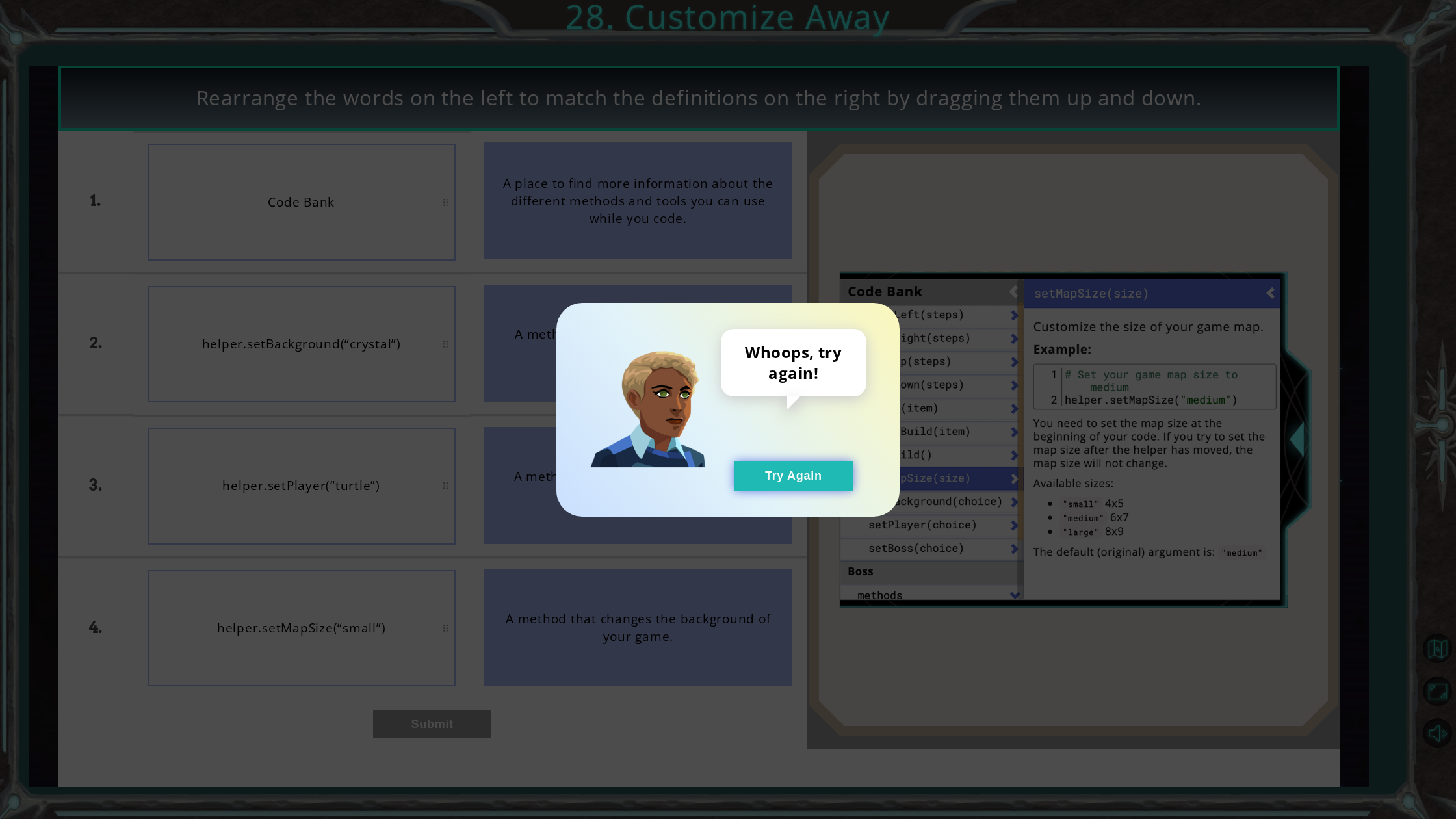
click at [779, 486] on button "Try Again" at bounding box center [794, 476] width 119 height 30
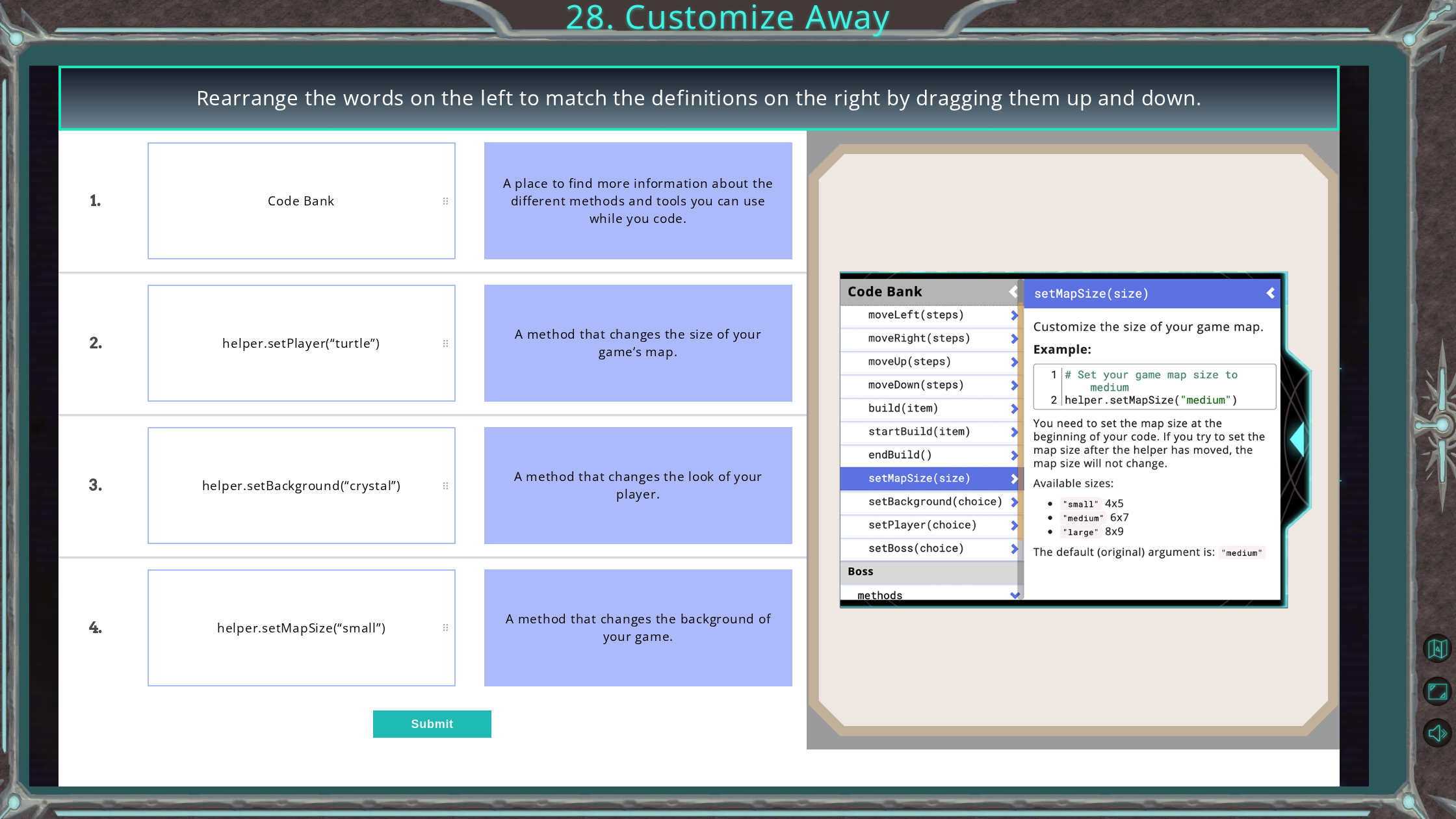
drag, startPoint x: 405, startPoint y: 746, endPoint x: 412, endPoint y: 752, distance: 9.2
click at [412, 739] on div "Rearrange the words on the left to match the definitions on the right by draggi…" at bounding box center [698, 426] width 1281 height 721
click at [423, 715] on button "Submit" at bounding box center [433, 723] width 119 height 26
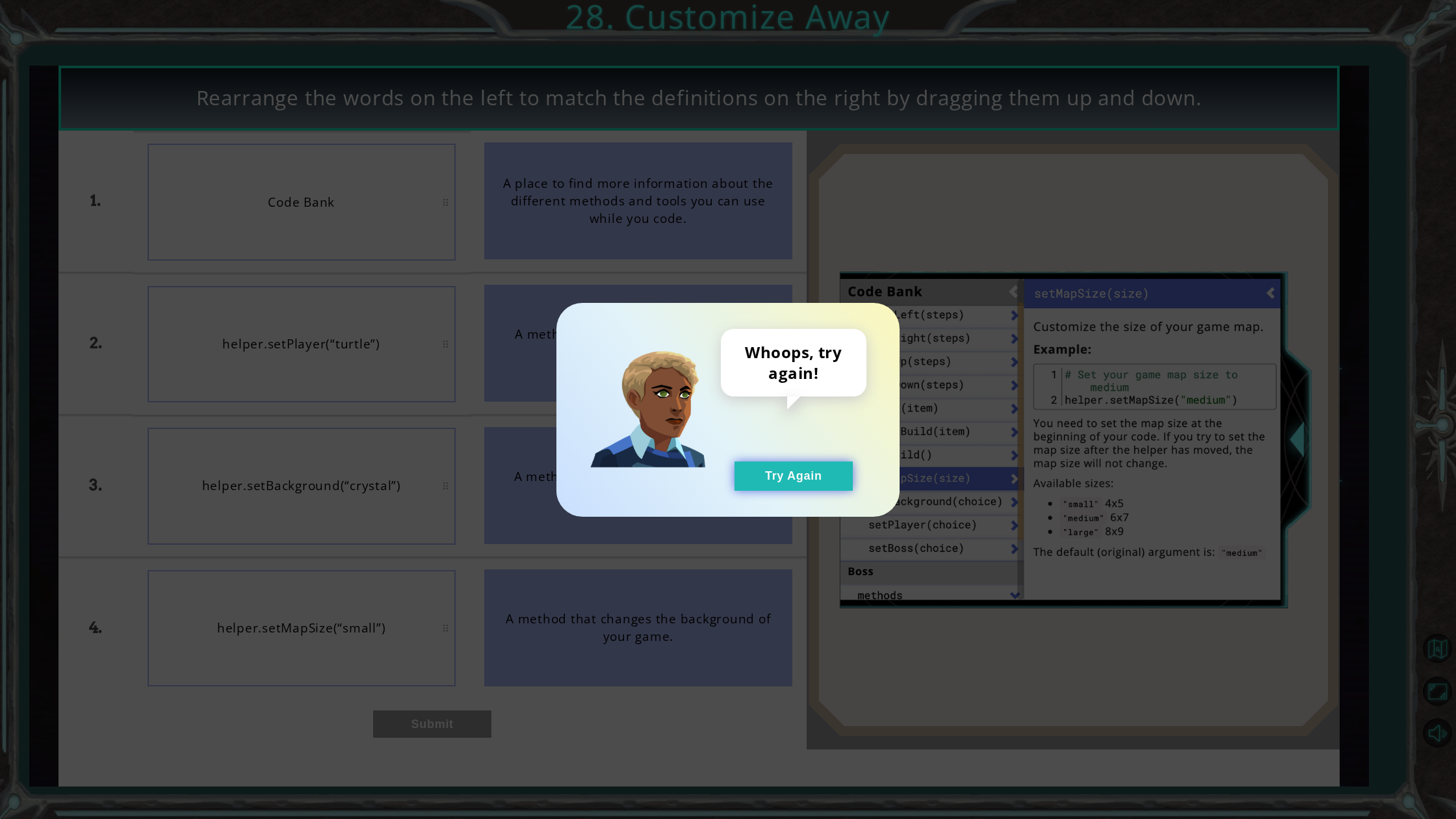
click at [804, 471] on button "Try Again" at bounding box center [794, 476] width 119 height 30
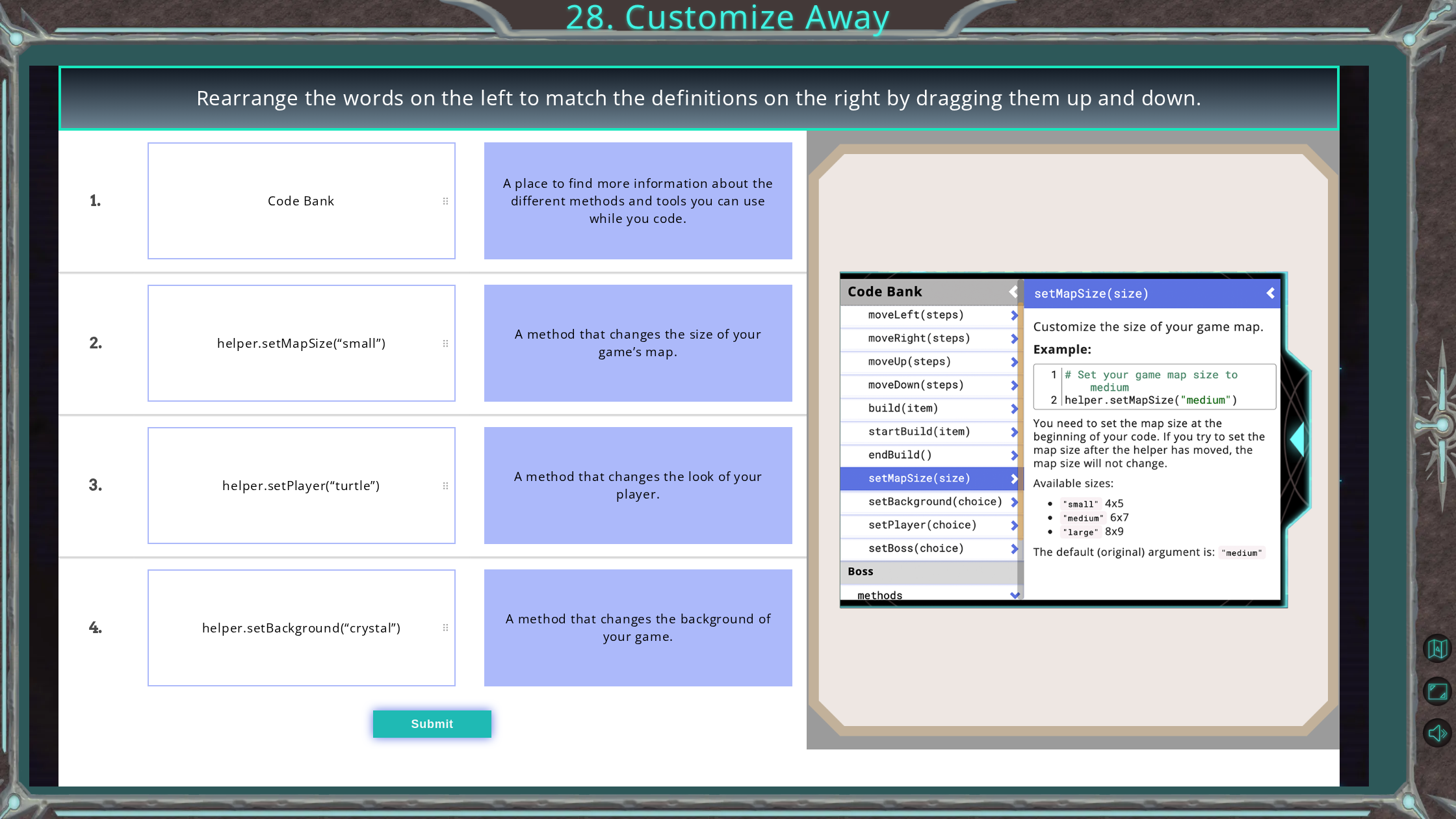
click at [395, 727] on button "Submit" at bounding box center [433, 723] width 119 height 26
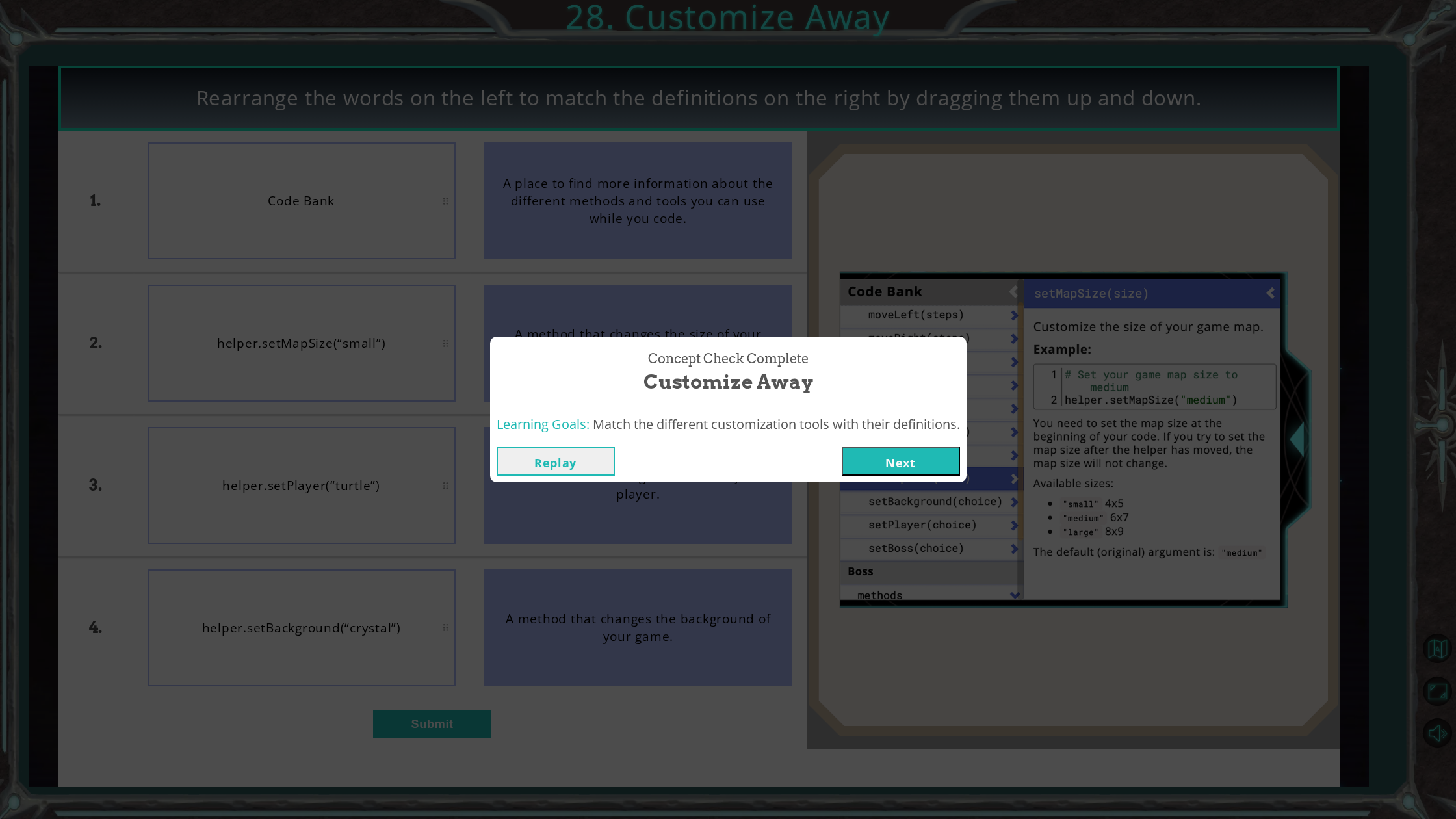
click at [896, 452] on button "Next" at bounding box center [901, 461] width 119 height 30
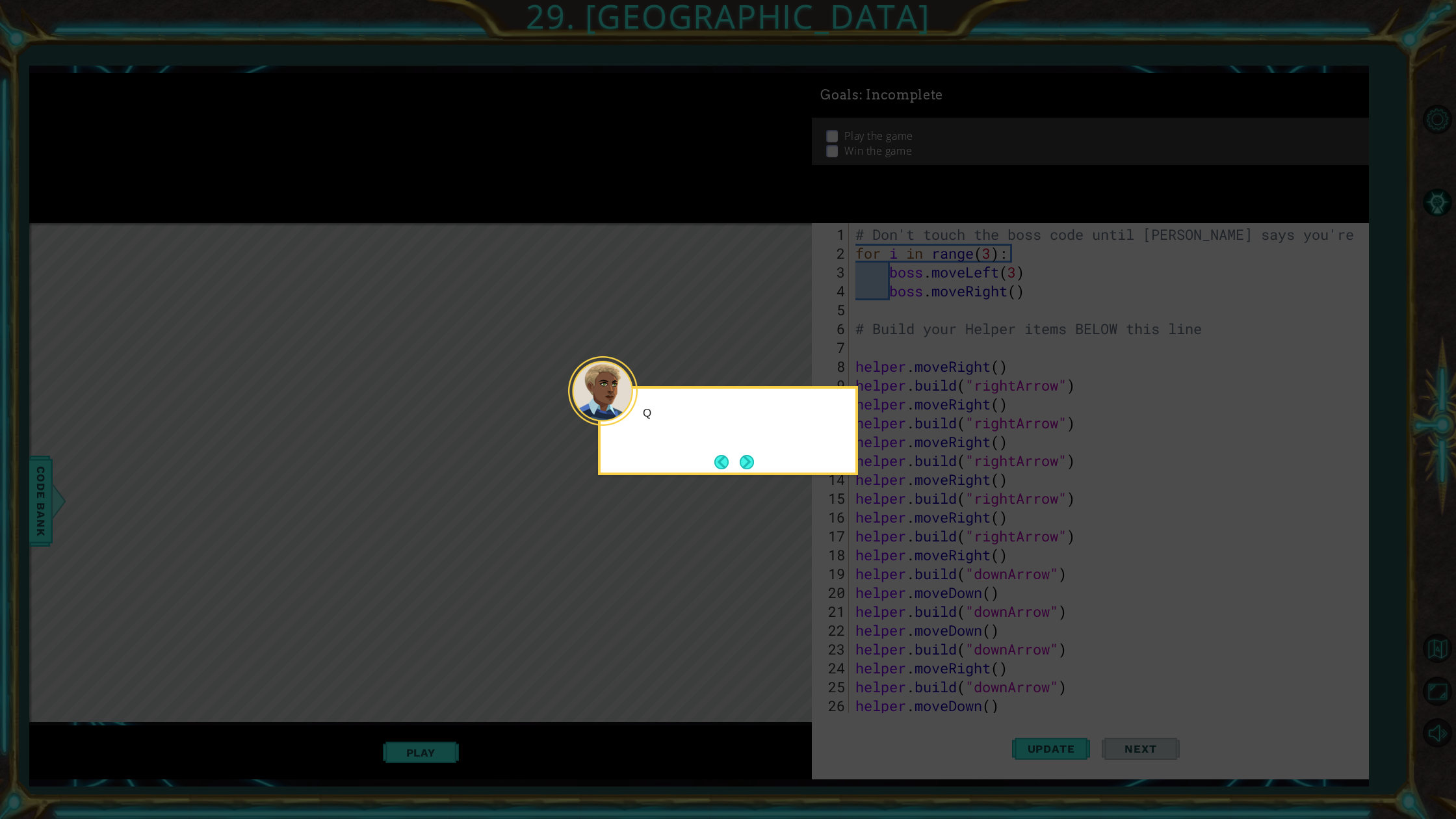
scroll to position [320, 0]
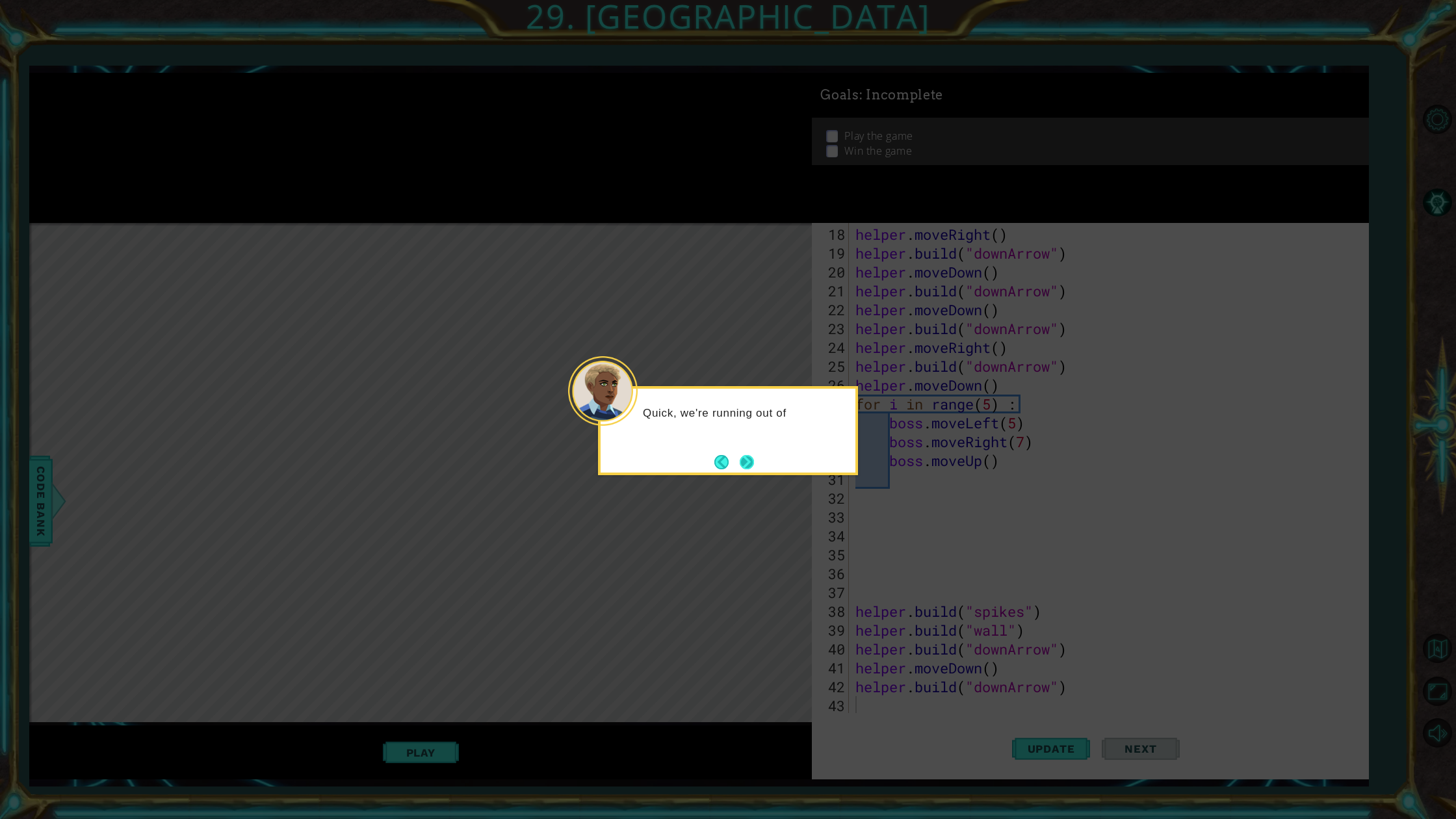
click at [747, 455] on button "Next" at bounding box center [747, 462] width 14 height 14
click at [746, 455] on button "Next" at bounding box center [747, 462] width 14 height 14
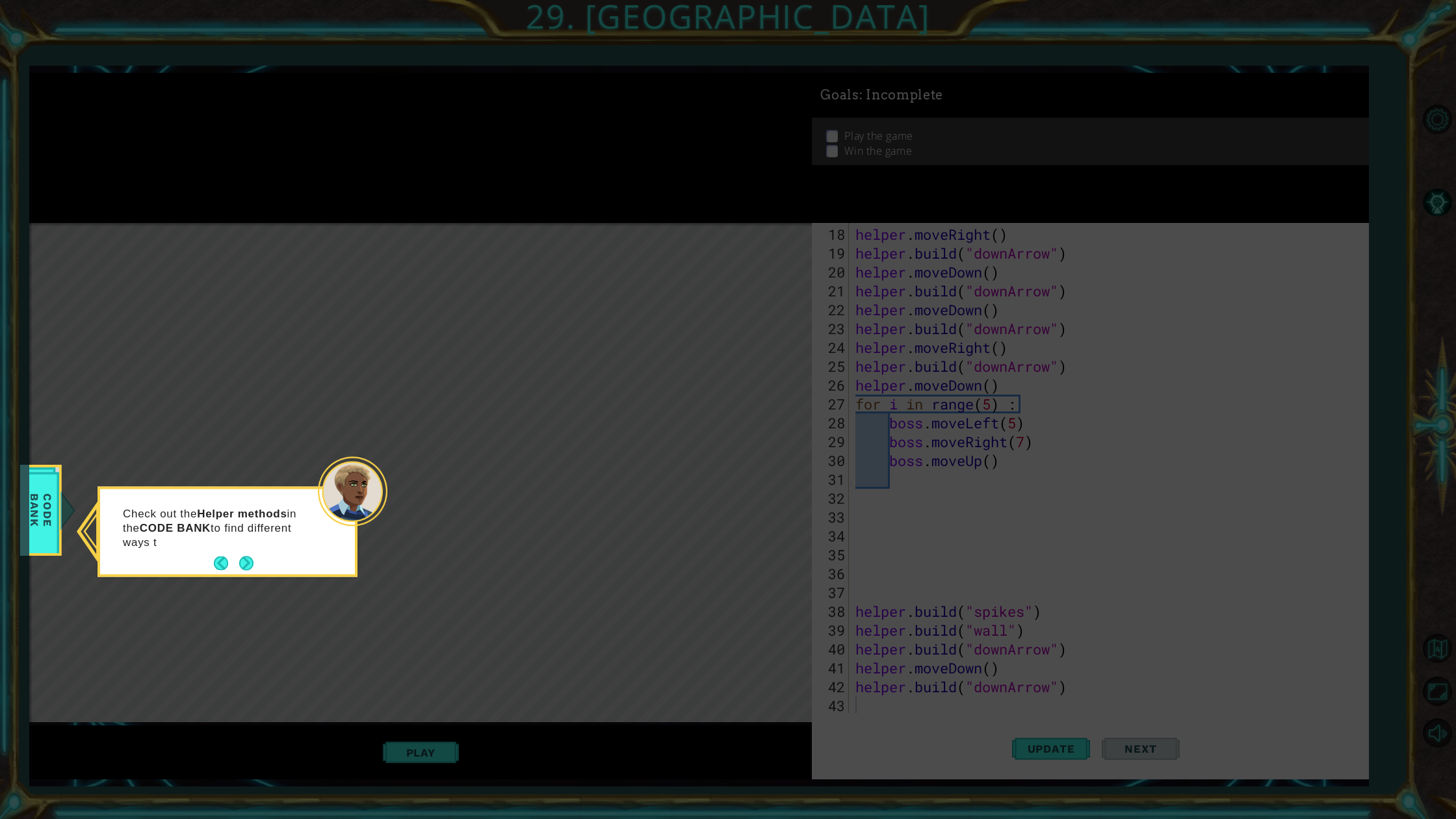
click at [238, 551] on div "Check out the Helper methods in the CODE BANK to find different ways t" at bounding box center [227, 532] width 255 height 86
click at [241, 554] on footer at bounding box center [234, 563] width 40 height 19
click at [242, 554] on footer at bounding box center [234, 563] width 40 height 19
click at [242, 555] on footer at bounding box center [234, 563] width 40 height 19
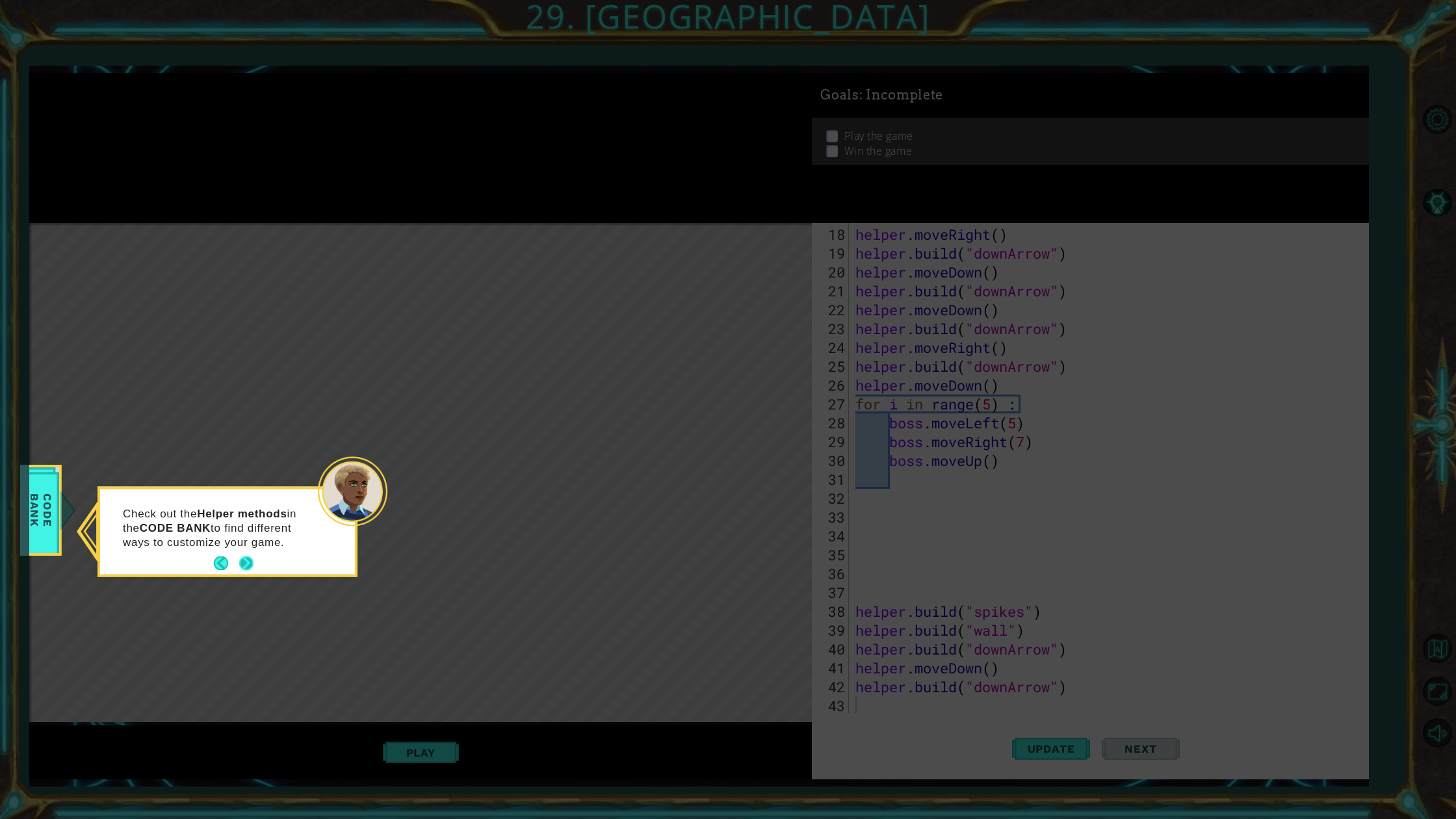
click at [245, 556] on button "Next" at bounding box center [246, 563] width 14 height 14
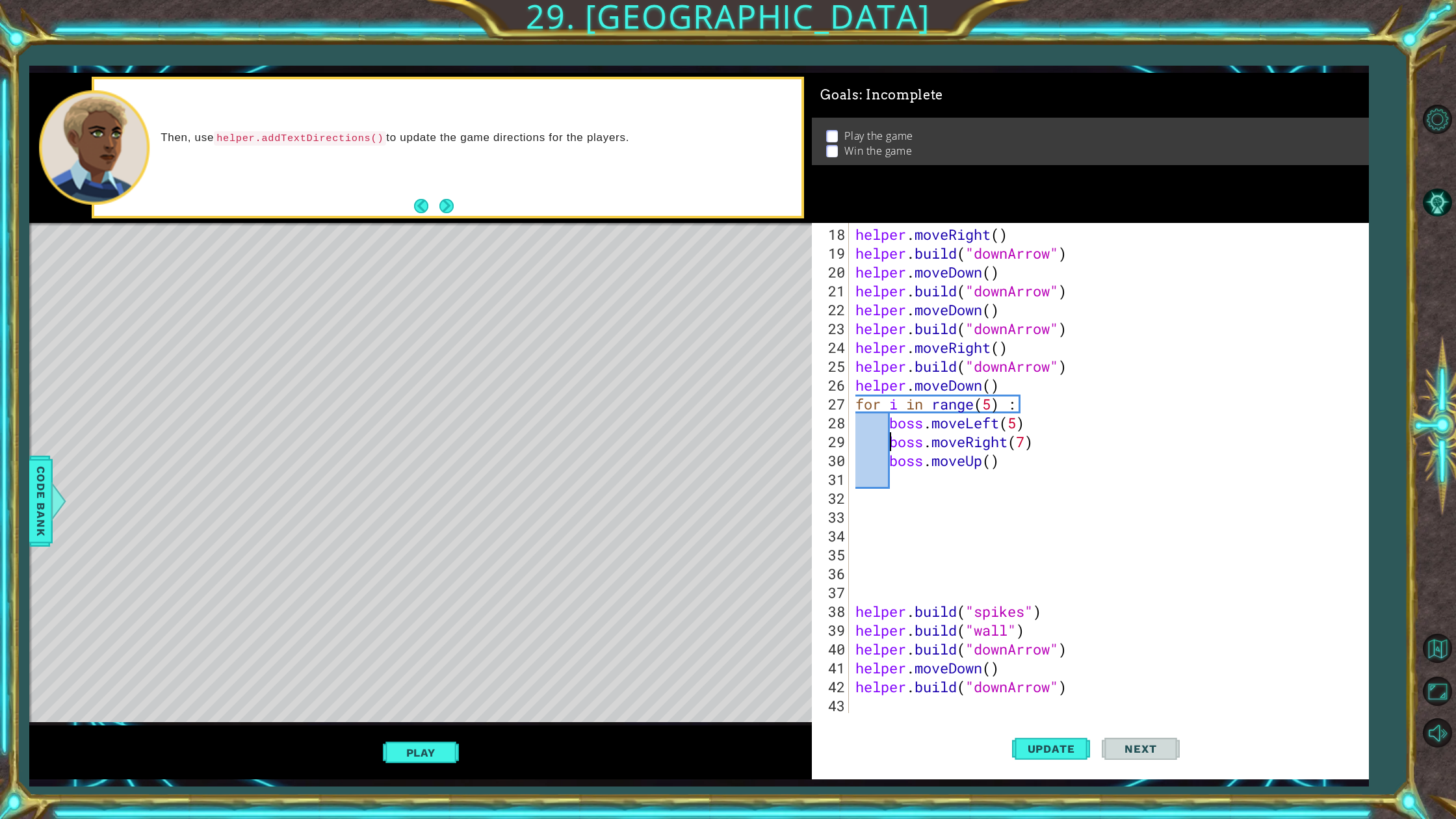
click at [886, 442] on div "helper . moveRight ( ) helper . build ( "downArrow" ) helper . moveDown ( ) hel…" at bounding box center [1106, 489] width 507 height 528
click at [877, 446] on div "helper . moveRight ( ) helper . build ( "downArrow" ) helper . moveDown ( ) hel…" at bounding box center [1106, 489] width 507 height 528
click at [874, 447] on div "helper . moveRight ( ) helper . build ( "downArrow" ) helper . moveDown ( ) hel…" at bounding box center [1106, 489] width 507 height 528
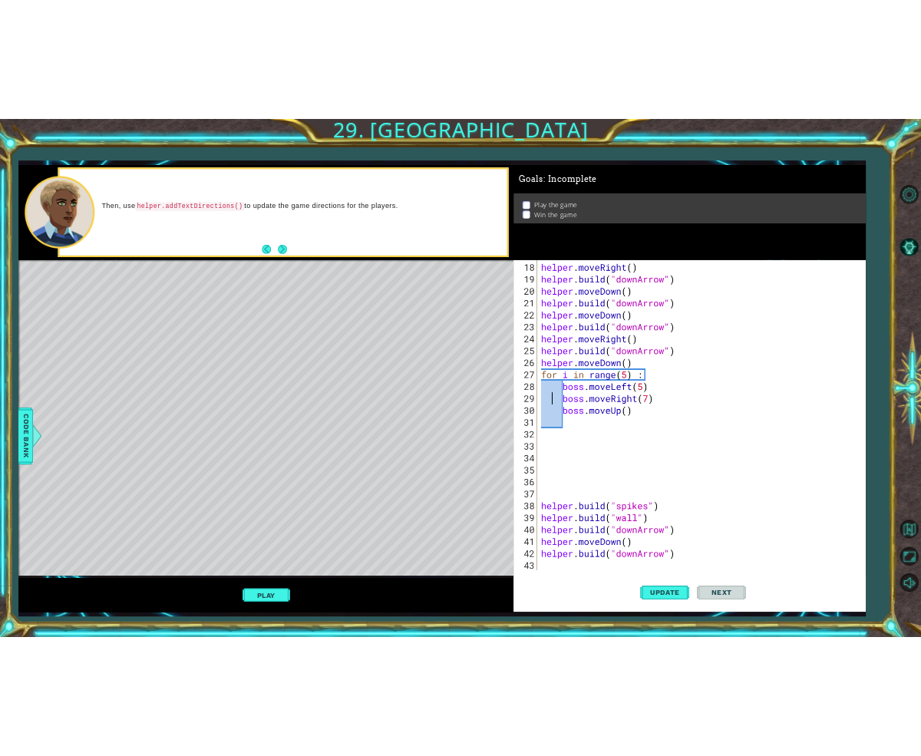
scroll to position [0, 1]
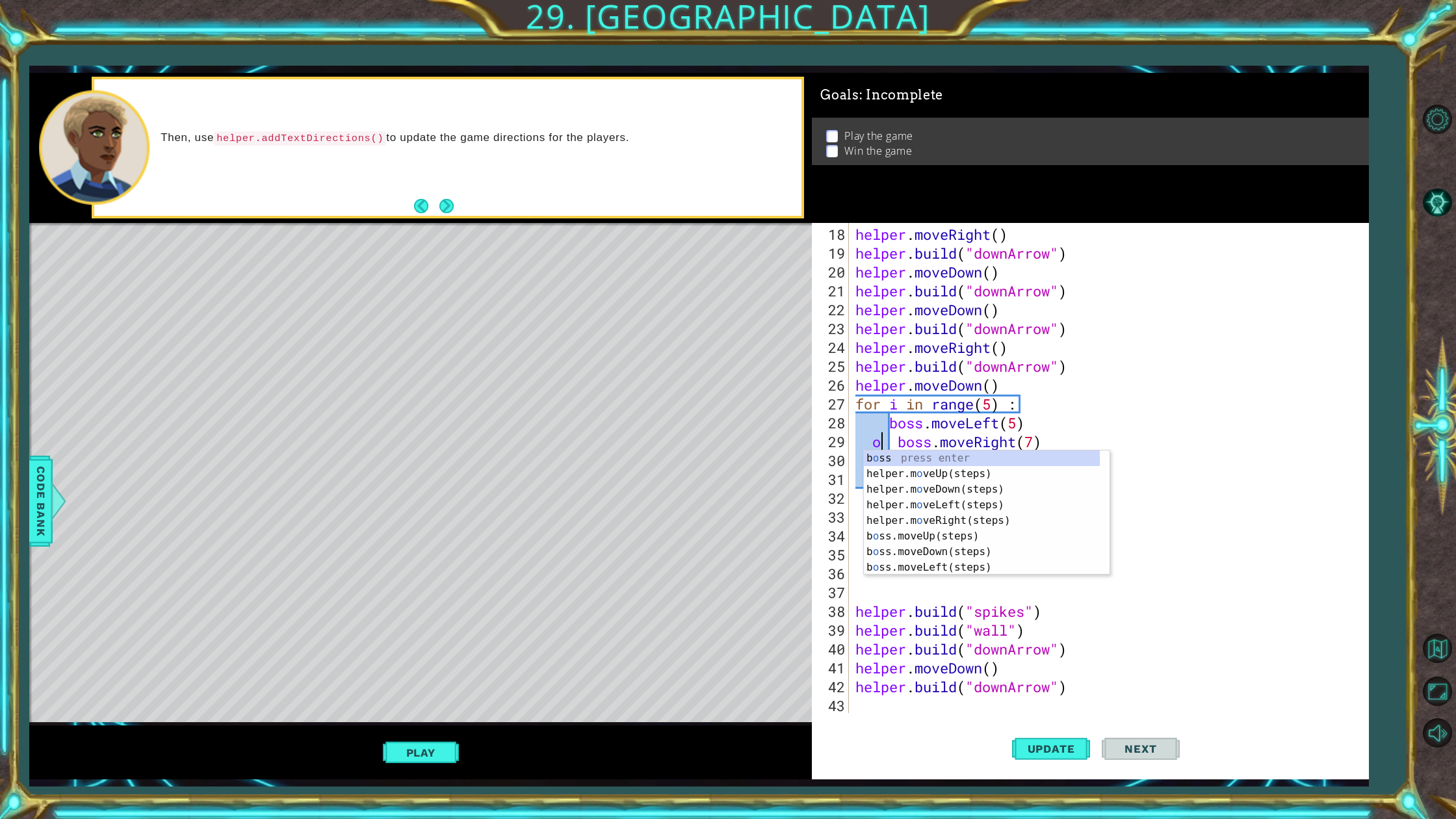
type textarea "boss.moveRight(7)"
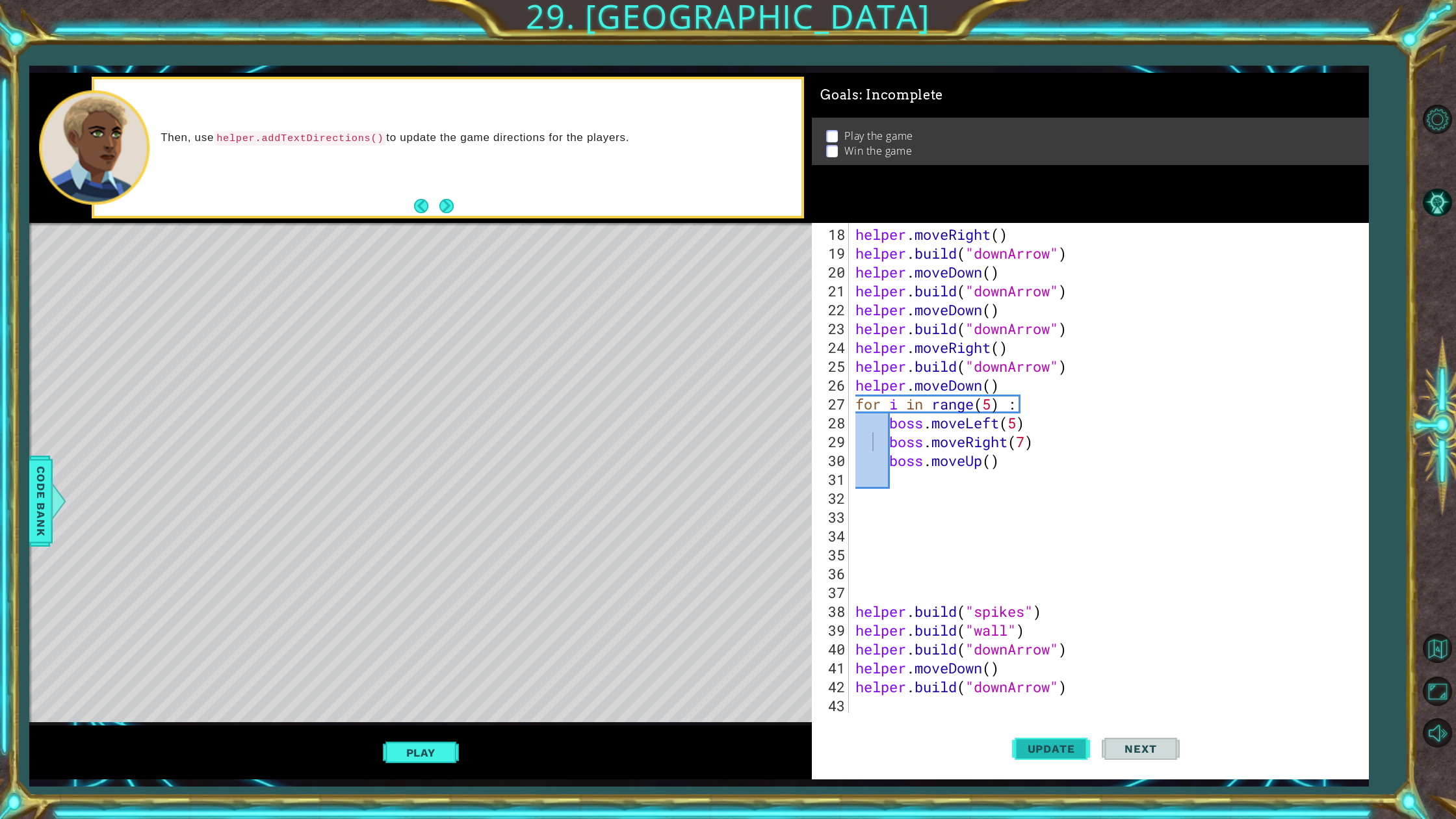
click at [1029, 739] on span "Update" at bounding box center [1051, 749] width 74 height 13
click at [1084, 739] on span "Update" at bounding box center [1051, 749] width 74 height 13
click at [1083, 739] on span "Update" at bounding box center [1051, 749] width 74 height 13
click at [416, 202] on button "Back" at bounding box center [427, 206] width 25 height 14
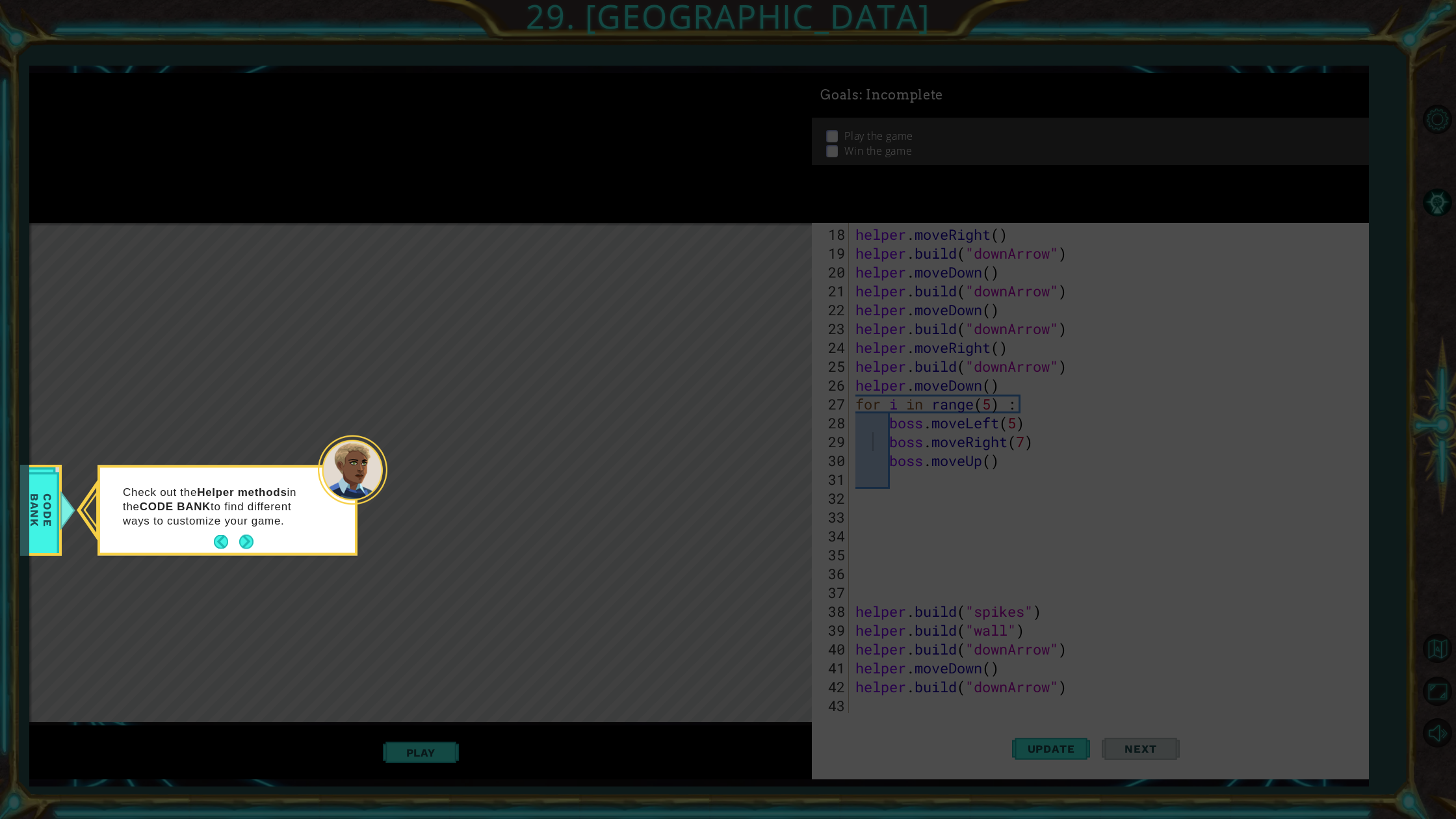
click at [242, 539] on button "Next" at bounding box center [246, 542] width 14 height 14
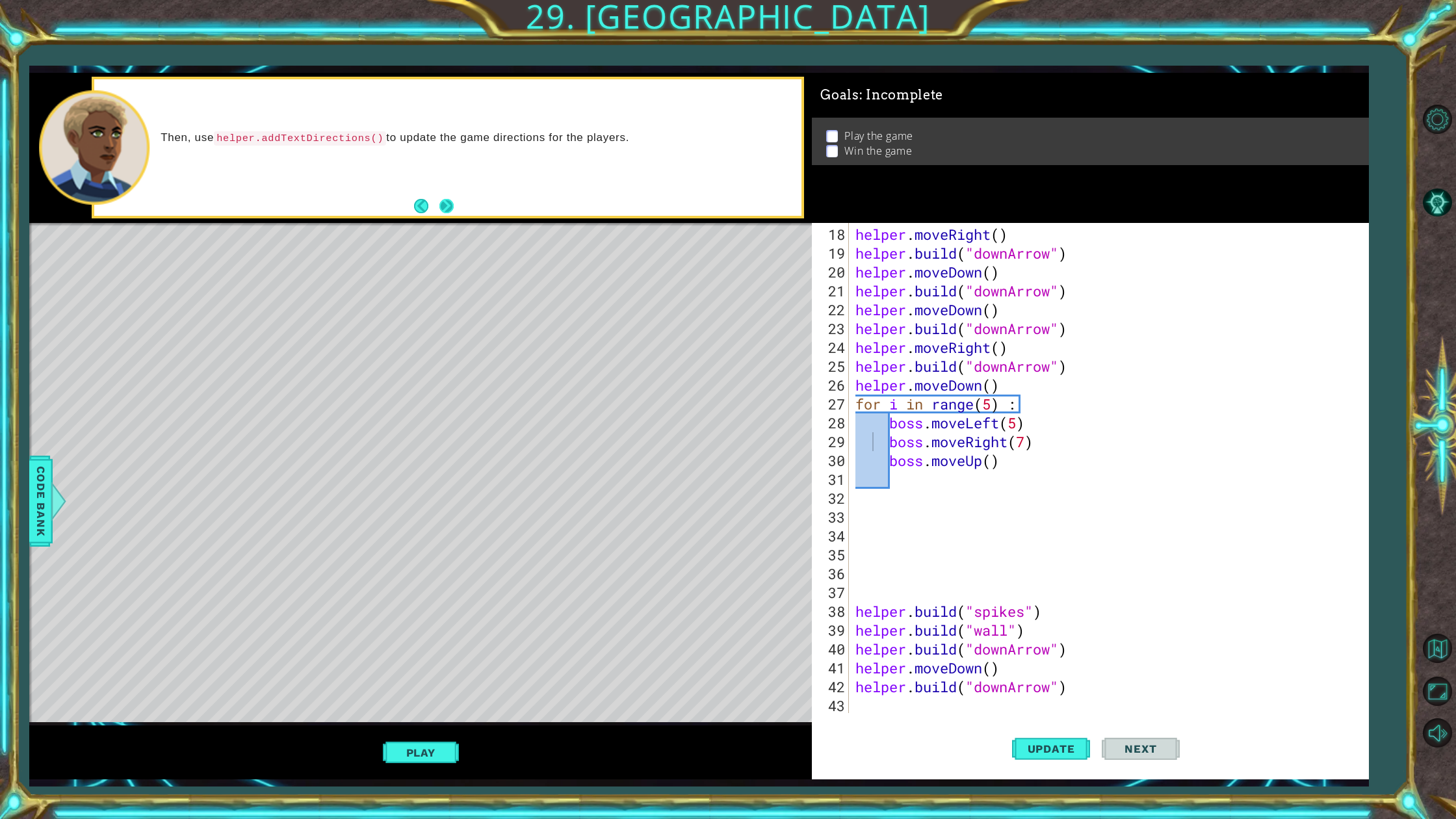
click at [442, 200] on button "Next" at bounding box center [446, 206] width 14 height 14
click at [443, 202] on button "Next" at bounding box center [446, 206] width 14 height 14
click at [409, 739] on div "Play" at bounding box center [421, 753] width 783 height 54
click at [441, 739] on div "Play" at bounding box center [421, 753] width 783 height 54
click at [441, 739] on button "Play" at bounding box center [421, 752] width 76 height 25
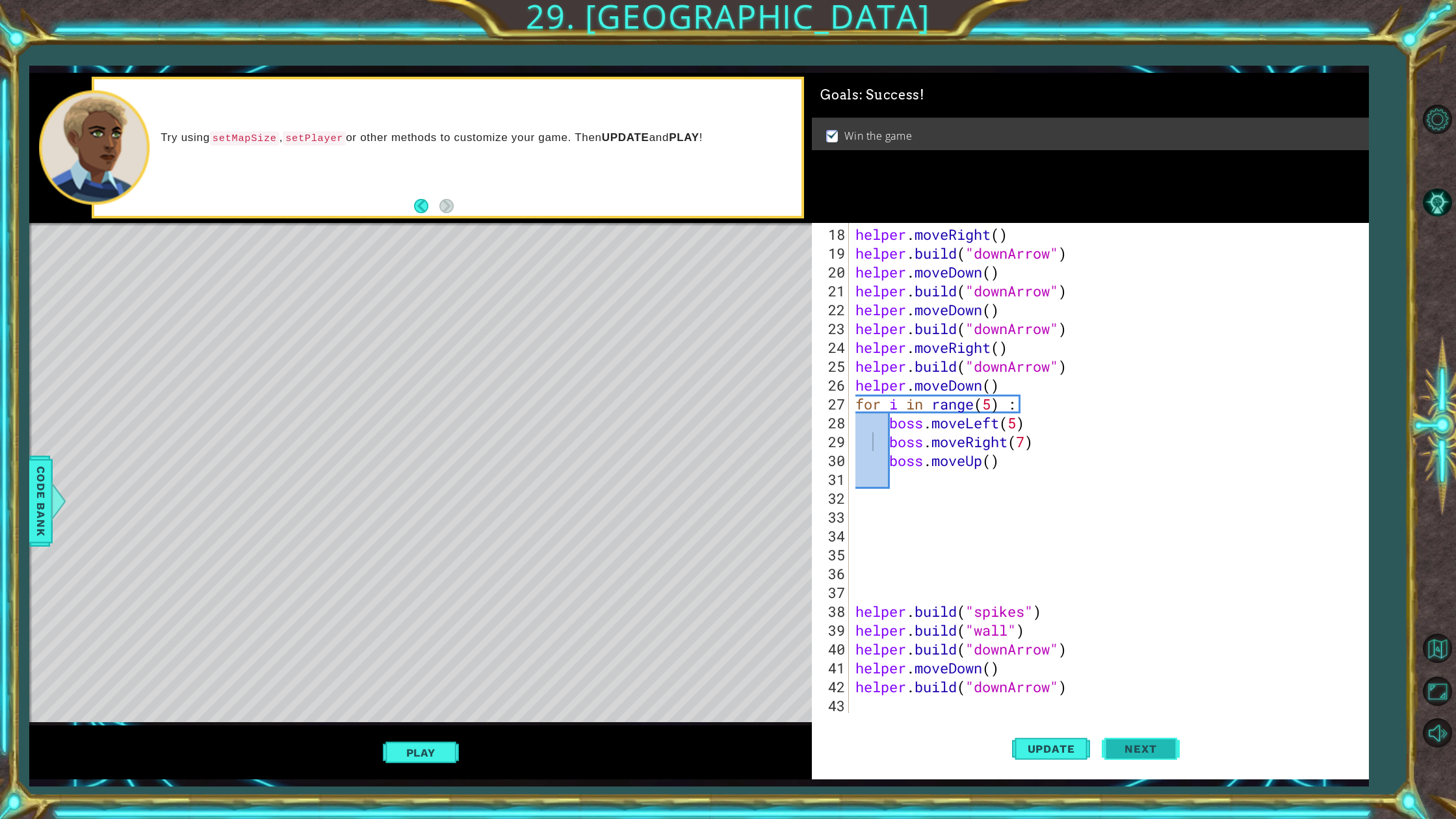
click at [1130, 739] on span "Next" at bounding box center [1140, 749] width 58 height 13
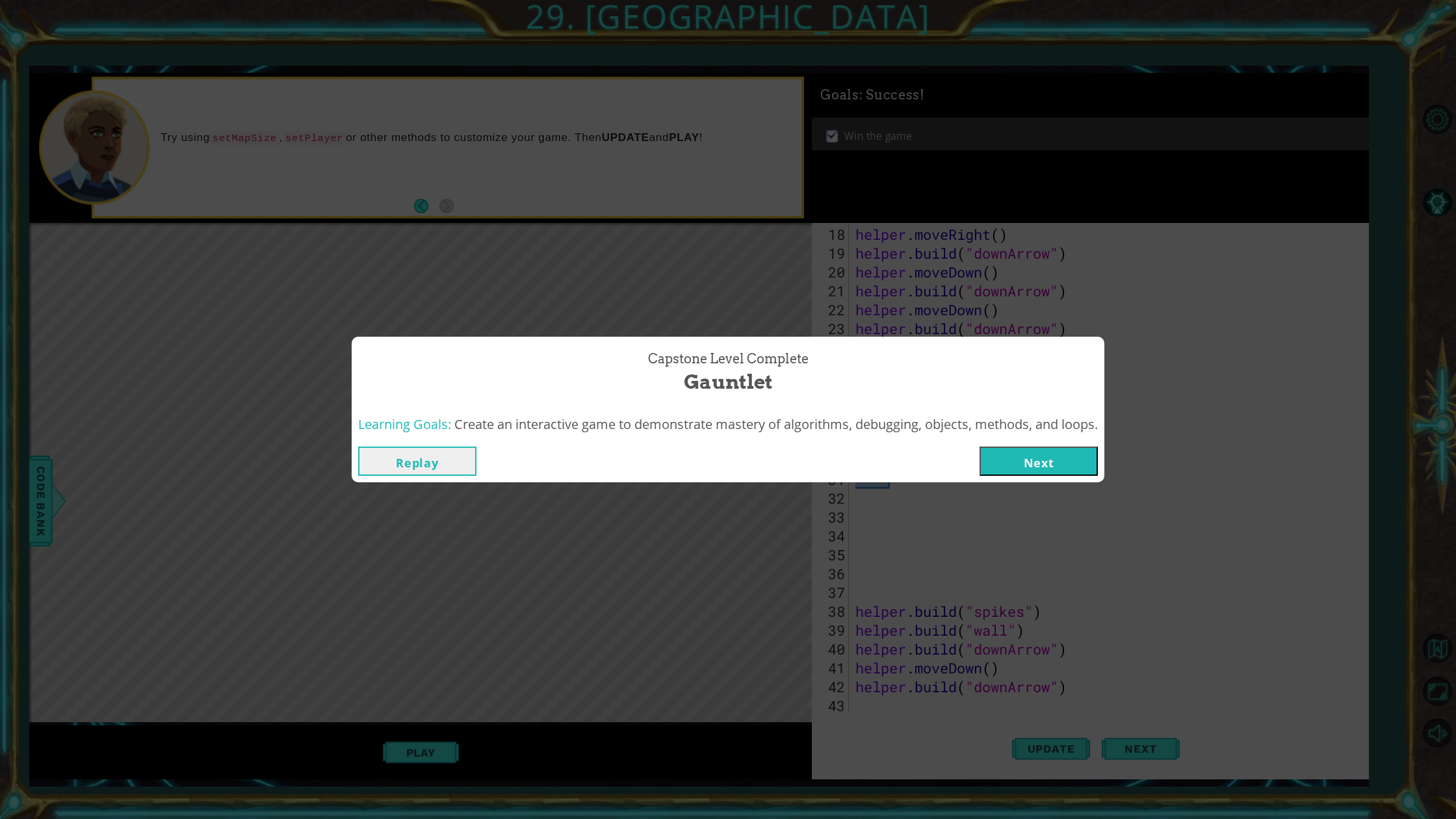
click at [1040, 463] on button "Next" at bounding box center [1039, 461] width 119 height 30
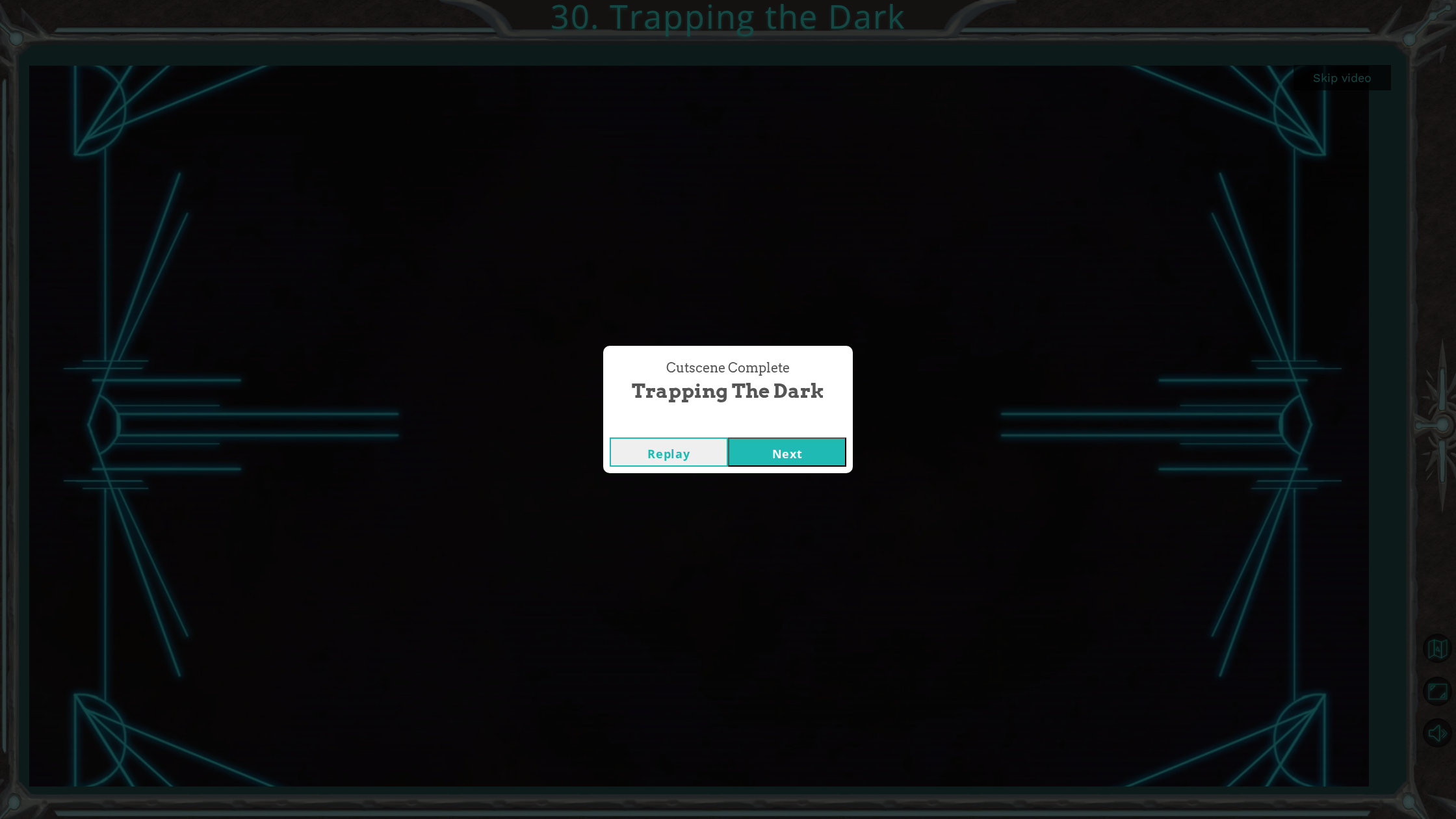
click at [762, 445] on button "Next" at bounding box center [787, 452] width 119 height 30
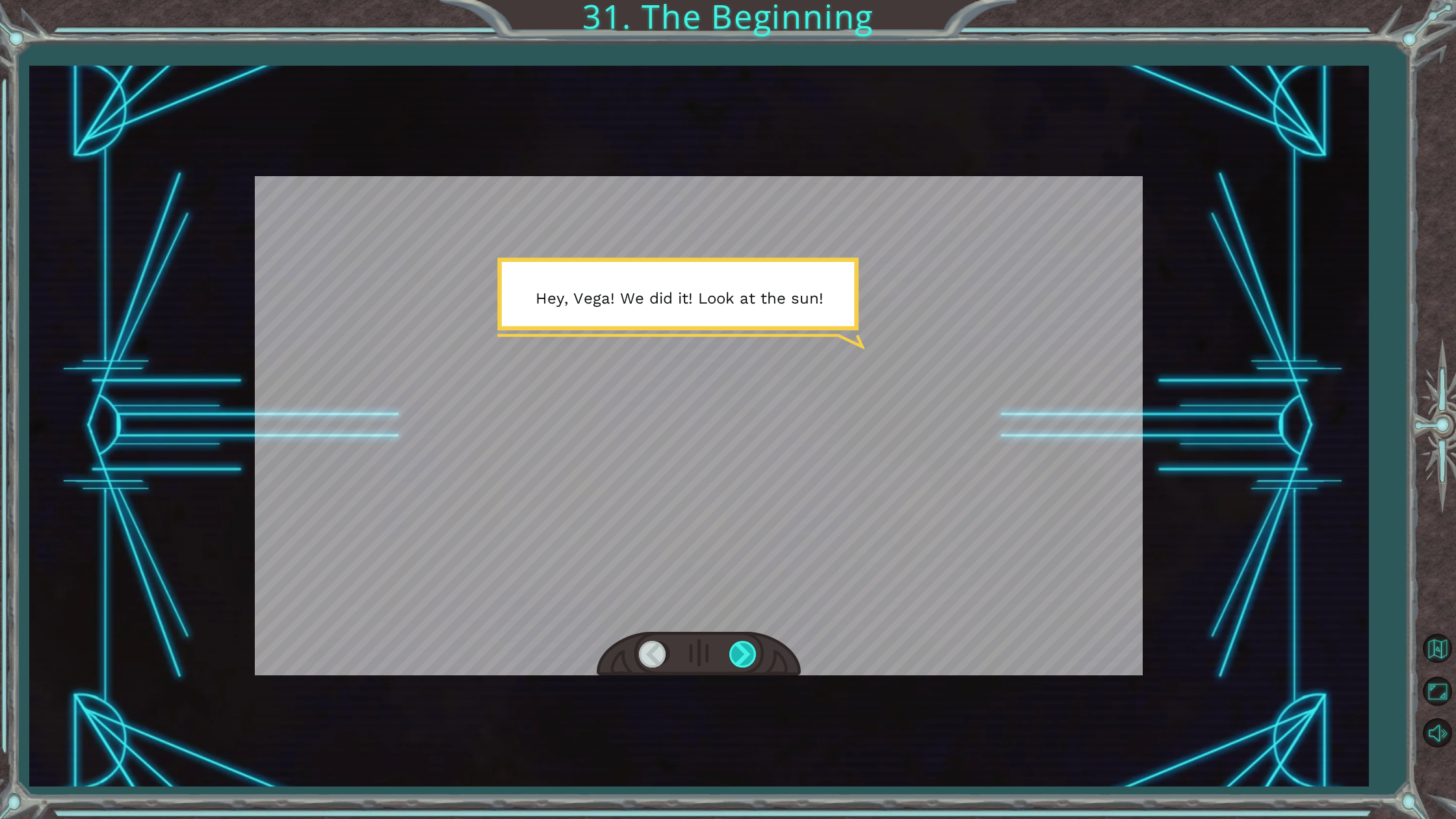
click at [746, 647] on div at bounding box center [743, 654] width 30 height 26
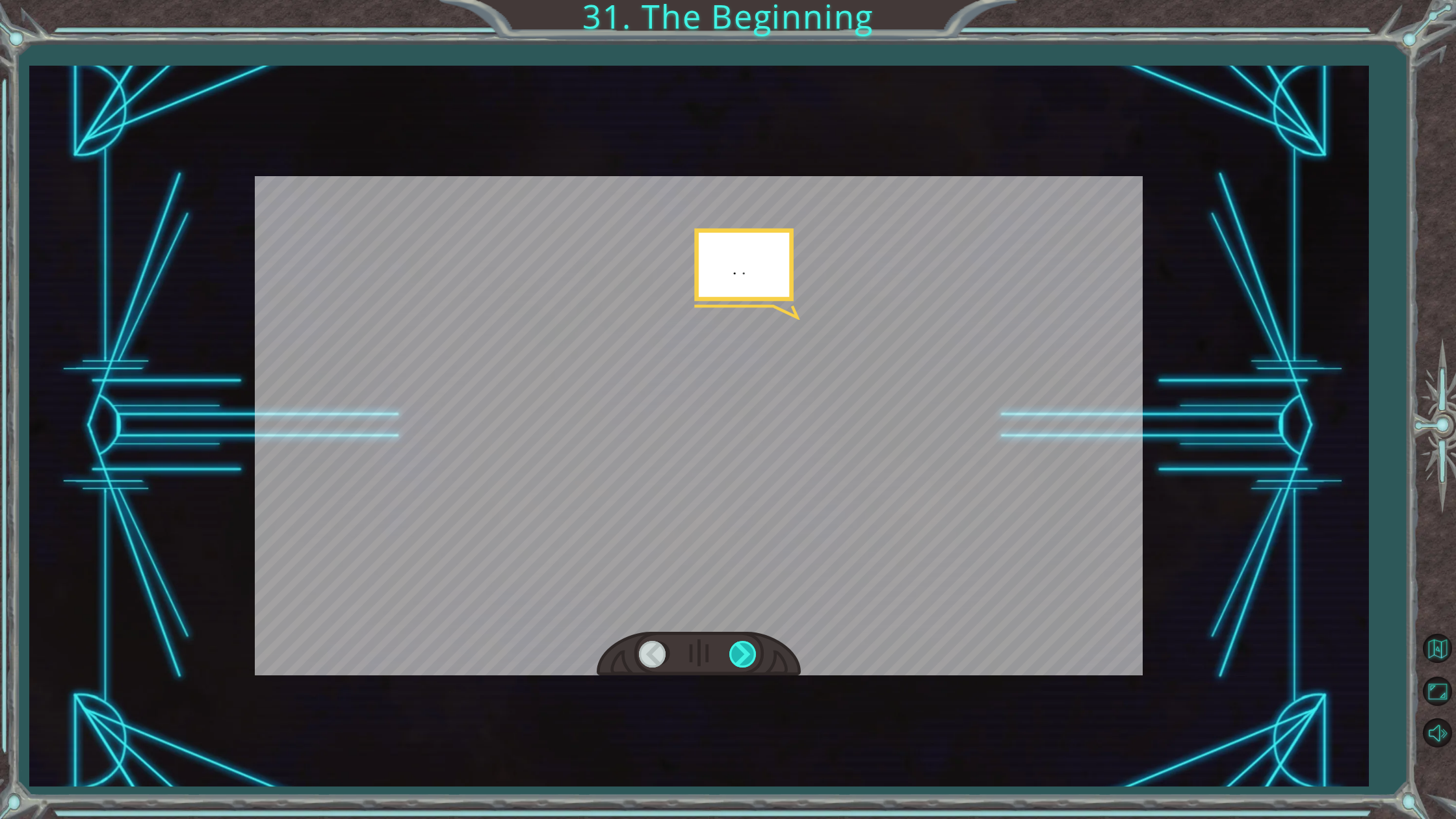
click at [746, 647] on div at bounding box center [743, 654] width 30 height 26
